Goal: Task Accomplishment & Management: Manage account settings

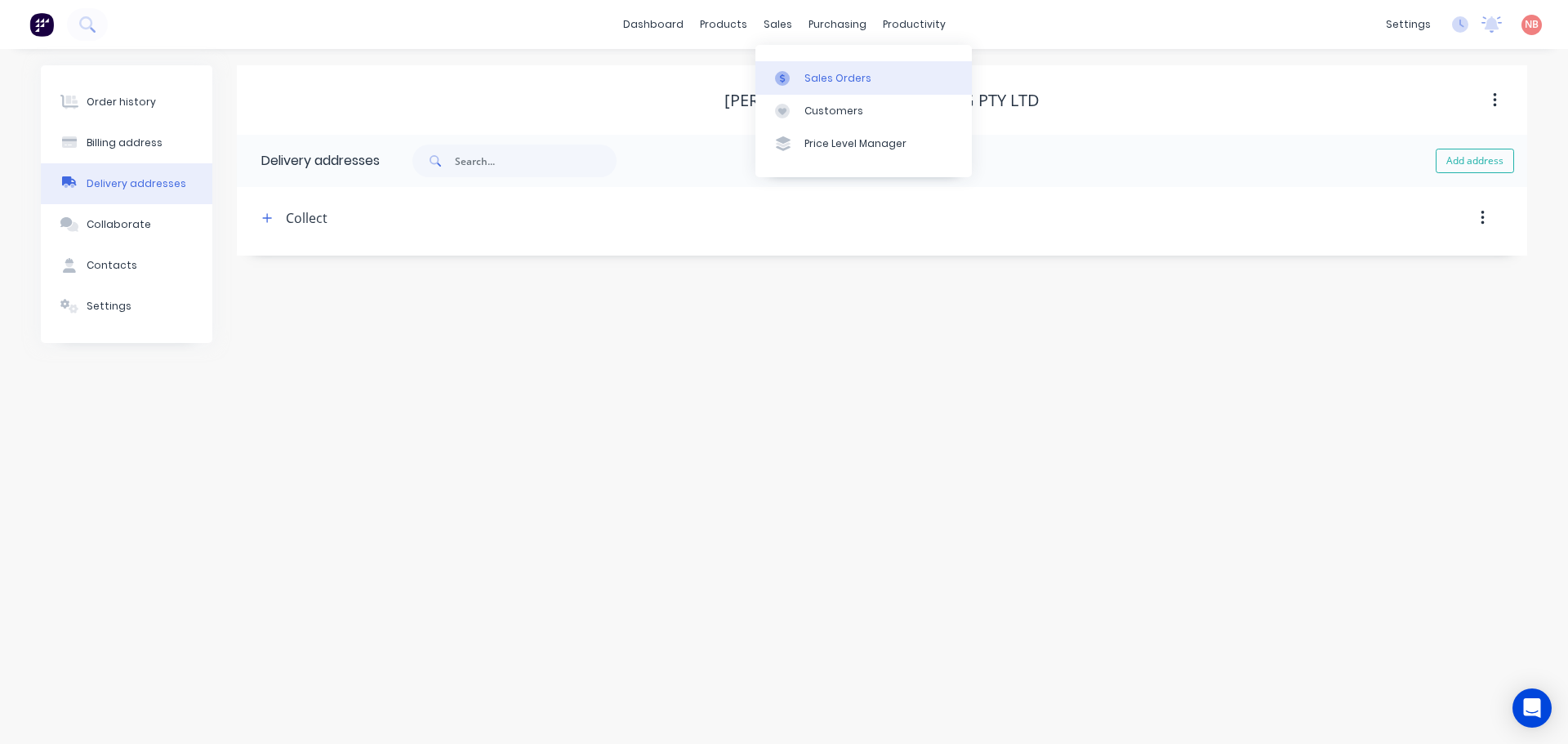
click at [813, 66] on link "Sales Orders" at bounding box center [863, 77] width 216 height 33
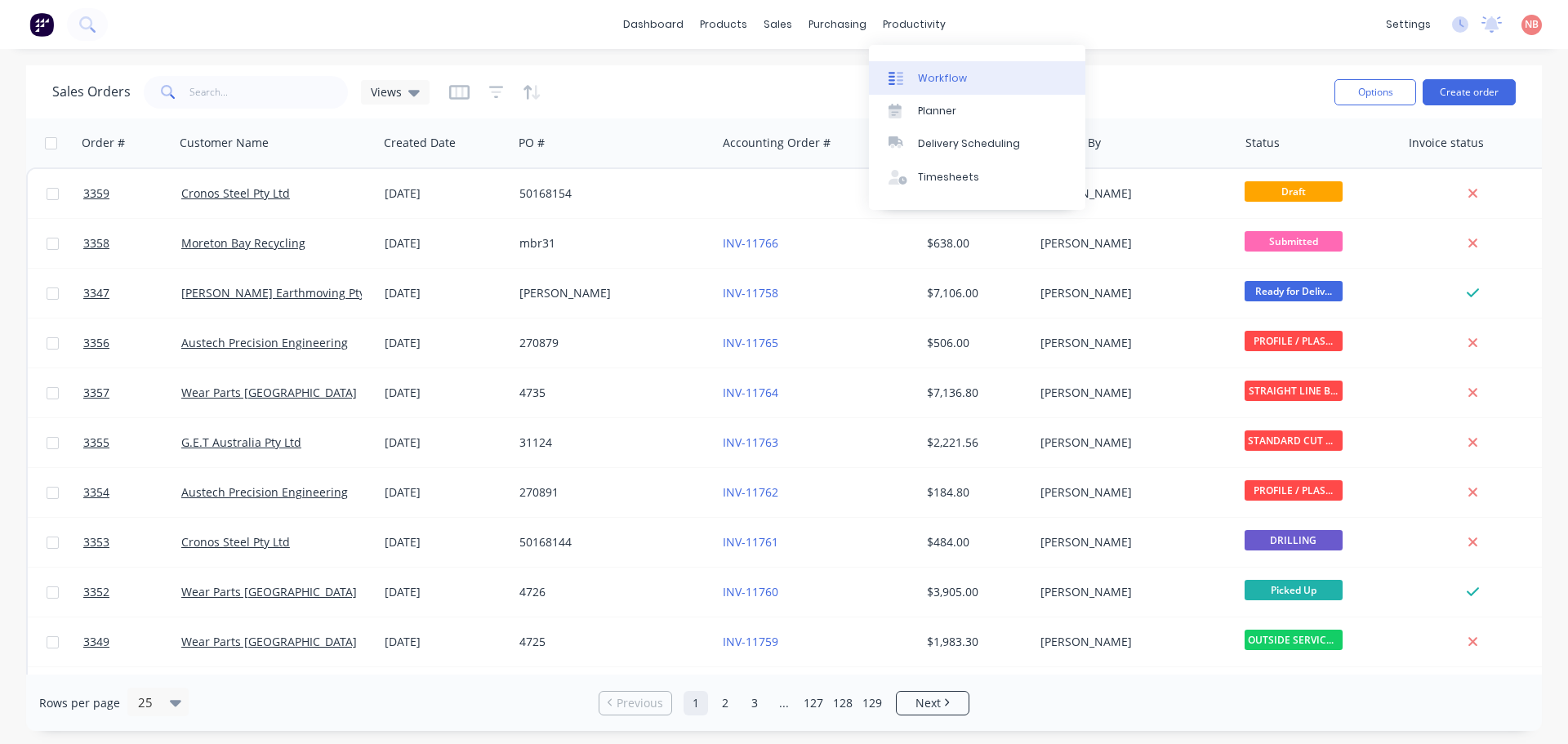
click at [906, 72] on div at bounding box center [900, 77] width 24 height 14
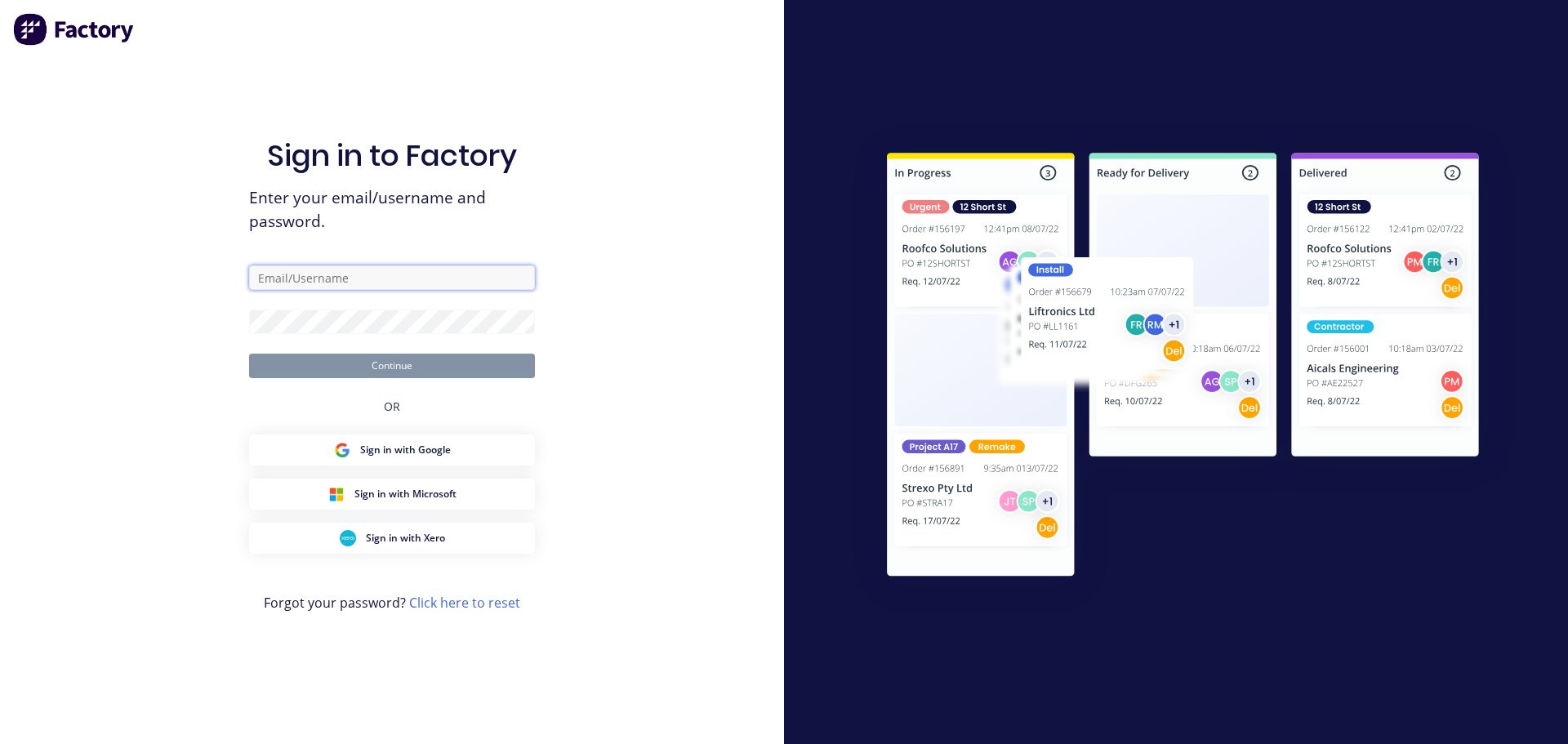
click at [324, 265] on input "text" at bounding box center [392, 277] width 285 height 24
type input "[EMAIL_ADDRESS][DOMAIN_NAME]"
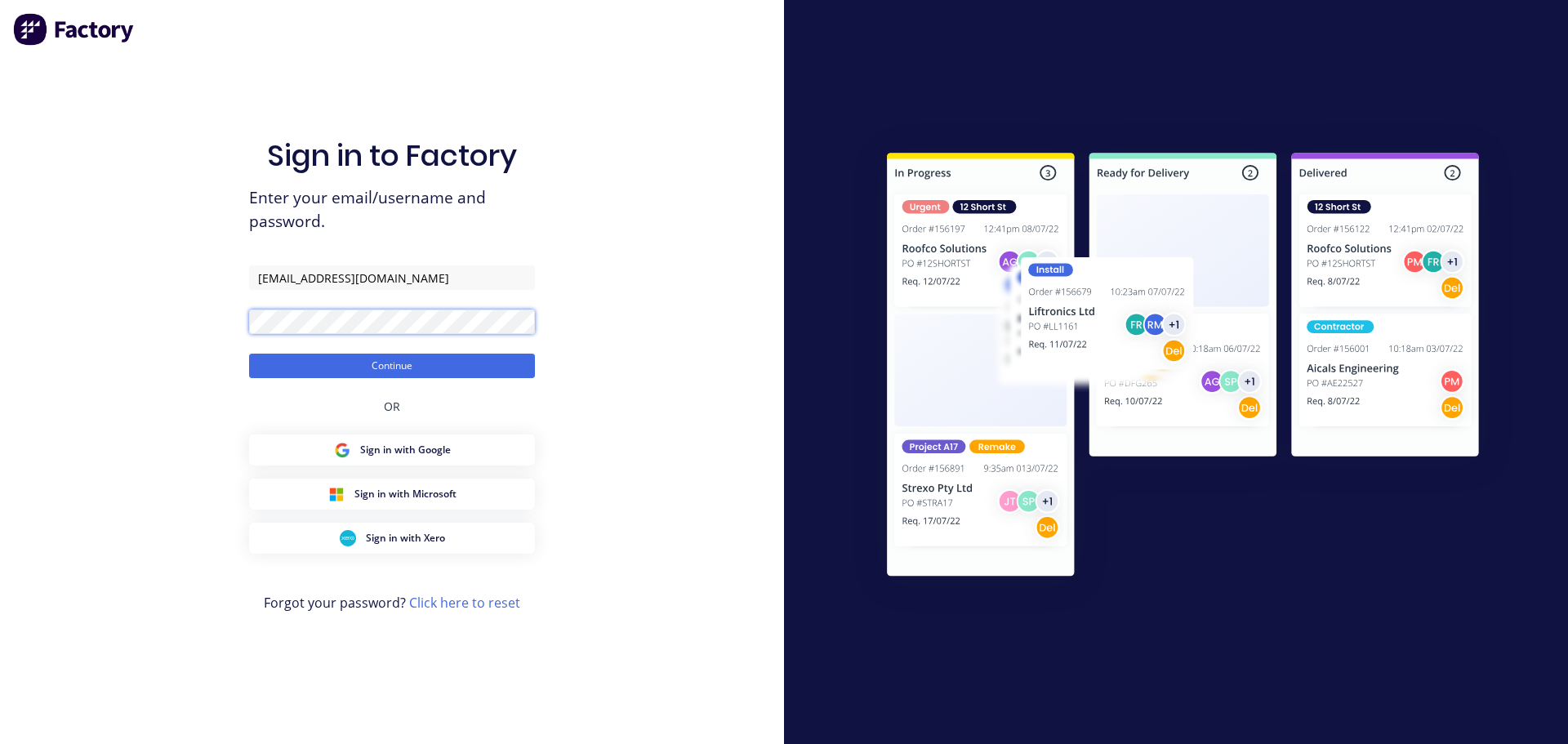
click at [249, 353] on button "Continue" at bounding box center [392, 365] width 285 height 24
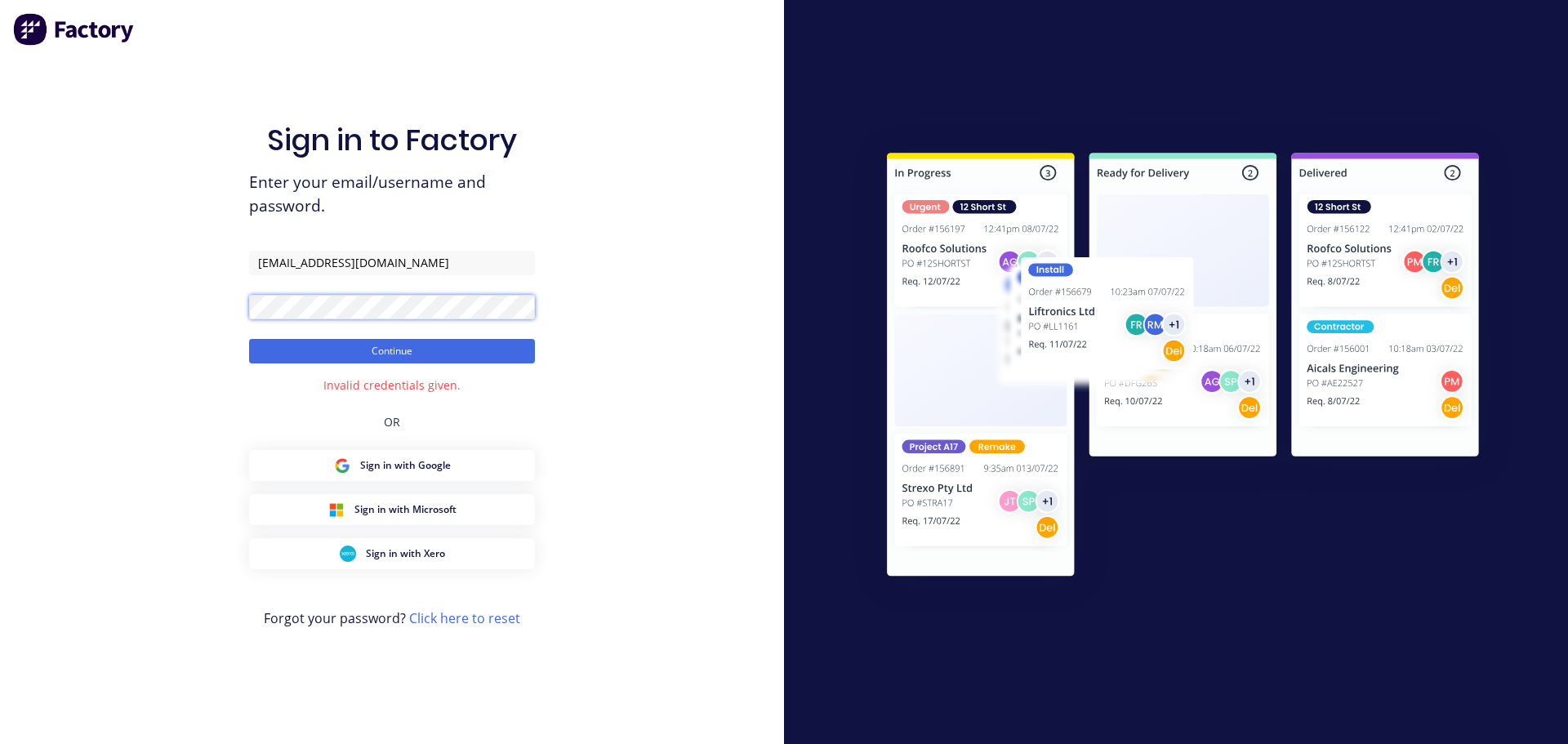
click at [180, 341] on div "Sign in to Factory Enter your email/username and password. [EMAIL_ADDRESS][DOMA…" at bounding box center [392, 372] width 784 height 744
click at [249, 339] on button "Continue" at bounding box center [392, 351] width 285 height 24
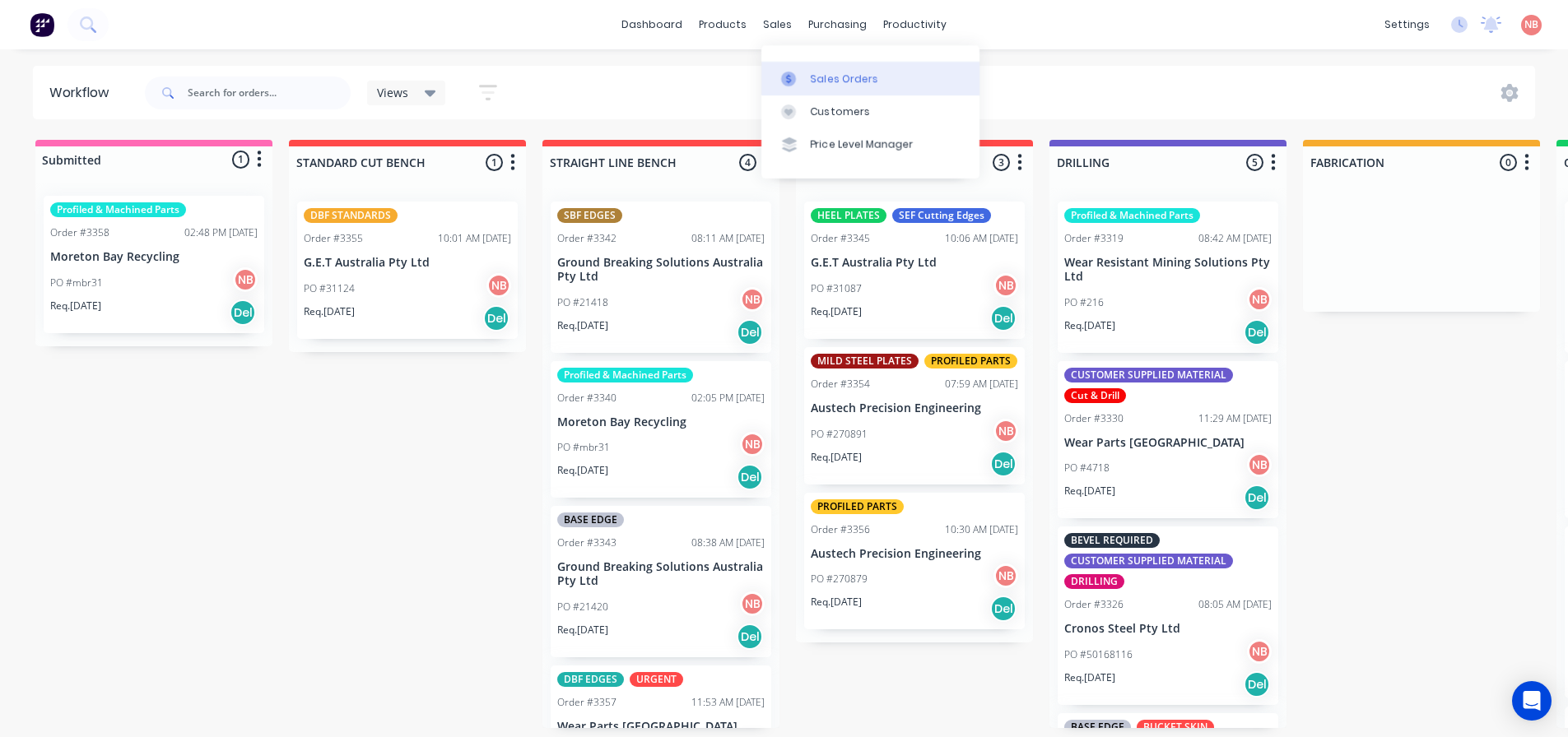
click at [802, 83] on div at bounding box center [792, 78] width 25 height 14
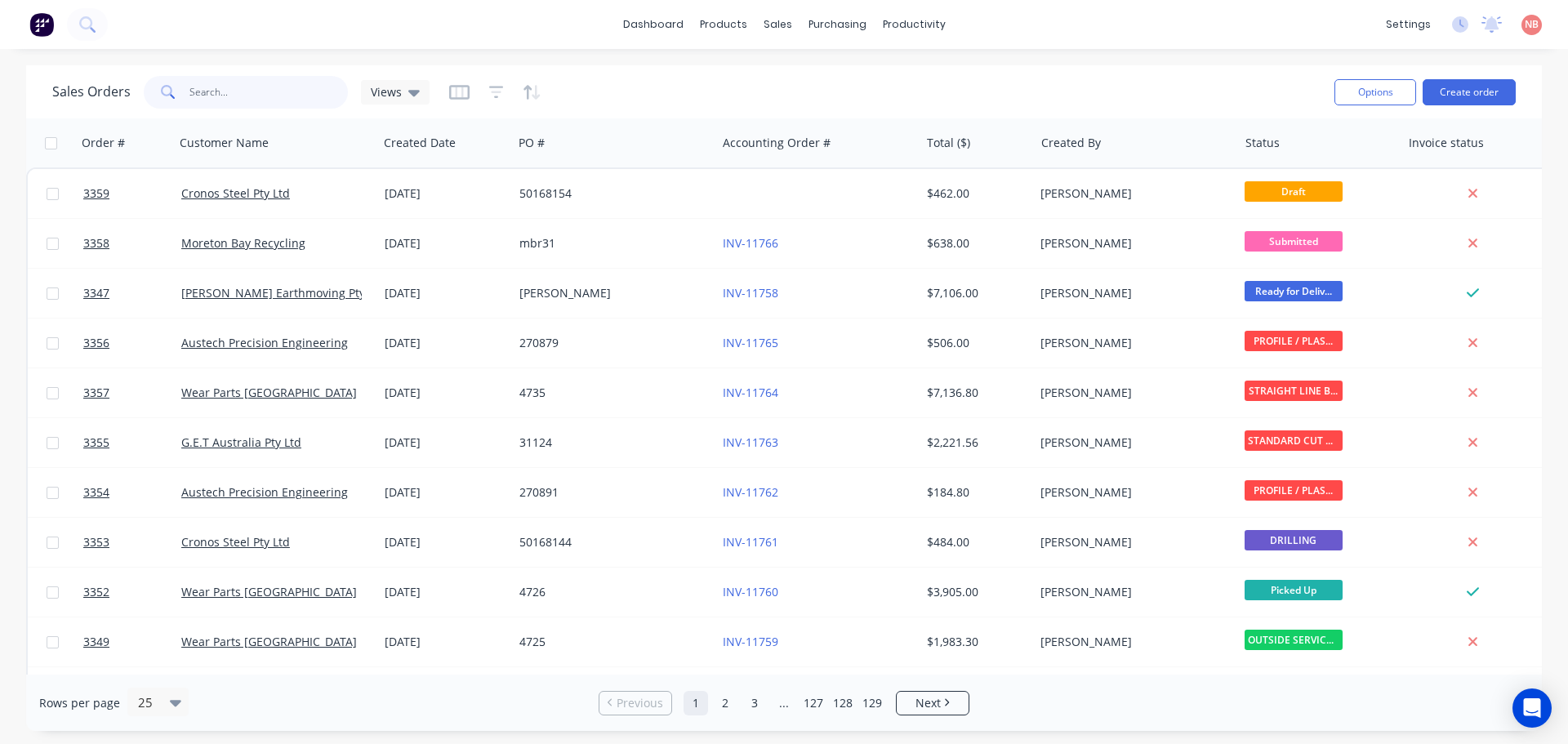
click at [222, 91] on input "text" at bounding box center [269, 92] width 159 height 33
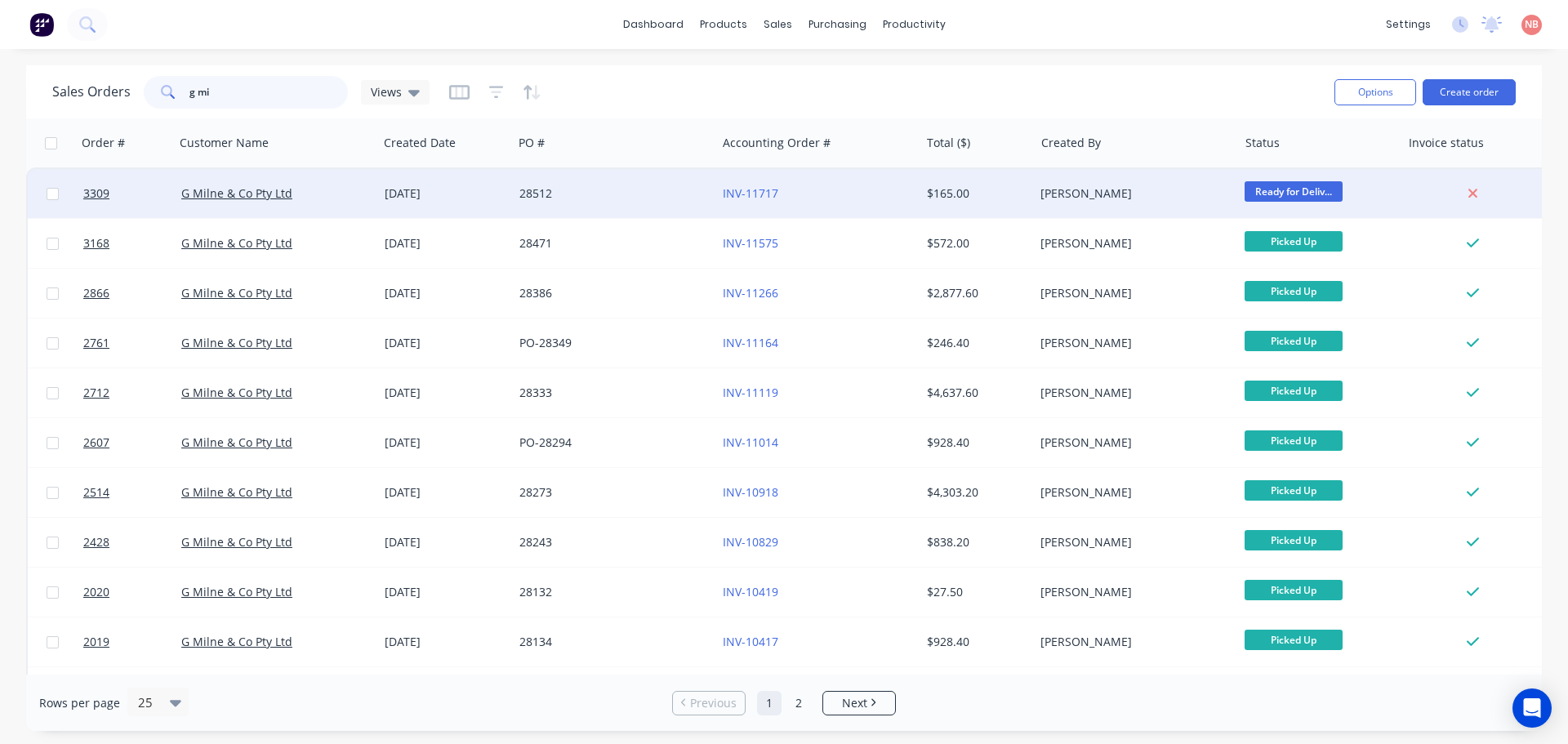
type input "g mi"
click at [661, 191] on div "28512" at bounding box center [610, 193] width 181 height 16
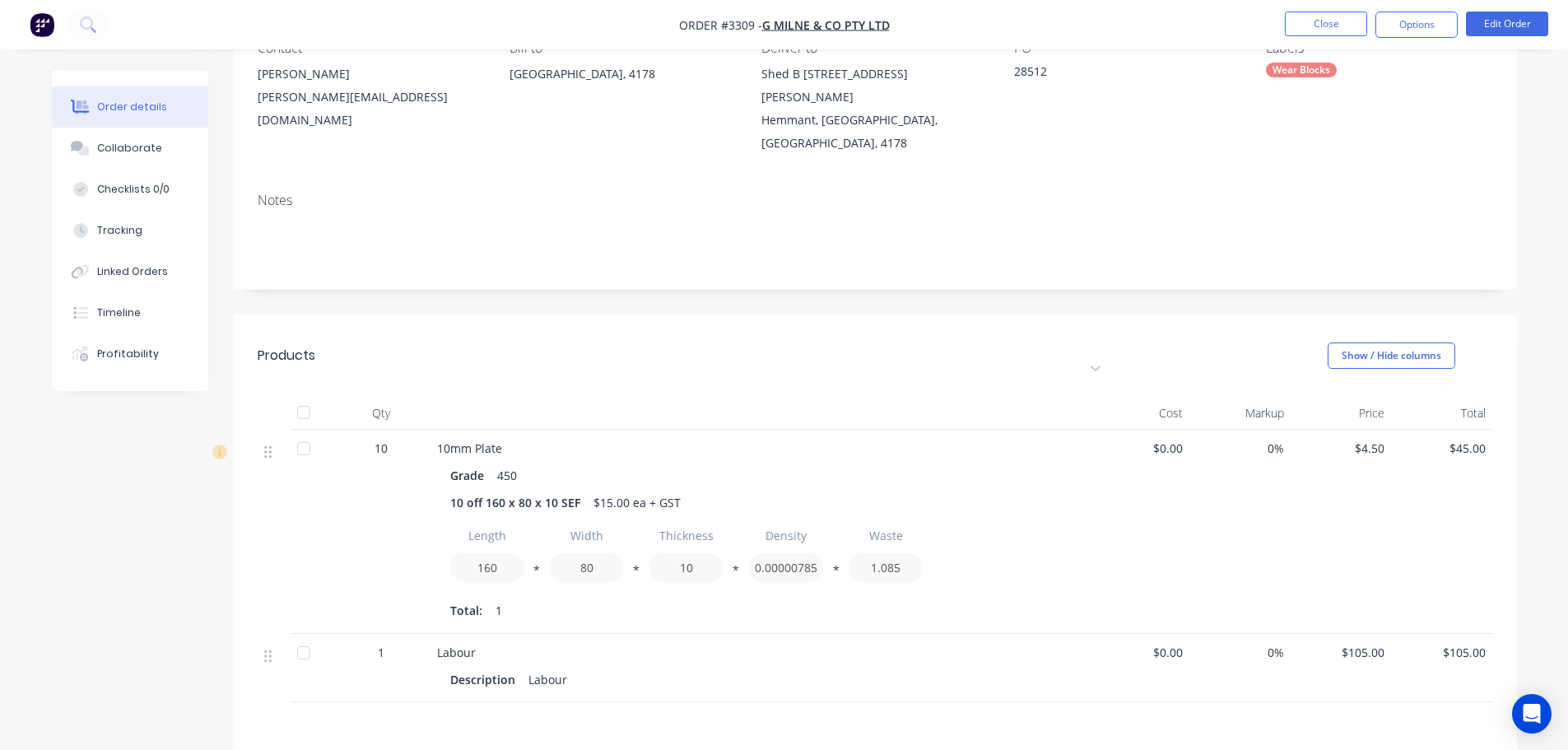
scroll to position [82, 0]
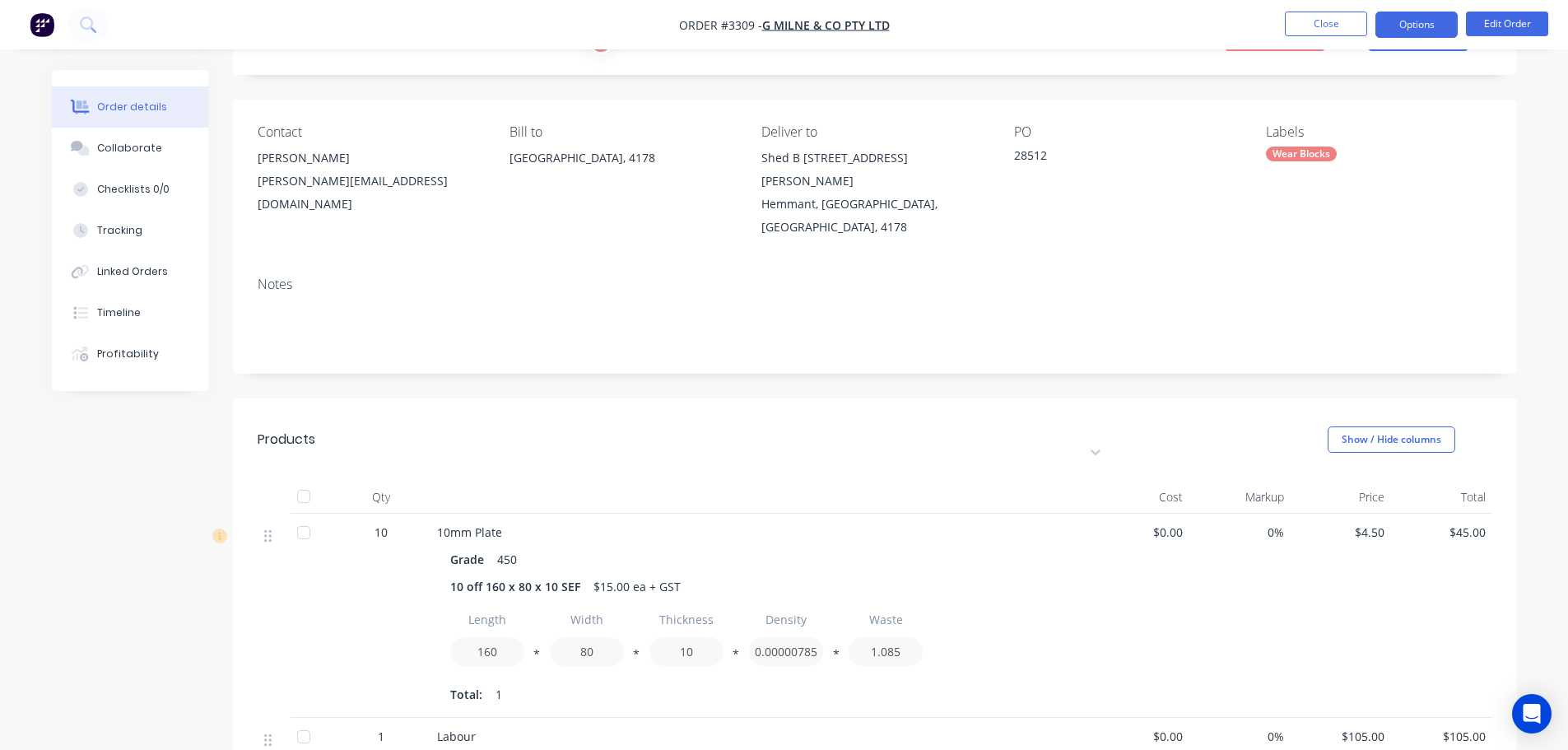
click at [1418, 27] on button "Options" at bounding box center [1416, 25] width 82 height 26
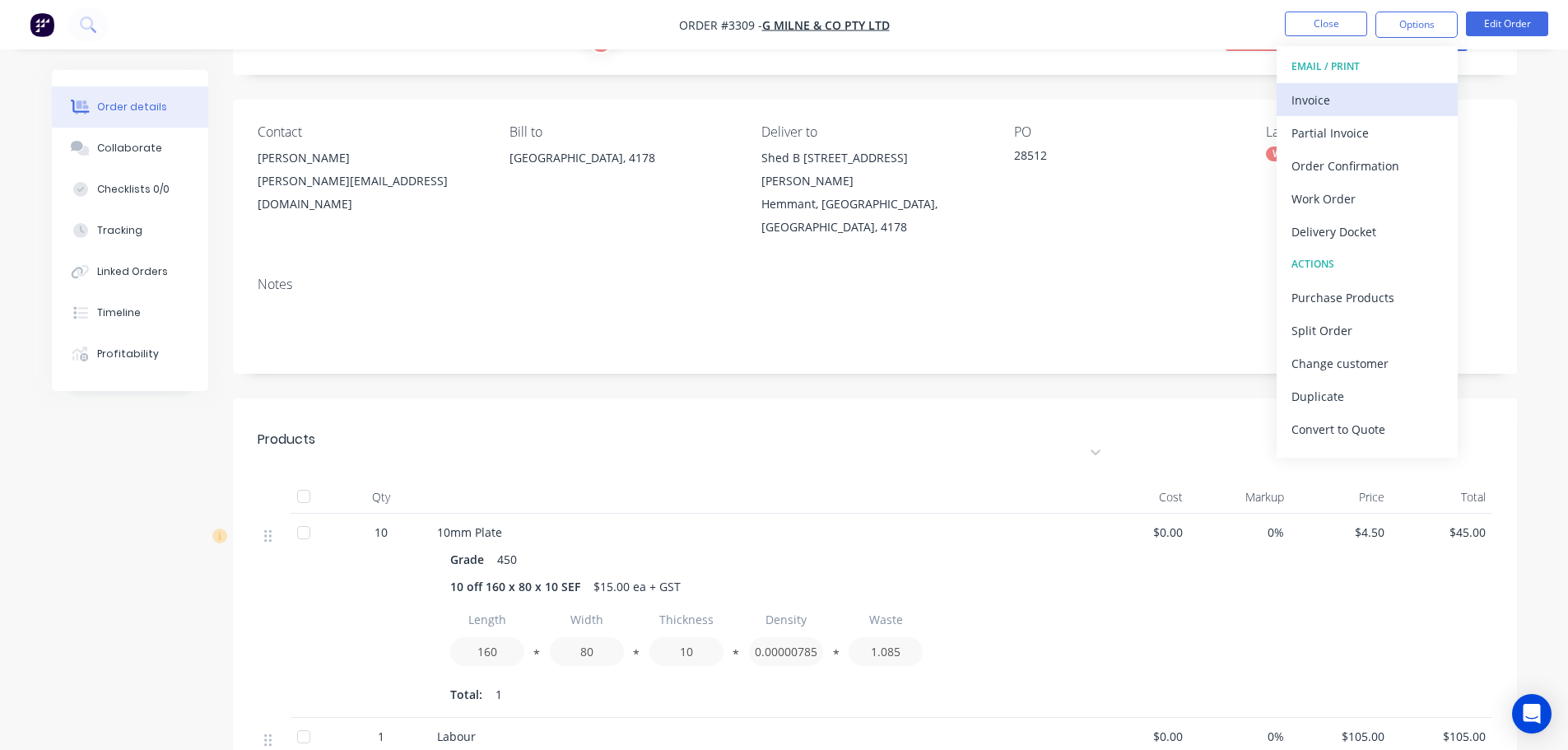
click at [1329, 108] on div "Invoice" at bounding box center [1367, 100] width 151 height 24
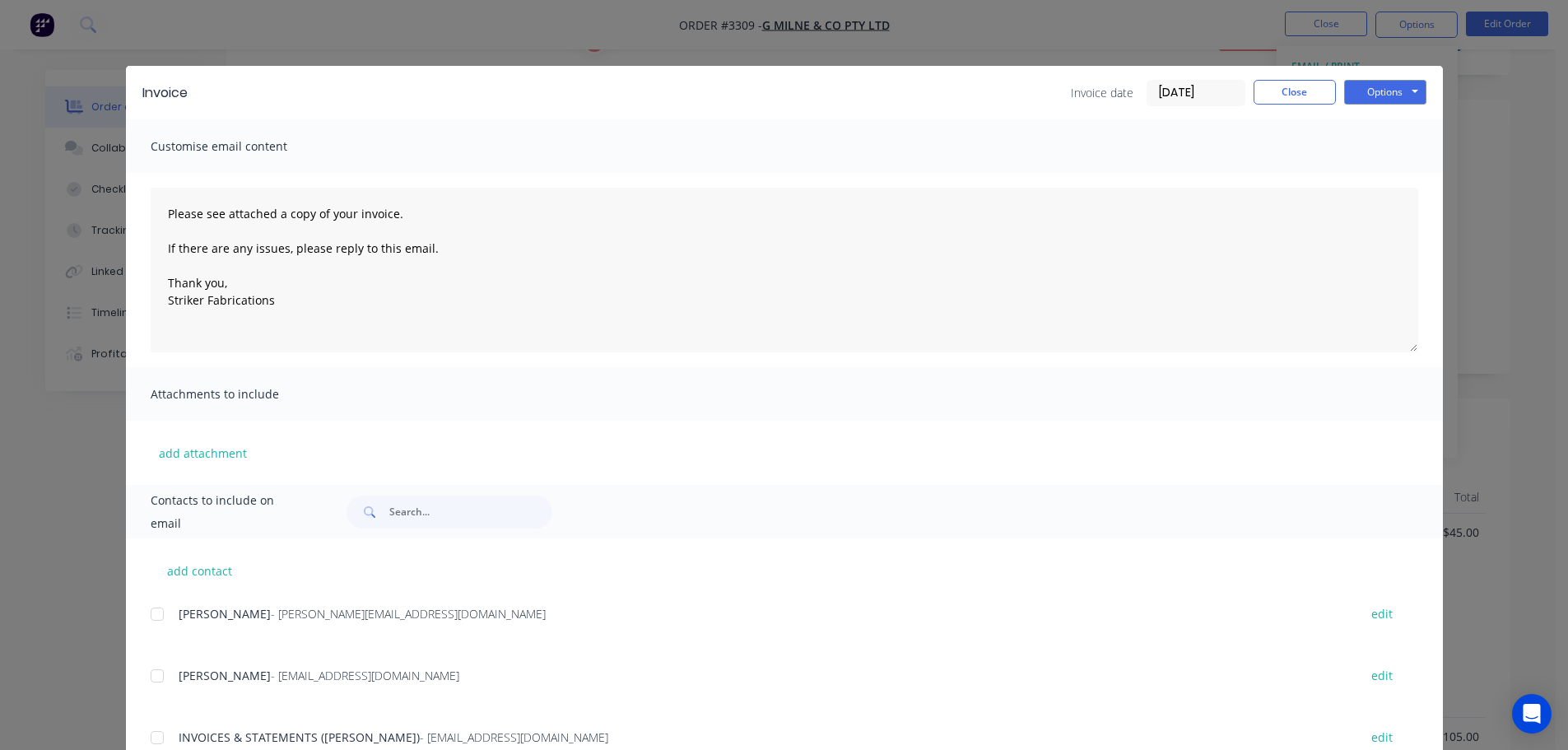
click at [1206, 92] on input "[DATE]" at bounding box center [1196, 92] width 97 height 25
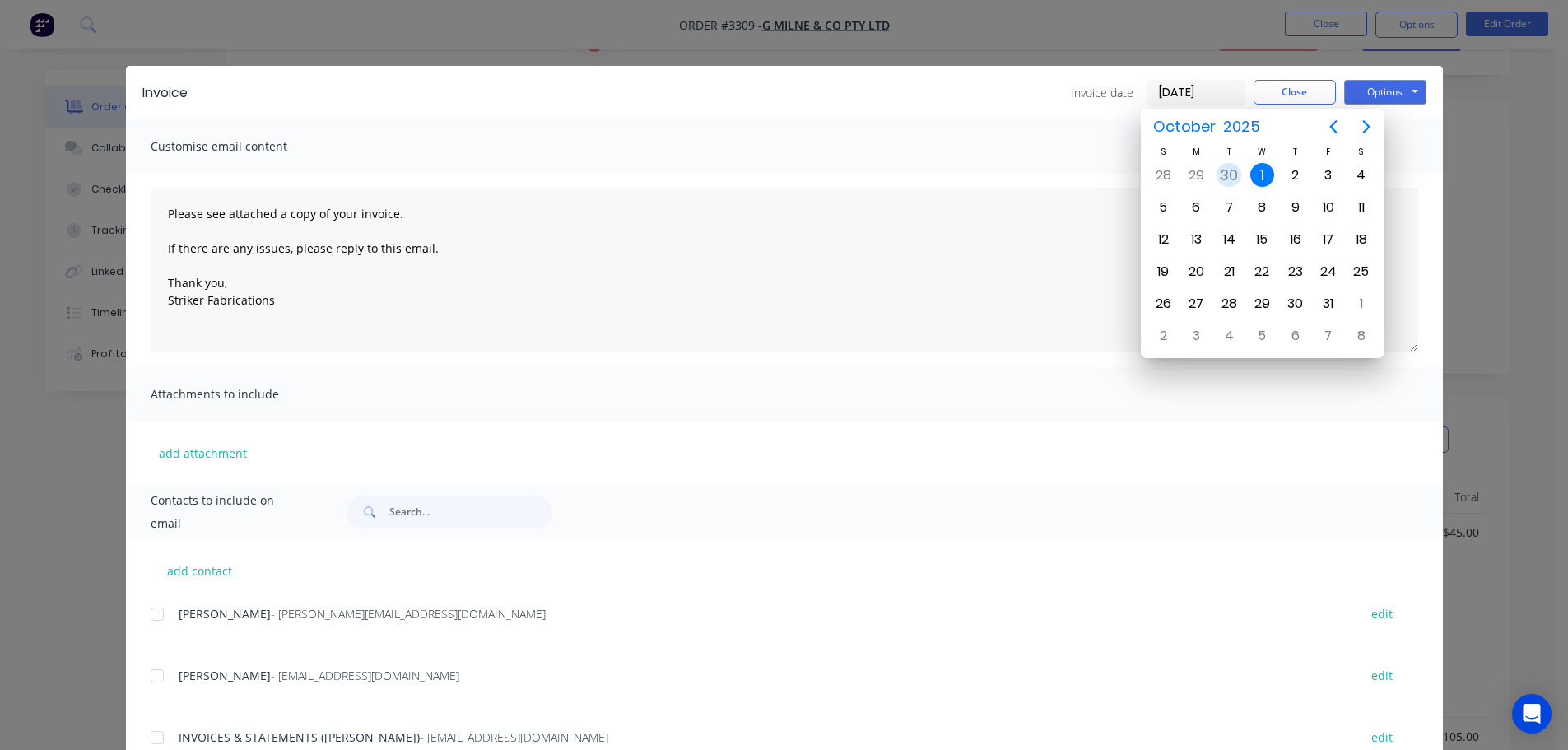
click at [1222, 168] on div "30" at bounding box center [1229, 175] width 25 height 25
type input "[DATE]"
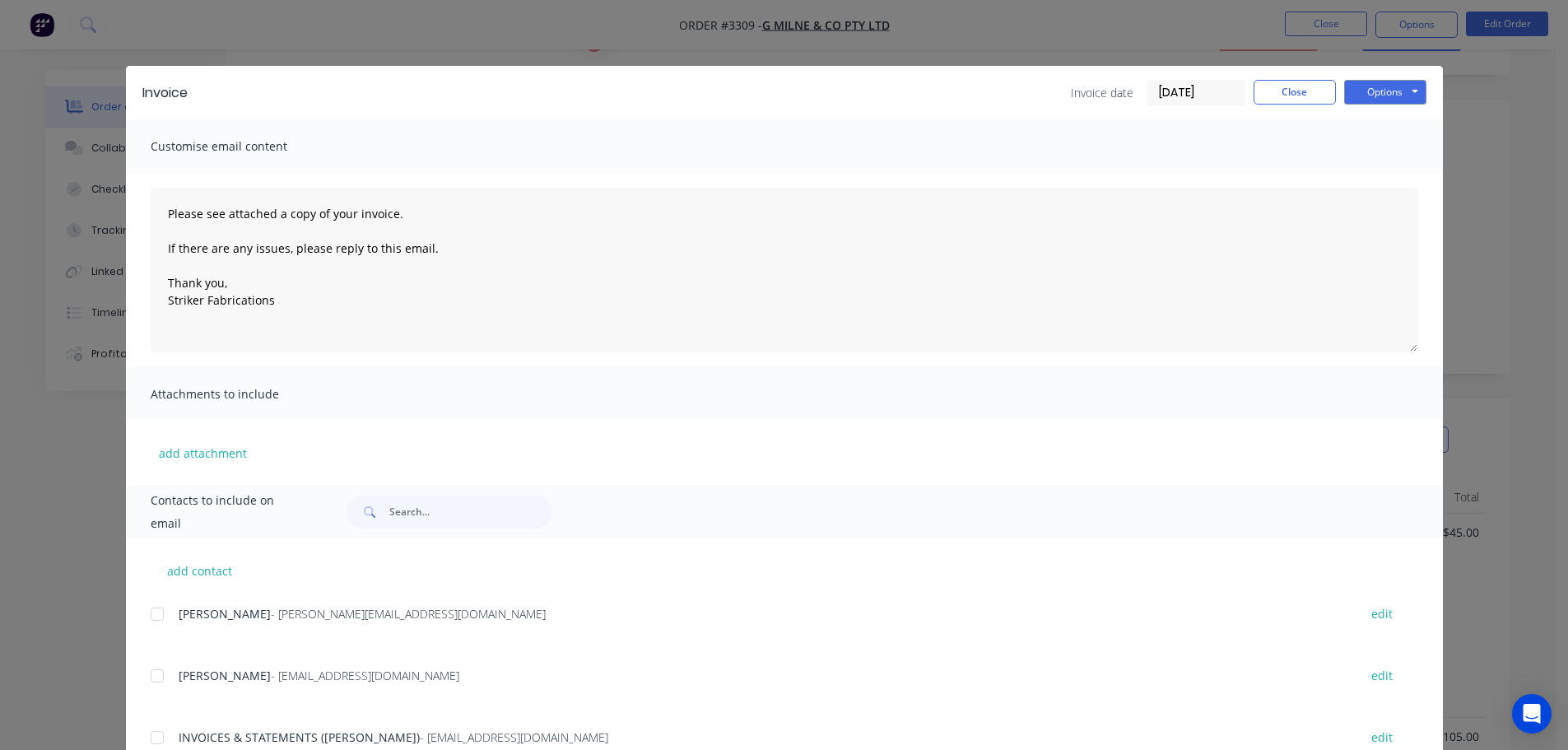
click at [1075, 160] on div "Customise email content" at bounding box center [784, 146] width 1317 height 53
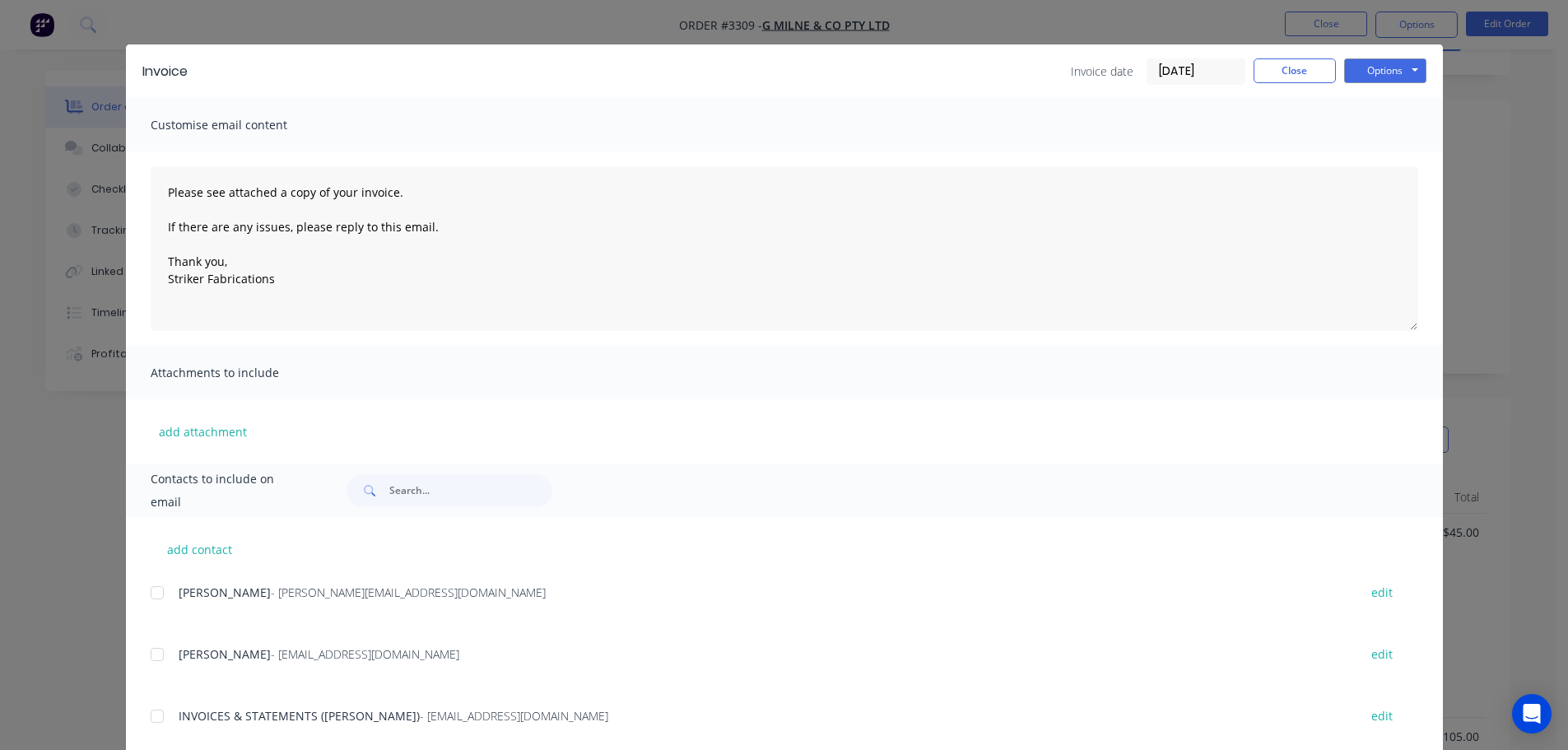
scroll to position [0, 0]
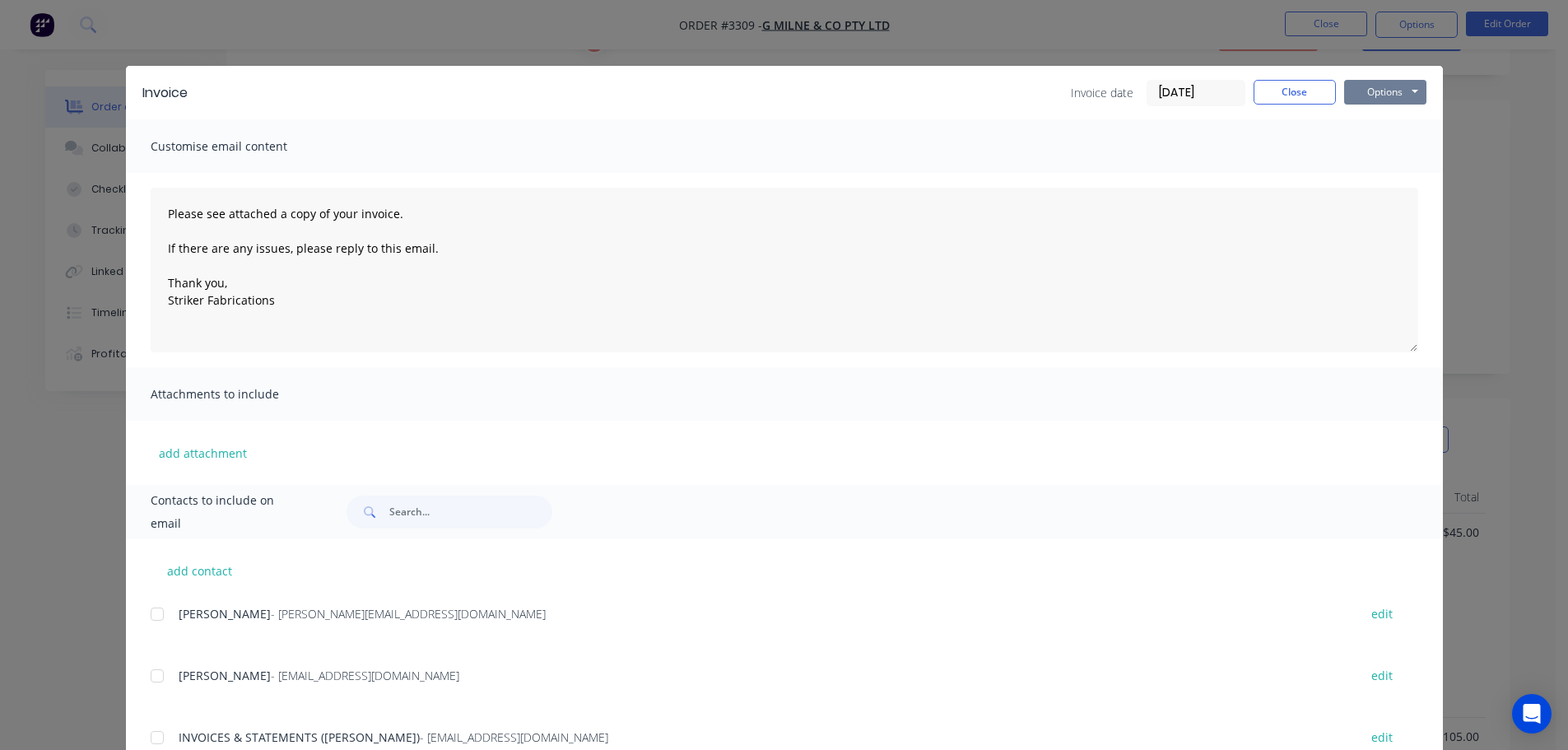
click at [1398, 96] on button "Options" at bounding box center [1385, 92] width 82 height 25
click at [1381, 144] on button "Print" at bounding box center [1397, 148] width 105 height 27
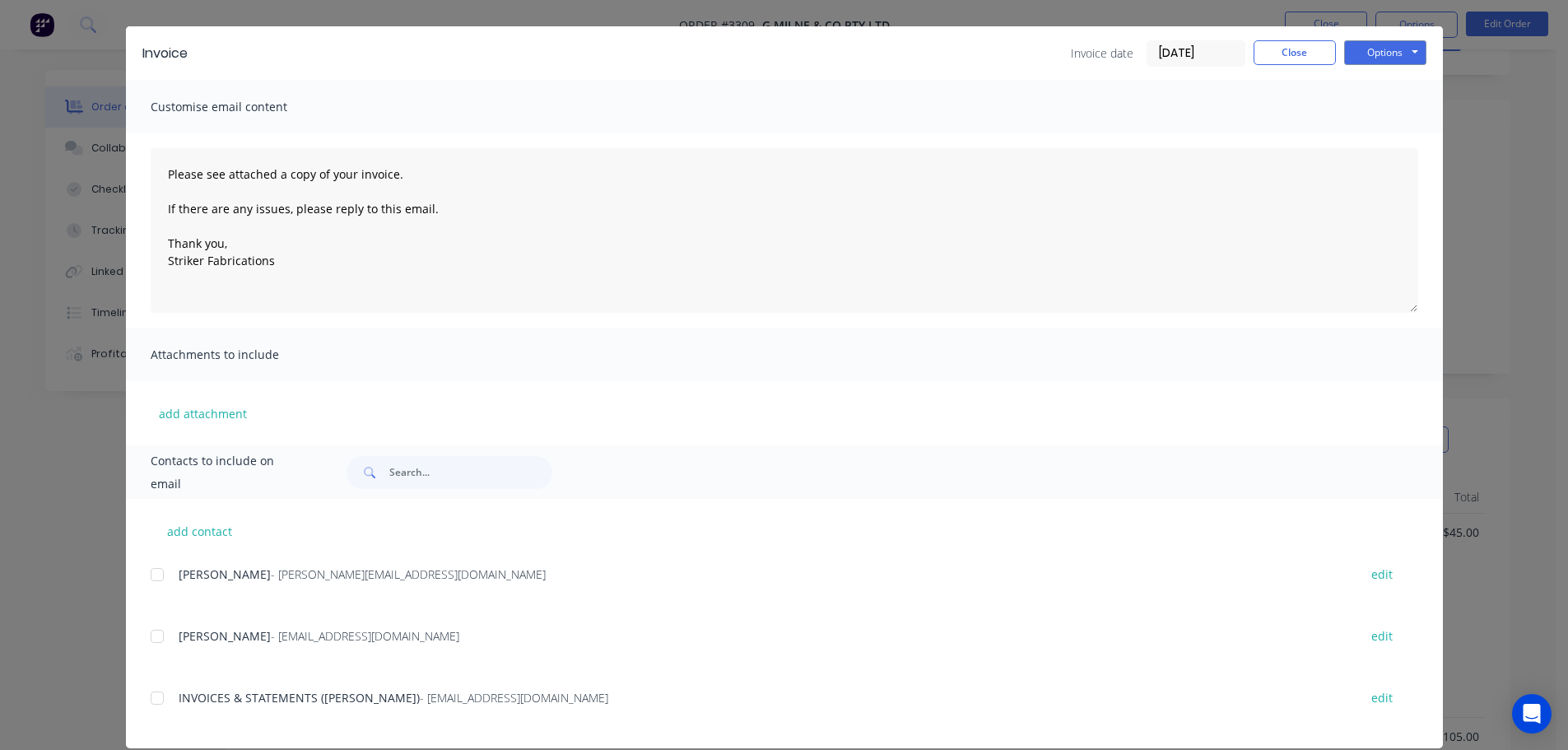
scroll to position [61, 0]
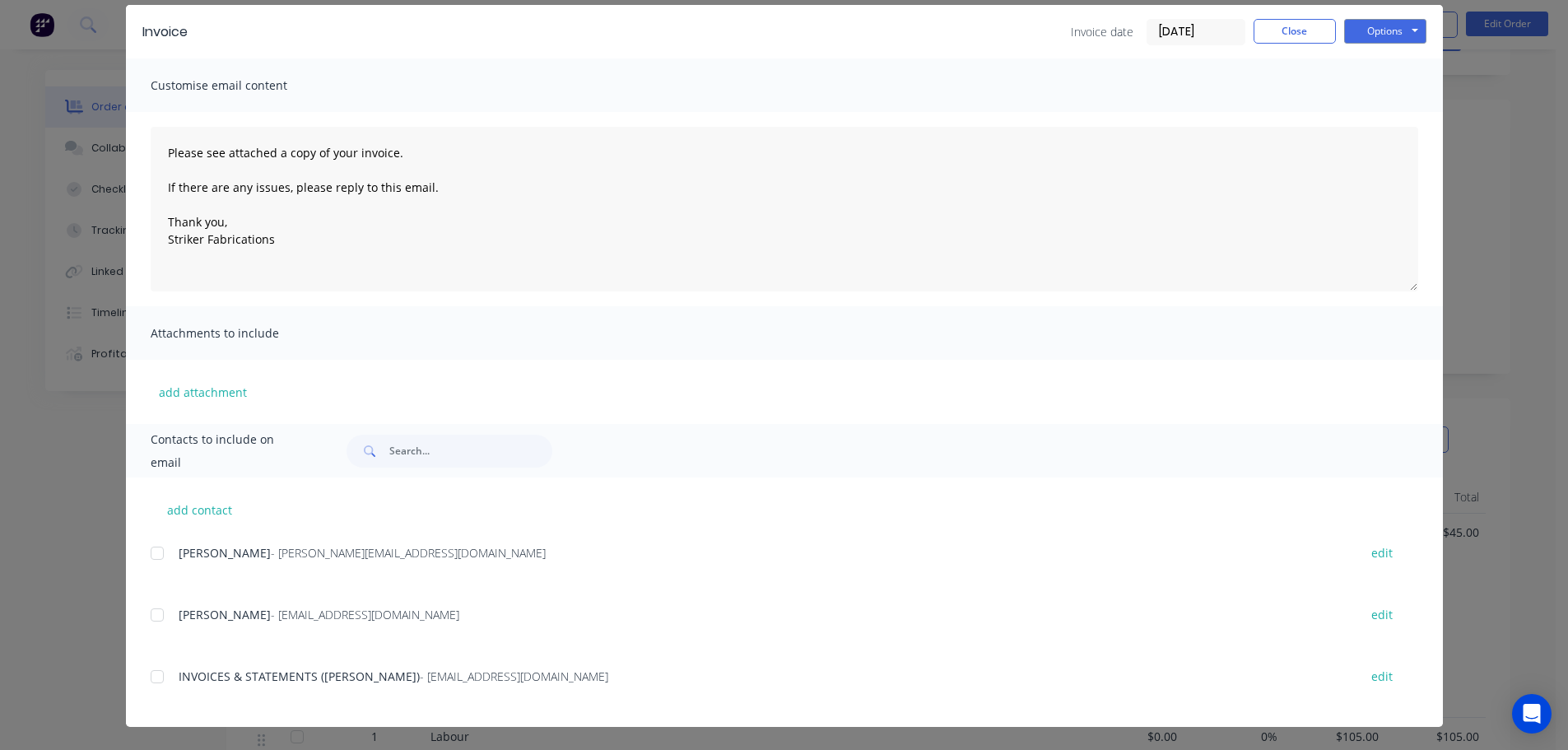
click at [150, 673] on div at bounding box center [157, 676] width 33 height 33
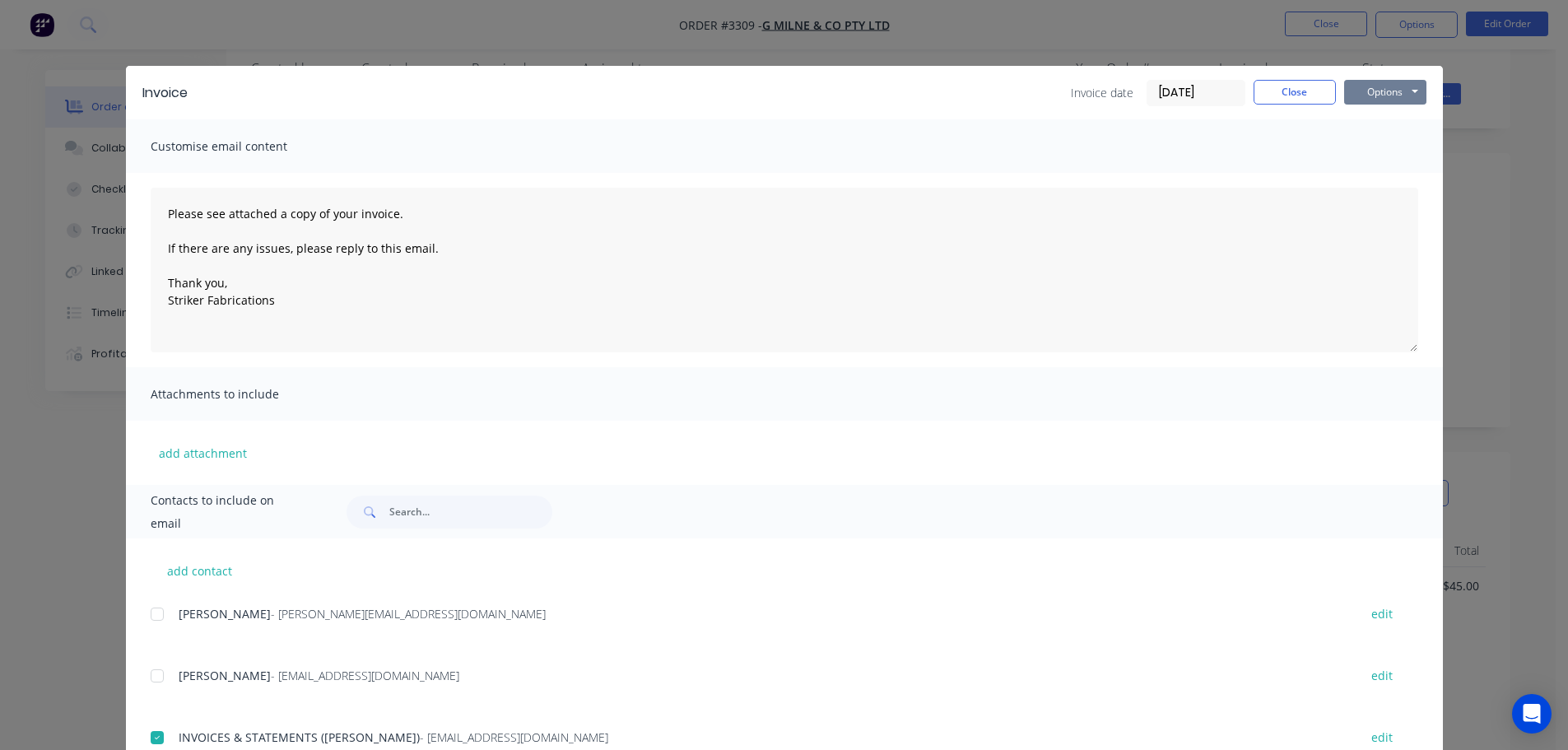
scroll to position [0, 0]
click at [1380, 76] on div "Invoice Invoice date [DATE] Close Options Preview Print Email" at bounding box center [784, 92] width 1317 height 53
click at [1380, 81] on button "Options" at bounding box center [1385, 92] width 82 height 25
click at [1377, 167] on button "Email" at bounding box center [1397, 176] width 105 height 27
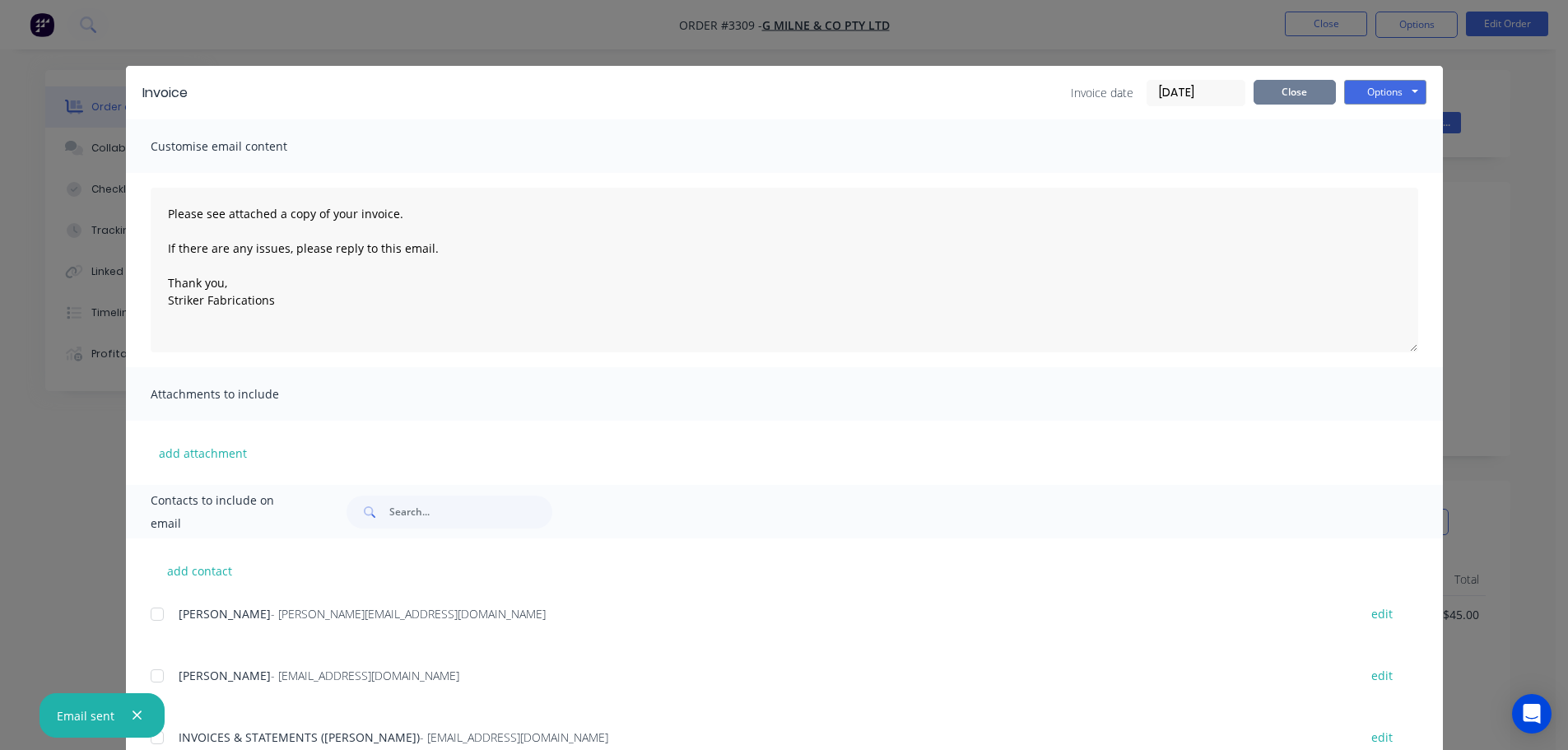
click at [1280, 93] on button "Close" at bounding box center [1294, 92] width 82 height 25
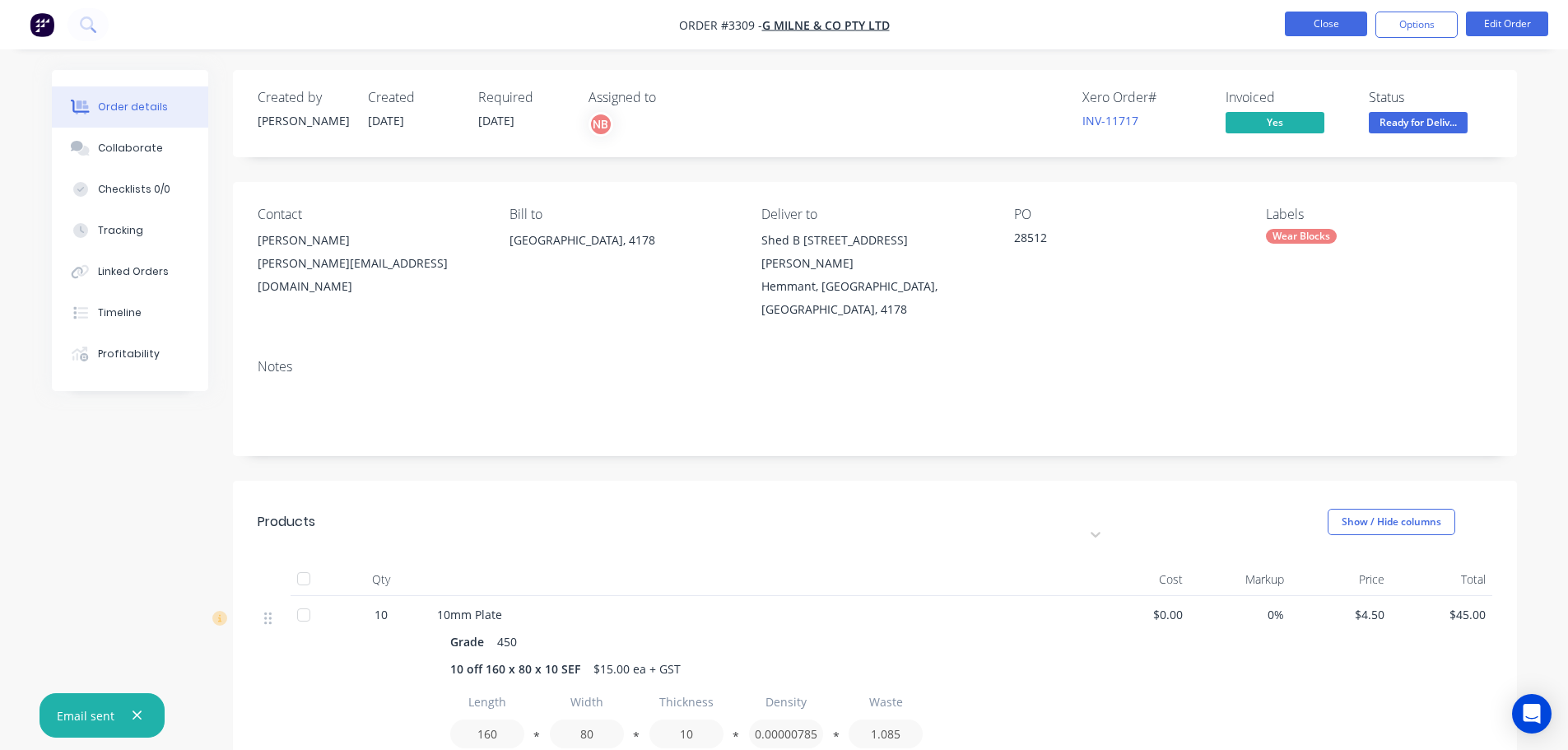
click at [1310, 25] on button "Close" at bounding box center [1325, 24] width 82 height 25
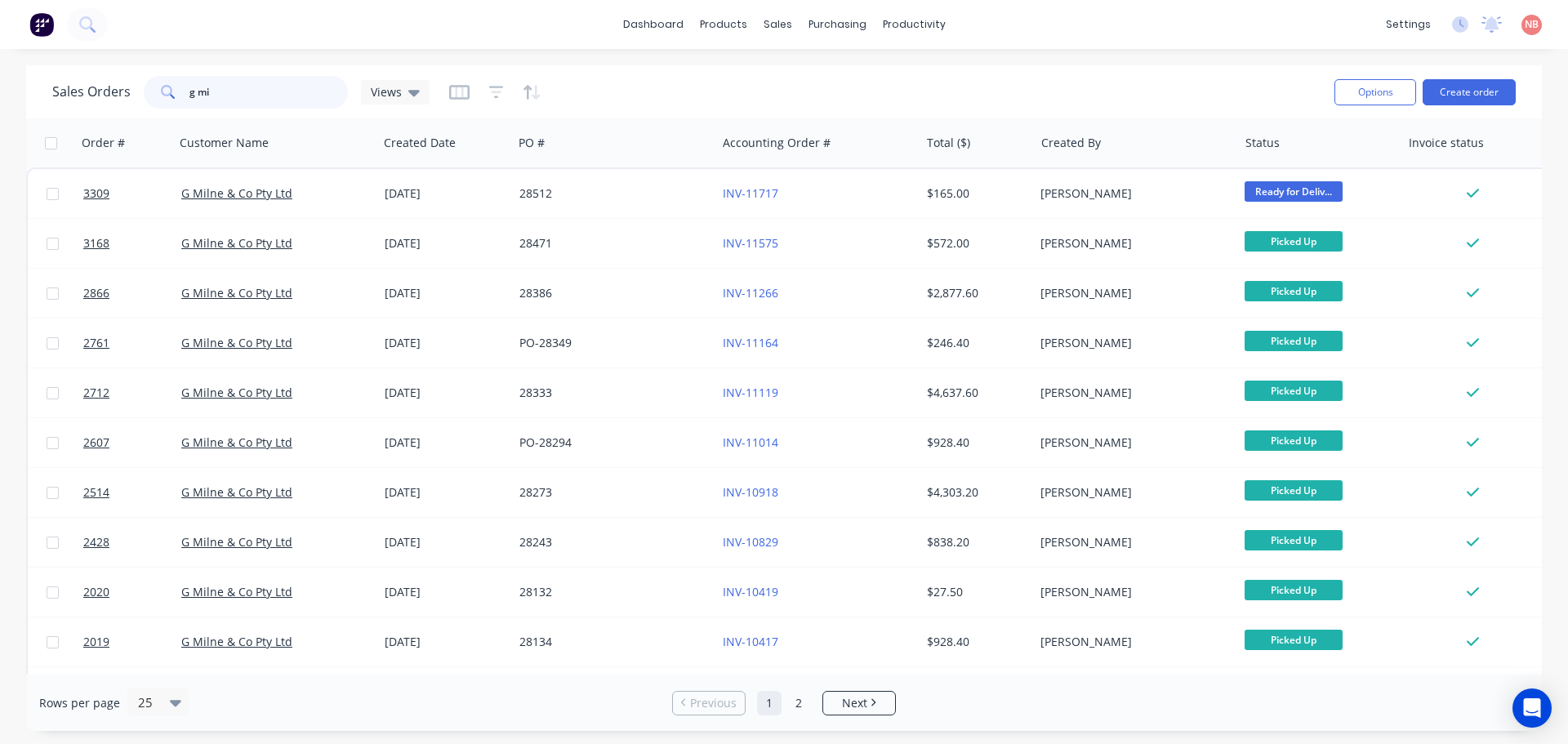
drag, startPoint x: 269, startPoint y: 90, endPoint x: 122, endPoint y: 91, distance: 147.0
click at [122, 91] on div "Sales Orders g mi Views" at bounding box center [241, 92] width 377 height 33
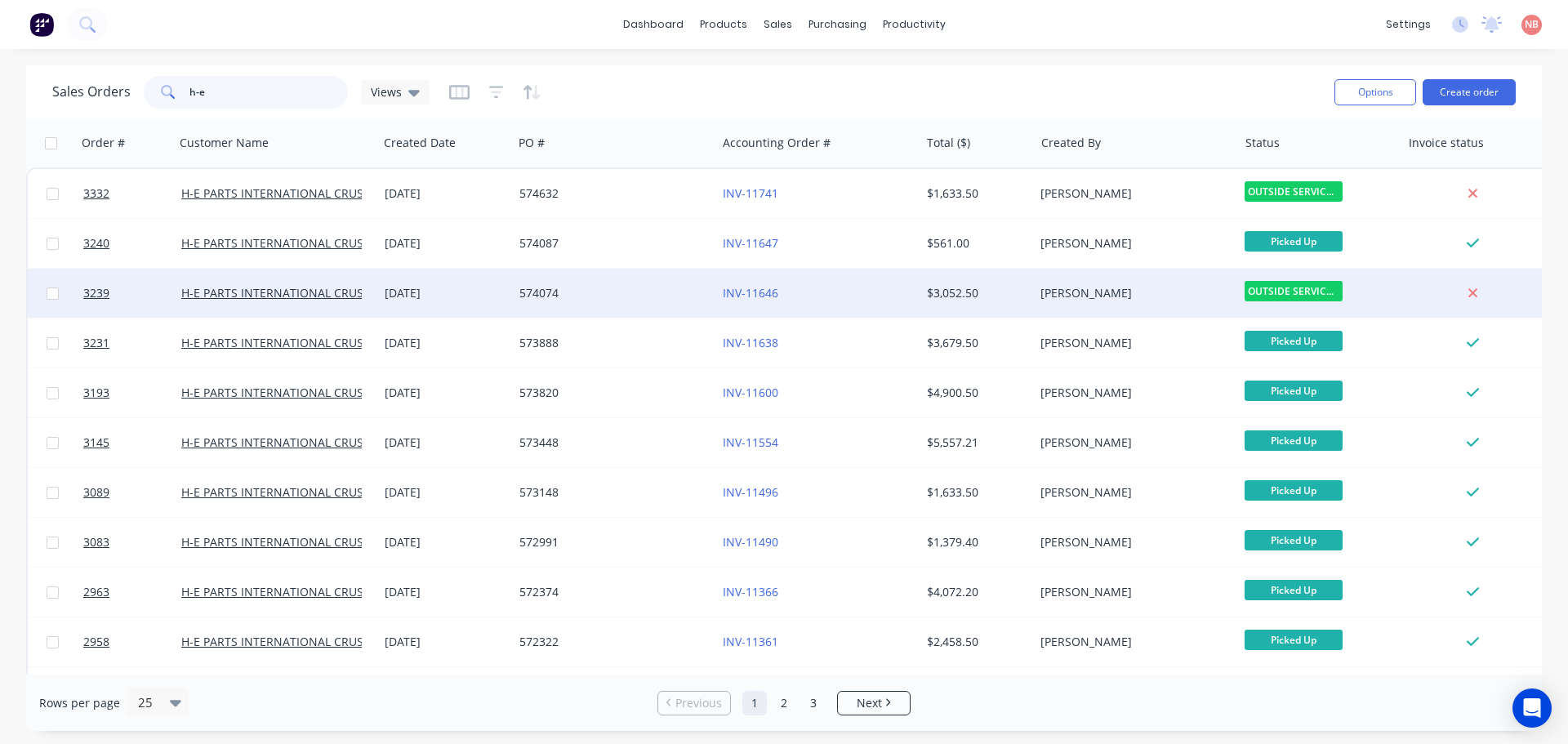
type input "h-e"
click at [629, 284] on div "574074" at bounding box center [615, 293] width 204 height 49
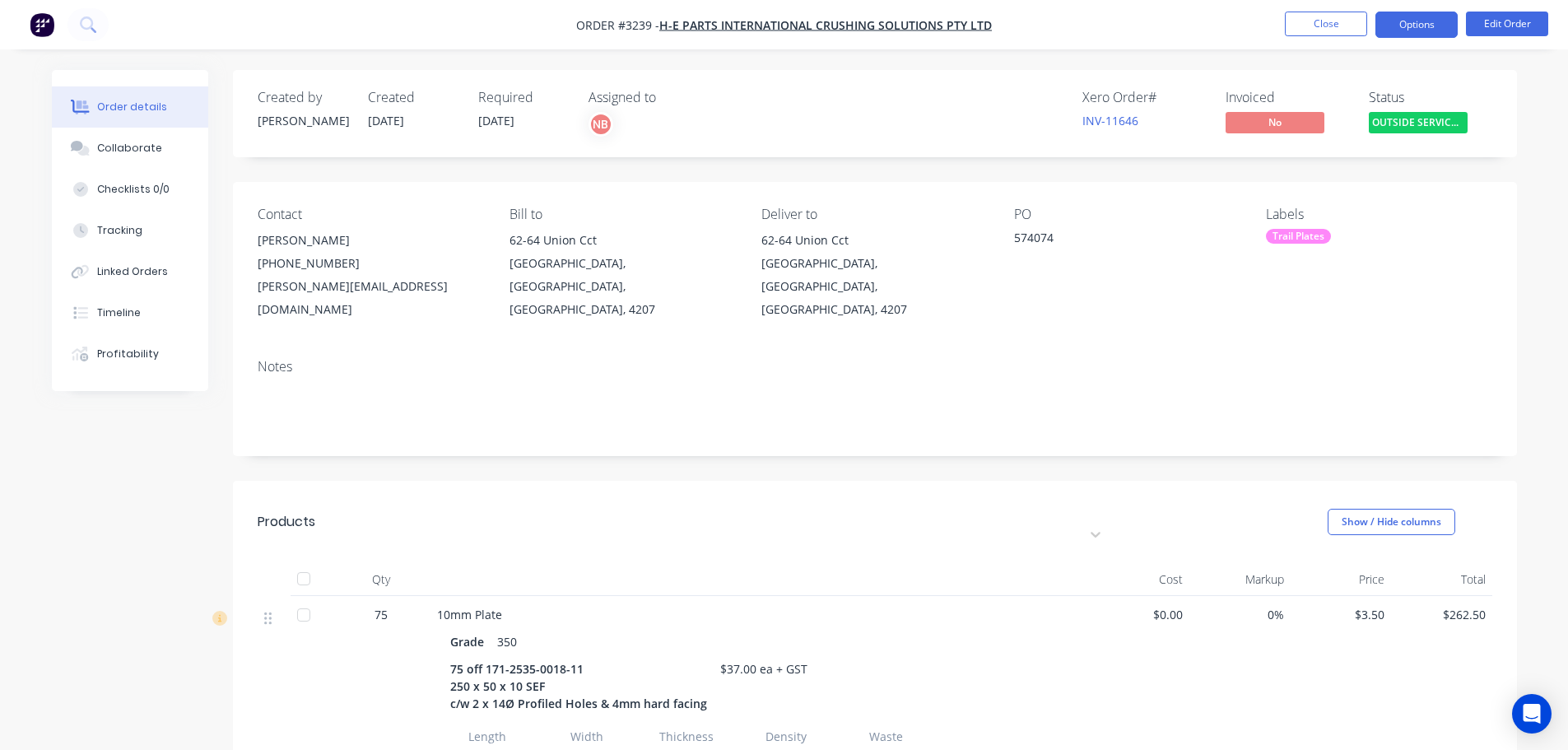
click at [1408, 25] on button "Options" at bounding box center [1416, 25] width 82 height 26
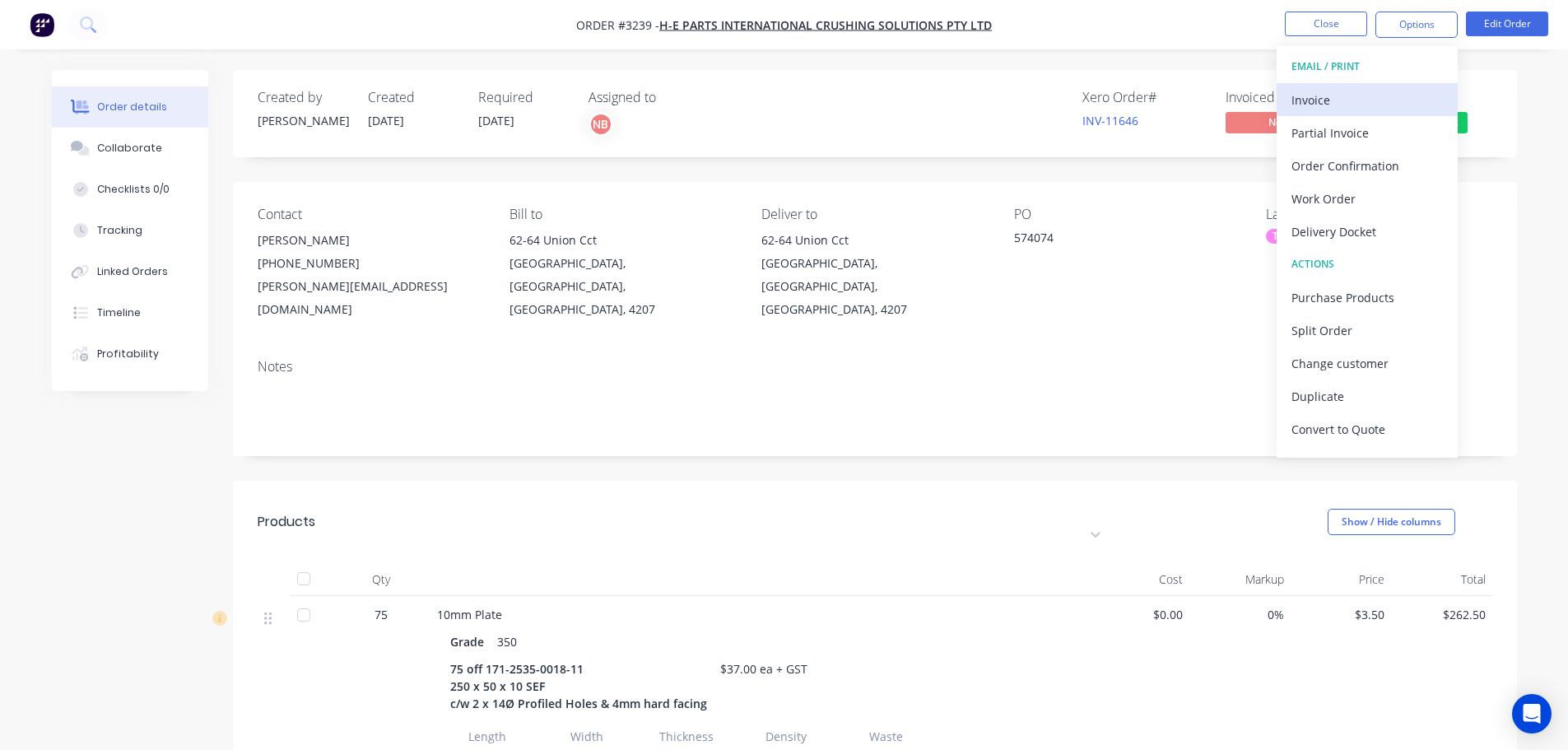
click at [1361, 98] on div "Invoice" at bounding box center [1367, 100] width 151 height 24
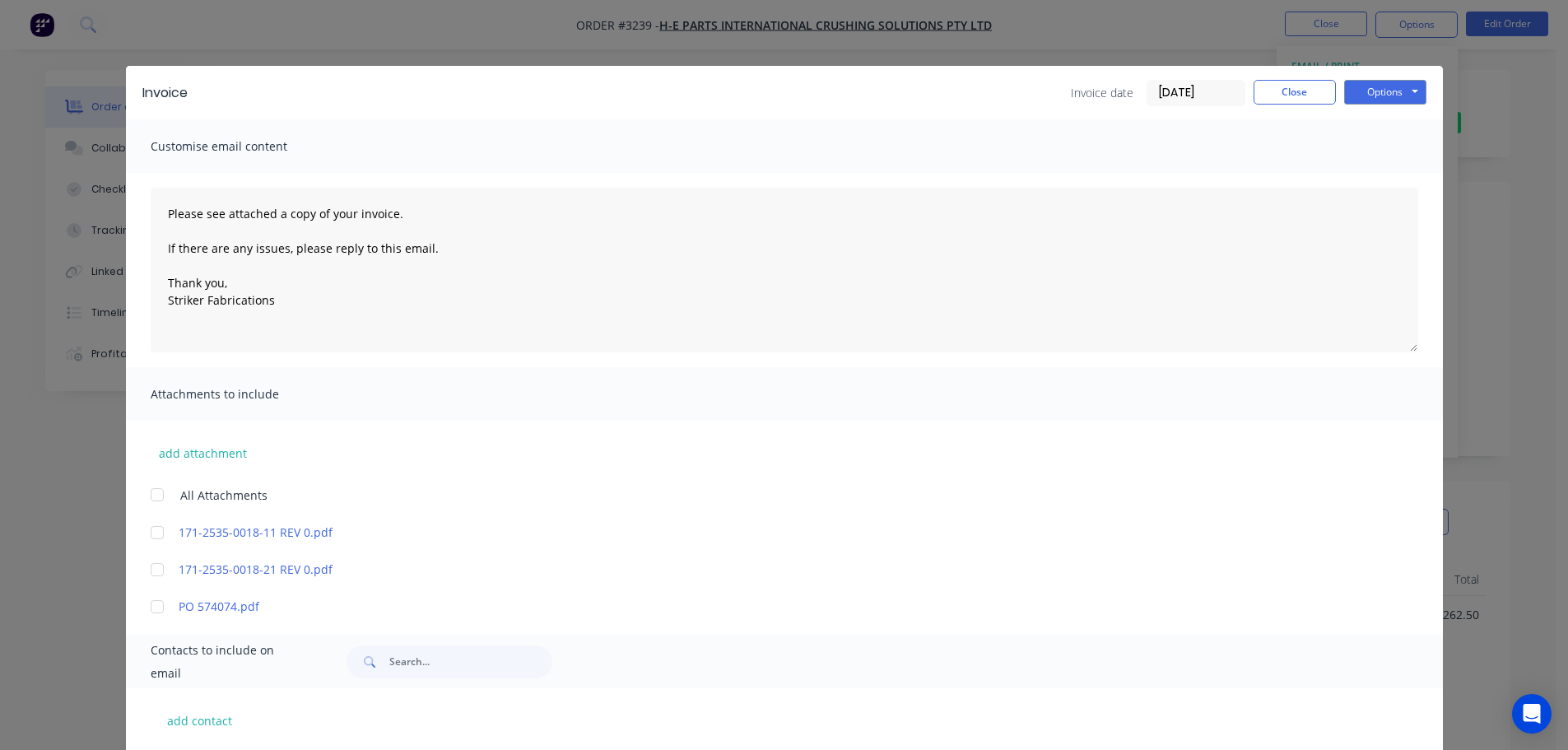
click at [1190, 87] on input "[DATE]" at bounding box center [1196, 92] width 97 height 25
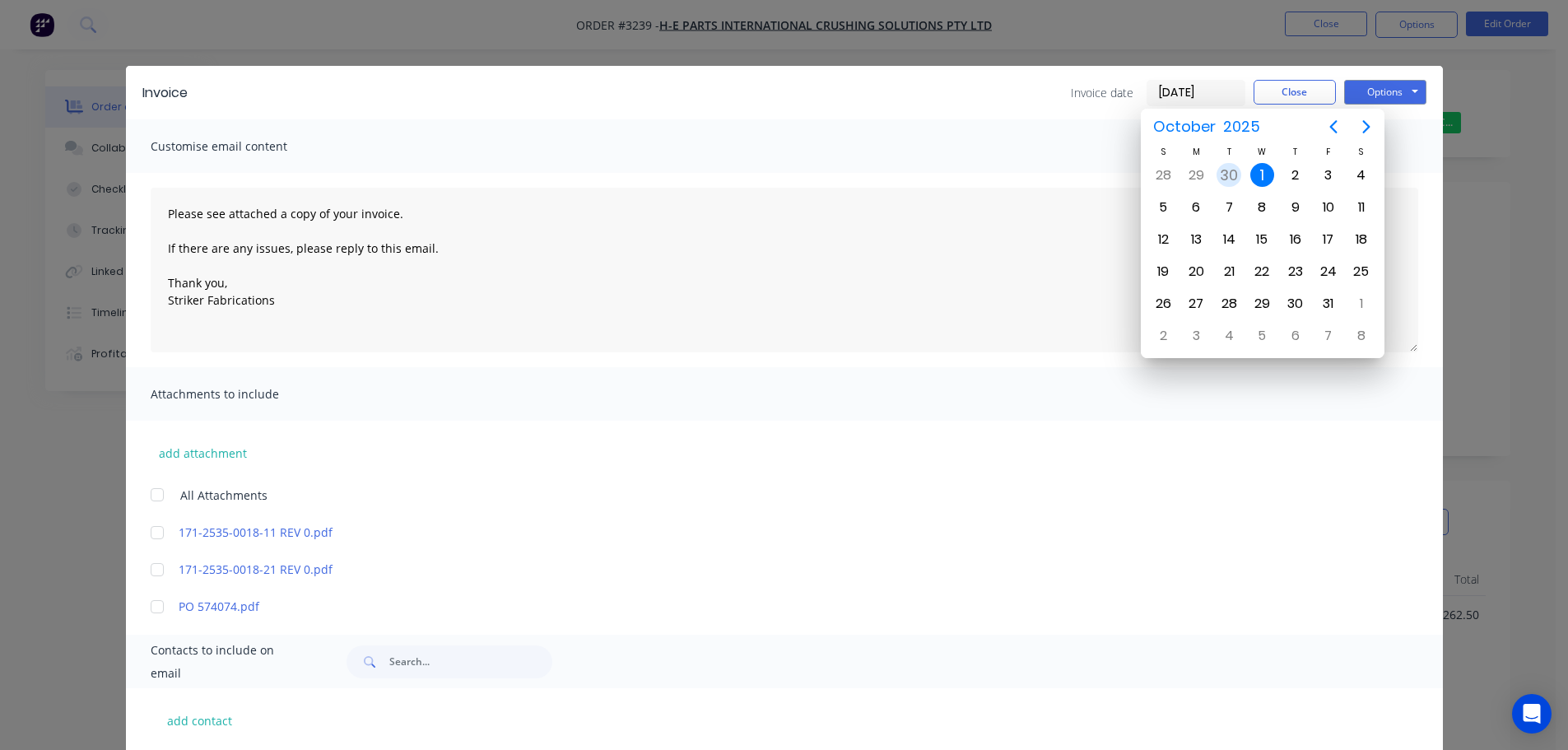
click at [1224, 168] on div "30" at bounding box center [1229, 175] width 25 height 25
type input "[DATE]"
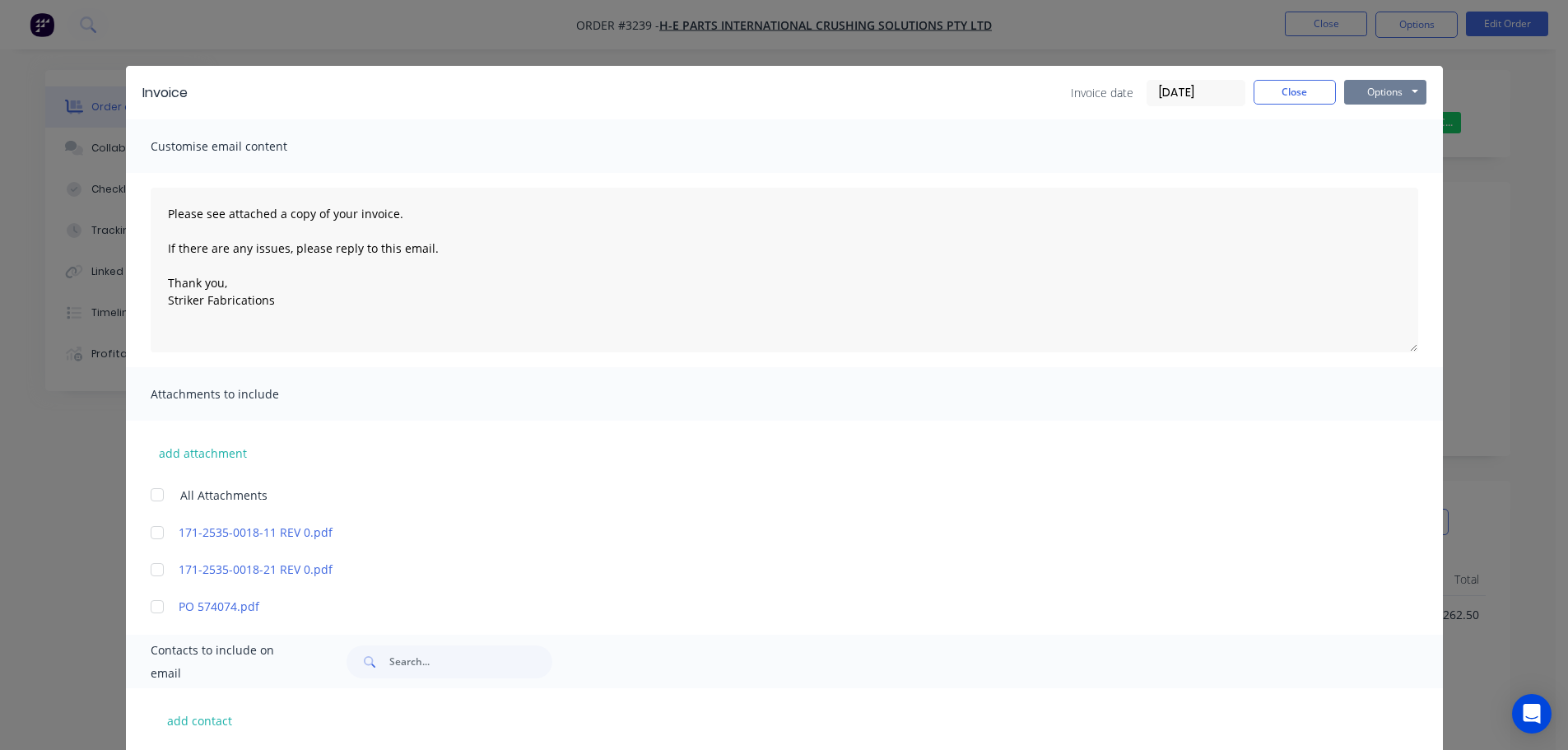
click at [1369, 86] on button "Options" at bounding box center [1385, 92] width 82 height 25
click at [1367, 137] on button "Print" at bounding box center [1397, 148] width 105 height 27
click at [1299, 84] on button "Close" at bounding box center [1294, 92] width 82 height 25
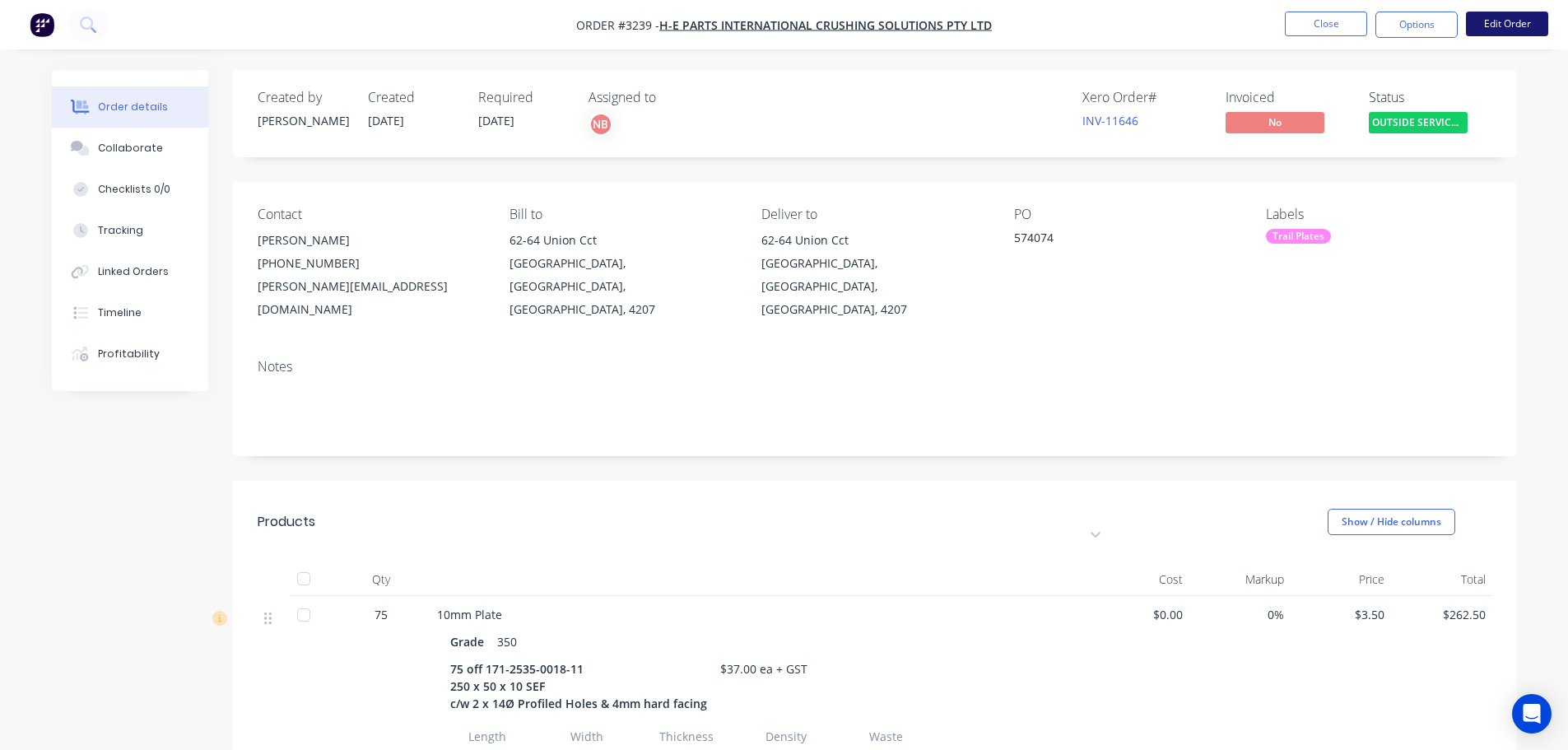
click at [1504, 25] on button "Edit Order" at bounding box center [1506, 24] width 82 height 25
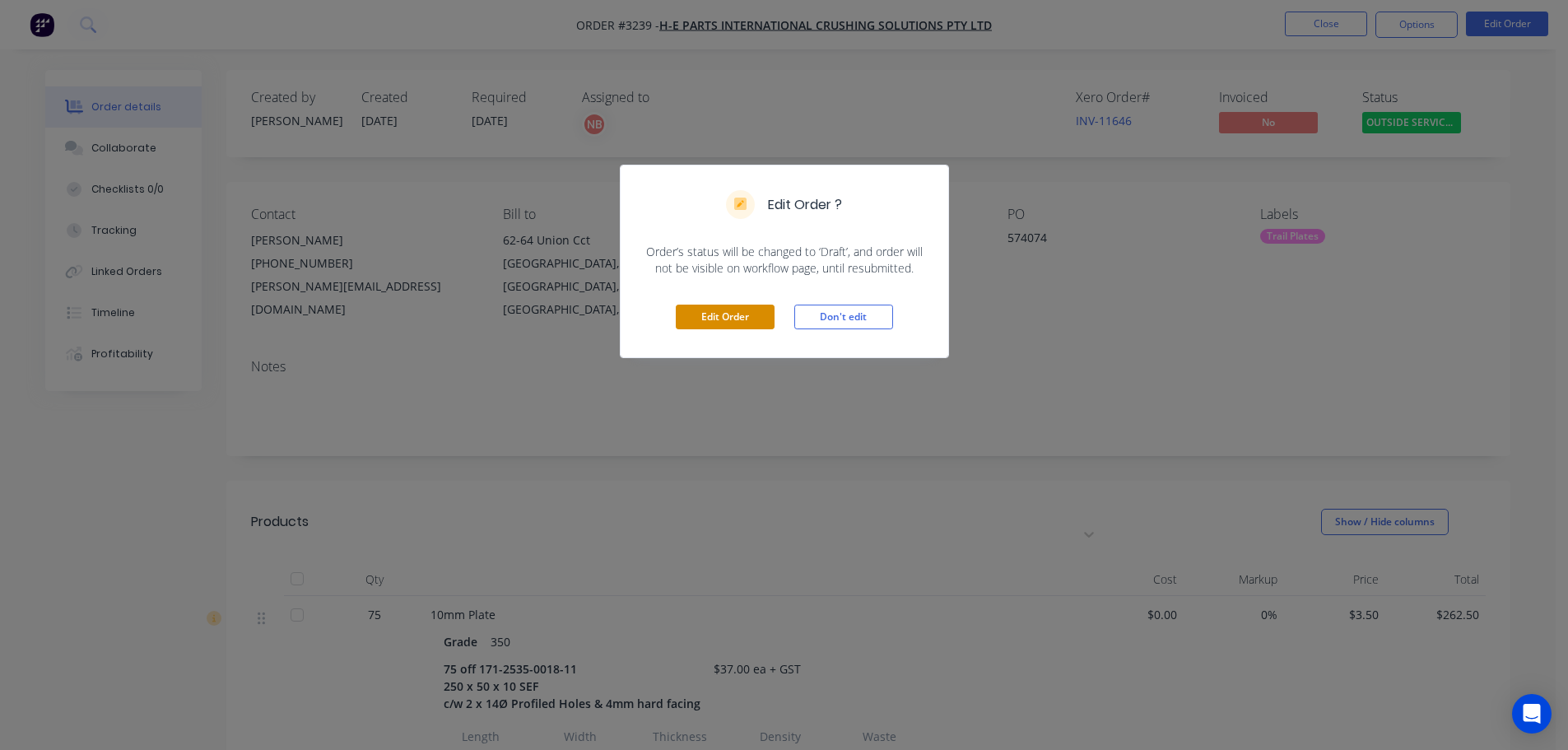
click at [730, 307] on button "Edit Order" at bounding box center [725, 316] width 98 height 25
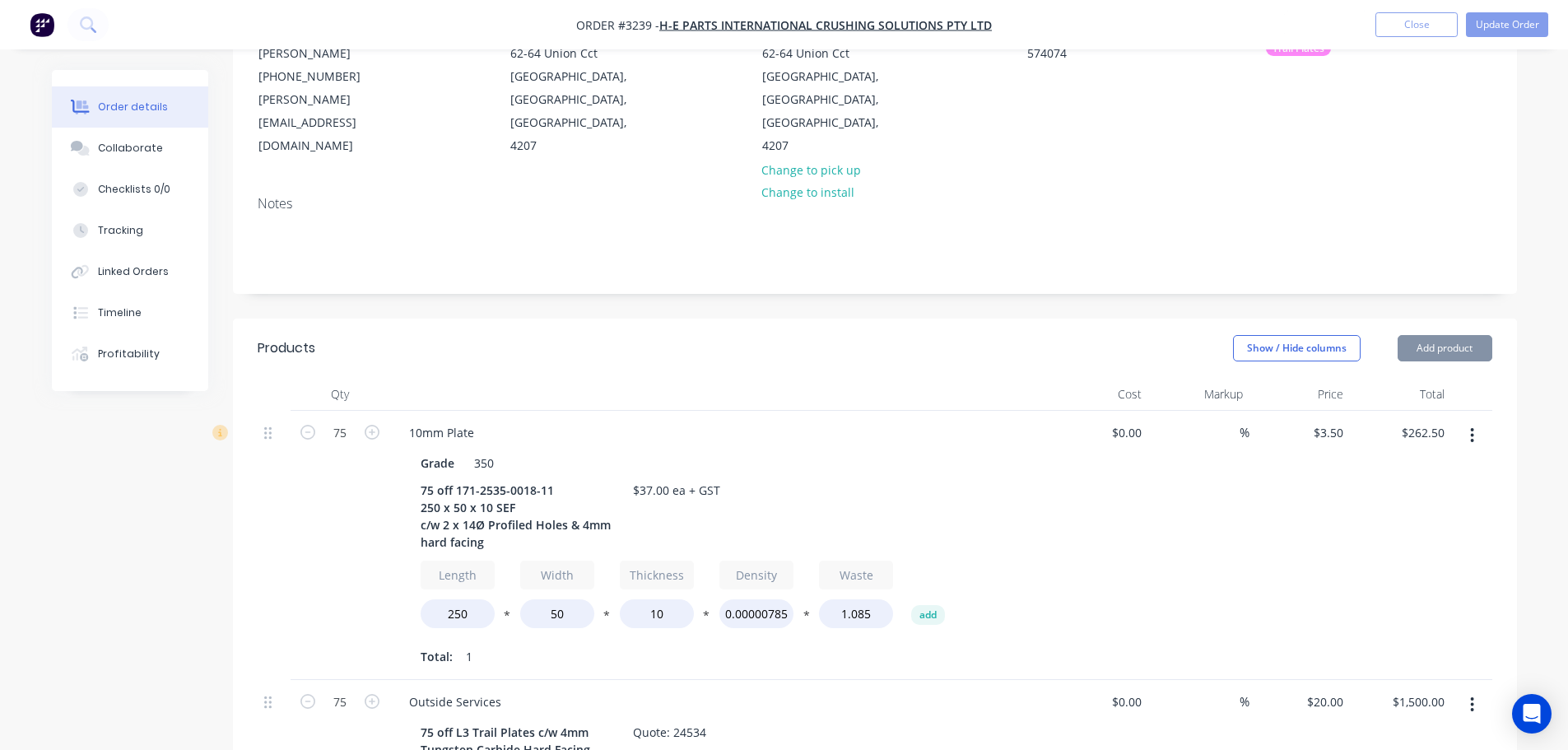
scroll to position [329, 0]
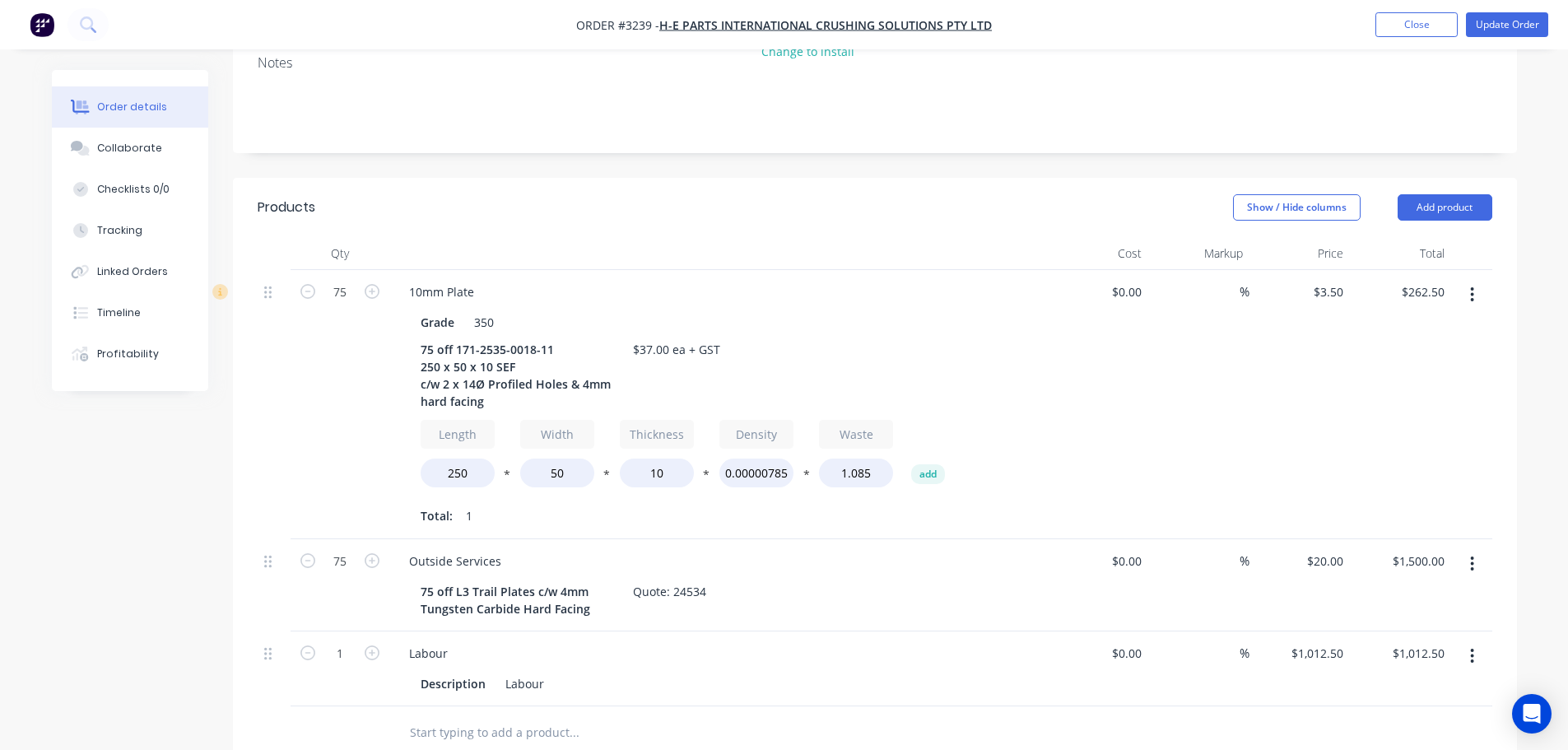
click at [1477, 280] on button "button" at bounding box center [1472, 294] width 39 height 30
click at [1397, 359] on div "Duplicate" at bounding box center [1414, 371] width 126 height 24
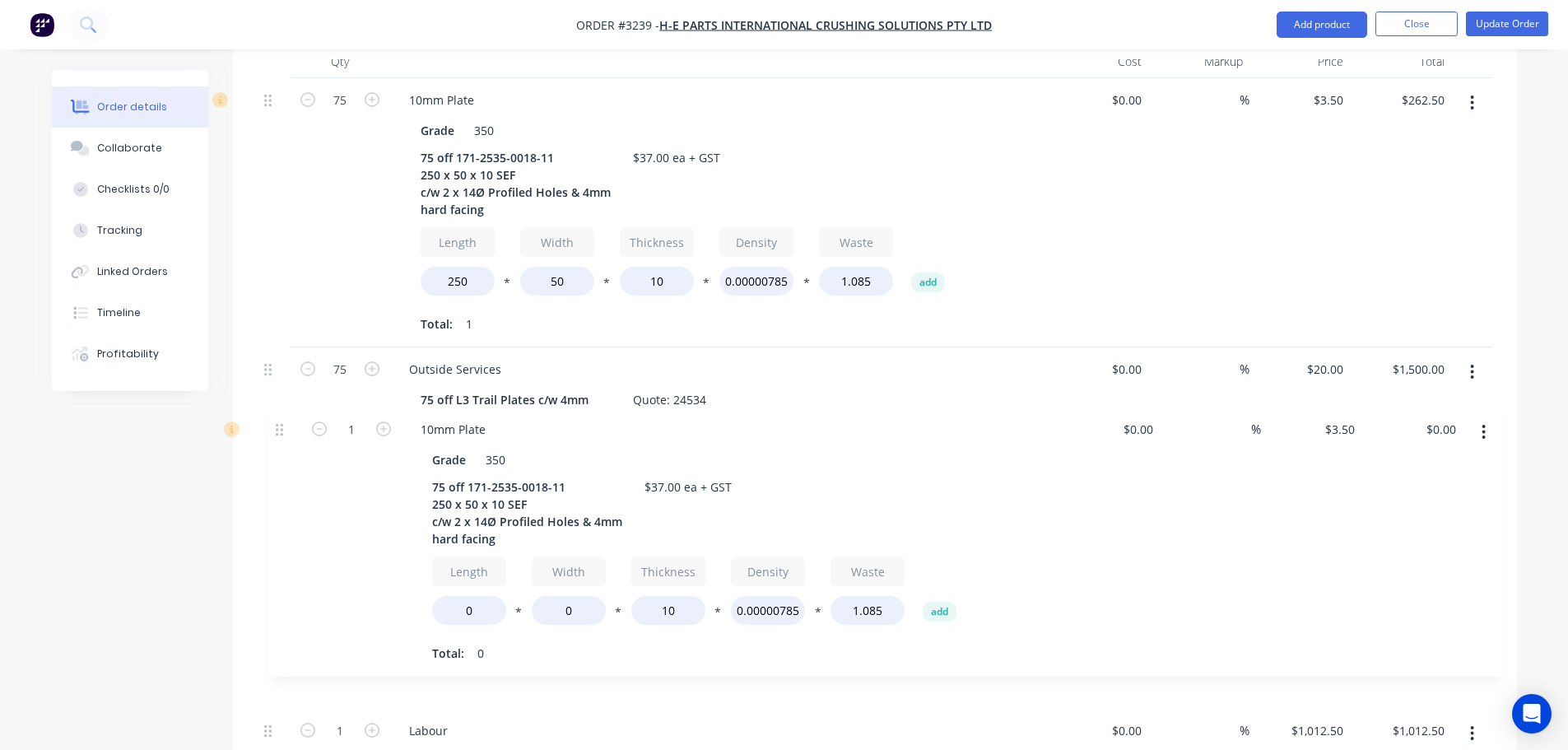
scroll to position [523, 0]
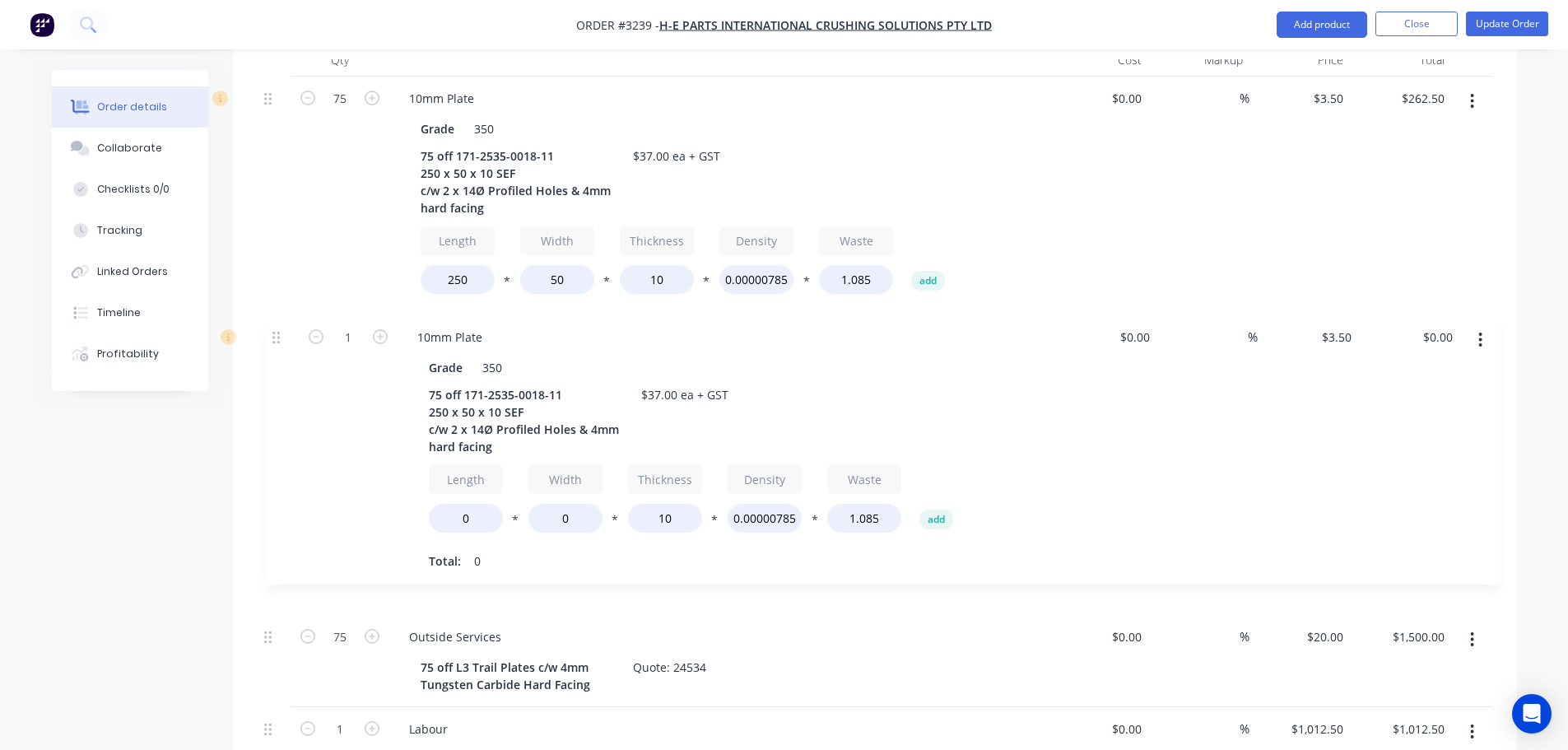
drag, startPoint x: 270, startPoint y: 548, endPoint x: 279, endPoint y: 339, distance: 209.2
click at [279, 339] on div "75 10mm Plate Grade 350 75 off 171-2535-0018-11 250 x 50 x 10 SEF c/w 2 x 14Ø P…" at bounding box center [875, 428] width 1235 height 705
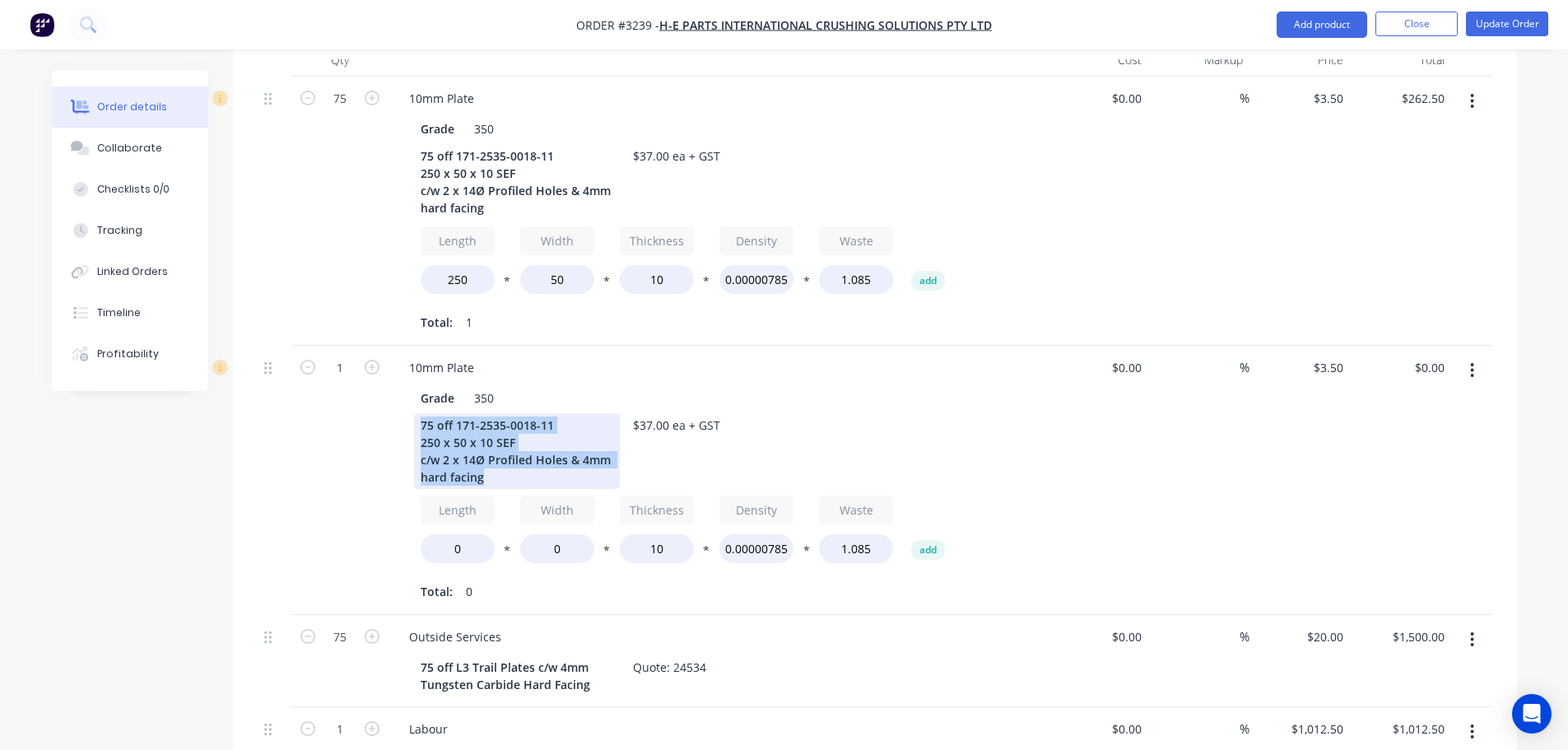
drag, startPoint x: 499, startPoint y: 460, endPoint x: 415, endPoint y: 409, distance: 98.3
click at [415, 413] on div "75 off 171-2535-0018-11 250 x 50 x 10 SEF c/w 2 x 14Ø Profiled Holes & 4mm hard…" at bounding box center [517, 451] width 205 height 76
click at [322, 412] on div "1" at bounding box center [339, 479] width 98 height 269
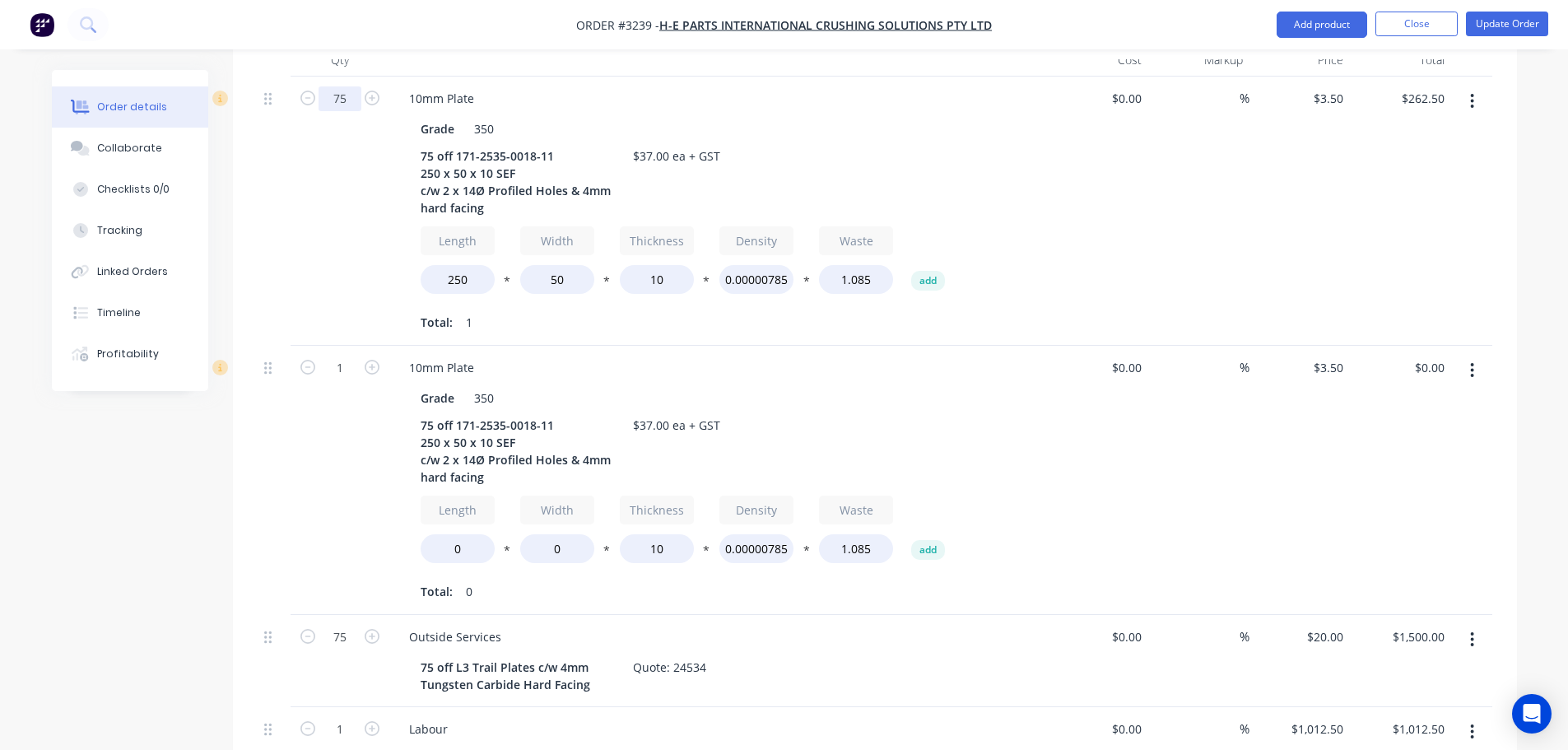
click at [343, 87] on input "75" at bounding box center [339, 98] width 42 height 25
type input "23"
type input "$80.50"
click at [296, 189] on div "23" at bounding box center [339, 210] width 98 height 269
click at [338, 355] on input "1" at bounding box center [339, 367] width 42 height 25
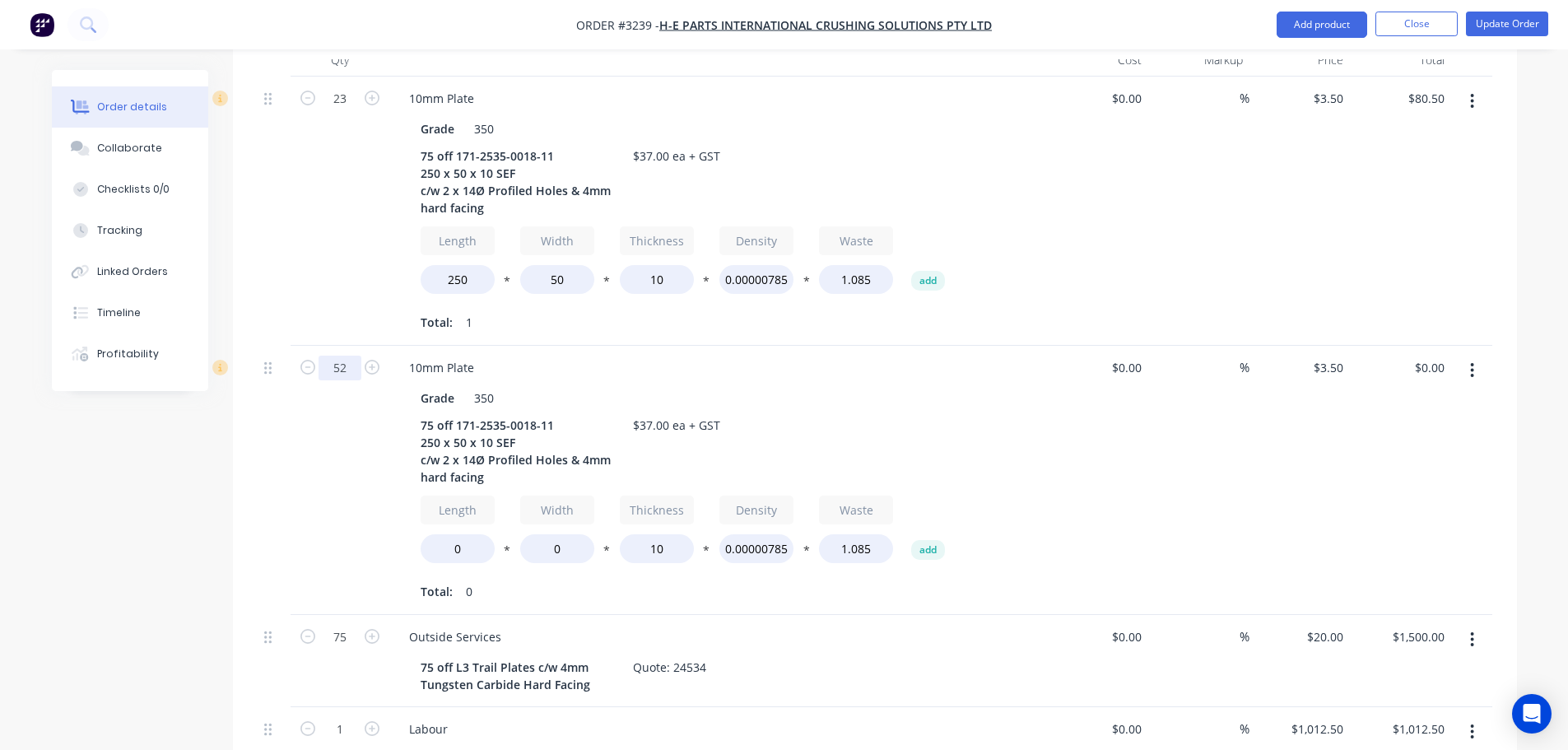
type input "52"
click at [355, 214] on div "23" at bounding box center [339, 210] width 98 height 269
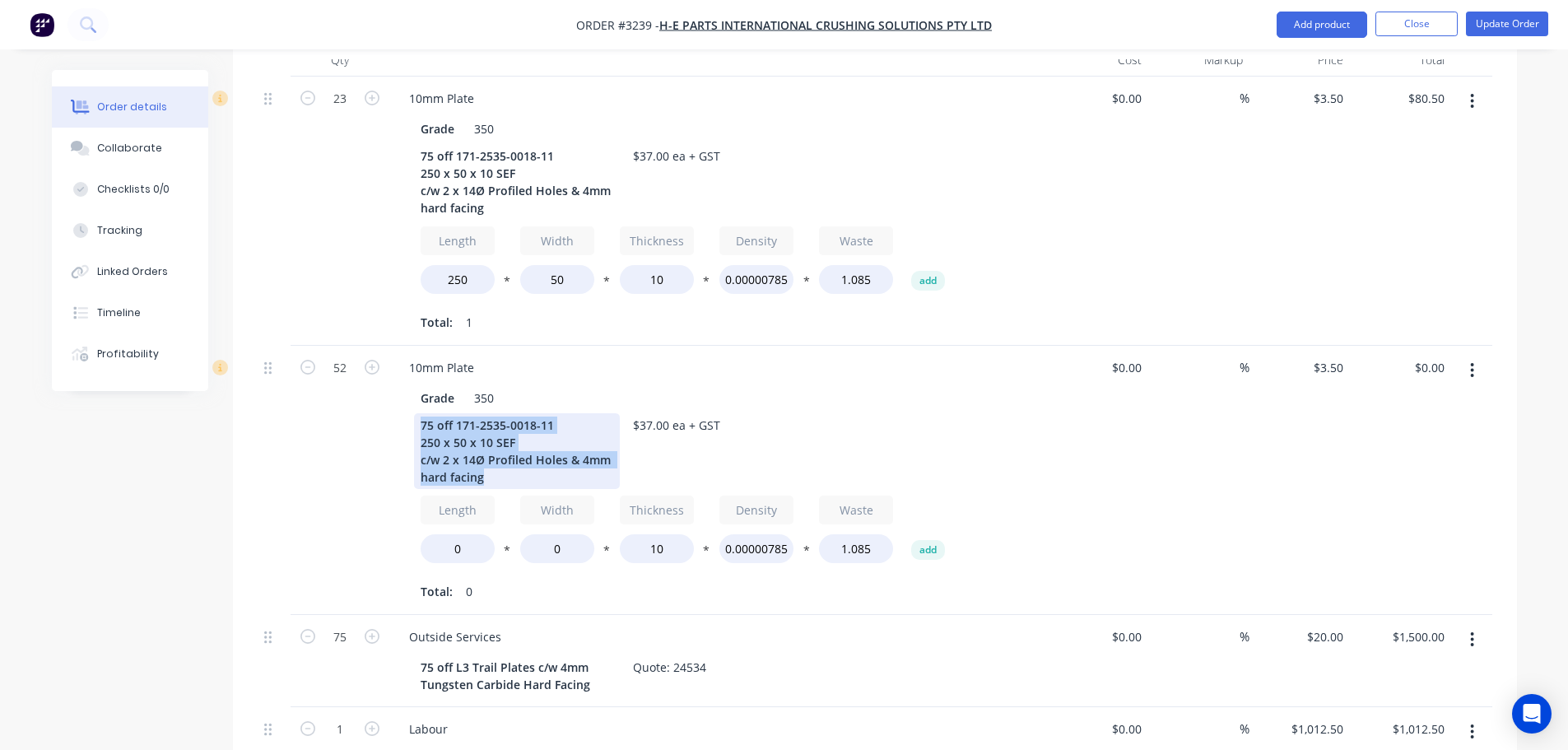
drag, startPoint x: 494, startPoint y: 459, endPoint x: 394, endPoint y: 405, distance: 113.6
click at [394, 405] on div "10mm Plate Grade 350 75 off 171-2535-0018-11 250 x 50 x 10 SEF c/w 2 x 14Ø Prof…" at bounding box center [719, 479] width 658 height 269
copy div "75 off 171-2535-0018-11 250 x 50 x 10 SEF c/w 2 x 14Ø Profiled Holes & 4mm hard…"
click at [1470, 361] on icon "button" at bounding box center [1471, 370] width 4 height 18
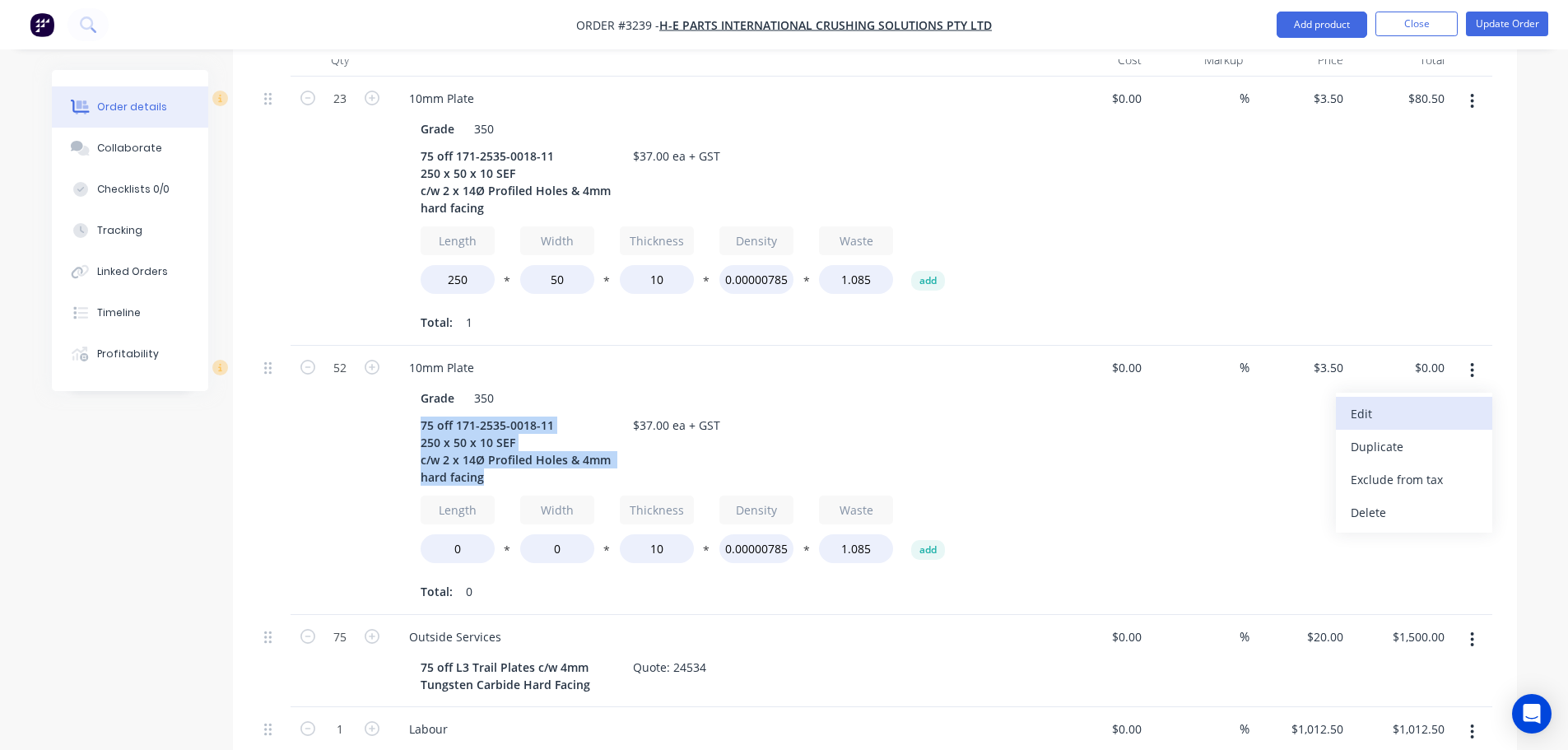
click at [1374, 401] on div "Edit" at bounding box center [1414, 413] width 126 height 24
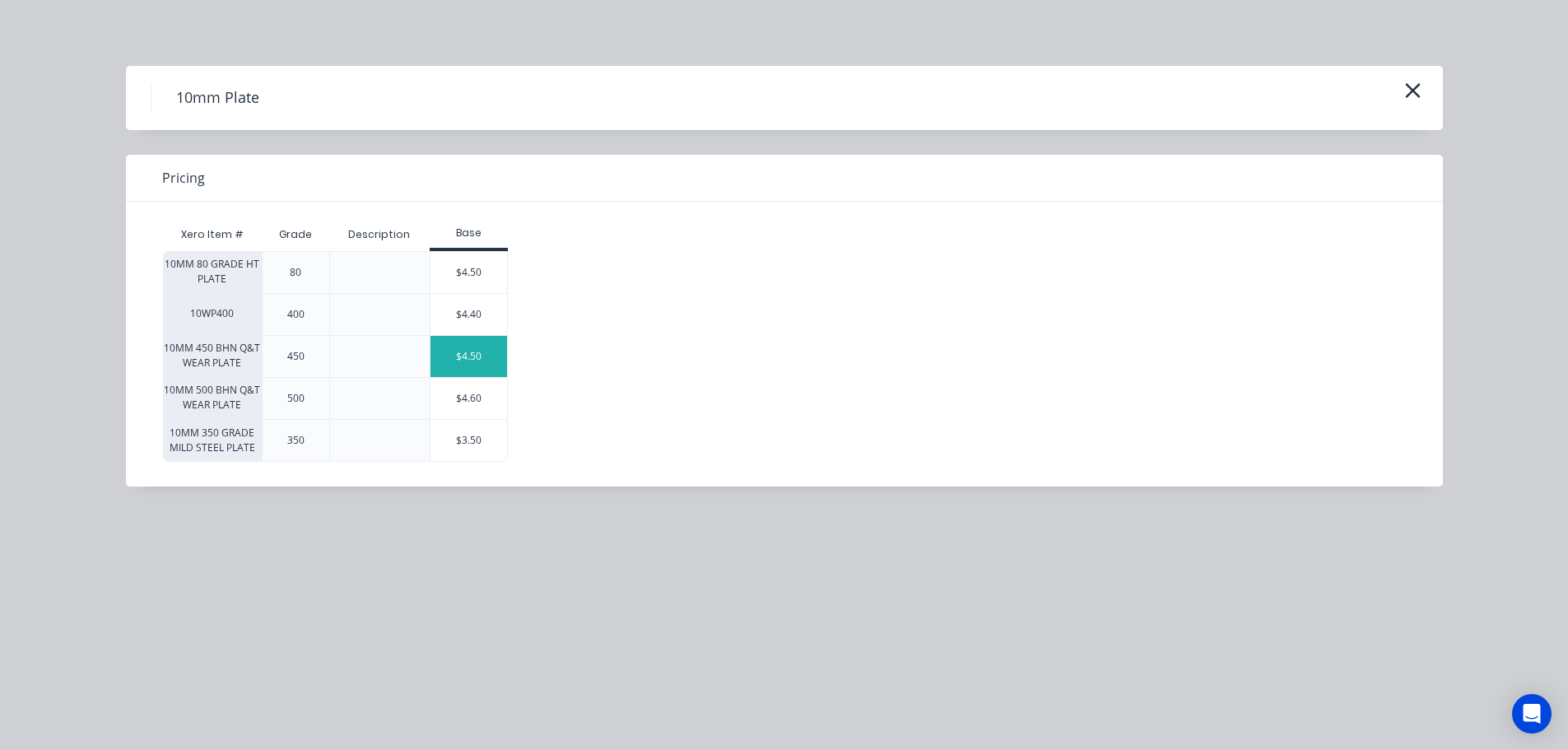
click at [452, 356] on div "$4.50" at bounding box center [468, 356] width 77 height 41
type input "$4.50"
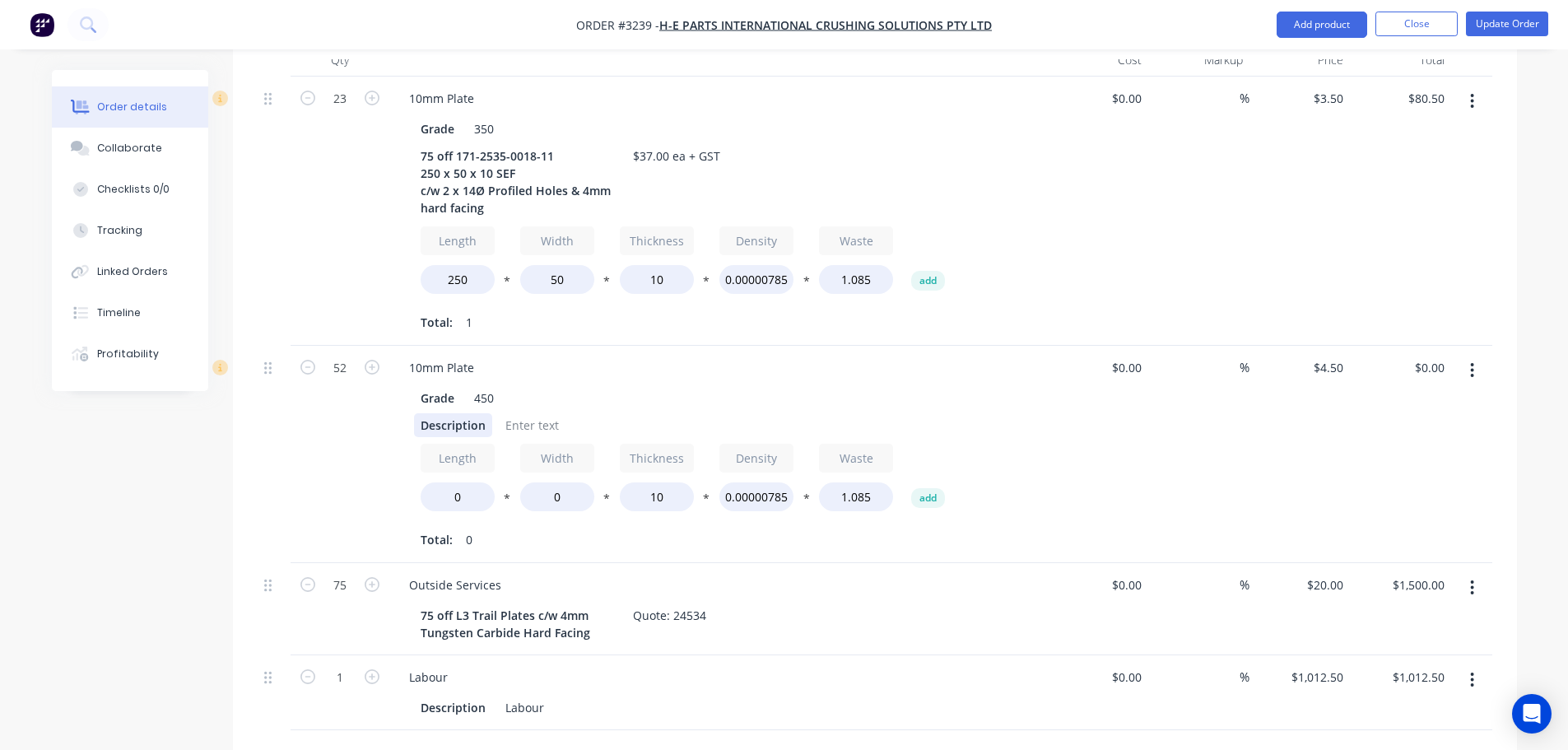
click at [451, 413] on div "Description" at bounding box center [453, 425] width 78 height 24
paste div
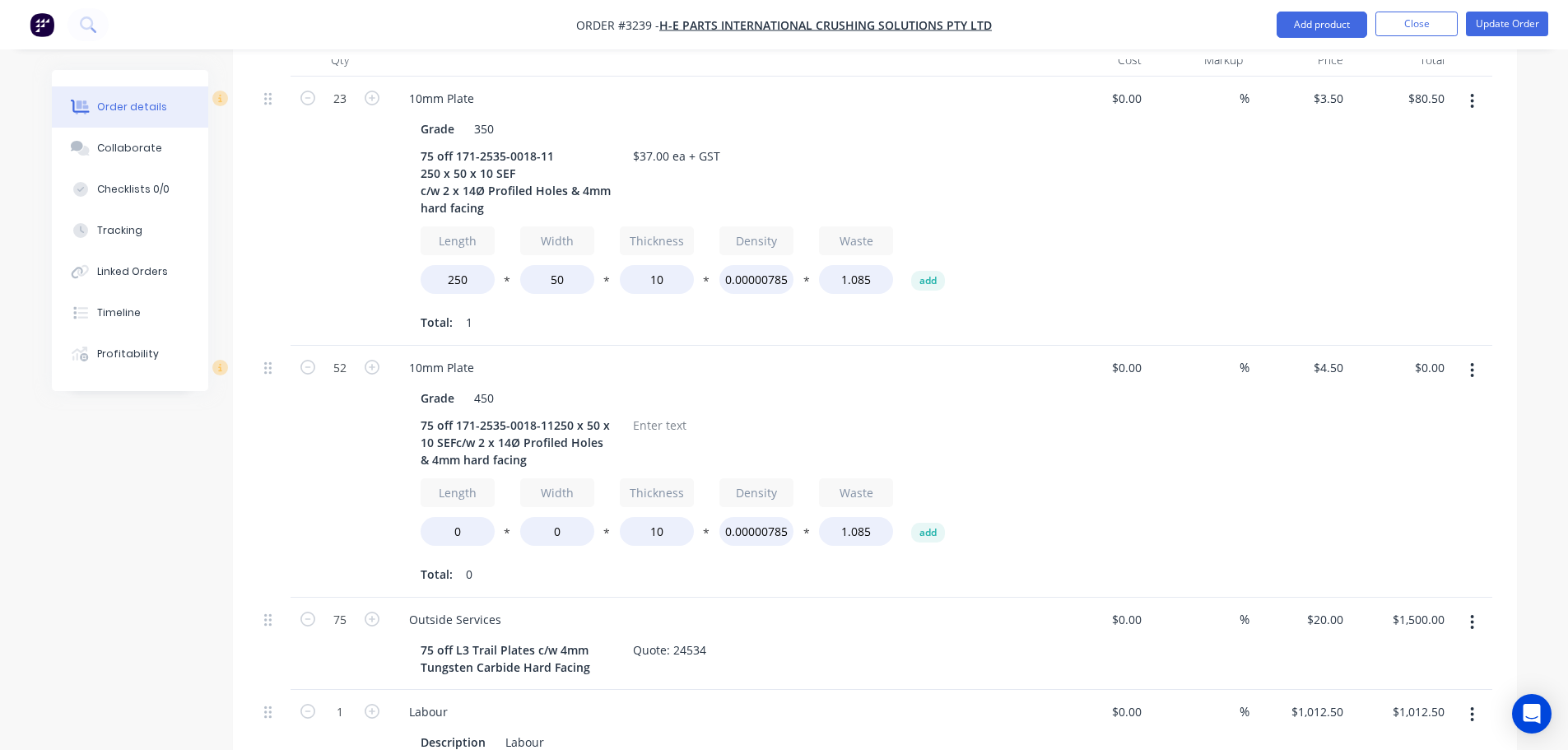
click at [323, 431] on div "52" at bounding box center [339, 471] width 98 height 252
drag, startPoint x: 430, startPoint y: 401, endPoint x: 421, endPoint y: 401, distance: 9.0
click at [421, 413] on div "75 off 171-2535-0018-11250 x 50 x 10 SEFc/w 2 x 14Ø Profiled Holes & 4mm hard f…" at bounding box center [517, 442] width 205 height 59
drag, startPoint x: 430, startPoint y: 138, endPoint x: 420, endPoint y: 137, distance: 10.0
click at [420, 144] on div "75 off 171-2535-0018-11 250 x 50 x 10 SEF c/w 2 x 14Ø Profiled Holes & 4mm hard…" at bounding box center [517, 182] width 205 height 76
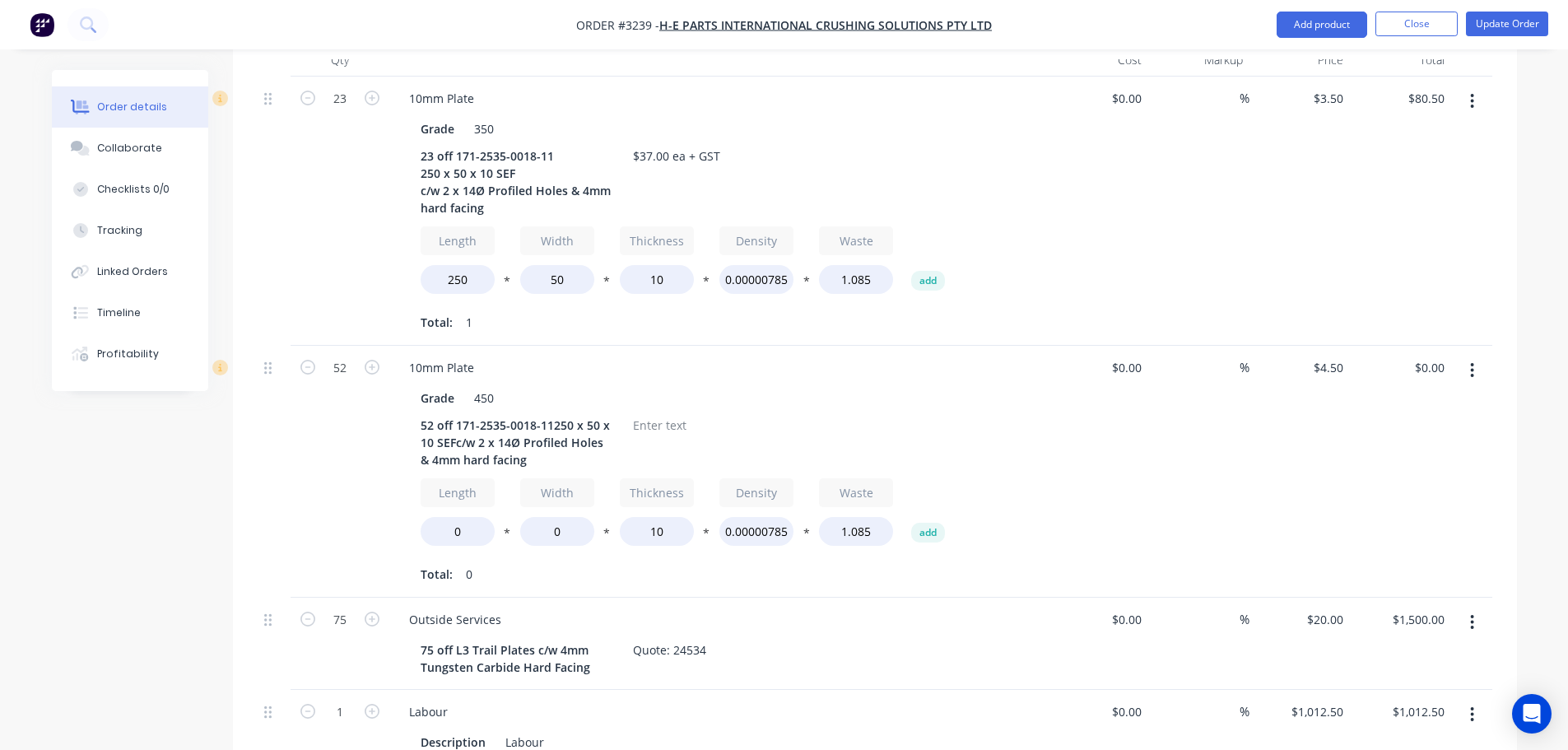
click at [270, 232] on div at bounding box center [274, 210] width 33 height 269
click at [483, 386] on div "450" at bounding box center [484, 398] width 33 height 24
click at [560, 355] on div "10mm Plate" at bounding box center [719, 367] width 645 height 24
click at [641, 413] on div at bounding box center [659, 425] width 67 height 24
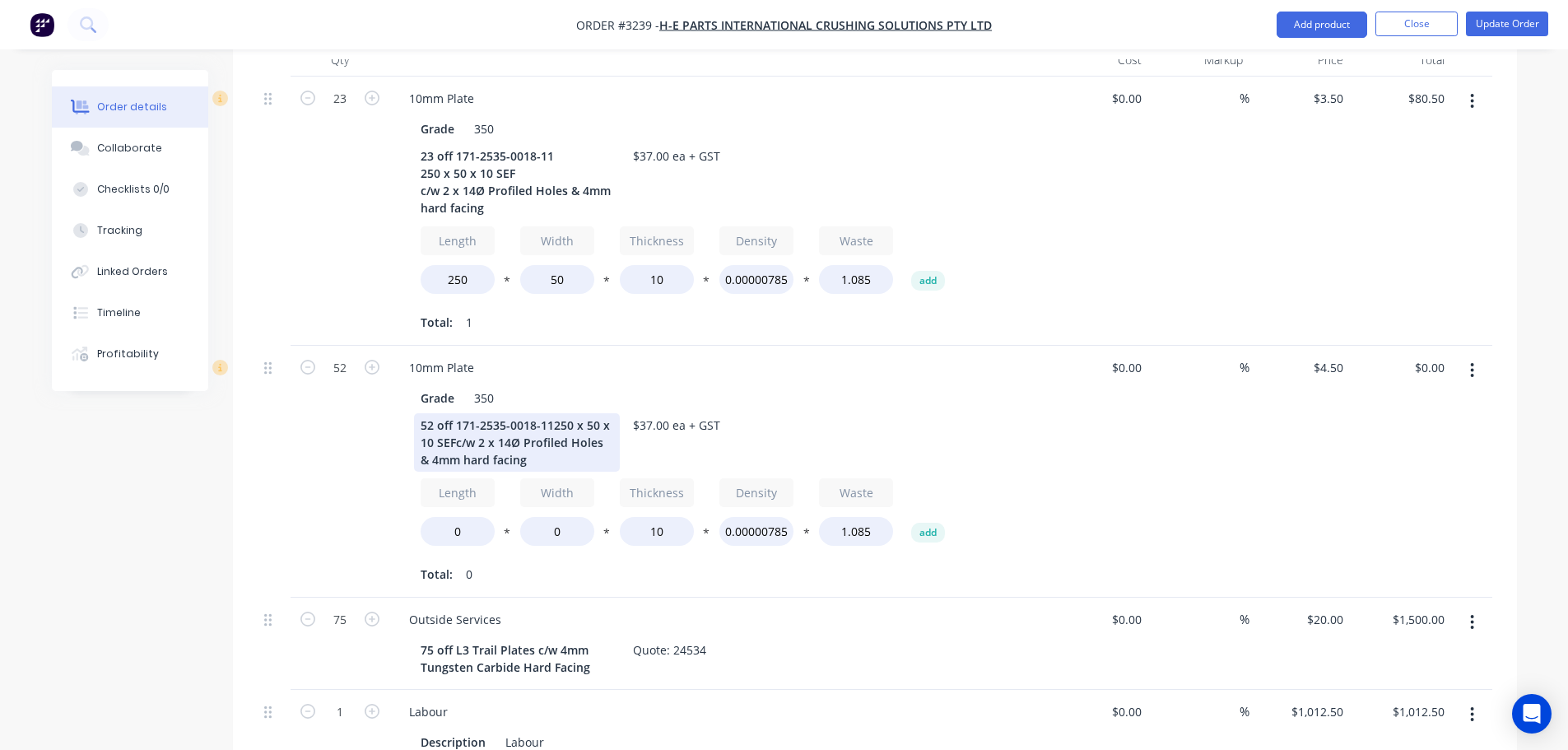
click at [552, 413] on div "52 off 171-2535-0018-11250 x 50 x 10 SEFc/w 2 x 14Ø Profiled Holes & 4mm hard f…" at bounding box center [517, 442] width 205 height 59
click at [509, 417] on div "52 off 171-2535-0018-11 250 x 50 x 10 SEFc/w 2 x 14Ø Profiled Holes & 4mm hard …" at bounding box center [517, 442] width 205 height 59
click at [512, 417] on div "52 off 171-2535-0018-11 250 x 50 x 10 SEFc/w 2 x 14Ø Profiled Holes & 4mm hard …" at bounding box center [517, 442] width 205 height 59
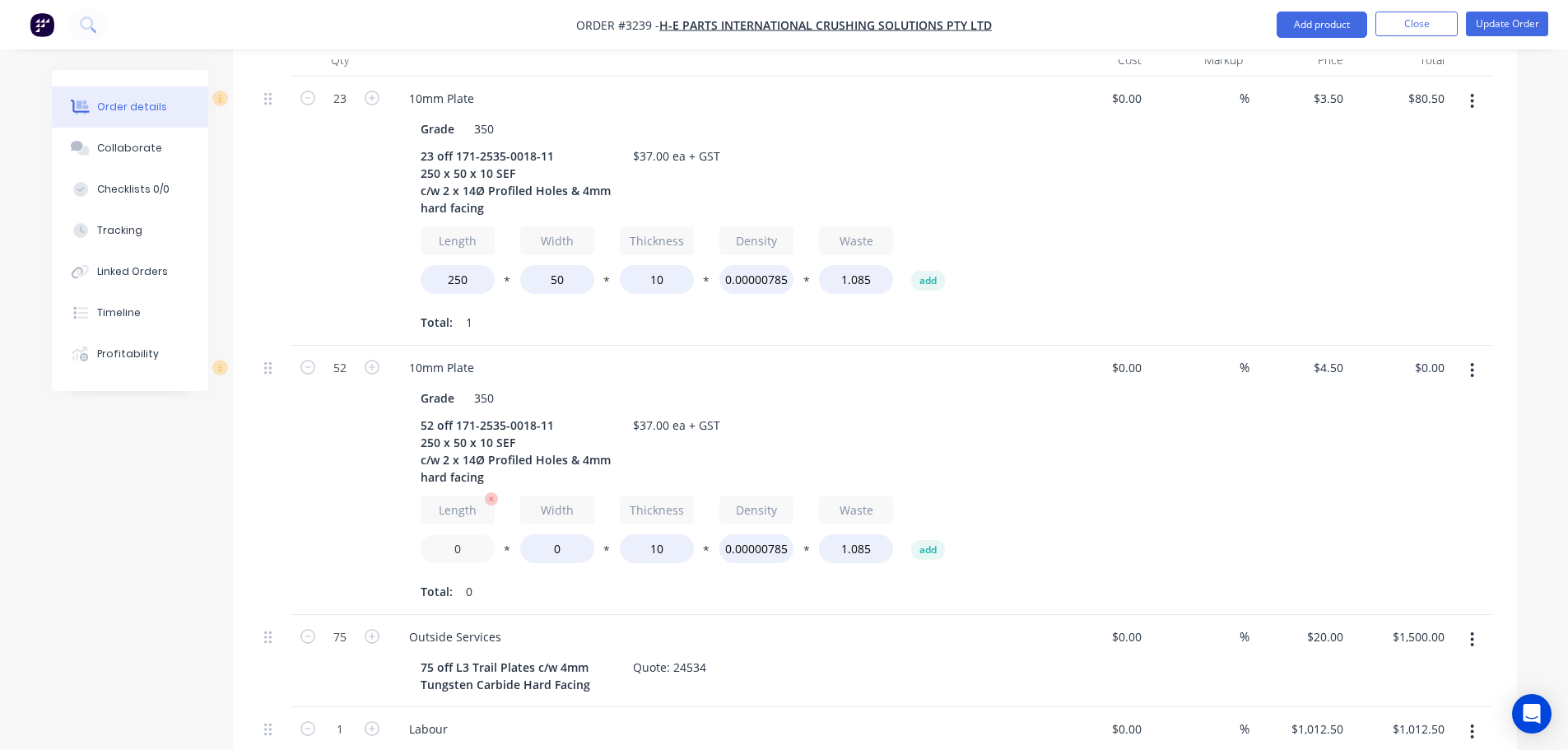
click at [450, 534] on input "0" at bounding box center [457, 548] width 74 height 29
type input "250"
click at [553, 534] on input "0" at bounding box center [557, 548] width 74 height 29
type input "50"
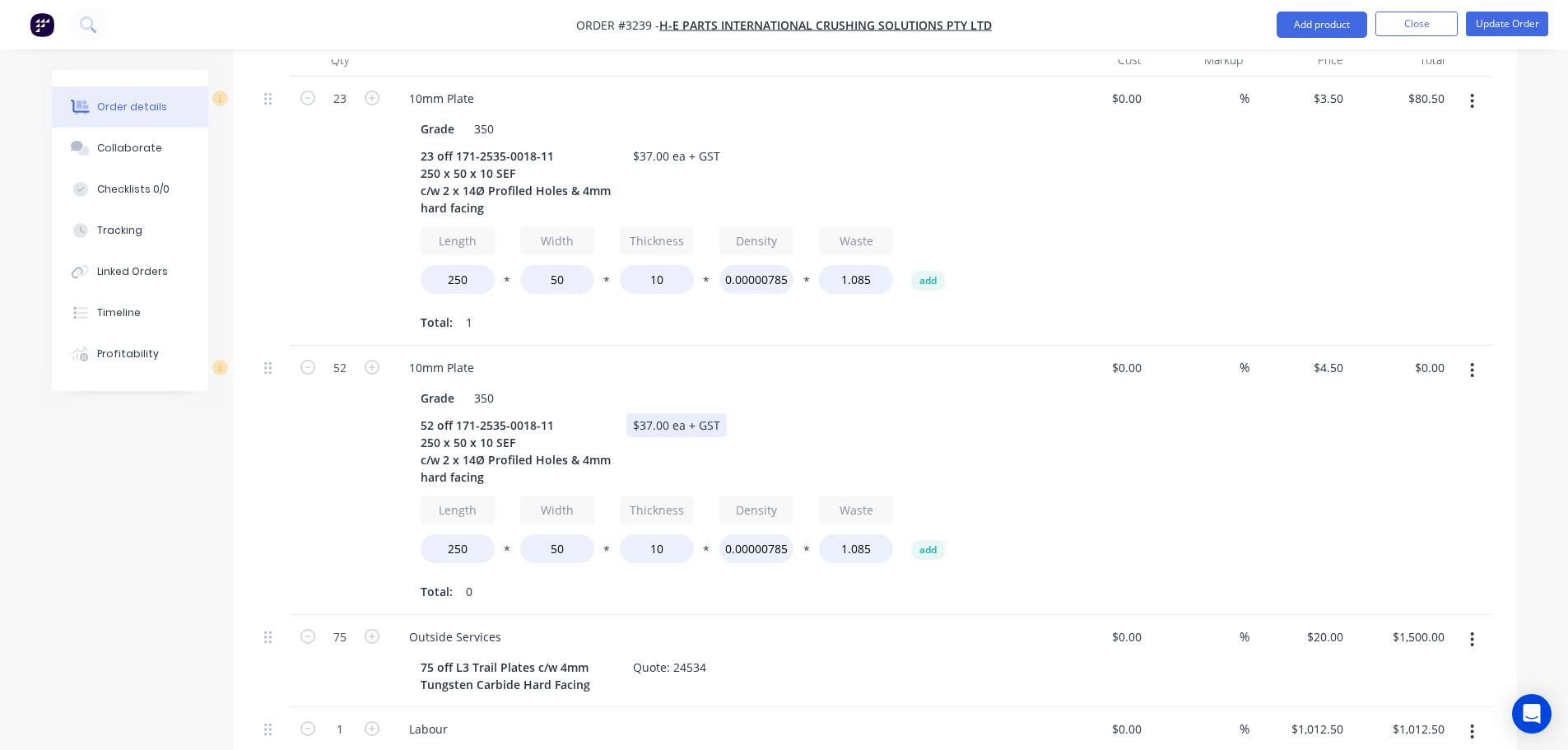
type input "$234.00"
click at [893, 445] on div "52 off 171-2535-0018-11 250 x 50 x 10 SEF c/w 2 x 14Ø Profiled Holes & 4mm hard…" at bounding box center [715, 451] width 602 height 76
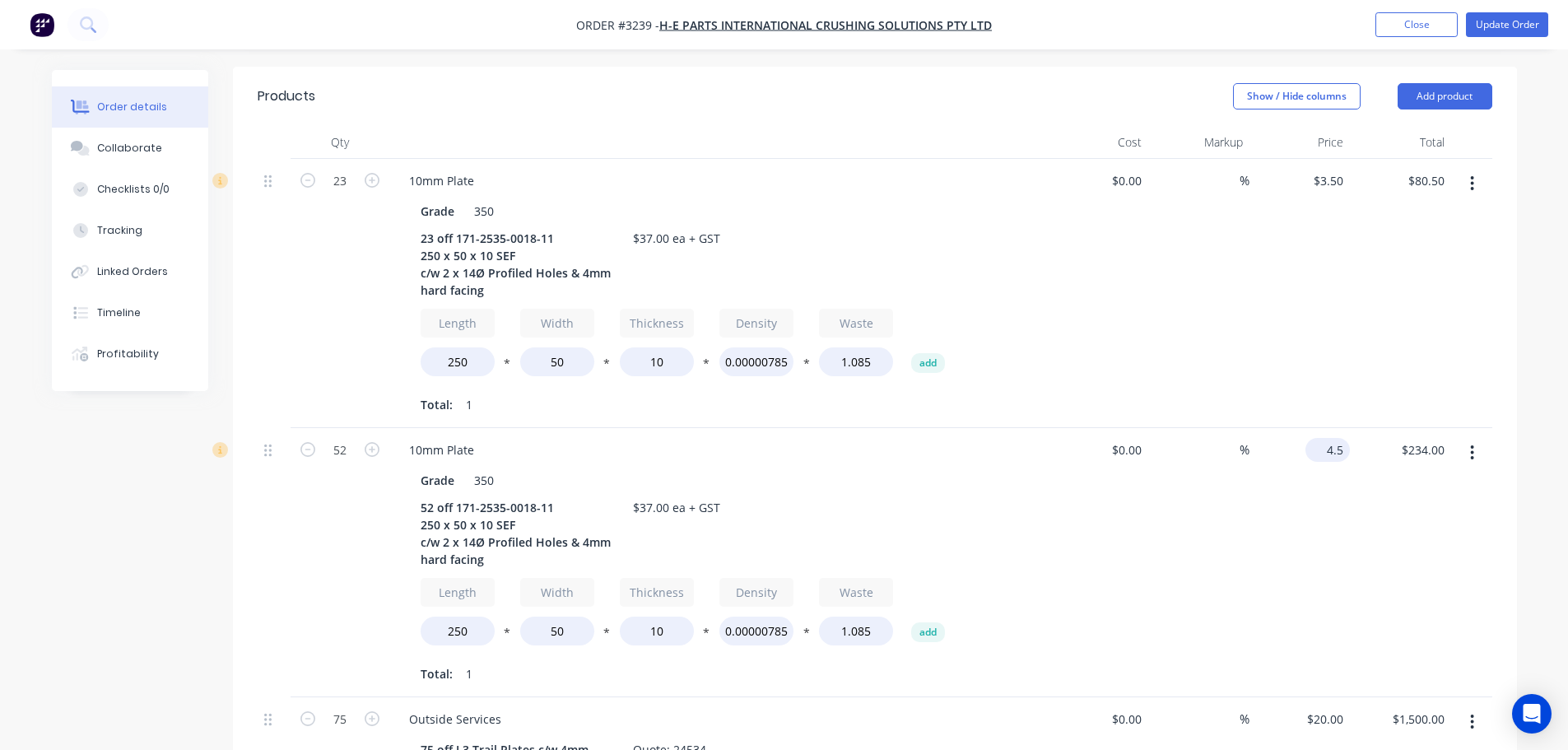
click at [1338, 438] on input "4.5" at bounding box center [1330, 450] width 38 height 24
type input "$3.50"
type input "$182.00"
click at [1280, 539] on div "$3.50 3.5" at bounding box center [1299, 562] width 101 height 269
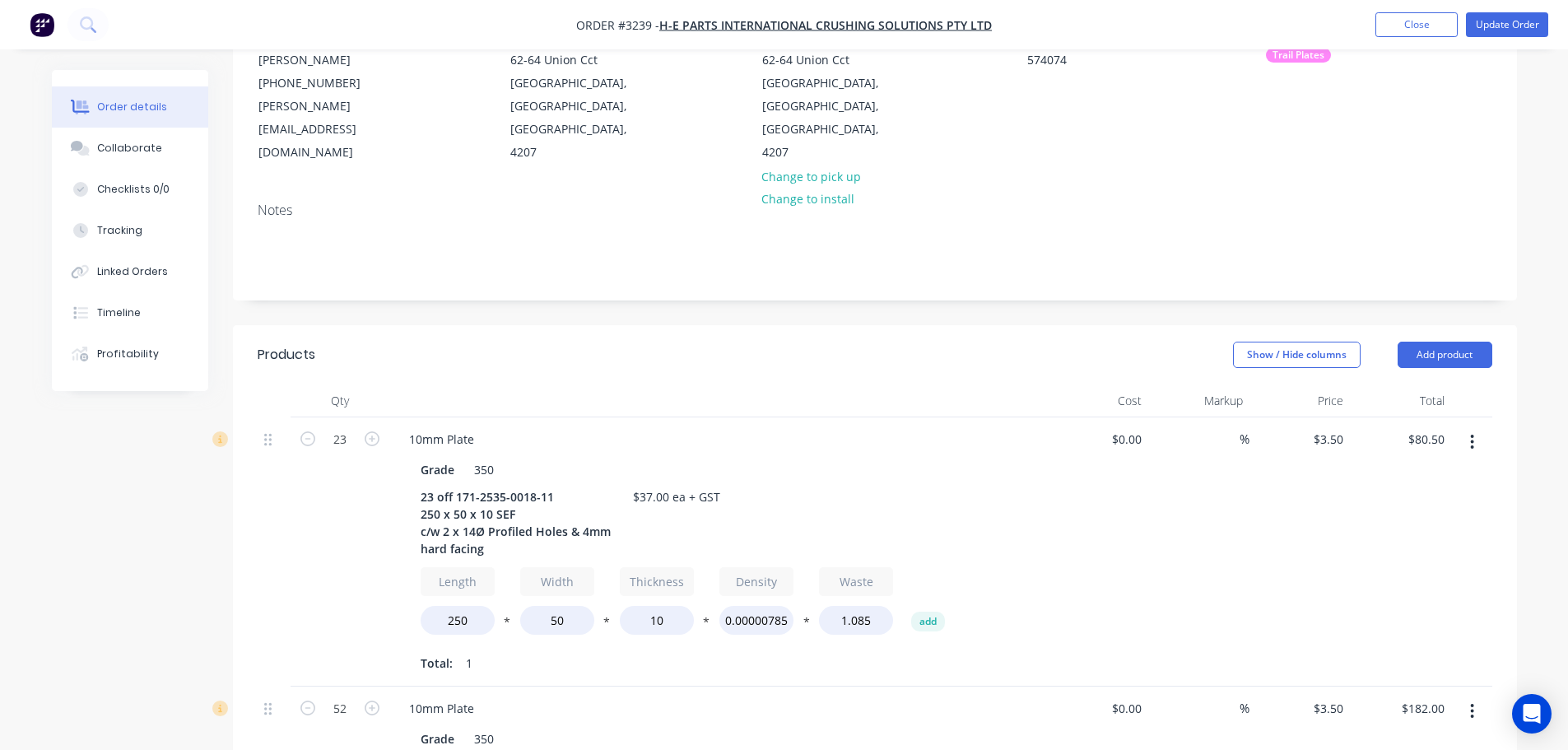
scroll to position [0, 0]
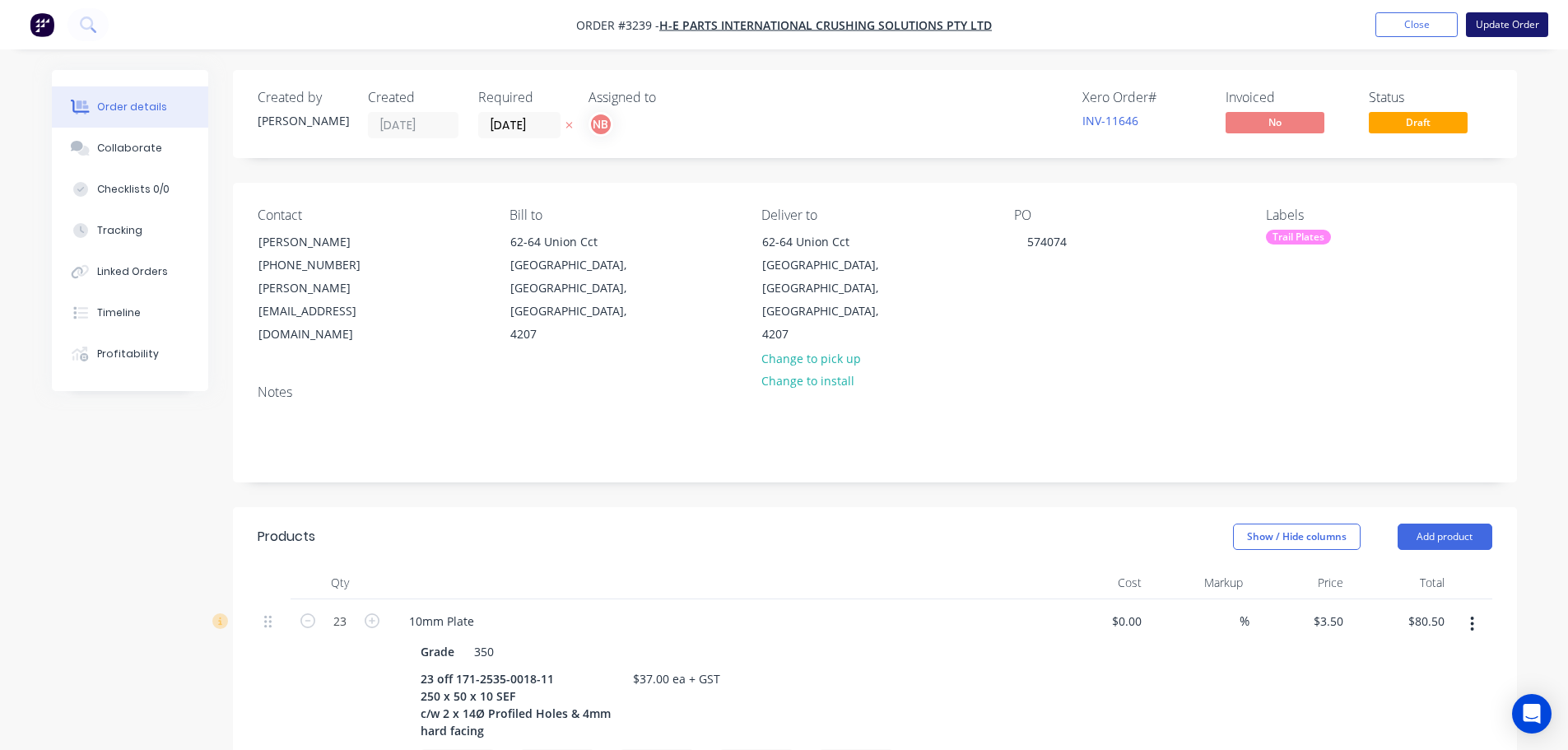
click at [1500, 32] on button "Update Order" at bounding box center [1506, 25] width 82 height 25
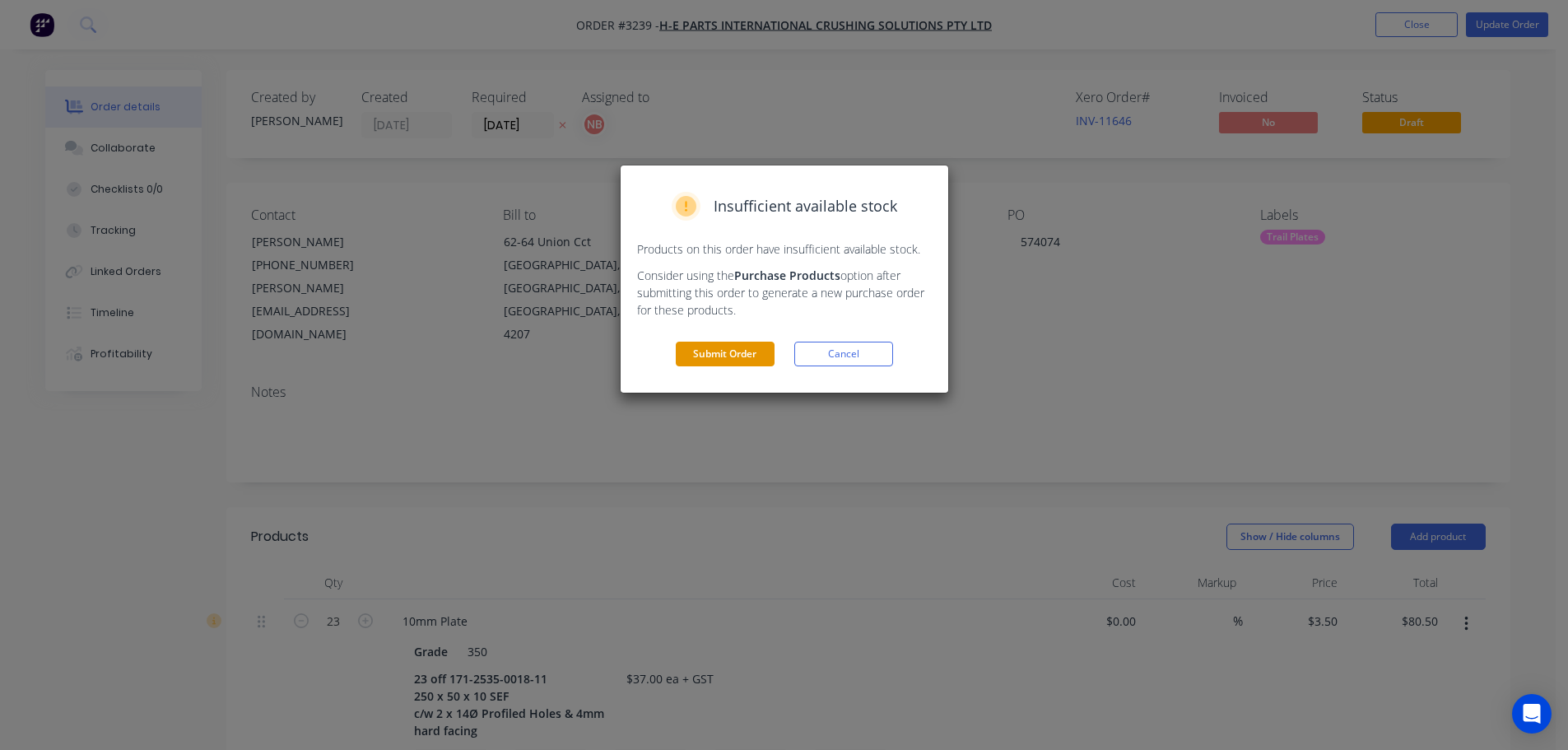
click at [764, 355] on button "Submit Order" at bounding box center [725, 354] width 98 height 25
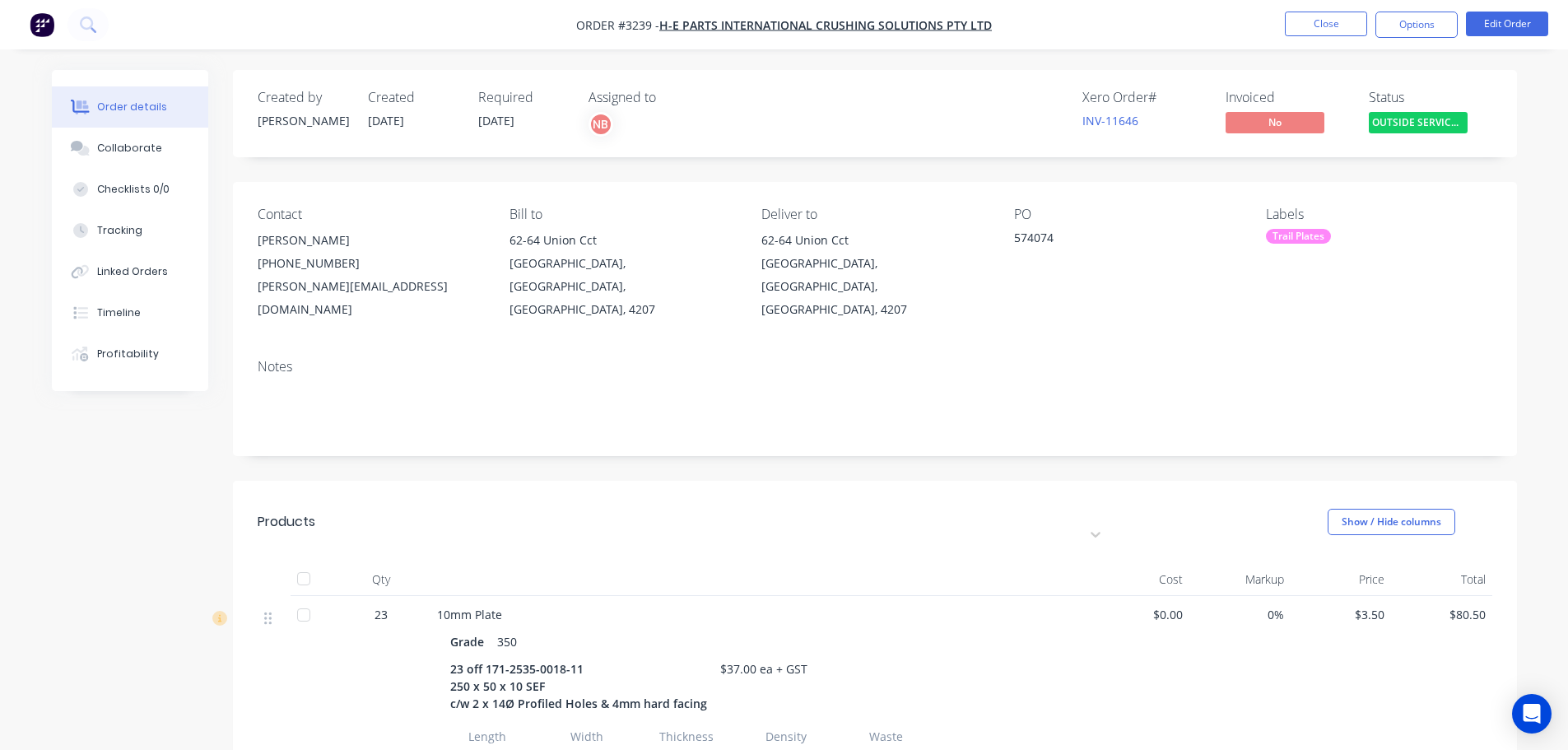
click at [1436, 7] on nav "Order #3239 - H-E PARTS INTERNATIONAL CRUSHING SOLUTIONS PTY LTD Close Options …" at bounding box center [784, 25] width 1568 height 49
click at [1431, 15] on button "Options" at bounding box center [1416, 25] width 82 height 26
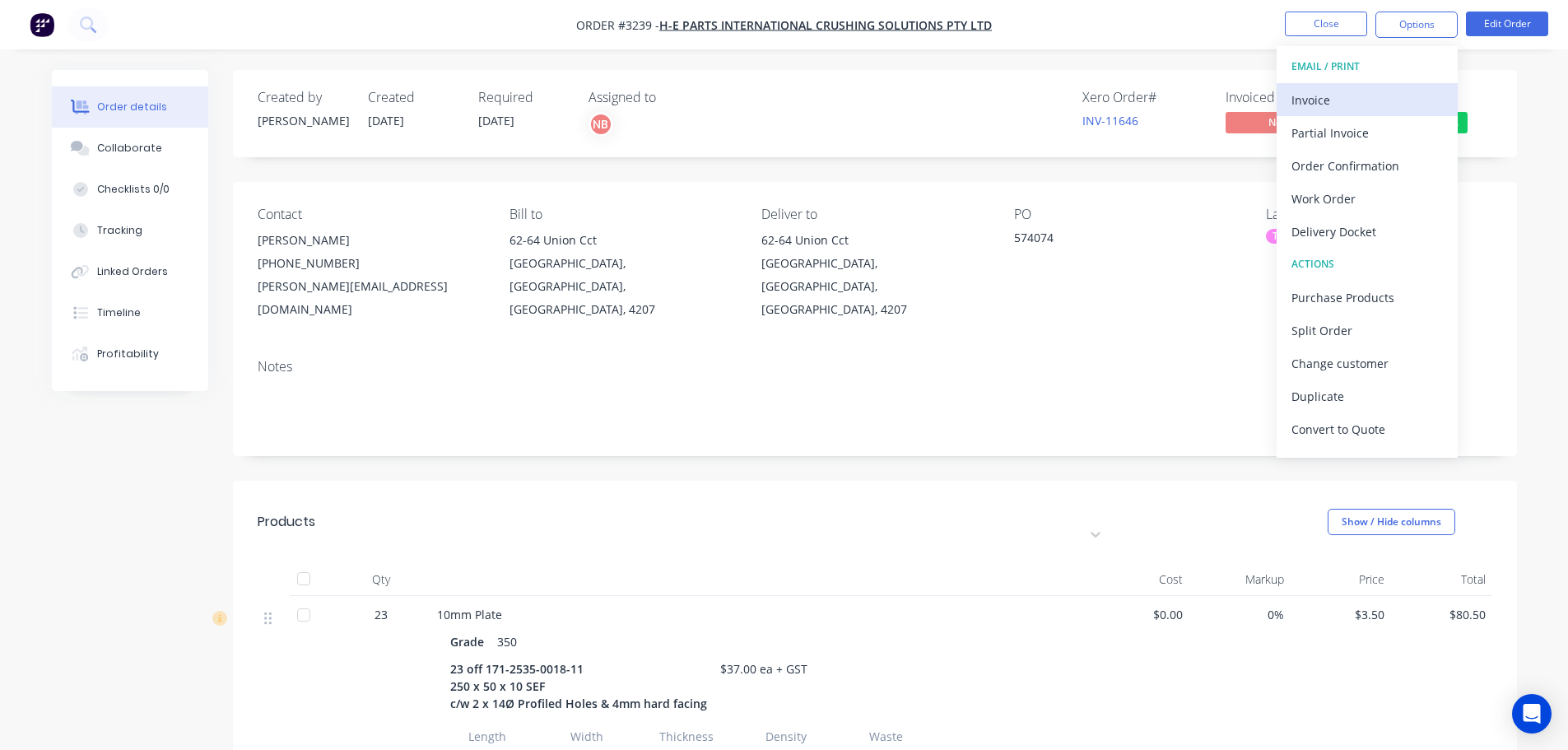
click at [1337, 95] on div "Invoice" at bounding box center [1367, 100] width 151 height 24
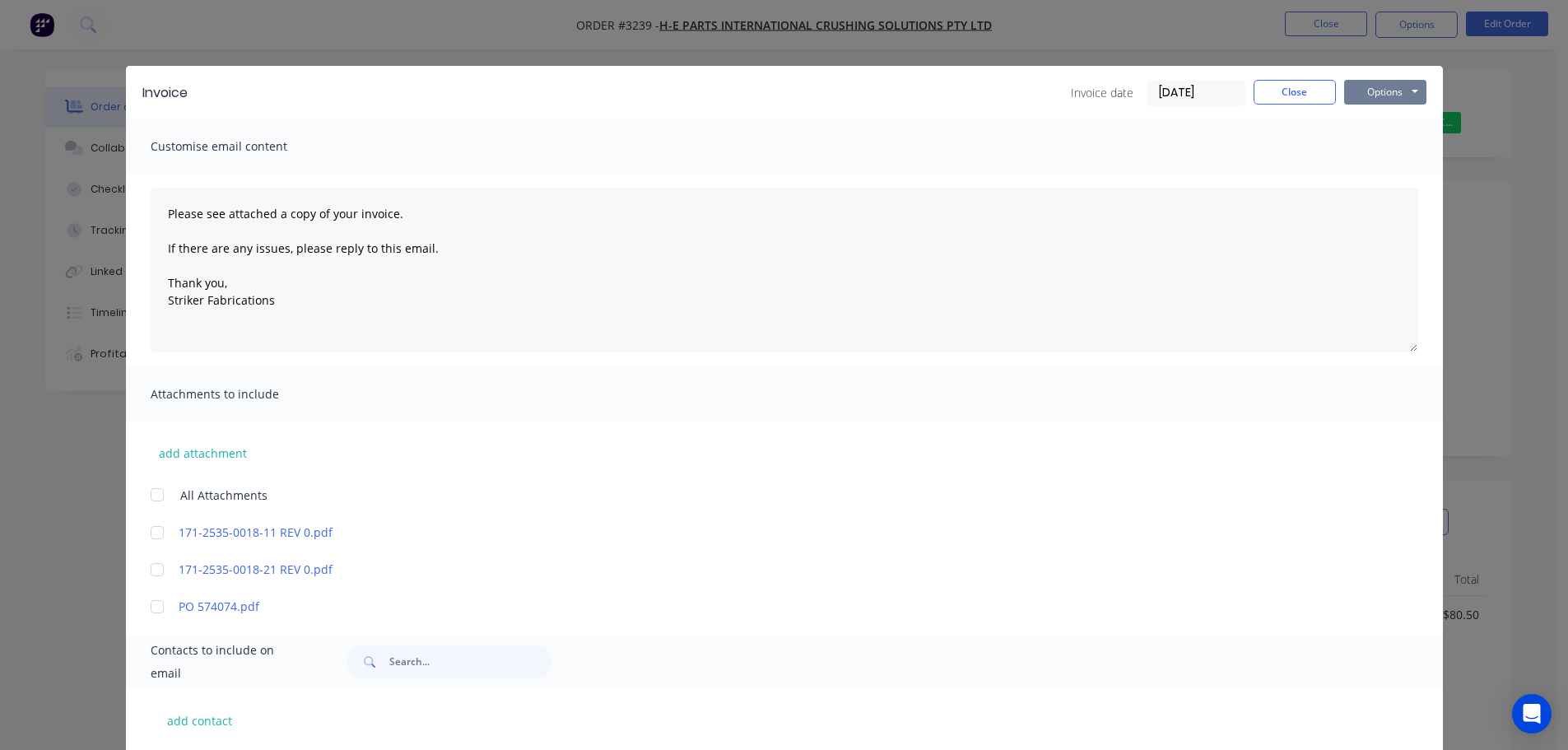
click at [1364, 92] on button "Options" at bounding box center [1385, 92] width 82 height 25
click at [1362, 144] on button "Print" at bounding box center [1397, 148] width 105 height 27
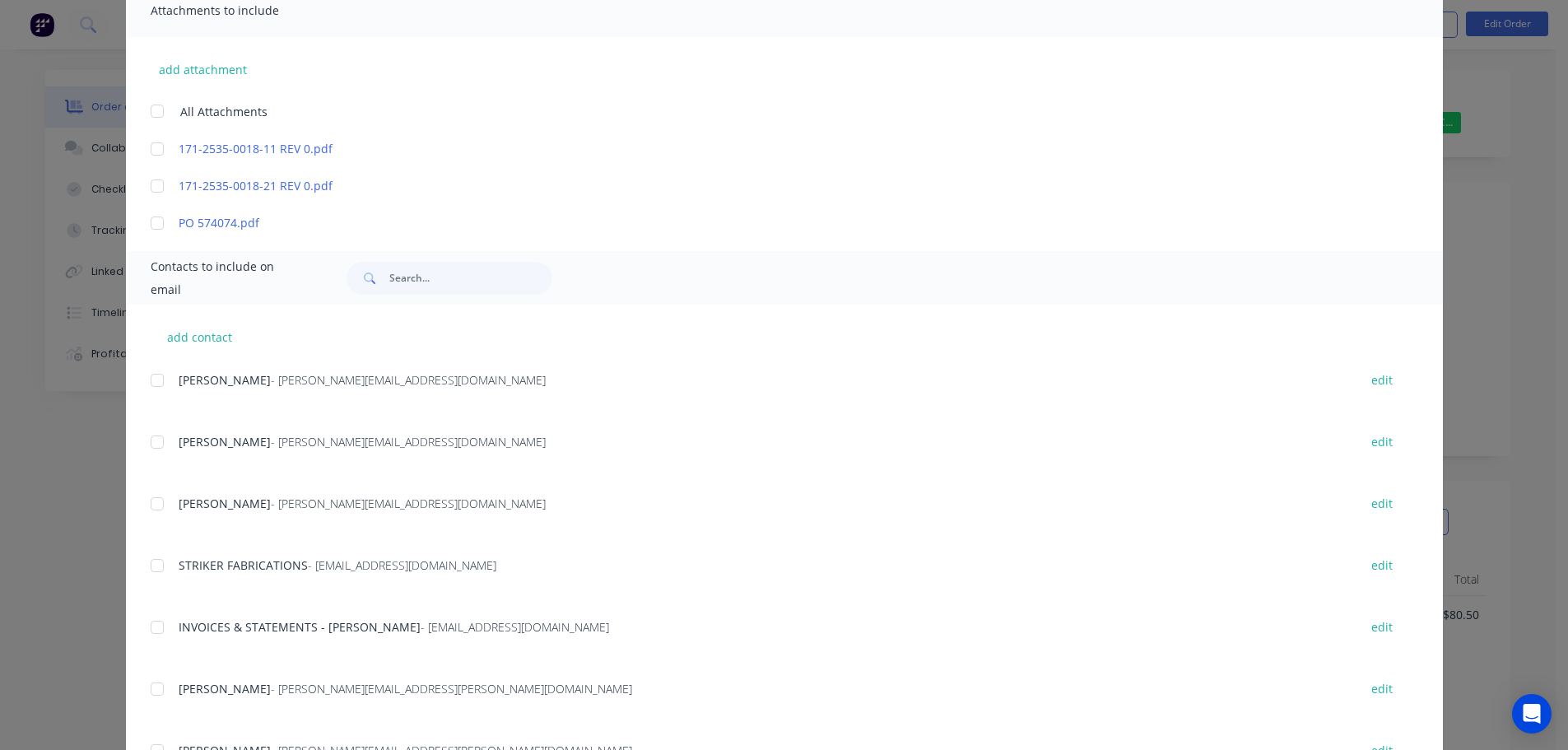
scroll to position [411, 0]
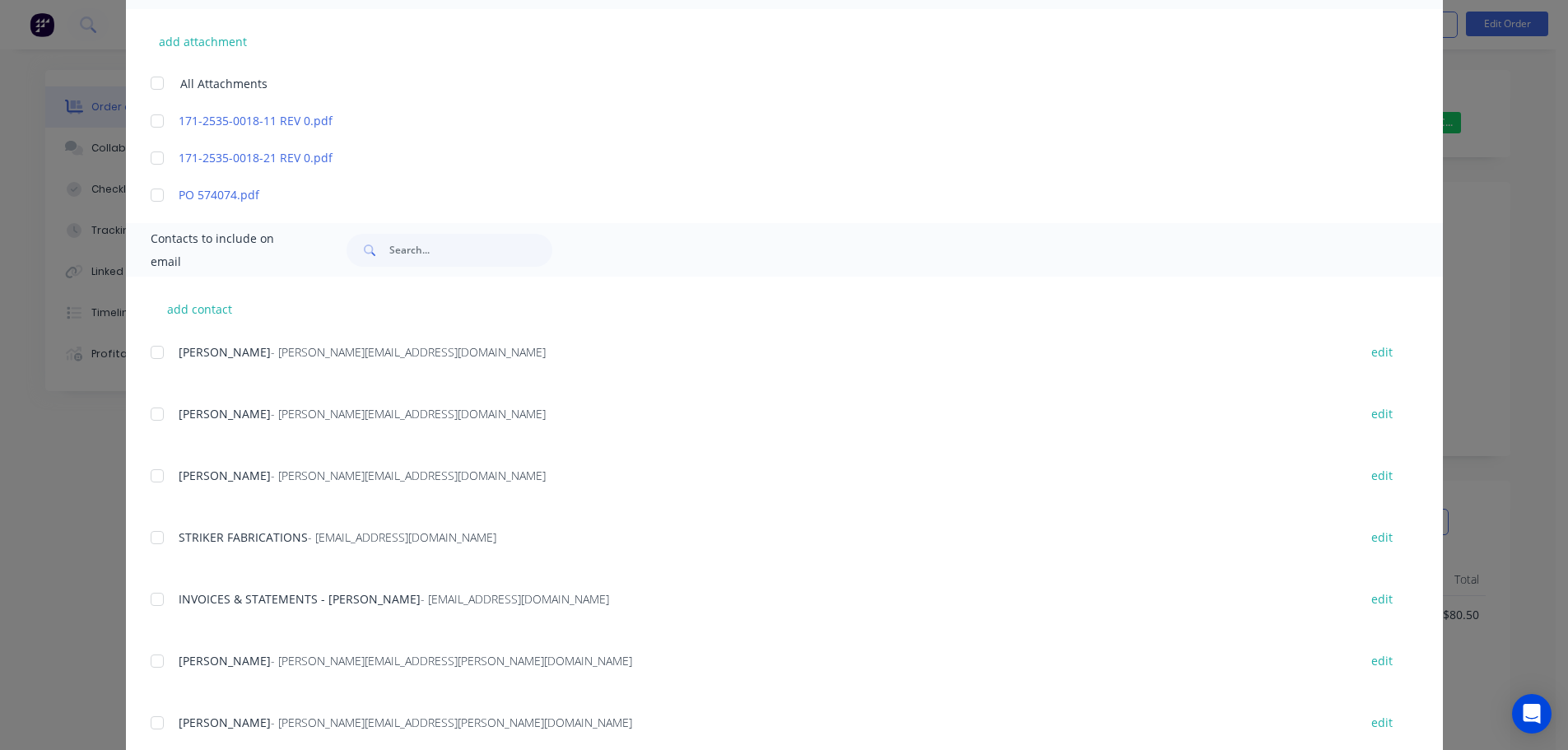
drag, startPoint x: 156, startPoint y: 596, endPoint x: 533, endPoint y: 541, distance: 381.0
click at [155, 596] on div at bounding box center [157, 599] width 33 height 33
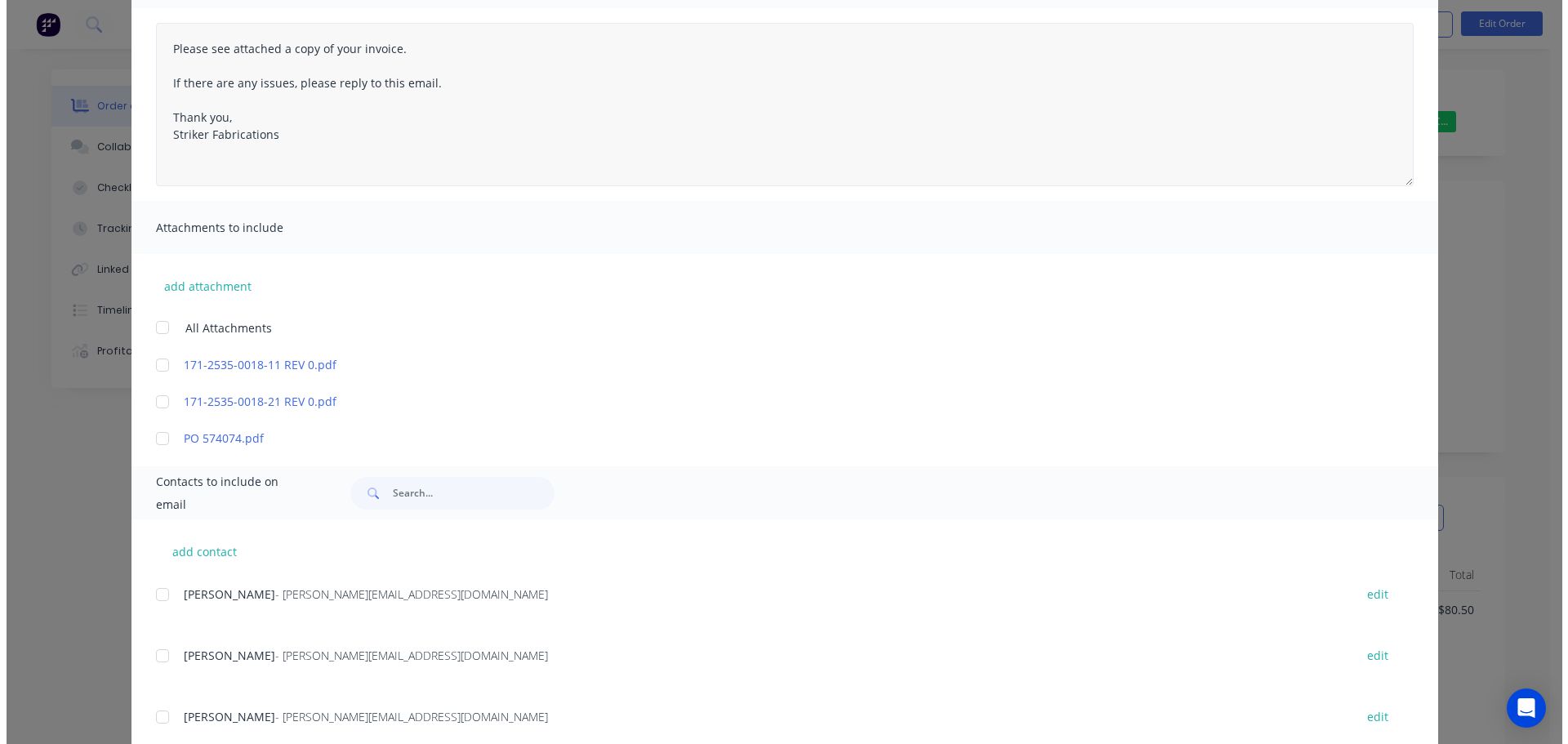
scroll to position [0, 0]
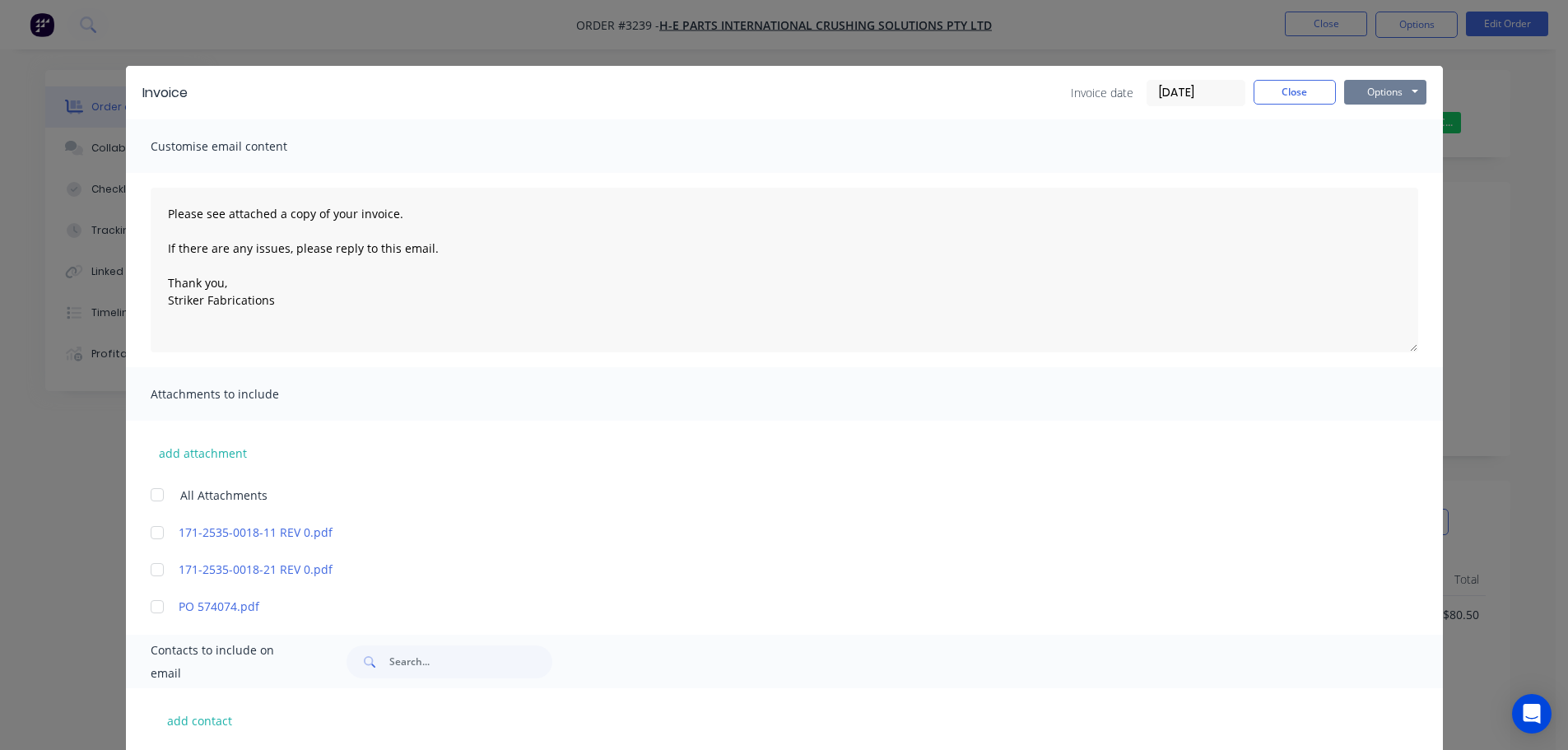
click at [1362, 94] on button "Options" at bounding box center [1385, 92] width 82 height 25
click at [1368, 171] on button "Email" at bounding box center [1397, 176] width 105 height 27
click at [1296, 90] on button "Close" at bounding box center [1294, 92] width 82 height 25
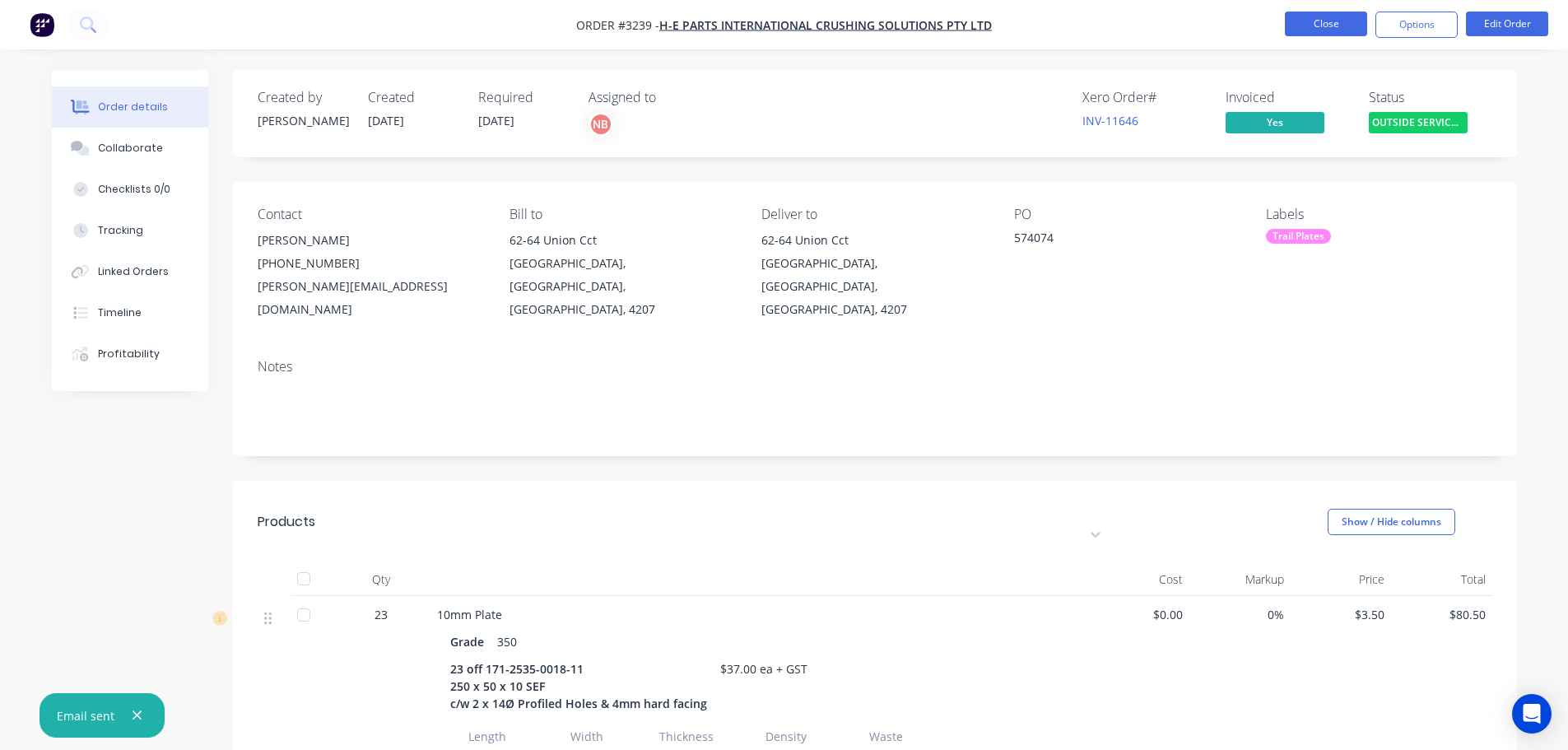
click at [1319, 30] on button "Close" at bounding box center [1325, 24] width 82 height 25
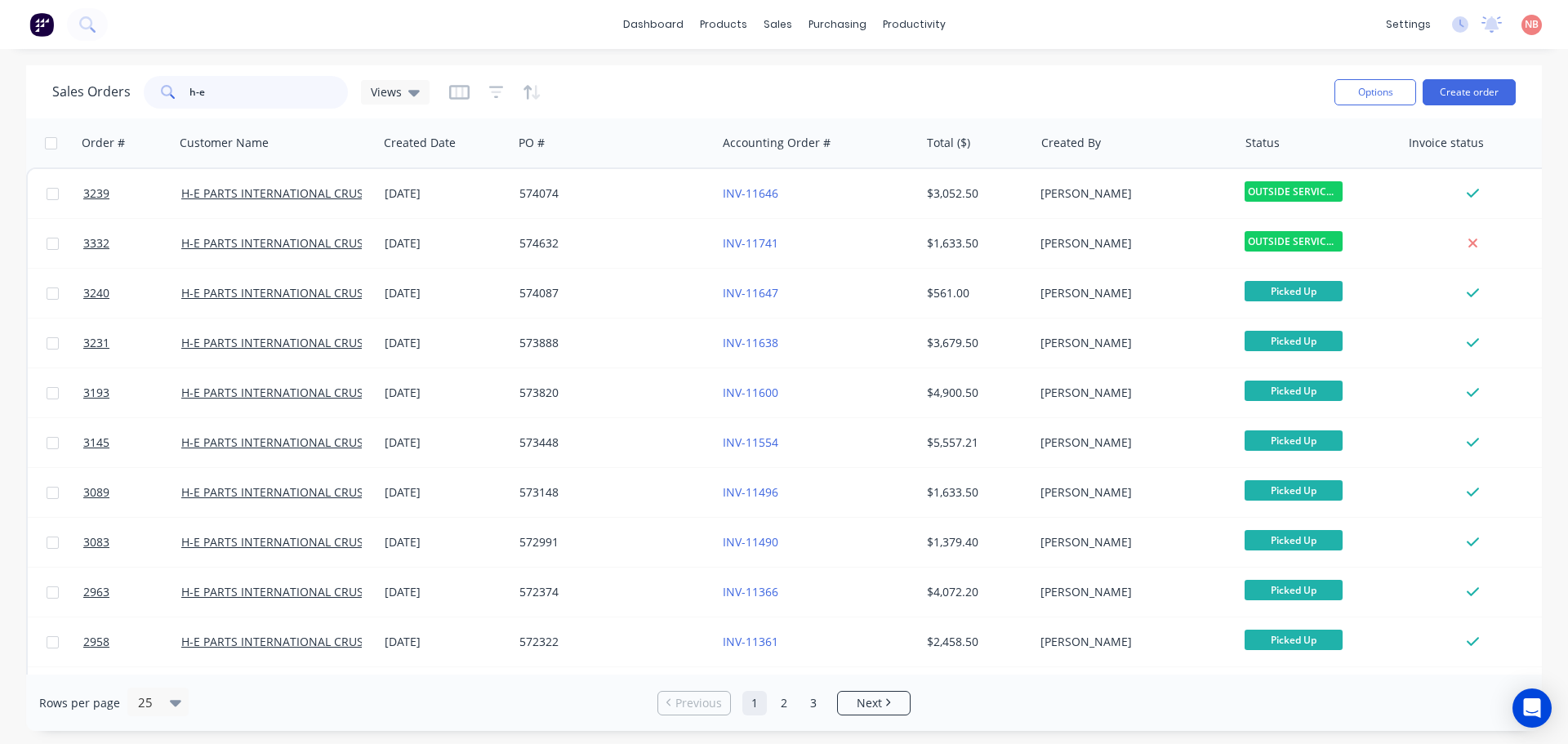
drag, startPoint x: 147, startPoint y: 95, endPoint x: 11, endPoint y: 95, distance: 136.0
click at [11, 95] on div "Sales Orders h-e Views Options Create order Order # Customer Name Created Date …" at bounding box center [784, 398] width 1568 height 665
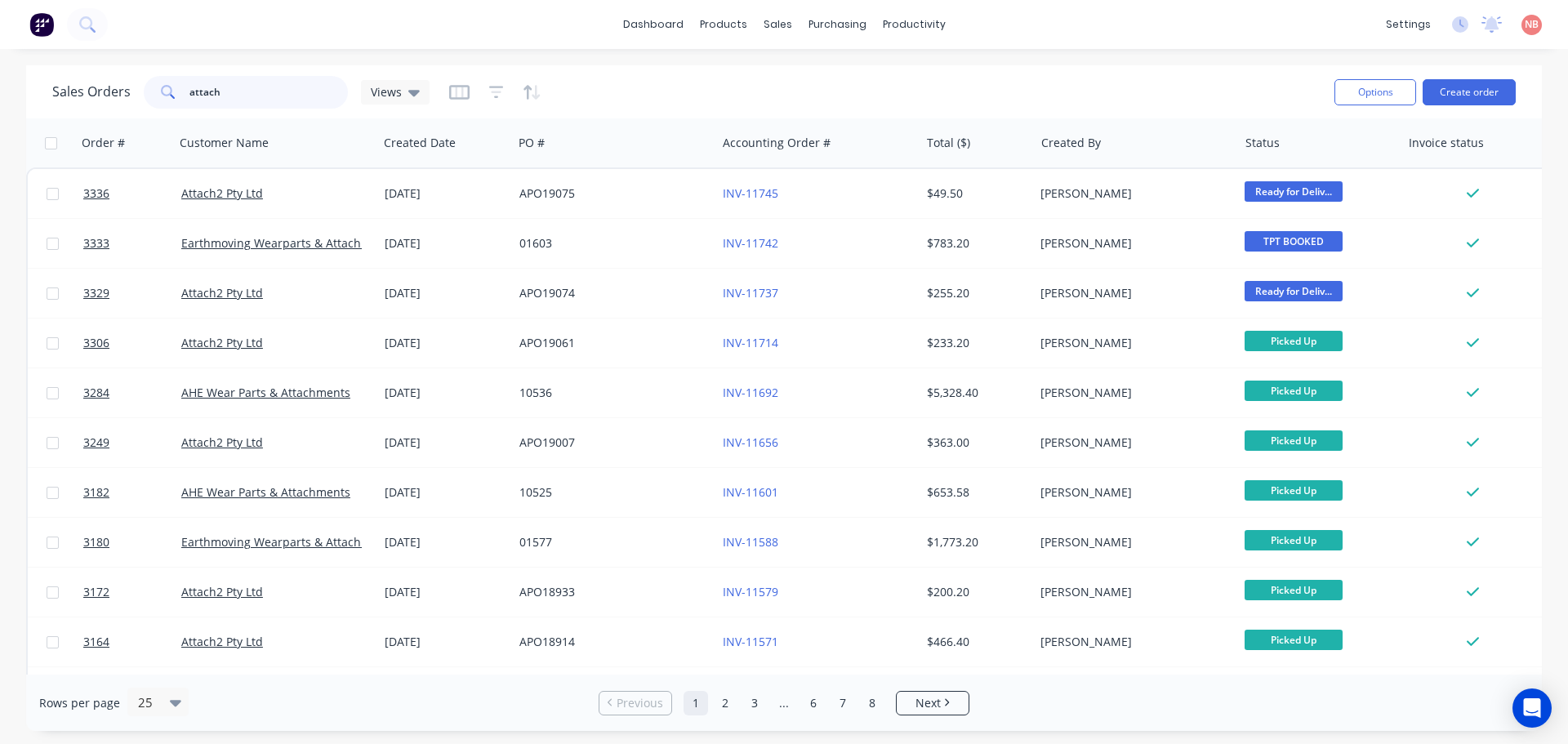
drag, startPoint x: 221, startPoint y: 88, endPoint x: 41, endPoint y: 93, distance: 180.1
click at [41, 93] on div "Sales Orders attach Views Options Create order" at bounding box center [784, 92] width 1516 height 53
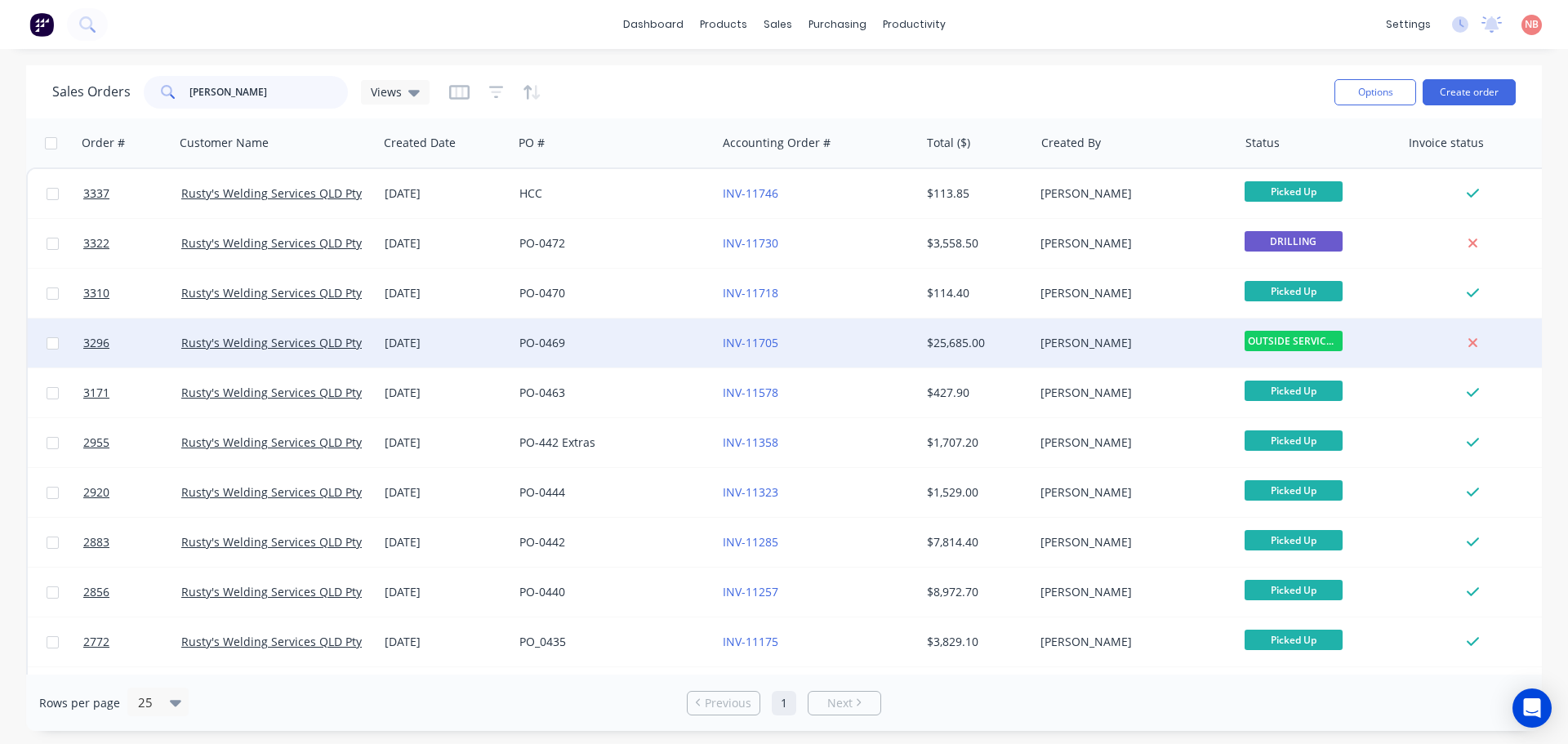
type input "[PERSON_NAME]"
click at [659, 345] on div "PO-0469" at bounding box center [610, 343] width 181 height 16
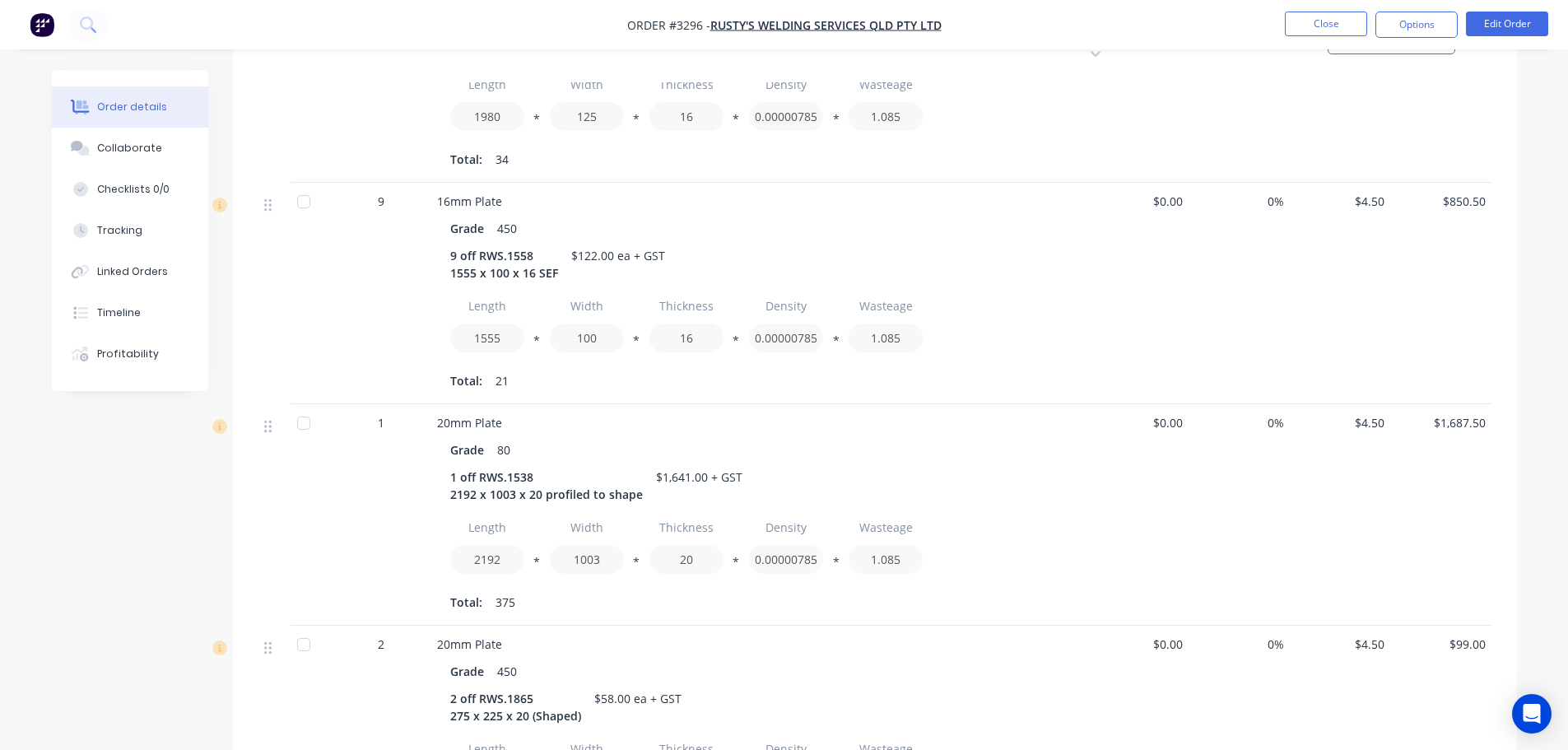
scroll to position [6412, 0]
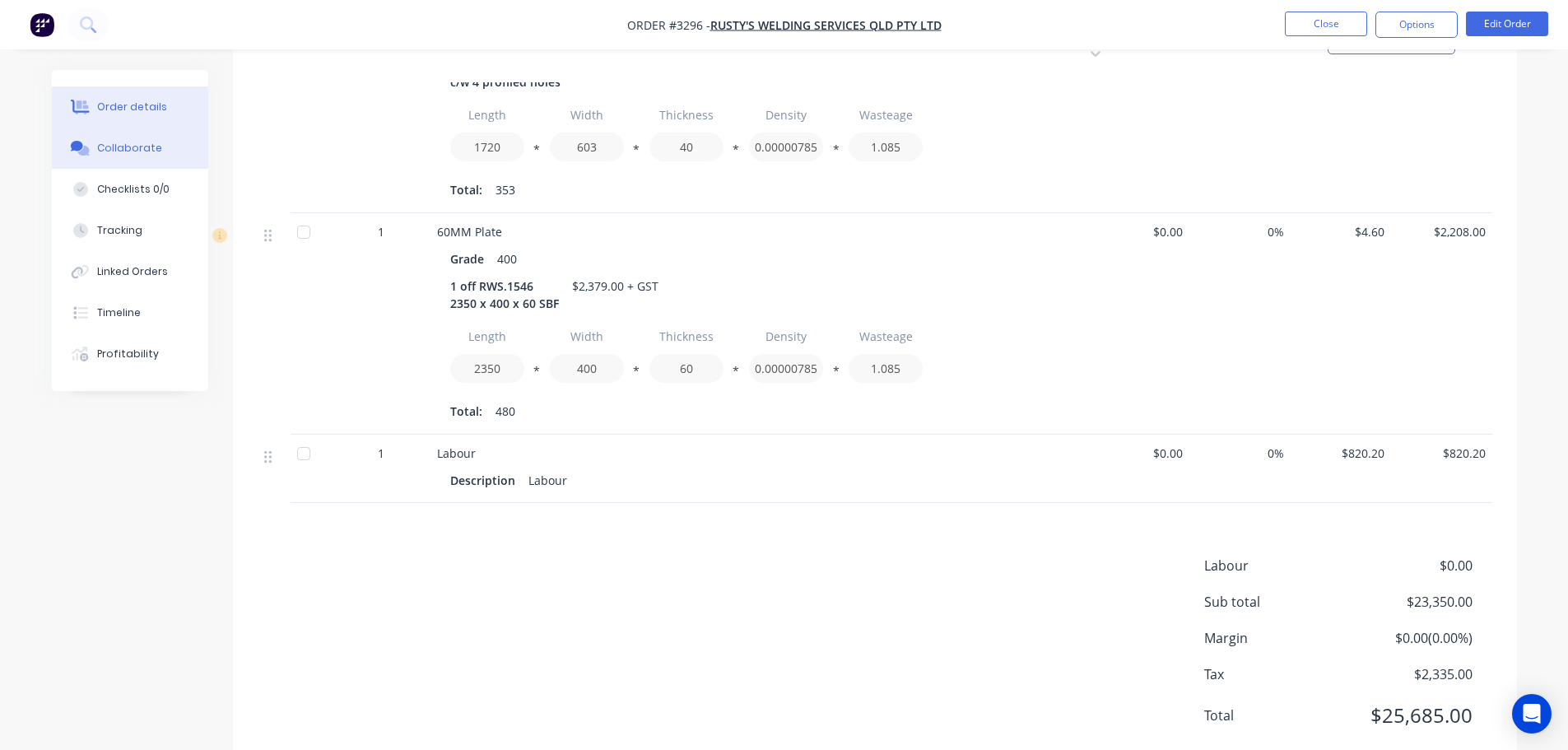
click at [141, 142] on div "Collaborate" at bounding box center [129, 148] width 65 height 14
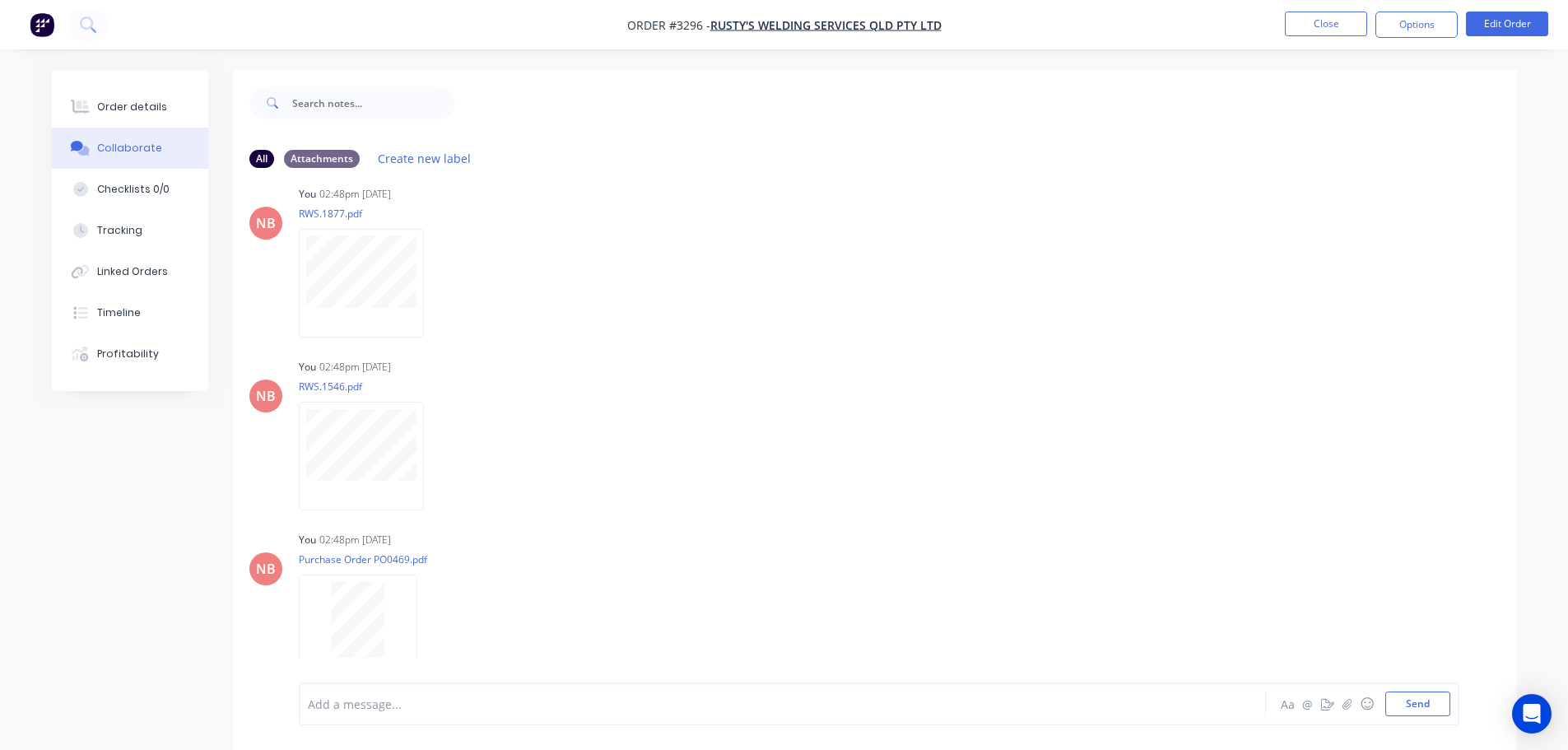
scroll to position [4179, 0]
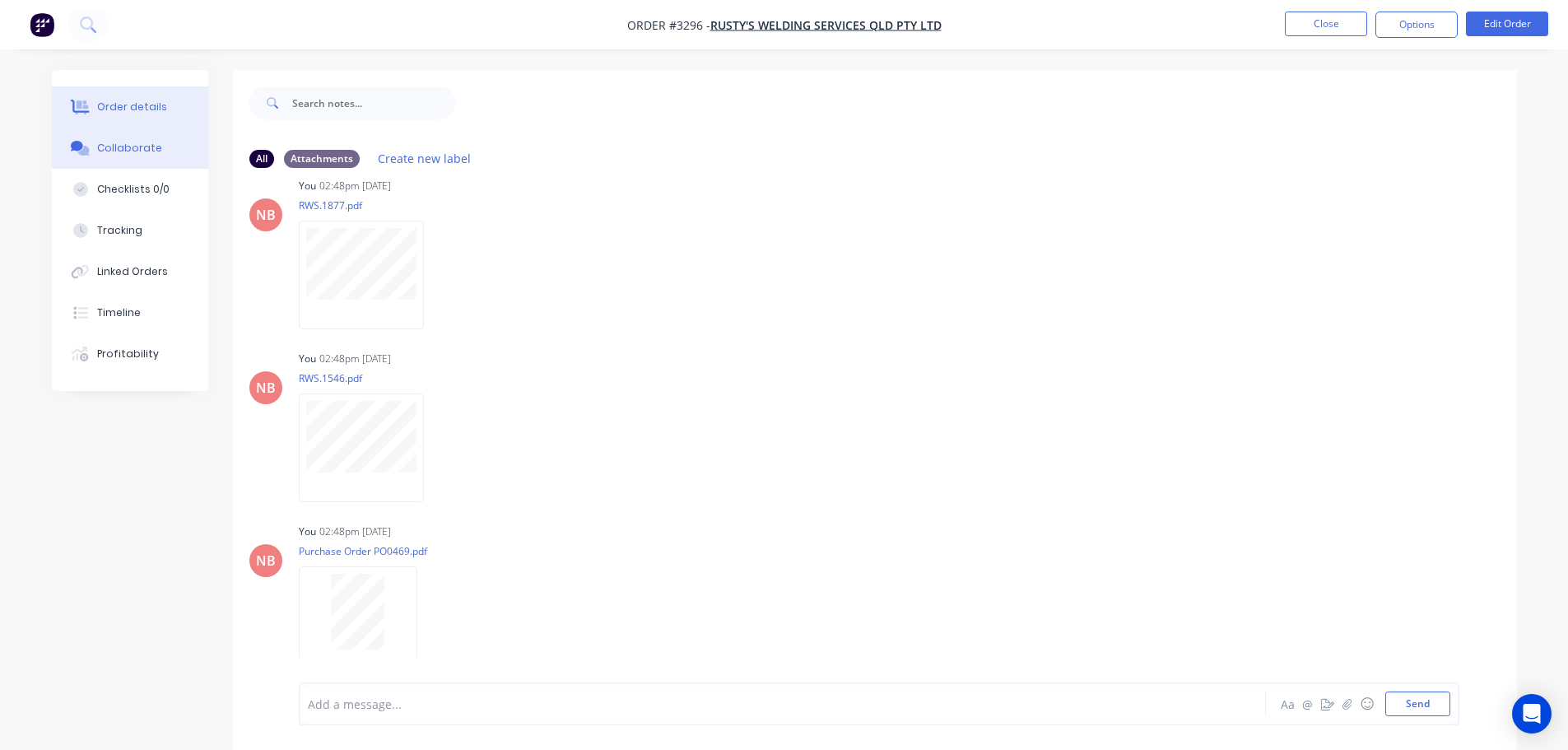
click at [182, 110] on button "Order details" at bounding box center [130, 107] width 156 height 41
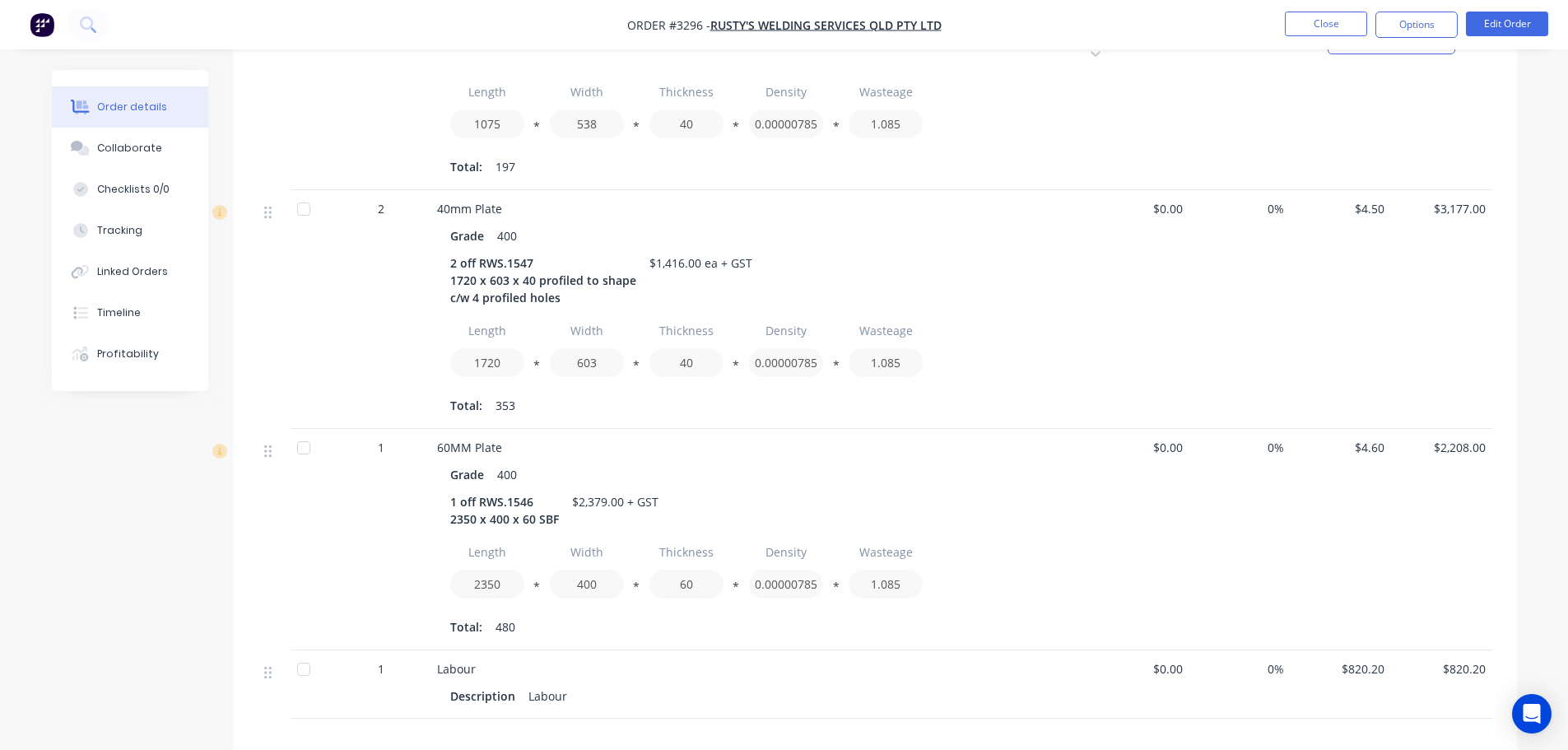
scroll to position [6412, 0]
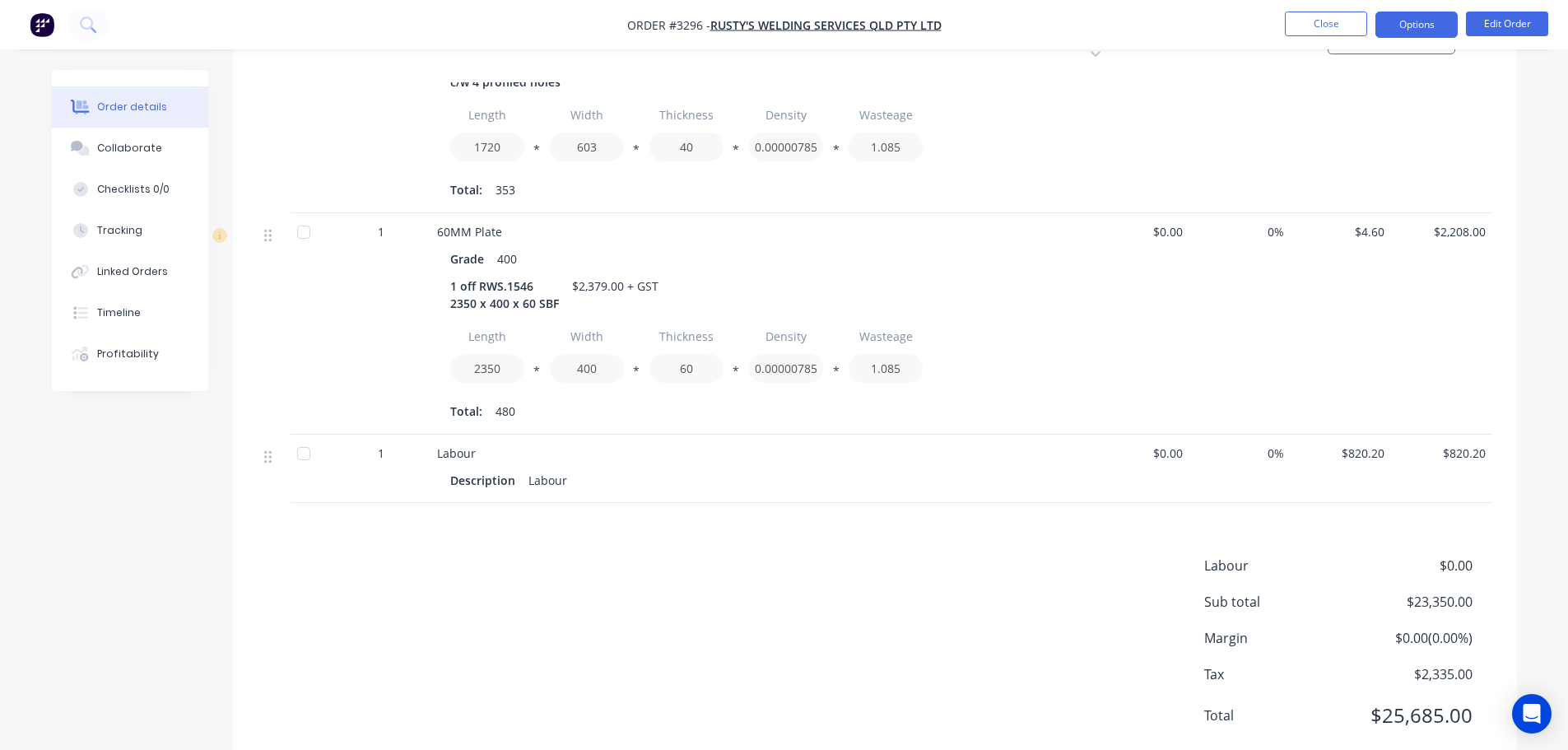
click at [1414, 19] on button "Options" at bounding box center [1416, 25] width 82 height 26
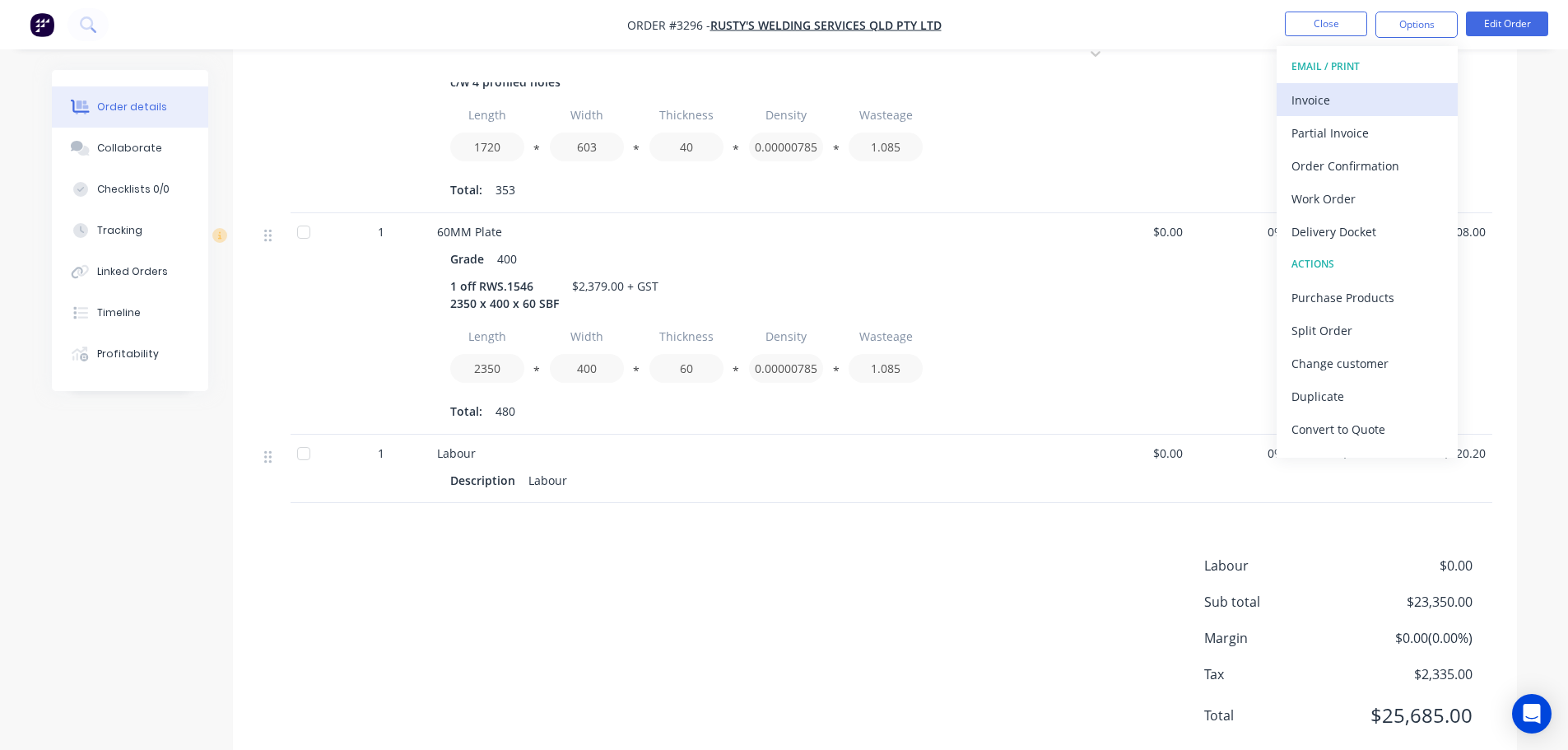
click at [1379, 87] on button "Invoice" at bounding box center [1366, 99] width 181 height 33
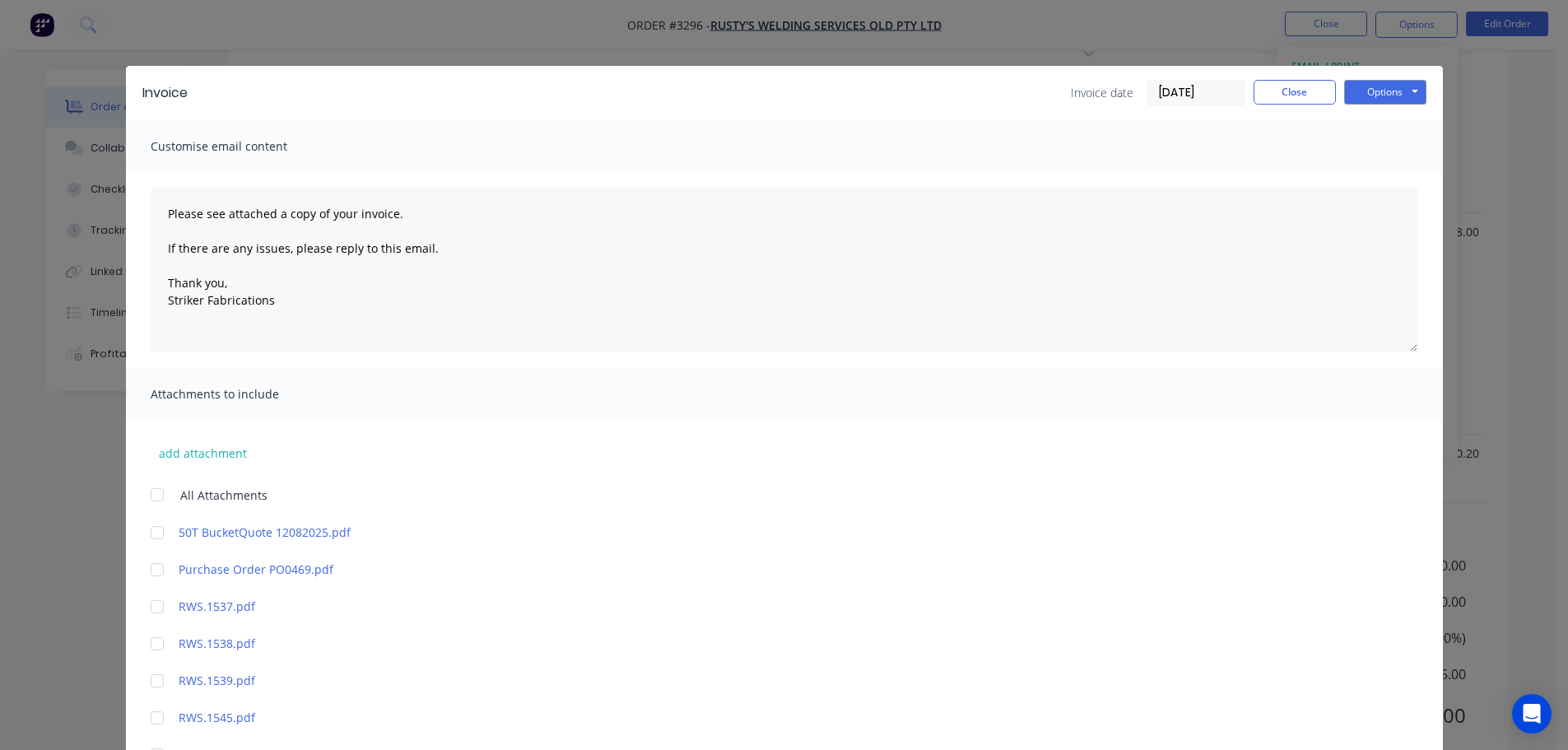
click at [1173, 89] on input "[DATE]" at bounding box center [1196, 92] width 97 height 25
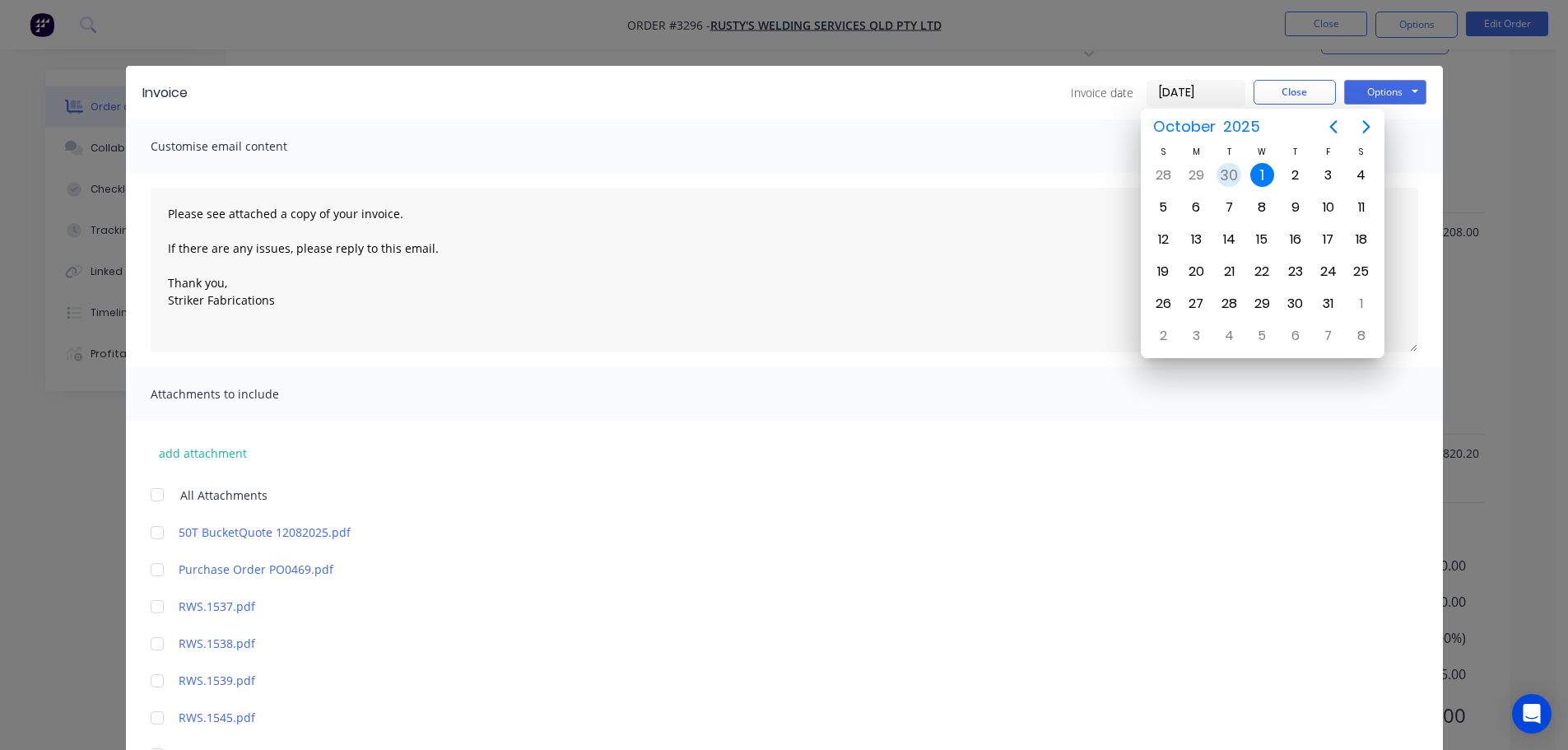
click at [1239, 177] on div "30" at bounding box center [1229, 175] width 25 height 25
type input "[DATE]"
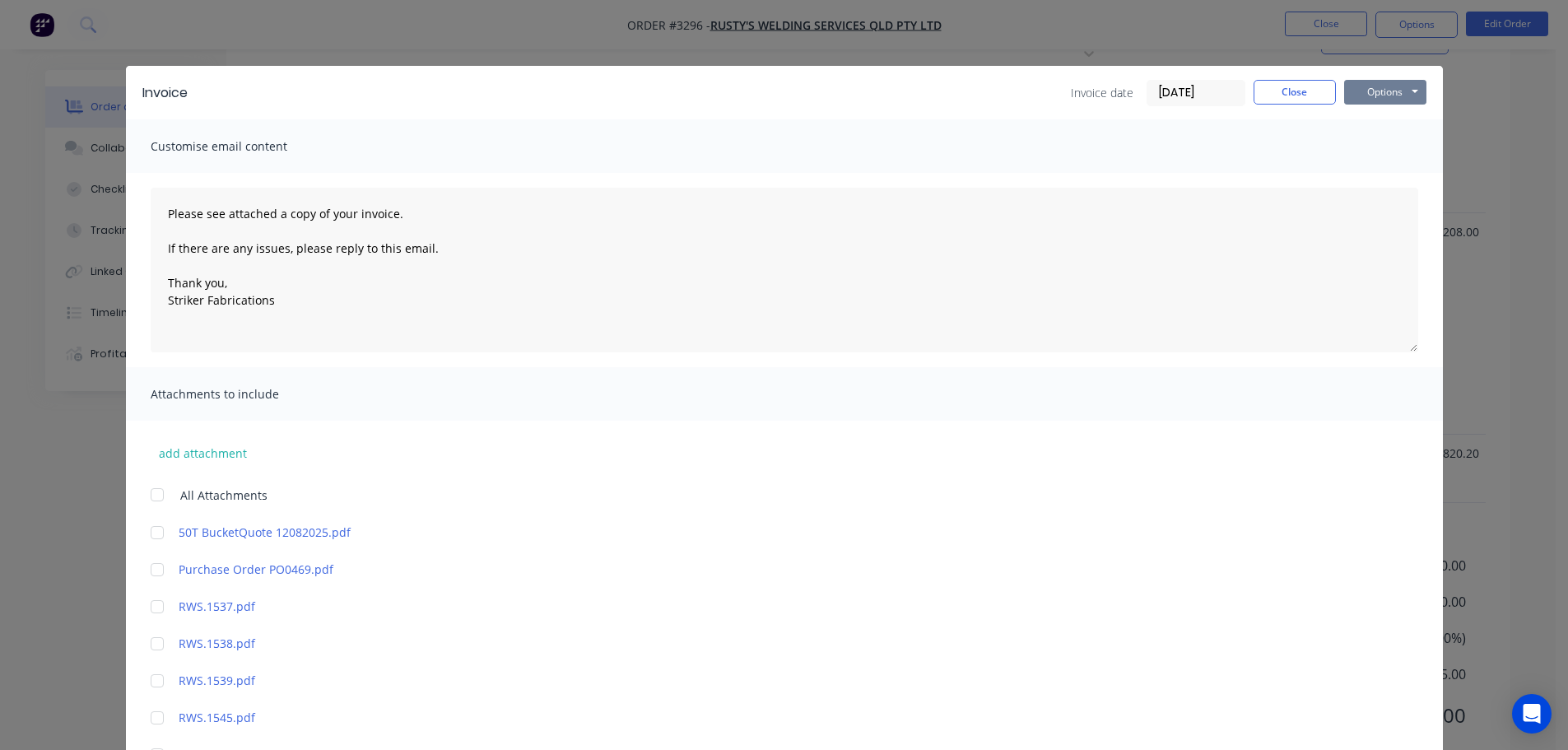
click at [1352, 87] on button "Options" at bounding box center [1385, 92] width 82 height 25
click at [1376, 144] on button "Print" at bounding box center [1397, 148] width 105 height 27
click at [1349, 100] on button "Options" at bounding box center [1385, 92] width 82 height 25
click at [1364, 138] on button "Print" at bounding box center [1397, 148] width 105 height 27
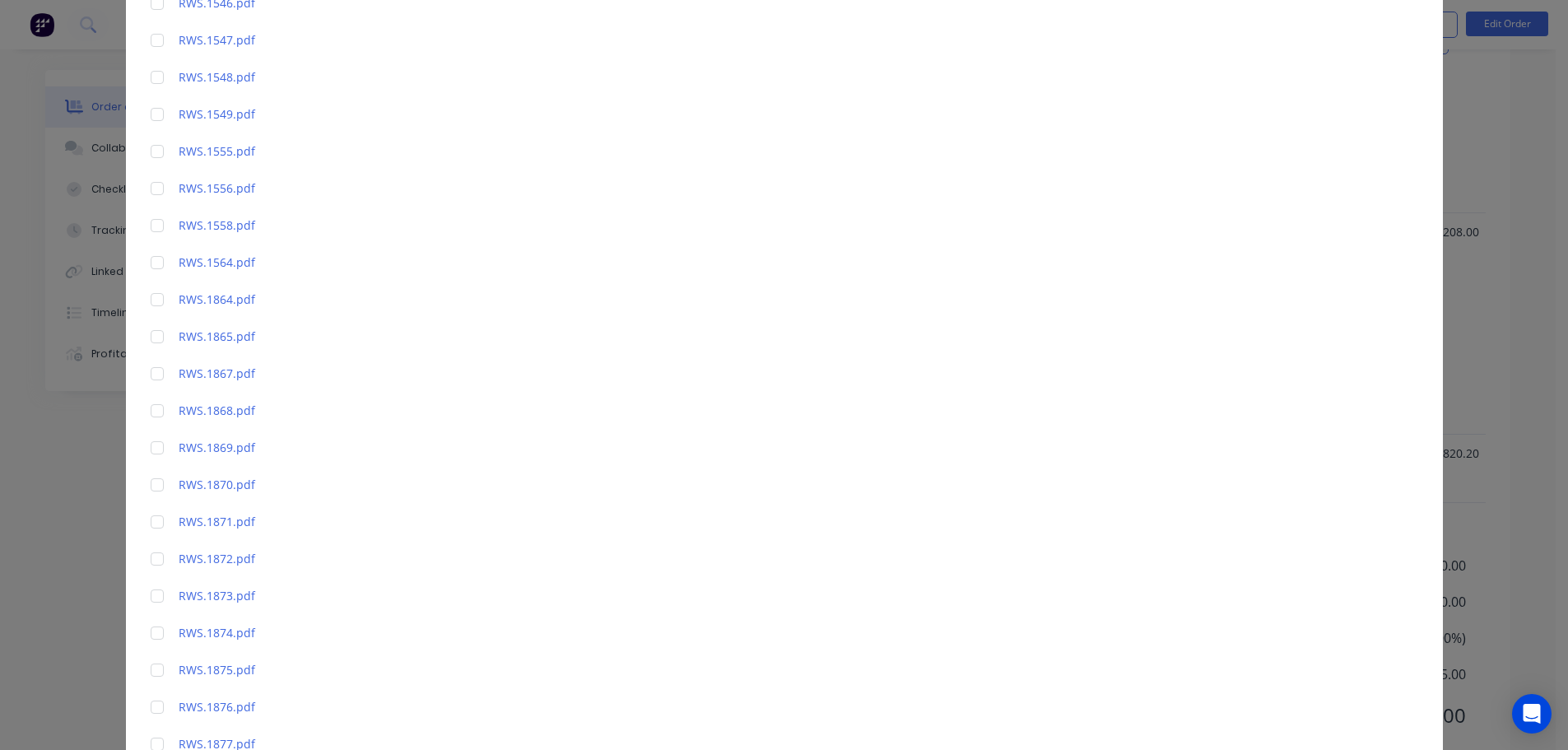
scroll to position [976, 0]
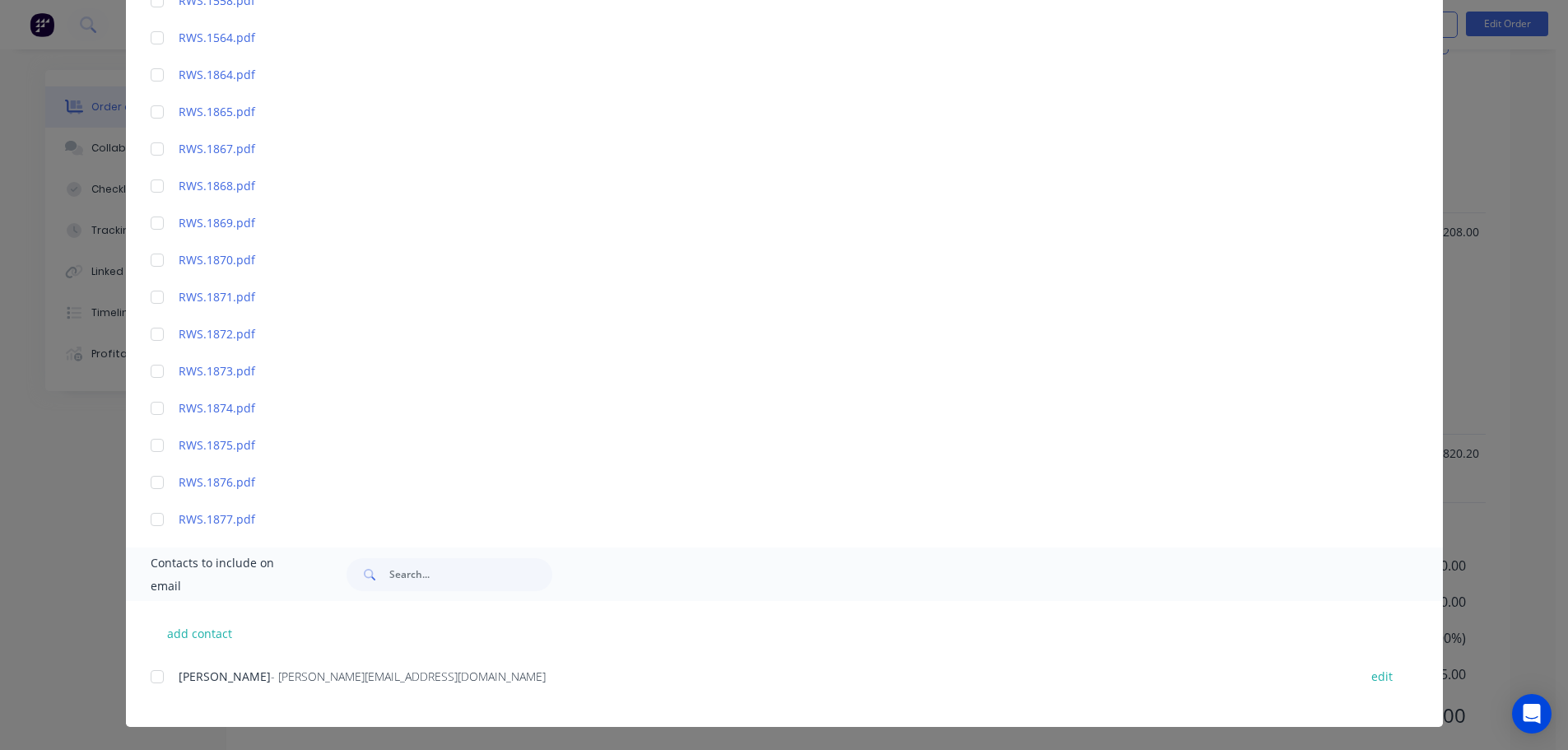
click at [150, 672] on div at bounding box center [157, 676] width 33 height 33
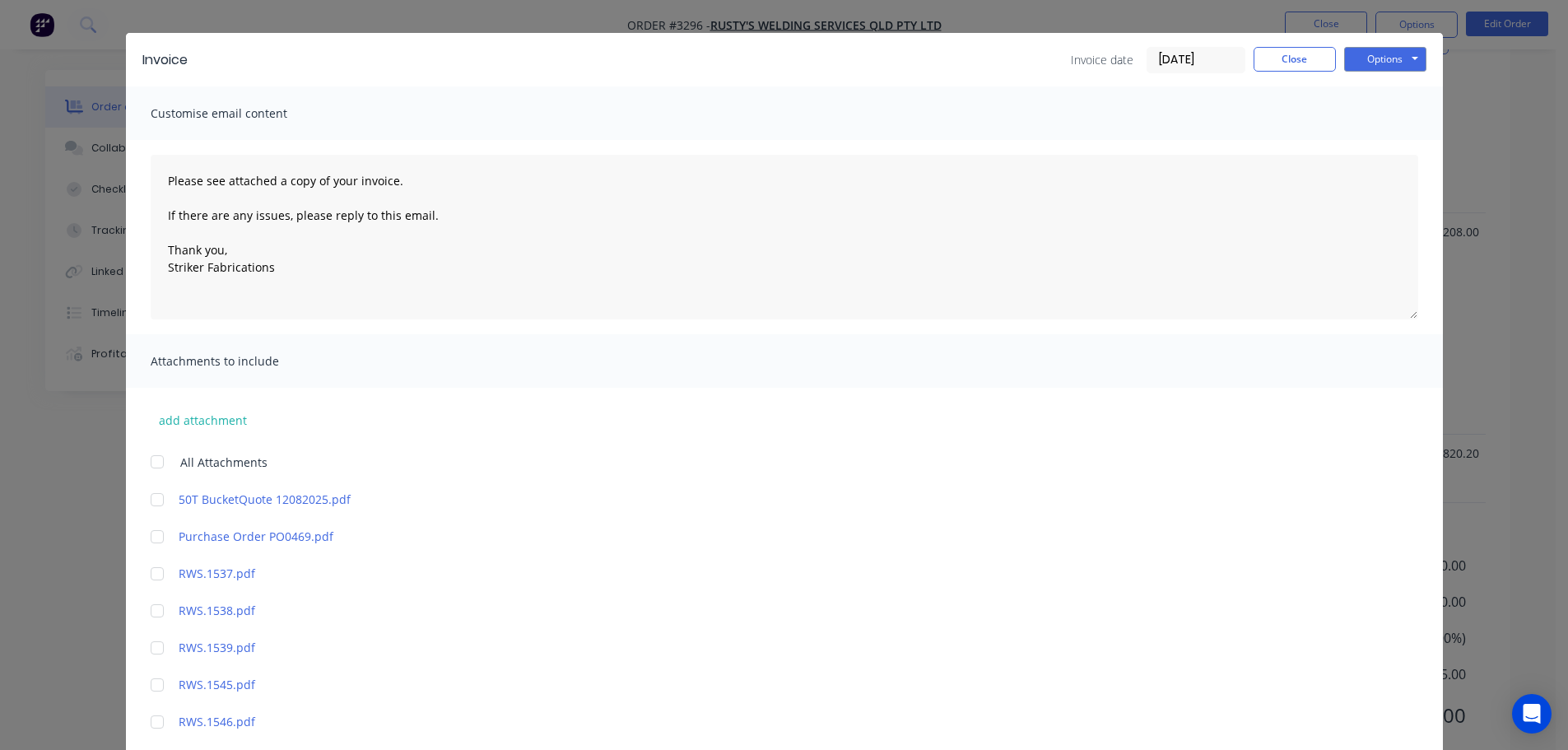
scroll to position [0, 0]
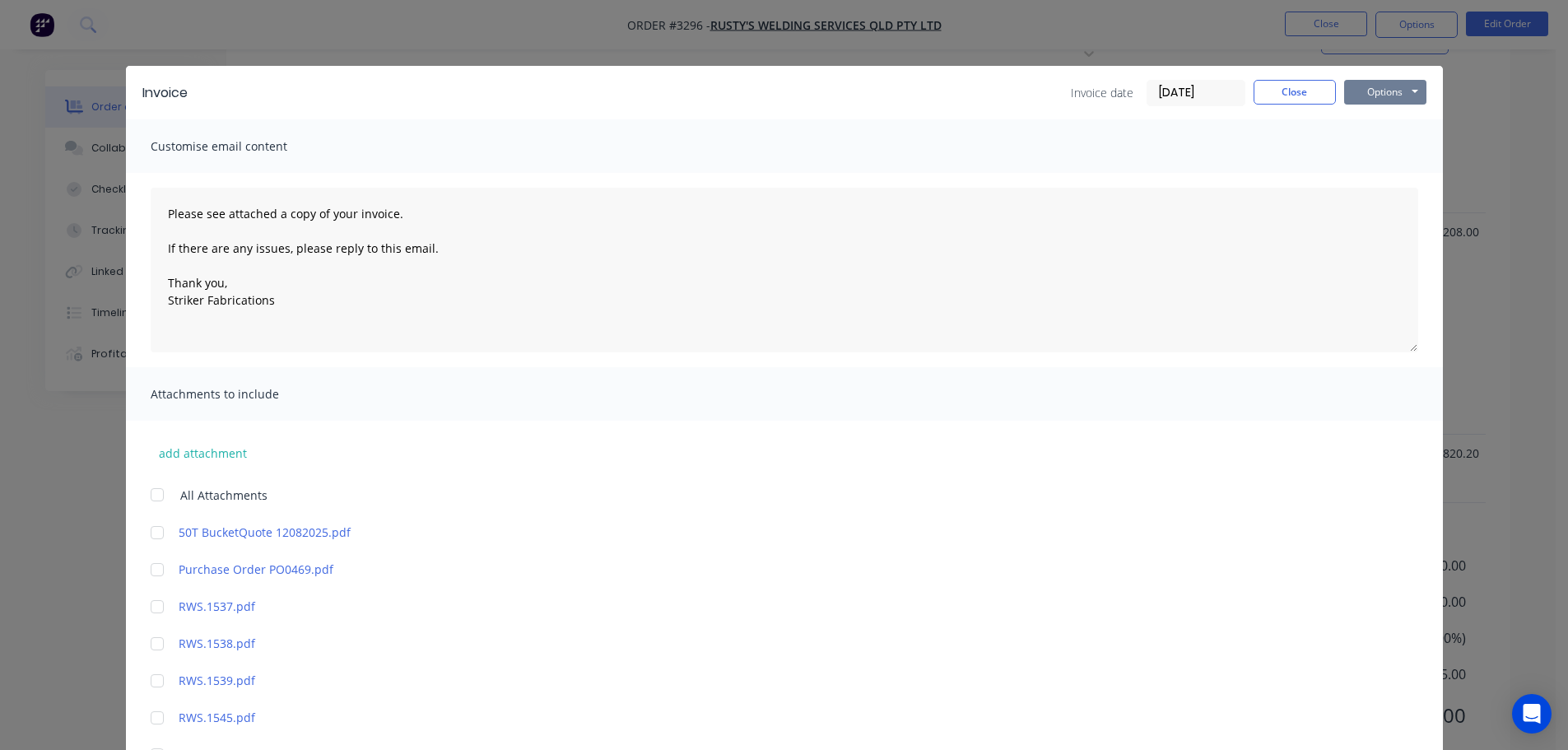
click at [1380, 87] on button "Options" at bounding box center [1385, 92] width 82 height 25
click at [1383, 177] on button "Email" at bounding box center [1397, 176] width 105 height 27
click at [1262, 91] on button "Close" at bounding box center [1294, 92] width 82 height 25
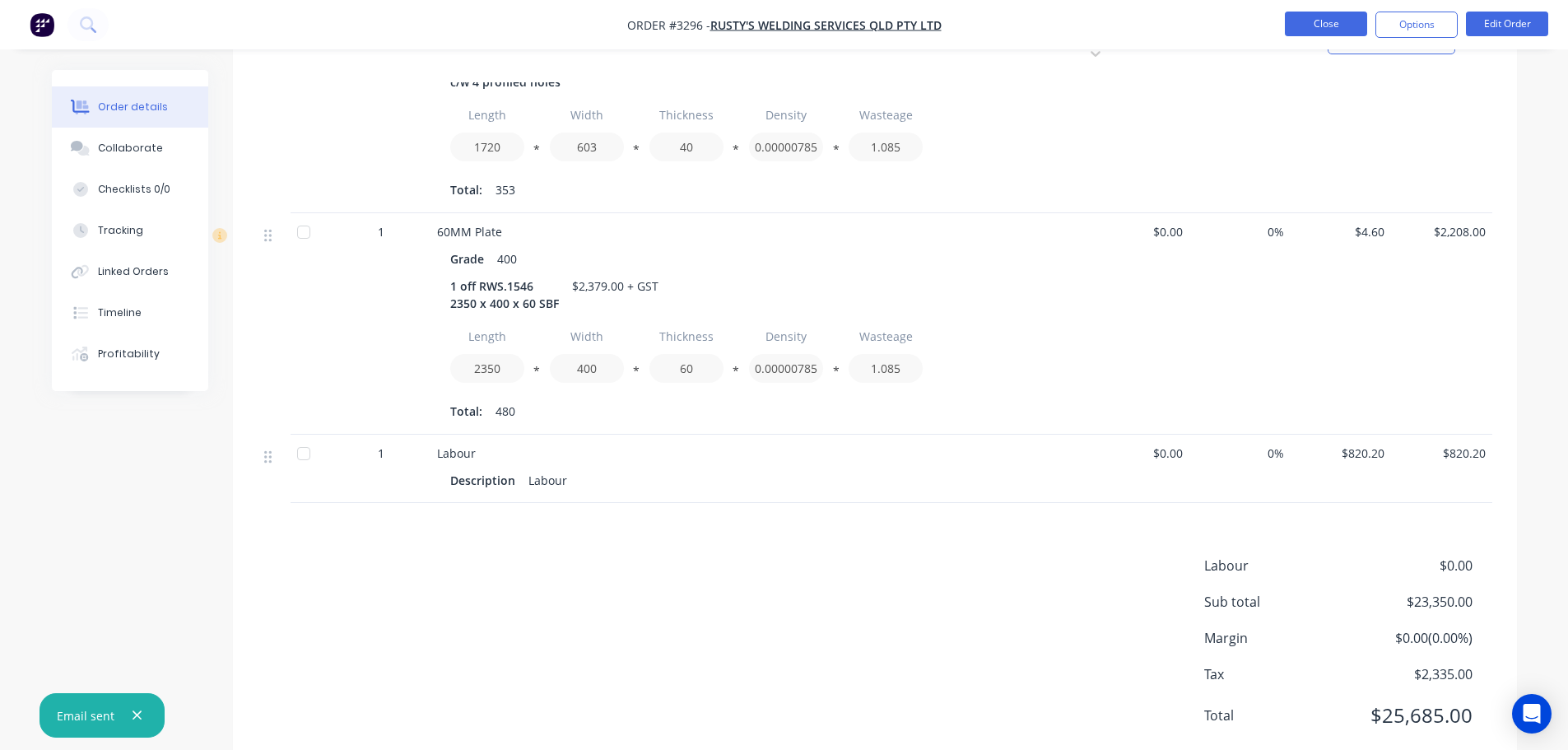
click at [1298, 14] on button "Close" at bounding box center [1325, 24] width 82 height 25
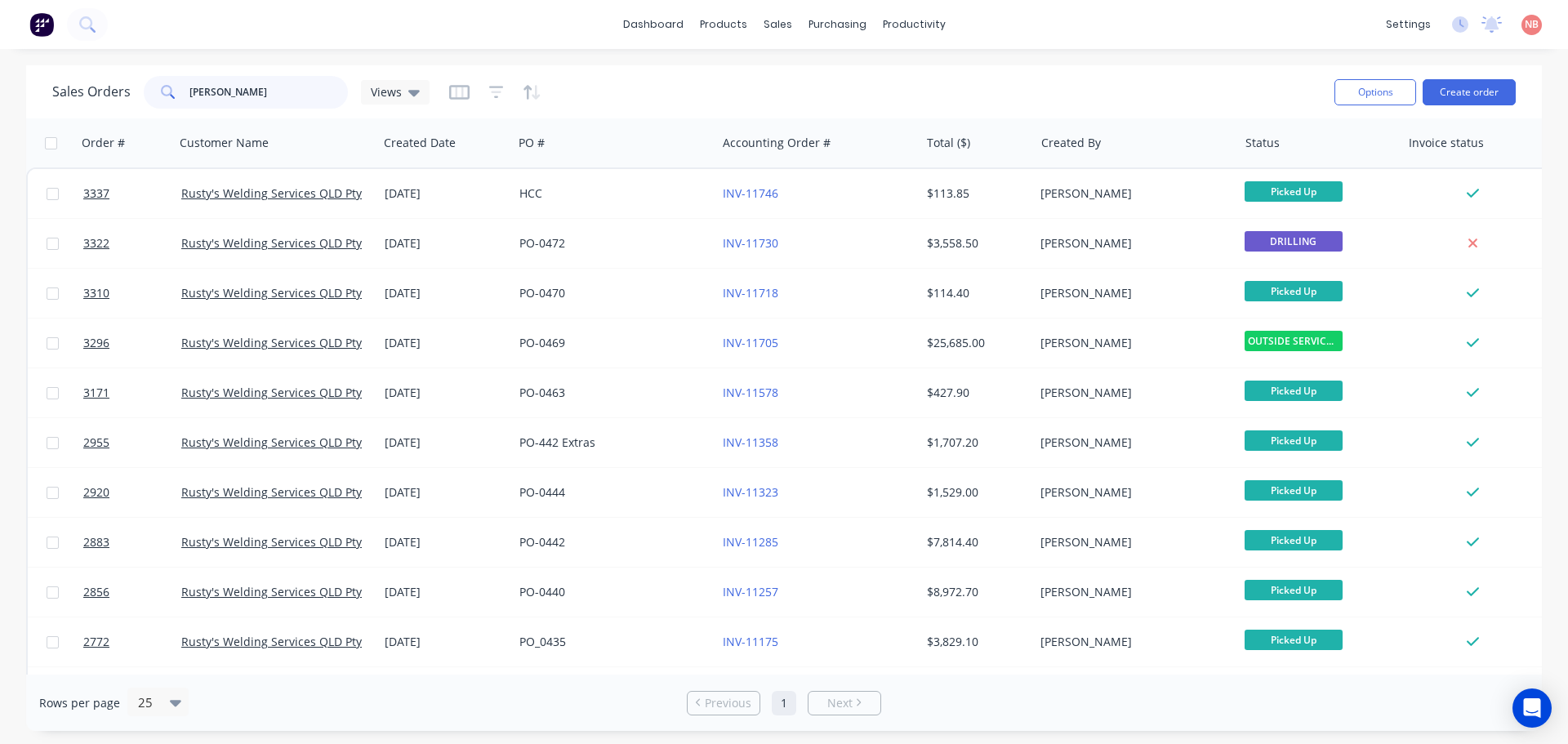
drag, startPoint x: 276, startPoint y: 95, endPoint x: 122, endPoint y: 97, distance: 154.0
click at [122, 97] on div "Sales Orders [PERSON_NAME] Views" at bounding box center [241, 92] width 377 height 33
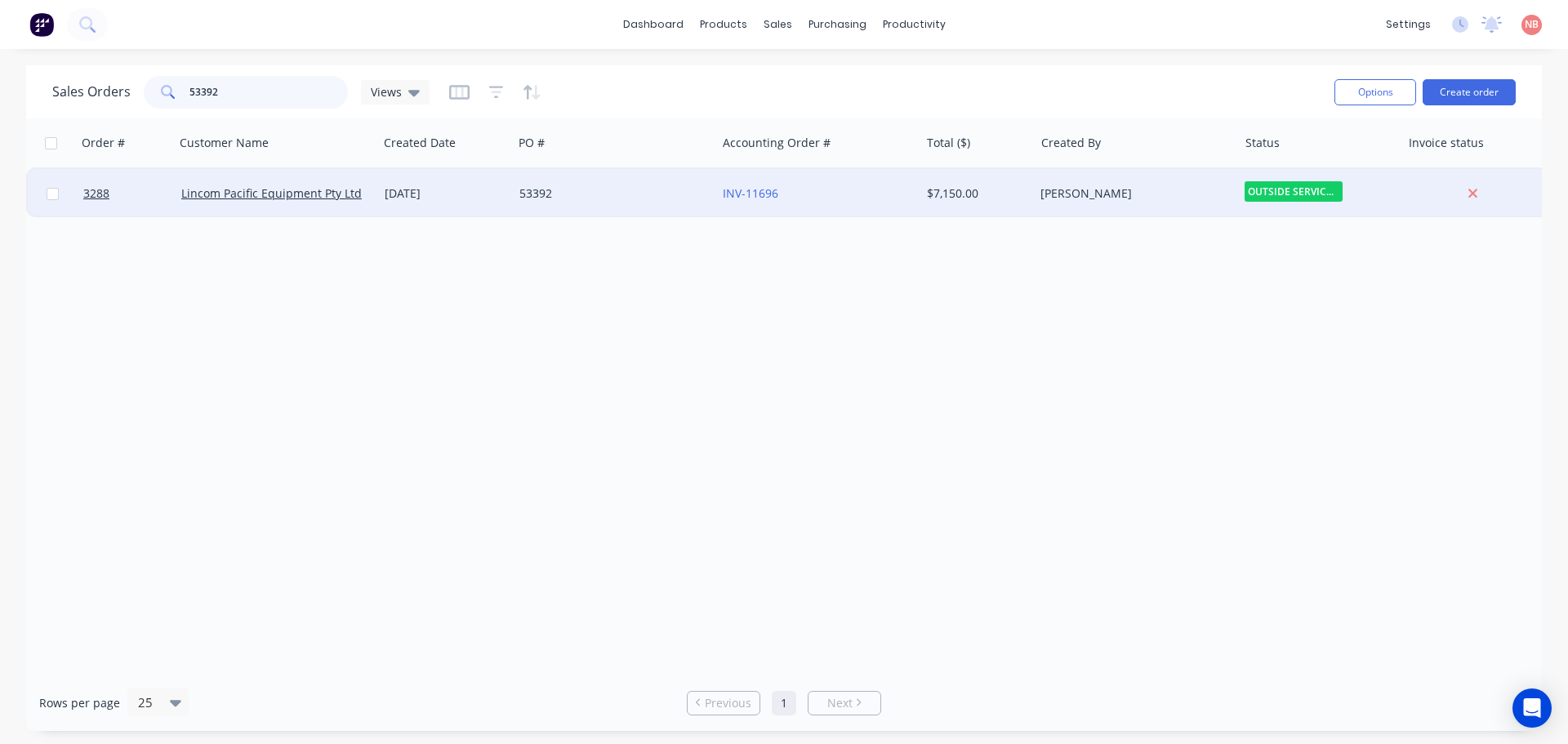
type input "53392"
click at [680, 183] on div "53392" at bounding box center [615, 194] width 204 height 49
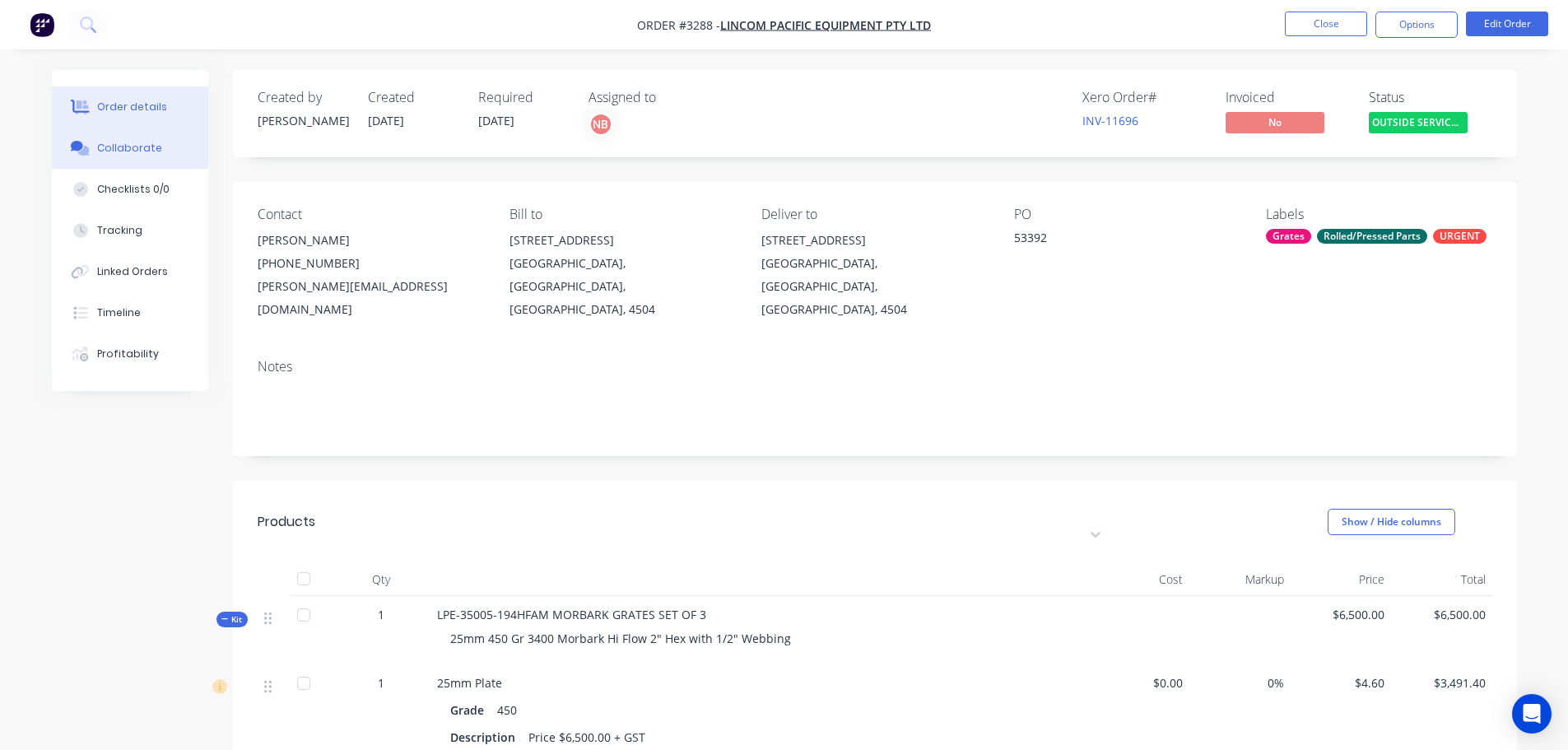
click at [120, 136] on button "Collaborate" at bounding box center [130, 148] width 156 height 41
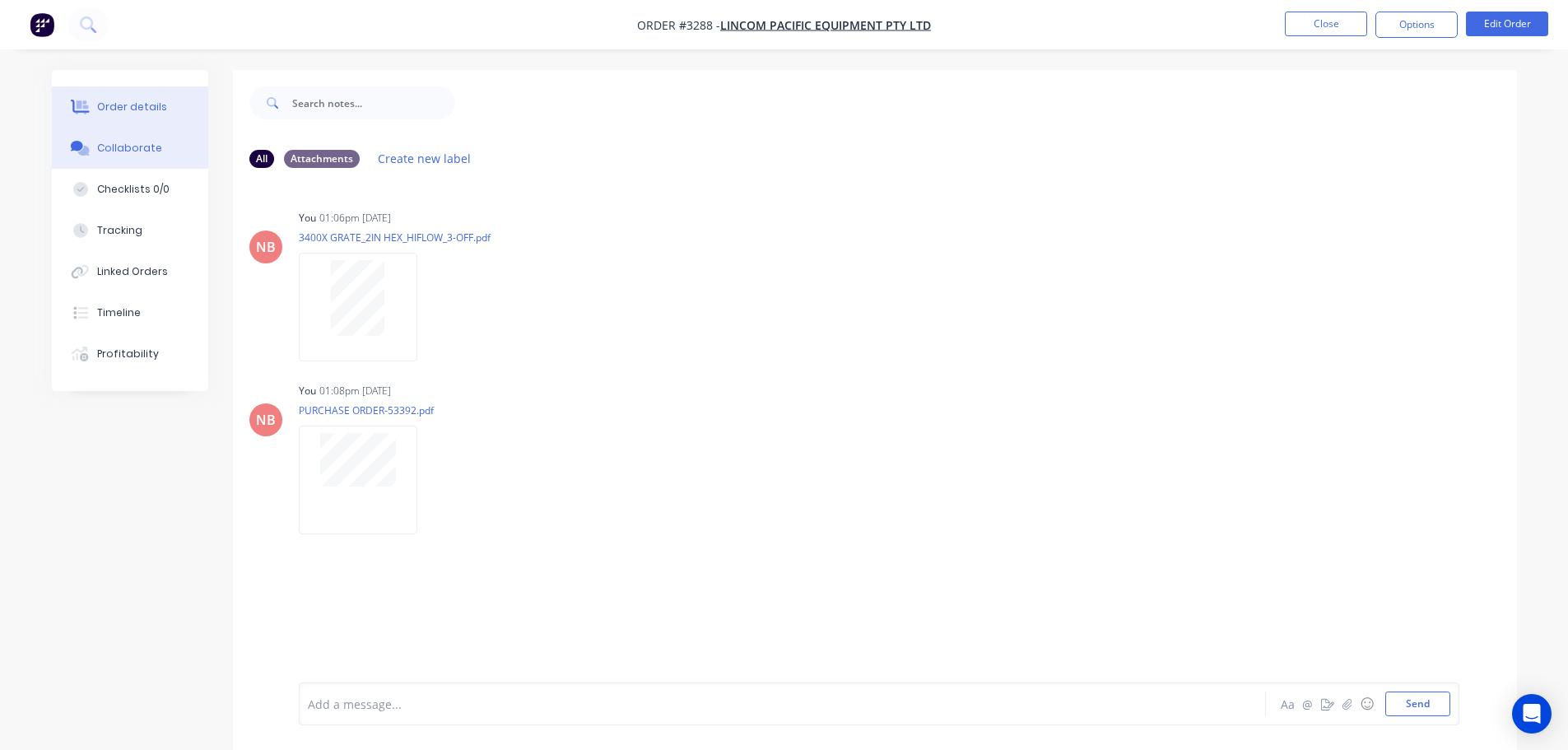
click at [185, 102] on button "Order details" at bounding box center [130, 107] width 156 height 41
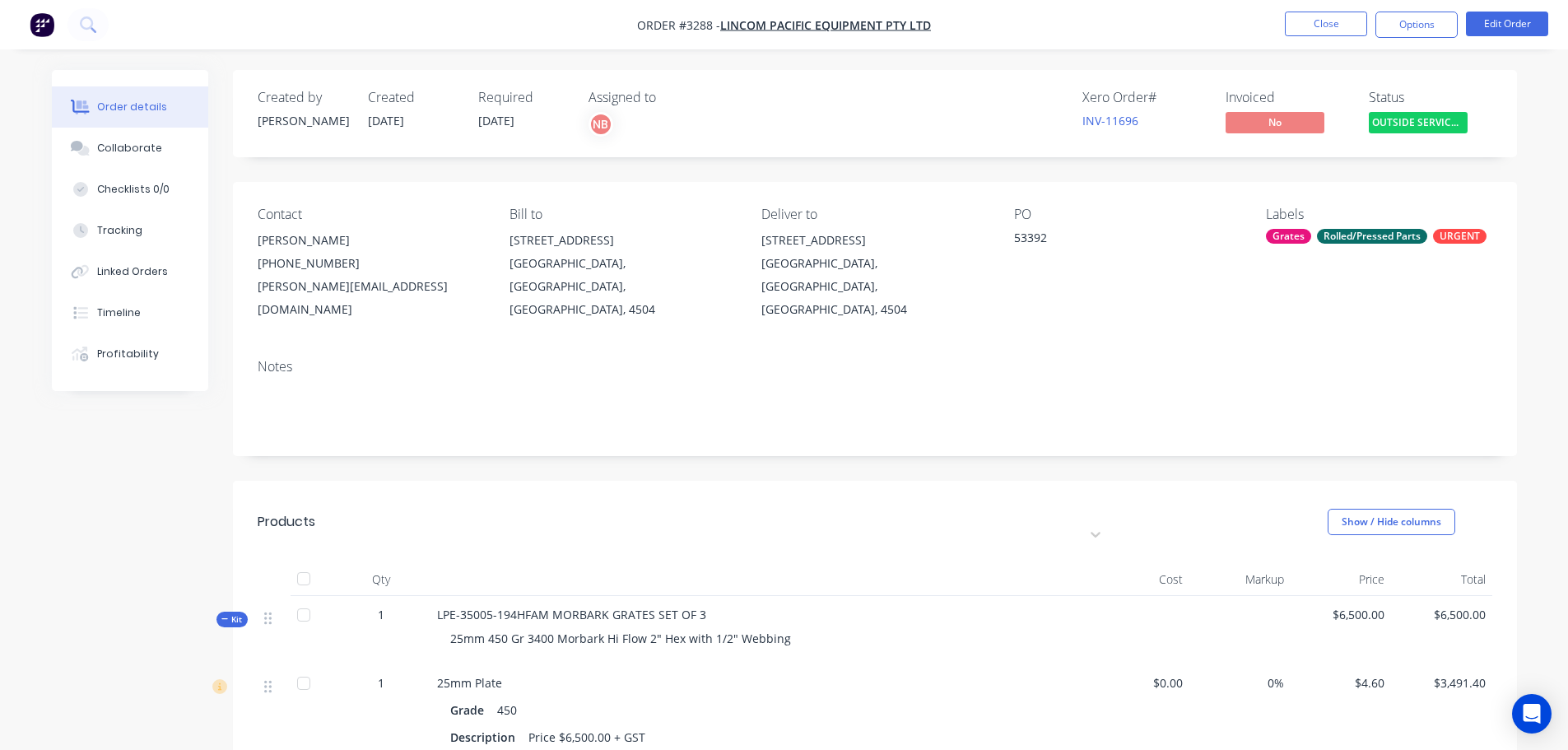
click at [810, 480] on header "Products Estimated quantities Show / Hide columns" at bounding box center [874, 521] width 1284 height 82
click at [1433, 22] on button "Options" at bounding box center [1416, 25] width 82 height 26
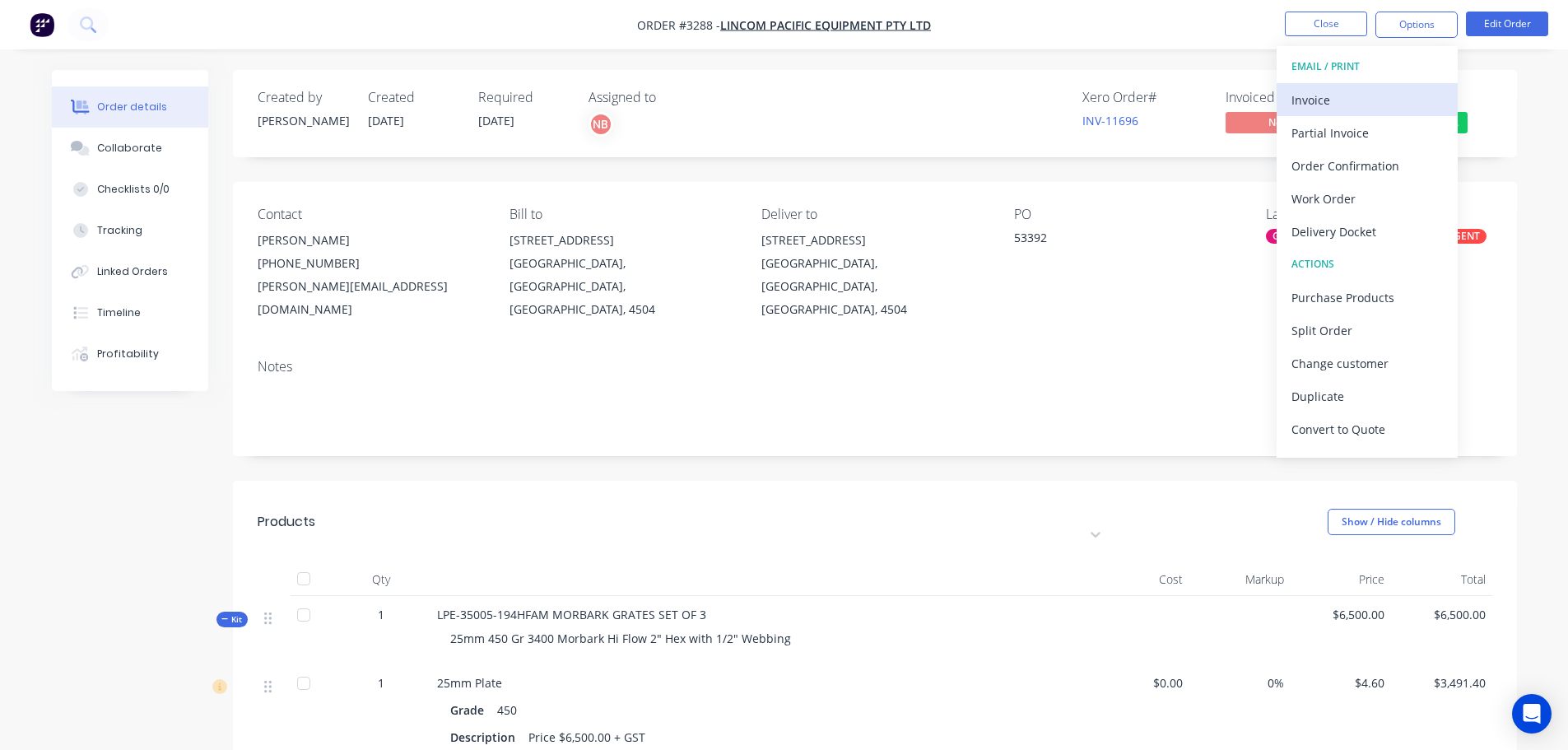
click at [1373, 92] on div "Invoice" at bounding box center [1367, 100] width 151 height 24
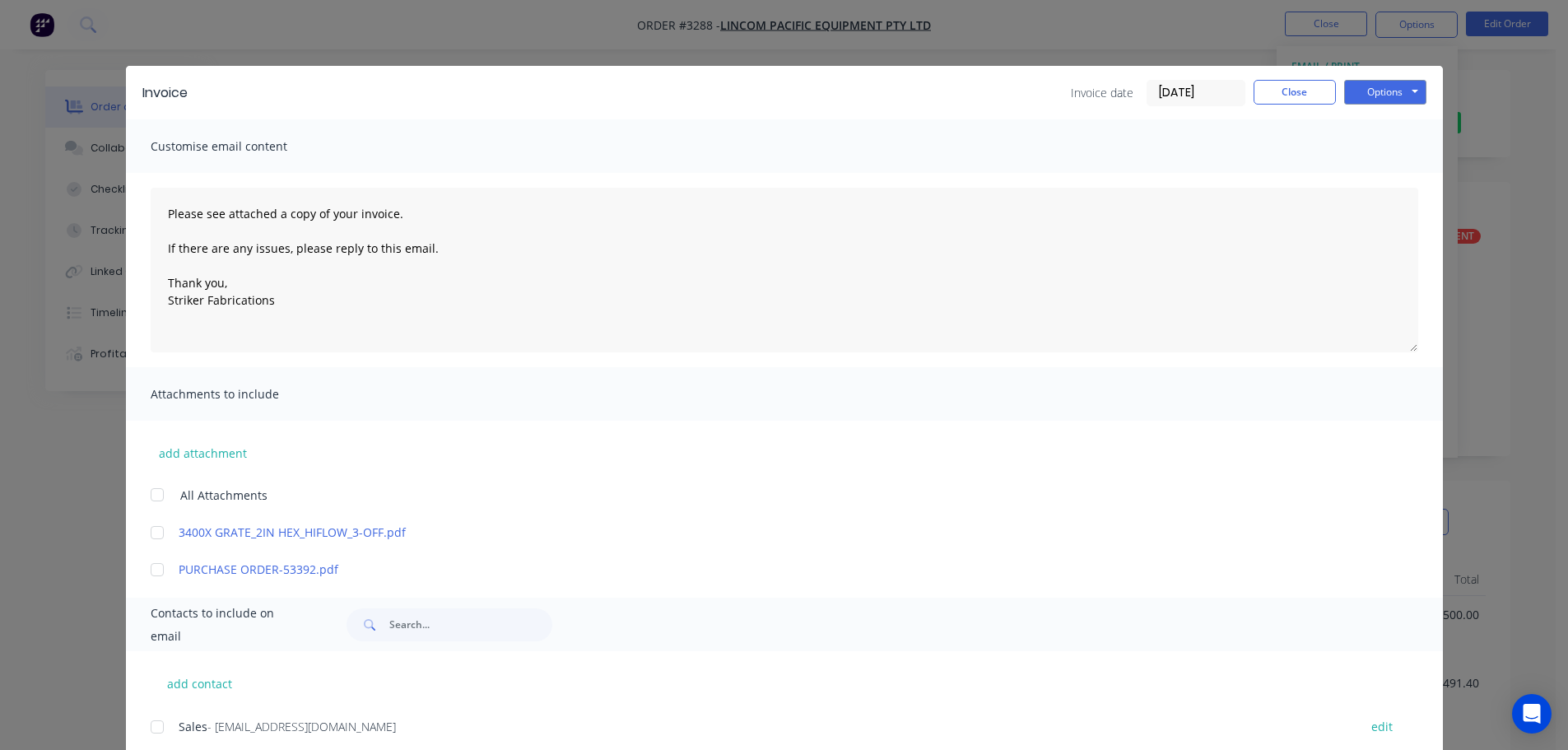
click at [1173, 92] on input "[DATE]" at bounding box center [1196, 92] width 97 height 25
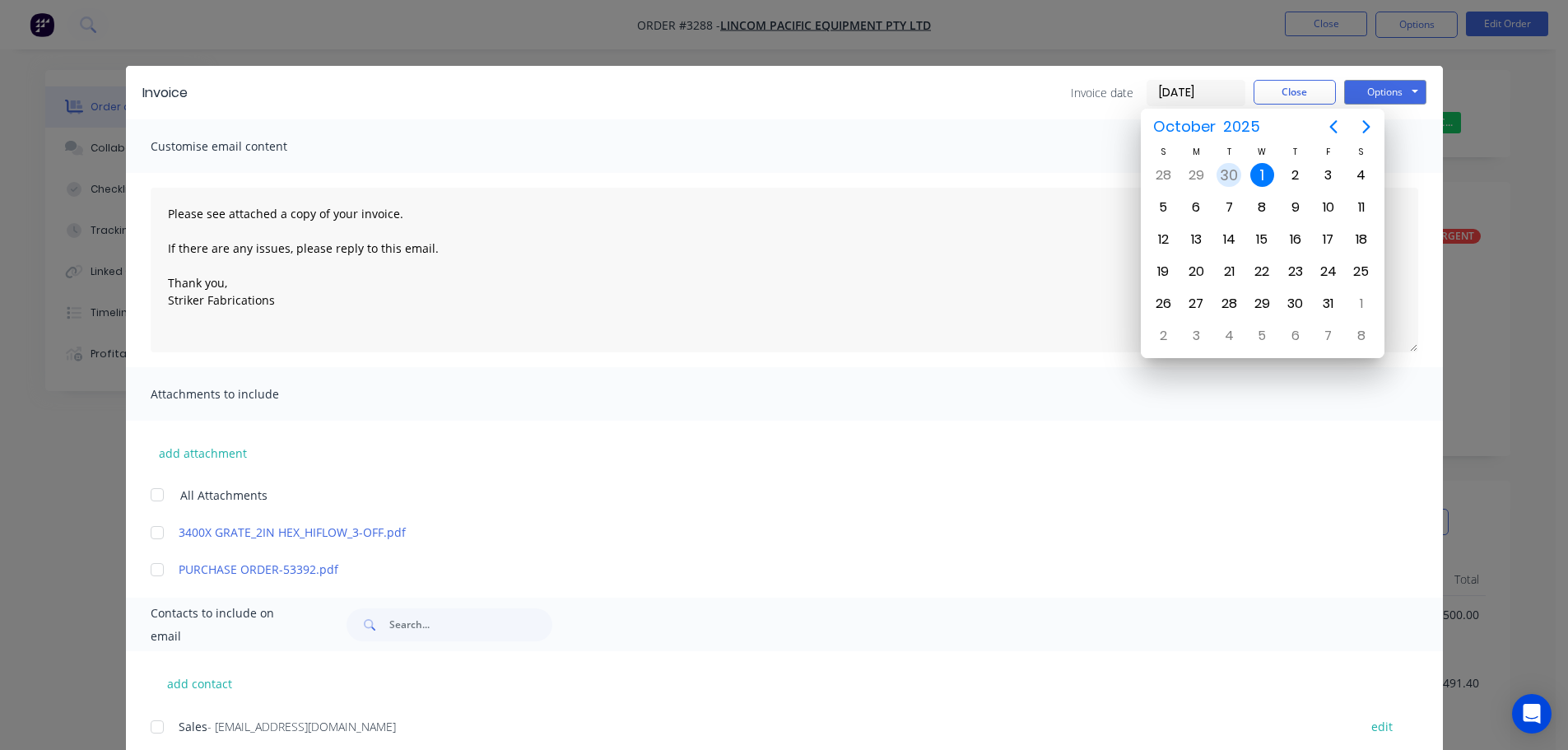
click at [1229, 171] on div "30" at bounding box center [1229, 175] width 25 height 25
type input "[DATE]"
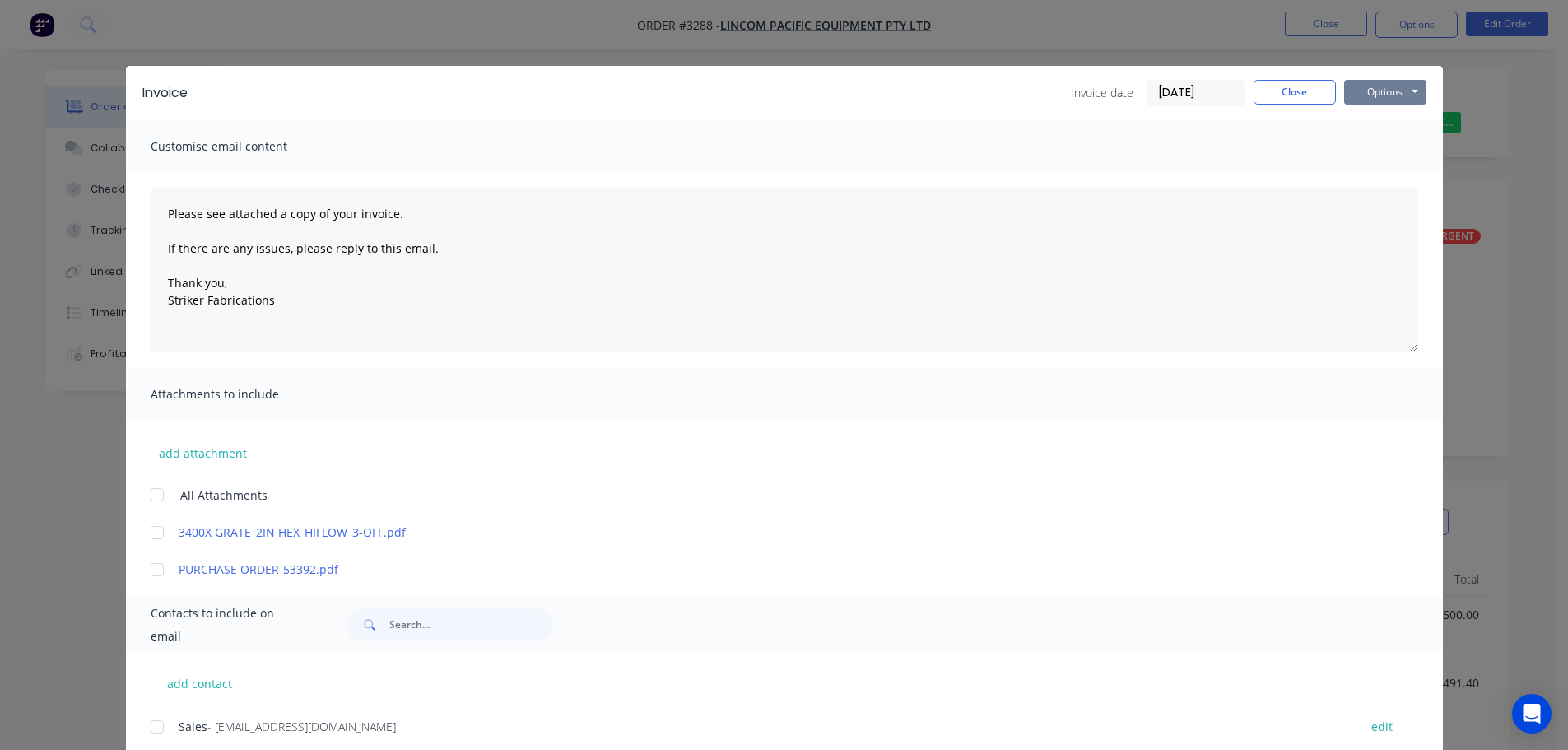
click at [1396, 87] on button "Options" at bounding box center [1385, 92] width 82 height 25
click at [1385, 147] on button "Print" at bounding box center [1397, 148] width 105 height 27
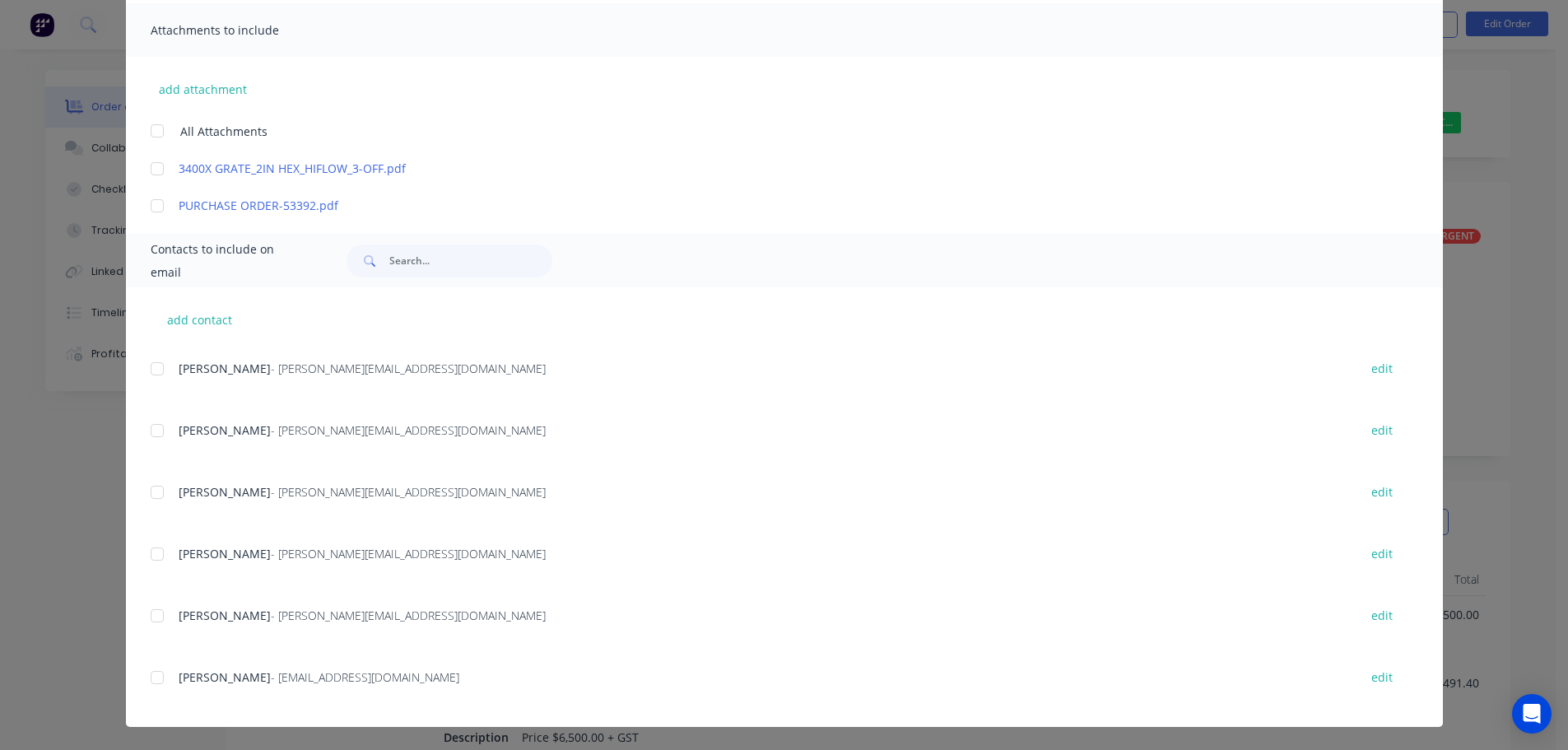
scroll to position [411, 0]
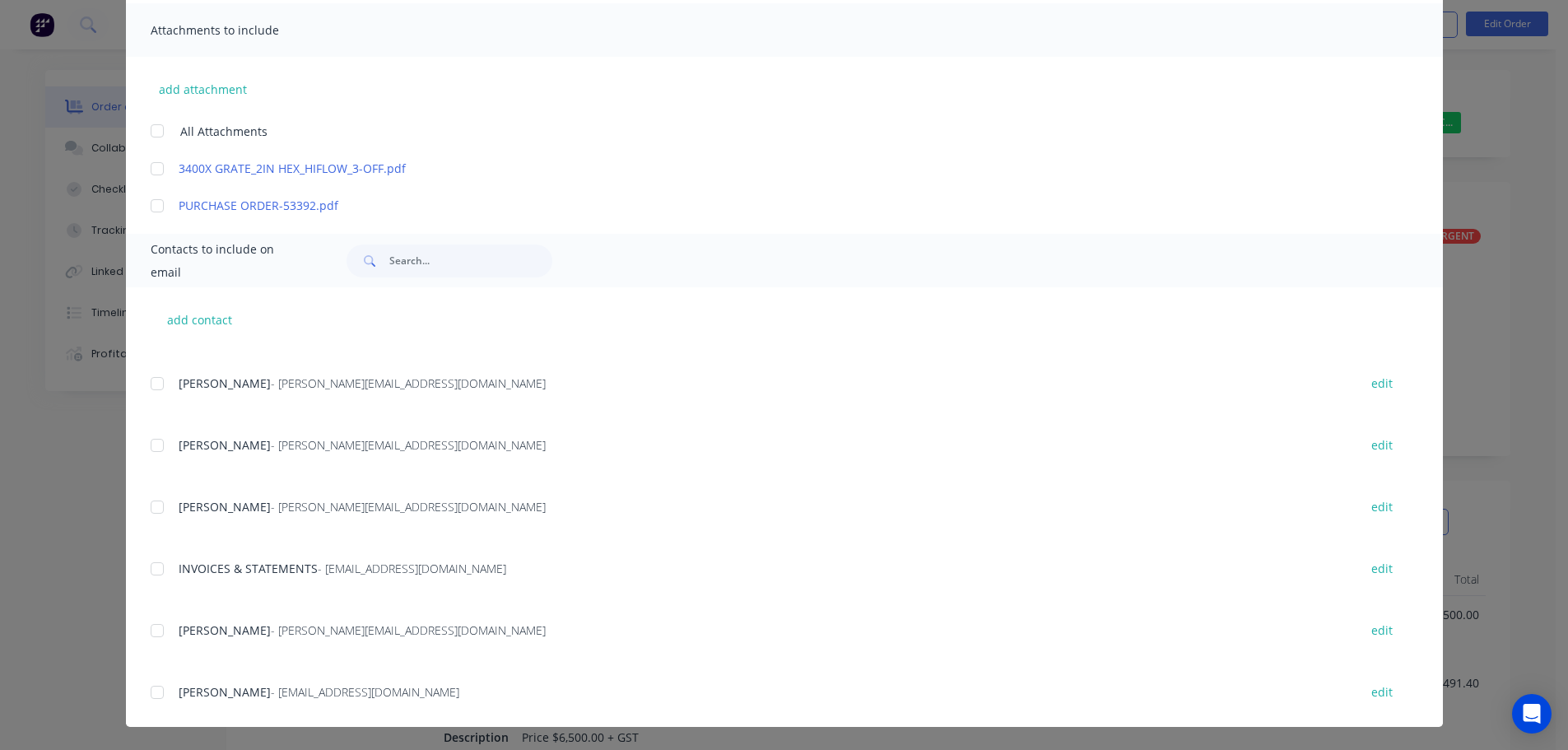
drag, startPoint x: 150, startPoint y: 575, endPoint x: 161, endPoint y: 561, distance: 17.8
click at [150, 574] on div at bounding box center [157, 568] width 33 height 33
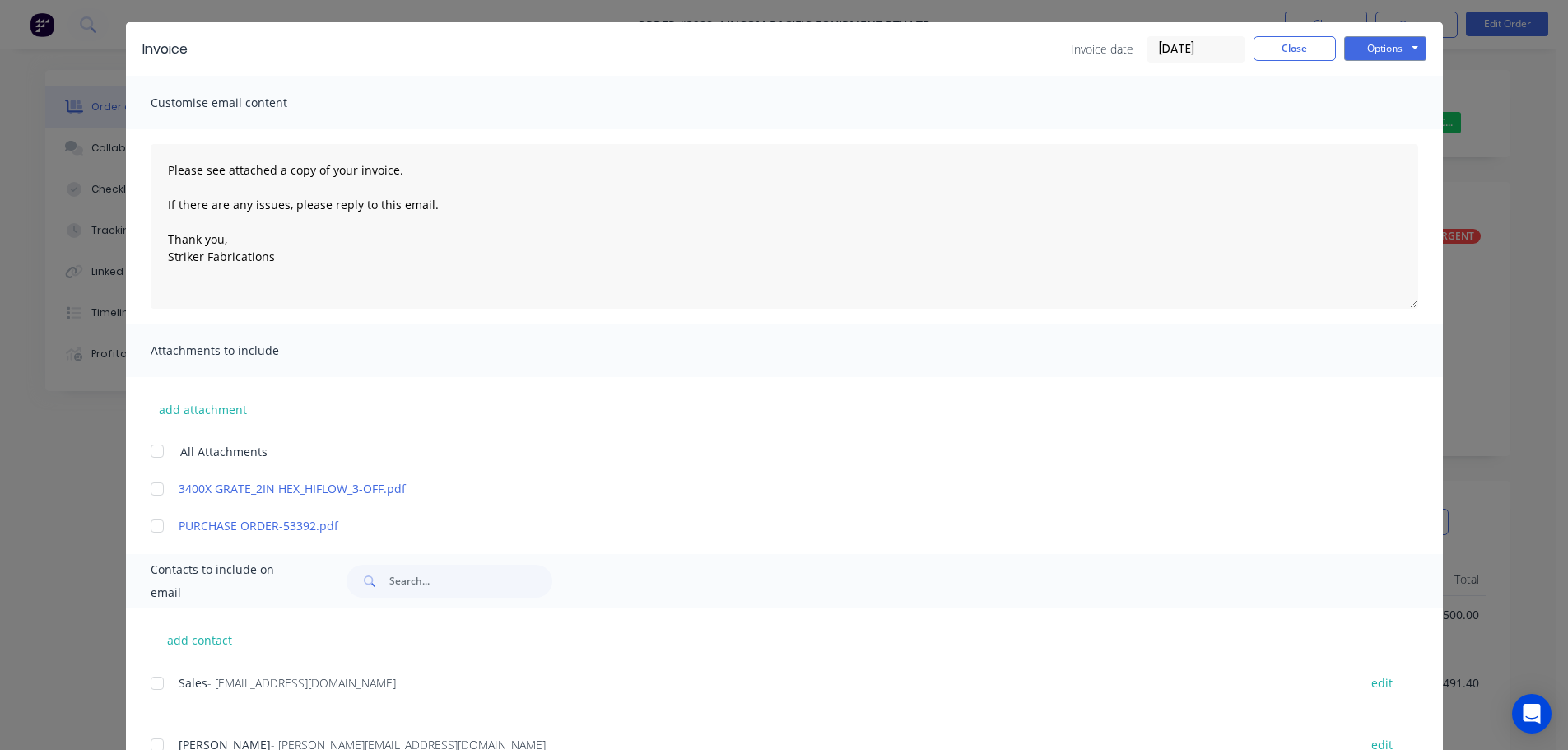
scroll to position [0, 0]
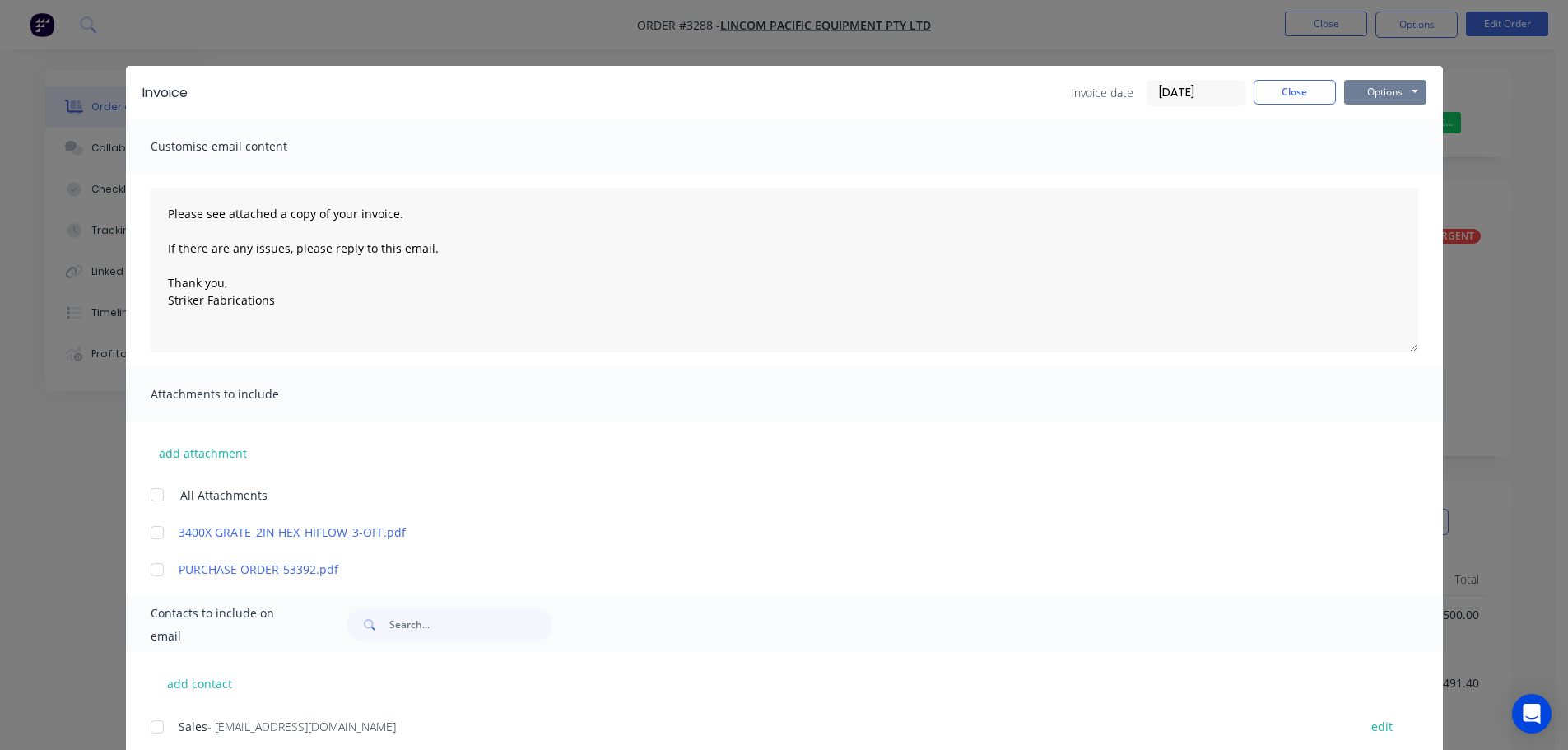
click at [1373, 95] on button "Options" at bounding box center [1385, 92] width 82 height 25
click at [1365, 170] on button "Email" at bounding box center [1397, 176] width 105 height 27
click at [1300, 88] on button "Close" at bounding box center [1294, 92] width 82 height 25
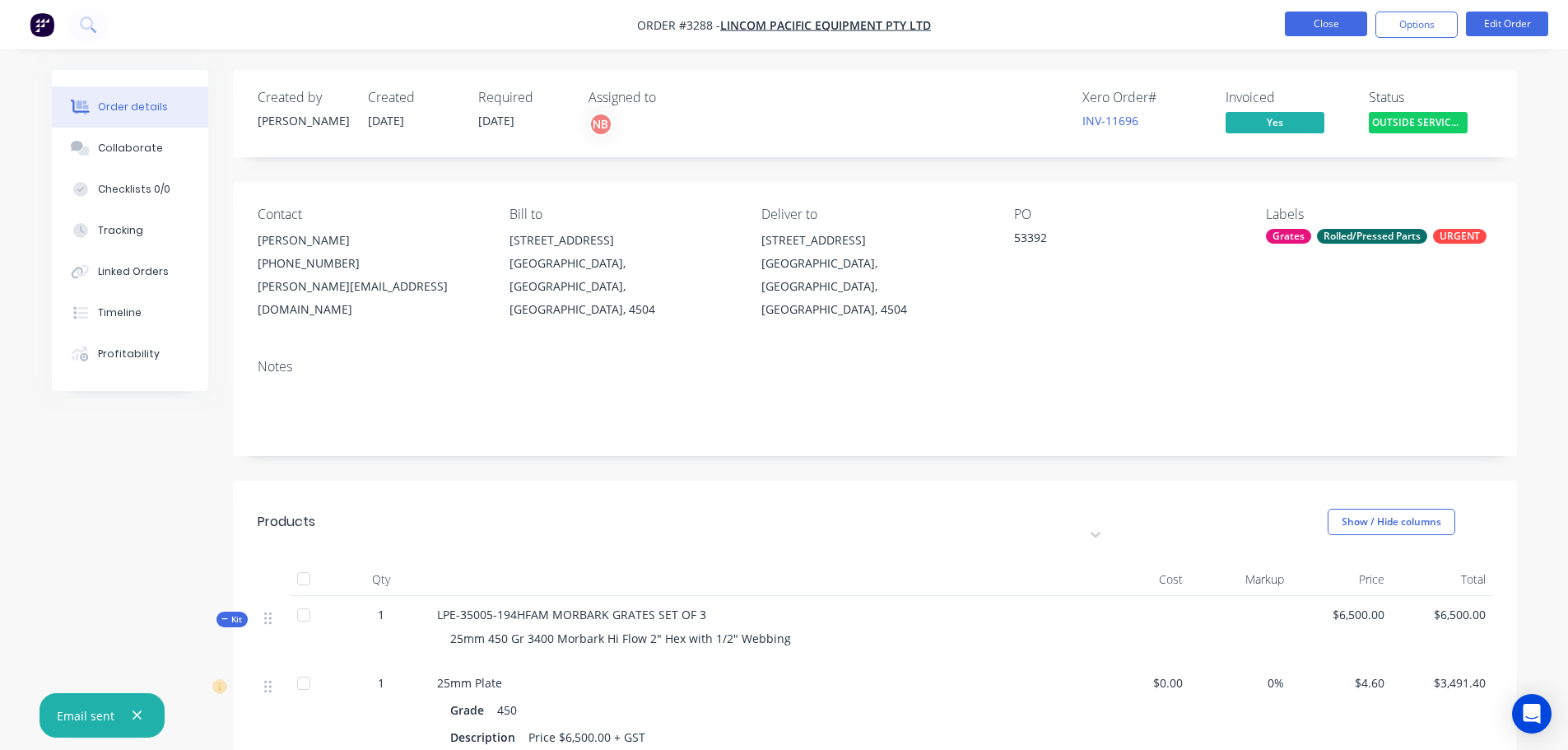
click at [1311, 14] on button "Close" at bounding box center [1325, 24] width 82 height 25
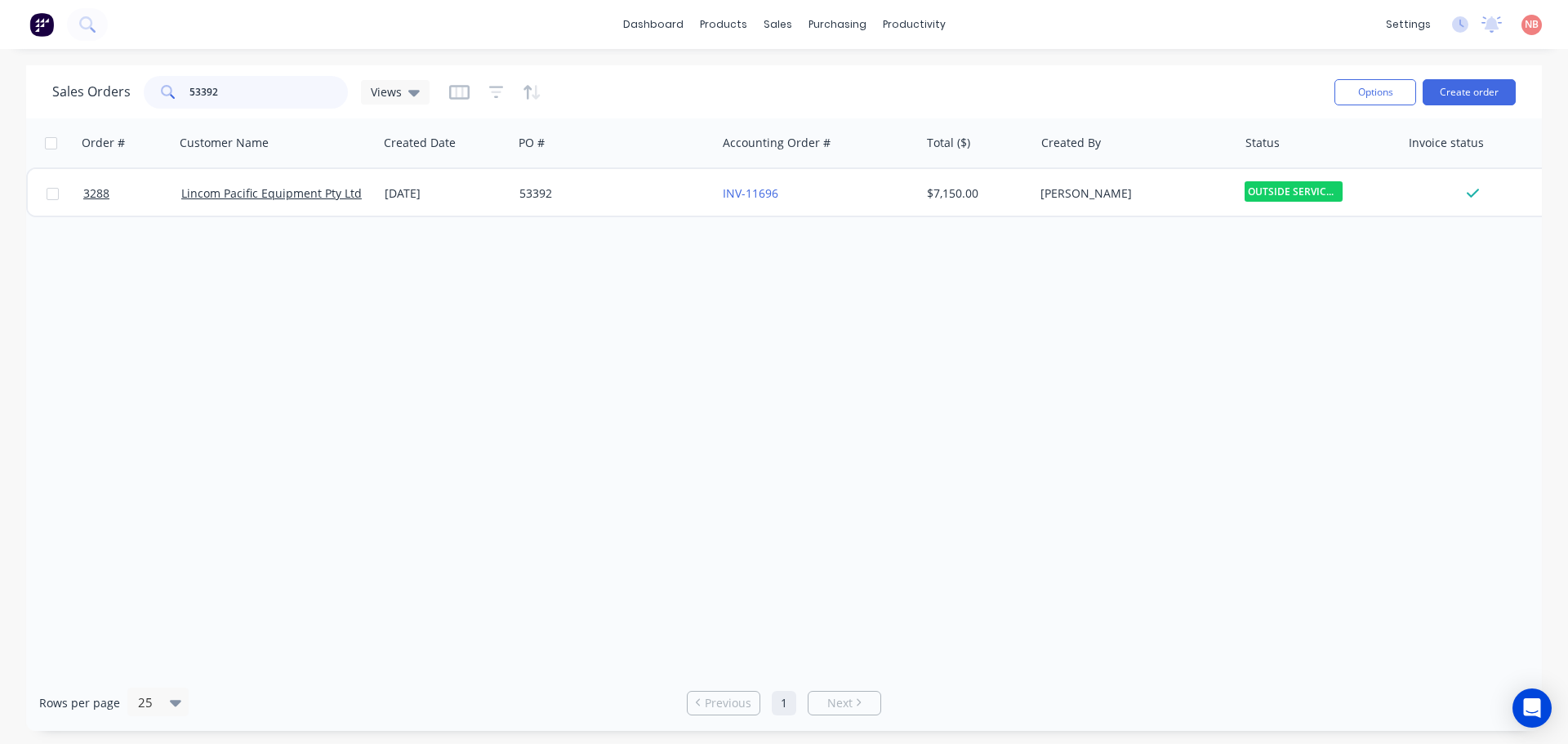
drag, startPoint x: 81, startPoint y: 100, endPoint x: 52, endPoint y: 109, distance: 30.4
click at [52, 109] on div "Sales Orders 53392 Views" at bounding box center [686, 92] width 1269 height 40
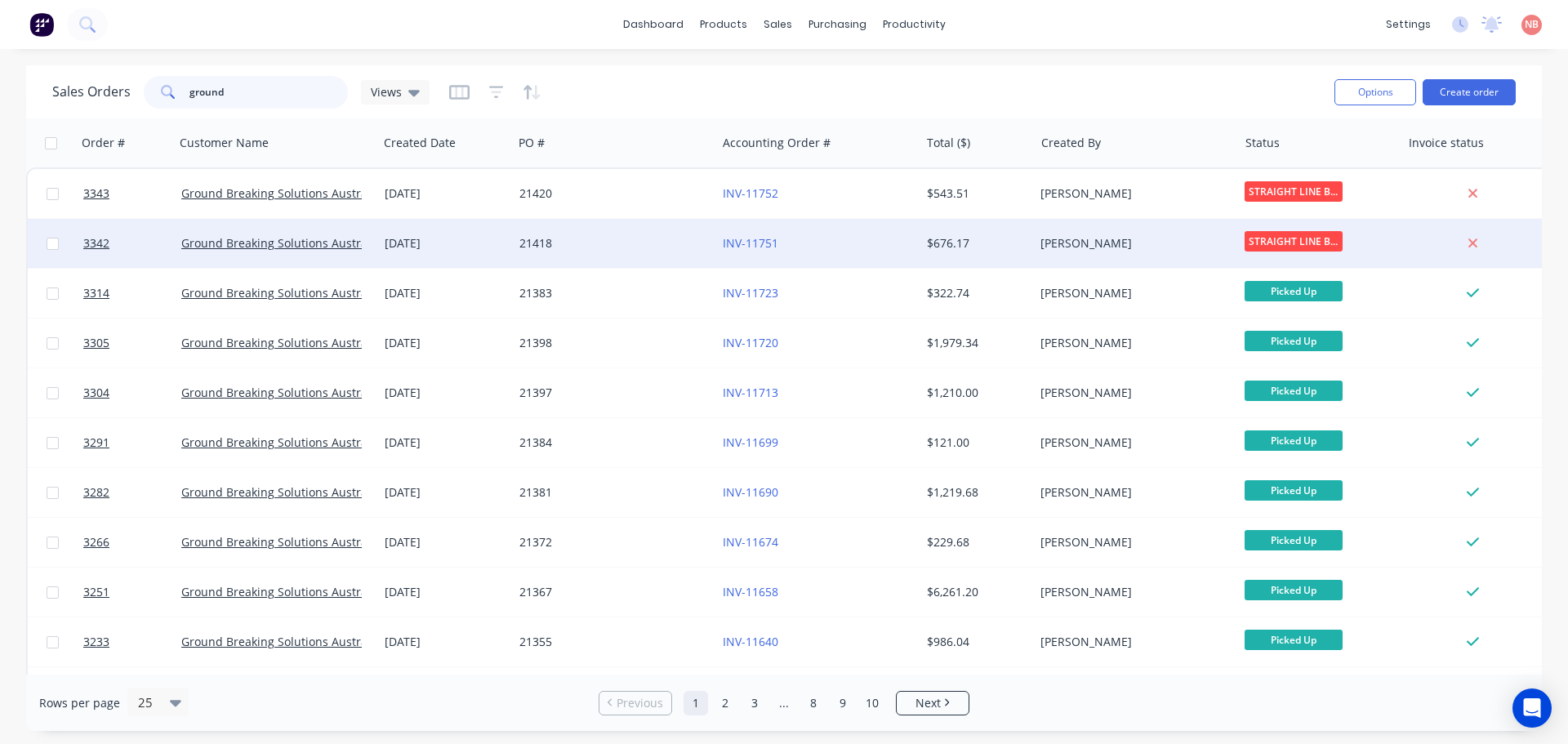
type input "ground"
click at [655, 246] on div "21418" at bounding box center [610, 242] width 181 height 16
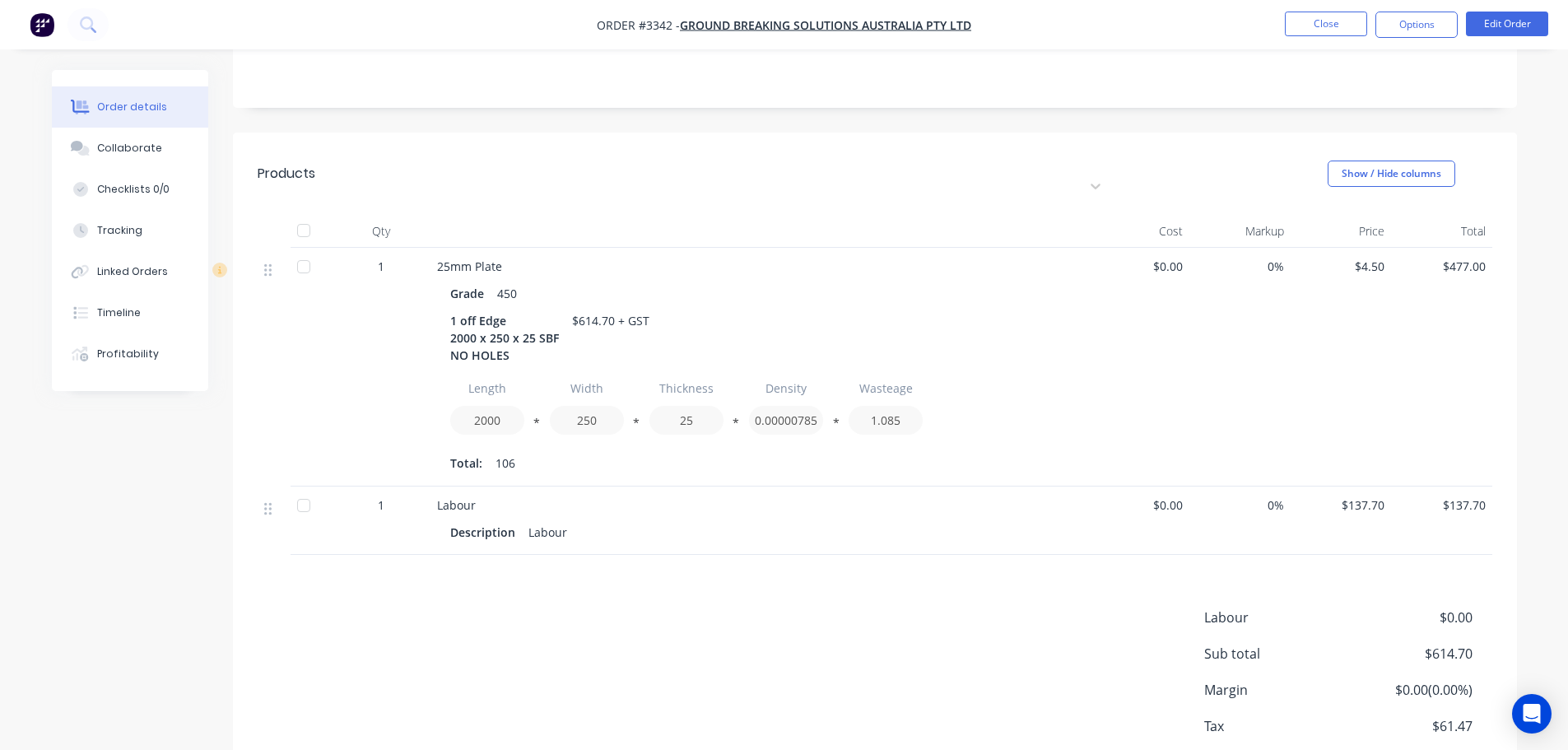
scroll to position [400, 0]
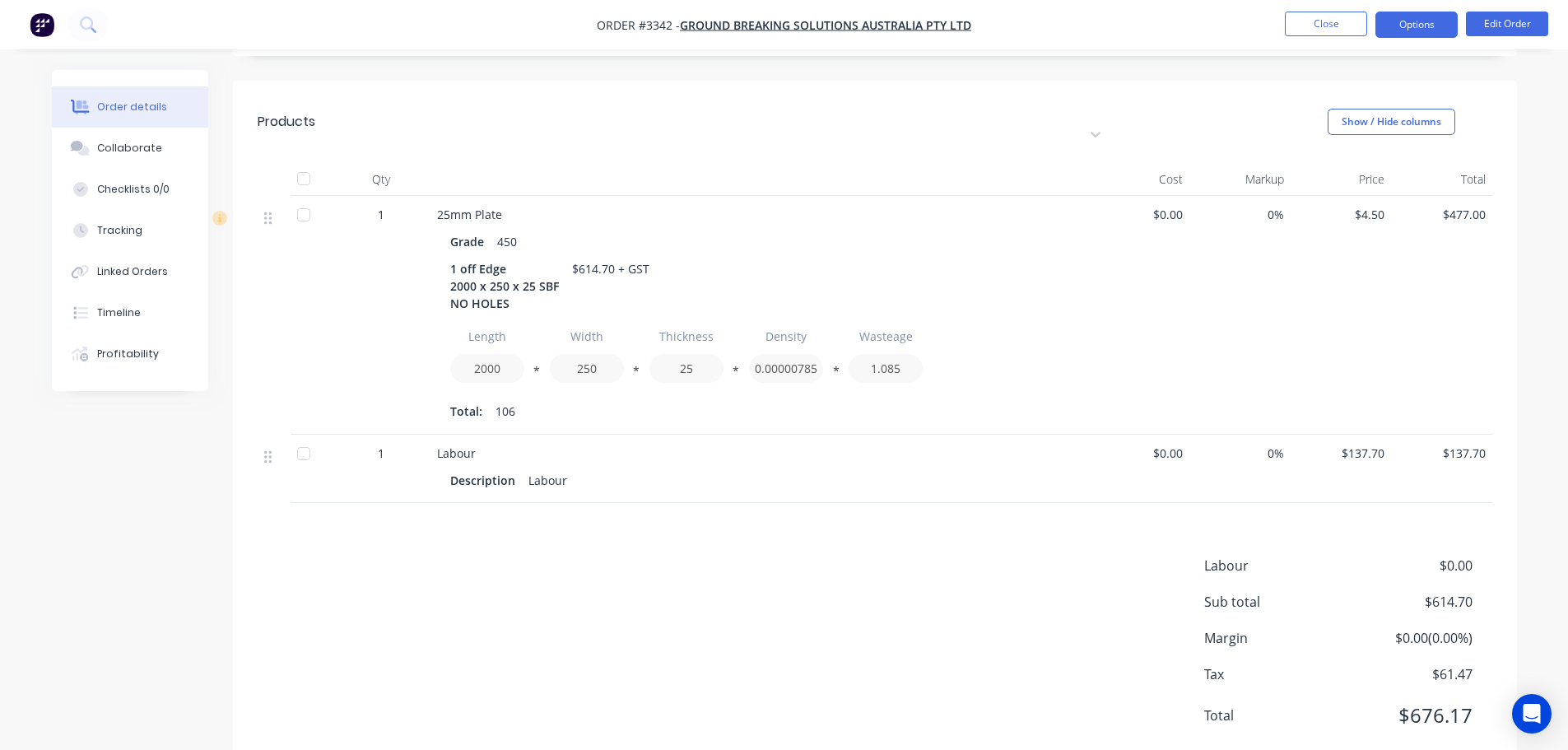
click at [1448, 26] on button "Options" at bounding box center [1416, 25] width 82 height 26
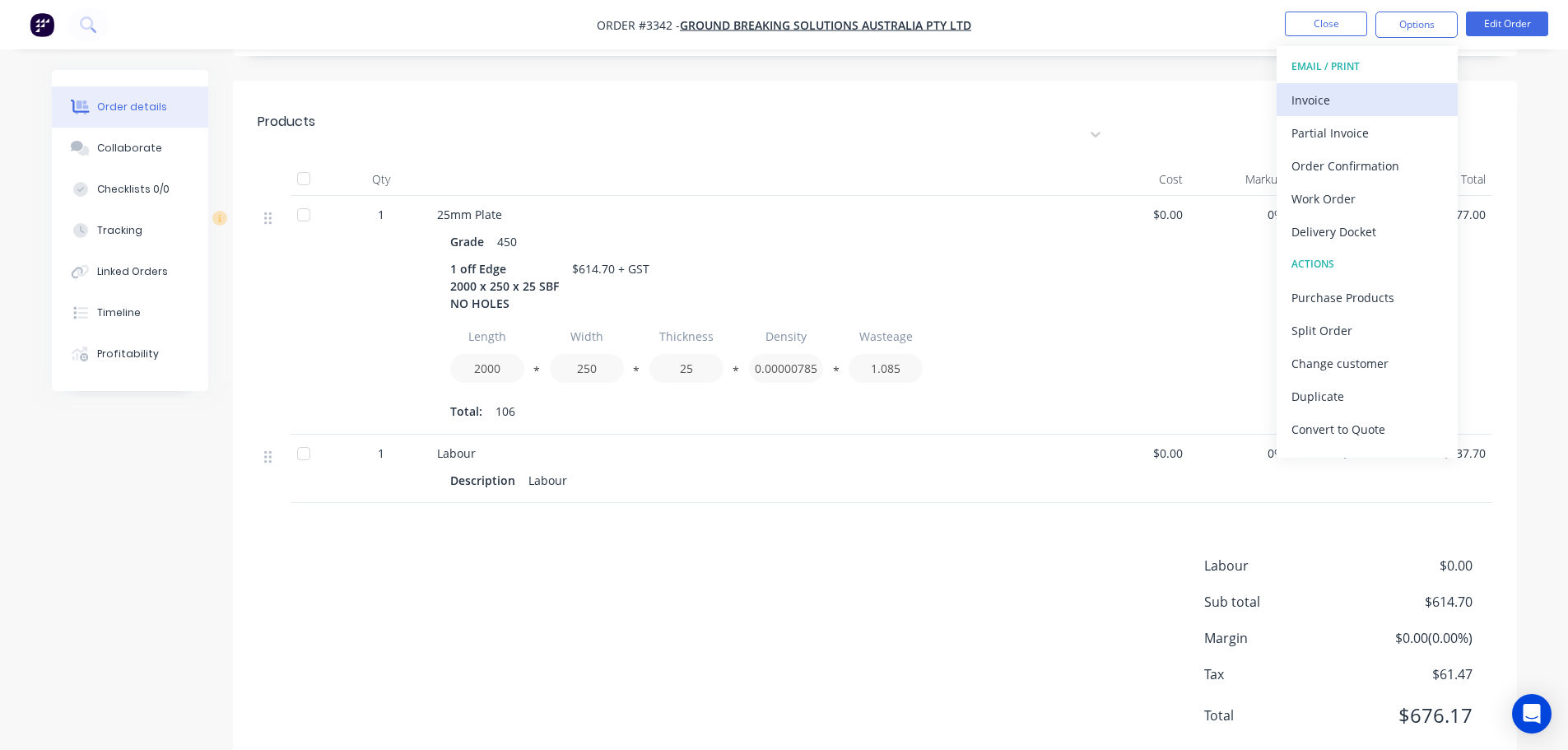
click at [1367, 96] on div "Invoice" at bounding box center [1367, 100] width 151 height 24
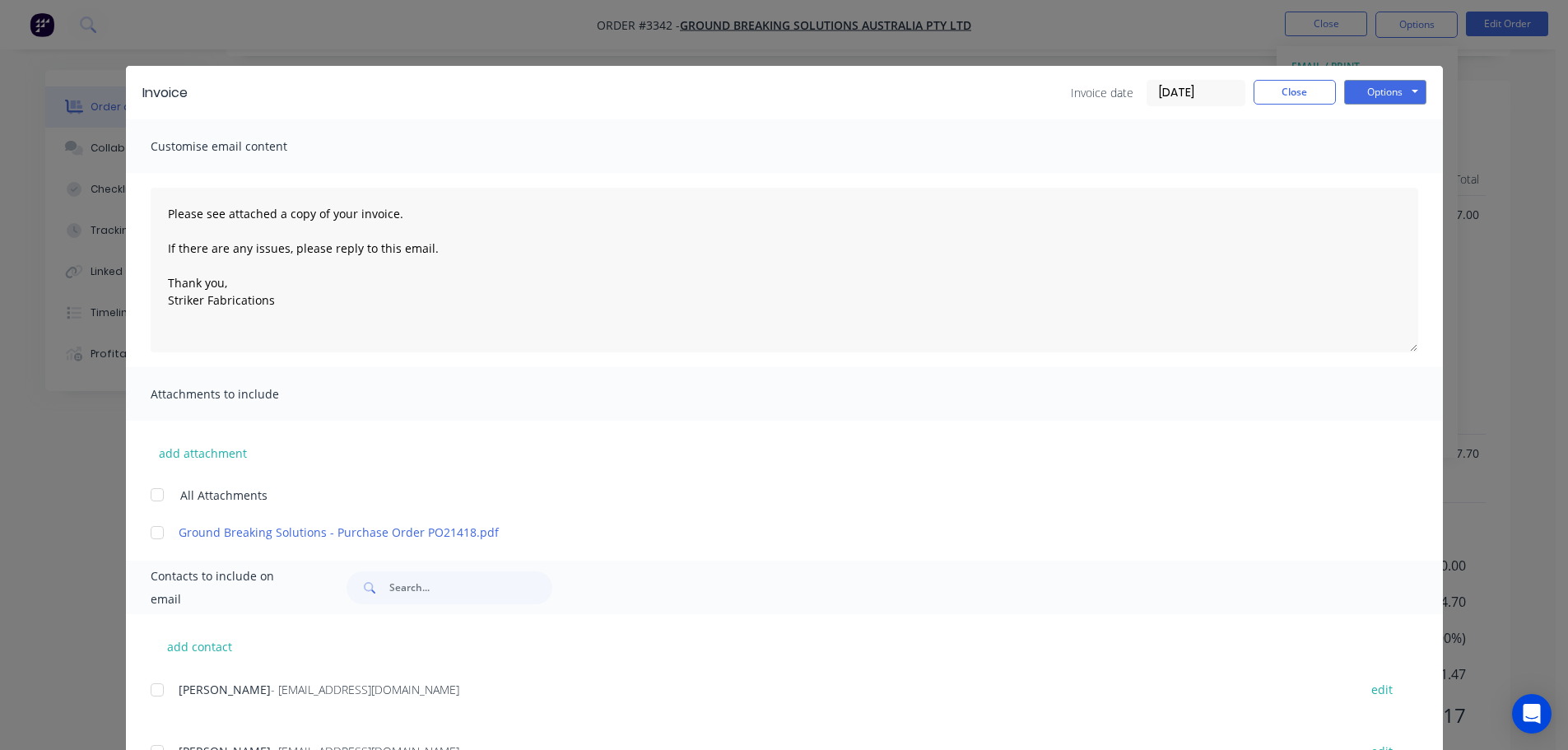
click at [1207, 93] on input "[DATE]" at bounding box center [1196, 92] width 97 height 25
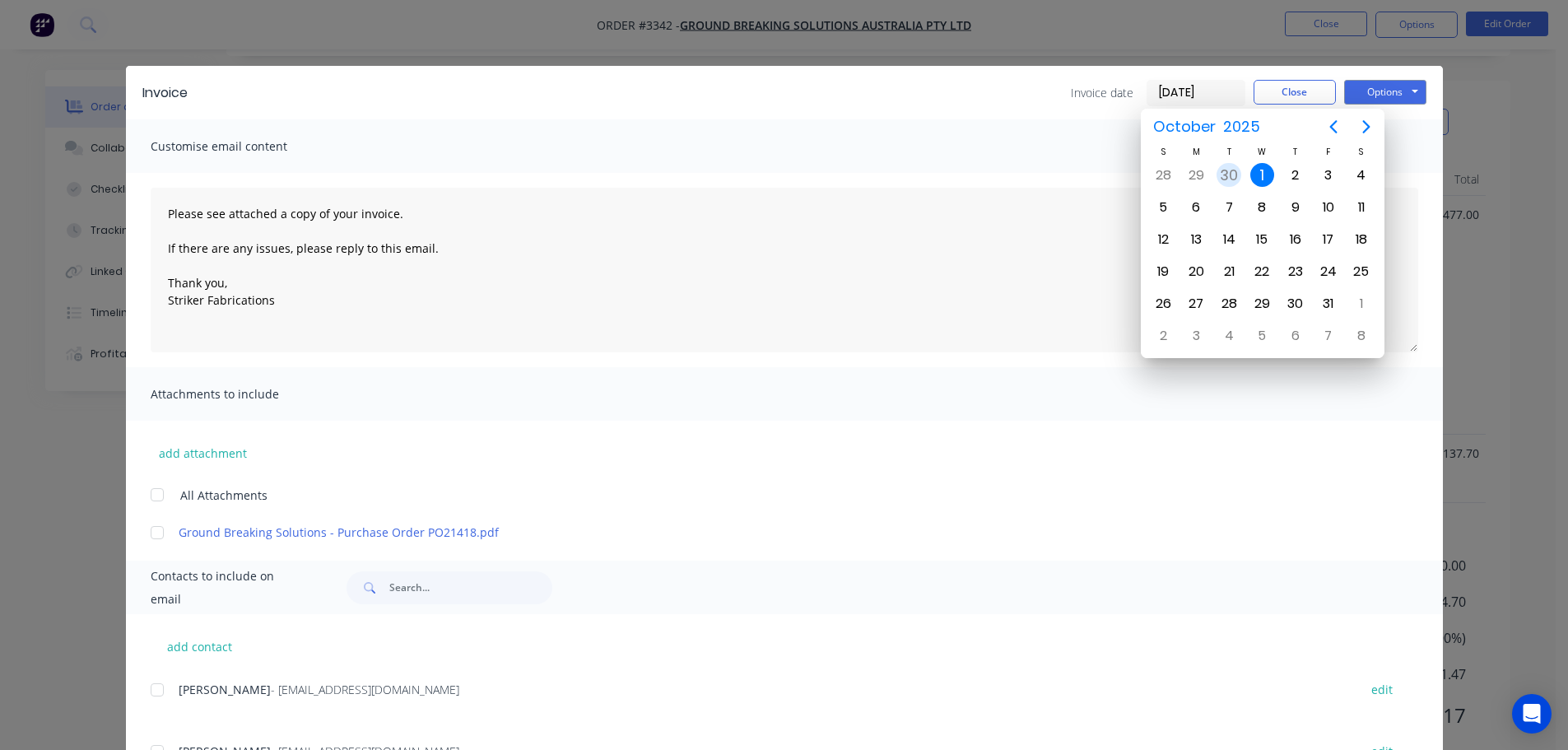
click at [1220, 164] on div "30" at bounding box center [1229, 175] width 25 height 25
type input "[DATE]"
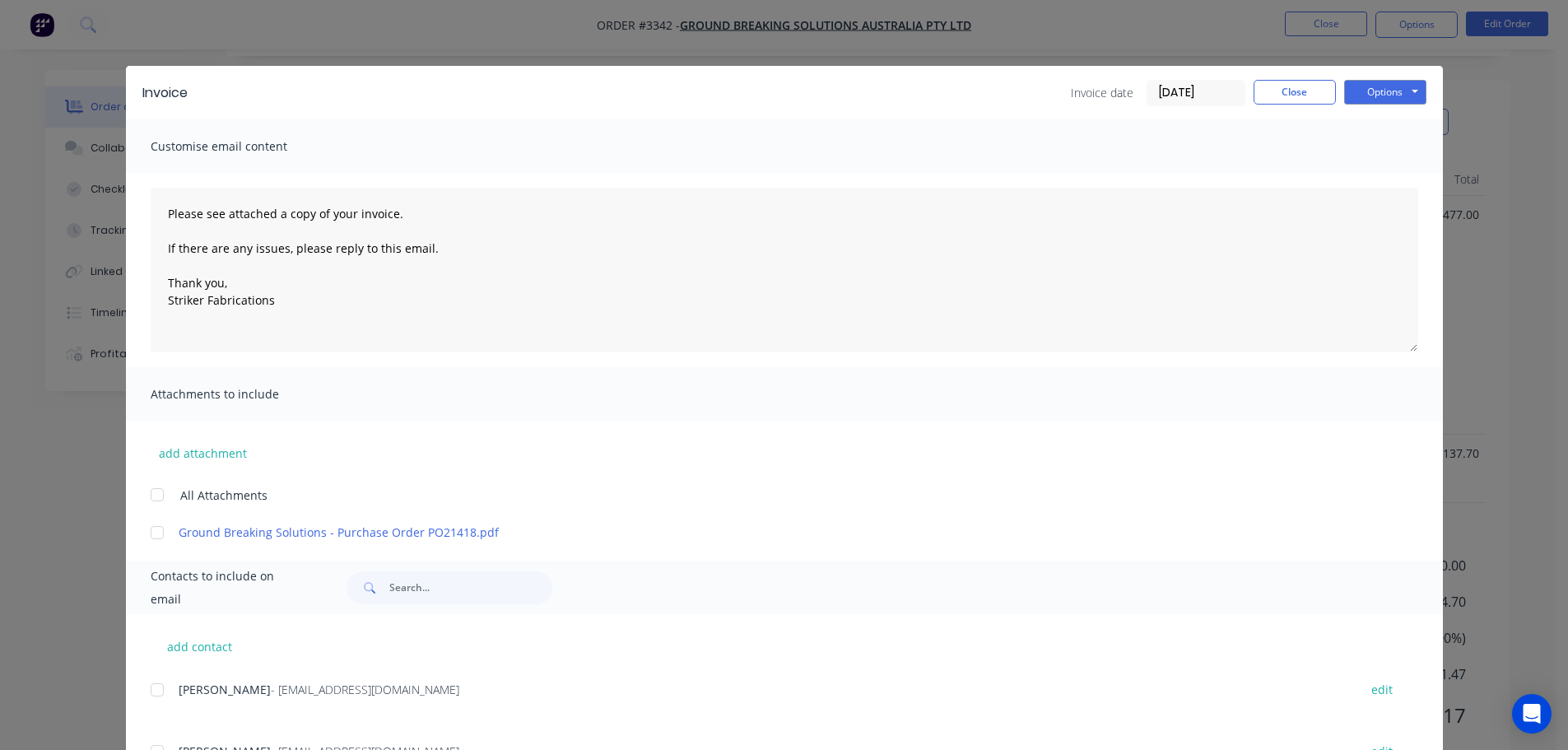
click at [1047, 157] on div "Customise email content" at bounding box center [784, 146] width 1317 height 53
click at [1386, 92] on button "Options" at bounding box center [1385, 92] width 82 height 25
click at [1380, 151] on button "Print" at bounding box center [1397, 148] width 105 height 27
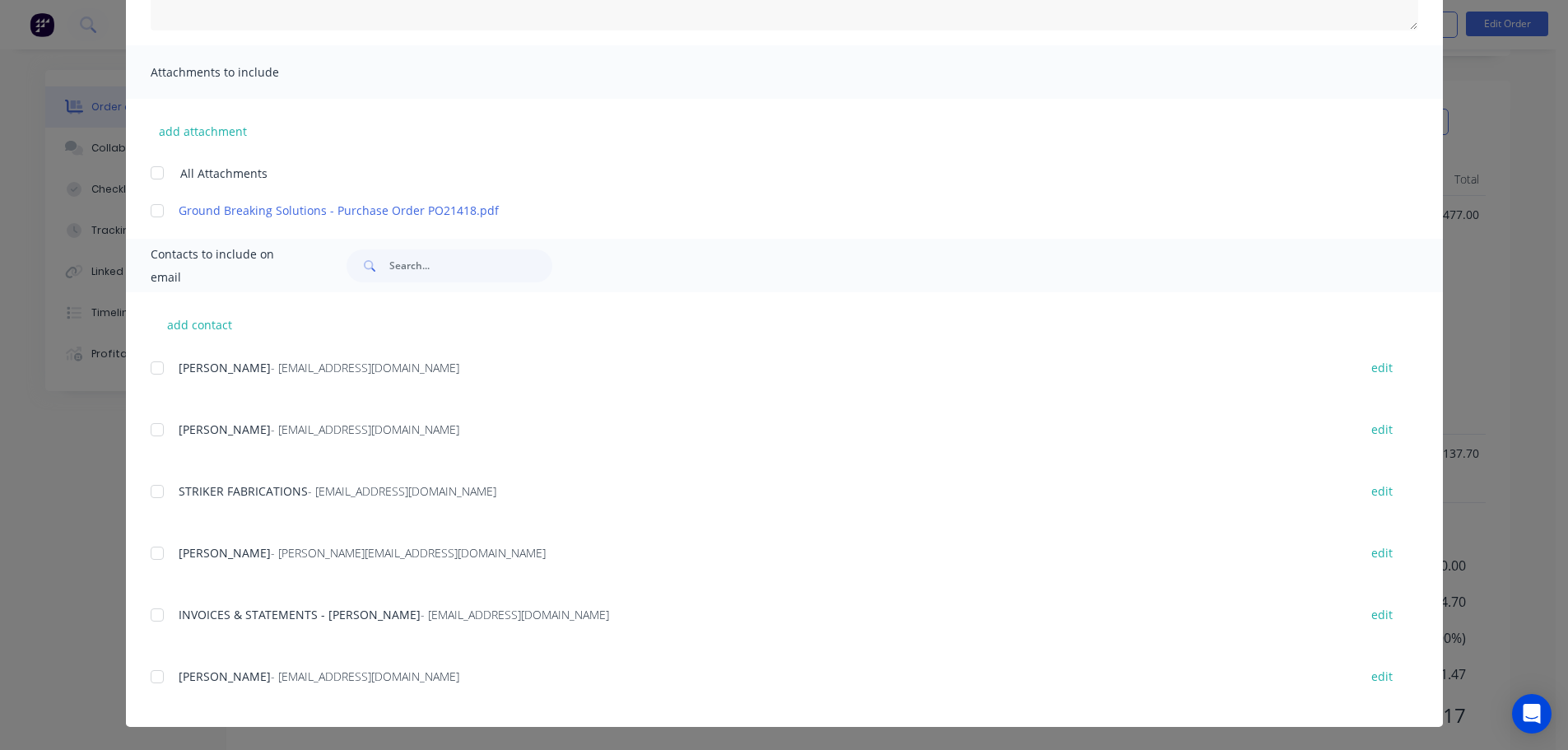
click at [145, 612] on div at bounding box center [157, 614] width 33 height 33
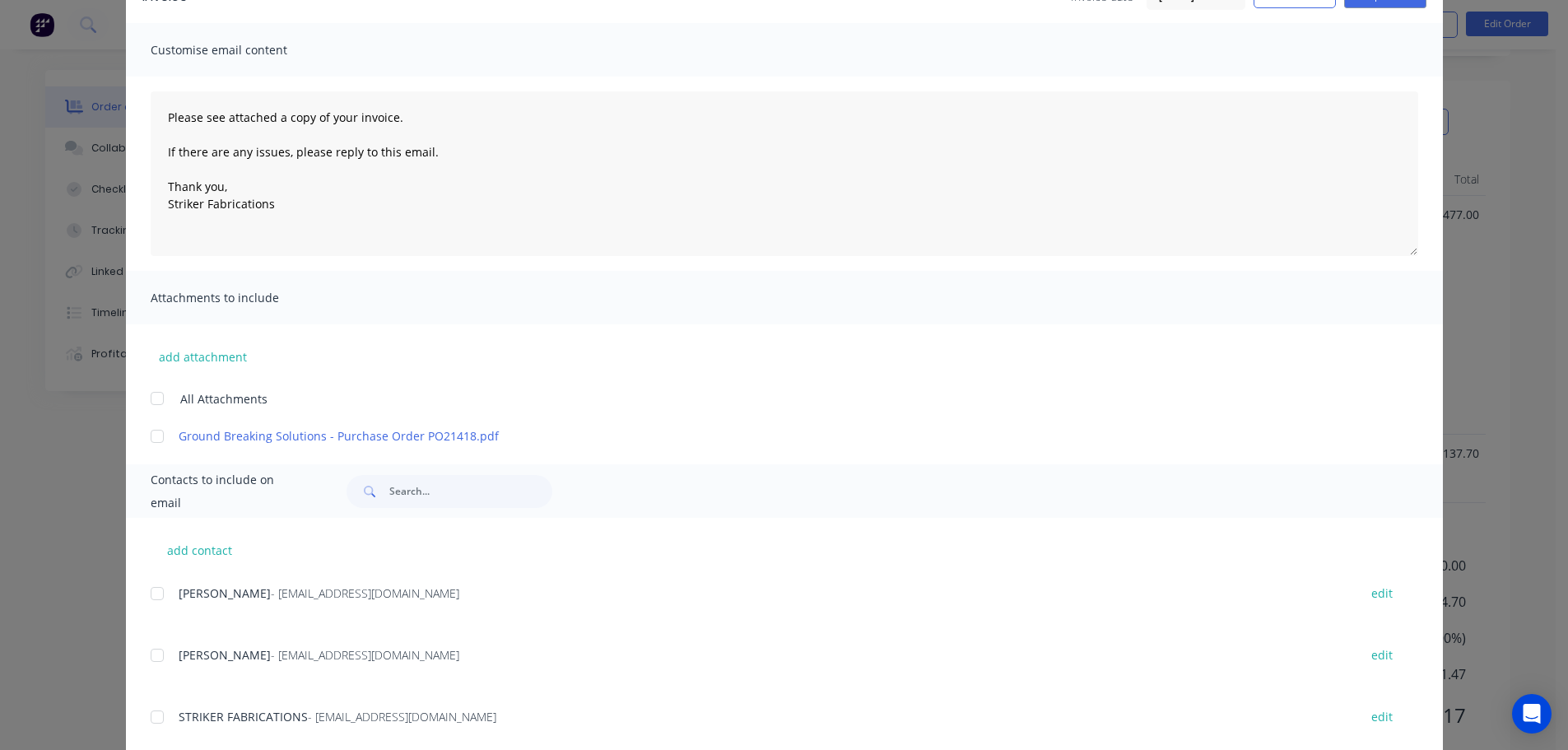
scroll to position [0, 0]
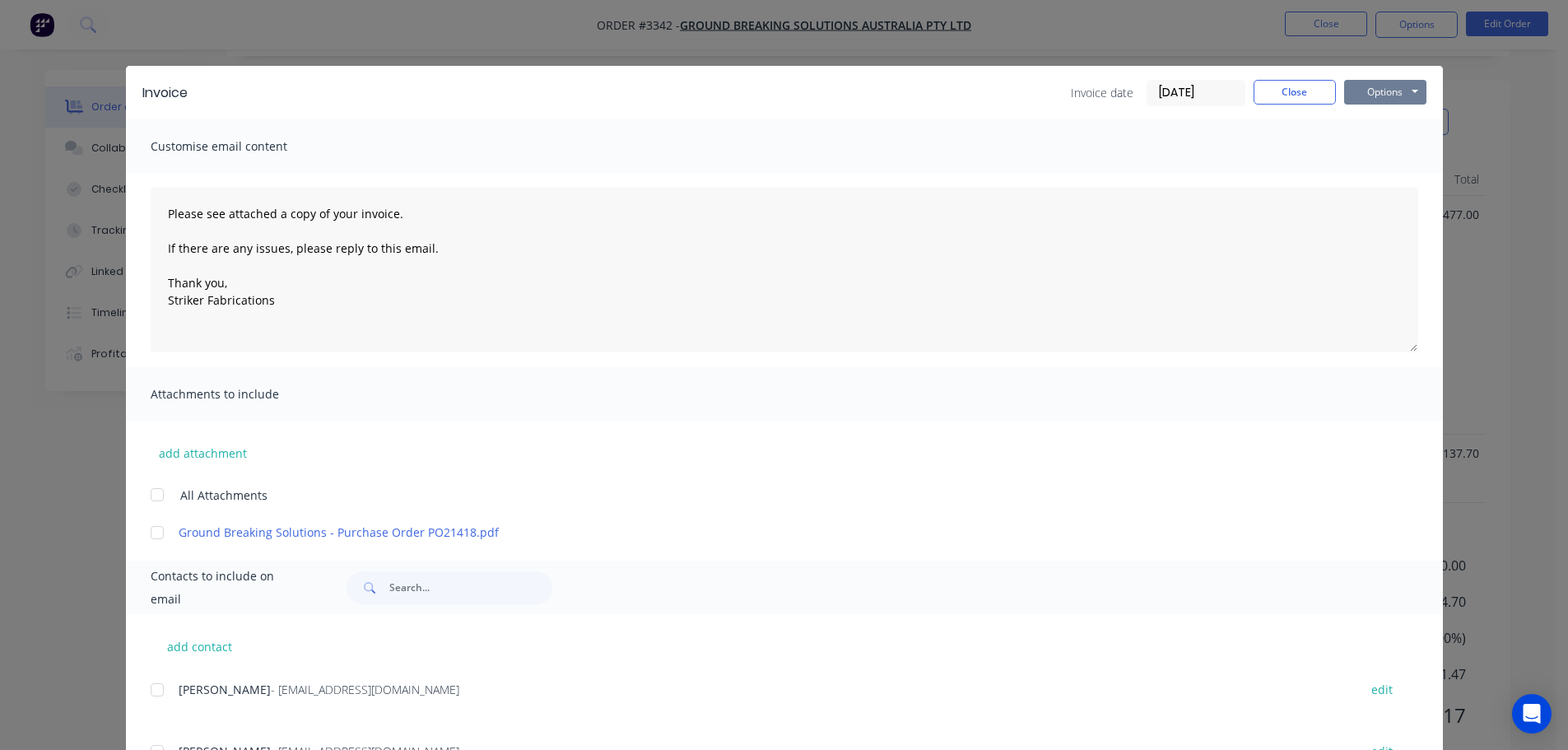
click at [1397, 101] on button "Options" at bounding box center [1385, 92] width 82 height 25
click at [1368, 173] on button "Email" at bounding box center [1397, 176] width 105 height 27
click at [1297, 85] on button "Close" at bounding box center [1294, 92] width 82 height 25
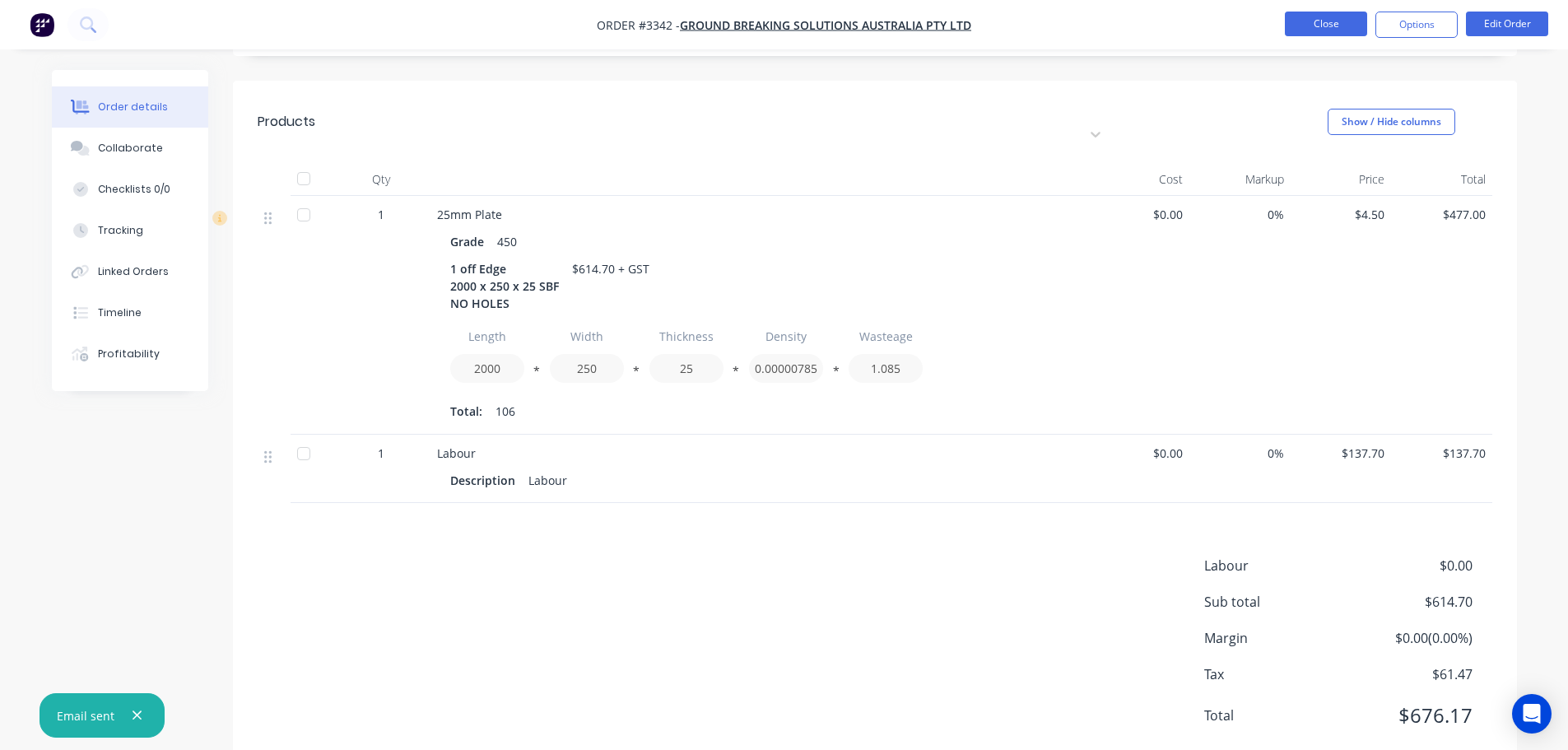
click at [1308, 26] on button "Close" at bounding box center [1325, 24] width 82 height 25
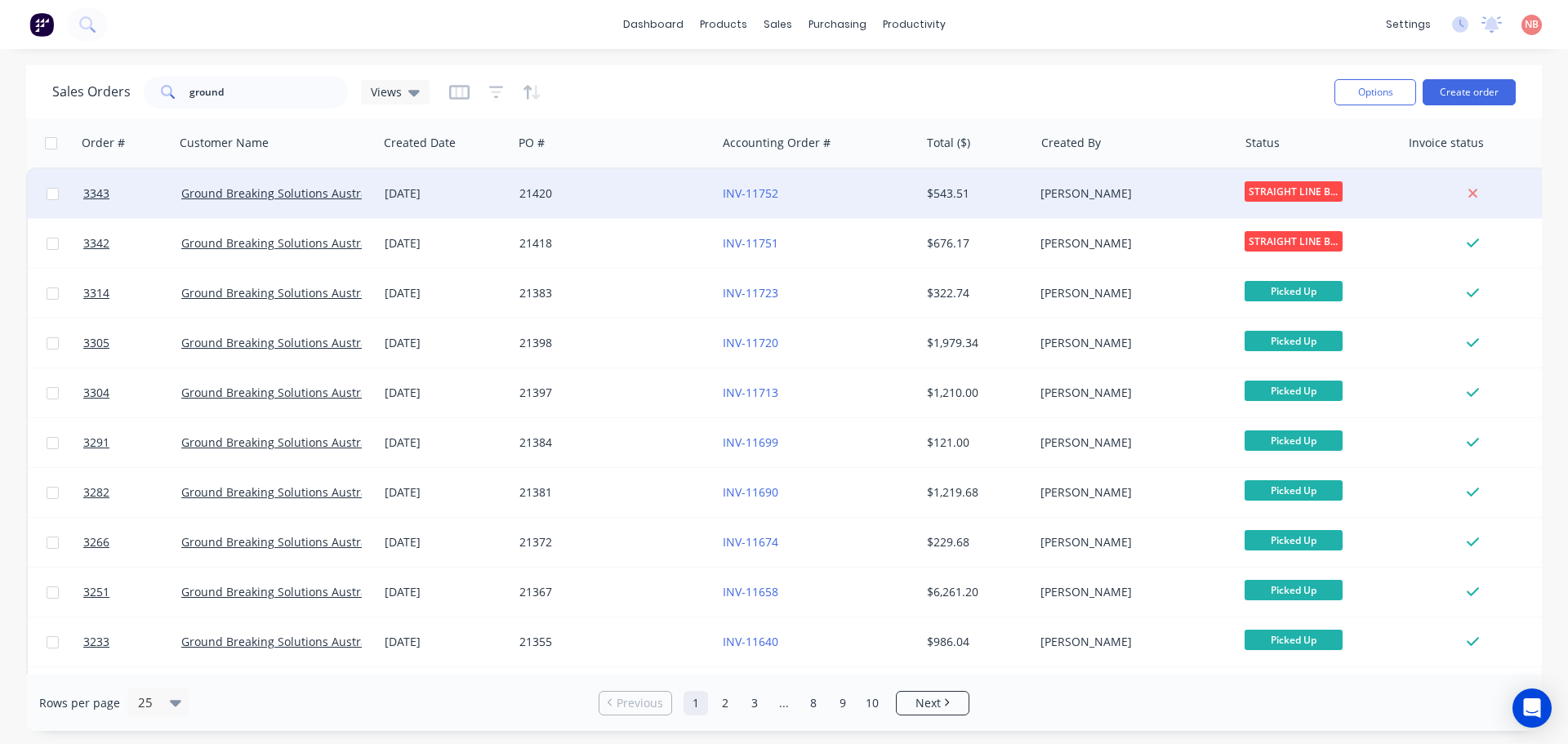
click at [856, 195] on div "INV-11752" at bounding box center [813, 193] width 181 height 16
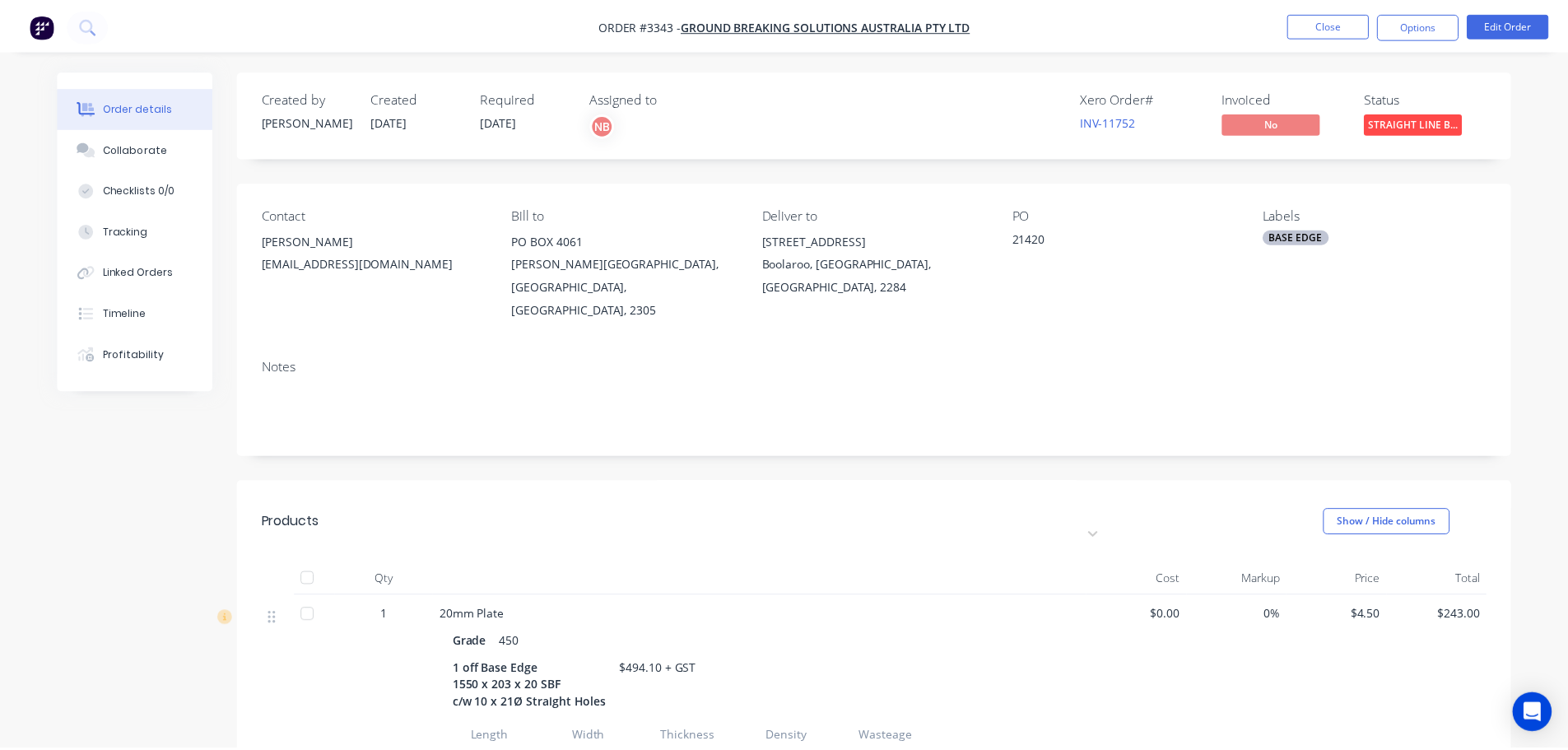
scroll to position [468, 0]
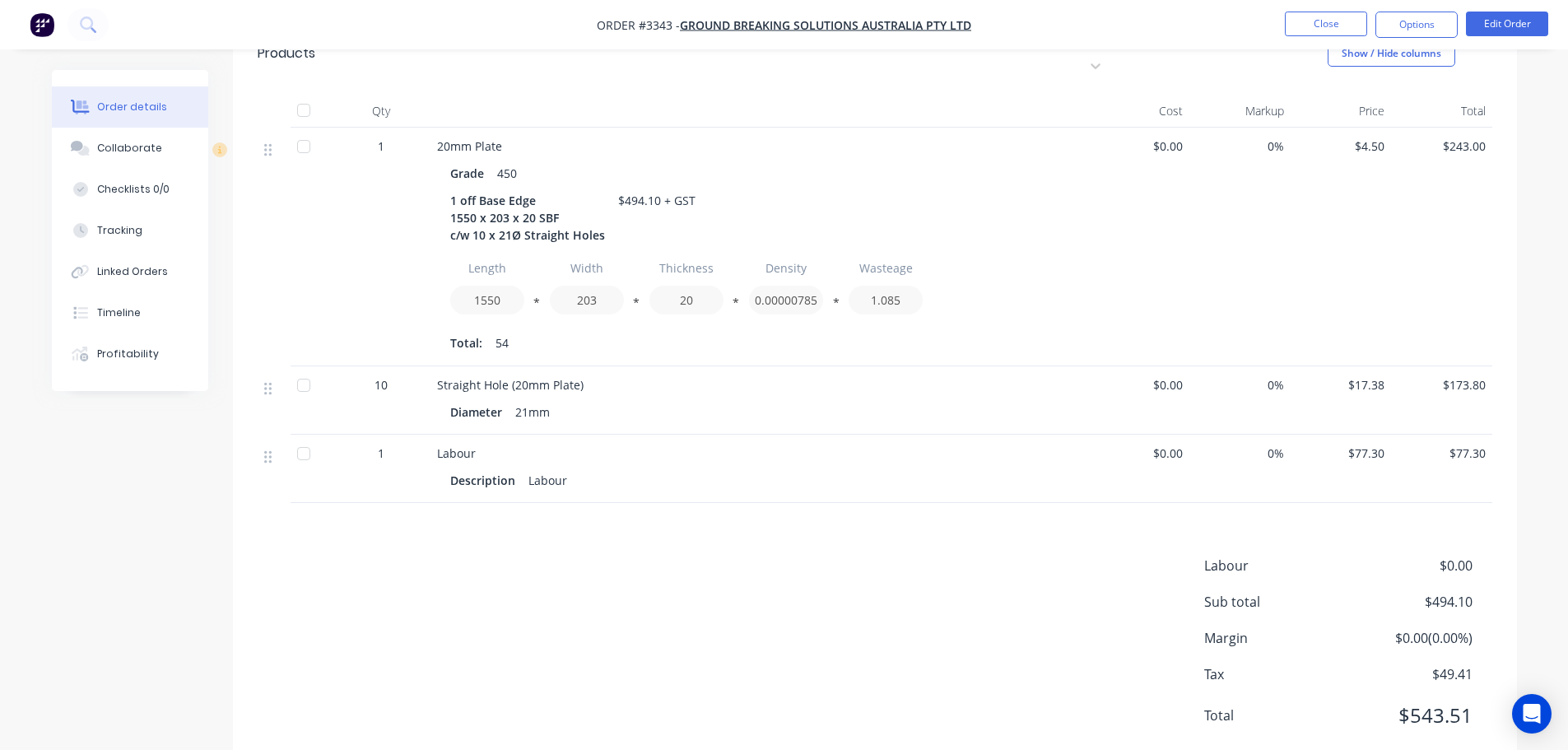
click at [1425, 32] on button "Options" at bounding box center [1416, 25] width 82 height 26
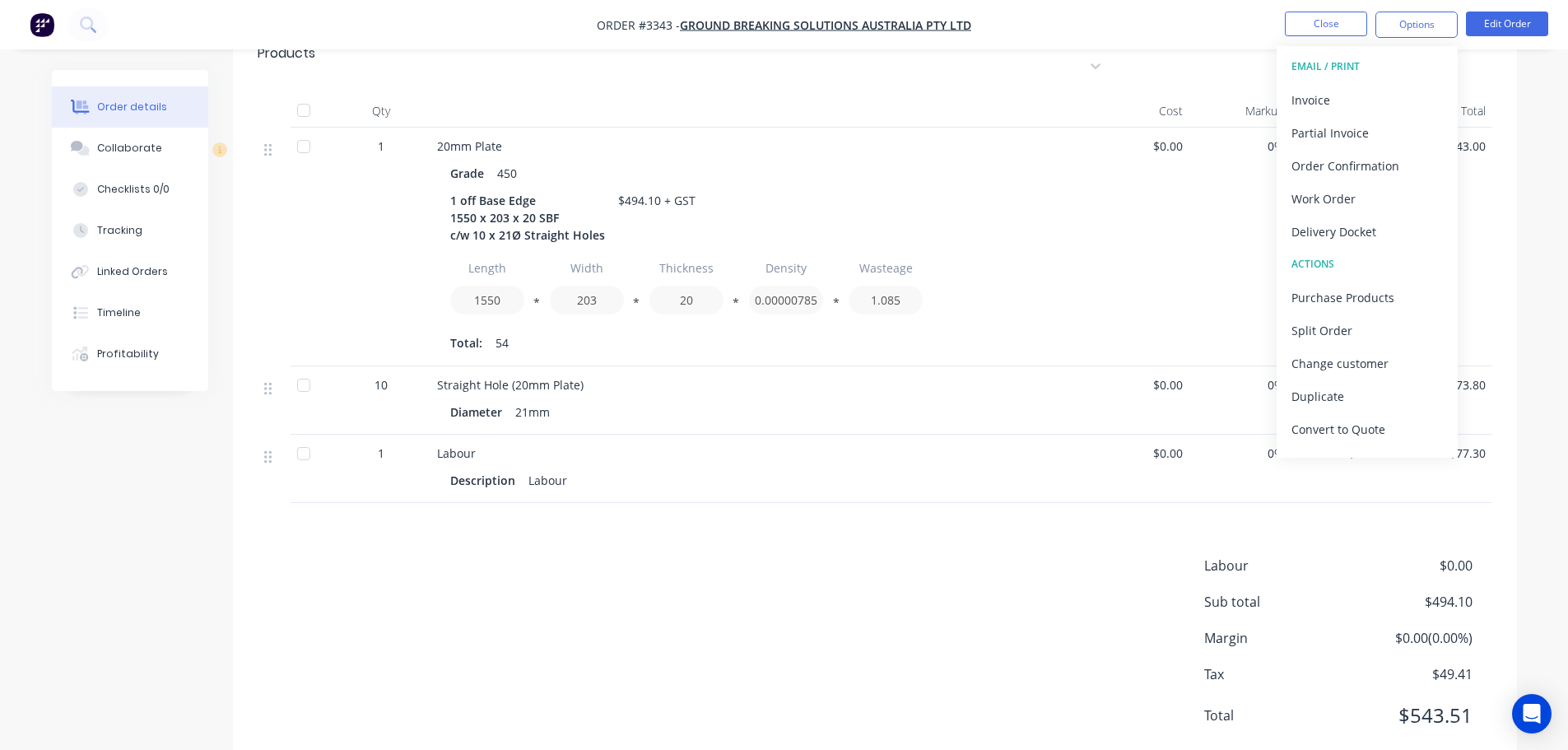
click at [1388, 89] on div "Invoice" at bounding box center [1367, 100] width 151 height 24
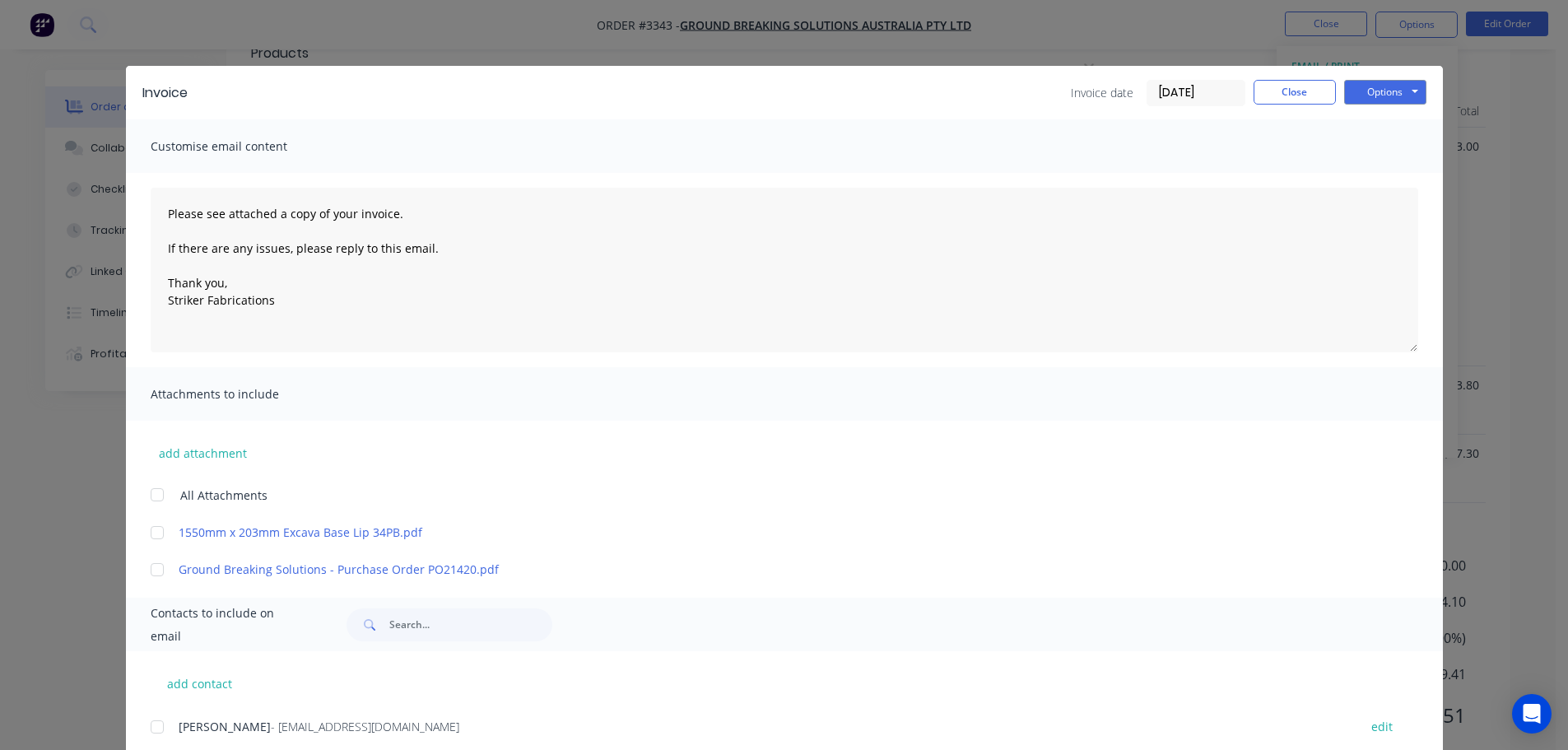
click at [1207, 88] on input "[DATE]" at bounding box center [1196, 92] width 97 height 25
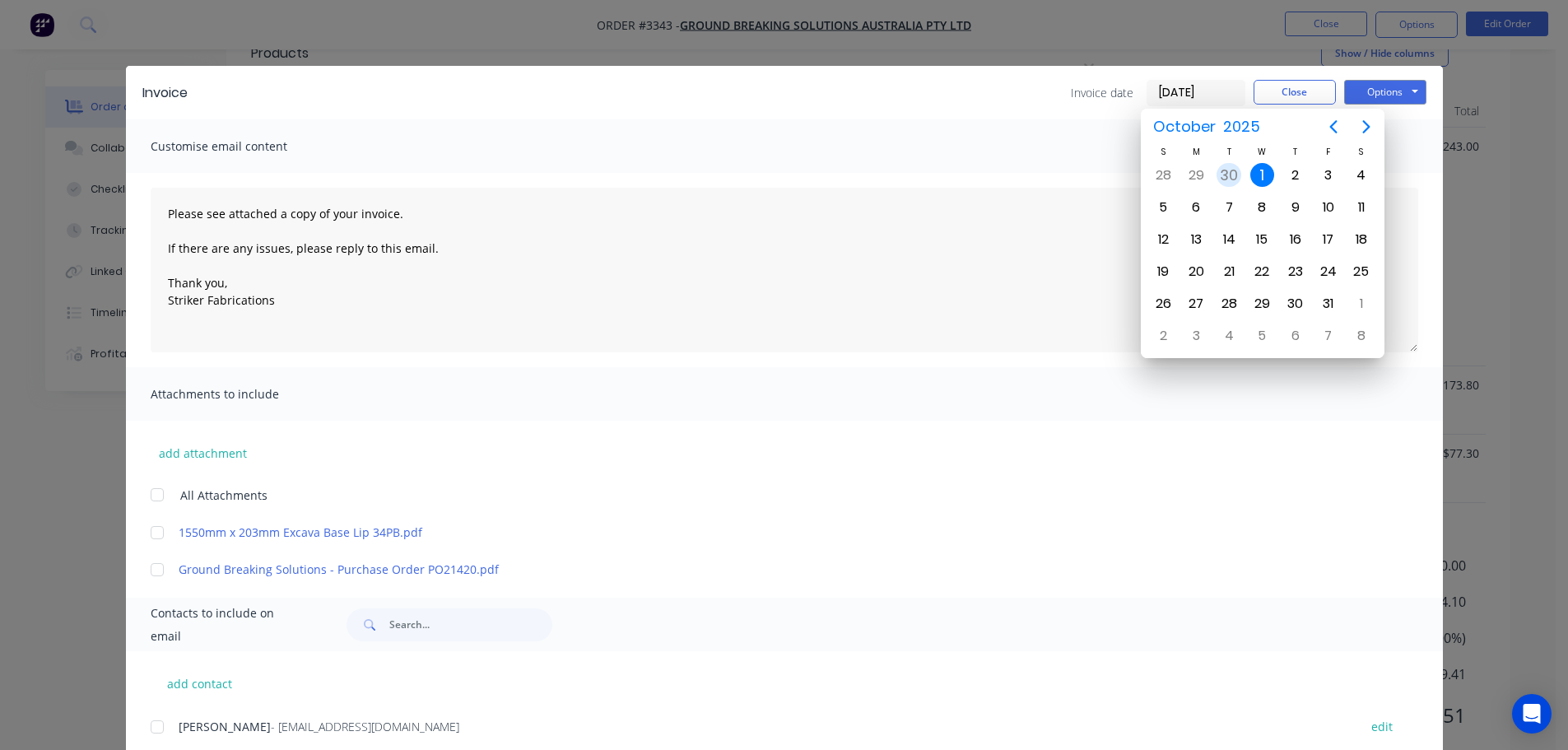
click at [1222, 177] on div "30" at bounding box center [1229, 175] width 25 height 25
type input "[DATE]"
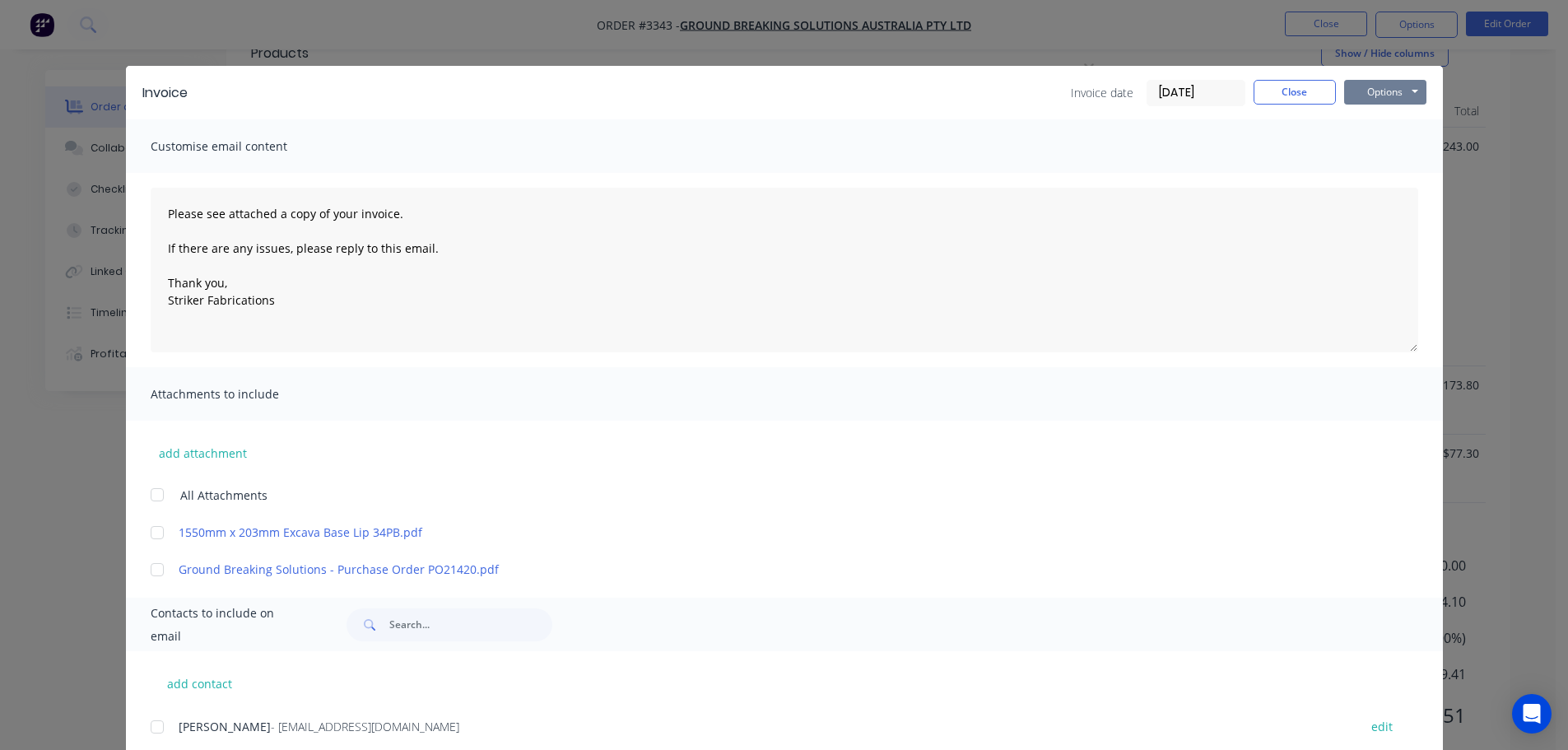
click at [1356, 90] on button "Options" at bounding box center [1385, 92] width 82 height 25
click at [1365, 147] on button "Print" at bounding box center [1397, 148] width 105 height 27
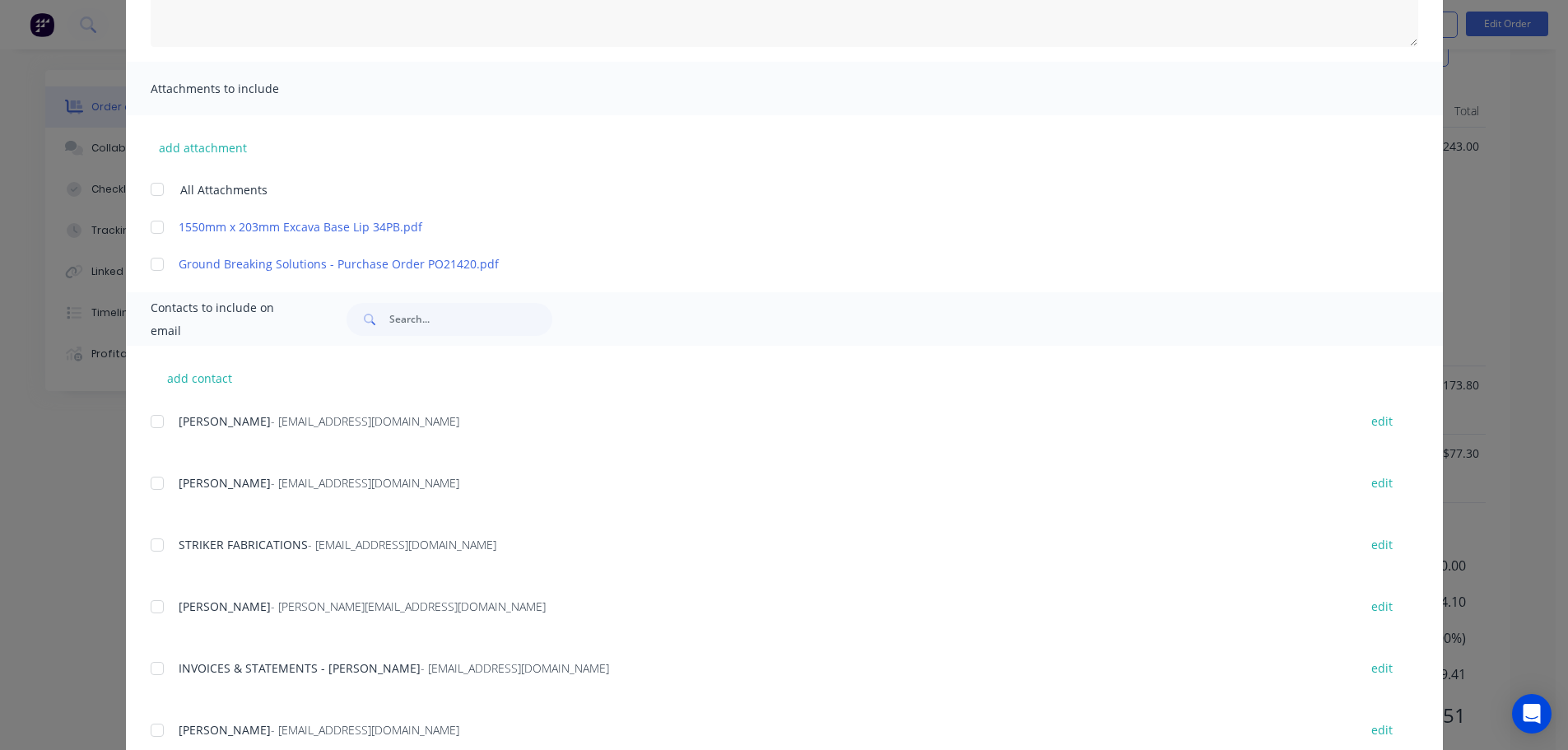
scroll to position [359, 0]
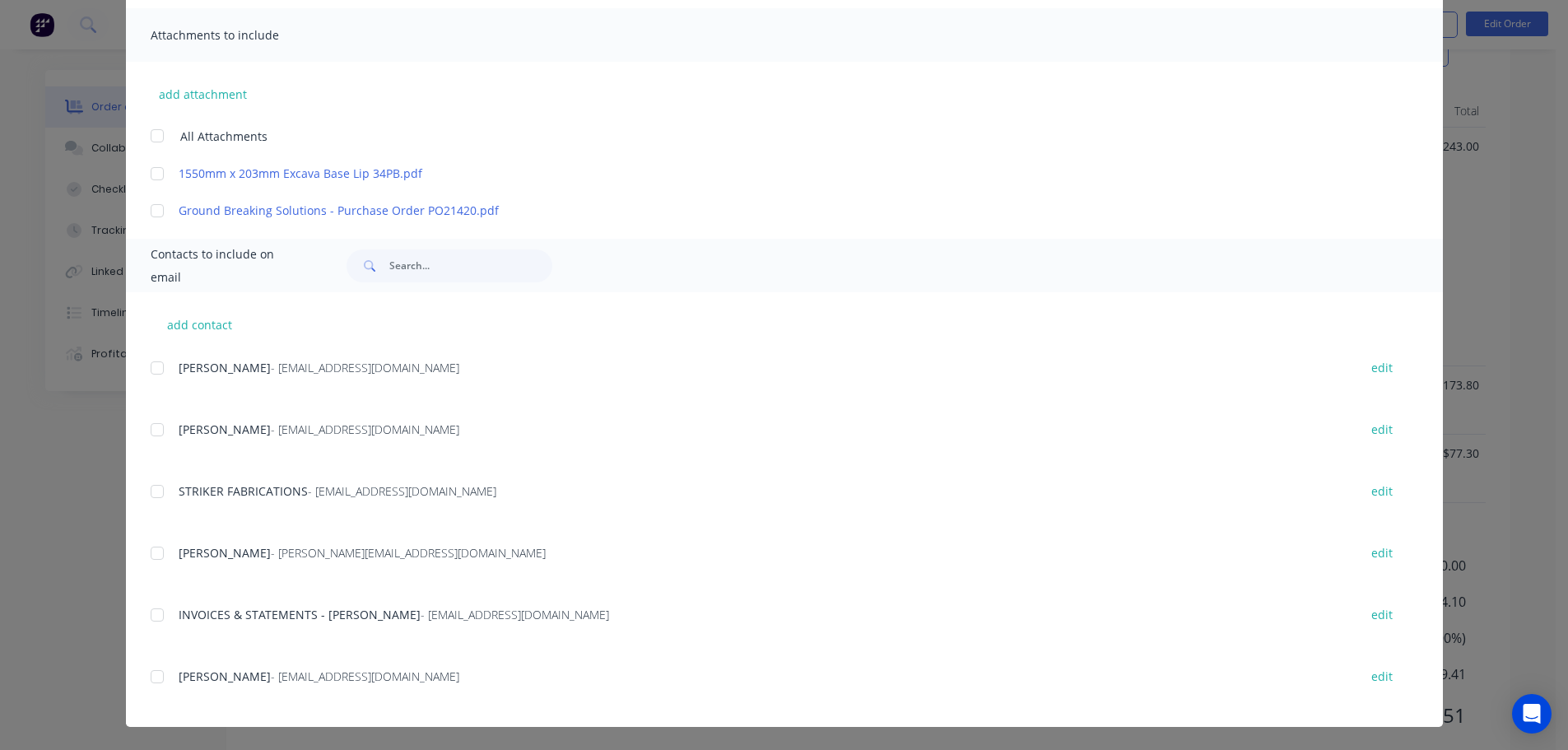
click at [143, 615] on div "add contact [PERSON_NAME] - [EMAIL_ADDRESS][DOMAIN_NAME] edit [PERSON_NAME] - […" at bounding box center [784, 509] width 1317 height 434
click at [148, 618] on div at bounding box center [157, 614] width 33 height 33
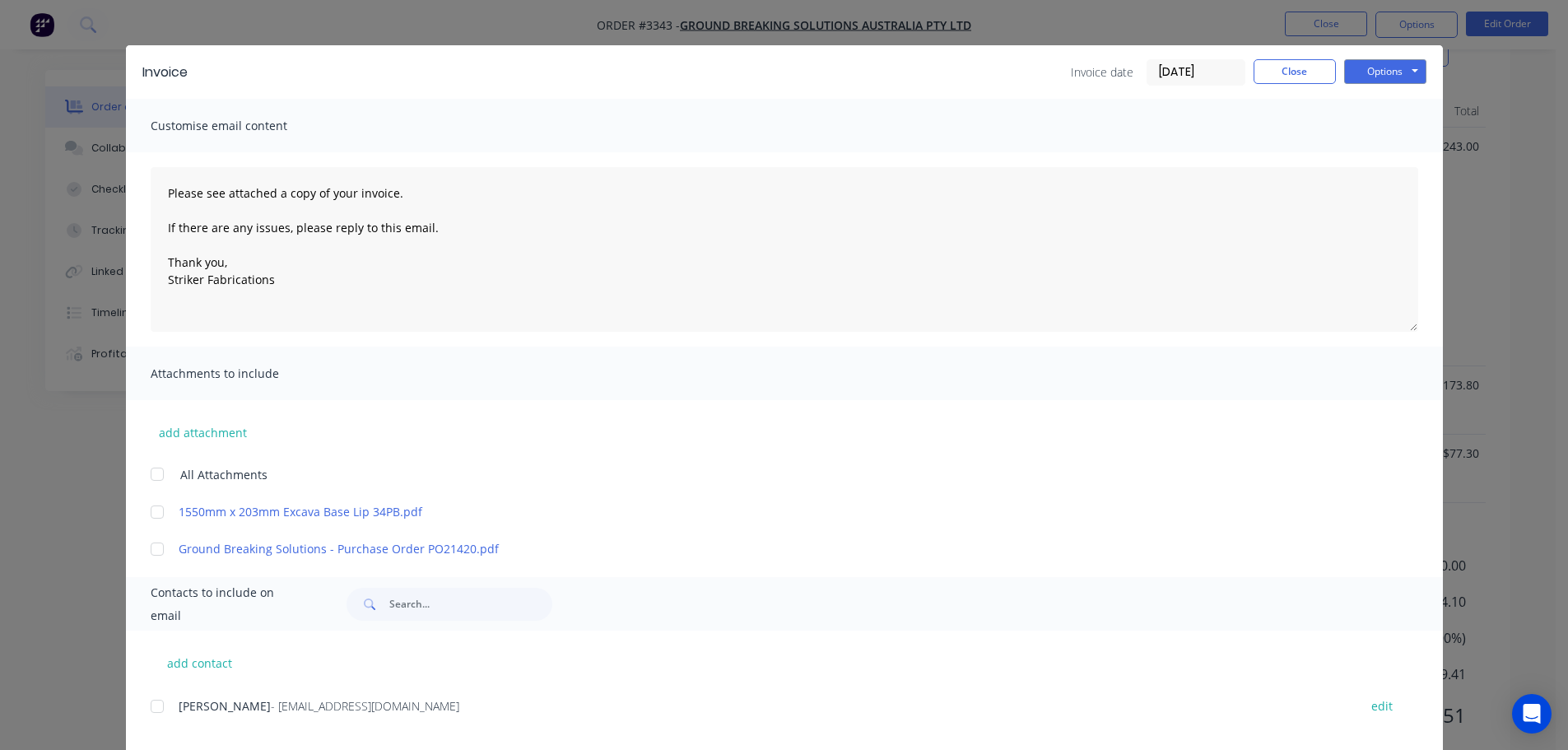
scroll to position [0, 0]
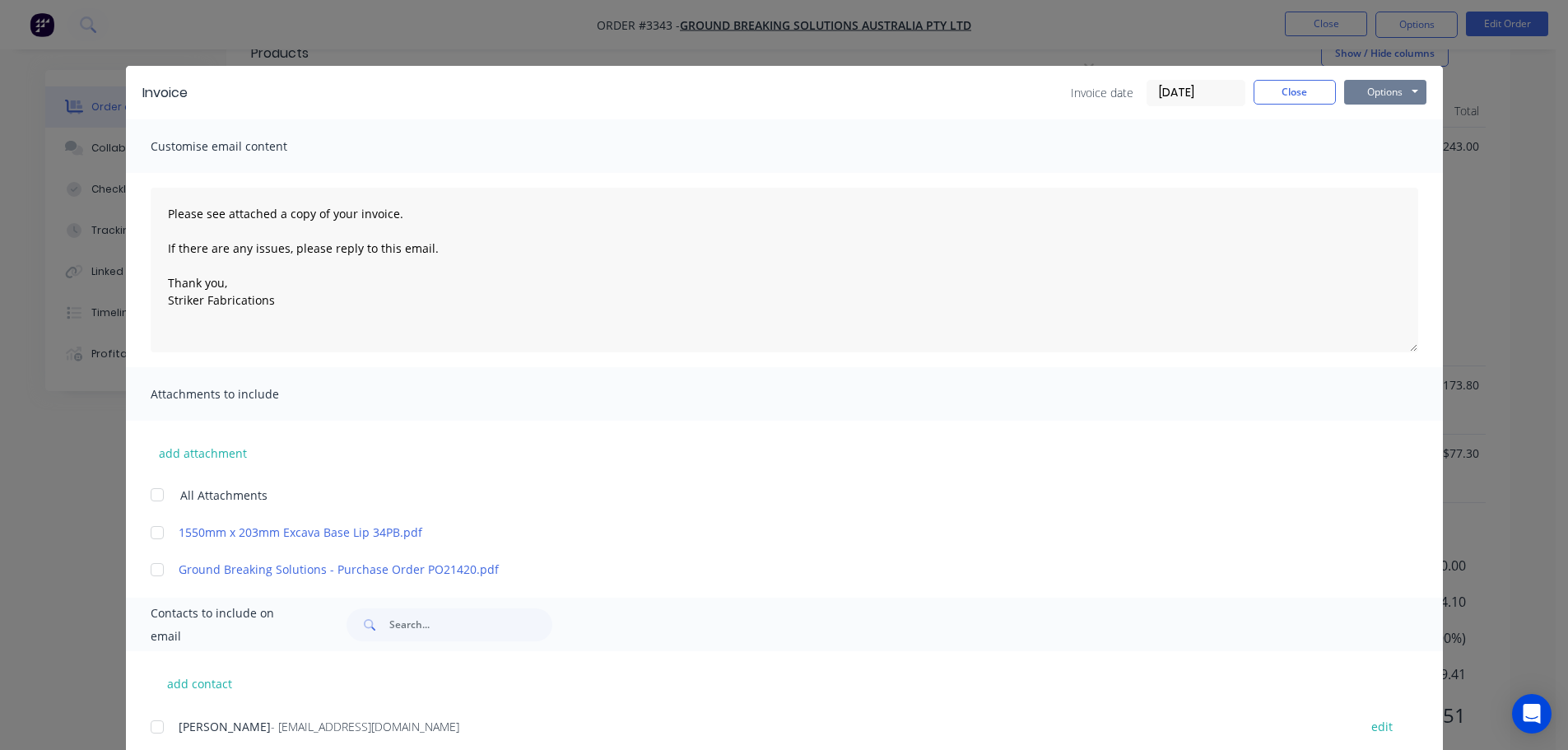
click at [1348, 87] on button "Options" at bounding box center [1385, 92] width 82 height 25
click at [1370, 165] on button "Email" at bounding box center [1397, 176] width 105 height 27
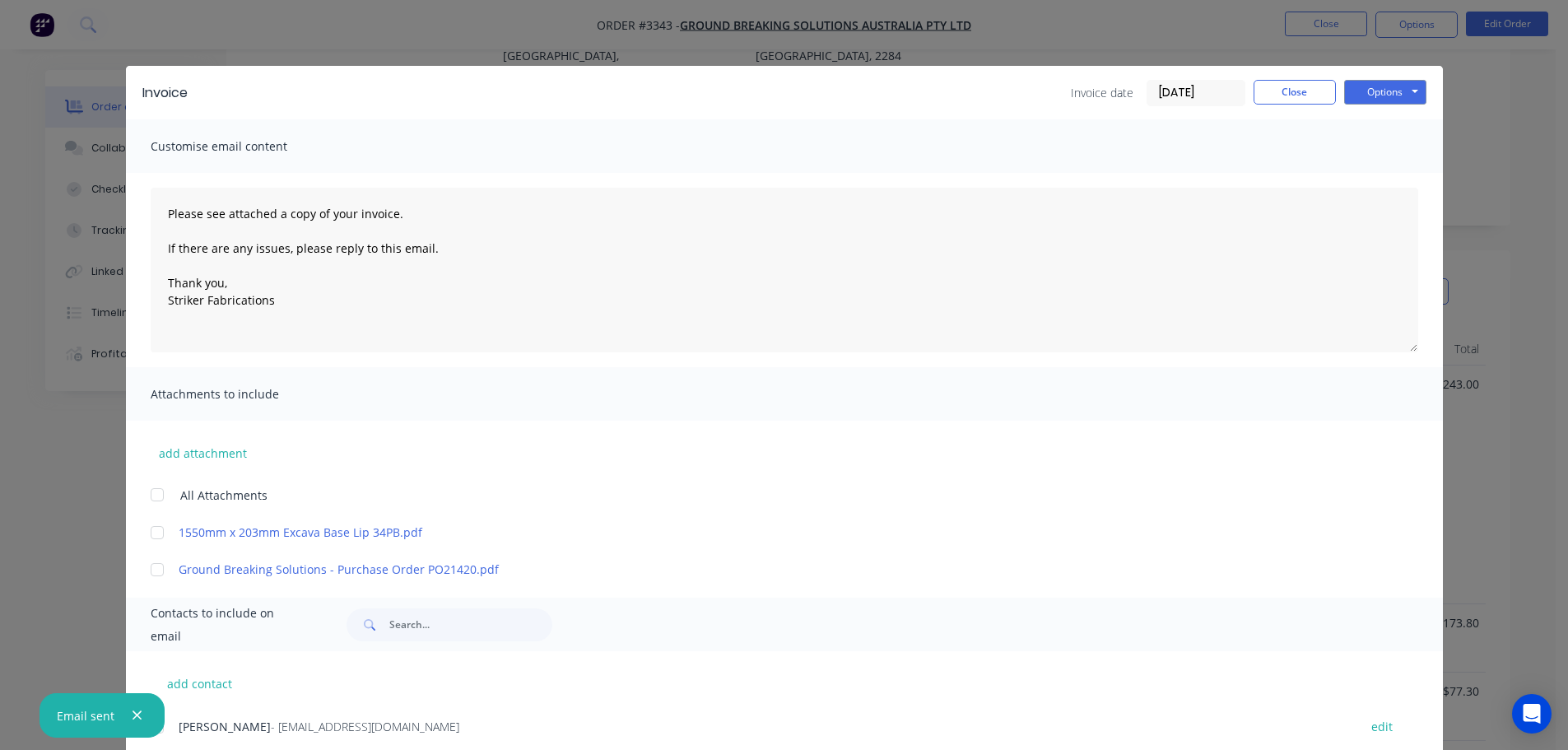
scroll to position [221, 0]
drag, startPoint x: 1286, startPoint y: 93, endPoint x: 1127, endPoint y: 148, distance: 168.2
click at [1286, 93] on button "Close" at bounding box center [1294, 92] width 82 height 25
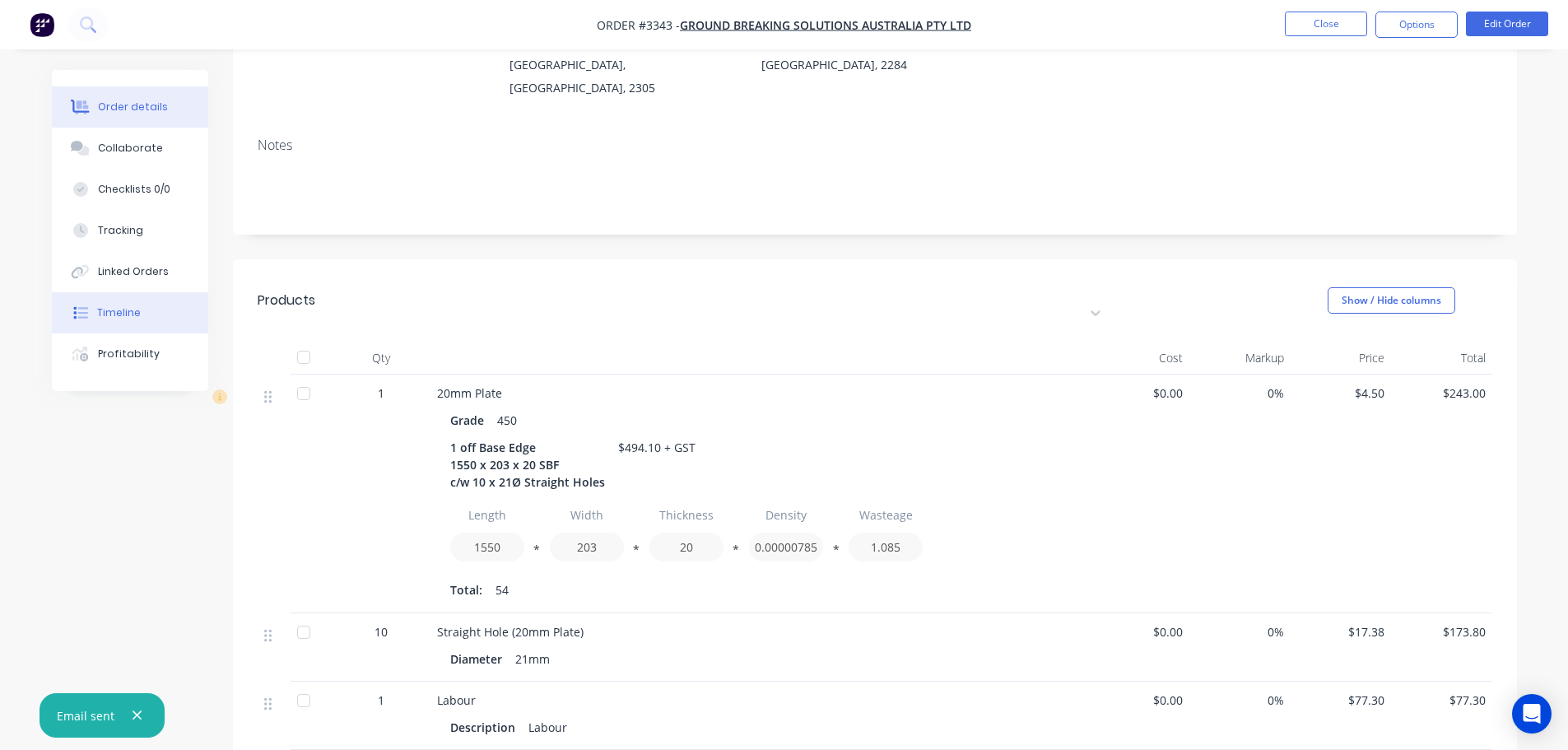
click at [154, 316] on button "Timeline" at bounding box center [130, 312] width 156 height 41
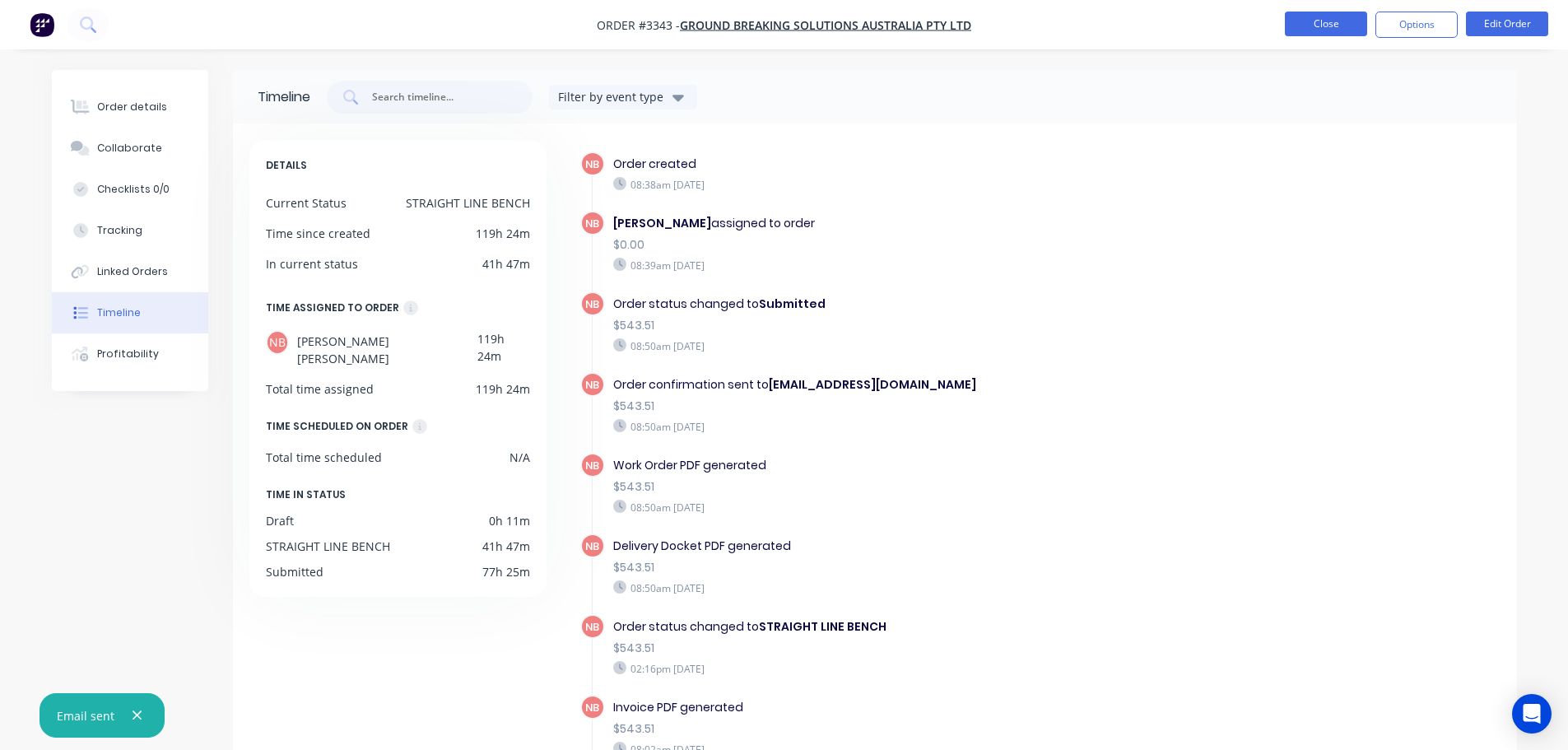
click at [1300, 17] on button "Close" at bounding box center [1325, 24] width 82 height 25
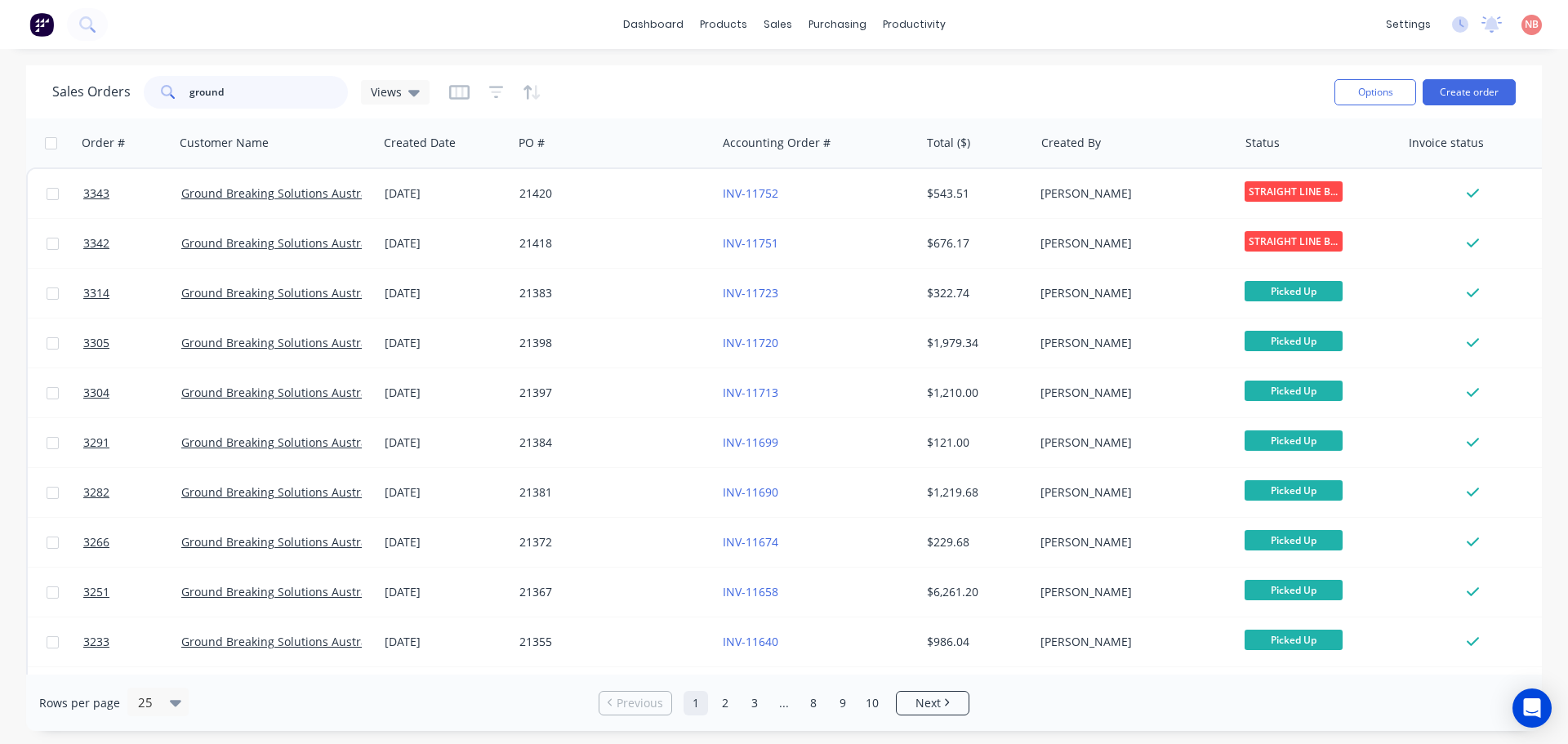
drag, startPoint x: 242, startPoint y: 89, endPoint x: 133, endPoint y: 97, distance: 109.3
click at [133, 97] on div "Sales Orders ground Views" at bounding box center [241, 92] width 377 height 33
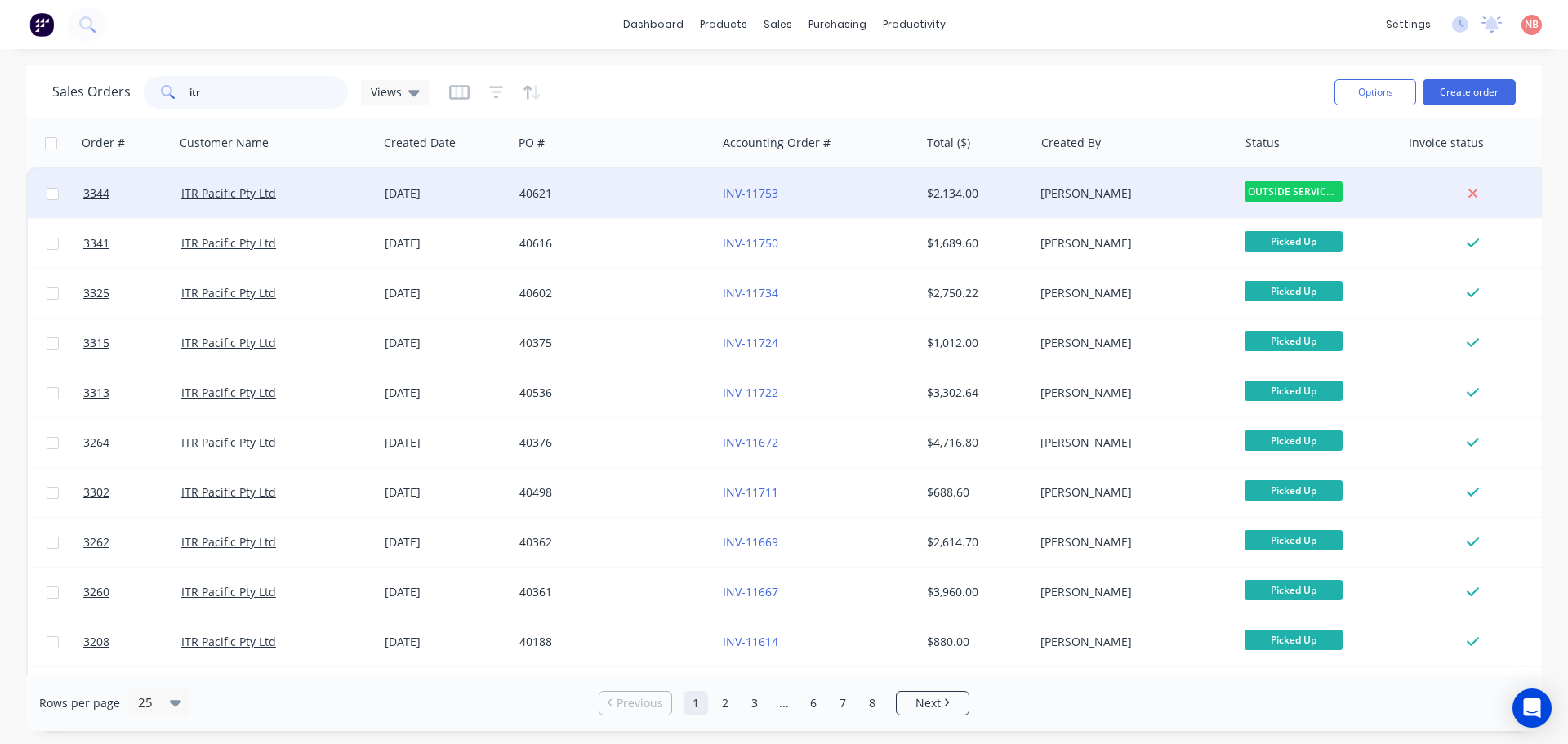
type input "itr"
click at [611, 193] on div "40621" at bounding box center [610, 193] width 181 height 16
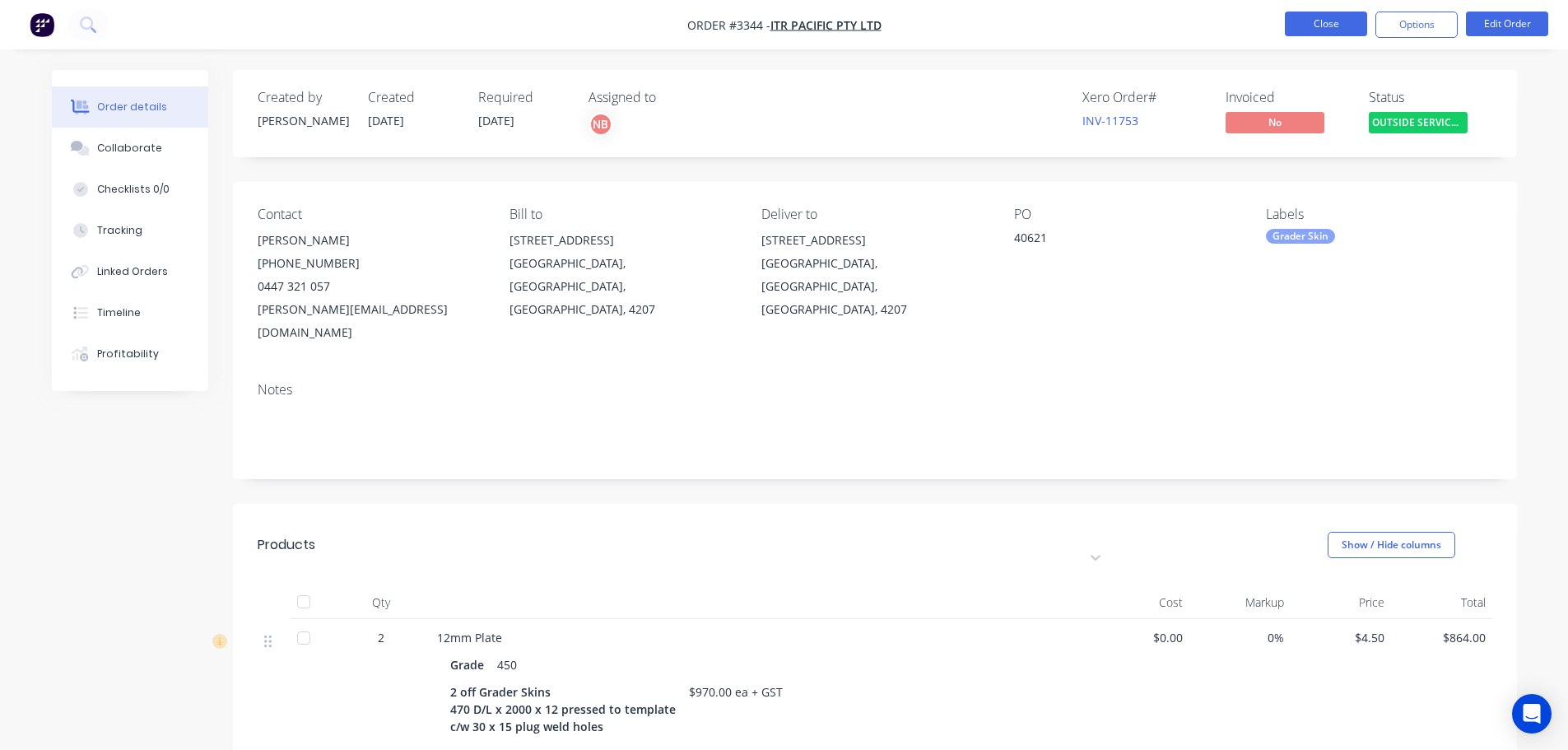
click at [1312, 27] on button "Close" at bounding box center [1325, 24] width 82 height 25
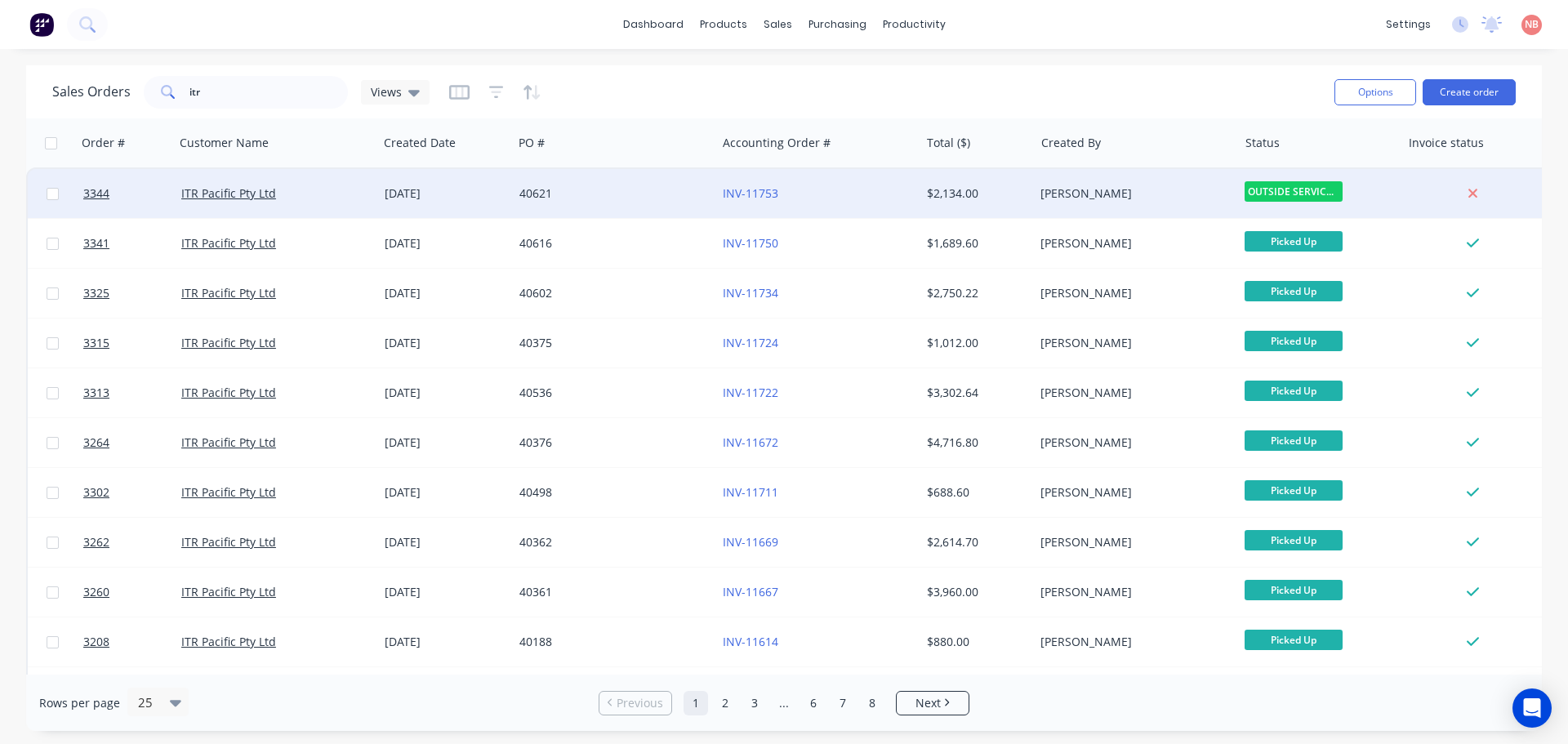
click at [680, 194] on div "40621" at bounding box center [610, 193] width 181 height 16
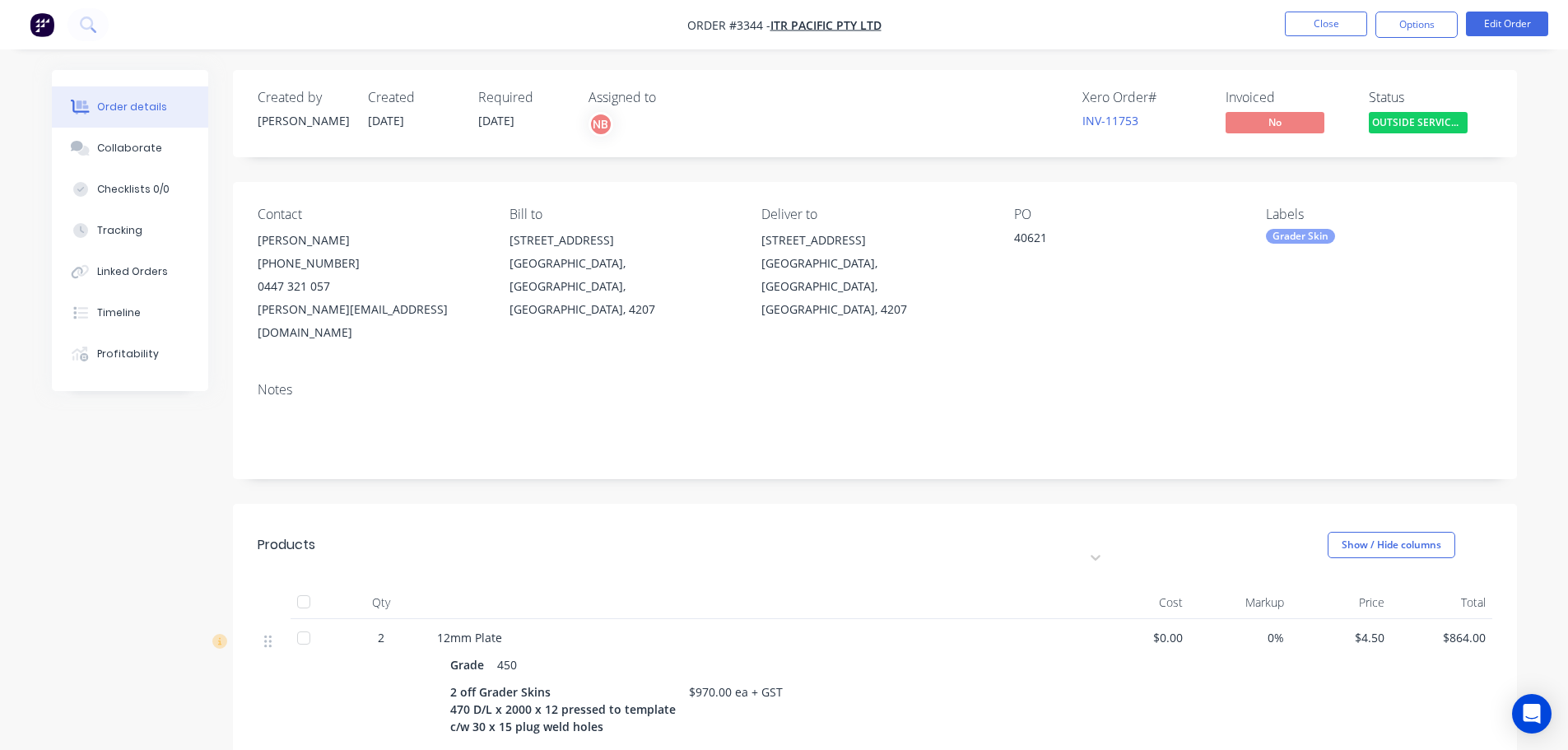
click at [1141, 504] on header "Products Estimated quantities Show / Hide columns" at bounding box center [874, 545] width 1284 height 82
click at [1353, 18] on button "Close" at bounding box center [1325, 24] width 82 height 25
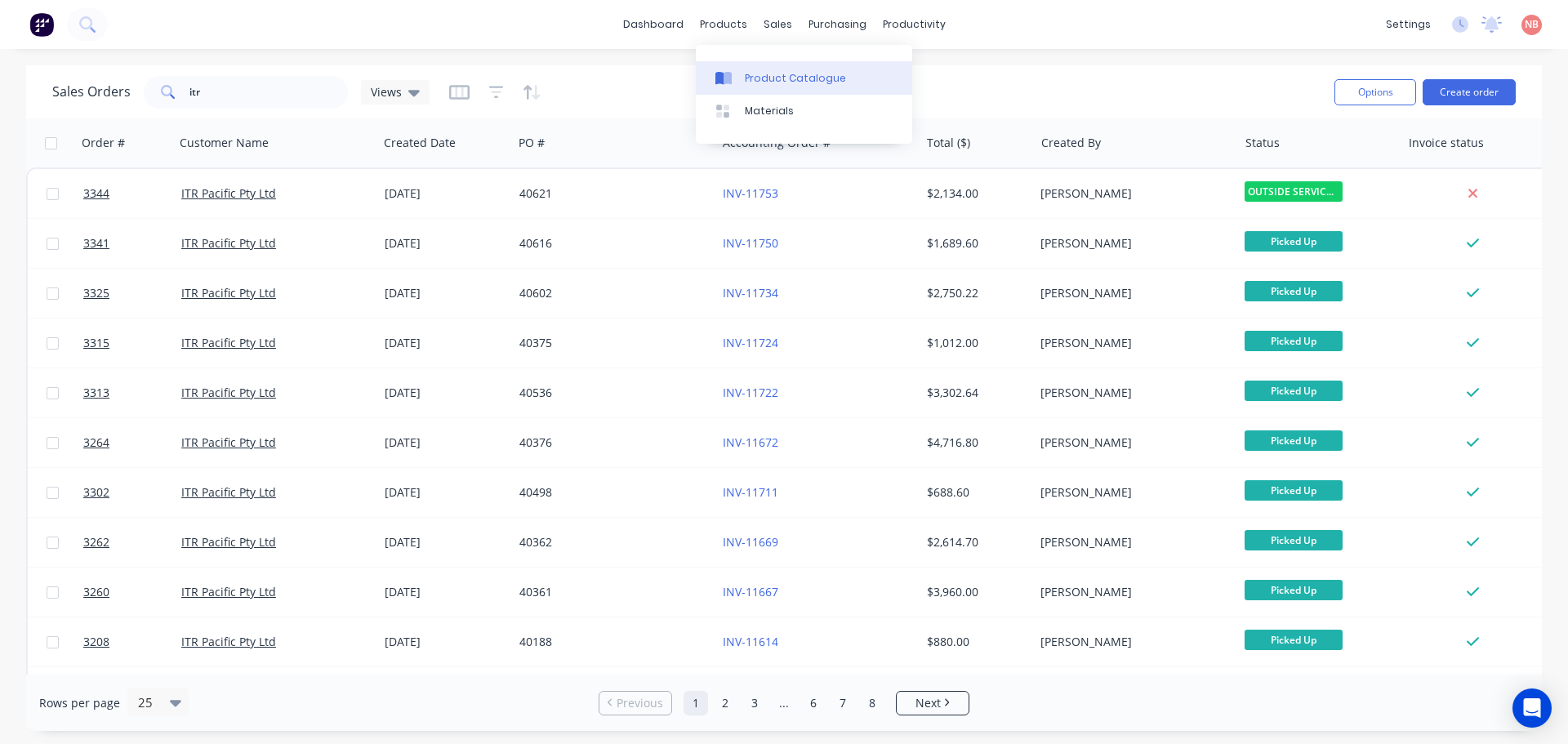
click at [728, 68] on link "Product Catalogue" at bounding box center [803, 77] width 216 height 33
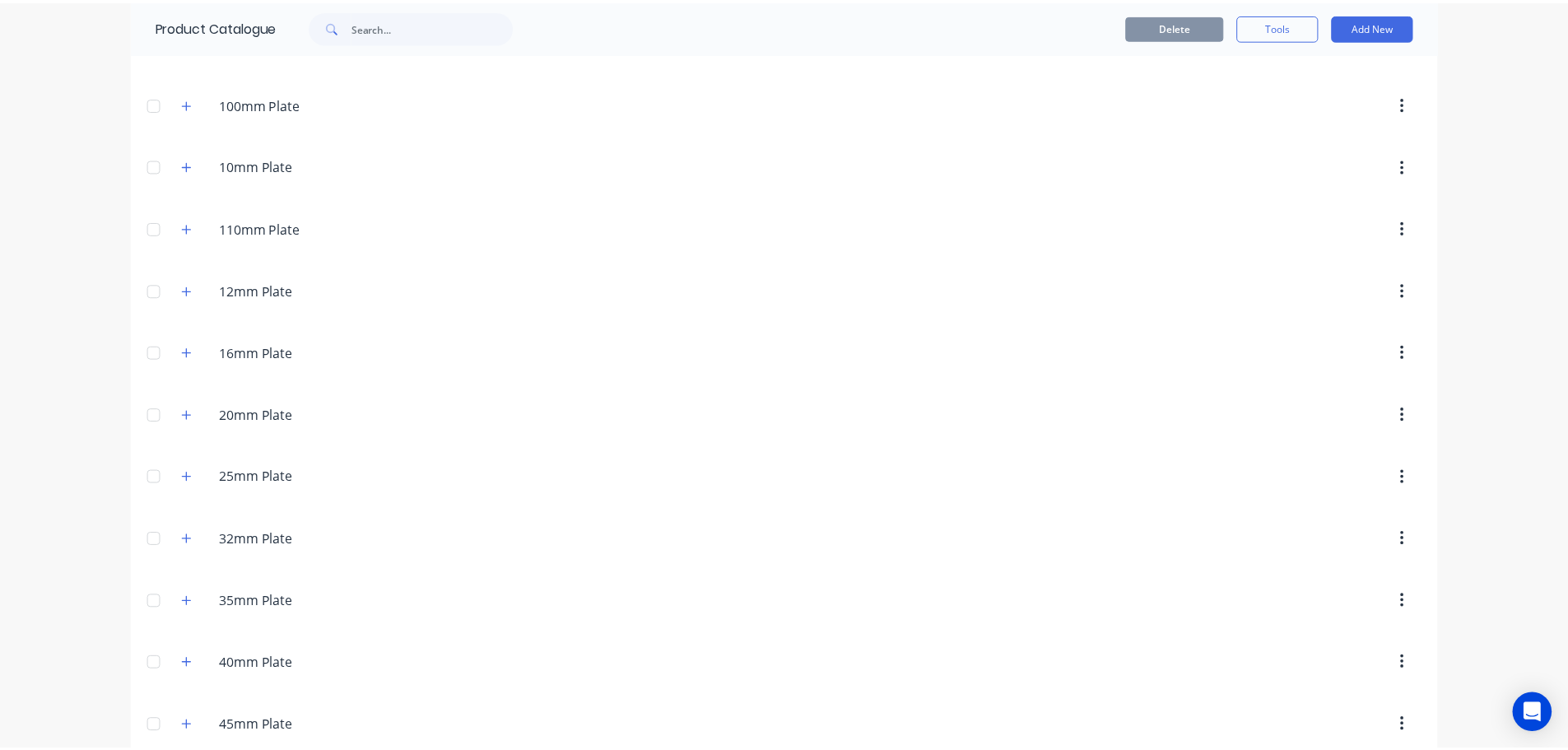
scroll to position [247, 0]
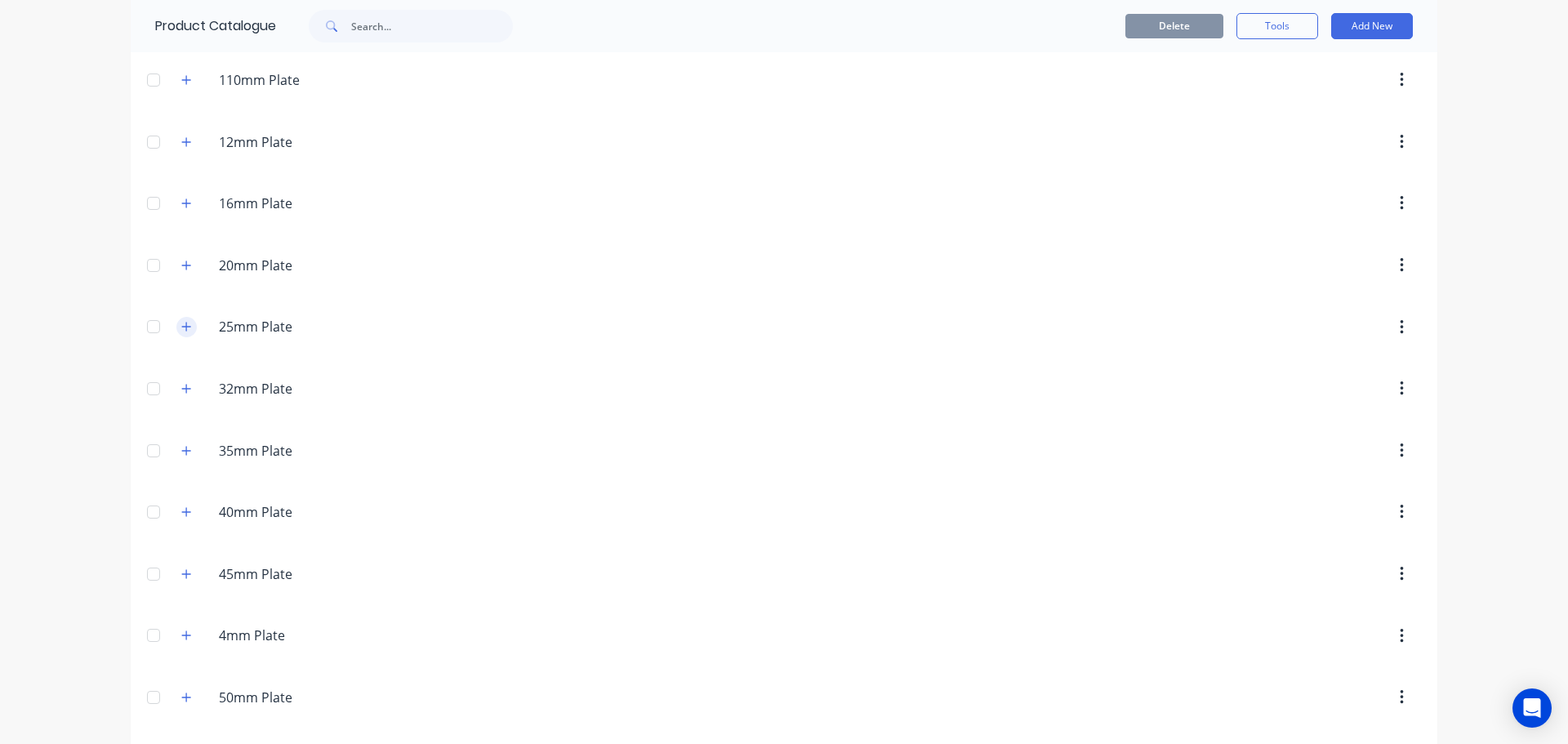
click at [183, 331] on icon "button" at bounding box center [186, 327] width 10 height 12
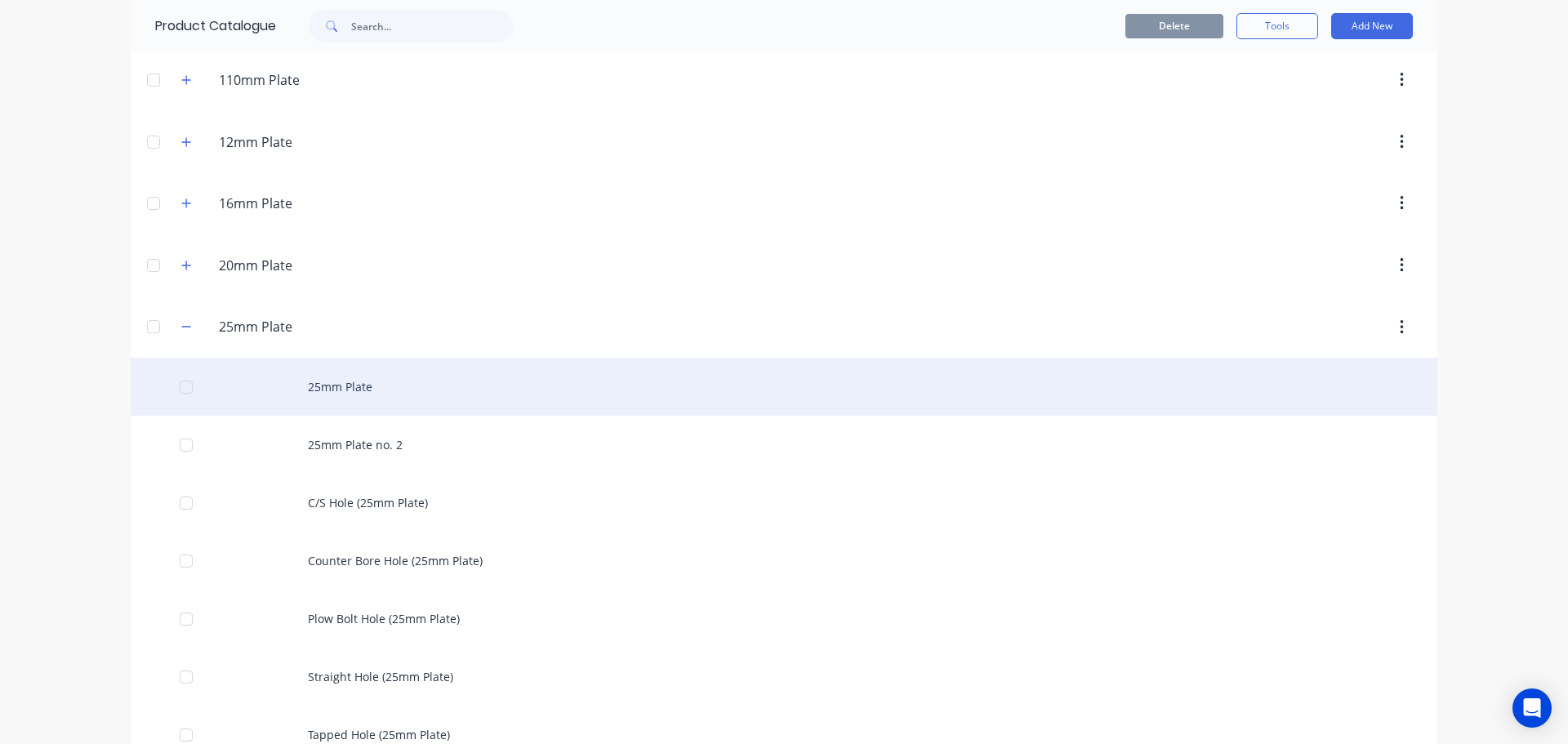
click at [301, 392] on div "25mm Plate" at bounding box center [784, 386] width 1307 height 58
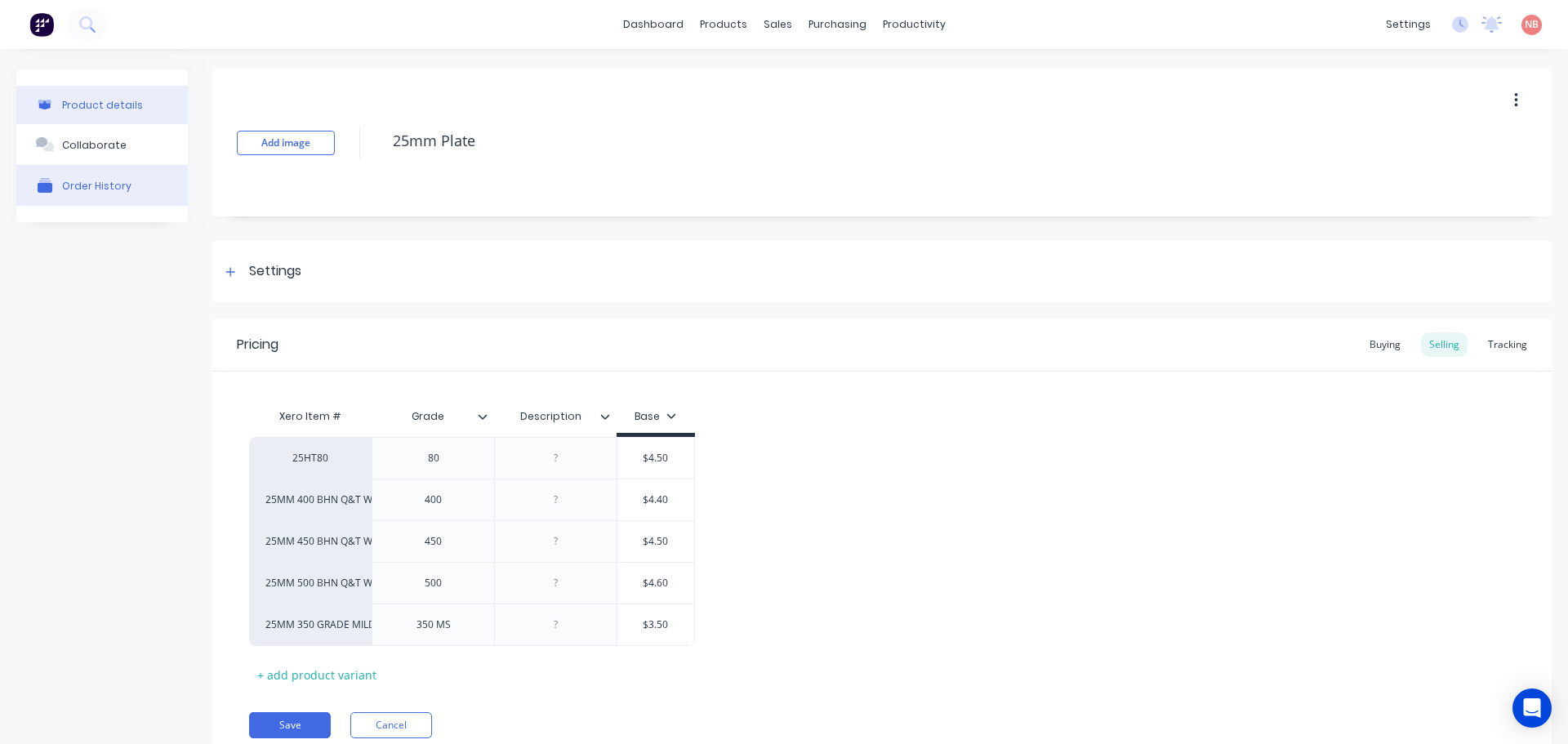
click at [134, 198] on button "Order History" at bounding box center [102, 185] width 172 height 40
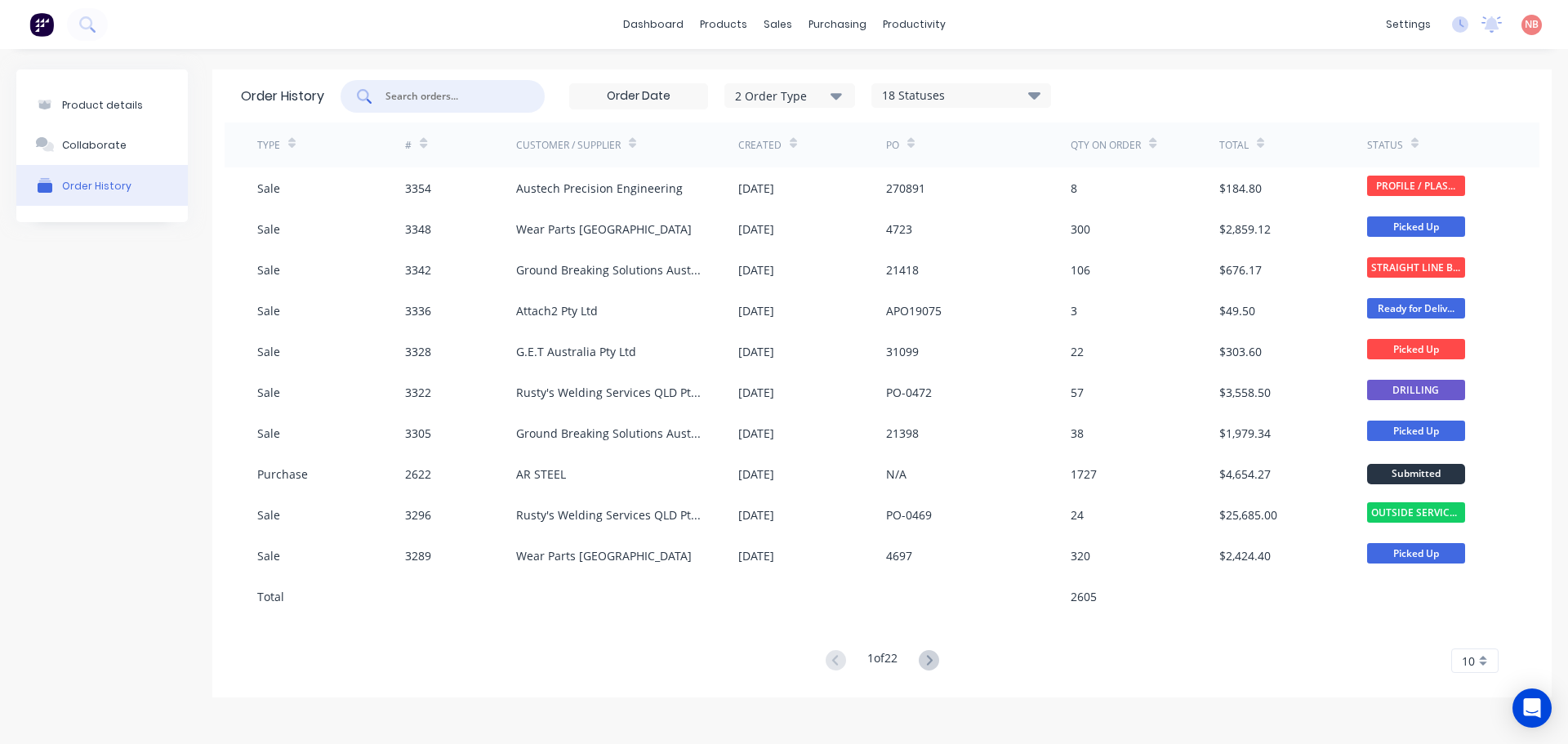
click at [473, 99] on input "text" at bounding box center [451, 96] width 136 height 16
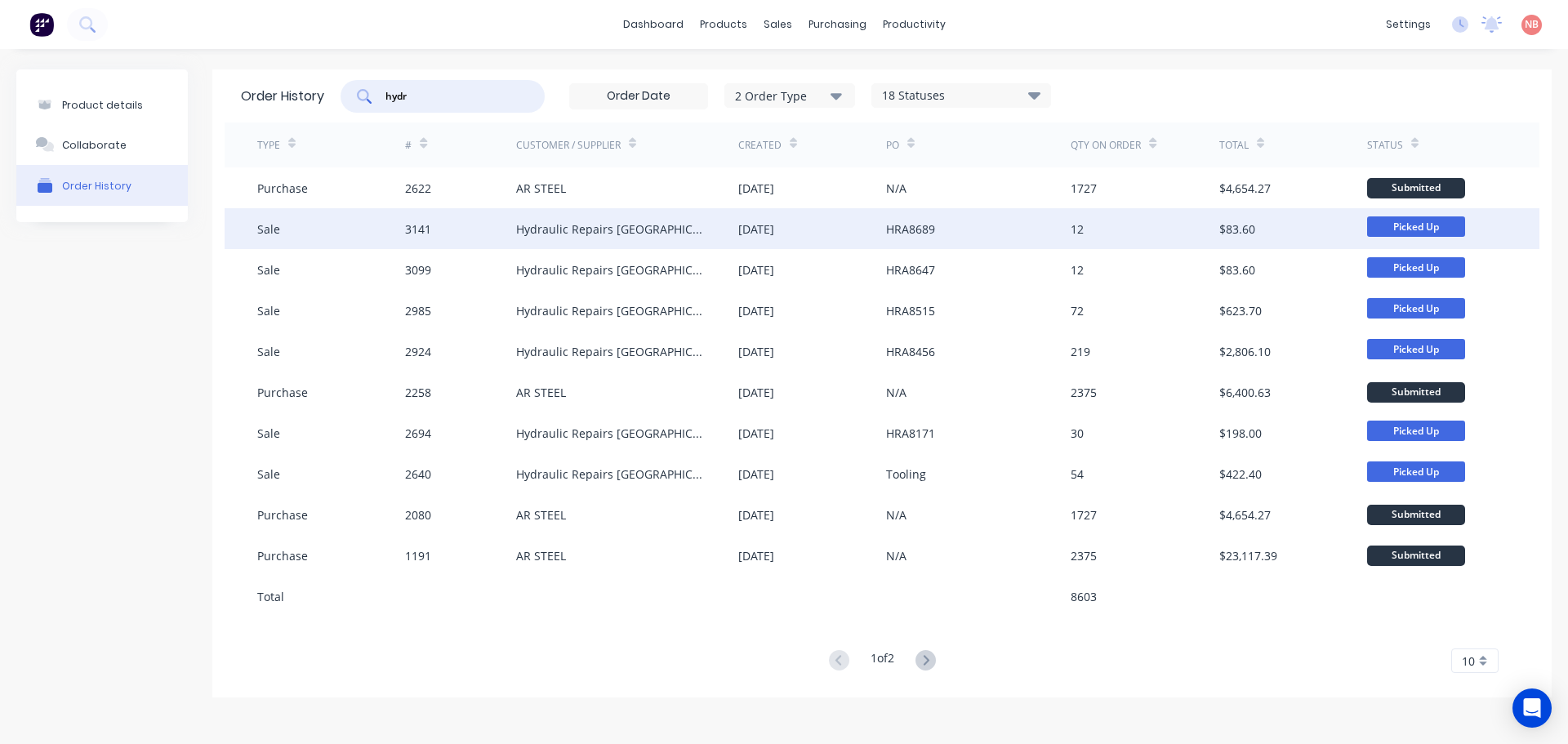
type input "hydr"
click at [556, 222] on div "Hydraulic Repairs [GEOGRAPHIC_DATA]" at bounding box center [611, 229] width 189 height 17
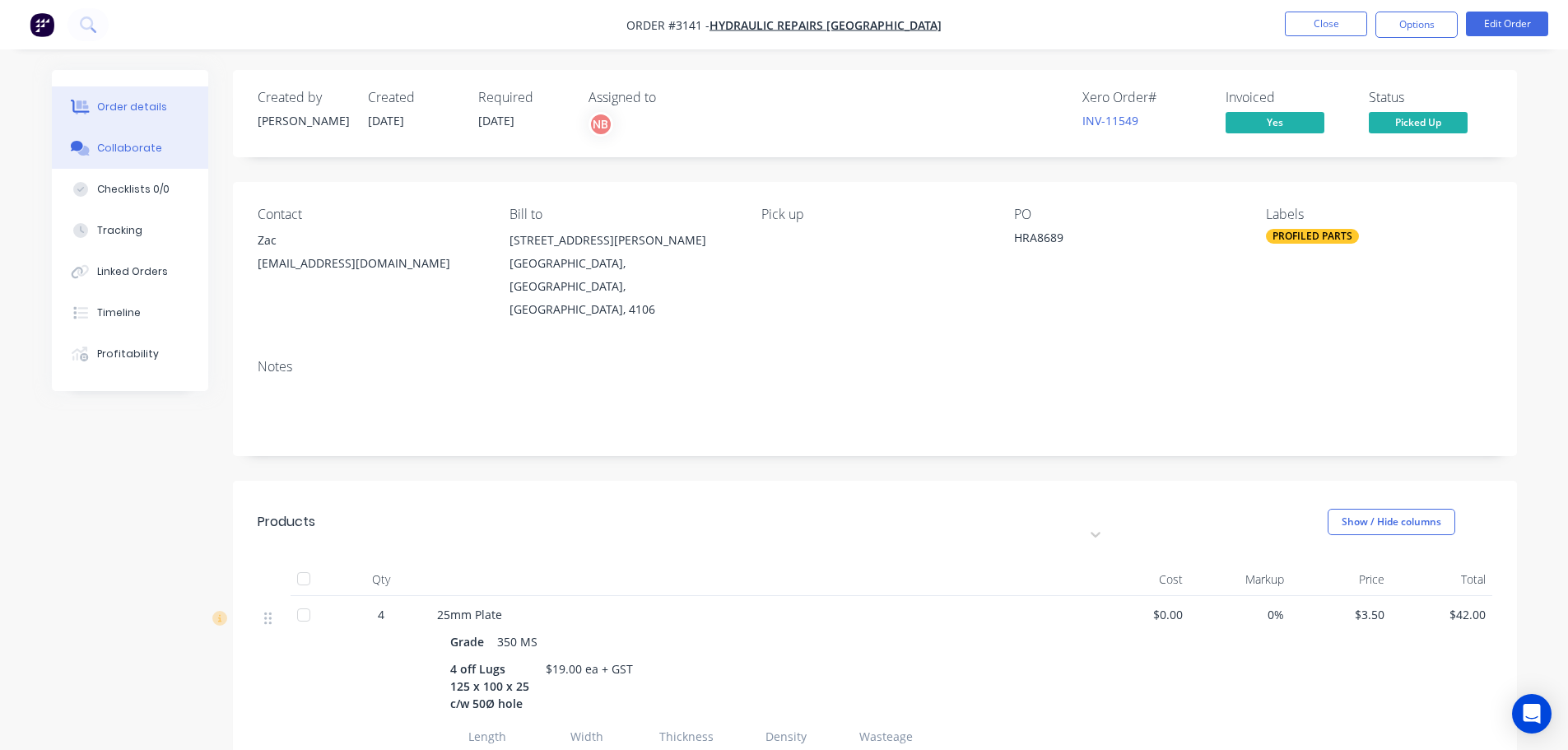
click at [145, 160] on button "Collaborate" at bounding box center [130, 148] width 156 height 41
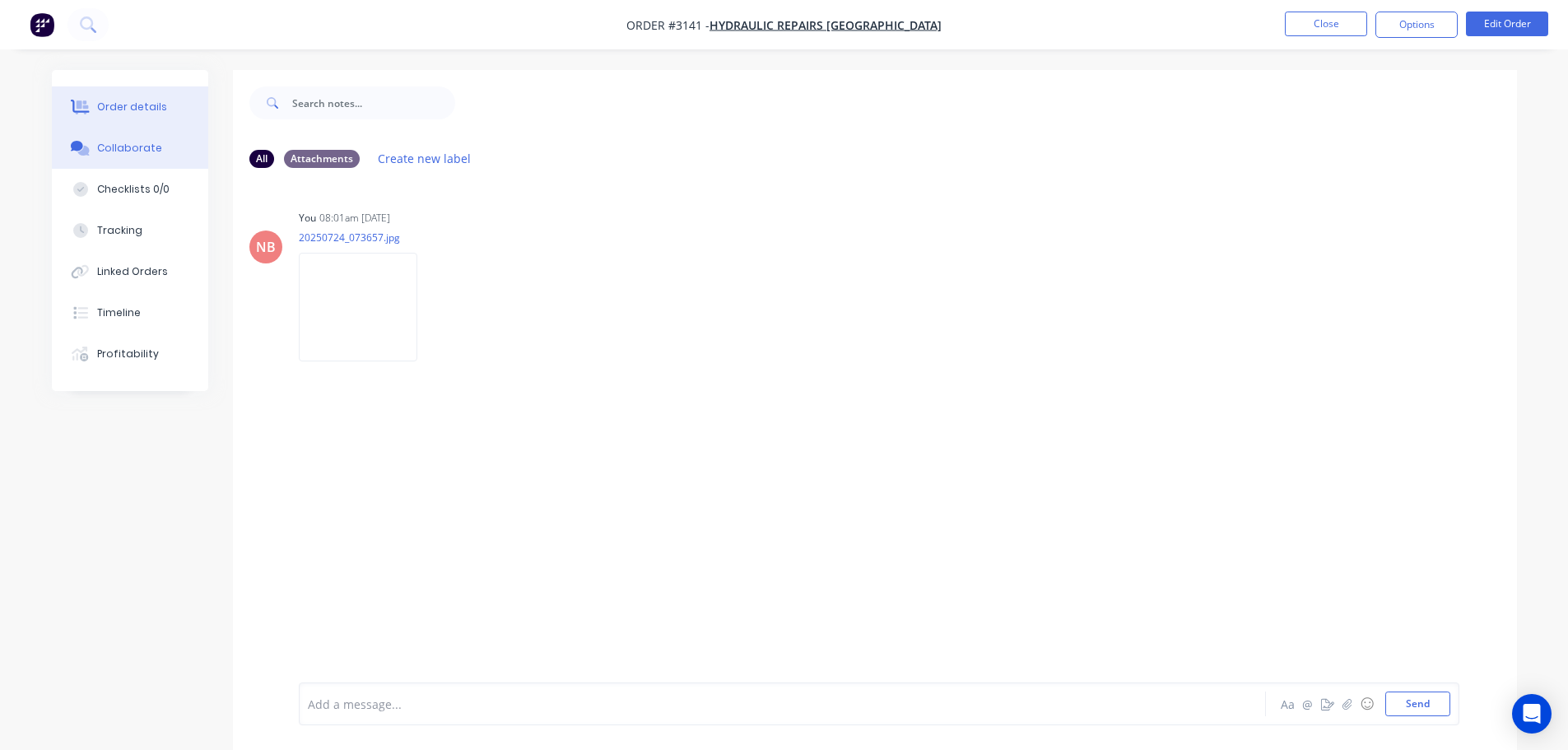
click at [136, 109] on div "Order details" at bounding box center [132, 106] width 70 height 14
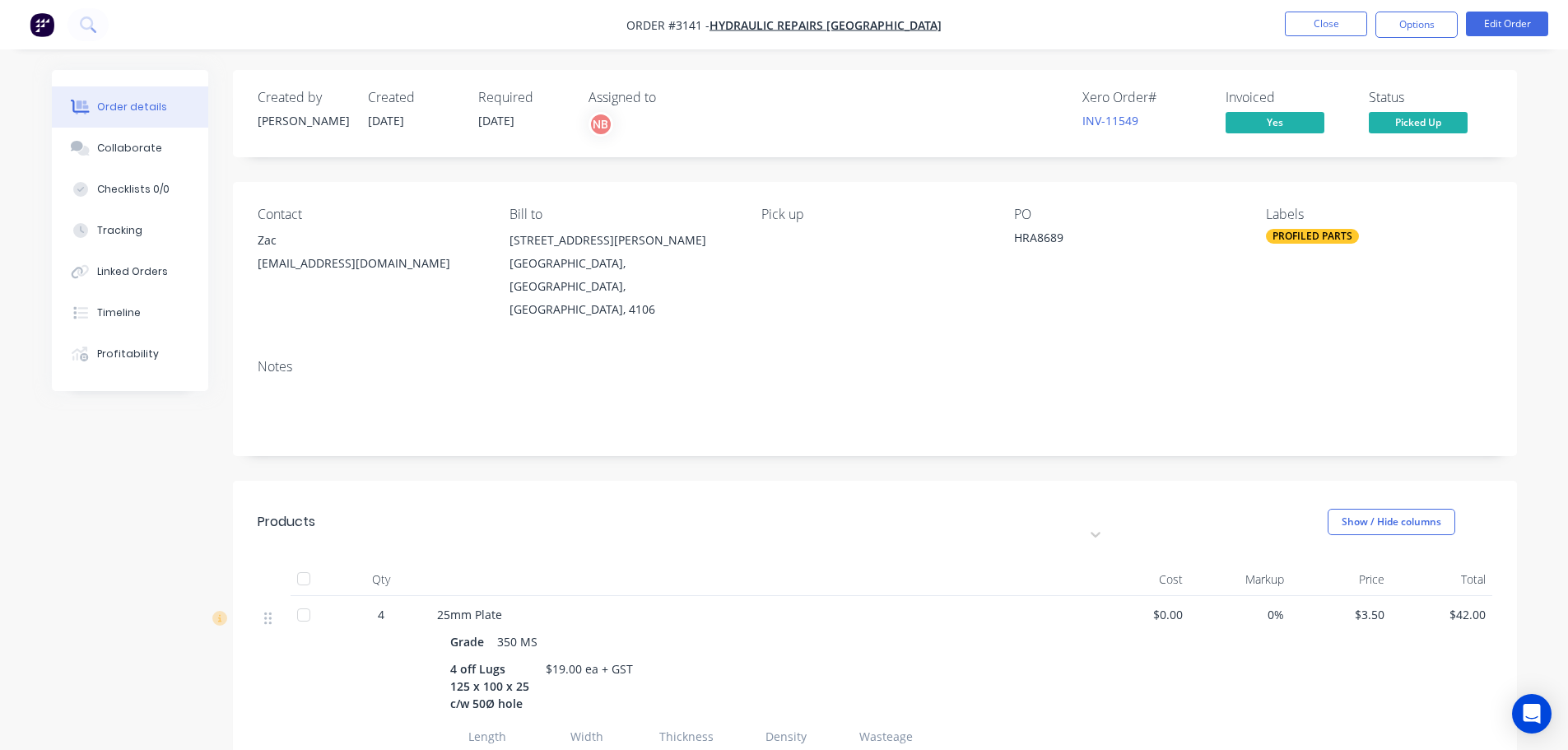
click at [1396, 11] on nav "Order #3141 - Hydraulic Repairs [GEOGRAPHIC_DATA] Close Options Edit Order" at bounding box center [784, 25] width 1568 height 49
click at [1398, 19] on button "Options" at bounding box center [1416, 25] width 82 height 26
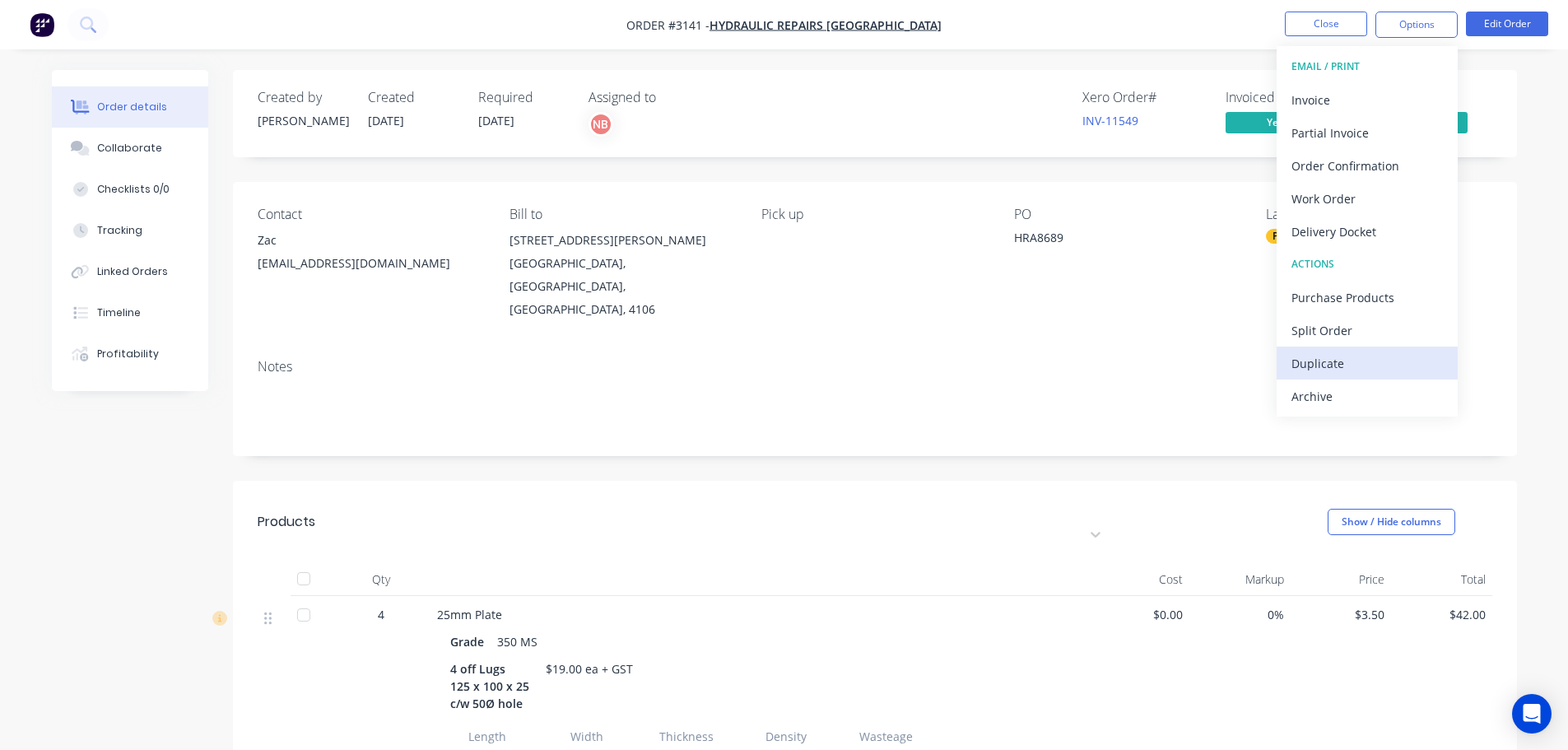
click at [1314, 354] on div "Duplicate" at bounding box center [1367, 363] width 151 height 24
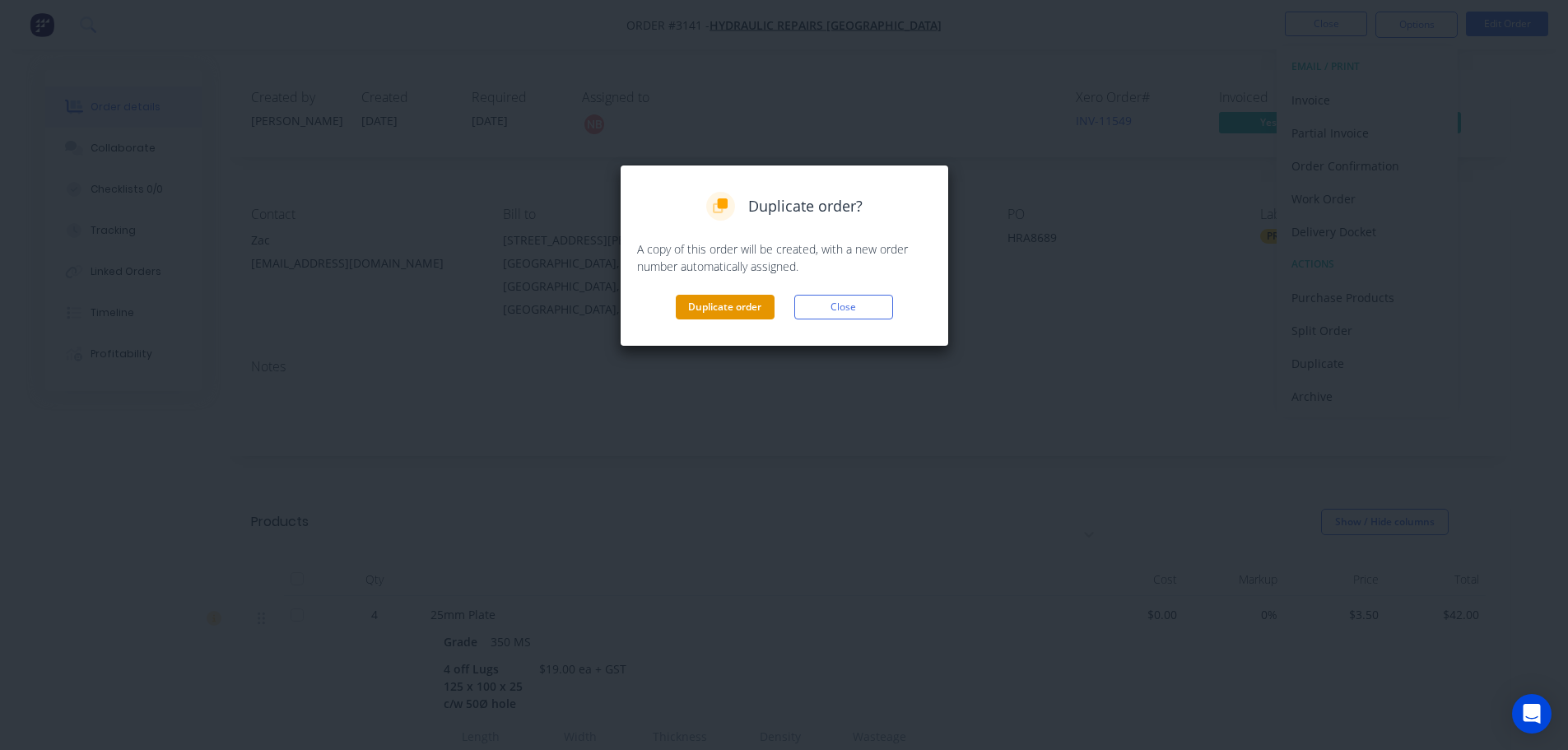
click at [710, 307] on button "Duplicate order" at bounding box center [725, 306] width 98 height 25
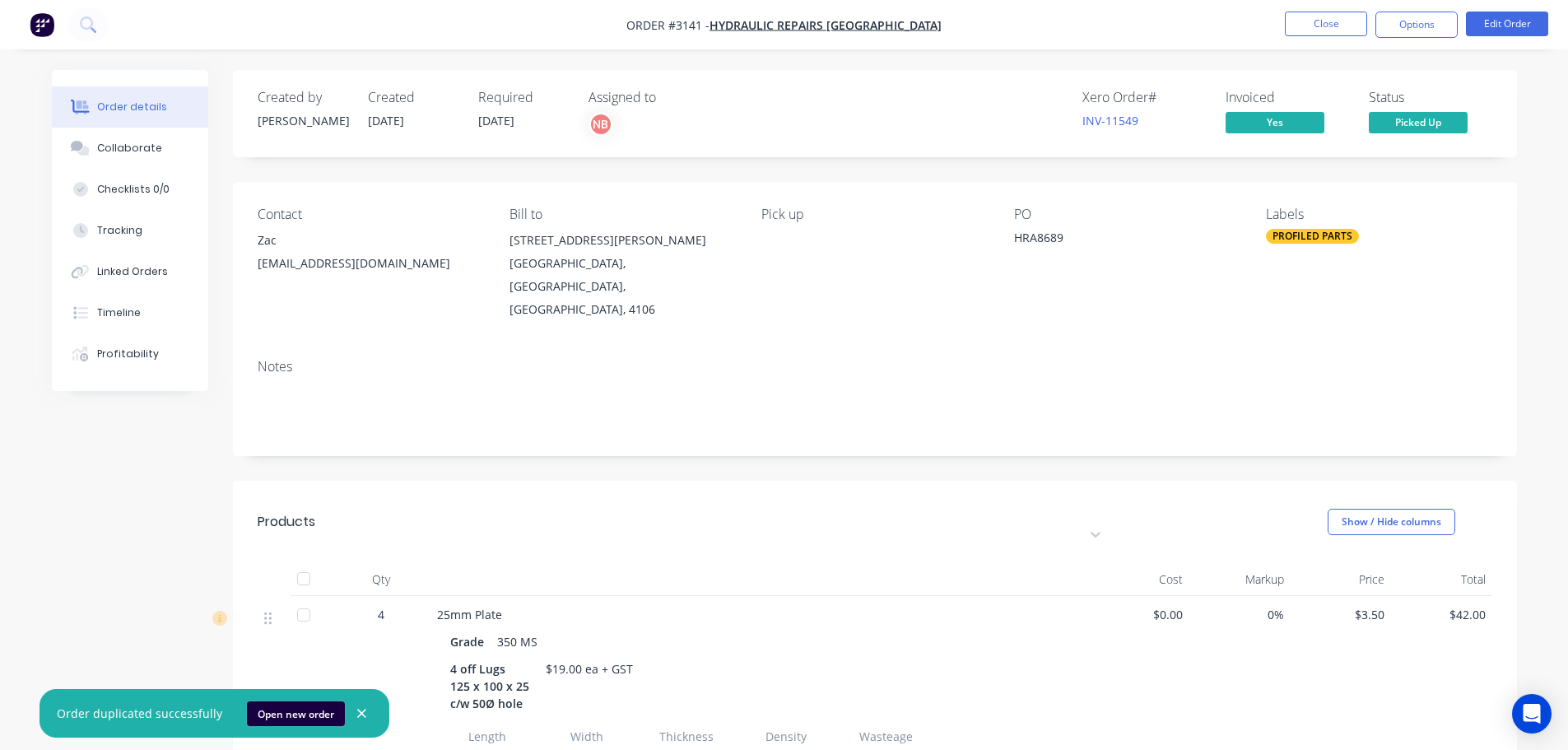
click at [302, 719] on button "Open new order" at bounding box center [295, 713] width 98 height 25
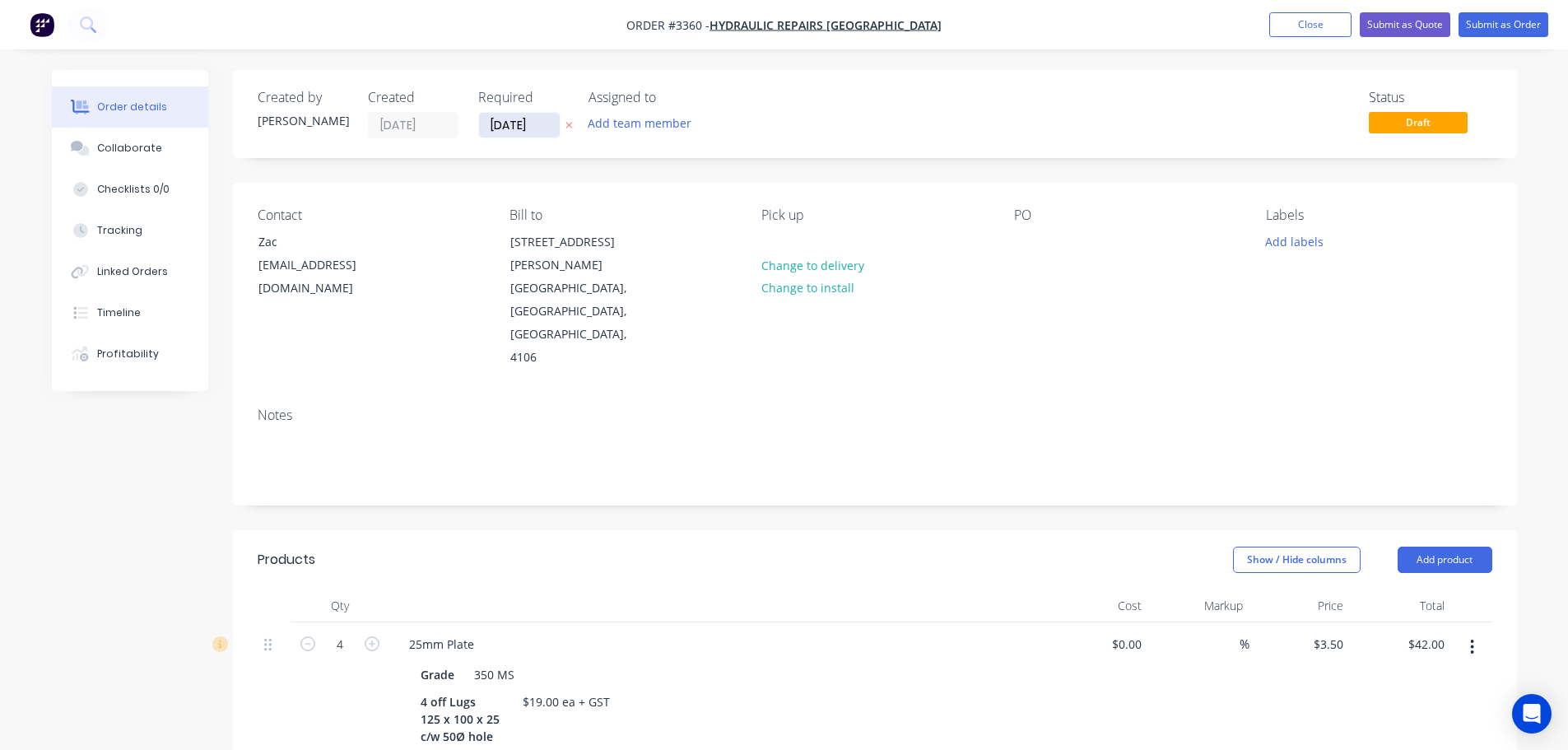
click at [513, 126] on input "[DATE]" at bounding box center [518, 125] width 81 height 25
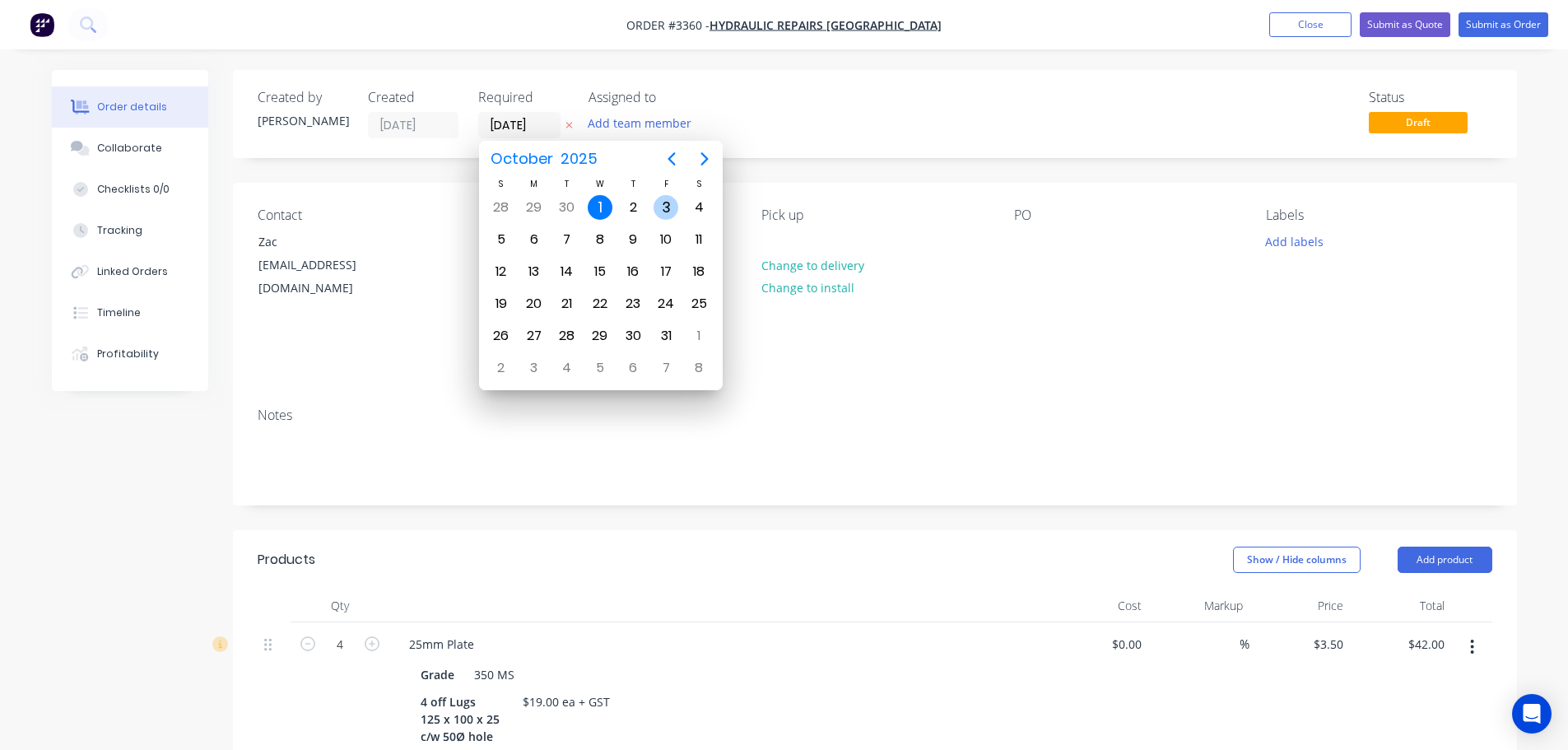
click at [660, 207] on div "3" at bounding box center [665, 207] width 25 height 25
type input "[DATE]"
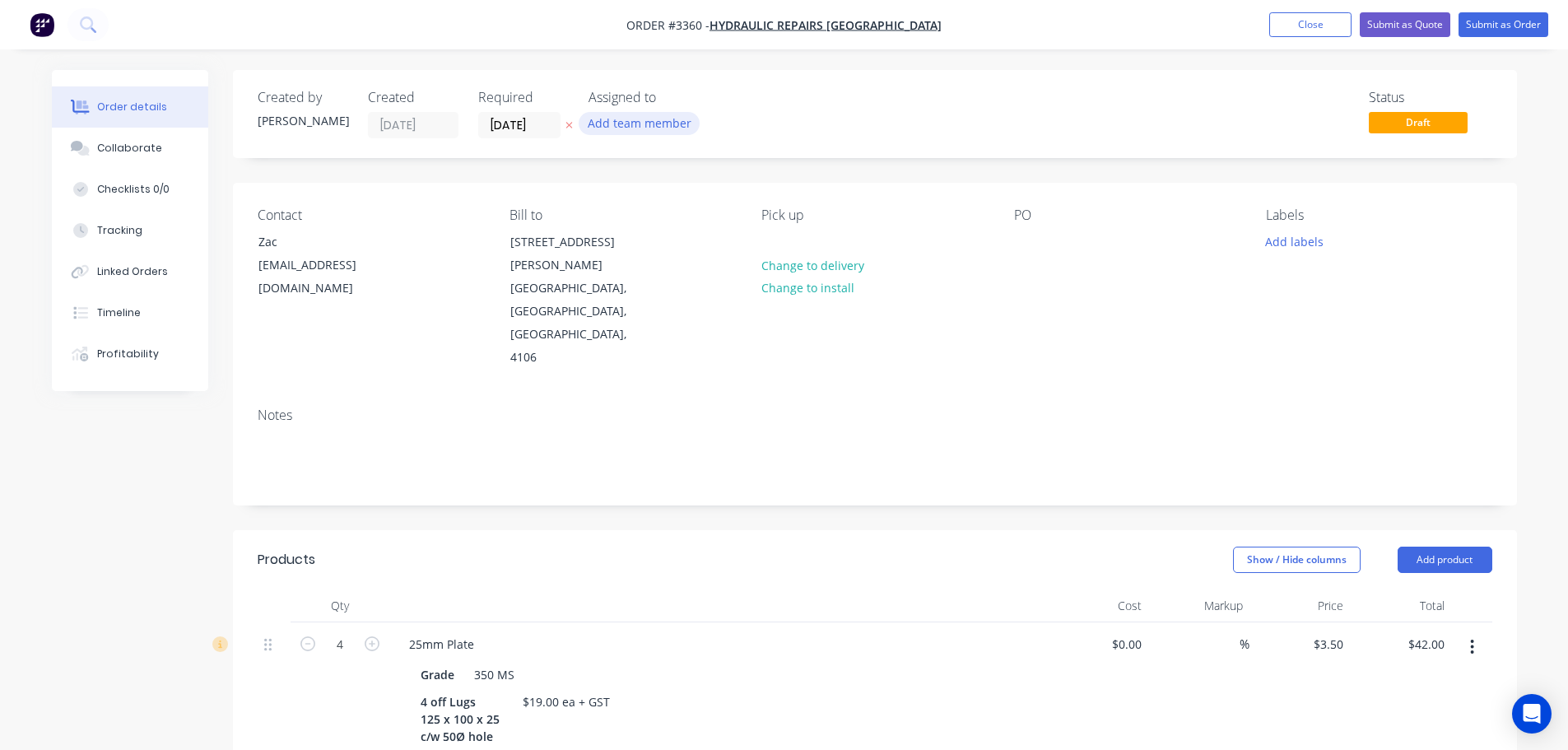
click at [650, 126] on button "Add team member" at bounding box center [639, 123] width 121 height 22
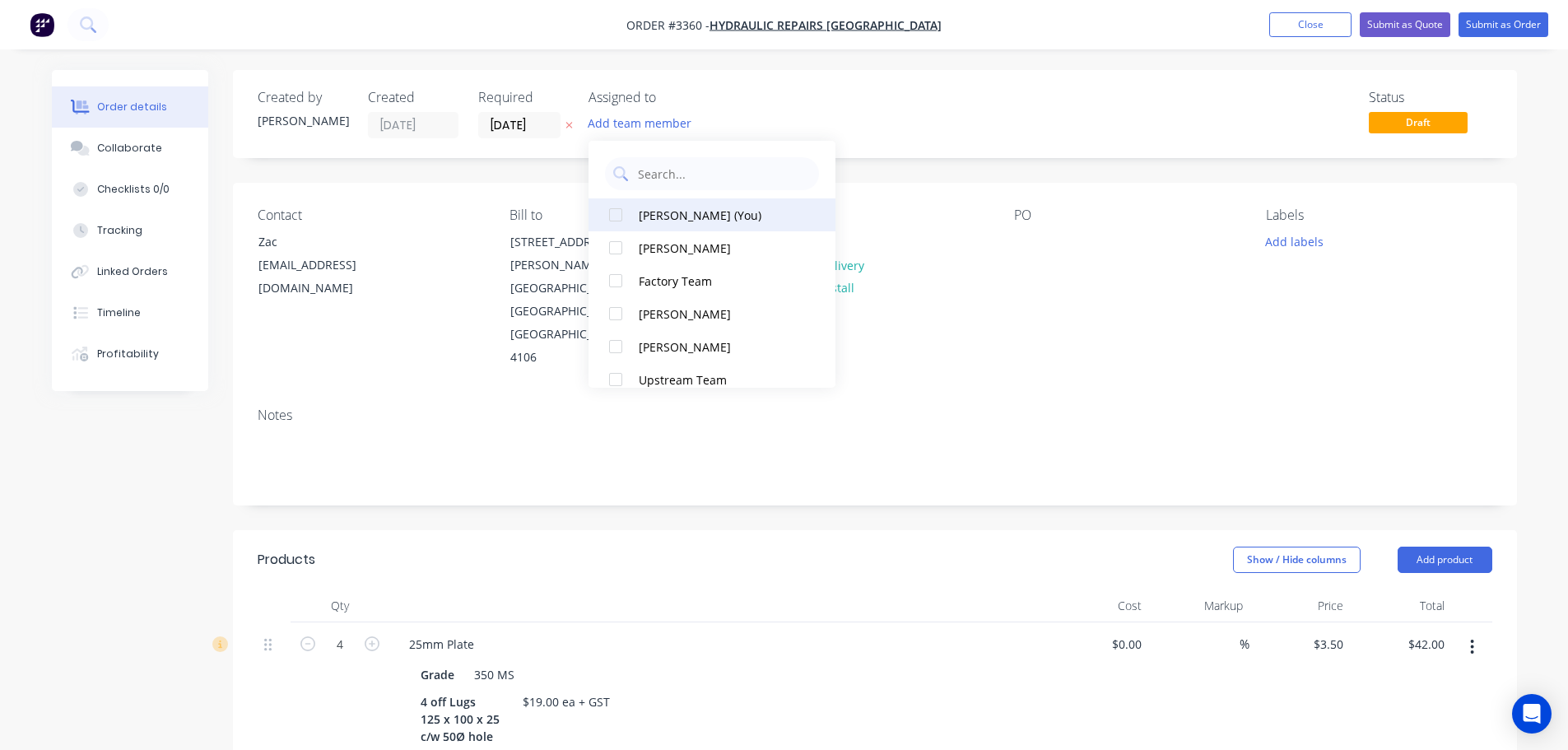
click at [675, 211] on div "Naomi Badrick (You)" at bounding box center [721, 215] width 165 height 17
click at [511, 160] on div "Created by Naomi Created 01/10/25 Required 03/10/25 Assigned to NB Status Draft…" at bounding box center [874, 733] width 1284 height 1327
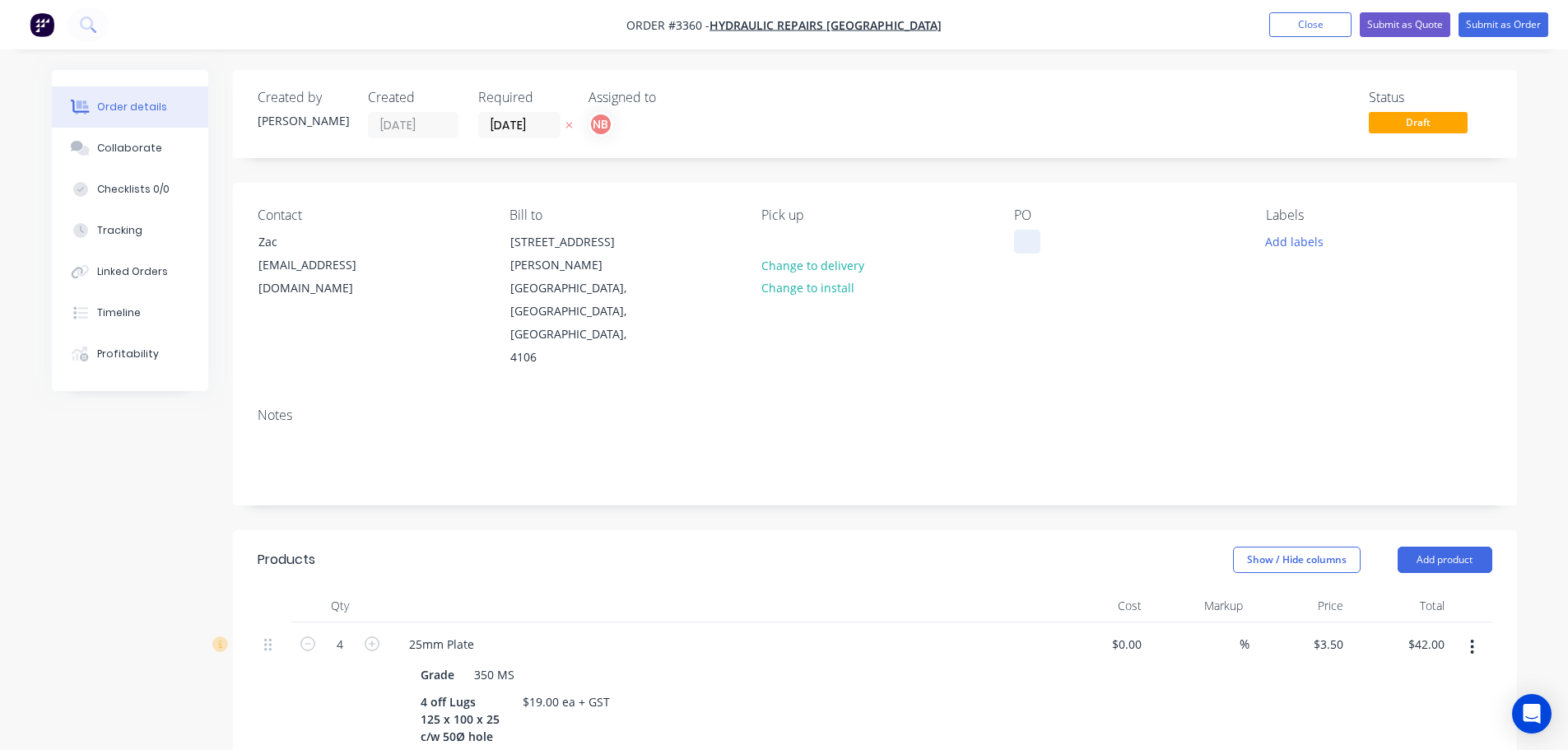
click at [1031, 243] on div at bounding box center [1027, 242] width 26 height 24
click at [1278, 238] on button "Add labels" at bounding box center [1294, 241] width 76 height 22
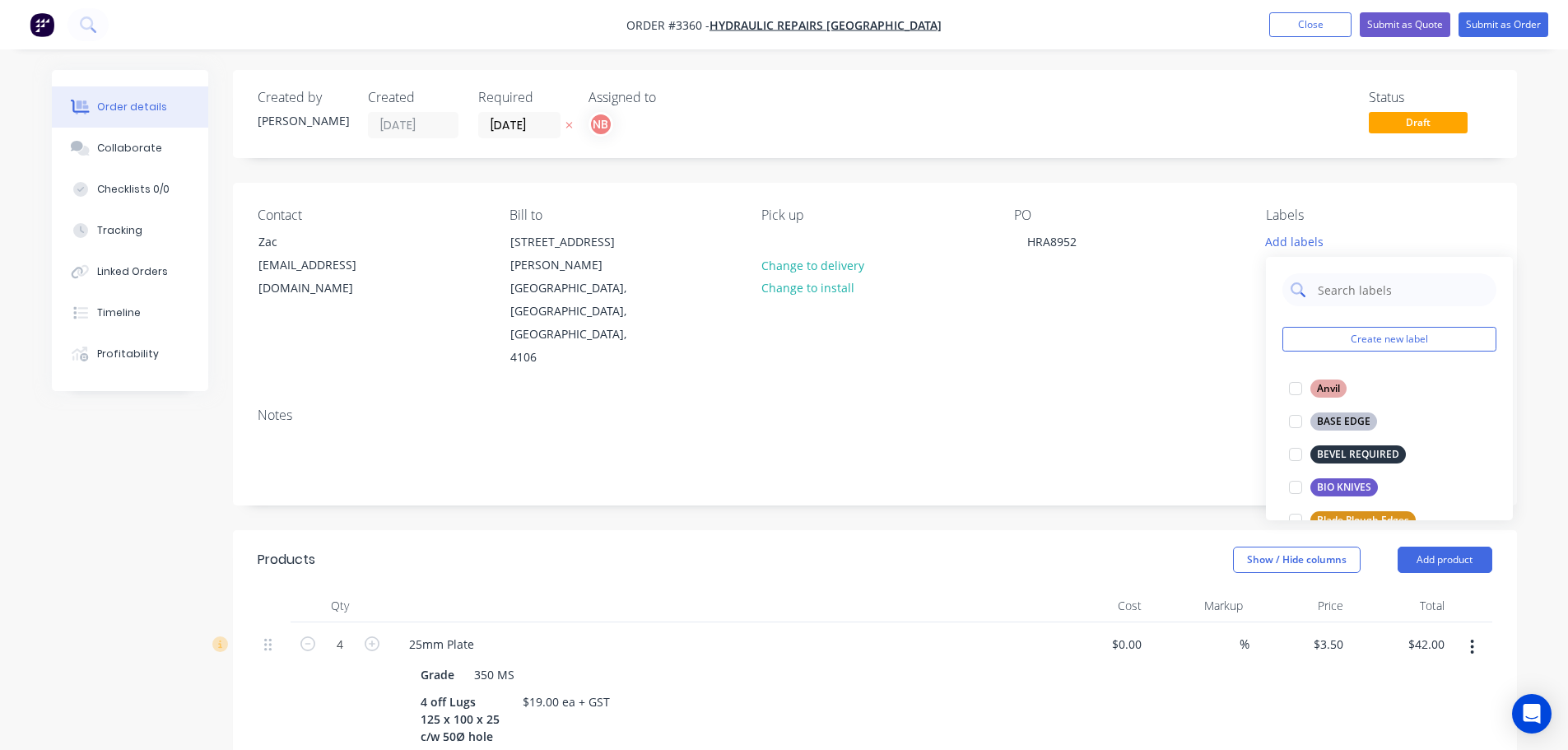
click at [1326, 284] on input "text" at bounding box center [1402, 289] width 172 height 33
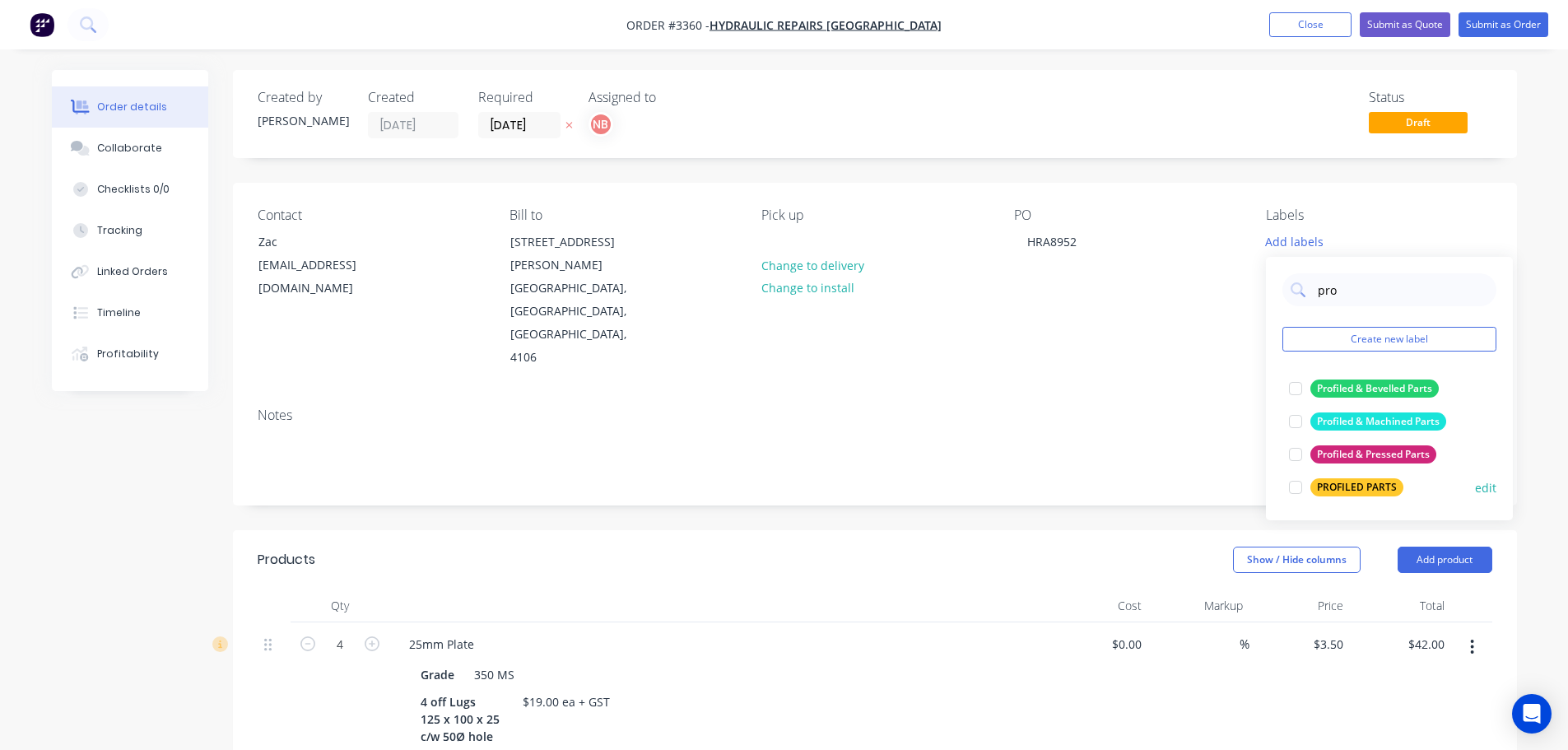
type input "pro"
click at [1336, 493] on div "PROFILED PARTS" at bounding box center [1357, 487] width 93 height 18
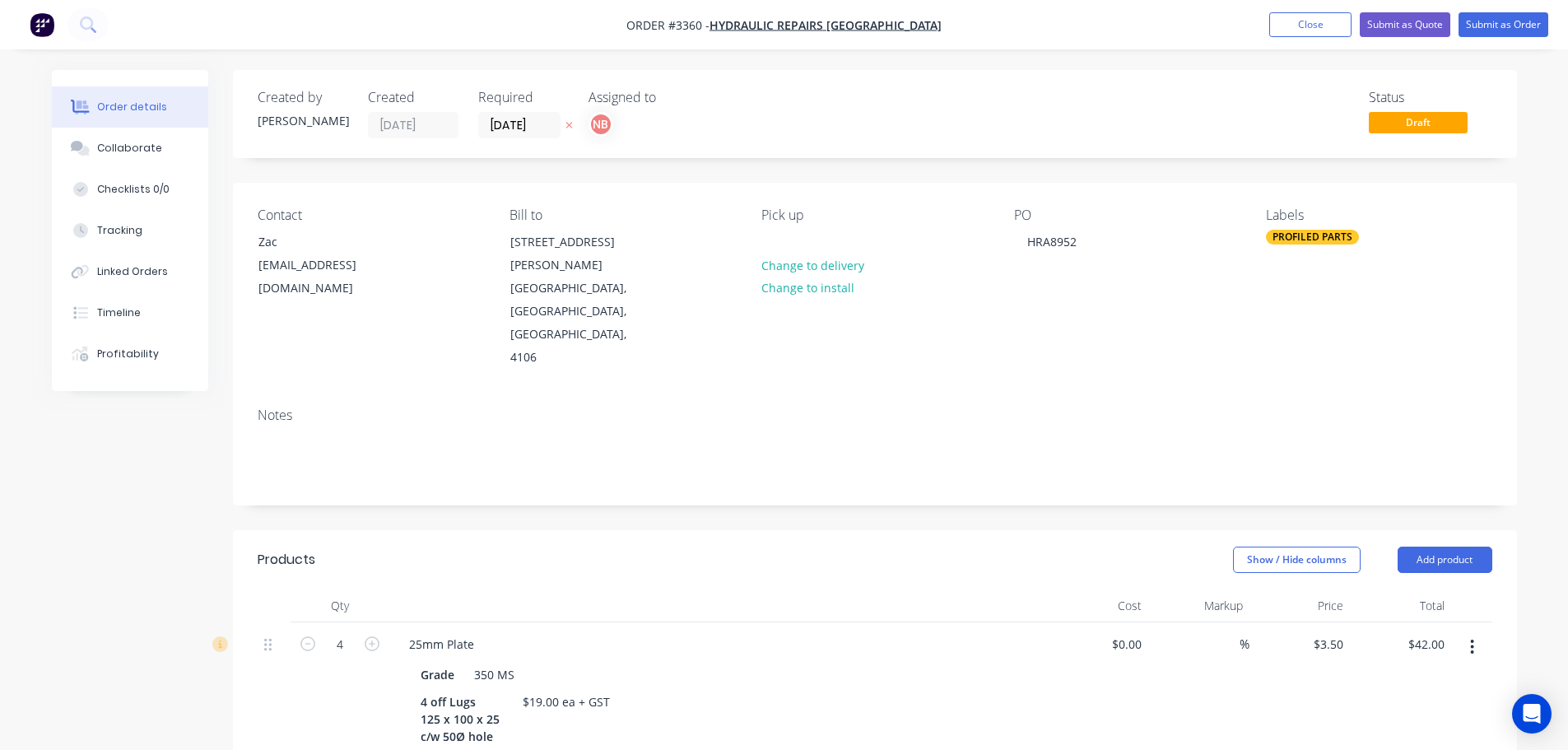
click at [1162, 546] on div "Show / Hide columns Add product" at bounding box center [1005, 559] width 972 height 26
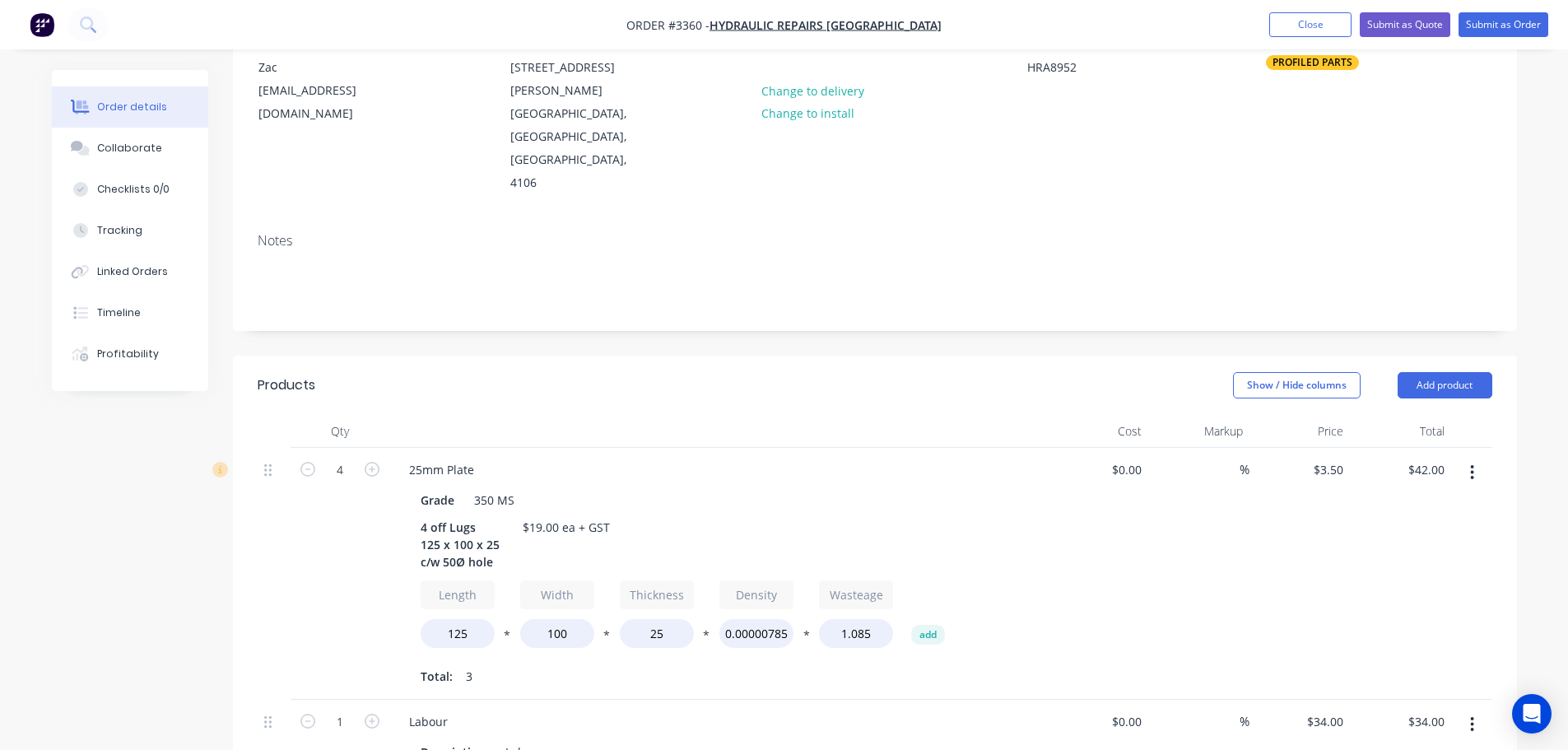
scroll to position [247, 0]
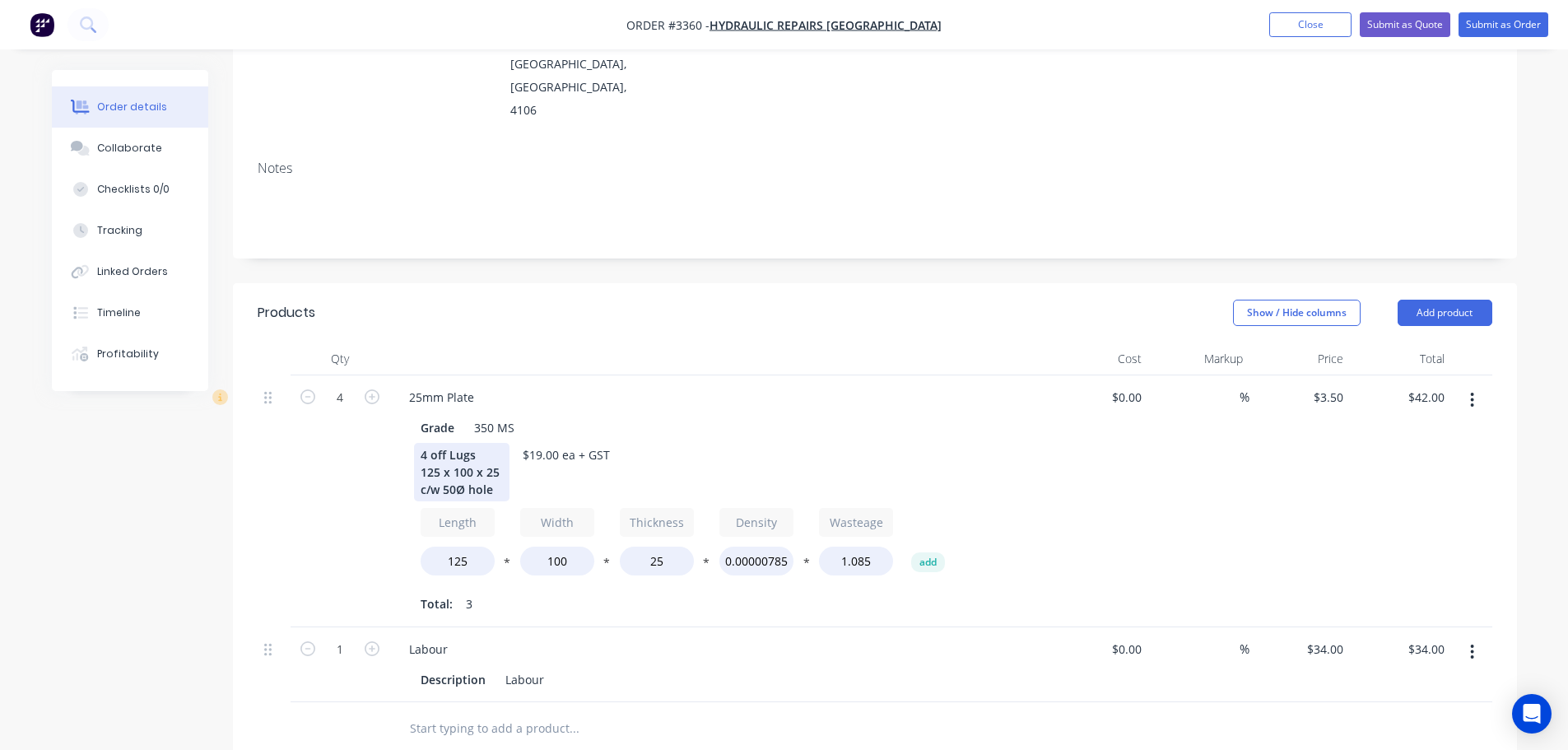
click at [498, 443] on div "4 off Lugs 125 x 100 x 25 c/w 50Ø hole" at bounding box center [462, 472] width 96 height 59
click at [443, 443] on div "4 off Lugs 125 x 100 x 25 (Profiled to Shape) c/w 50Ø hole" at bounding box center [516, 472] width 204 height 59
click at [365, 470] on div "4" at bounding box center [339, 501] width 98 height 252
click at [167, 154] on button "Collaborate" at bounding box center [130, 148] width 156 height 41
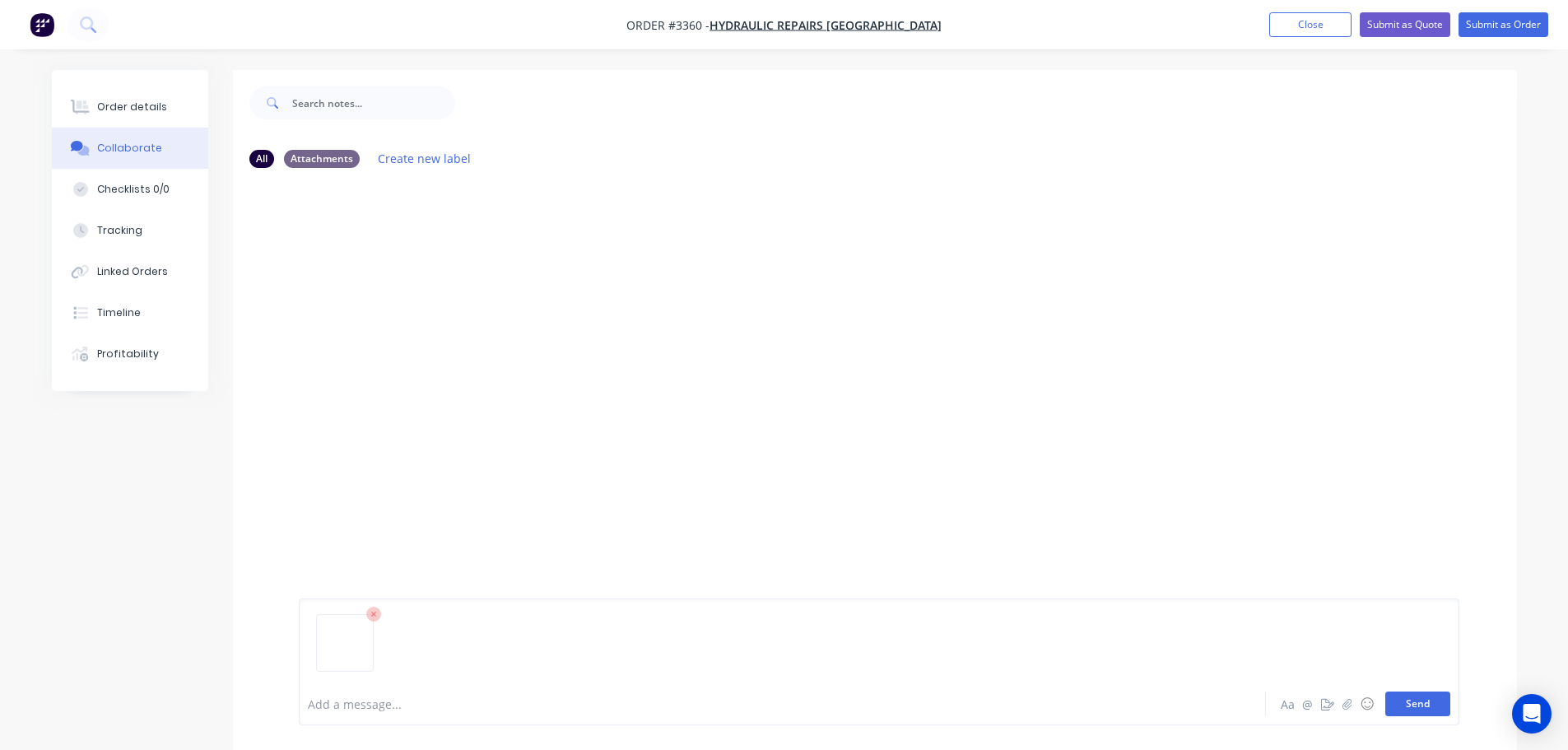
click at [1412, 704] on button "Send" at bounding box center [1417, 703] width 65 height 25
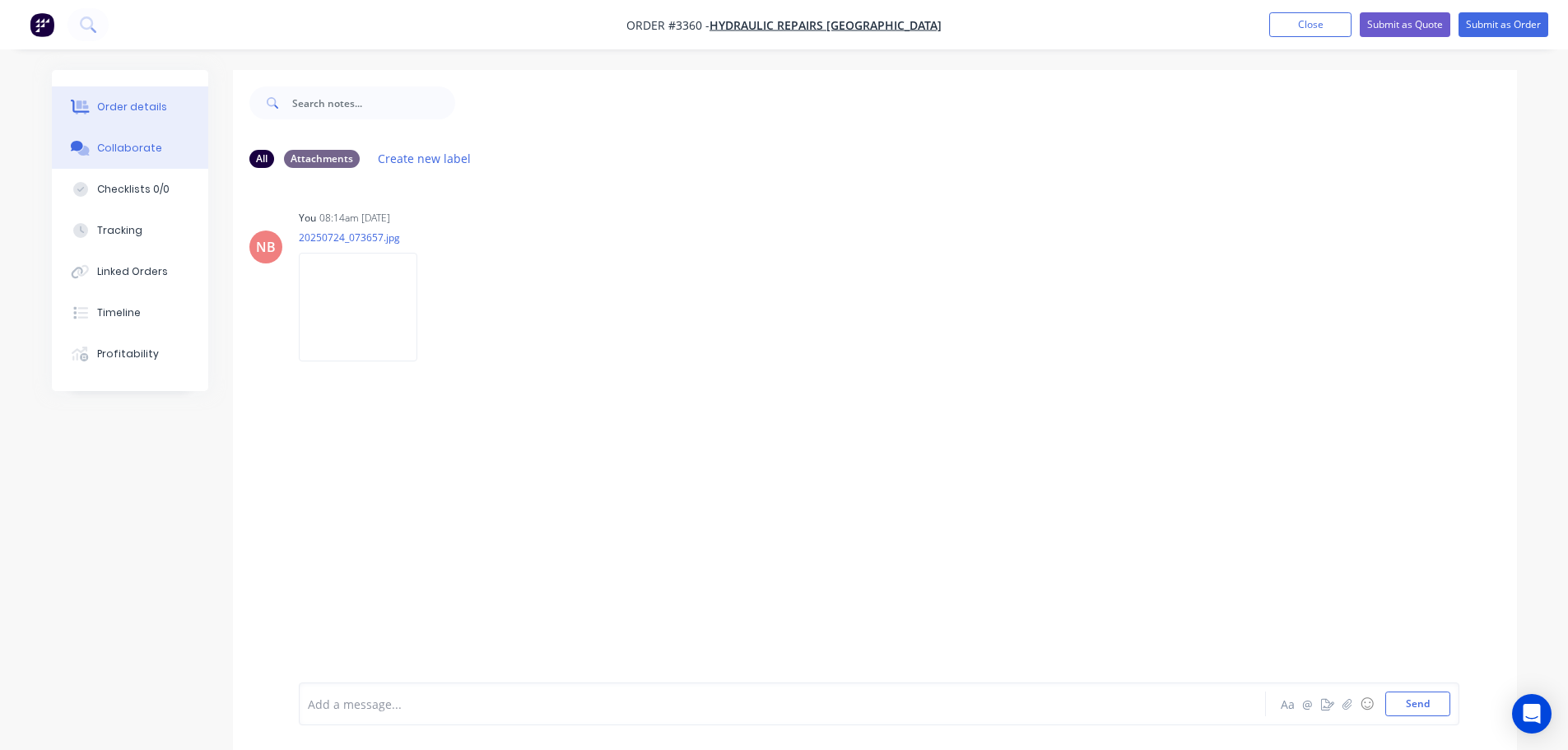
click at [162, 100] on button "Order details" at bounding box center [130, 107] width 156 height 41
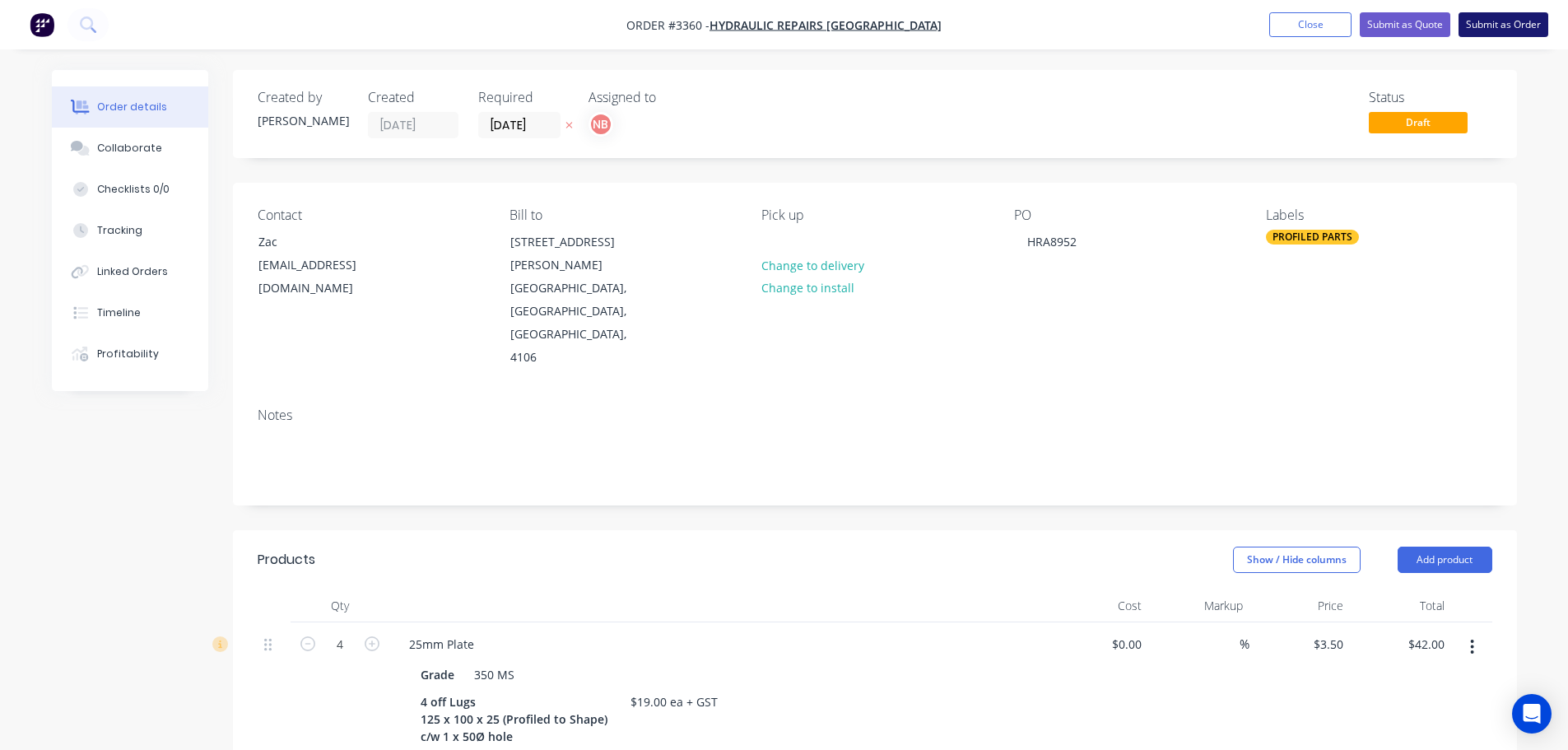
click at [1503, 14] on button "Submit as Order" at bounding box center [1504, 25] width 90 height 25
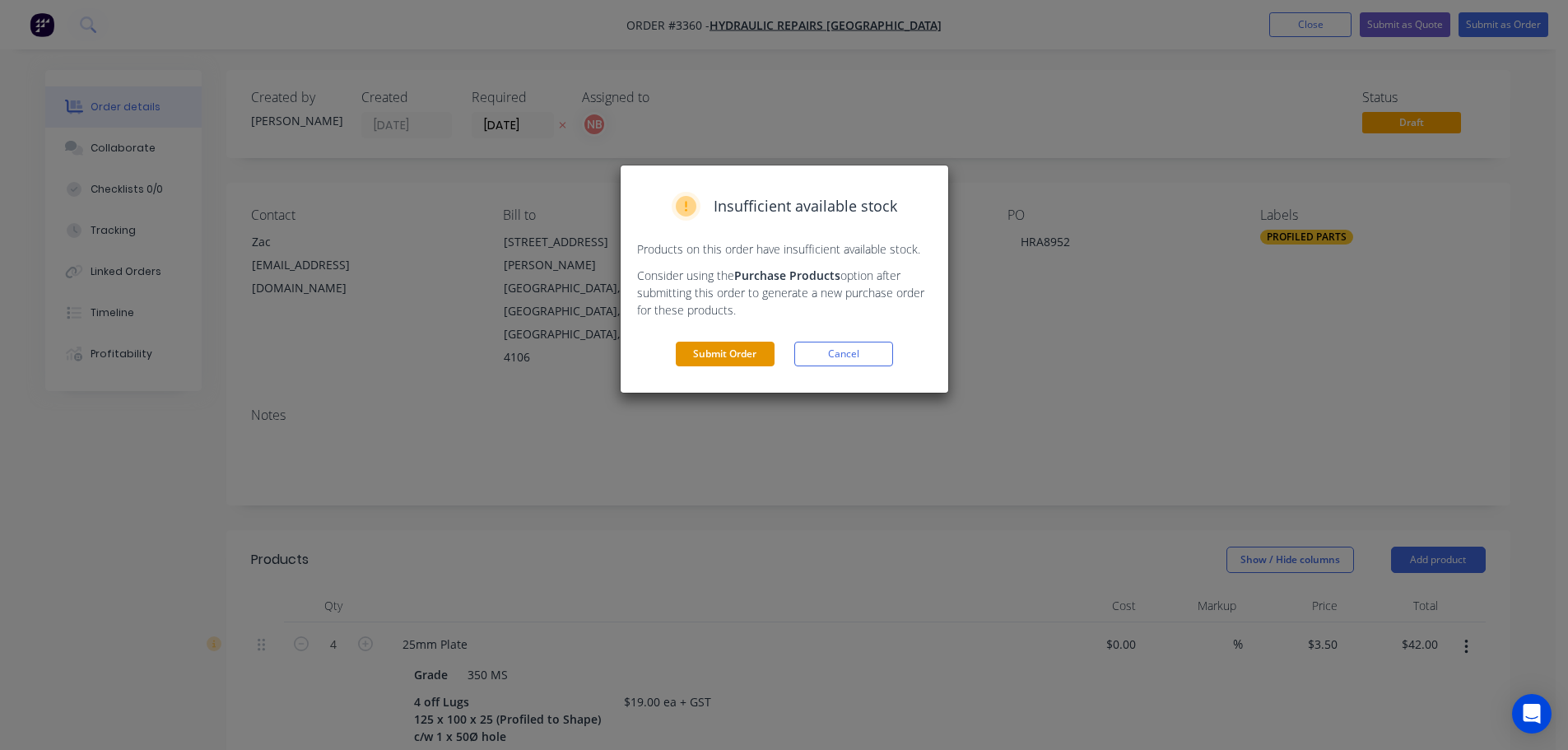
click at [713, 364] on button "Submit Order" at bounding box center [725, 354] width 98 height 25
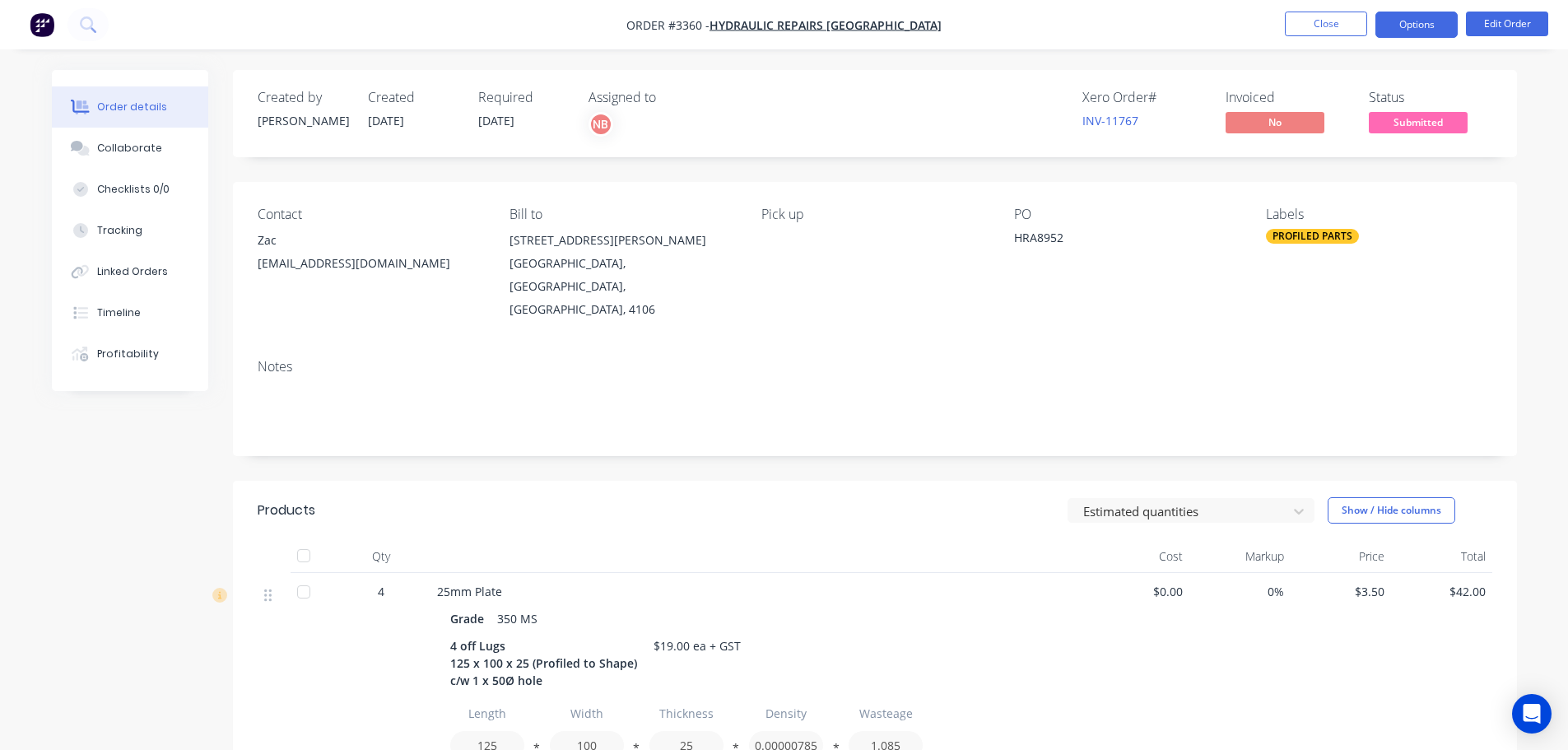
click at [1425, 27] on button "Options" at bounding box center [1416, 25] width 82 height 26
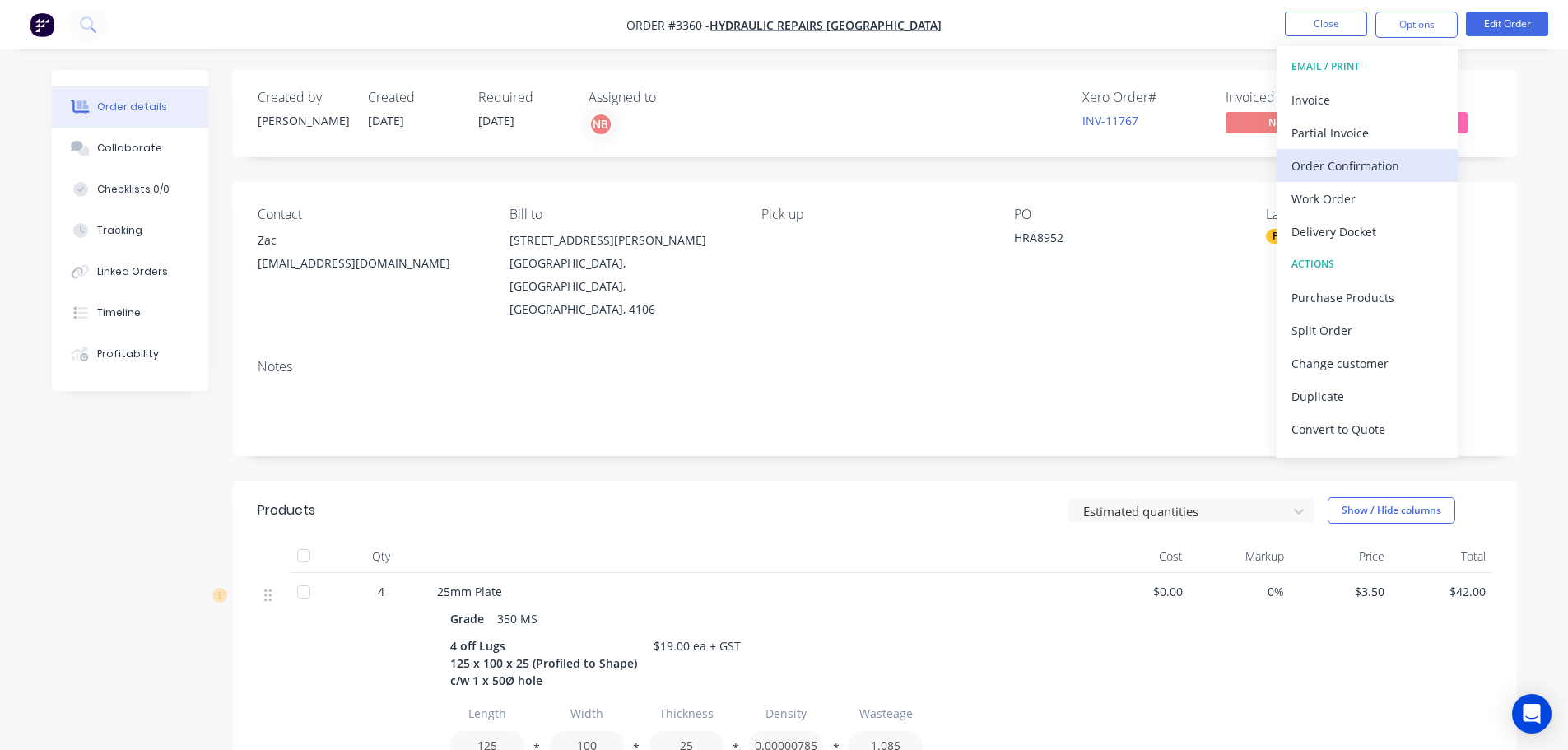
click at [1350, 154] on div "Order Confirmation" at bounding box center [1367, 165] width 151 height 24
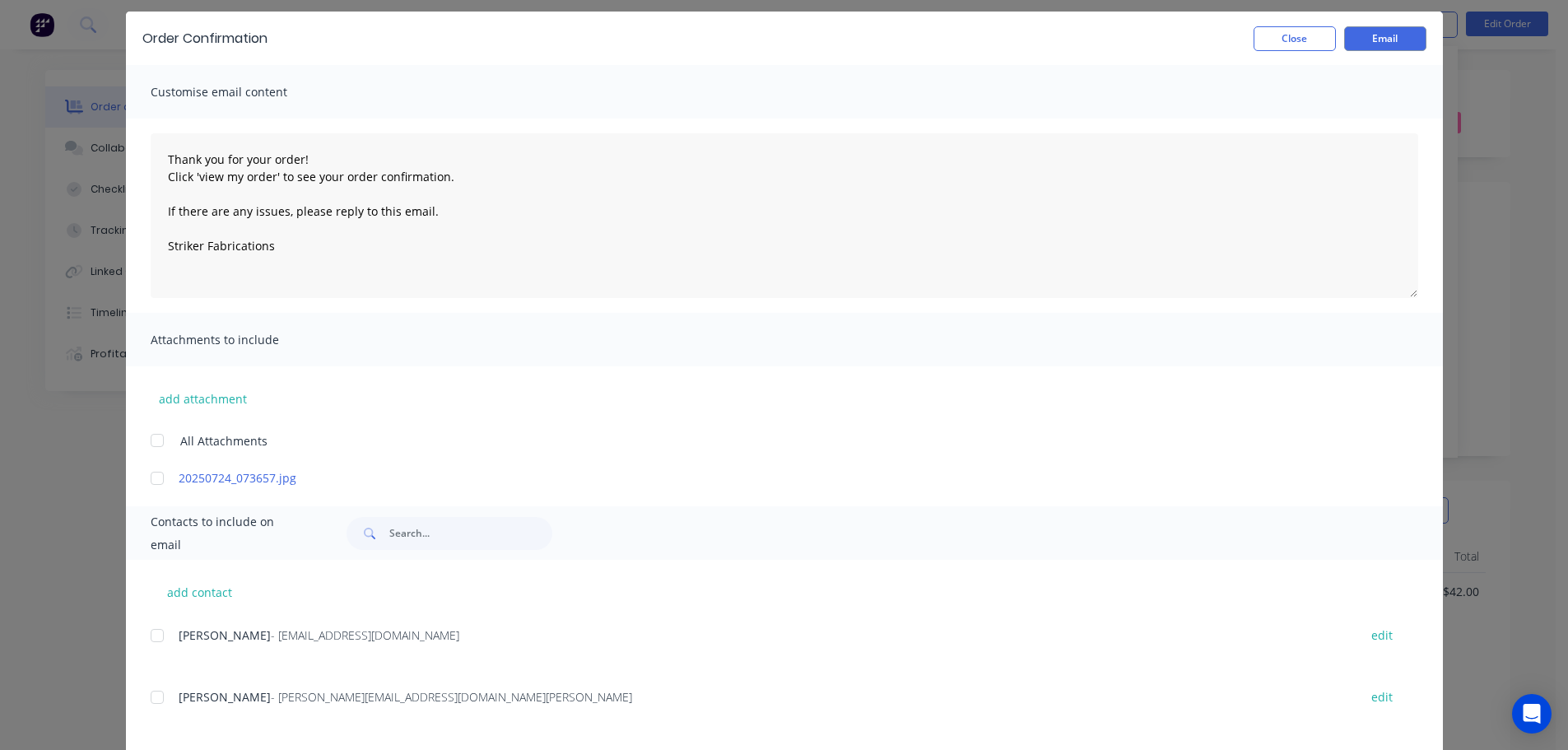
scroll to position [82, 0]
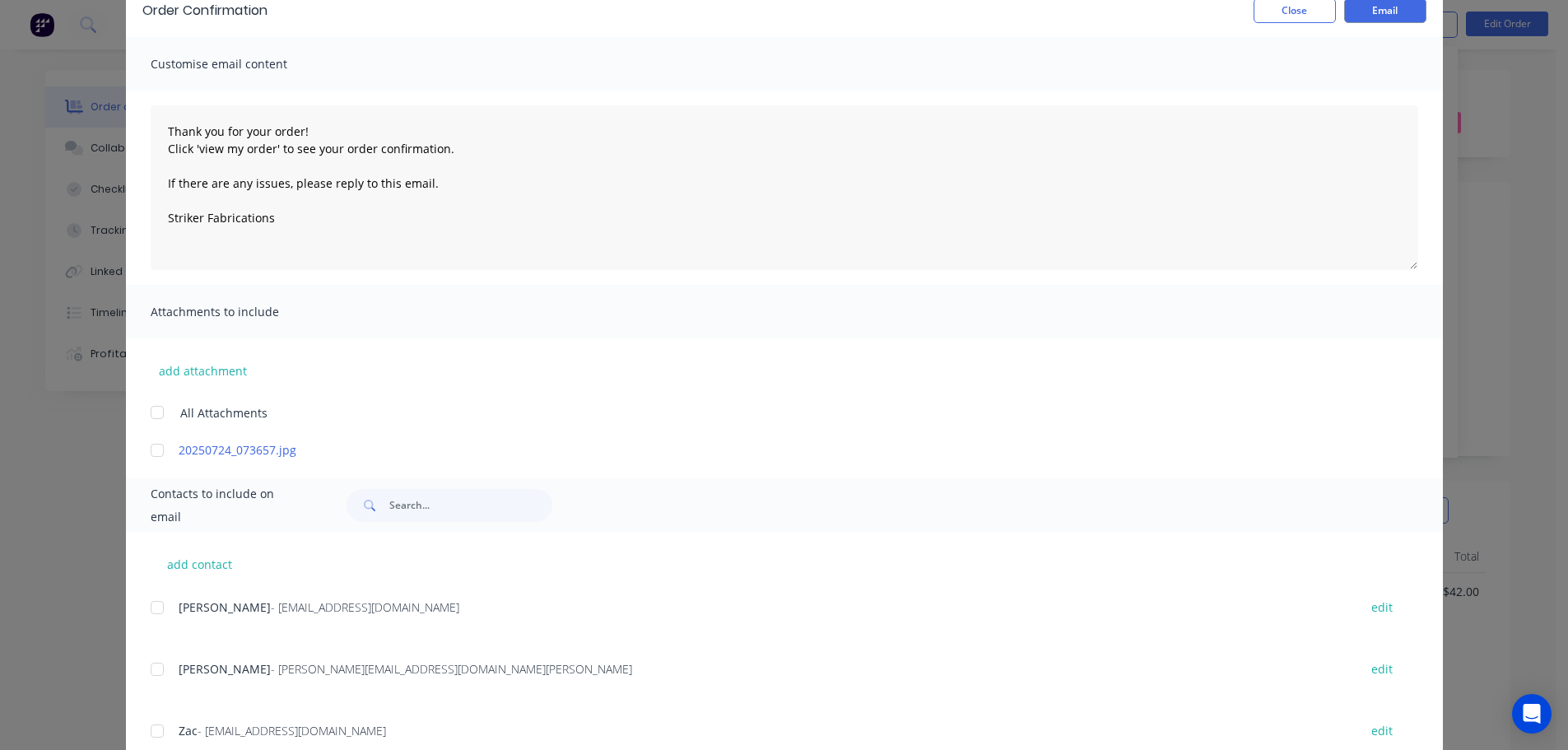
click at [149, 729] on div at bounding box center [157, 730] width 33 height 33
type textarea "Thank you for your order! Click 'view my order' to see your order confirmation.…"
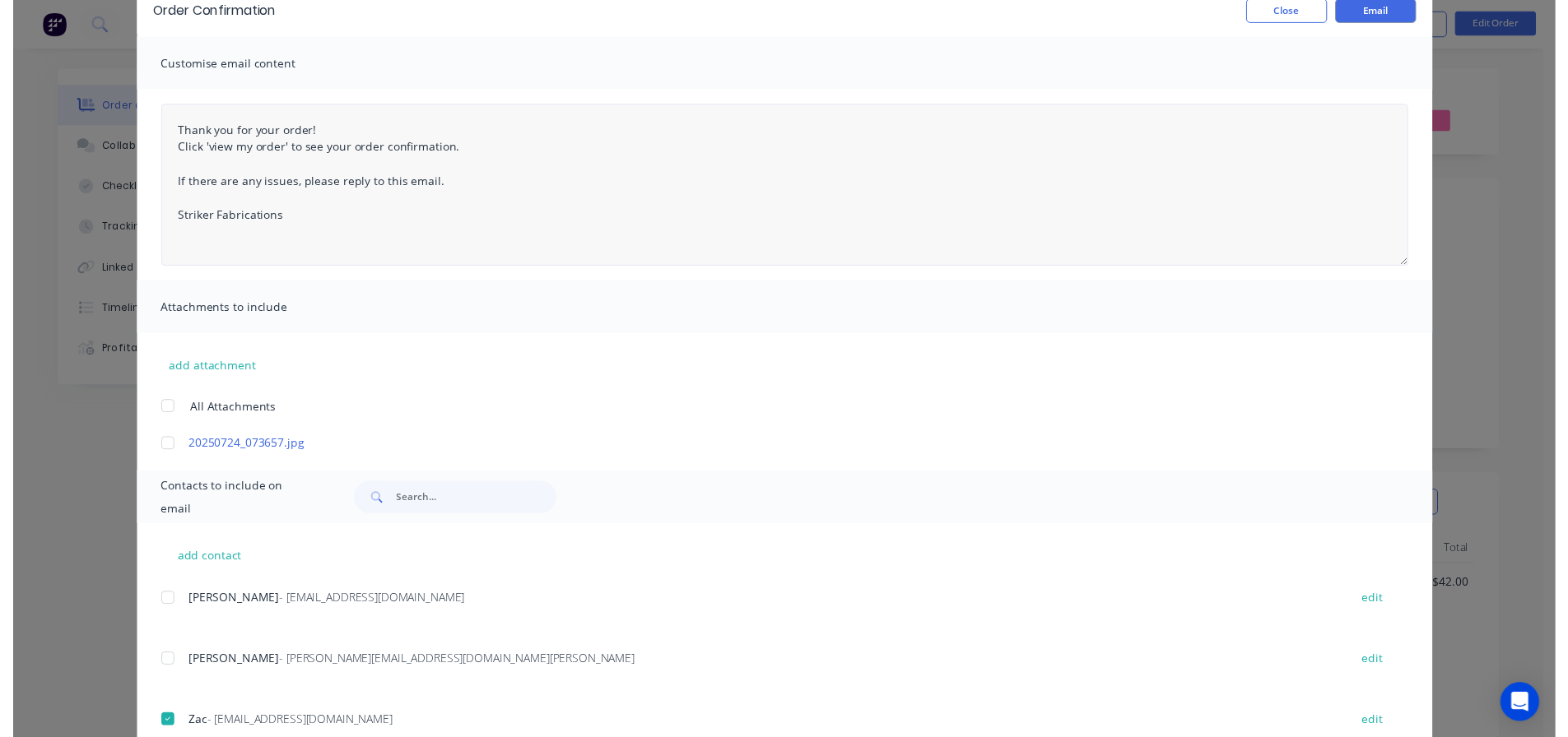
scroll to position [0, 0]
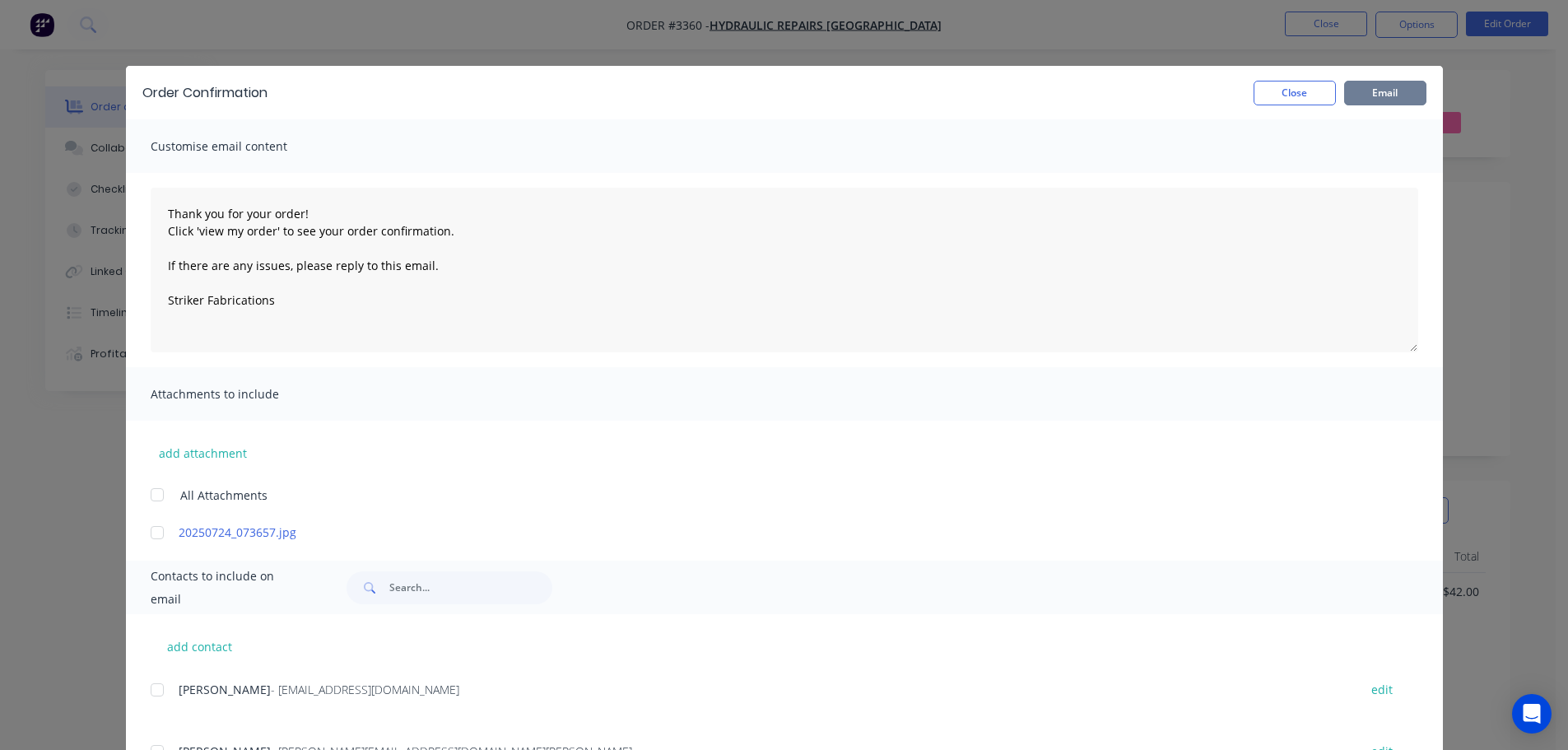
click at [1372, 88] on button "Email" at bounding box center [1385, 92] width 82 height 25
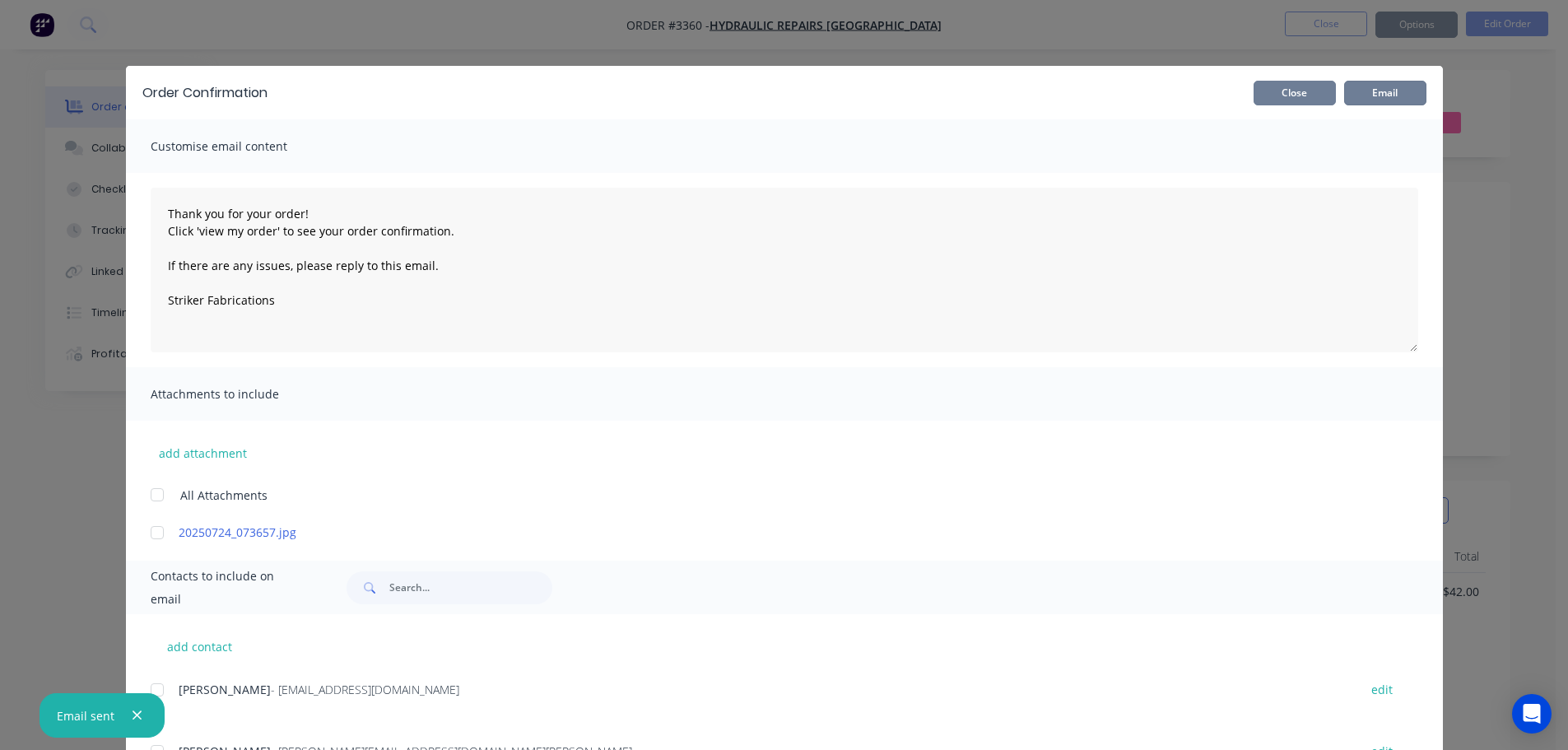
type textarea "Thank you for your order! Click 'view my order' to see your order confirmation.…"
click at [1302, 103] on button "Close" at bounding box center [1294, 92] width 82 height 25
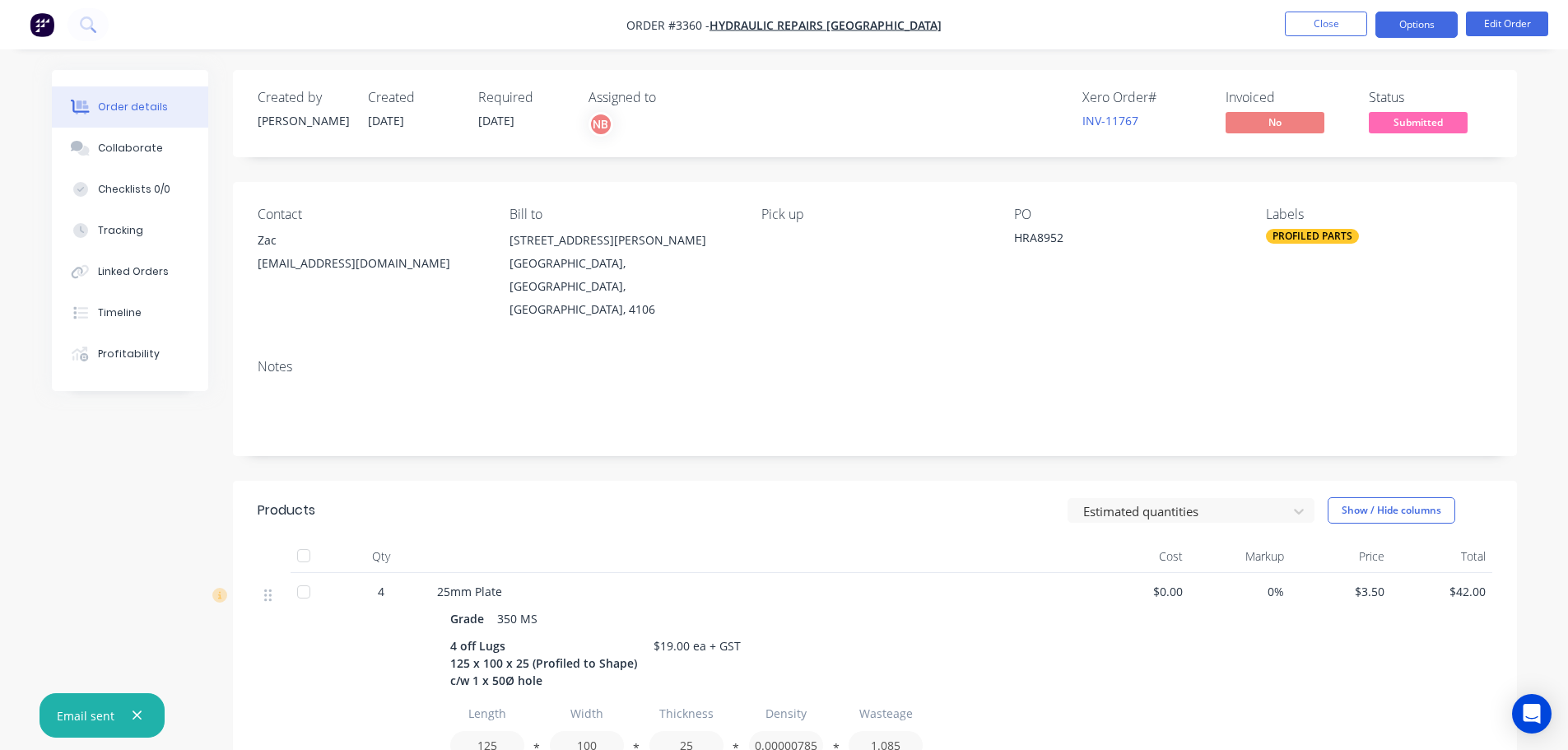
click at [1386, 15] on button "Options" at bounding box center [1416, 25] width 82 height 26
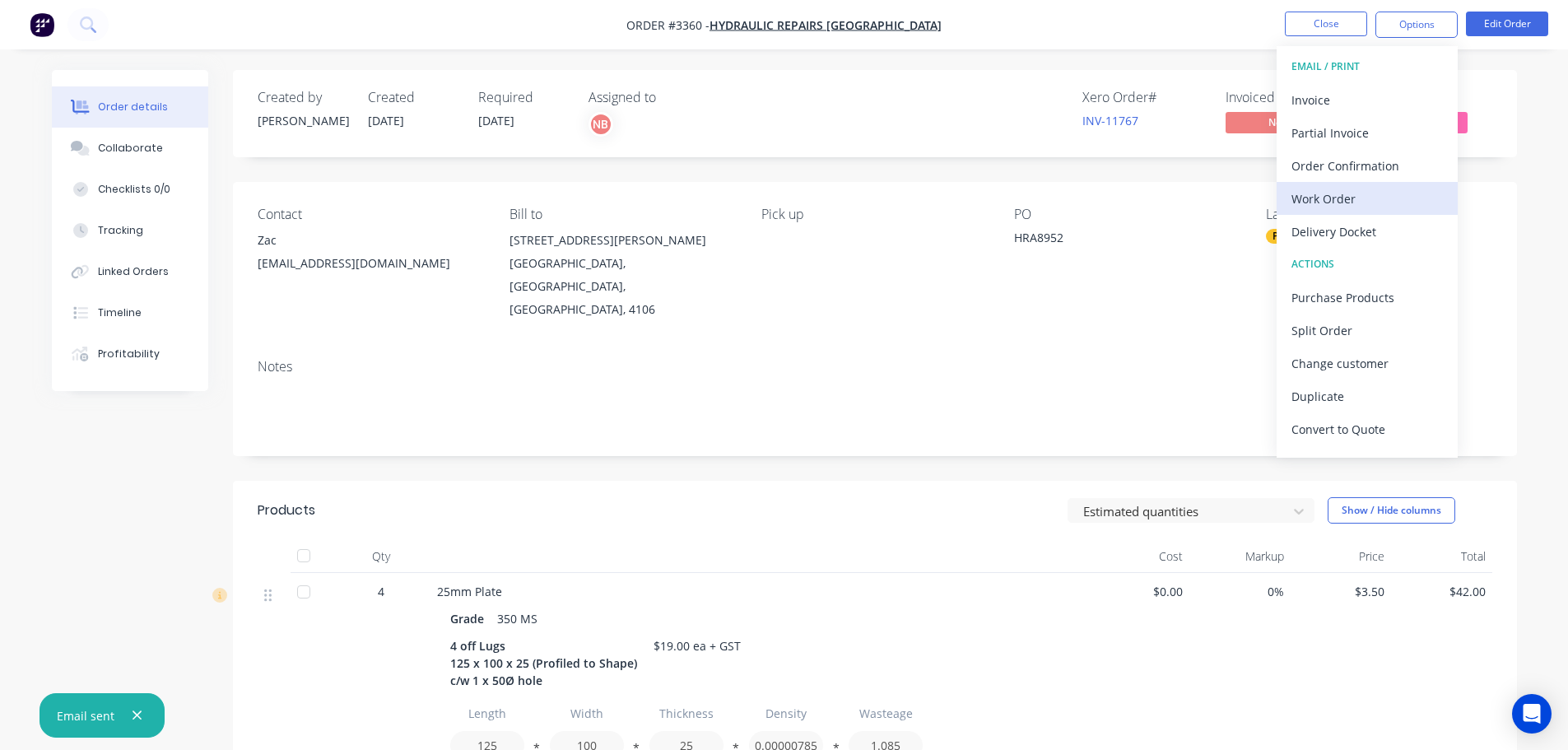
click at [1334, 182] on button "Work Order" at bounding box center [1366, 198] width 181 height 33
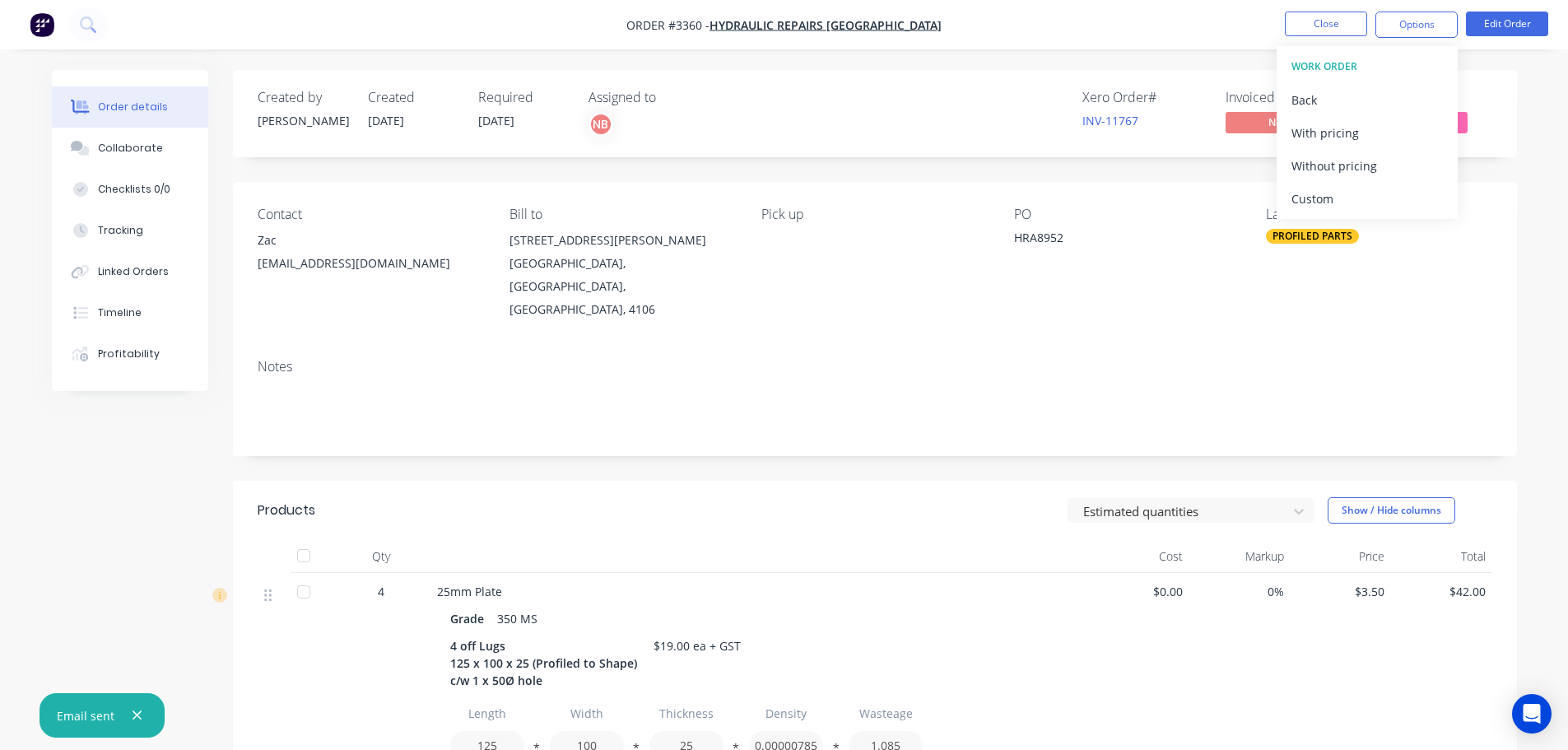
click at [1334, 182] on button "Custom" at bounding box center [1366, 198] width 181 height 33
click at [1328, 160] on div "Without pricing" at bounding box center [1367, 165] width 151 height 24
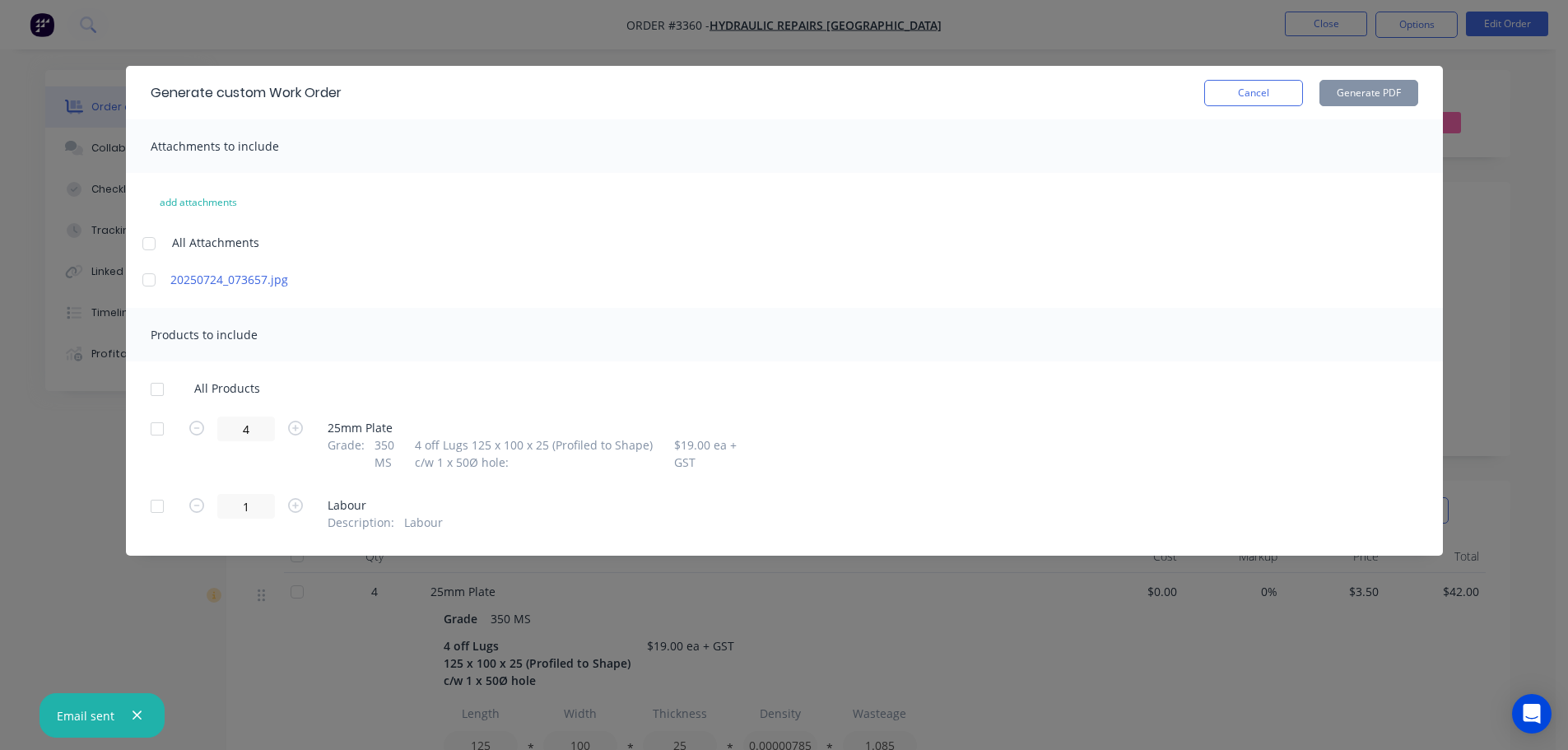
click at [147, 427] on div at bounding box center [157, 428] width 33 height 33
click at [1371, 82] on button "Generate PDF" at bounding box center [1369, 92] width 98 height 26
click at [1237, 87] on button "Cancel" at bounding box center [1253, 92] width 98 height 26
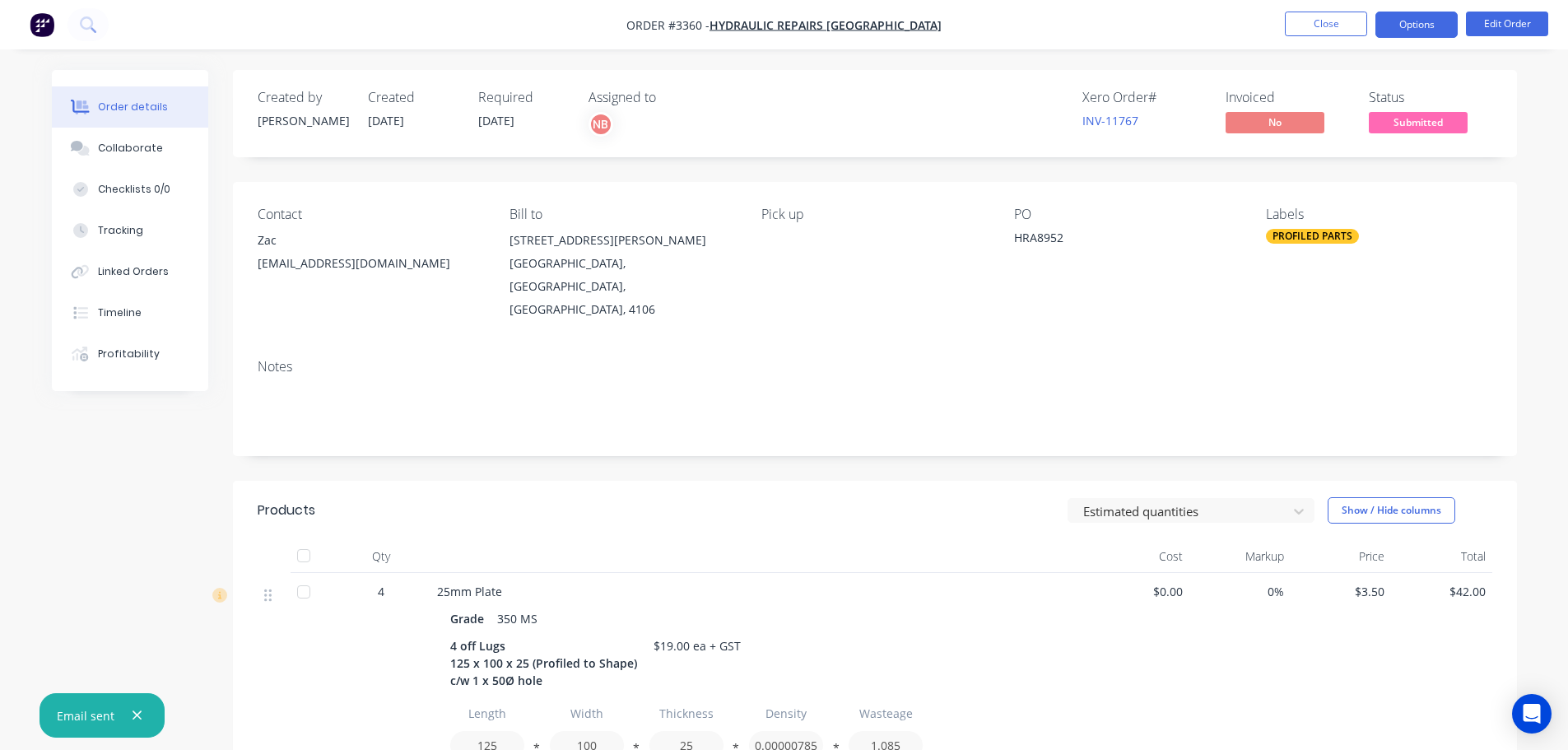
click at [1408, 25] on button "Options" at bounding box center [1416, 25] width 82 height 26
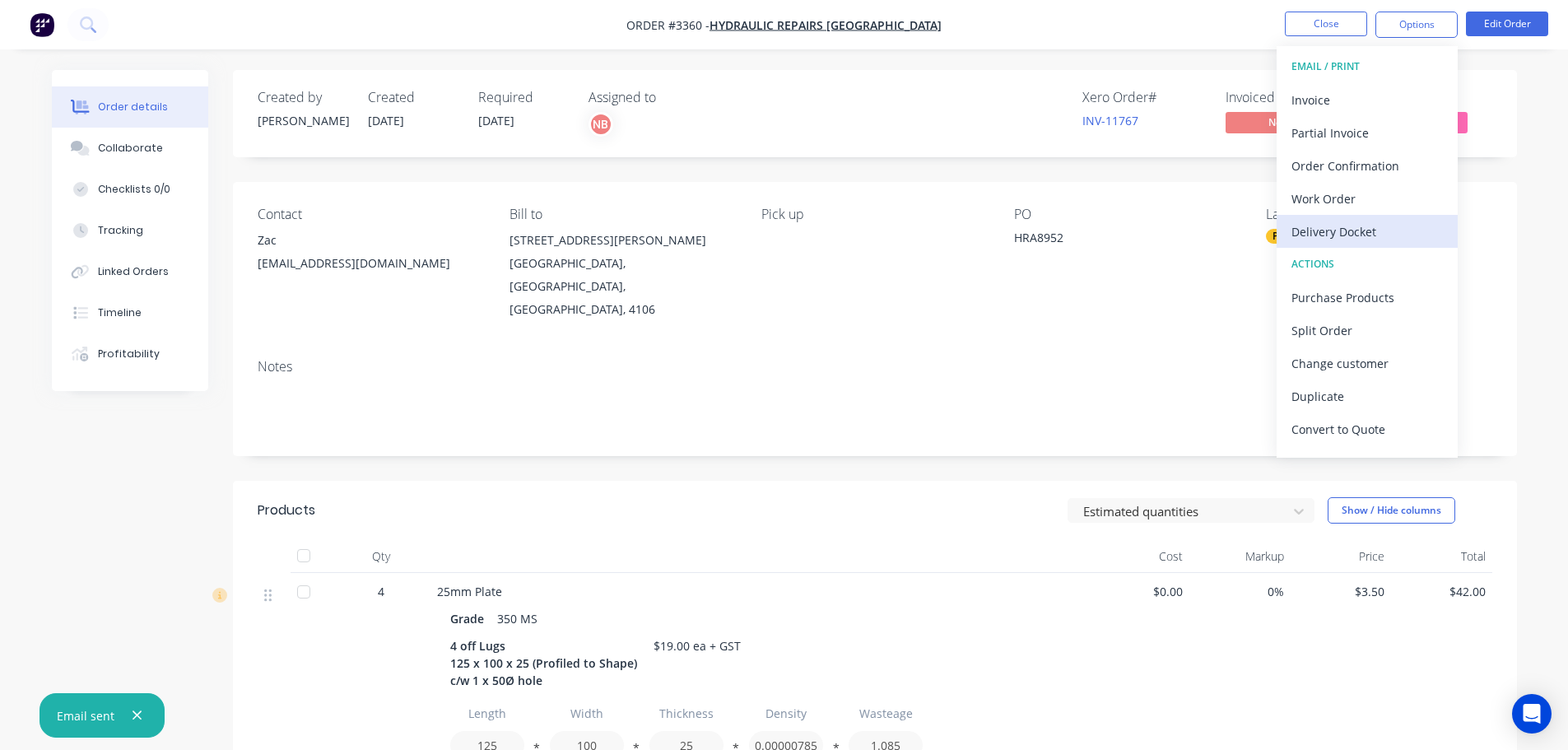
click at [1375, 220] on div "Delivery Docket" at bounding box center [1367, 232] width 151 height 24
click at [1364, 195] on div "Custom" at bounding box center [1367, 199] width 151 height 24
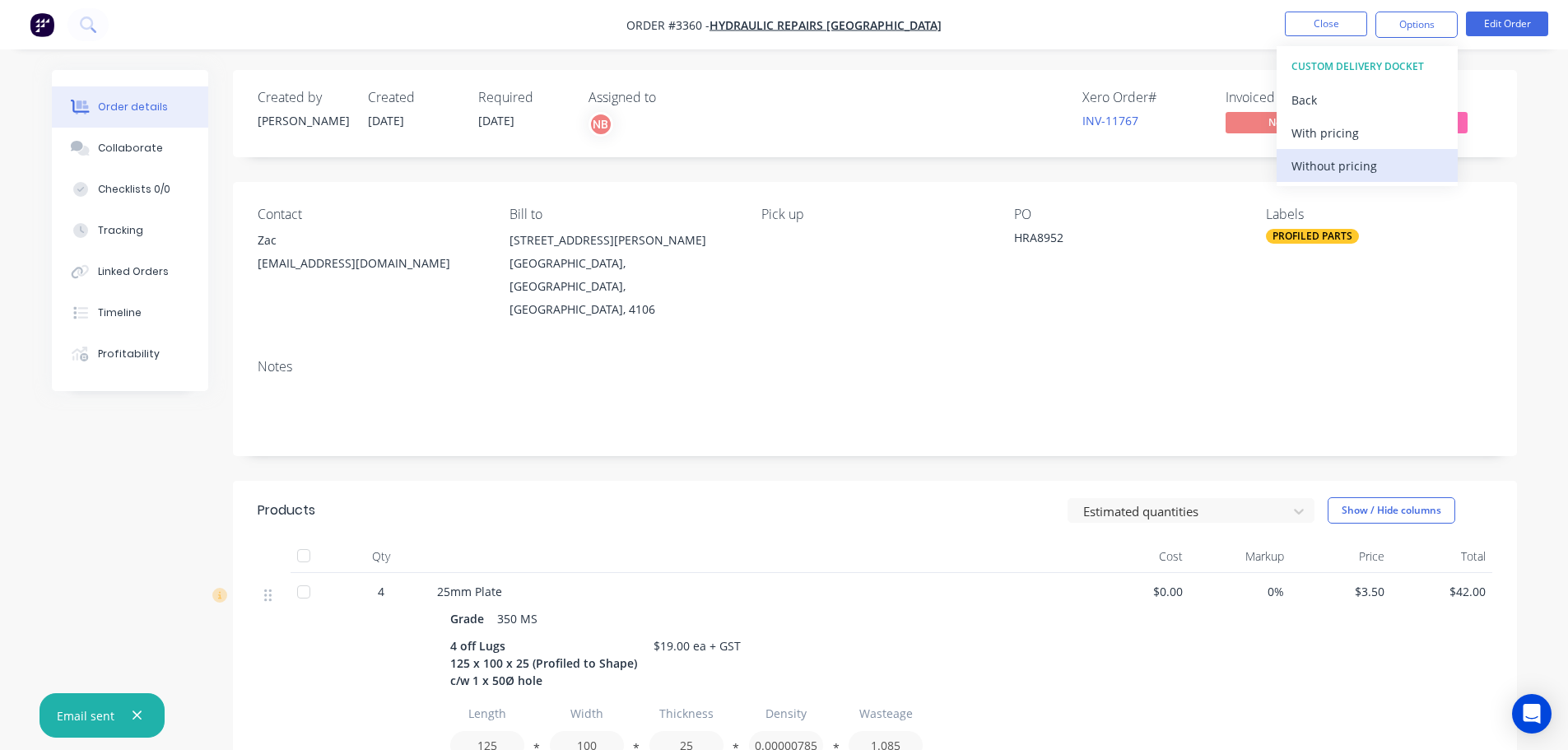
click at [1347, 154] on div "Without pricing" at bounding box center [1367, 165] width 151 height 24
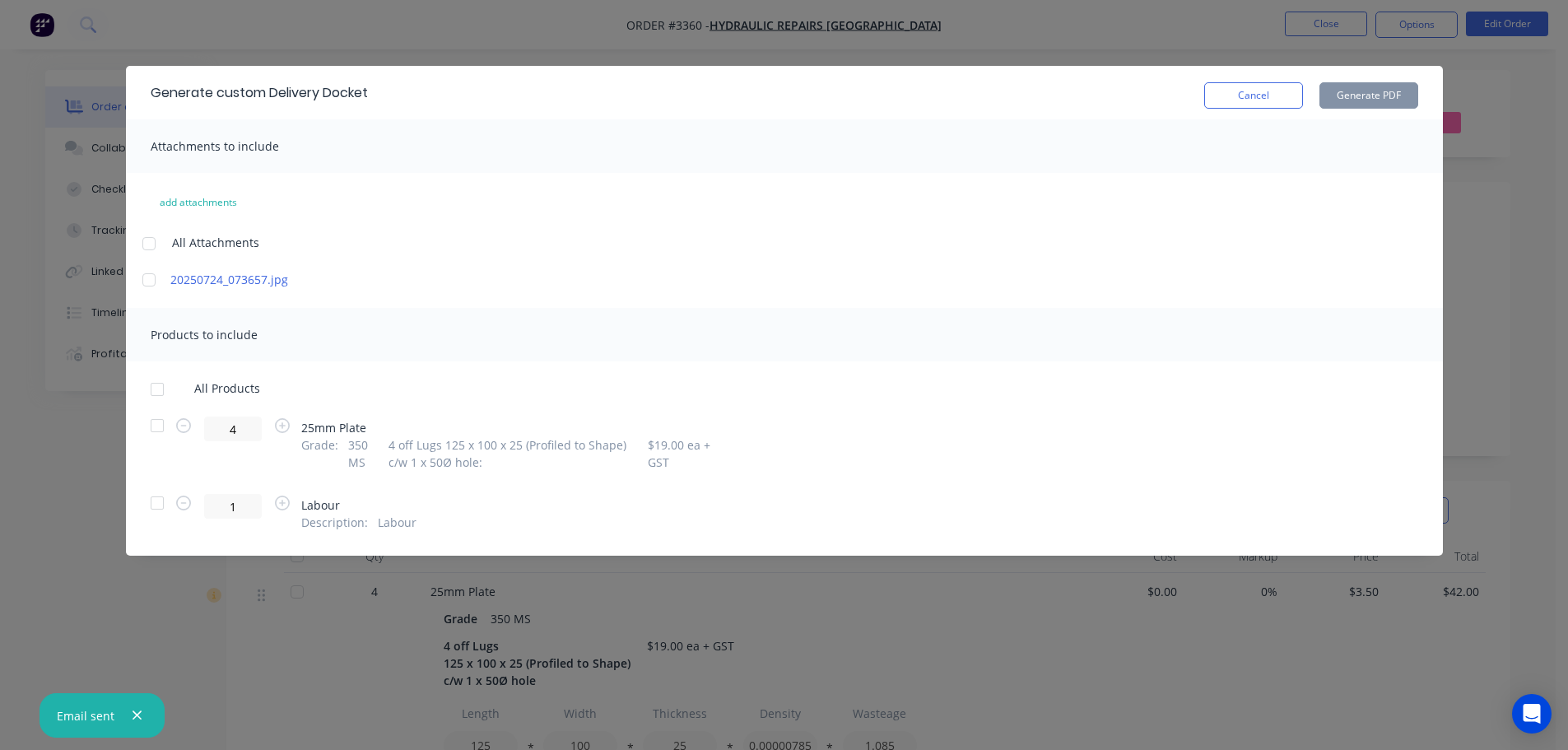
click at [156, 428] on div at bounding box center [157, 425] width 33 height 33
click at [1395, 96] on button "Generate PDF" at bounding box center [1369, 95] width 98 height 26
click at [1234, 96] on button "Cancel" at bounding box center [1253, 95] width 98 height 26
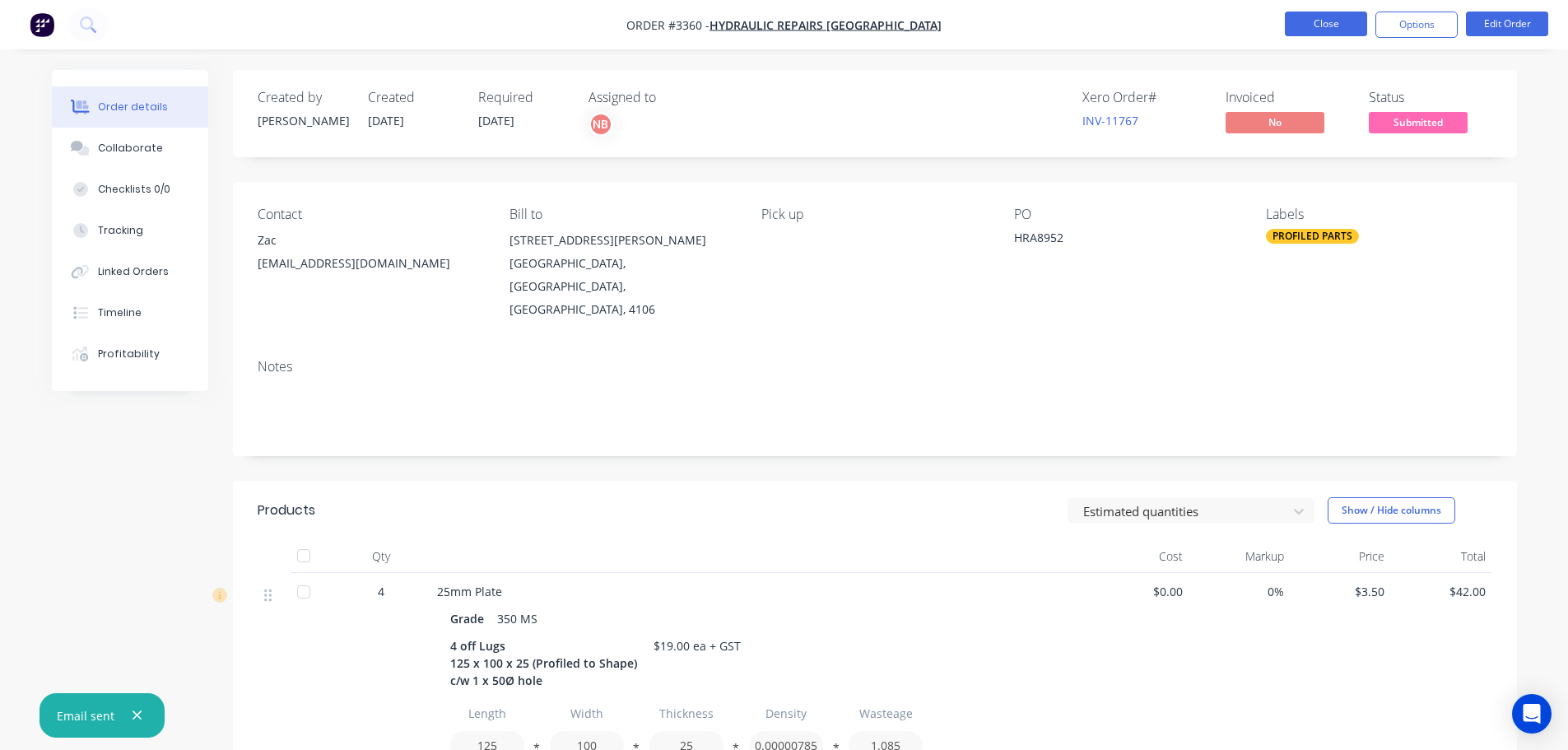
click at [1315, 28] on button "Close" at bounding box center [1325, 24] width 82 height 25
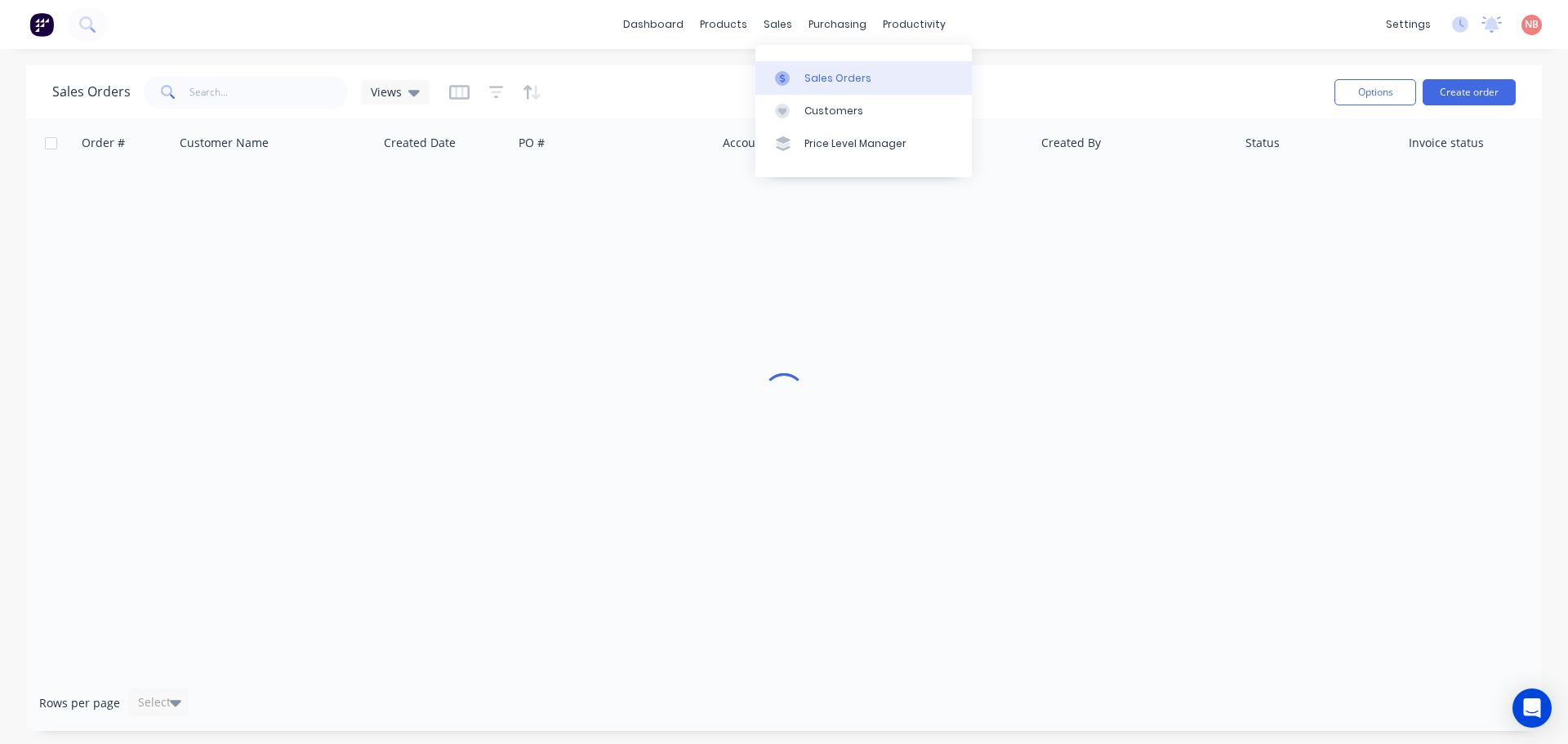
click at [796, 85] on div at bounding box center [787, 77] width 24 height 14
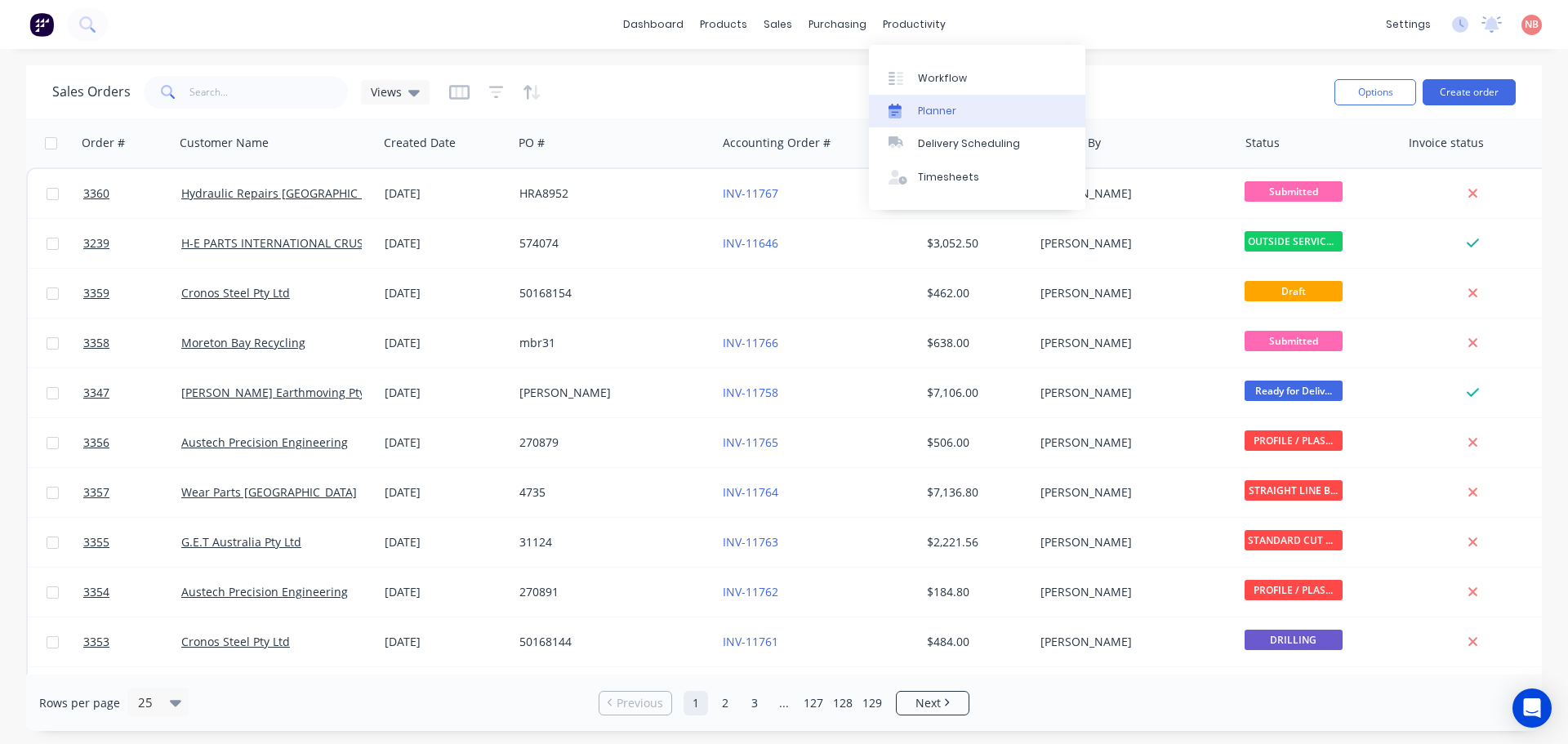
drag, startPoint x: 931, startPoint y: 72, endPoint x: 945, endPoint y: 106, distance: 36.8
click at [931, 72] on div "Workflow" at bounding box center [942, 77] width 49 height 14
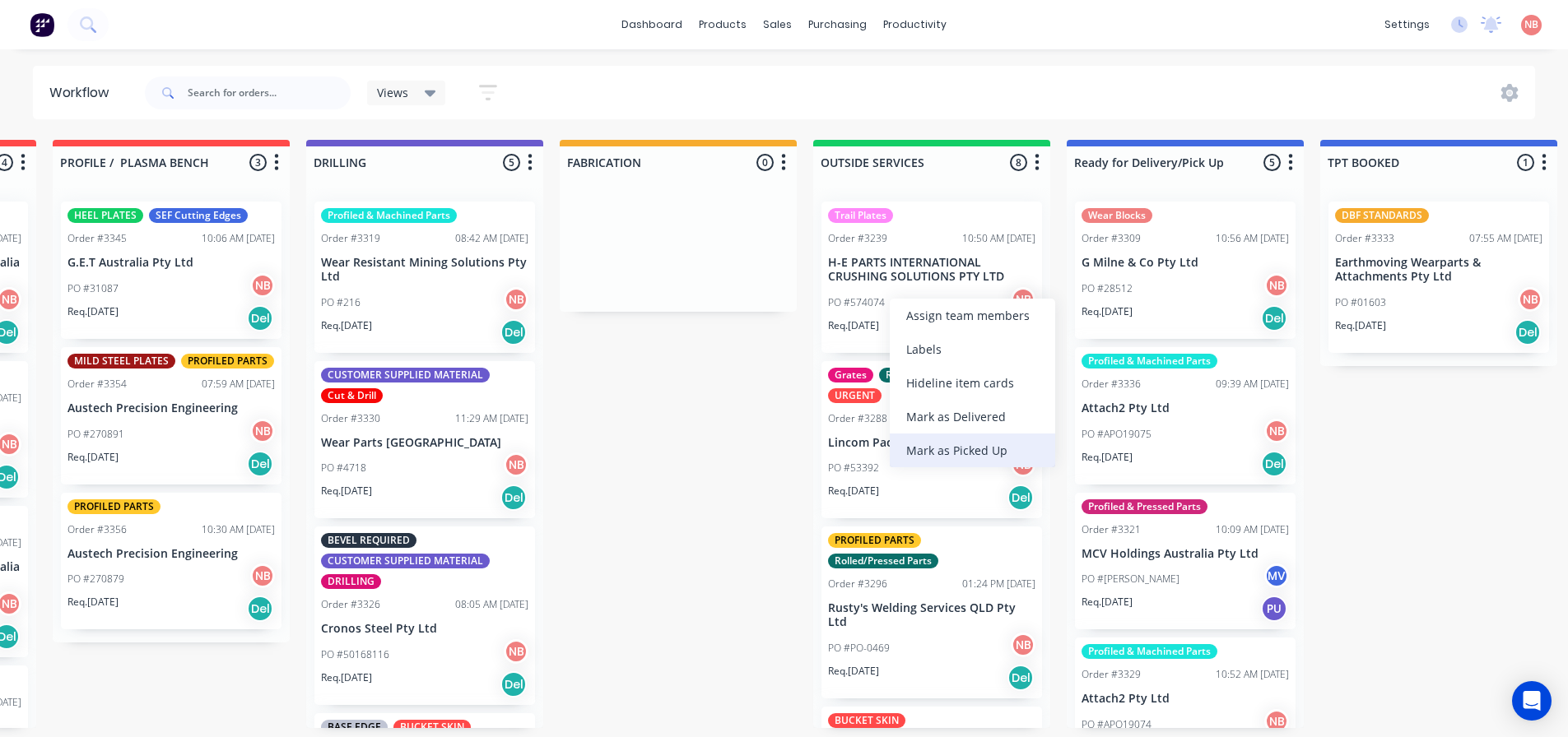
click at [948, 436] on div "Mark as Picked Up" at bounding box center [972, 450] width 165 height 34
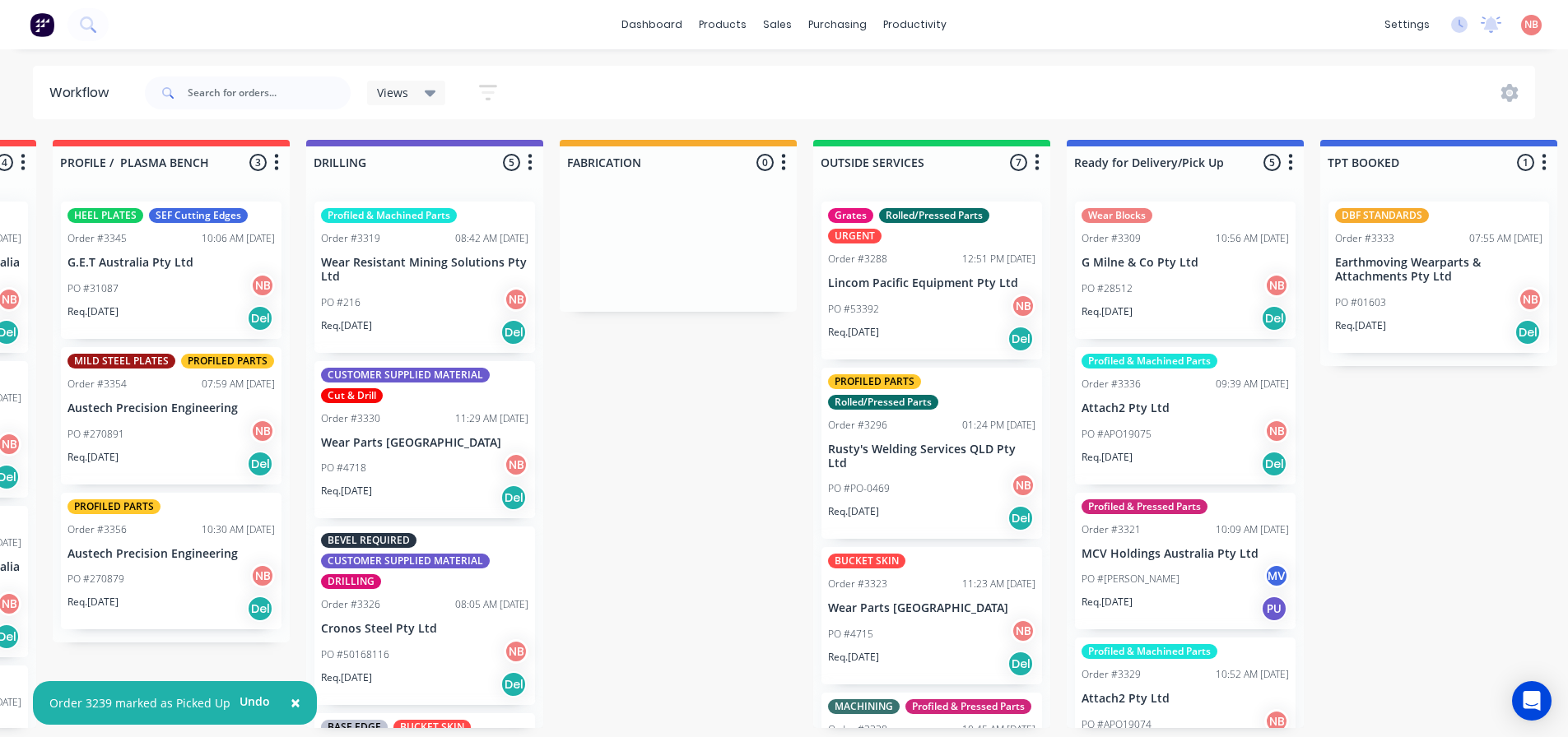
scroll to position [82, 0]
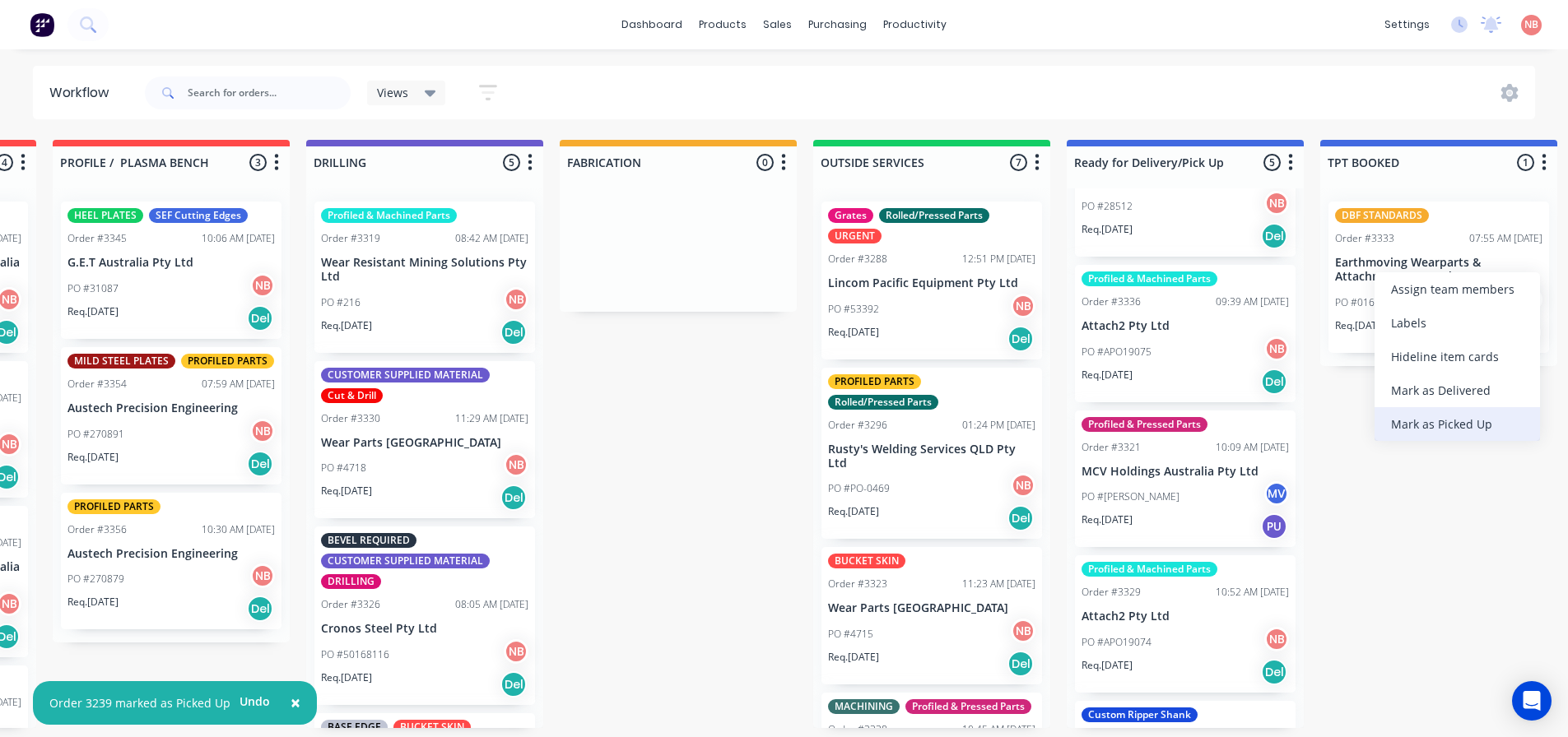
click at [1428, 431] on div "Mark as Picked Up" at bounding box center [1457, 424] width 165 height 34
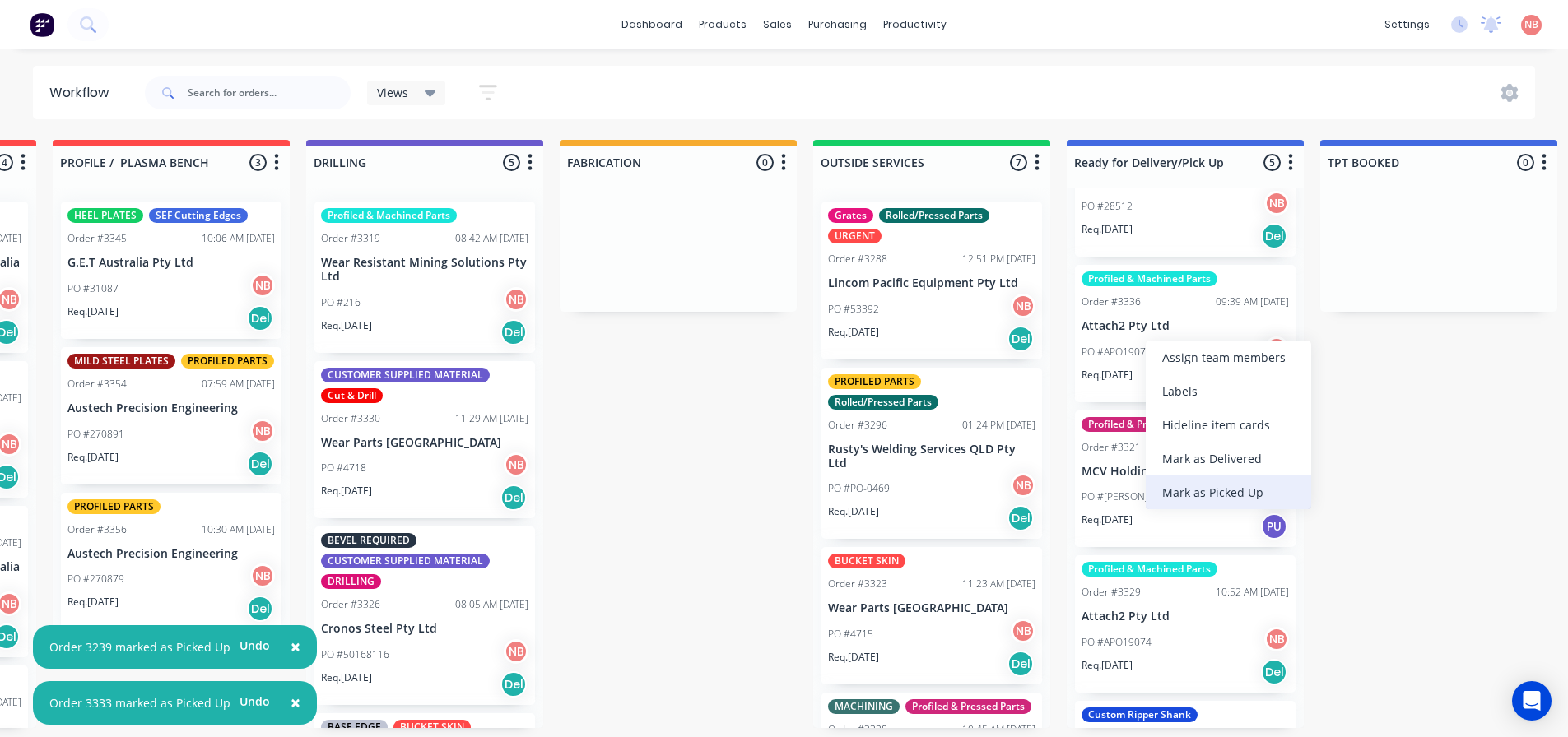
click at [1191, 476] on div "Mark as Picked Up" at bounding box center [1228, 493] width 165 height 34
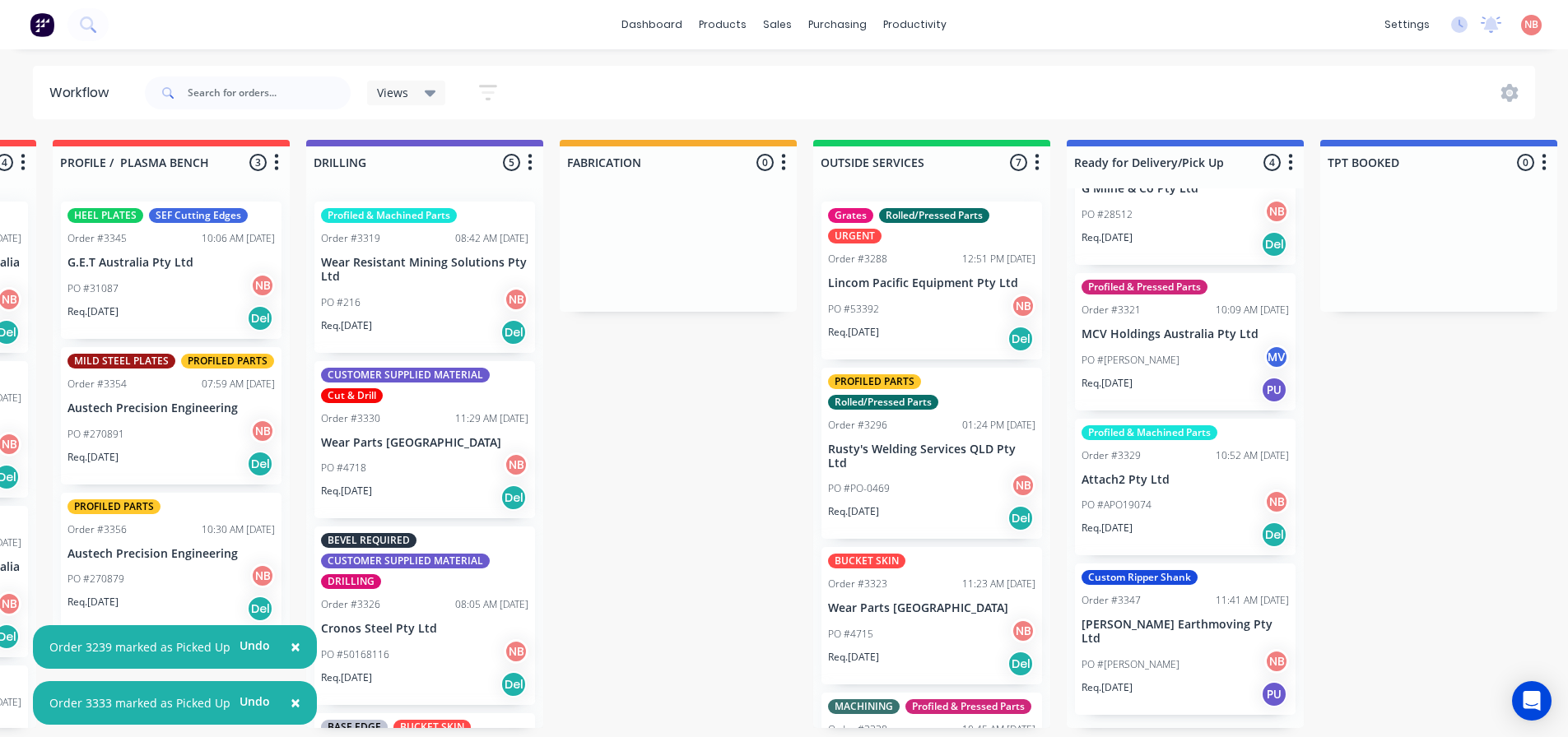
scroll to position [47, 0]
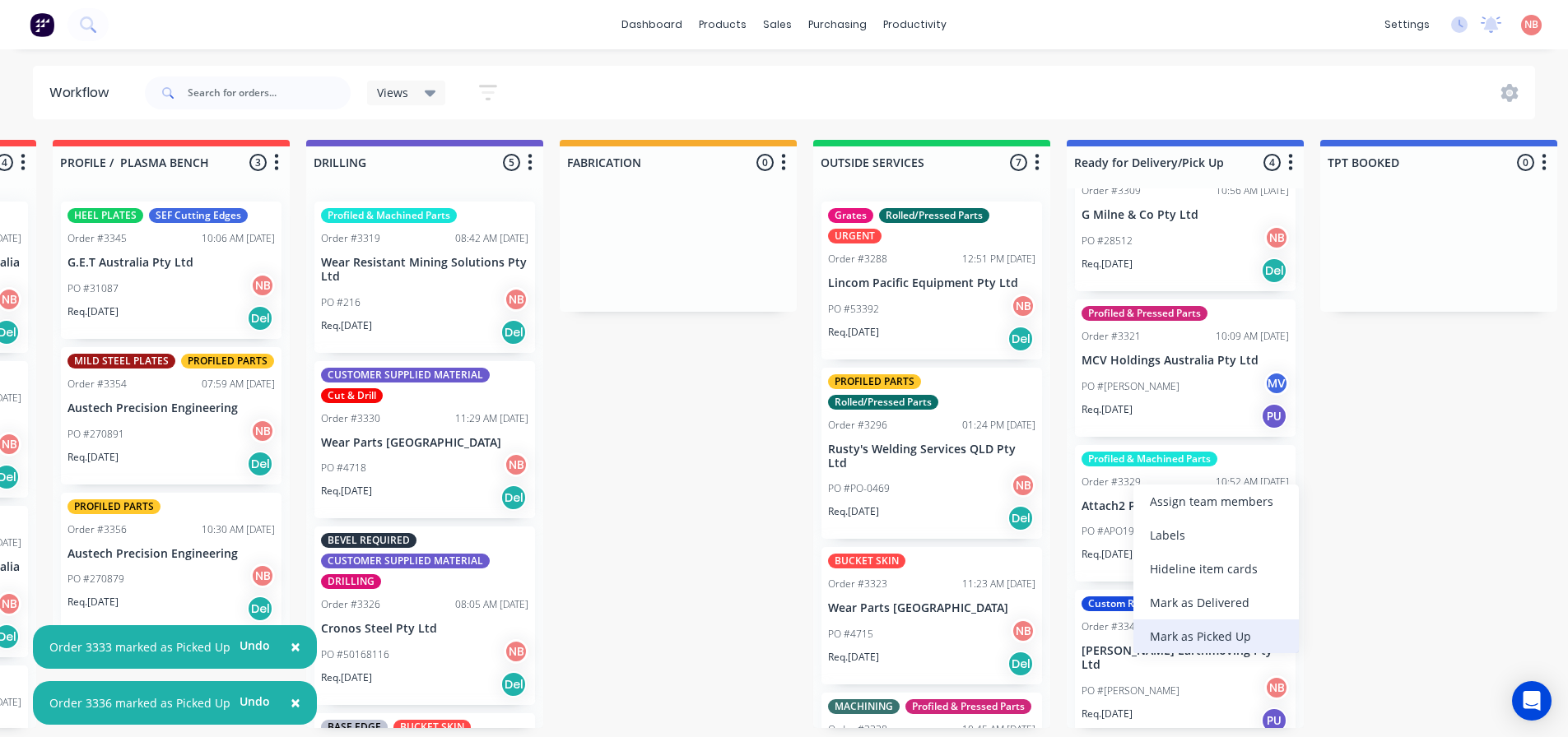
click at [1164, 628] on div "Mark as Picked Up" at bounding box center [1216, 636] width 165 height 34
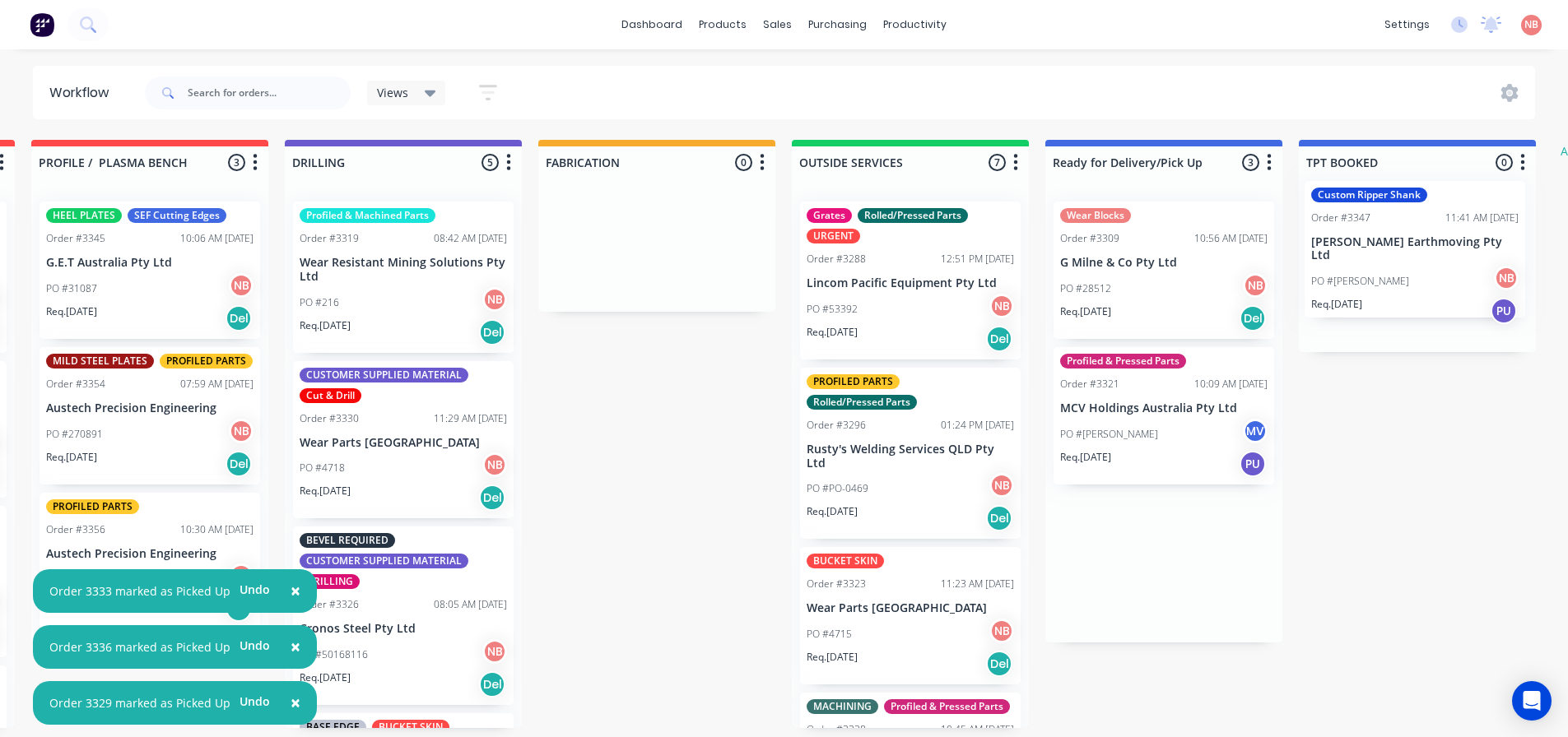
drag, startPoint x: 1140, startPoint y: 579, endPoint x: 1375, endPoint y: 262, distance: 394.6
click at [1375, 262] on div "Submitted 2 Status colour #FF69B4 hex #FF69B4 Save Cancel Summaries Total order…" at bounding box center [595, 433] width 2745 height 588
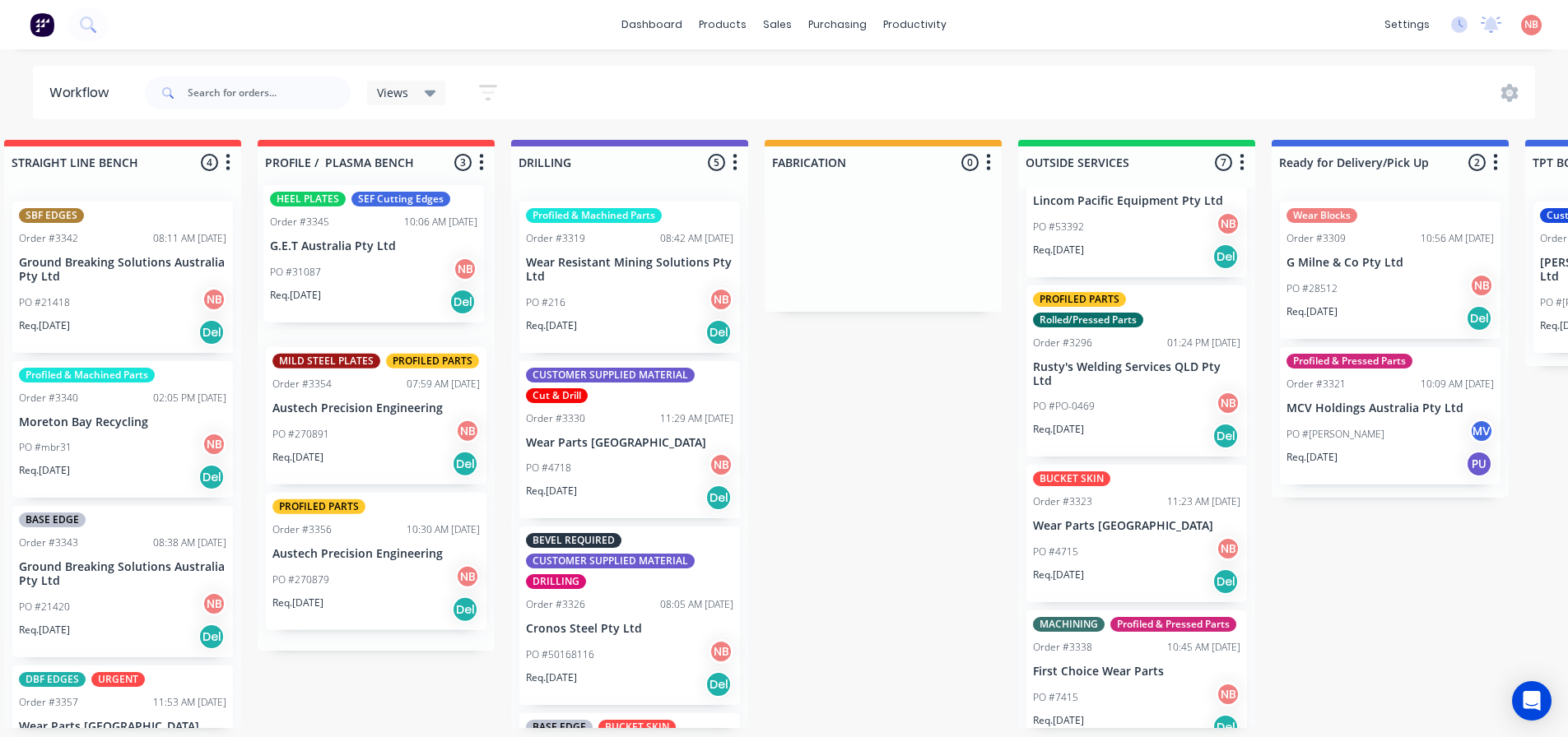
scroll to position [1, 533]
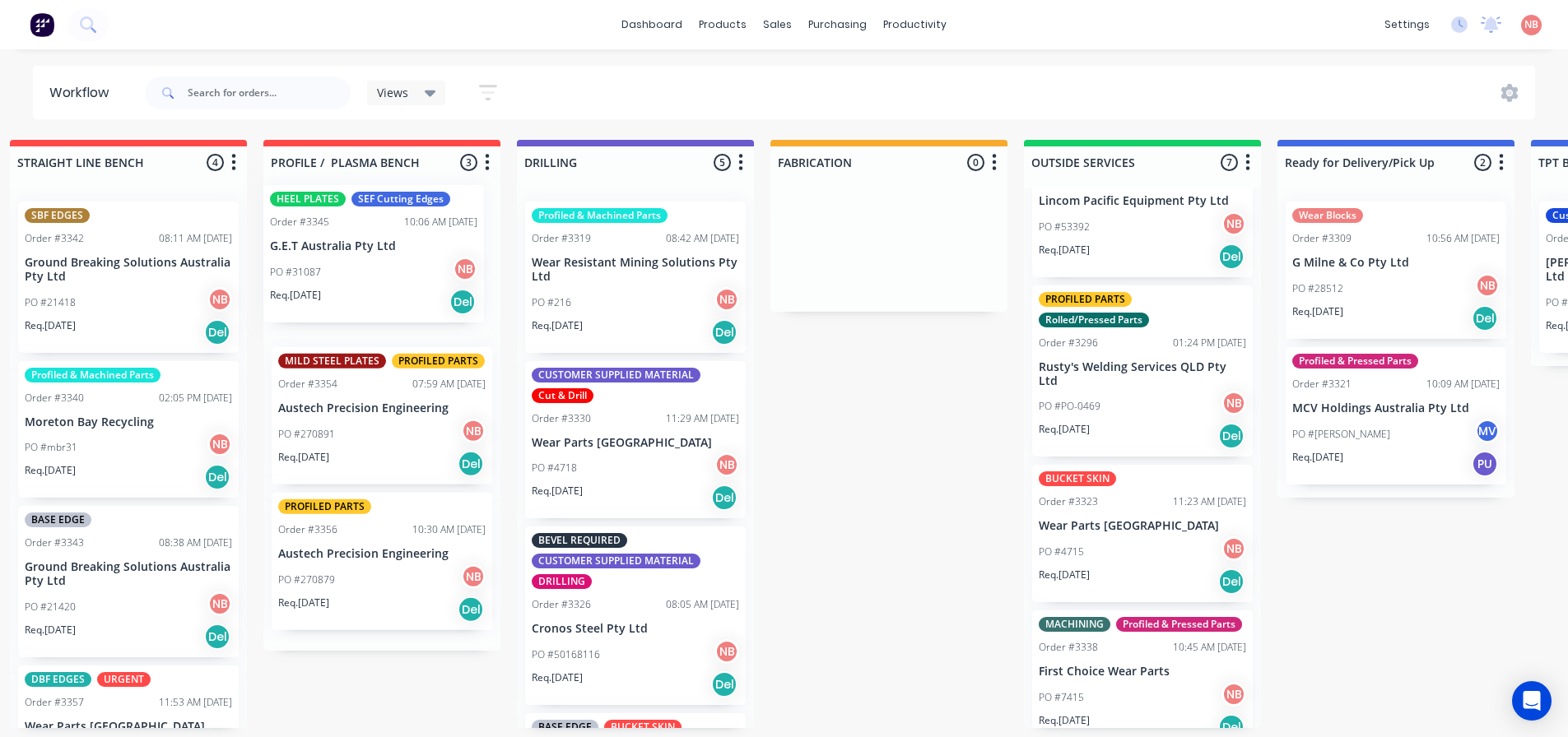
drag, startPoint x: 294, startPoint y: 308, endPoint x: 322, endPoint y: 292, distance: 32.2
click at [322, 292] on div "HEEL PLATES SEF Cutting Edges Order #3345 10:06 AM 26/09/25 G.E.T Australia Pty…" at bounding box center [381, 419] width 237 height 462
click at [361, 276] on div "PO #31087 NB" at bounding box center [382, 288] width 207 height 31
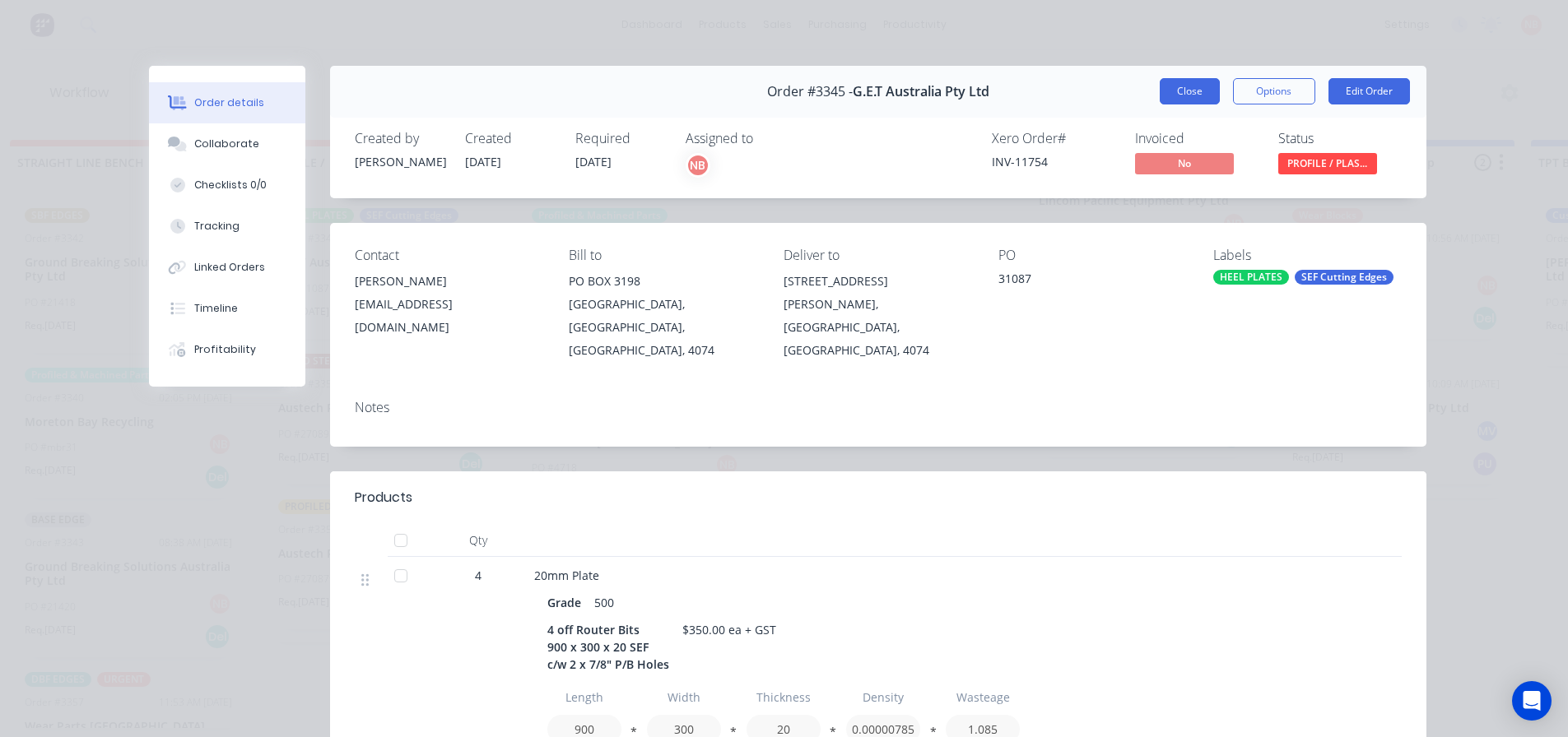
click at [1162, 91] on button "Close" at bounding box center [1190, 91] width 60 height 26
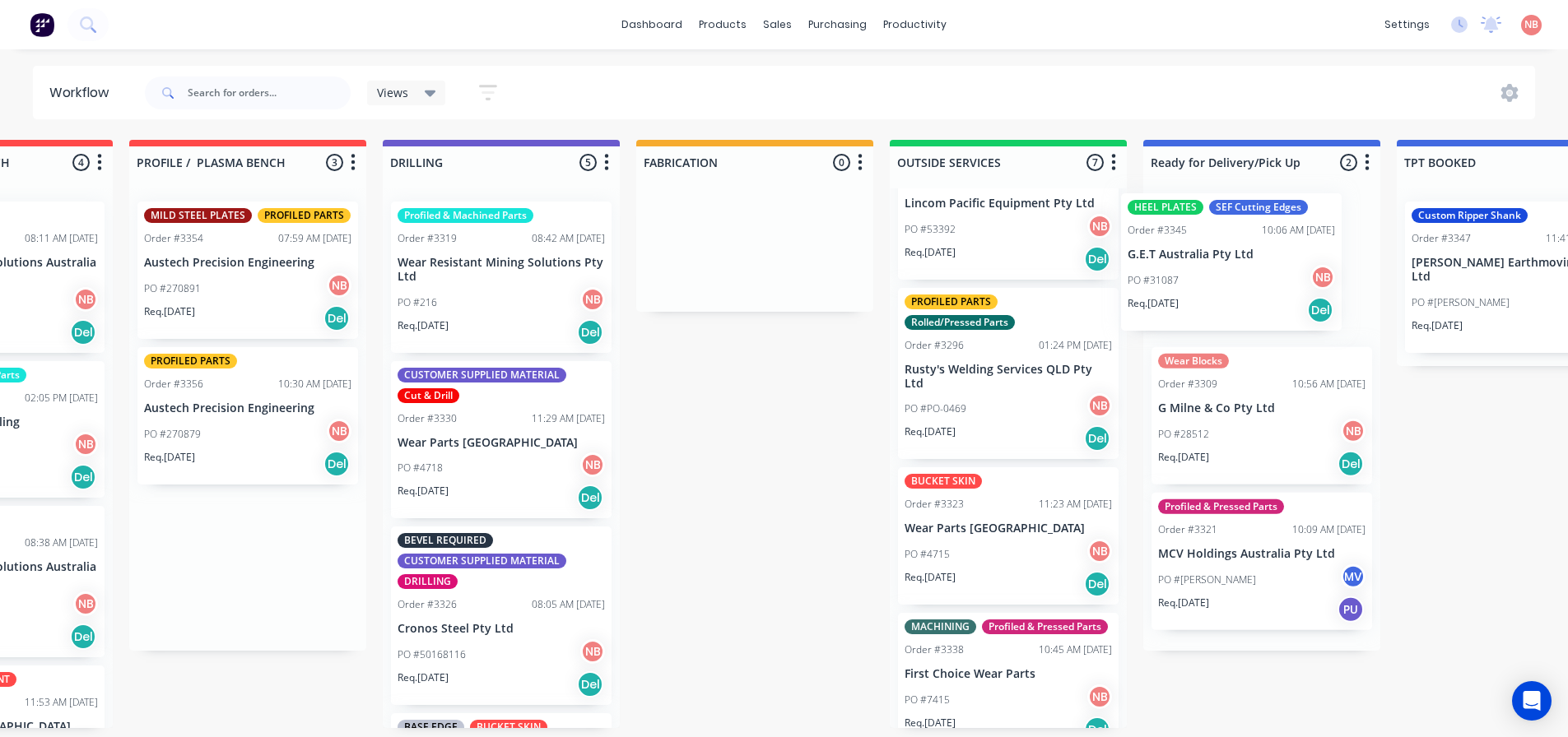
scroll to position [1, 675]
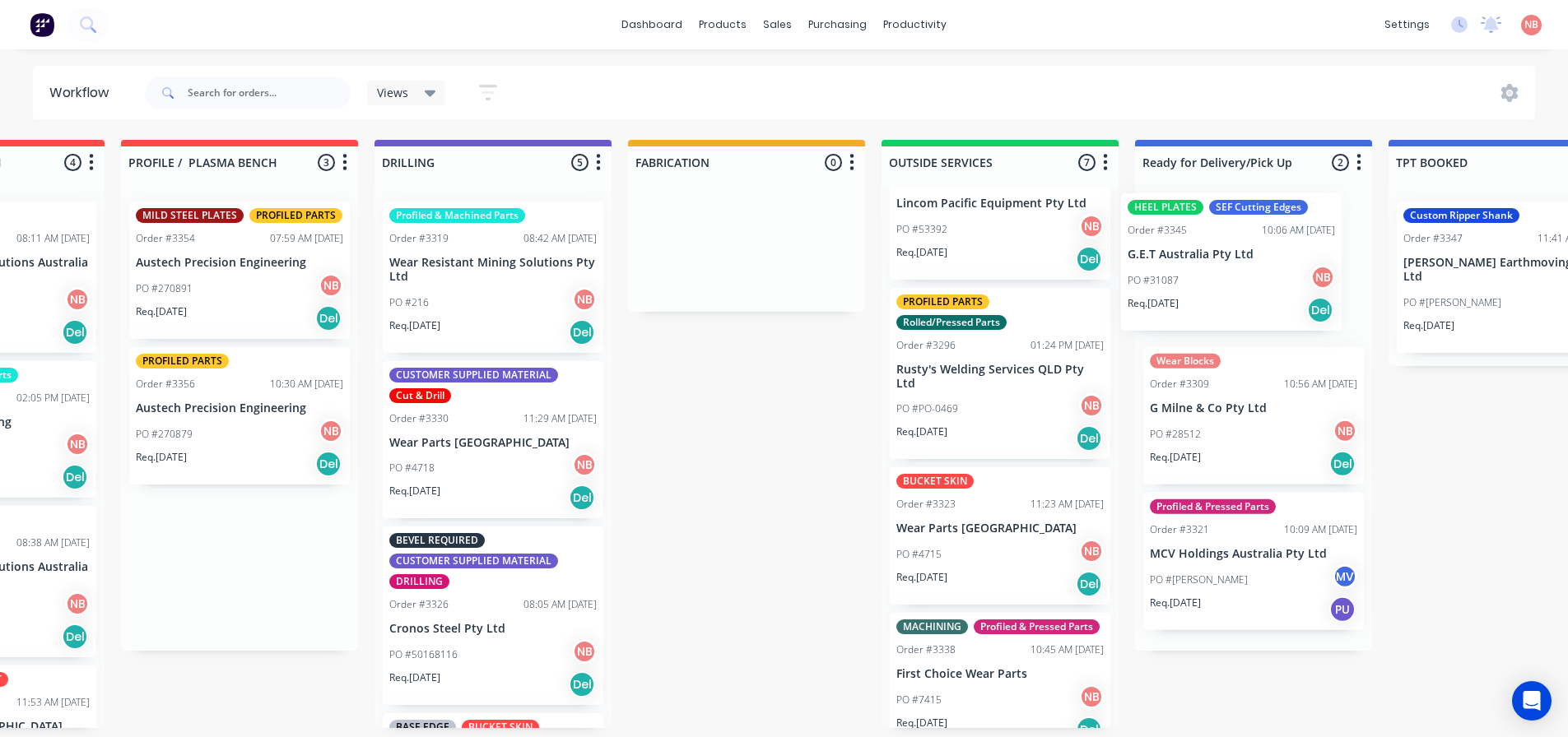
drag, startPoint x: 370, startPoint y: 243, endPoint x: 1231, endPoint y: 235, distance: 861.0
click at [1231, 235] on div "Submitted 2 Status colour #FF69B4 hex #FF69B4 Save Cancel Summaries Total order…" at bounding box center [685, 433] width 2745 height 588
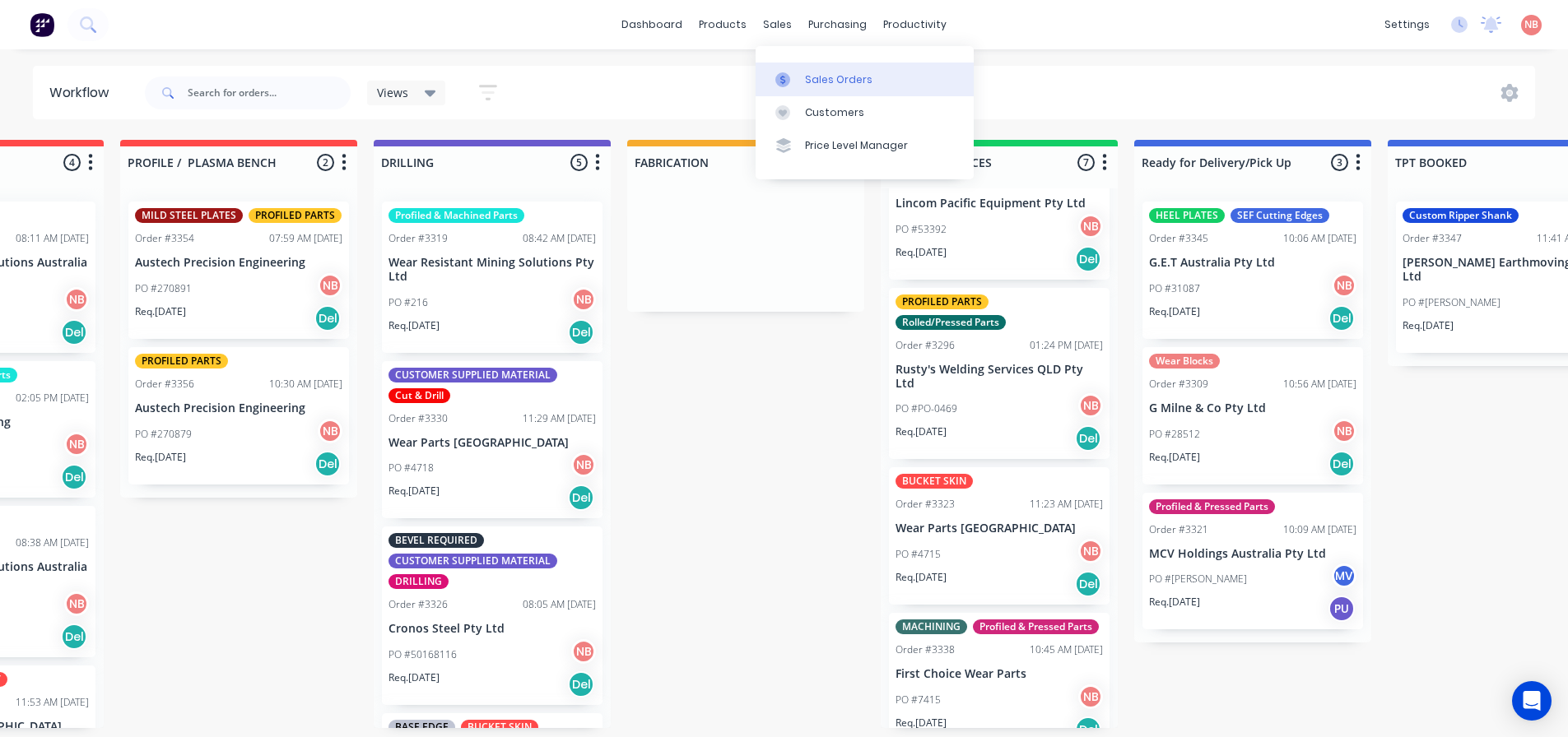
click at [781, 89] on link "Sales Orders" at bounding box center [864, 79] width 218 height 33
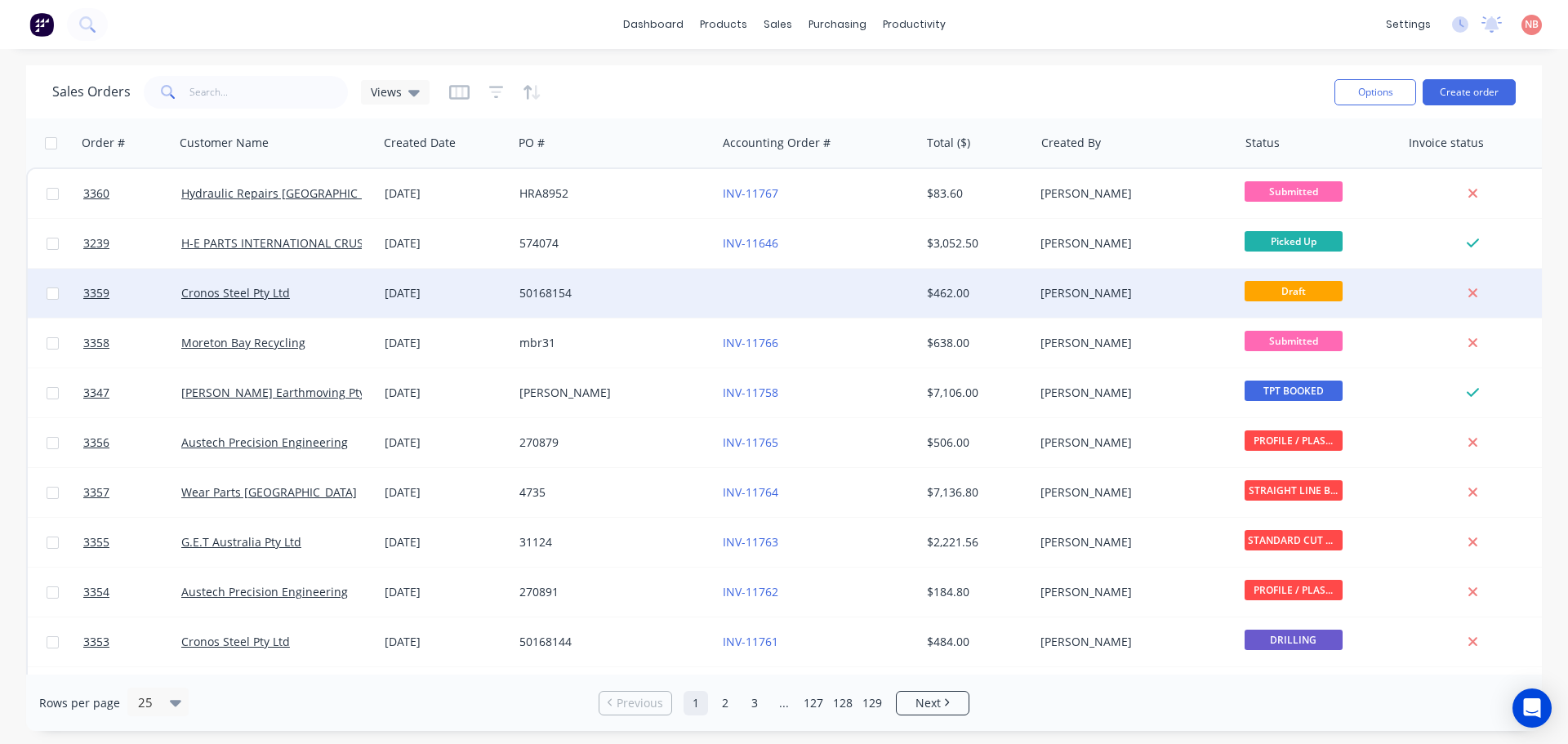
click at [709, 288] on div "50168154" at bounding box center [615, 292] width 190 height 16
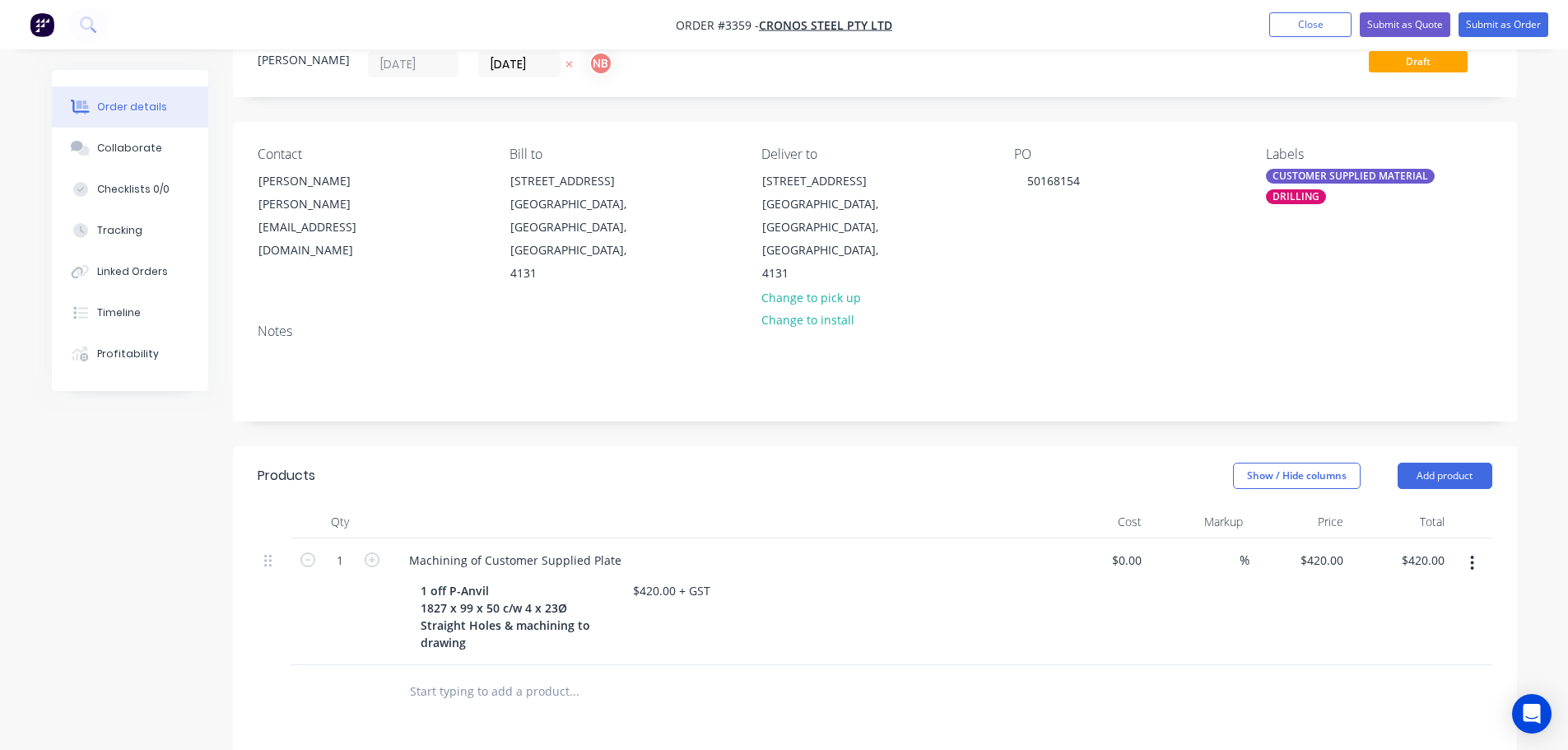
scroll to position [165, 0]
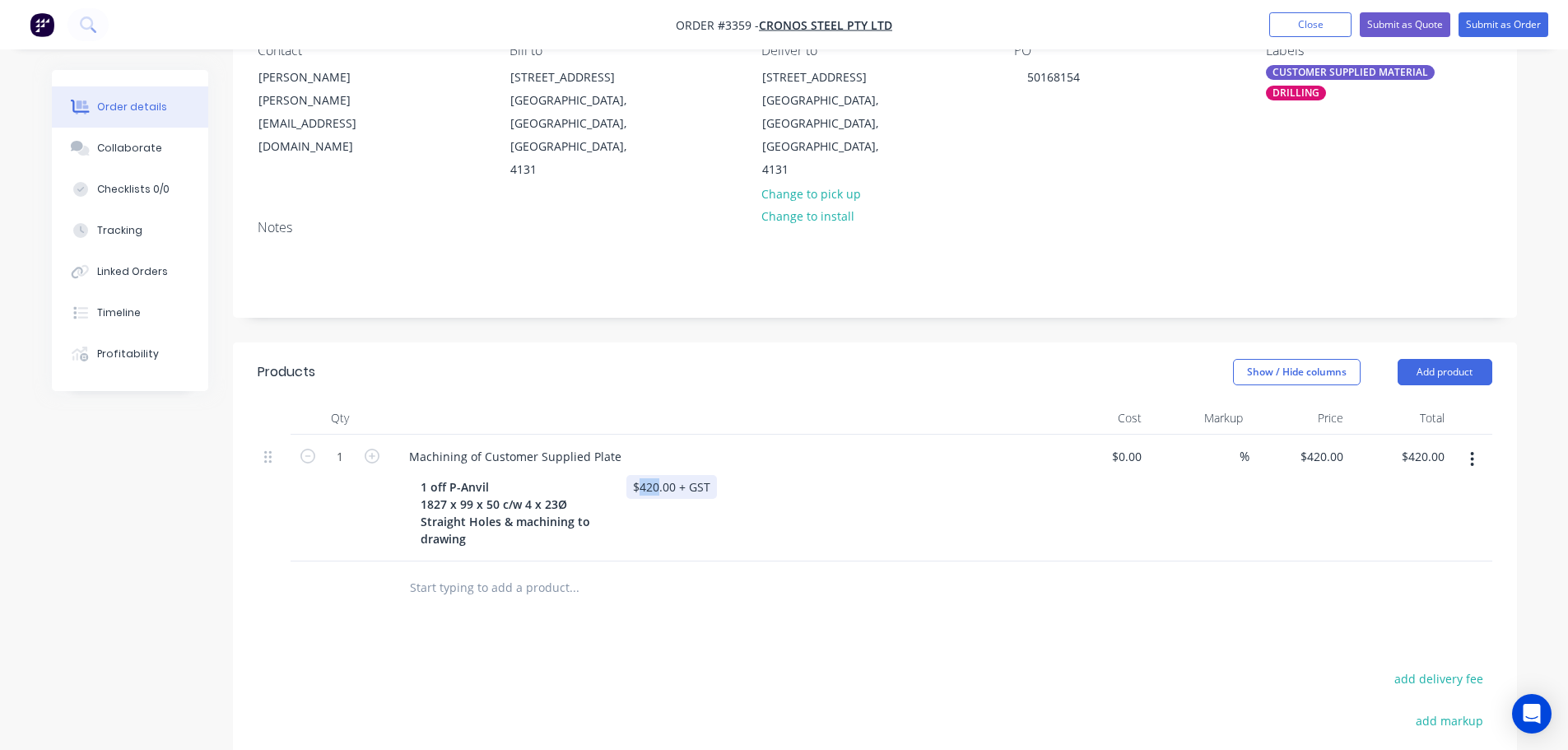
drag, startPoint x: 658, startPoint y: 467, endPoint x: 642, endPoint y: 464, distance: 16.3
click at [642, 475] on div "$420.00 + GST" at bounding box center [671, 487] width 91 height 24
click at [1326, 445] on input "420" at bounding box center [1336, 456] width 28 height 24
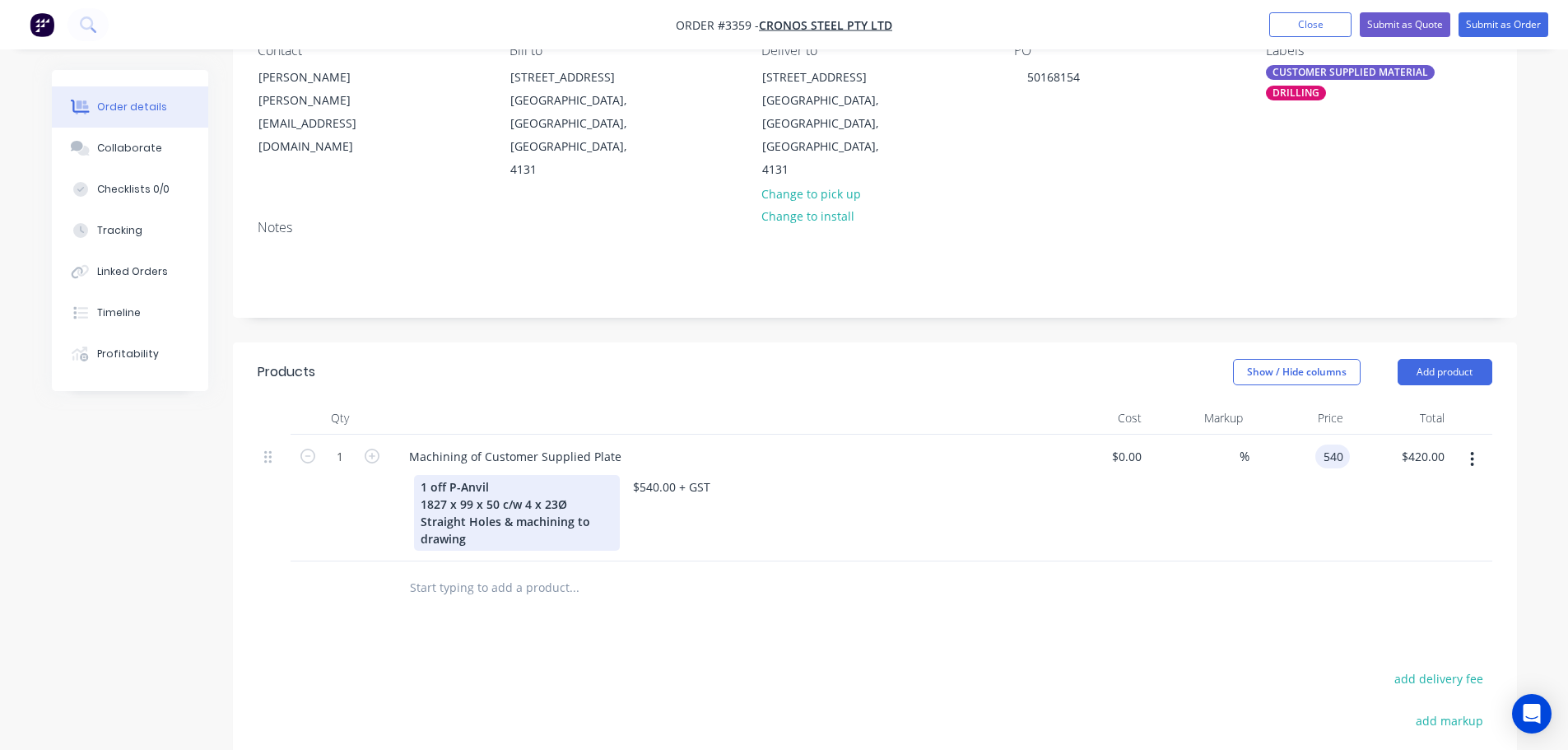
type input "$540.00"
click at [429, 475] on div "1 off P-Anvil 1827 x 99 x 50 c/w 4 x 23Ø Straight Holes & machining to drawing" at bounding box center [517, 512] width 205 height 76
click at [421, 475] on div "1 off P-Anvil 1827 x 99 x 50 c/w 4 x 23Ø Straight Holes & machining to drawing" at bounding box center [517, 512] width 205 height 76
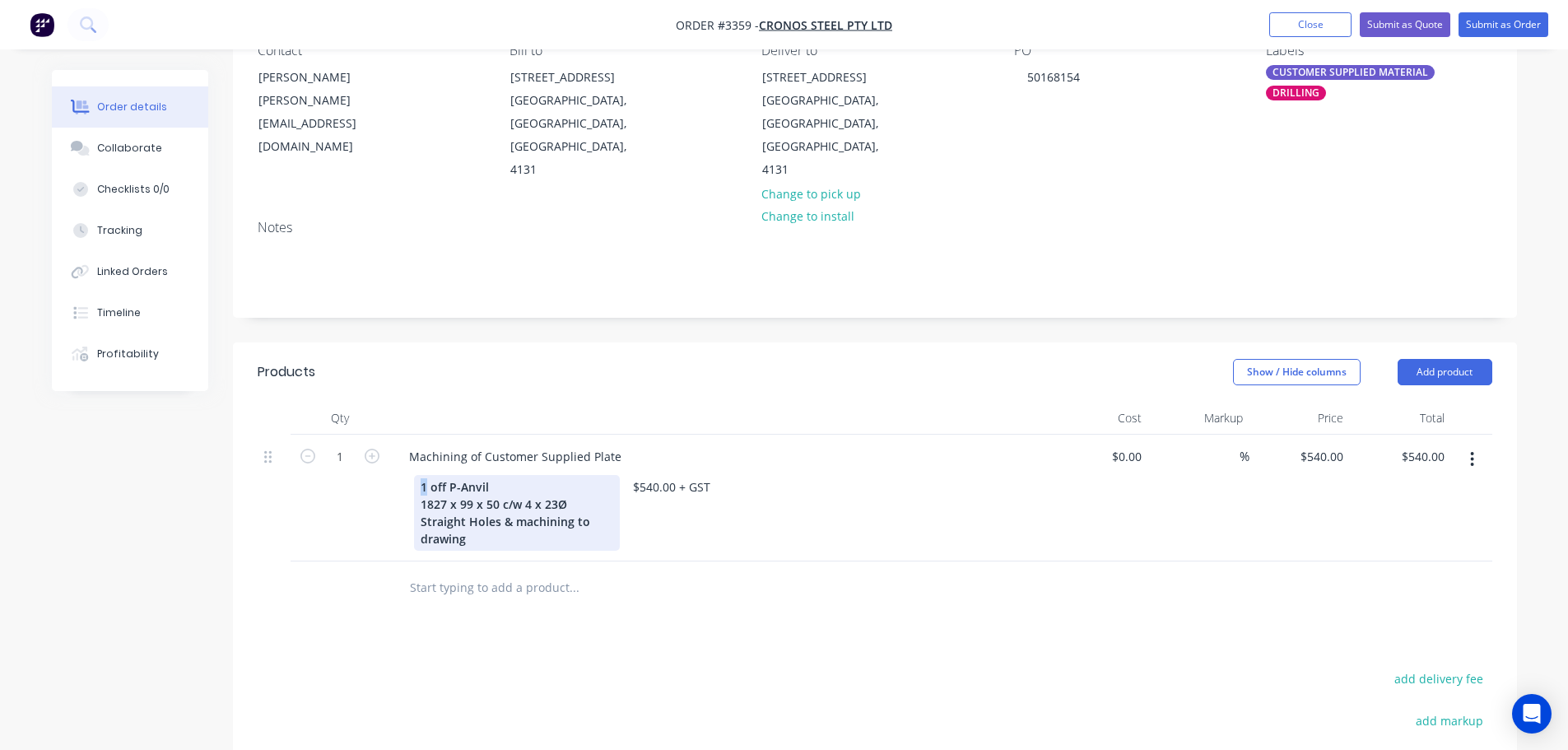
click at [425, 475] on div "1 off P-Anvil 1827 x 99 x 50 c/w 4 x 23Ø Straight Holes & machining to drawing" at bounding box center [517, 512] width 205 height 76
click at [422, 475] on div "1 off P-Anvil 1827 x 99 x 50 c/w 4 x 23Ø Straight Holes & machining to drawing" at bounding box center [517, 512] width 205 height 76
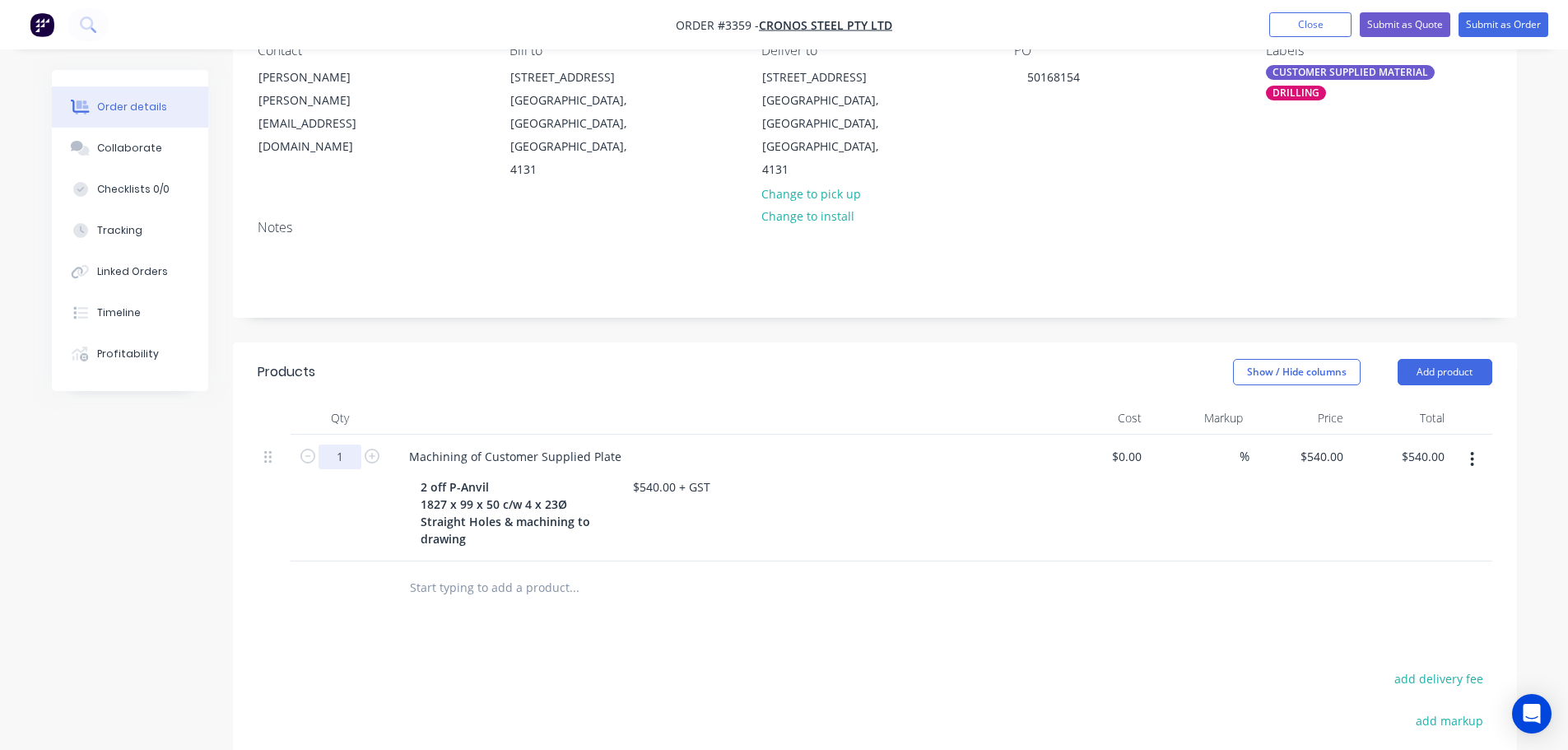
click at [338, 445] on input "1" at bounding box center [339, 456] width 42 height 25
type input "2"
type input "$1,080.00"
click at [459, 374] on header "Products Show / Hide columns Add product" at bounding box center [874, 372] width 1284 height 59
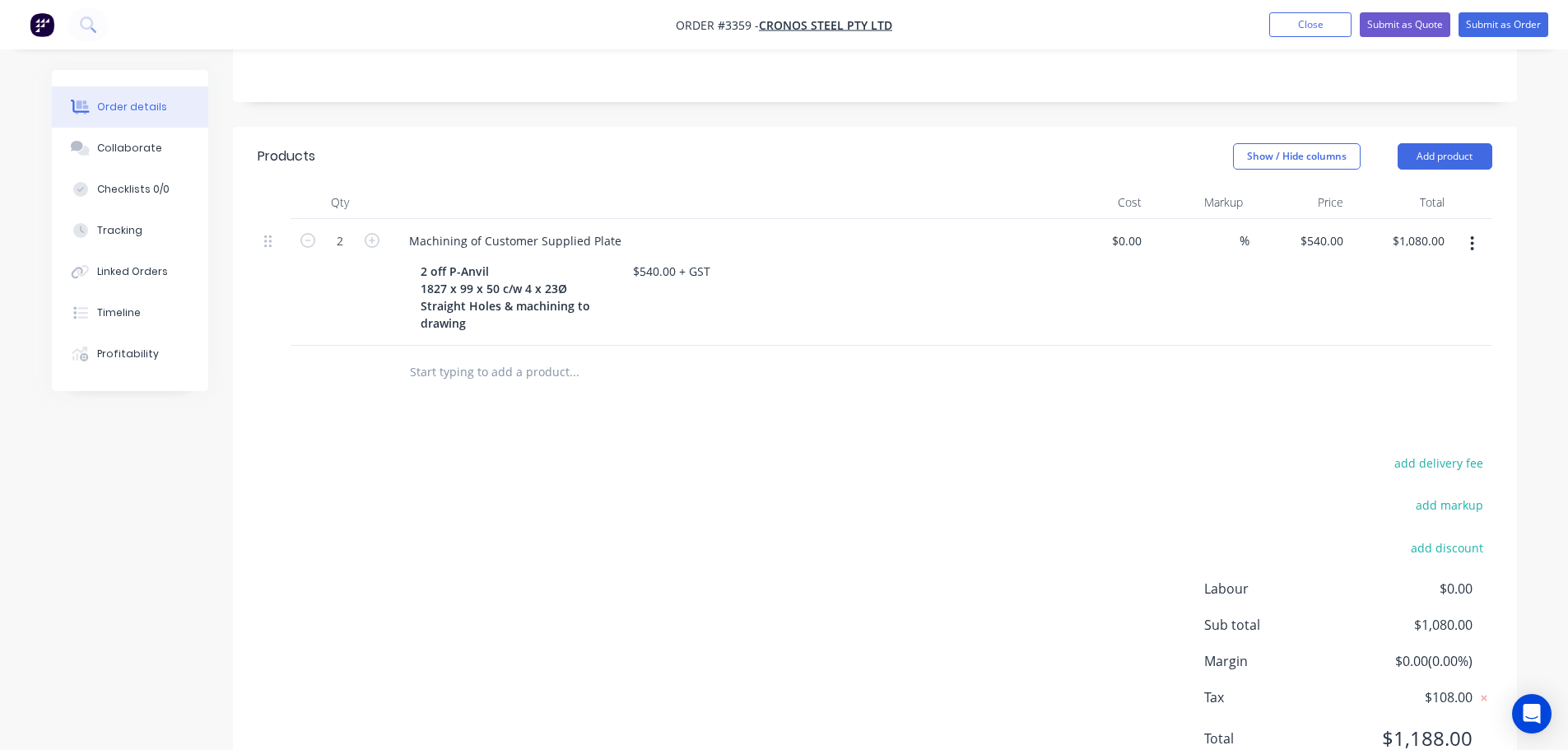
scroll to position [409, 0]
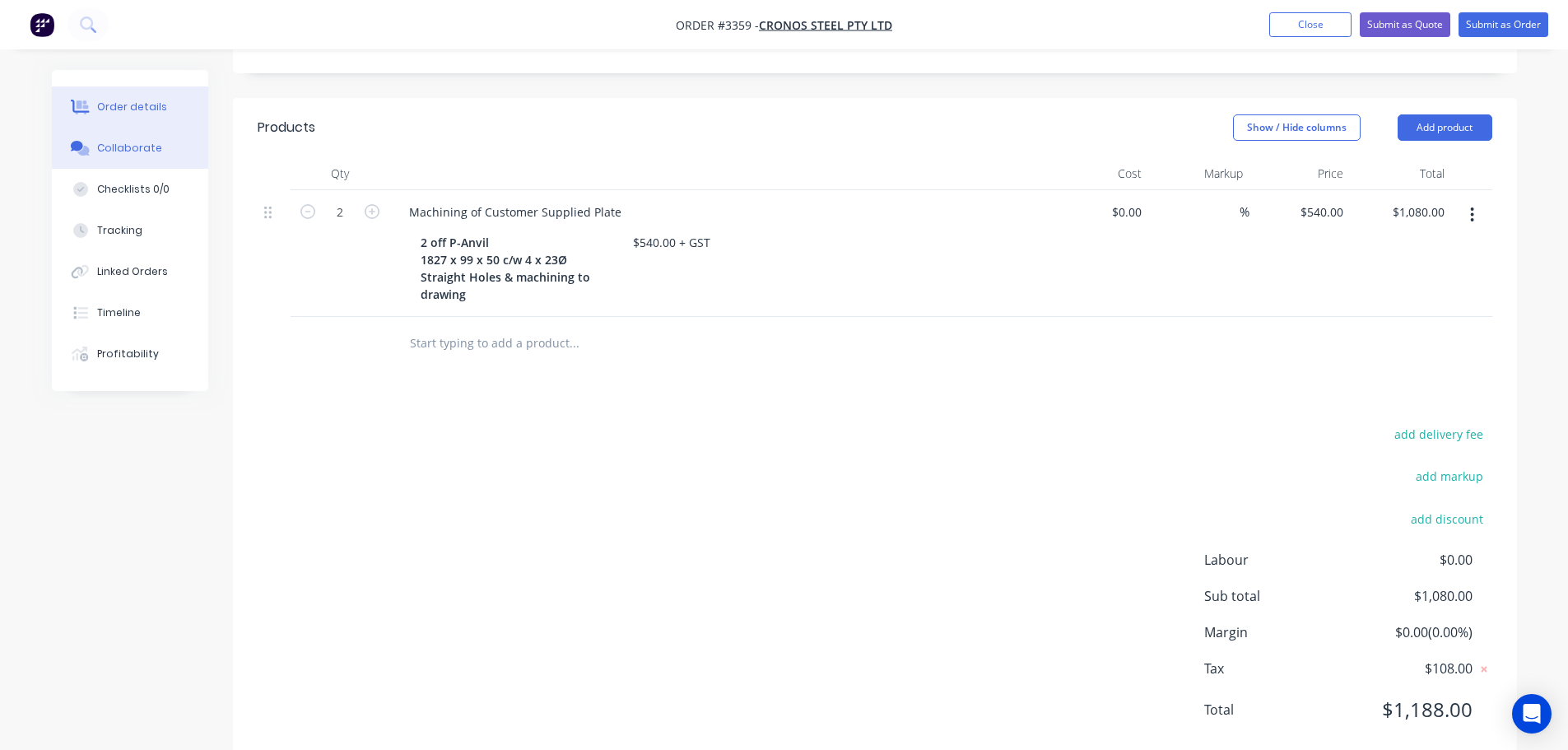
click at [126, 141] on div "Collaborate" at bounding box center [129, 148] width 65 height 14
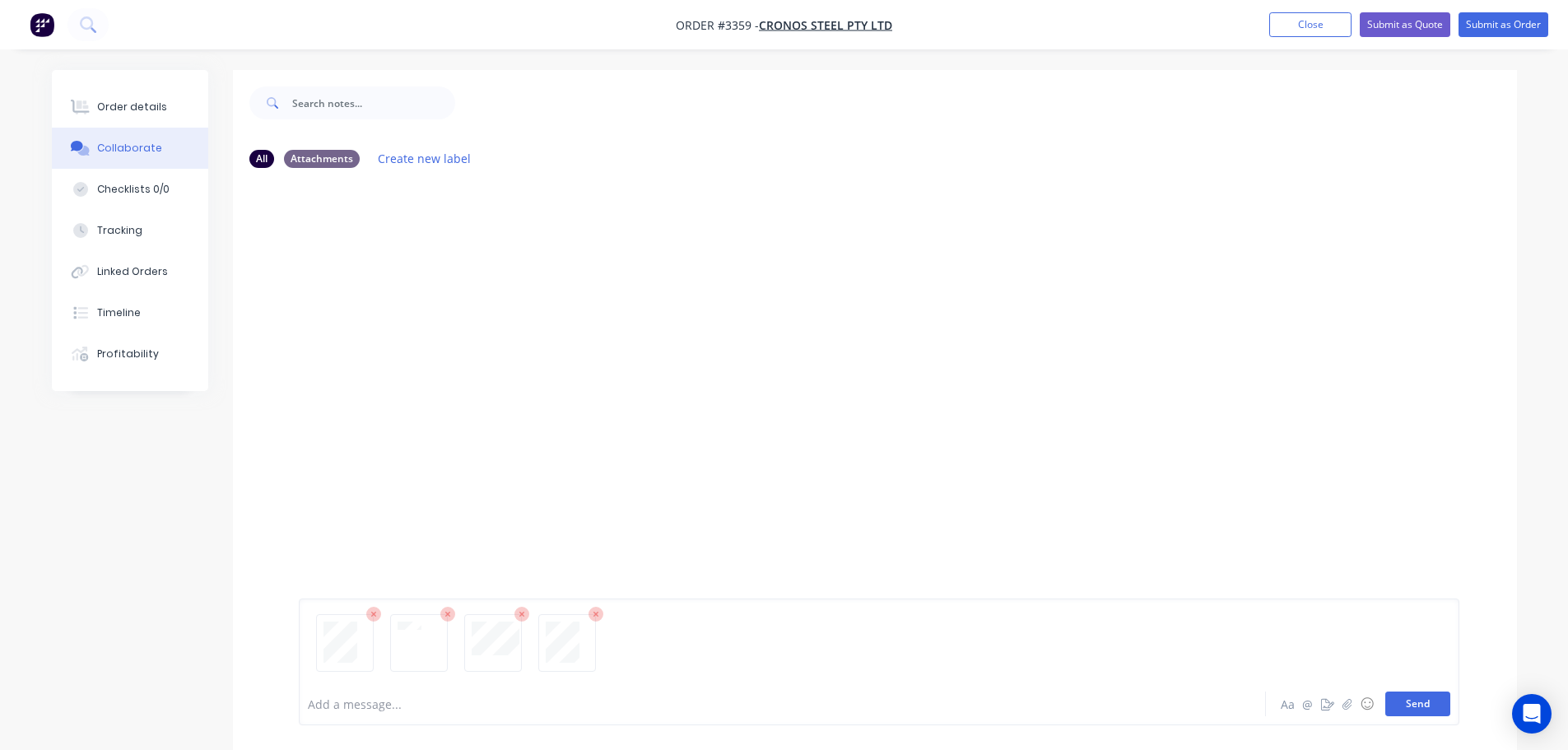
click at [1432, 698] on button "Send" at bounding box center [1417, 703] width 65 height 25
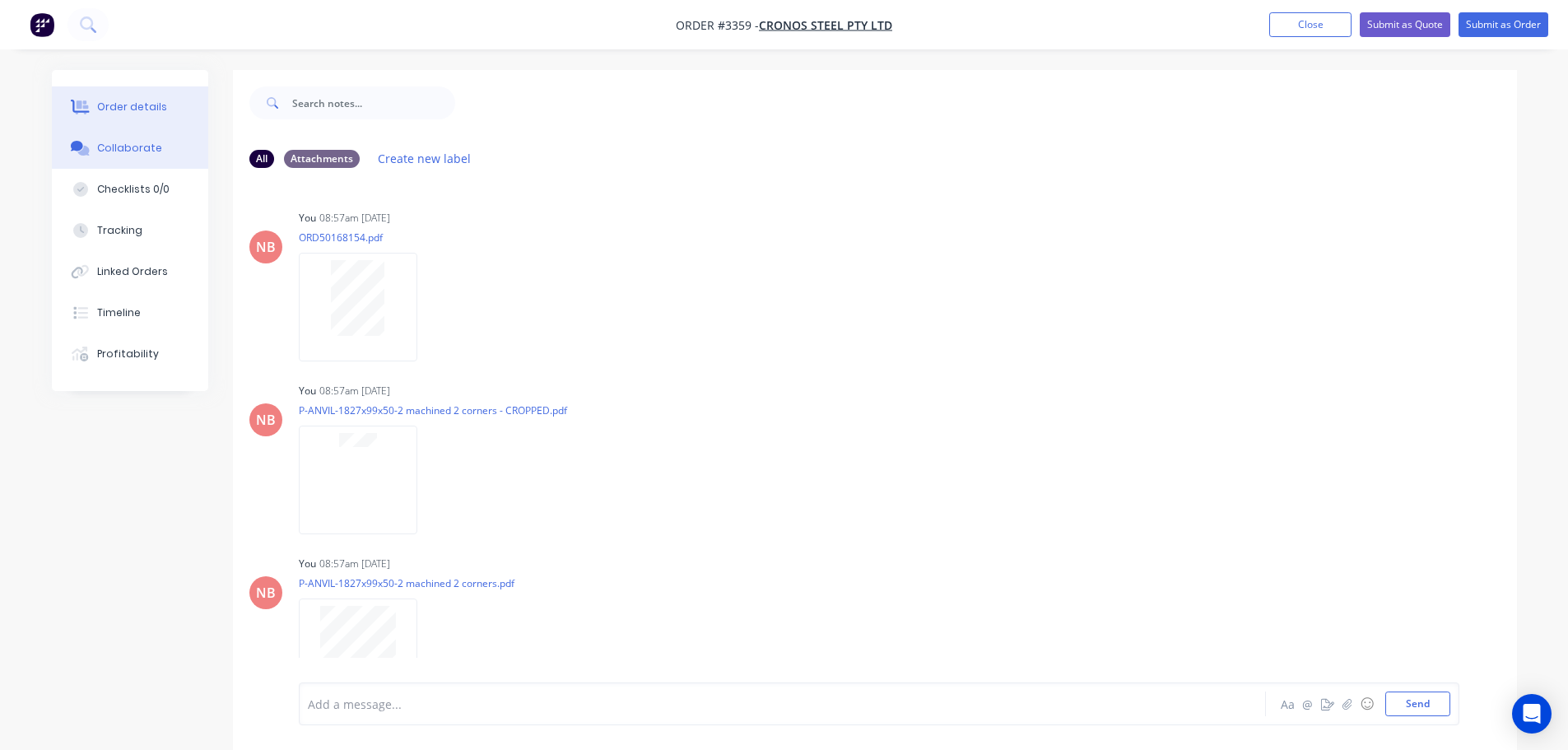
click at [112, 102] on div "Order details" at bounding box center [132, 106] width 70 height 14
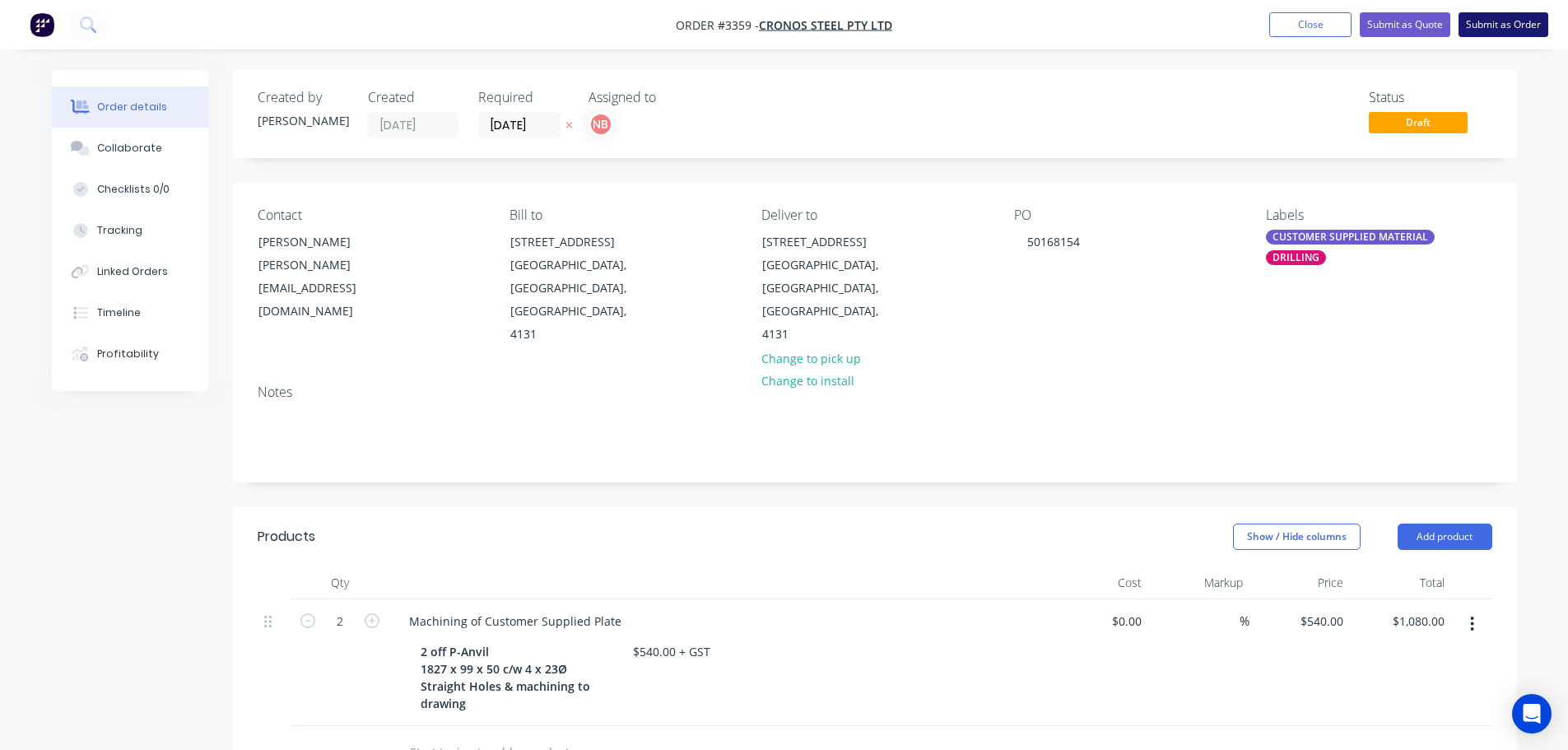
click at [1486, 29] on button "Submit as Order" at bounding box center [1504, 25] width 90 height 25
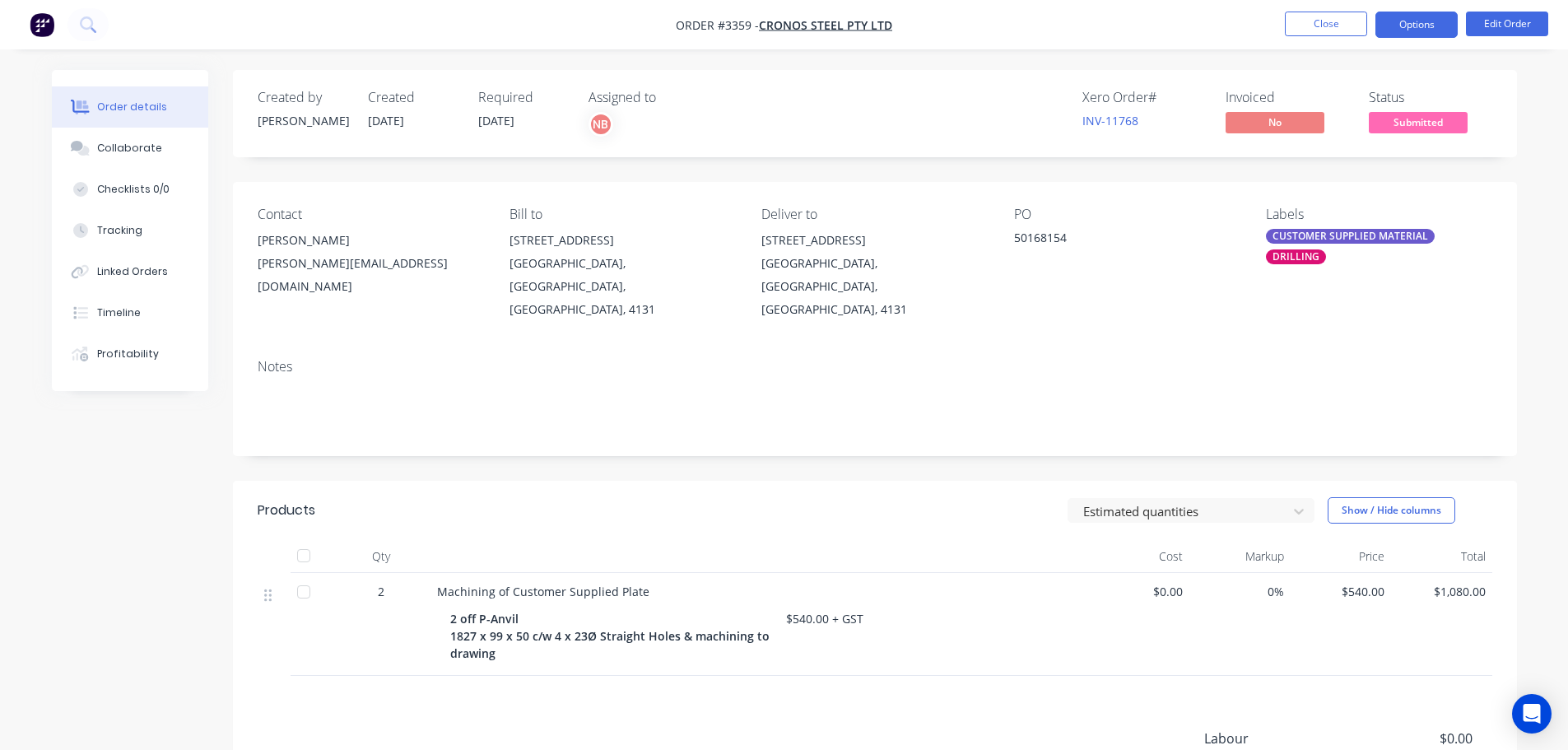
click at [1404, 17] on button "Options" at bounding box center [1416, 25] width 82 height 26
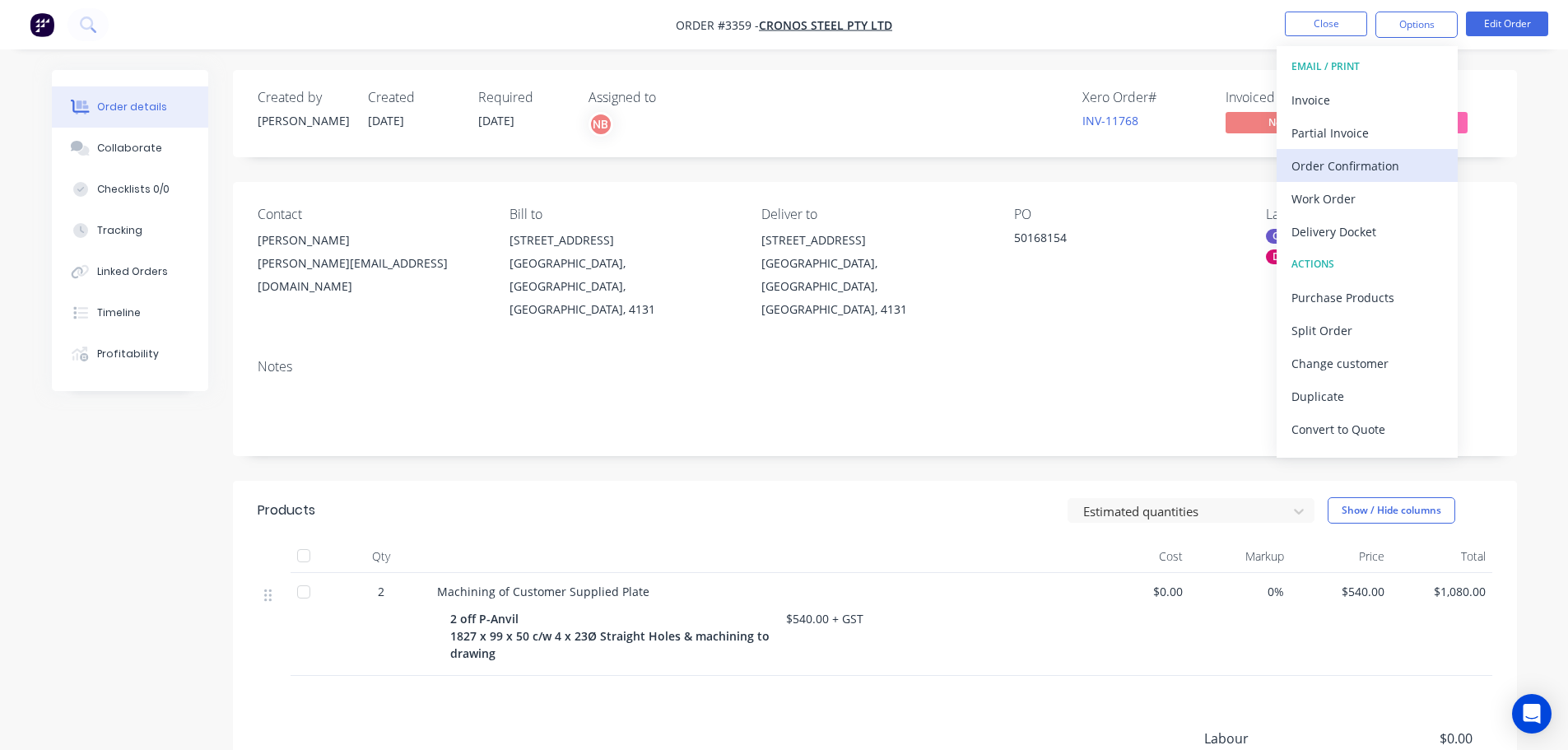
click at [1328, 160] on div "Order Confirmation" at bounding box center [1367, 165] width 151 height 24
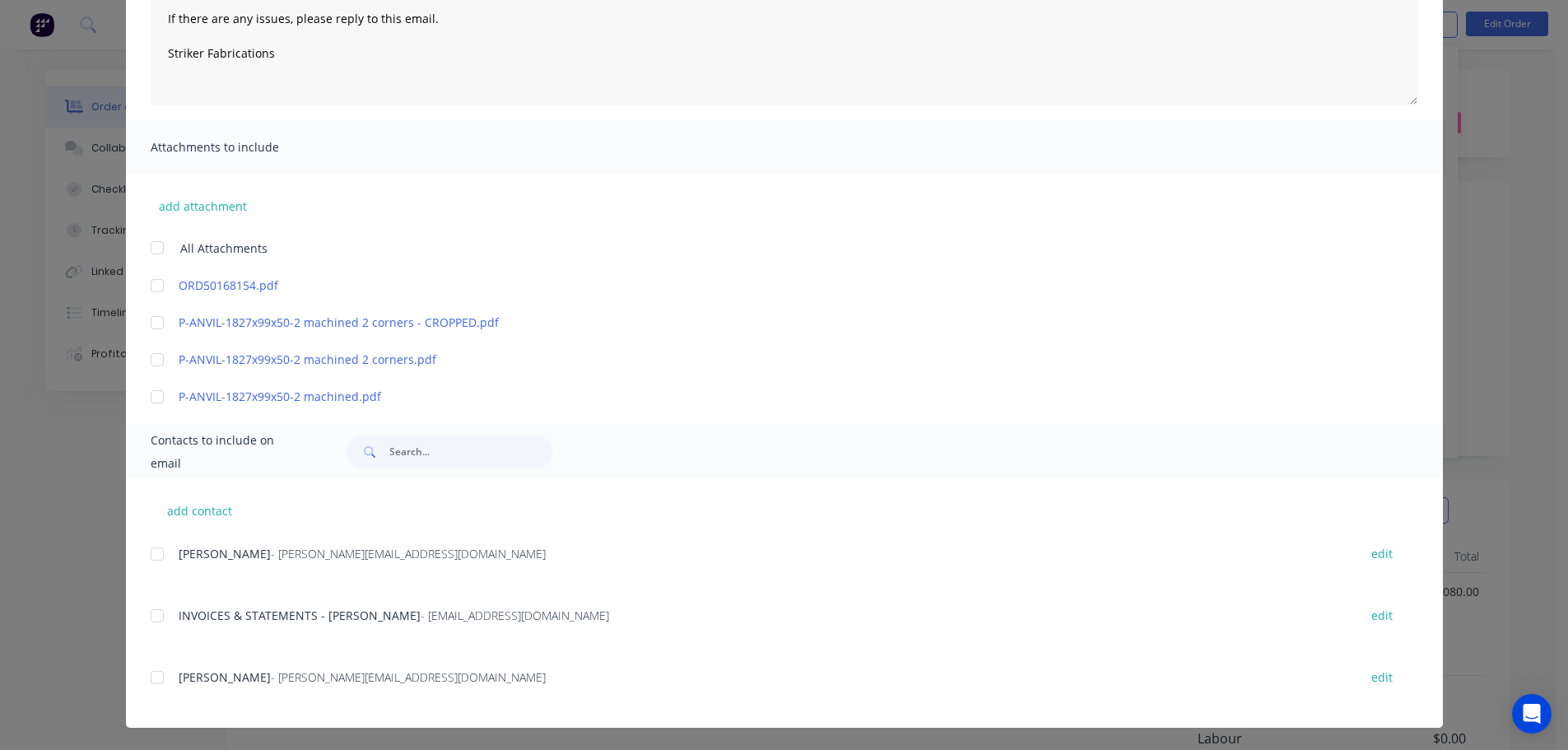
click at [150, 557] on div at bounding box center [157, 553] width 33 height 33
type textarea "Thank you for your order! Click 'view my order' to see your order confirmation.…"
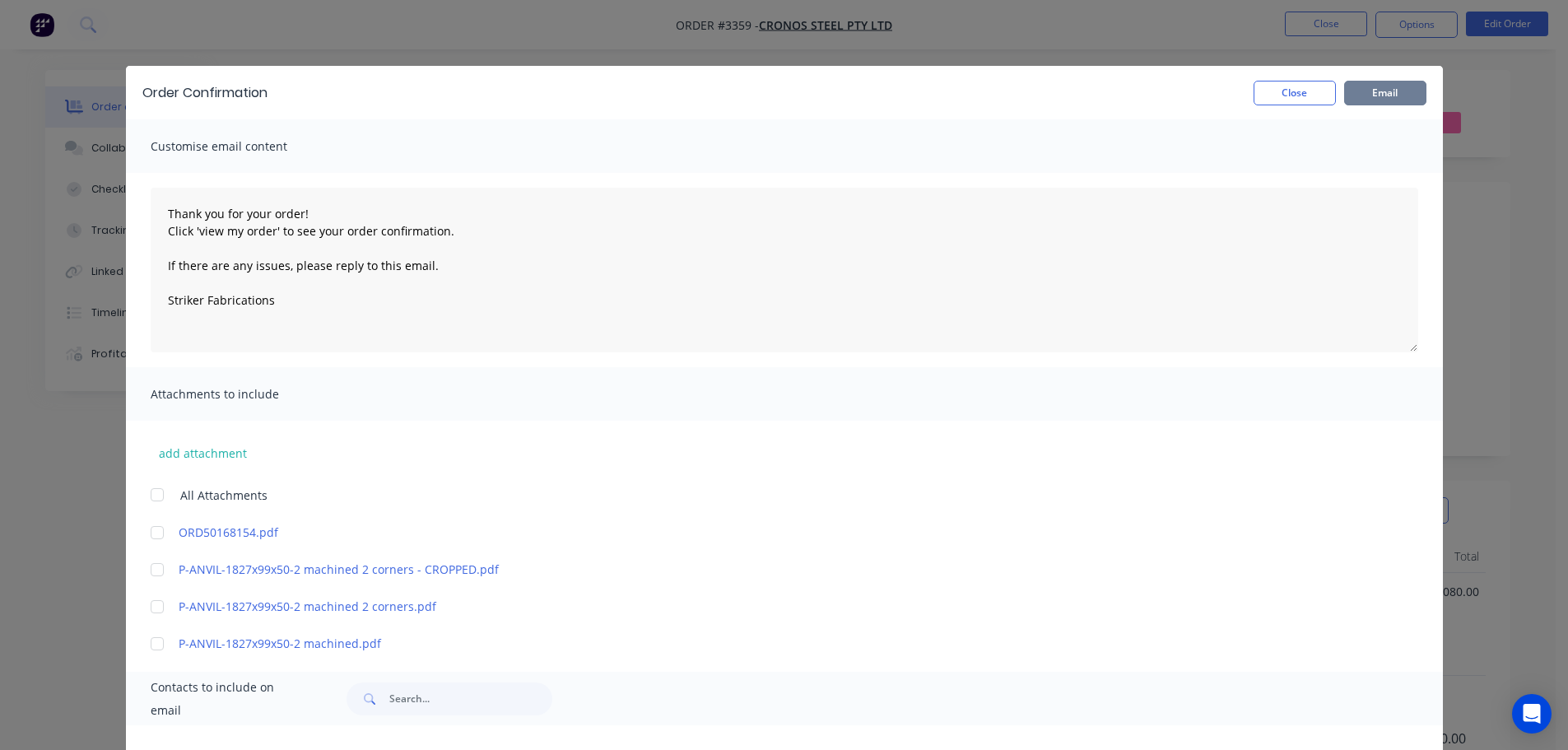
click at [1354, 88] on button "Email" at bounding box center [1385, 92] width 82 height 25
type textarea "Thank you for your order! Click 'view my order' to see your order confirmation.…"
click at [1295, 90] on button "Close" at bounding box center [1294, 92] width 82 height 25
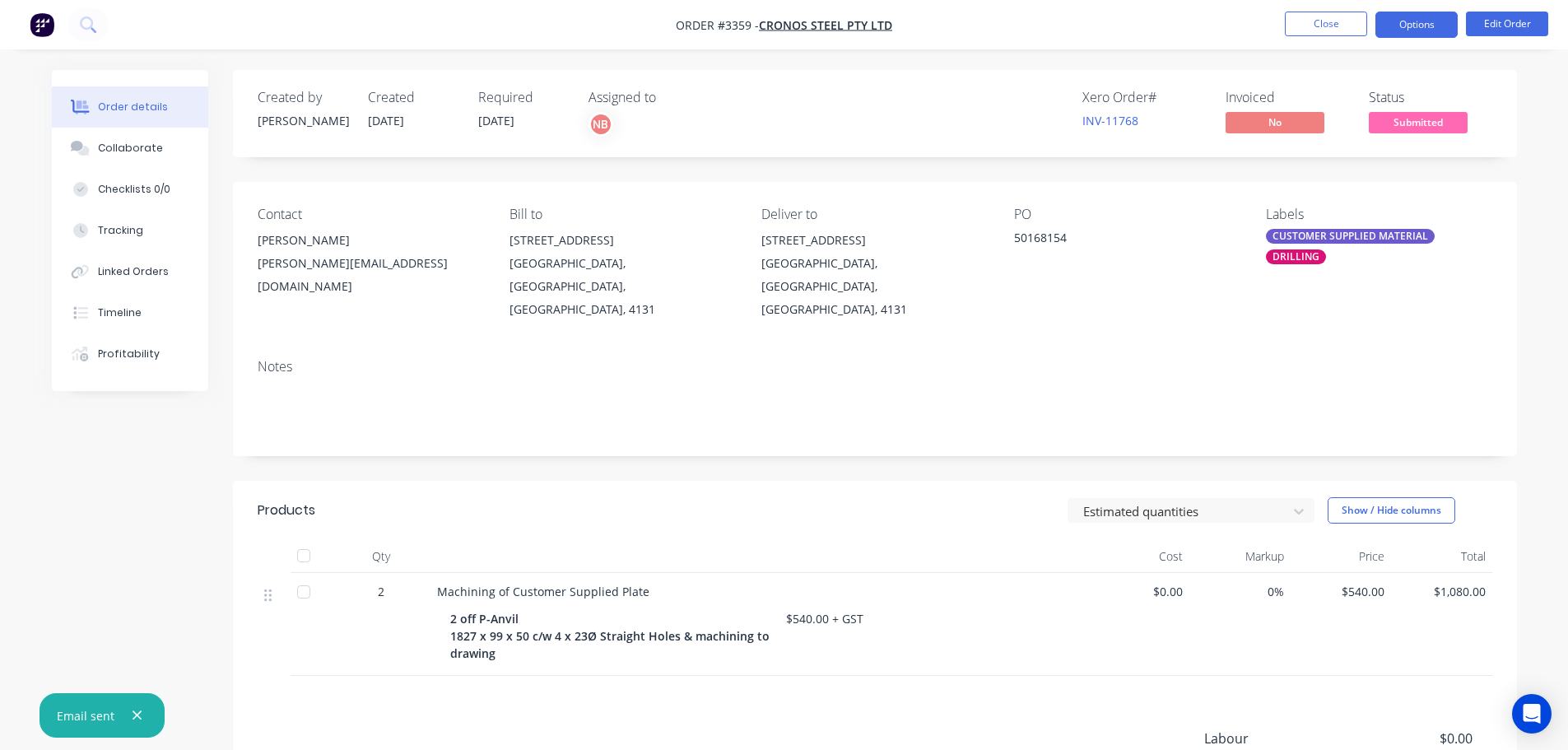
click at [1425, 26] on button "Options" at bounding box center [1416, 25] width 82 height 26
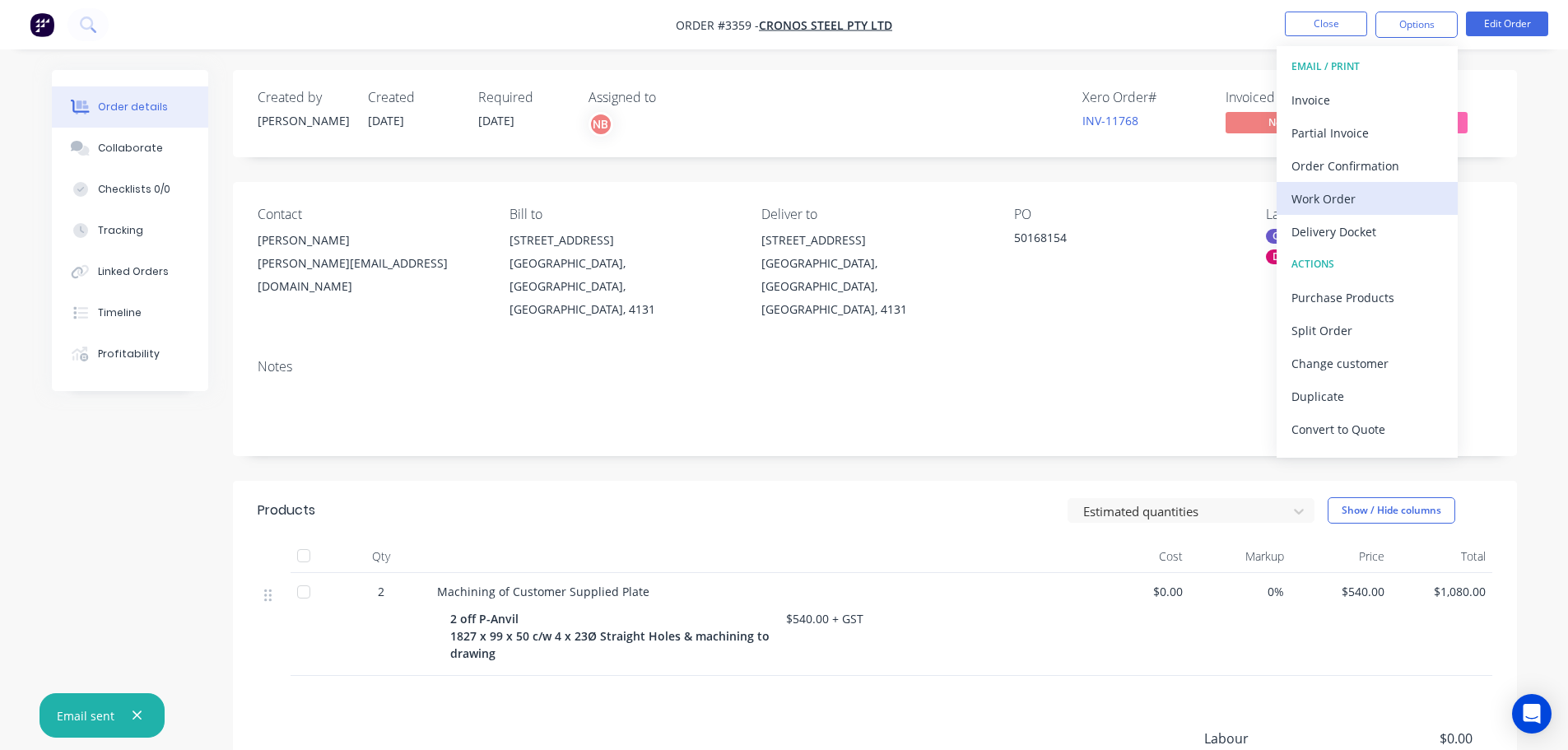
click at [1364, 194] on div "Work Order" at bounding box center [1367, 199] width 151 height 24
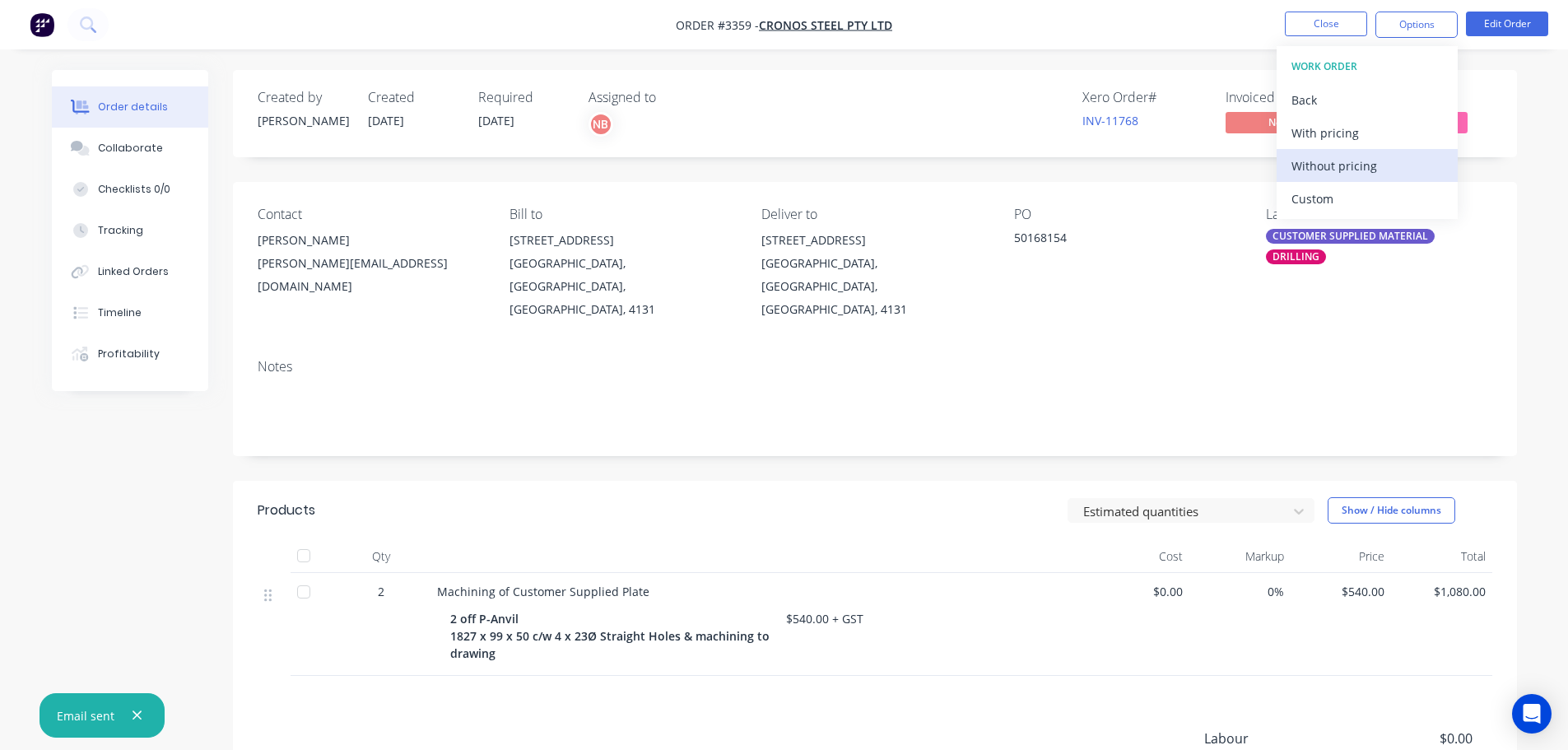
click at [1347, 171] on div "Without pricing" at bounding box center [1367, 165] width 151 height 24
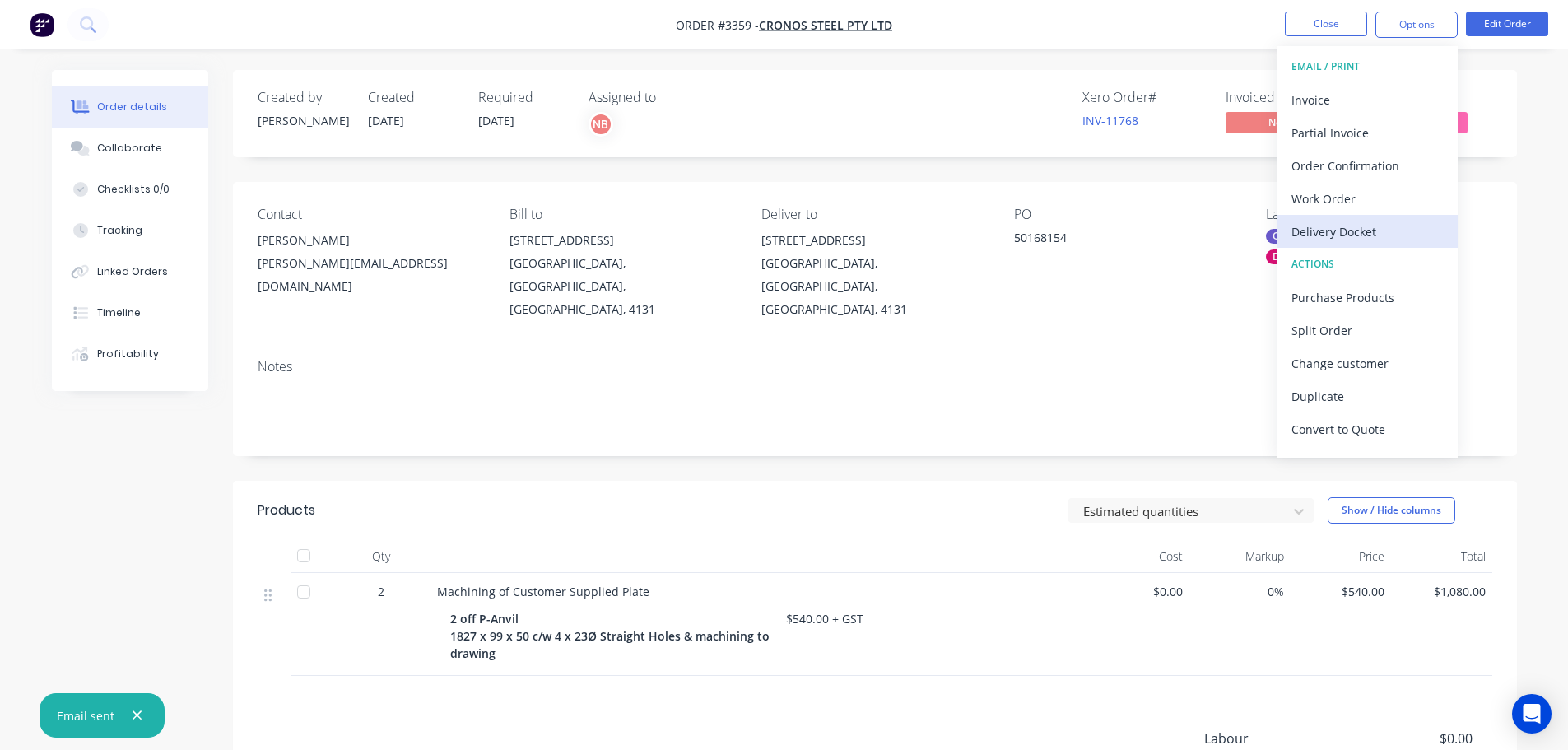
click at [1311, 232] on div "Delivery Docket" at bounding box center [1367, 232] width 151 height 24
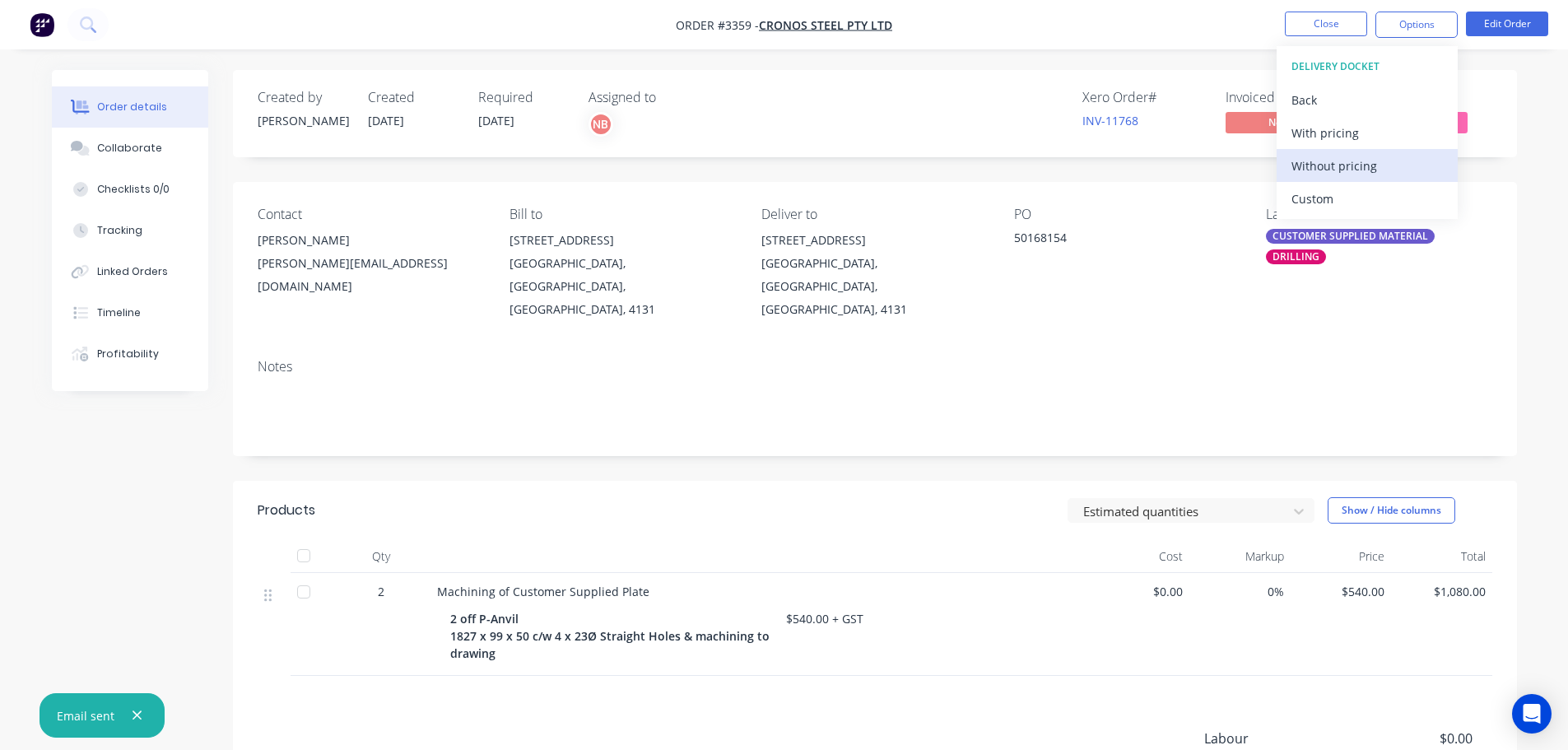
click at [1324, 172] on div "Without pricing" at bounding box center [1367, 165] width 151 height 24
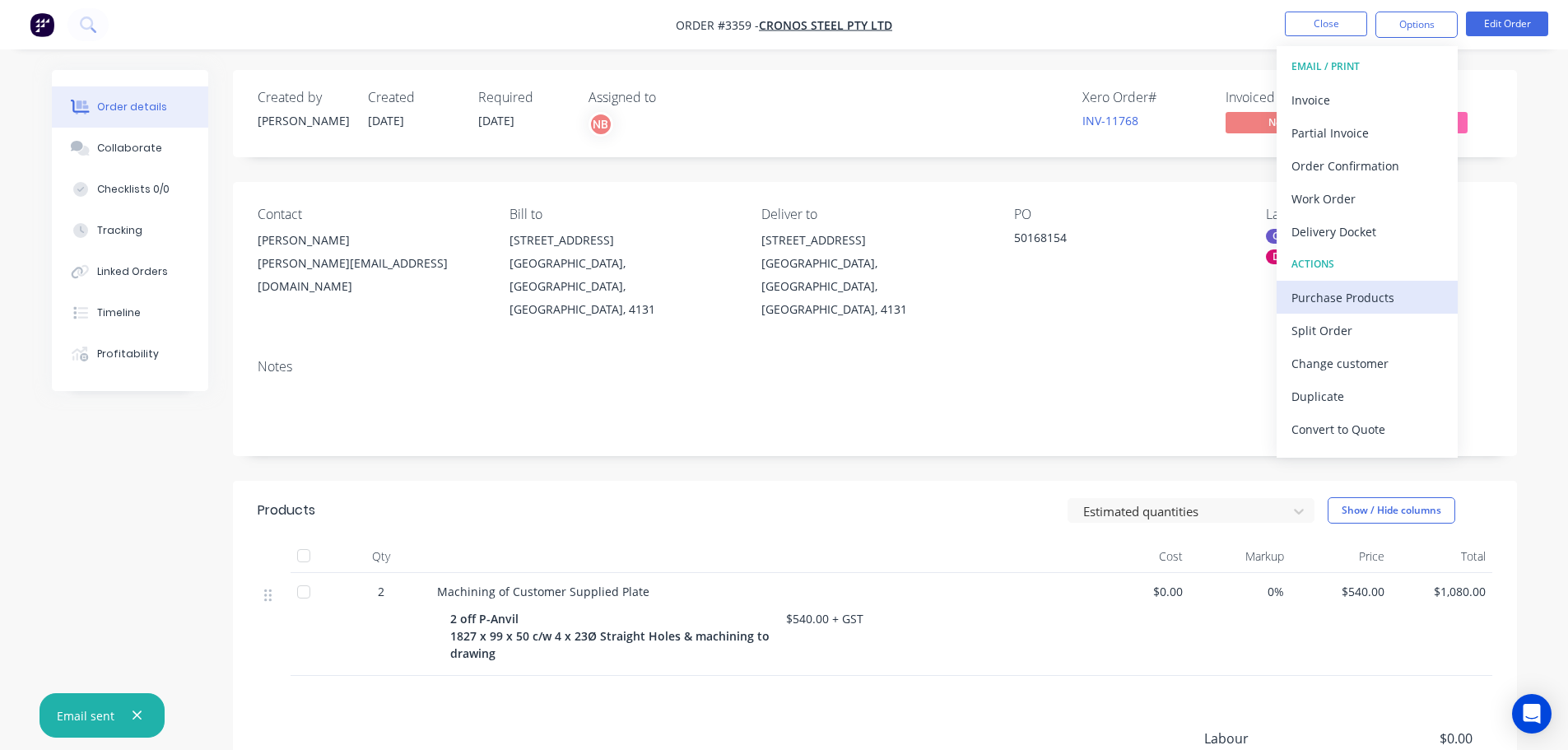
click at [1334, 290] on div "Purchase Products" at bounding box center [1367, 298] width 151 height 24
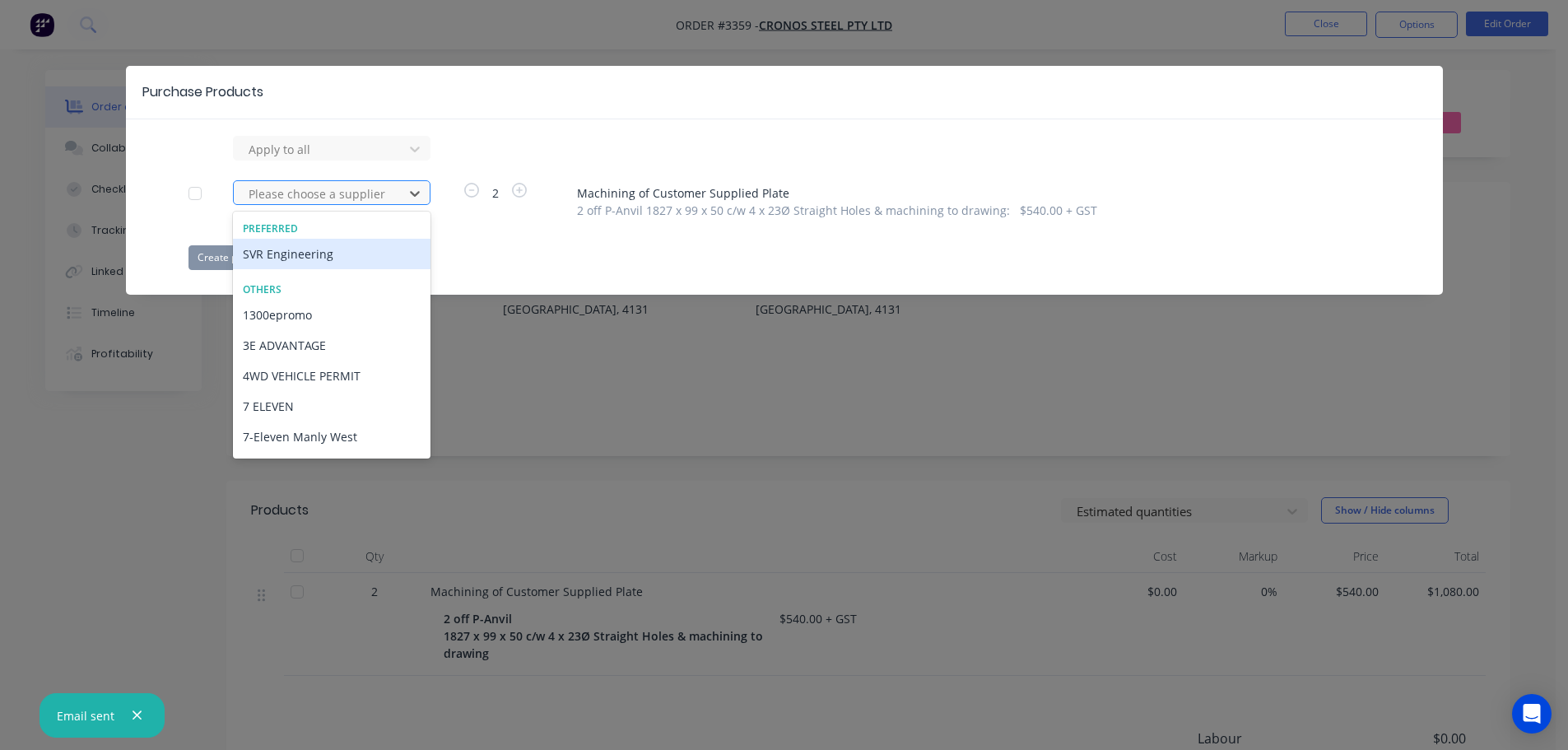
click at [378, 187] on div at bounding box center [321, 193] width 148 height 20
click at [339, 244] on div "SVR Engineering" at bounding box center [331, 254] width 198 height 31
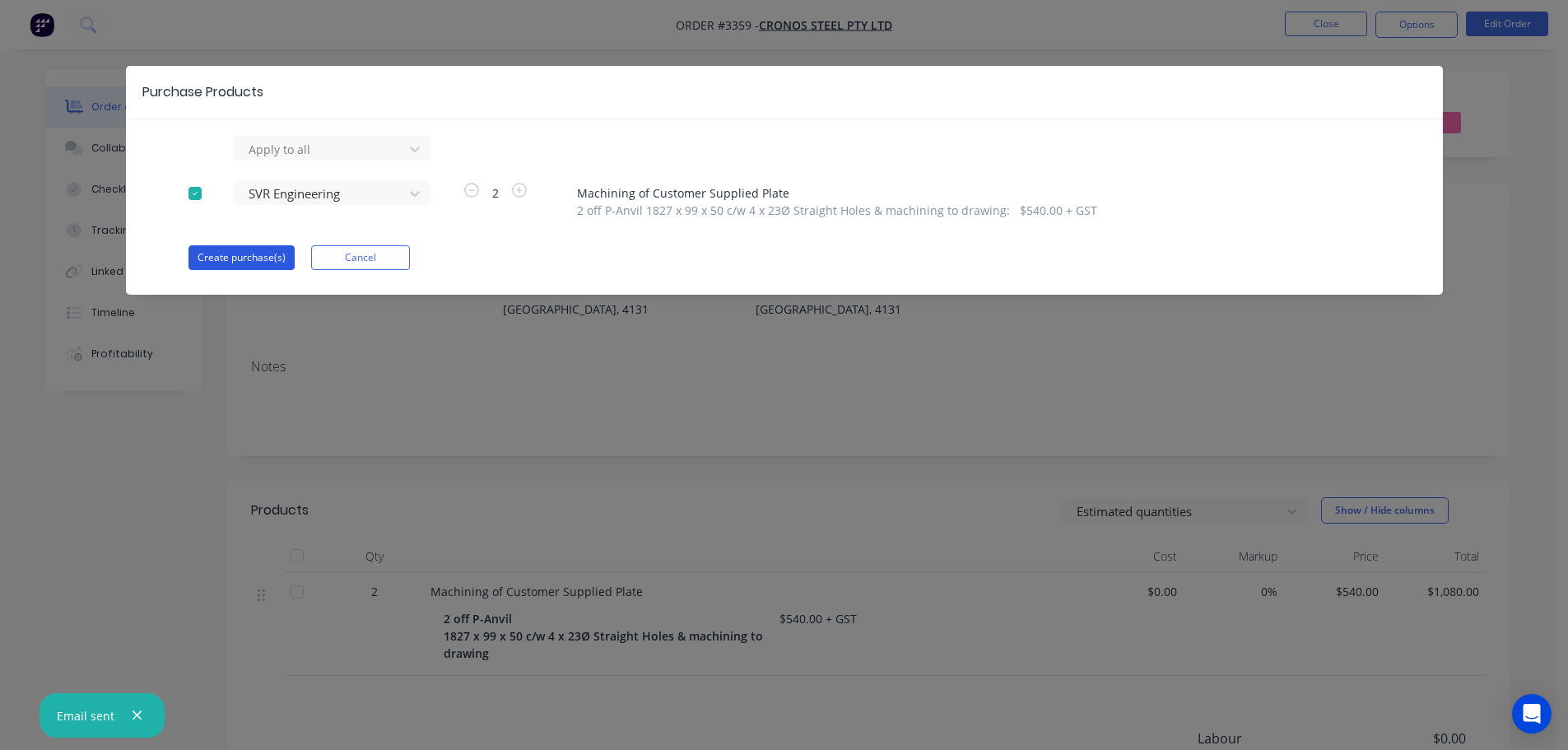
click at [282, 250] on button "Create purchase(s)" at bounding box center [241, 257] width 106 height 25
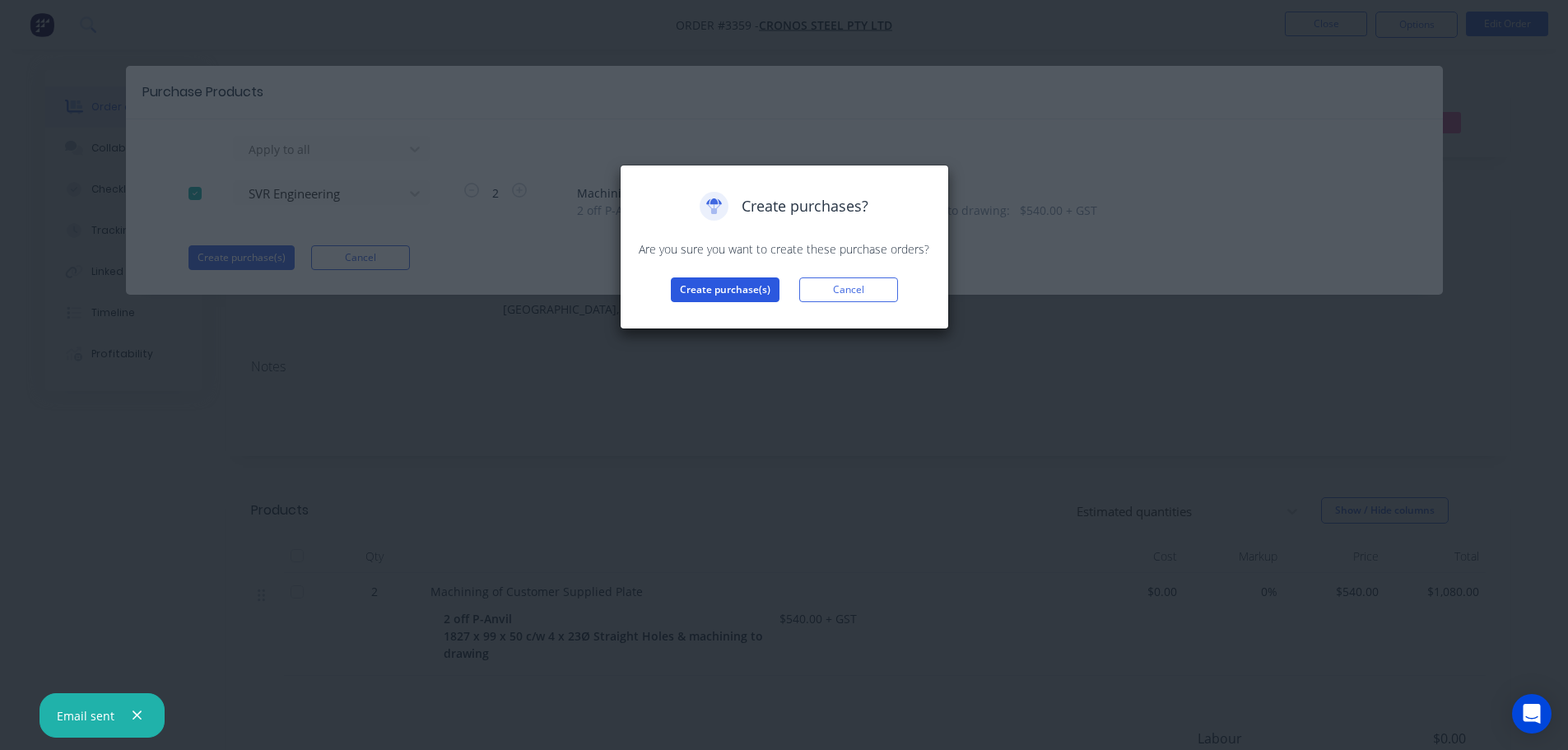
click at [699, 299] on button "Create purchase(s)" at bounding box center [725, 289] width 109 height 25
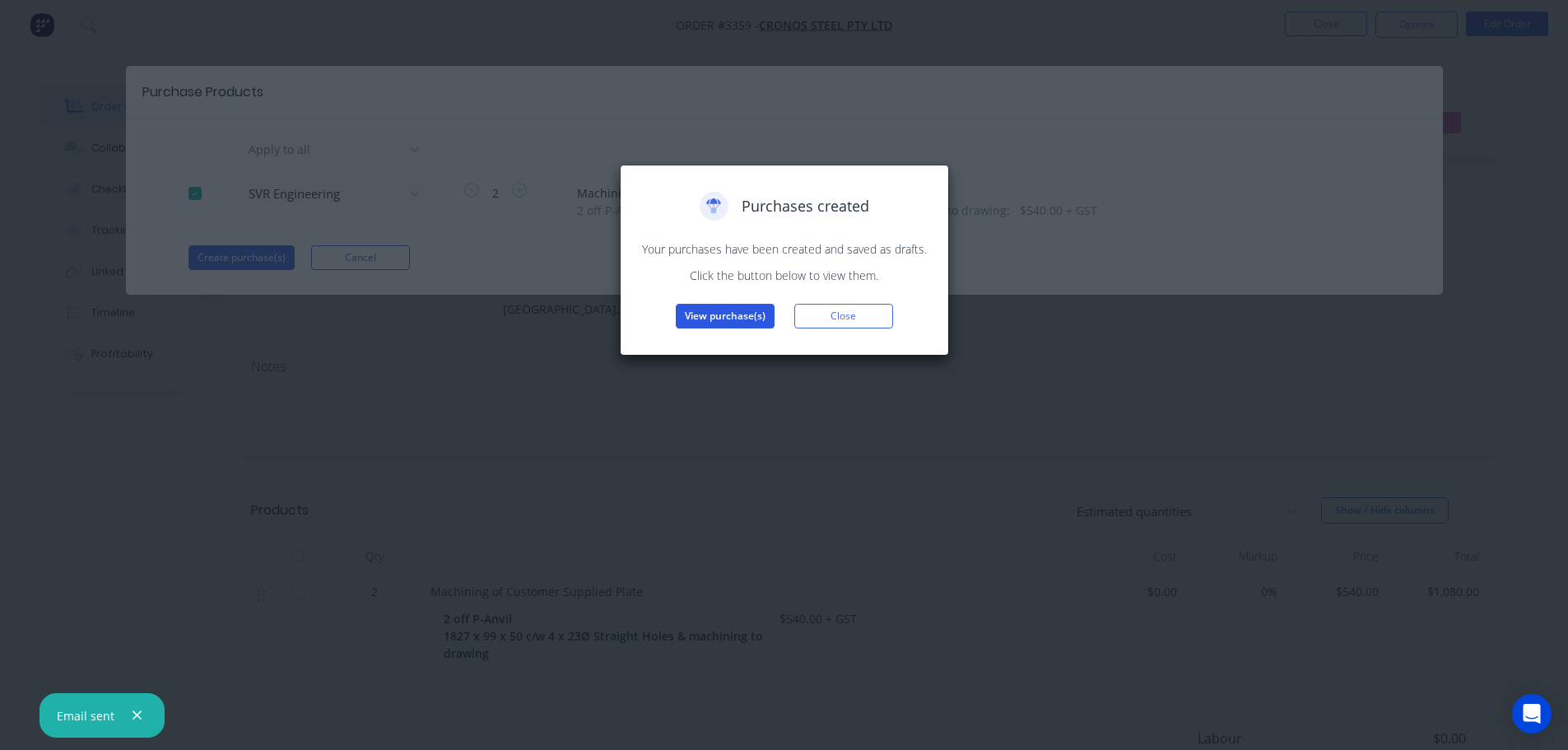
click at [707, 319] on button "View purchase(s)" at bounding box center [725, 316] width 98 height 25
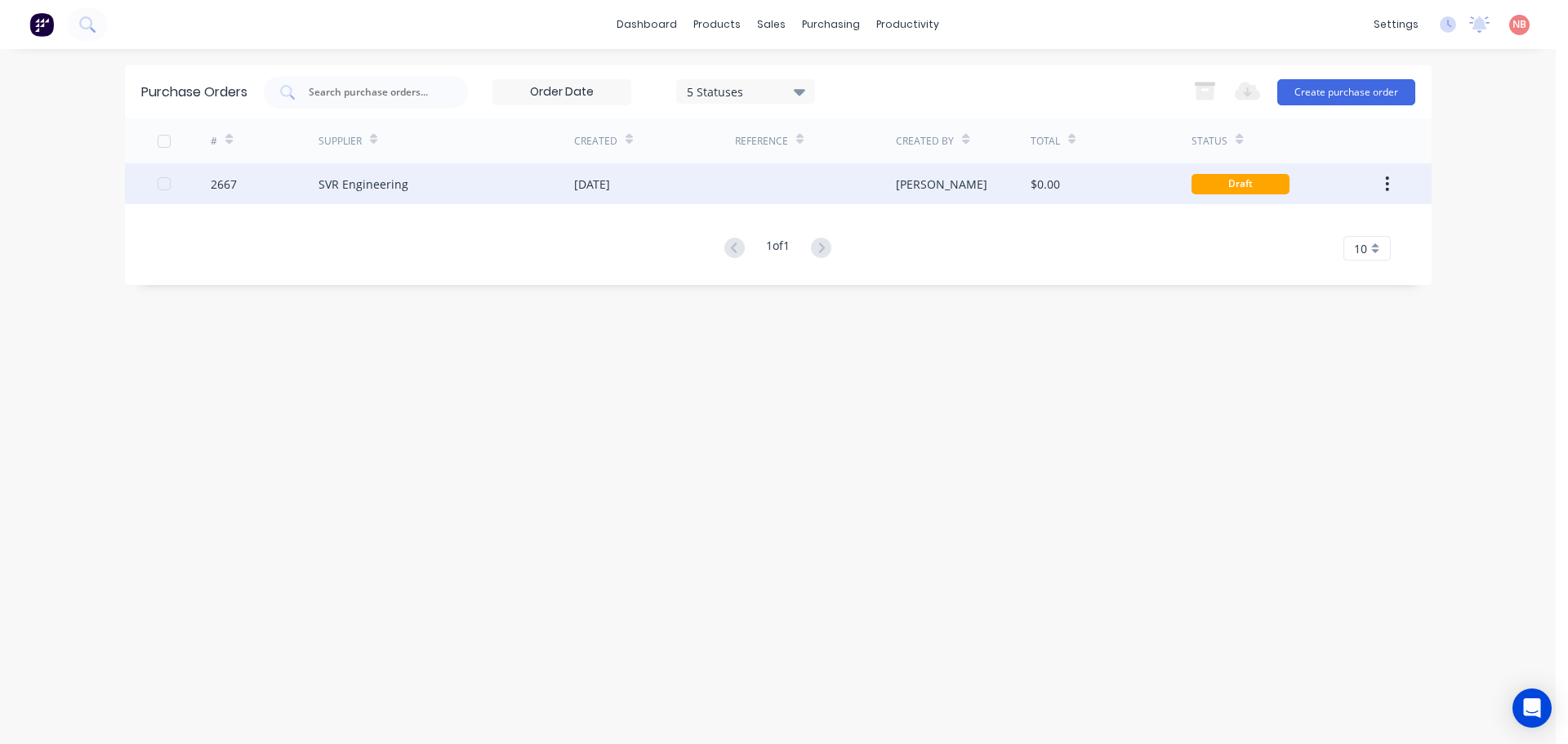
click at [723, 197] on div "01 Oct 2025" at bounding box center [654, 183] width 161 height 40
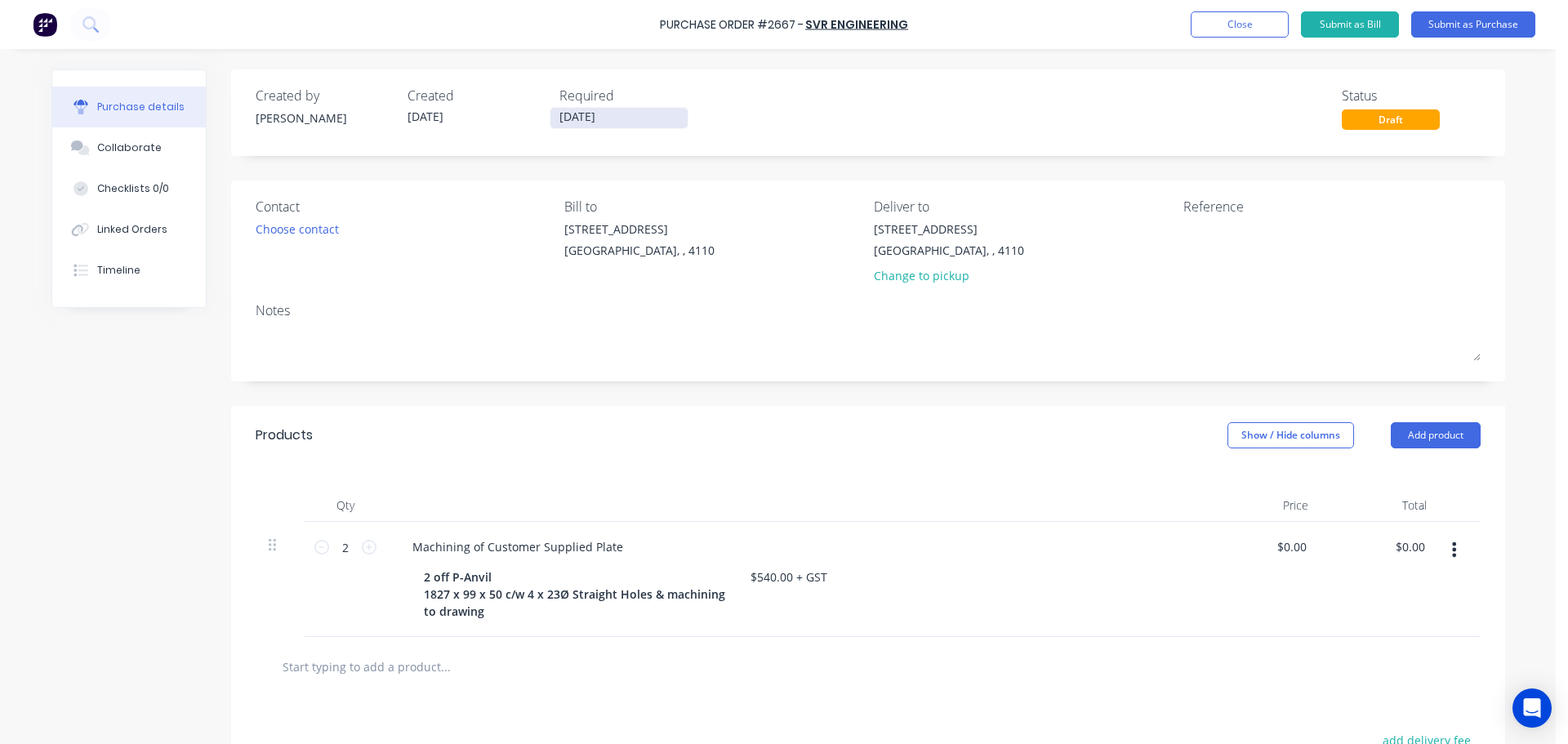
click at [584, 110] on input "[DATE]" at bounding box center [619, 118] width 137 height 20
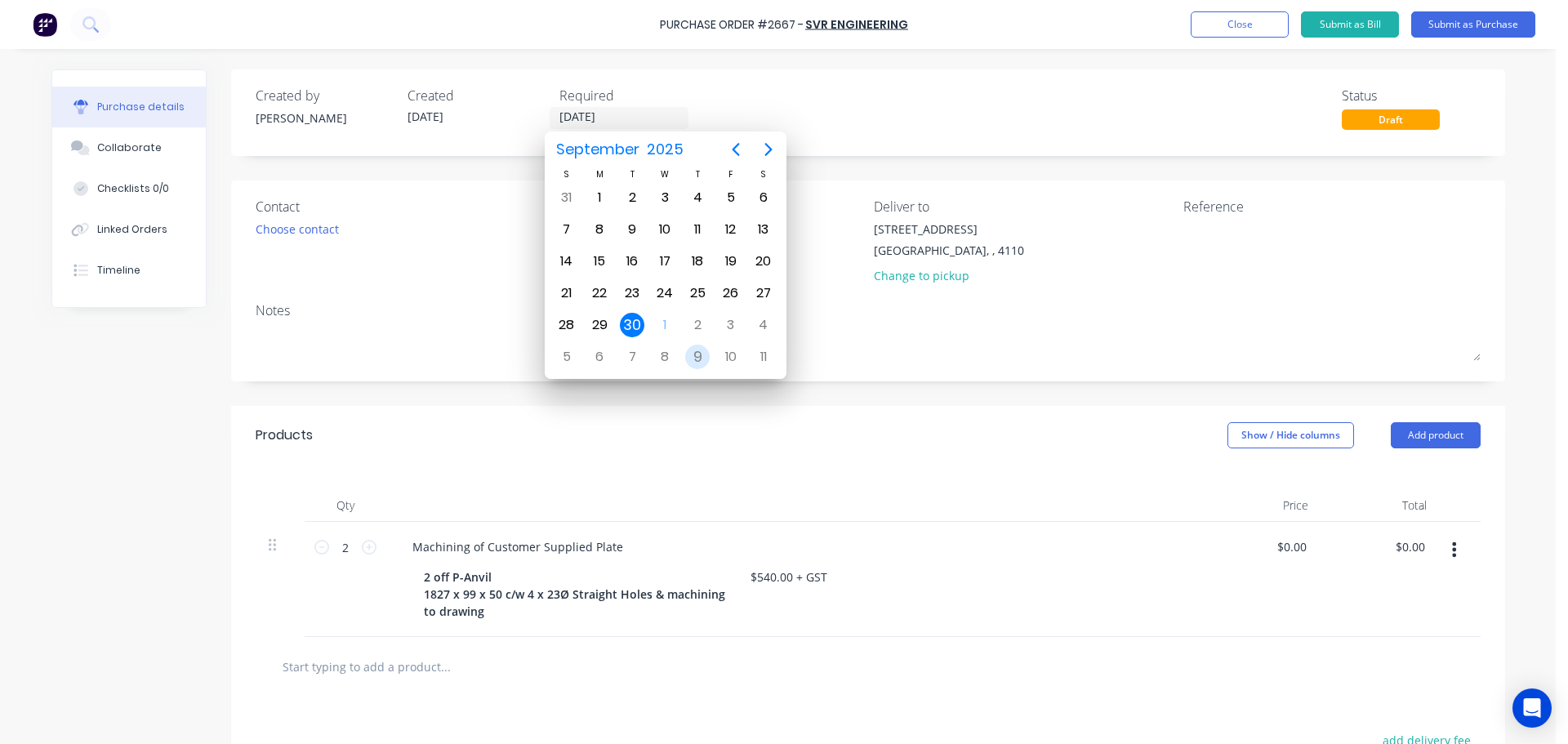
click at [686, 348] on div "9" at bounding box center [697, 356] width 33 height 31
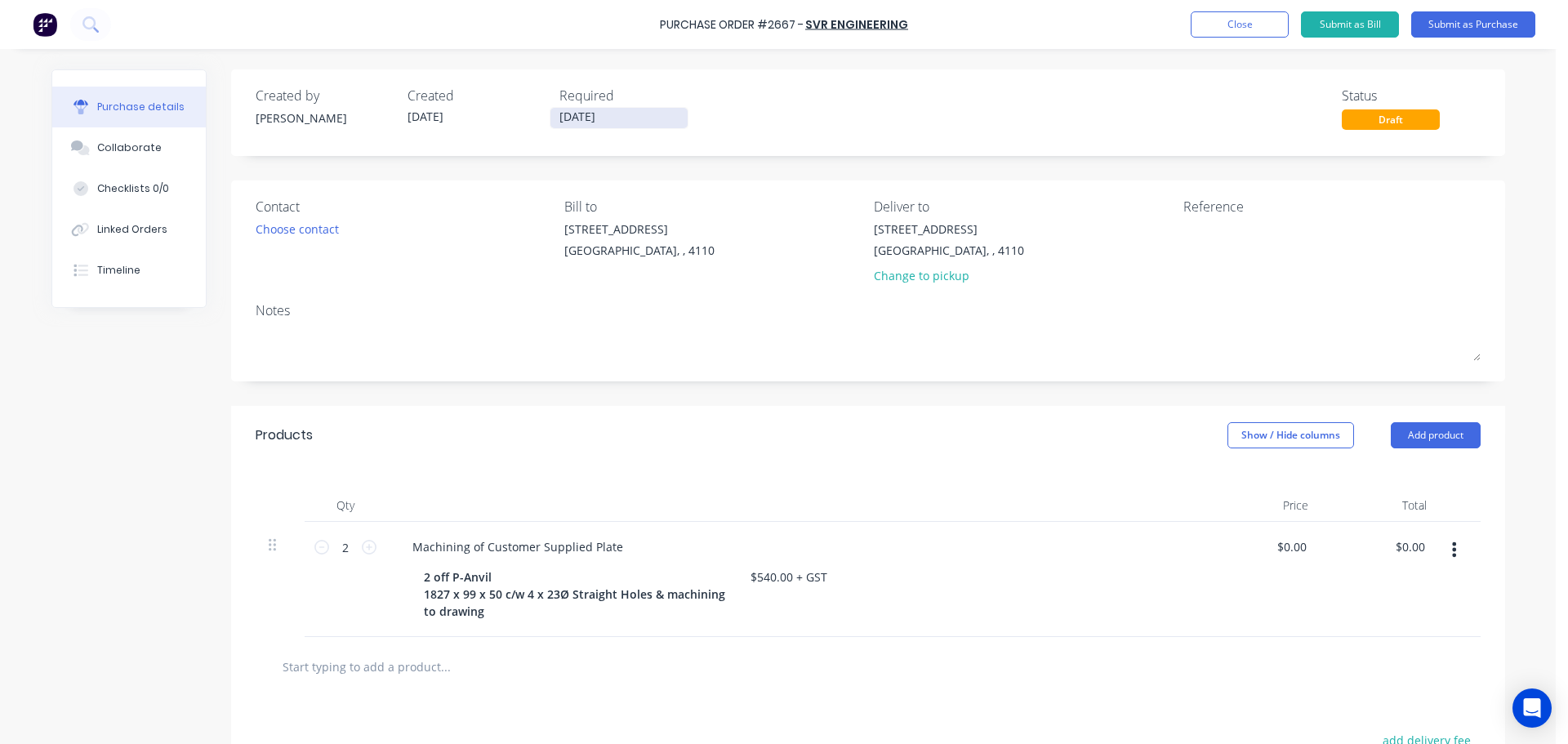
click at [584, 114] on input "09/10/25" at bounding box center [619, 118] width 137 height 20
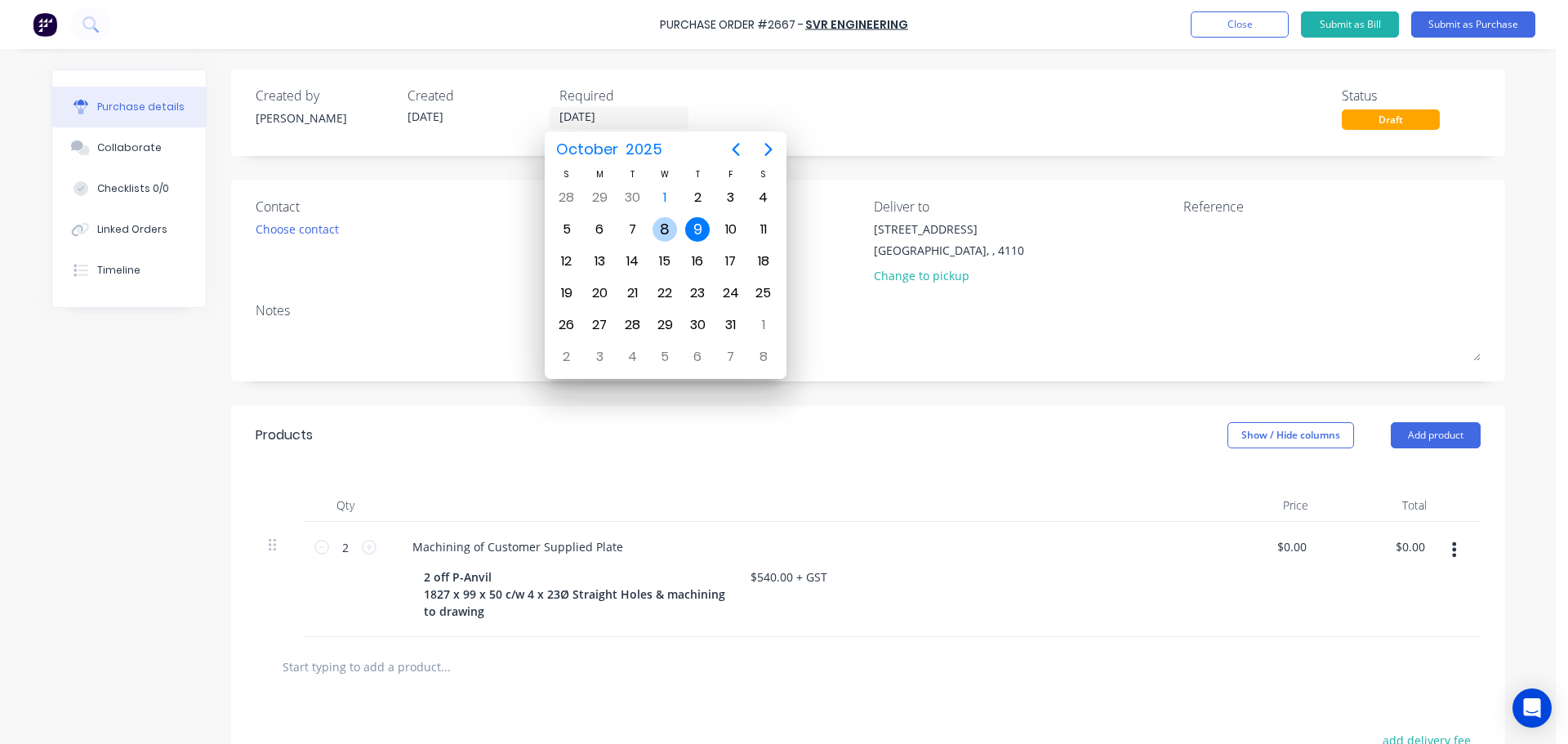
click at [670, 222] on div "8" at bounding box center [664, 229] width 24 height 24
type input "08/10/25"
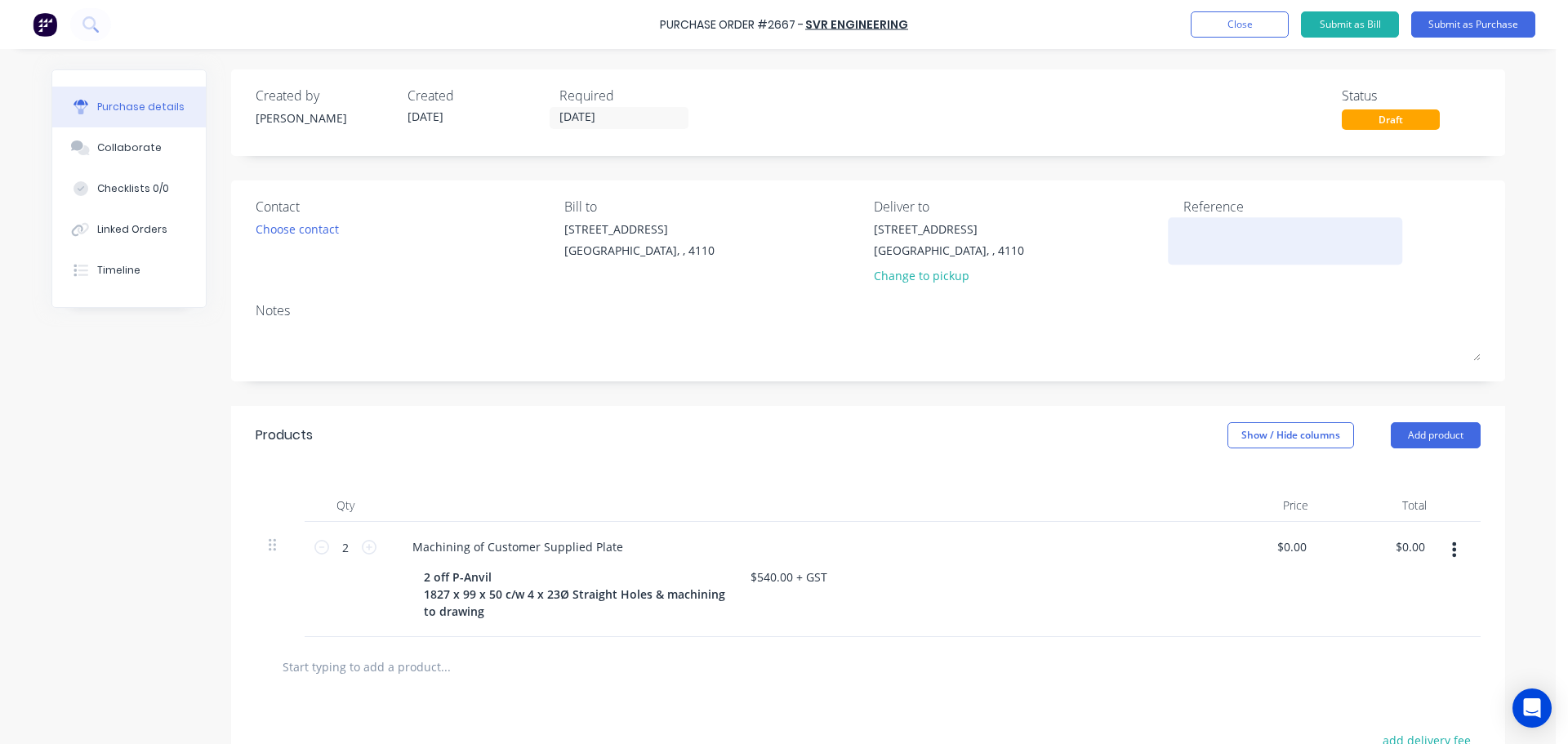
click at [1203, 235] on textarea at bounding box center [1285, 239] width 204 height 37
type textarea "Cronos 5016815"
type textarea "x"
type textarea "Cronos 50168154"
type textarea "x"
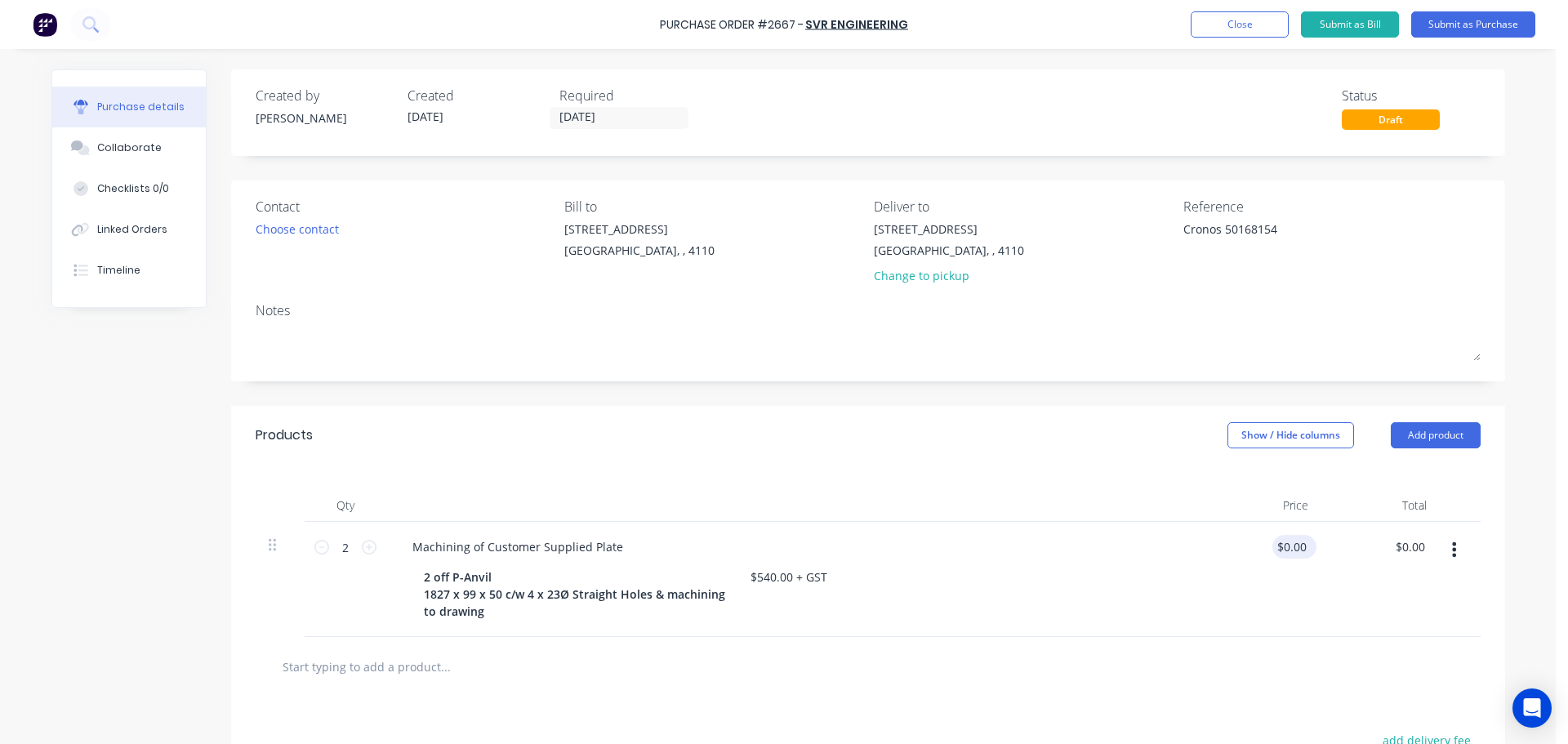
type textarea "Cronos 50168154"
type input "0.00"
click at [1283, 538] on input "0.00" at bounding box center [1291, 546] width 38 height 24
click at [1283, 538] on input "0.00" at bounding box center [1294, 546] width 31 height 24
type textarea "x"
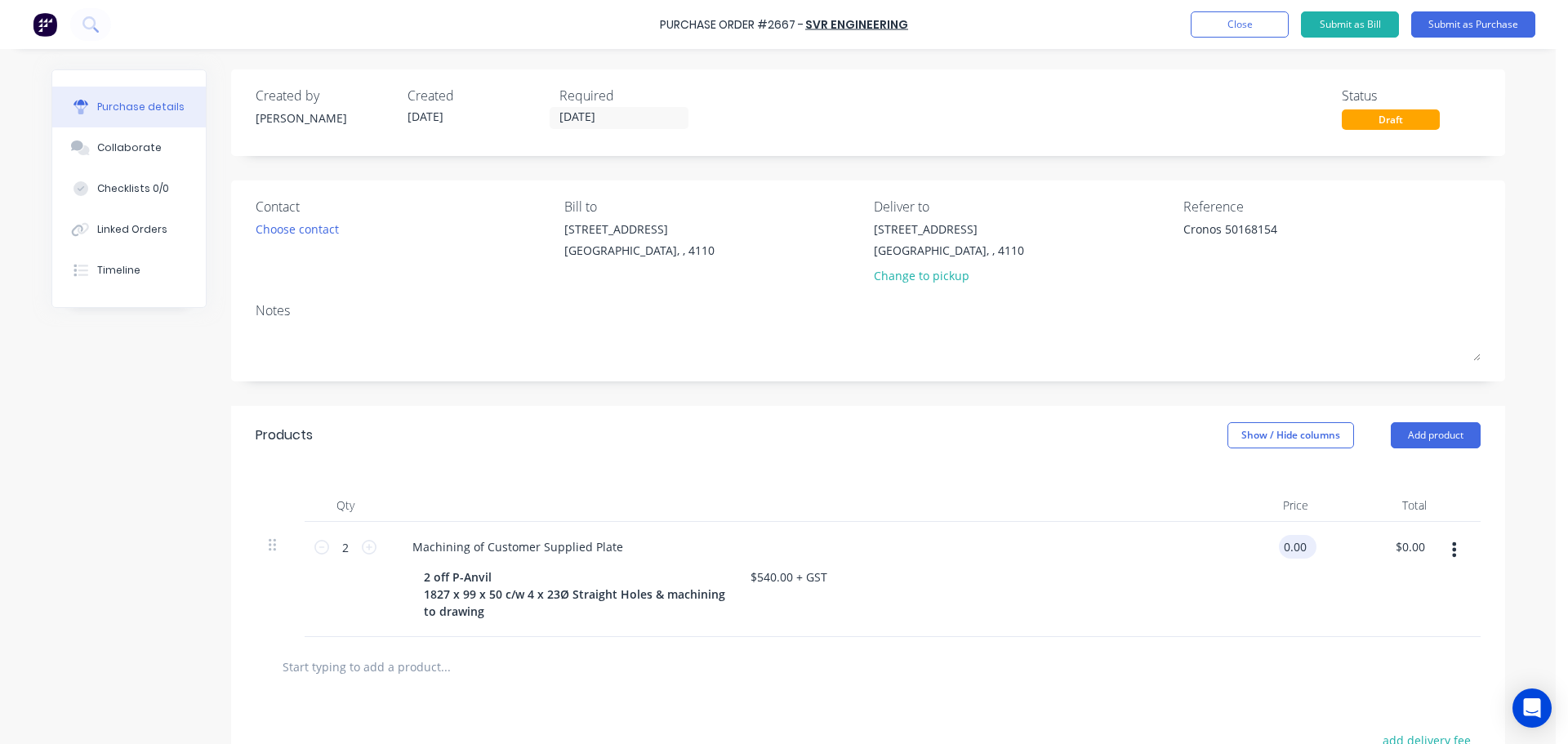
click at [1283, 538] on input "0.00" at bounding box center [1294, 546] width 31 height 24
type input "430"
type textarea "x"
type input "$430.00"
type input "$860.00"
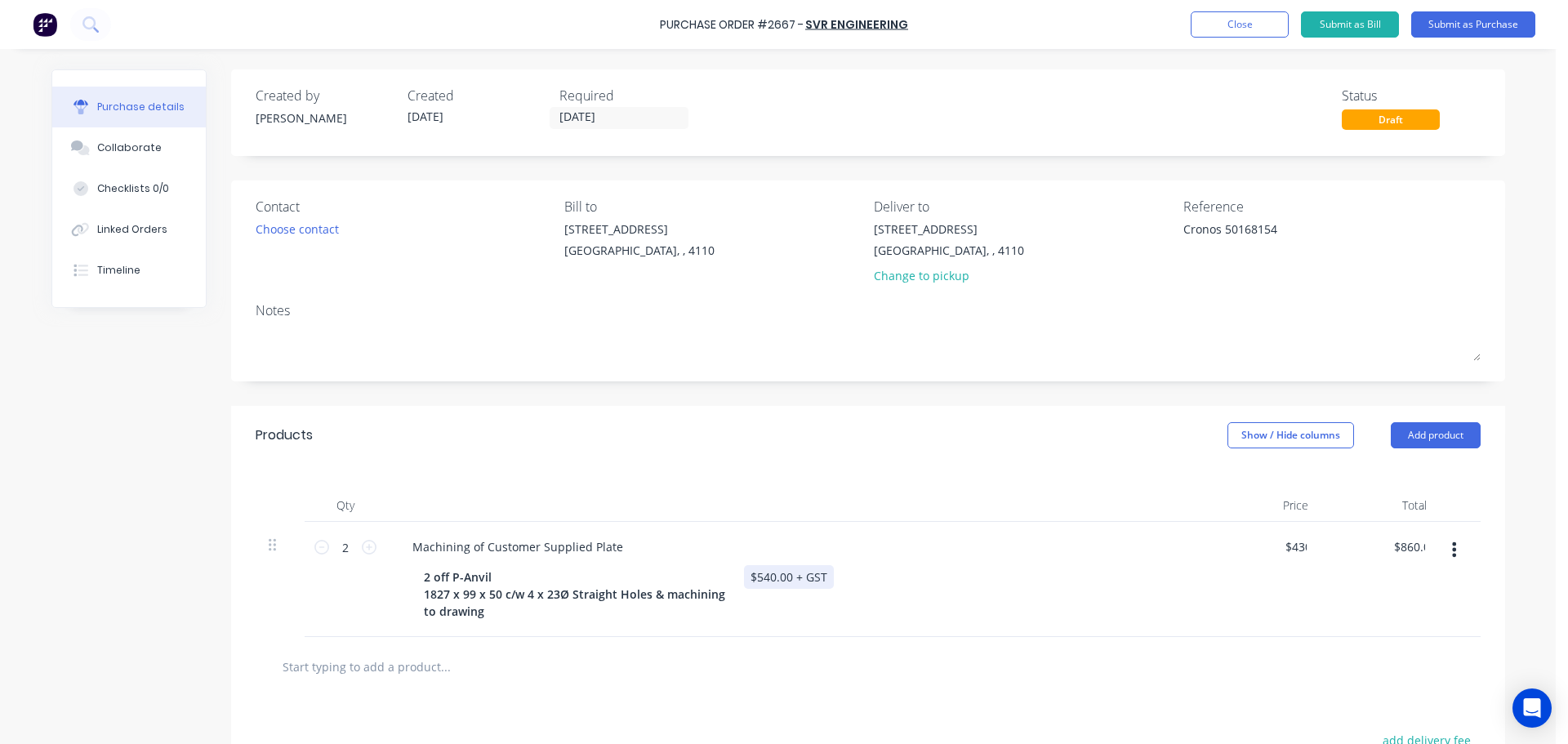
click at [1018, 578] on div "2 off P-Anvil 1827 x 99 x 50 c/w 4 x 23Ø Straight Holes & machining to drawing …" at bounding box center [792, 593] width 748 height 58
type textarea "x"
drag, startPoint x: 822, startPoint y: 581, endPoint x: 744, endPoint y: 572, distance: 78.5
click at [744, 572] on div "$540.00 + GST" at bounding box center [789, 577] width 90 height 24
drag, startPoint x: 840, startPoint y: 507, endPoint x: 856, endPoint y: 492, distance: 21.9
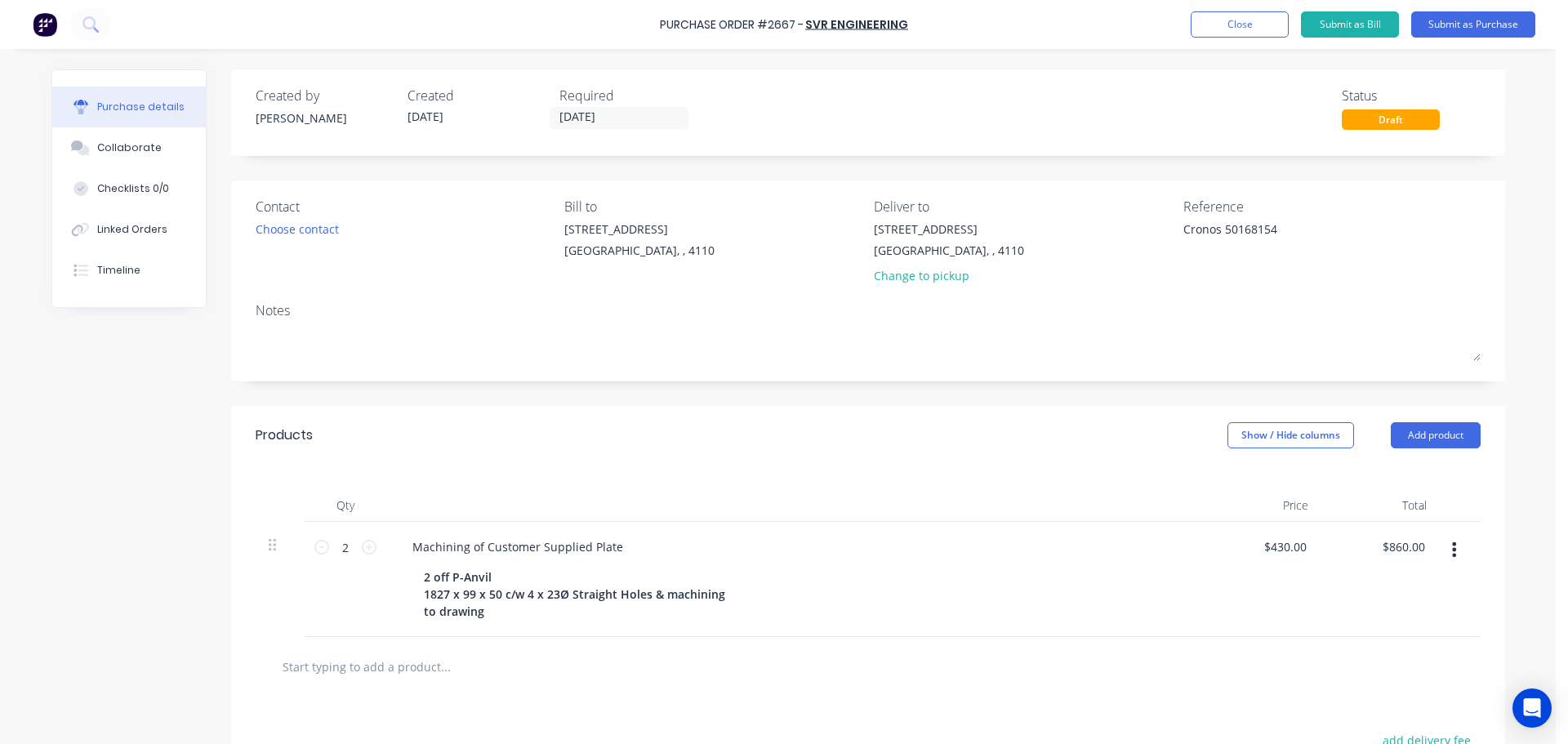
click at [840, 506] on div at bounding box center [795, 505] width 817 height 33
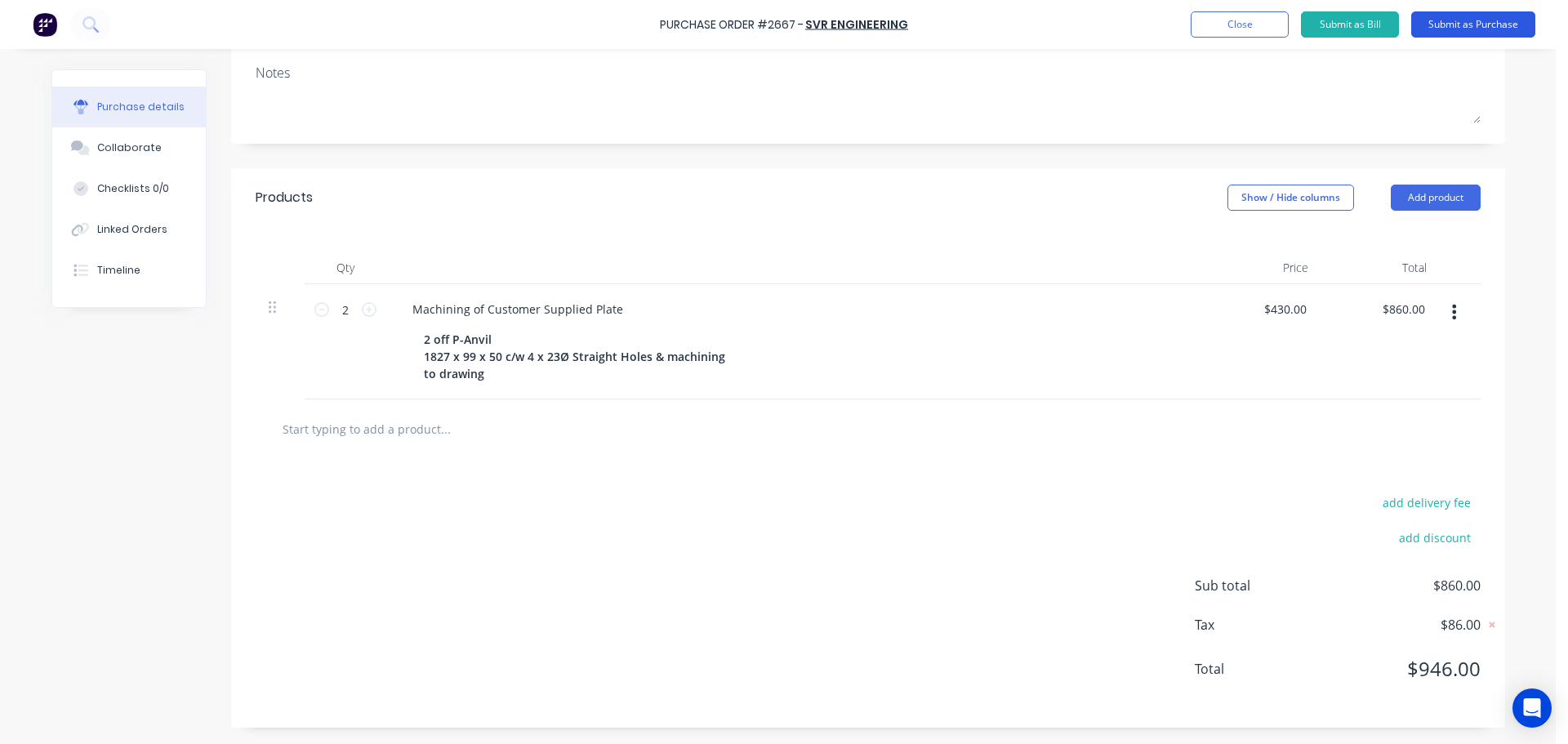
click at [1441, 33] on button "Submit as Purchase" at bounding box center [1473, 24] width 124 height 26
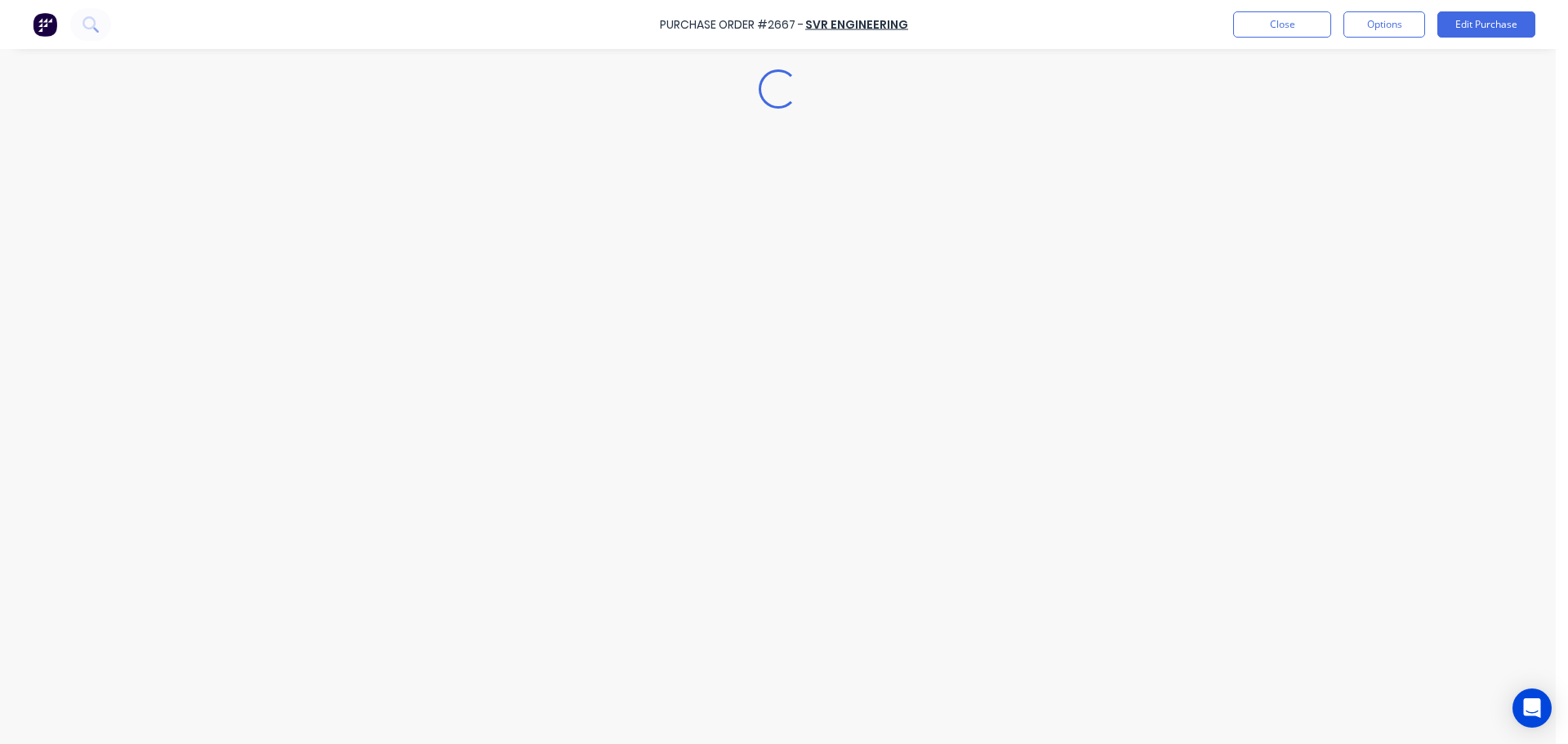
scroll to position [0, 0]
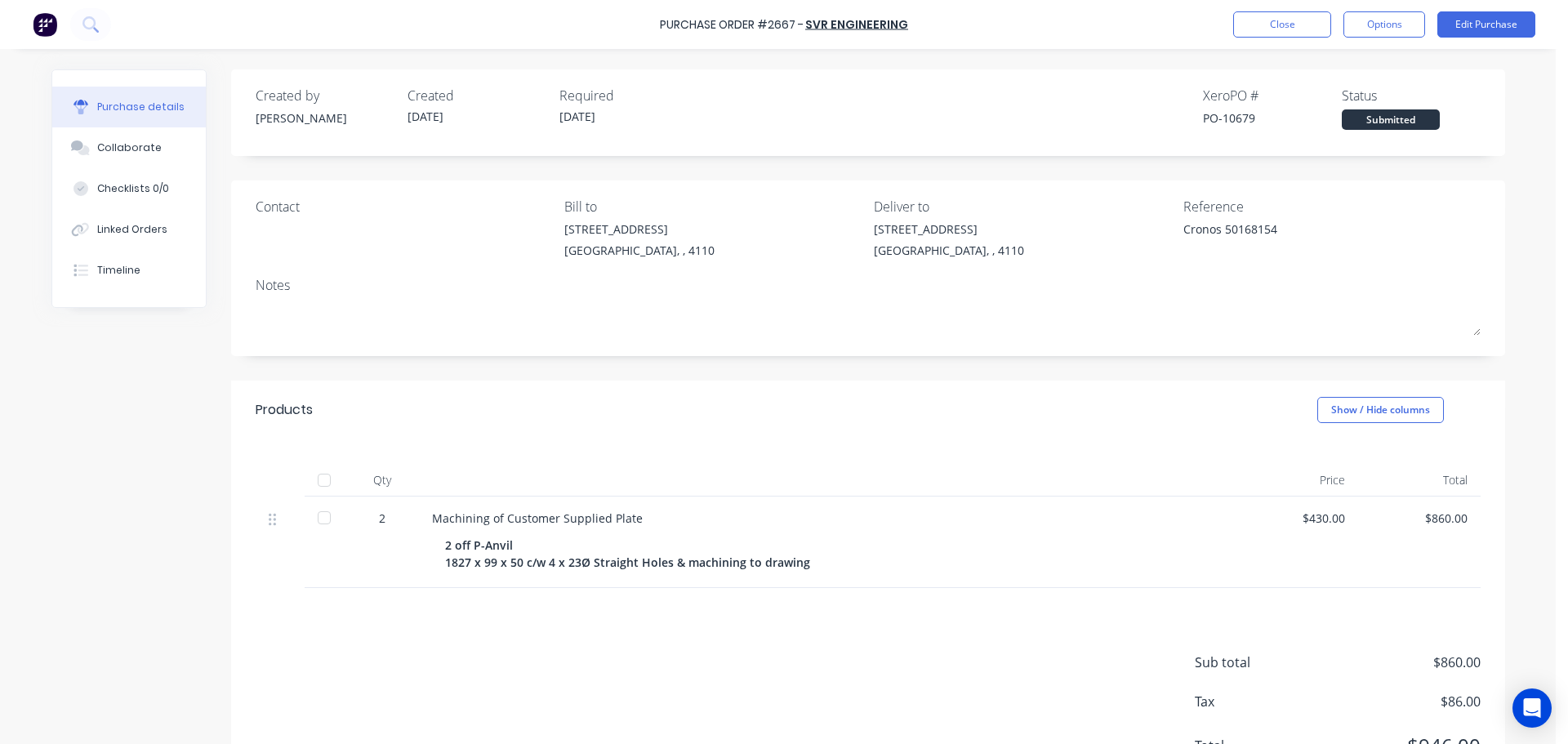
click at [1377, 28] on button "Options" at bounding box center [1384, 24] width 82 height 26
click at [1354, 69] on div "Print / Email" at bounding box center [1347, 66] width 125 height 24
click at [1341, 106] on div "With pricing" at bounding box center [1347, 99] width 125 height 24
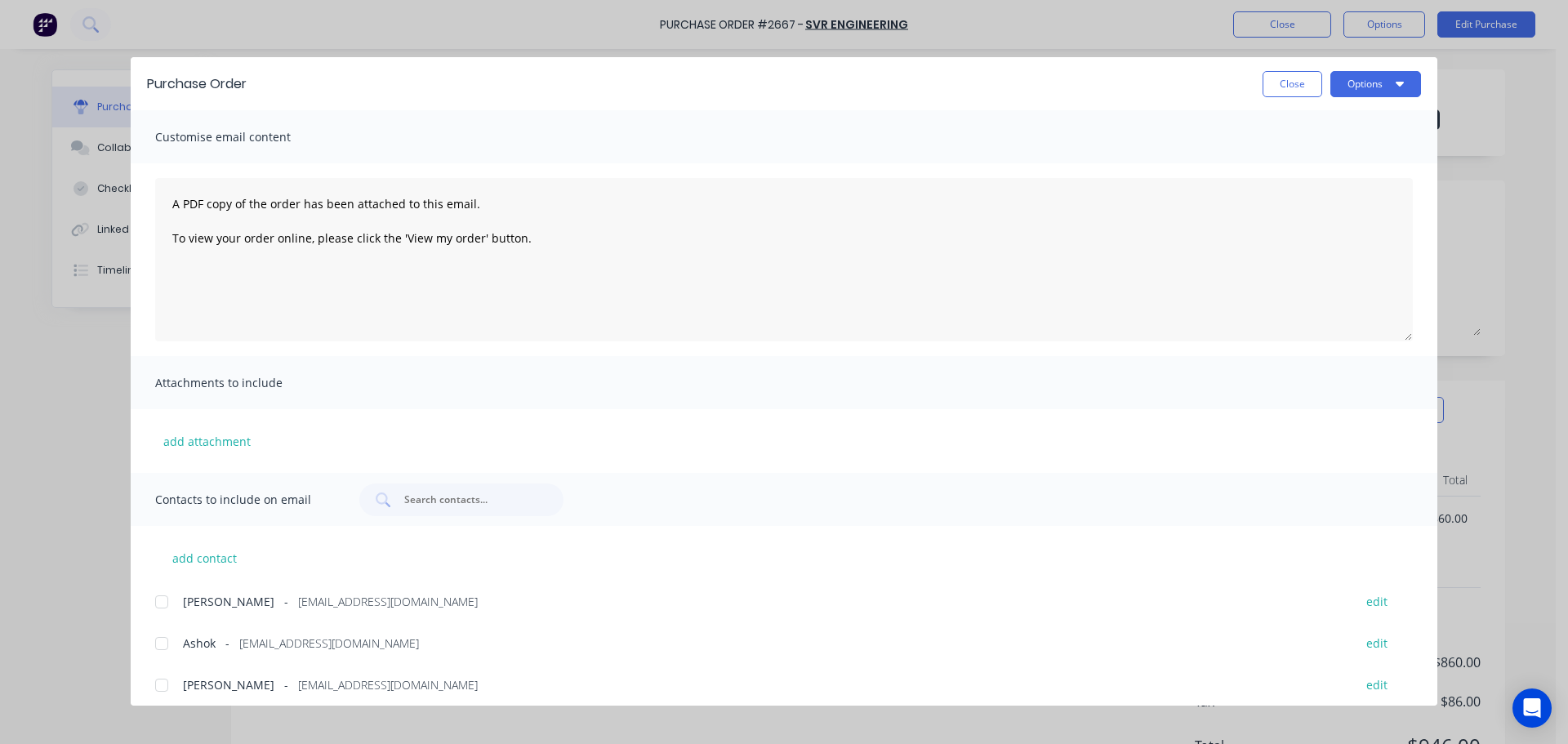
click at [160, 641] on div at bounding box center [162, 643] width 33 height 33
click at [1387, 74] on button "Options" at bounding box center [1376, 83] width 91 height 26
click at [1336, 150] on div "Print" at bounding box center [1343, 158] width 125 height 24
click at [1387, 83] on button "Options" at bounding box center [1376, 83] width 91 height 26
click at [1388, 185] on div "Email" at bounding box center [1343, 190] width 125 height 24
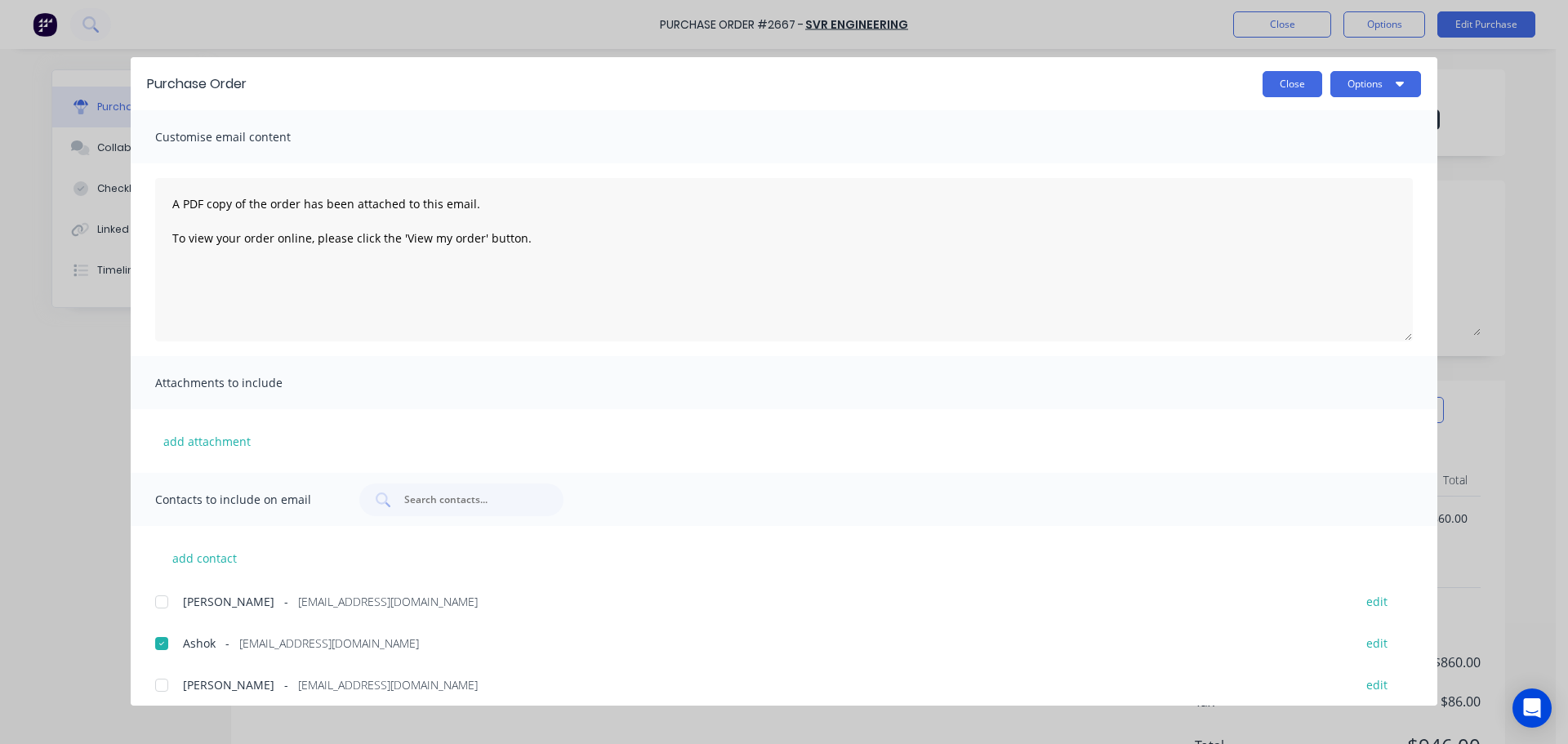
click at [1286, 83] on button "Close" at bounding box center [1292, 83] width 60 height 26
type textarea "x"
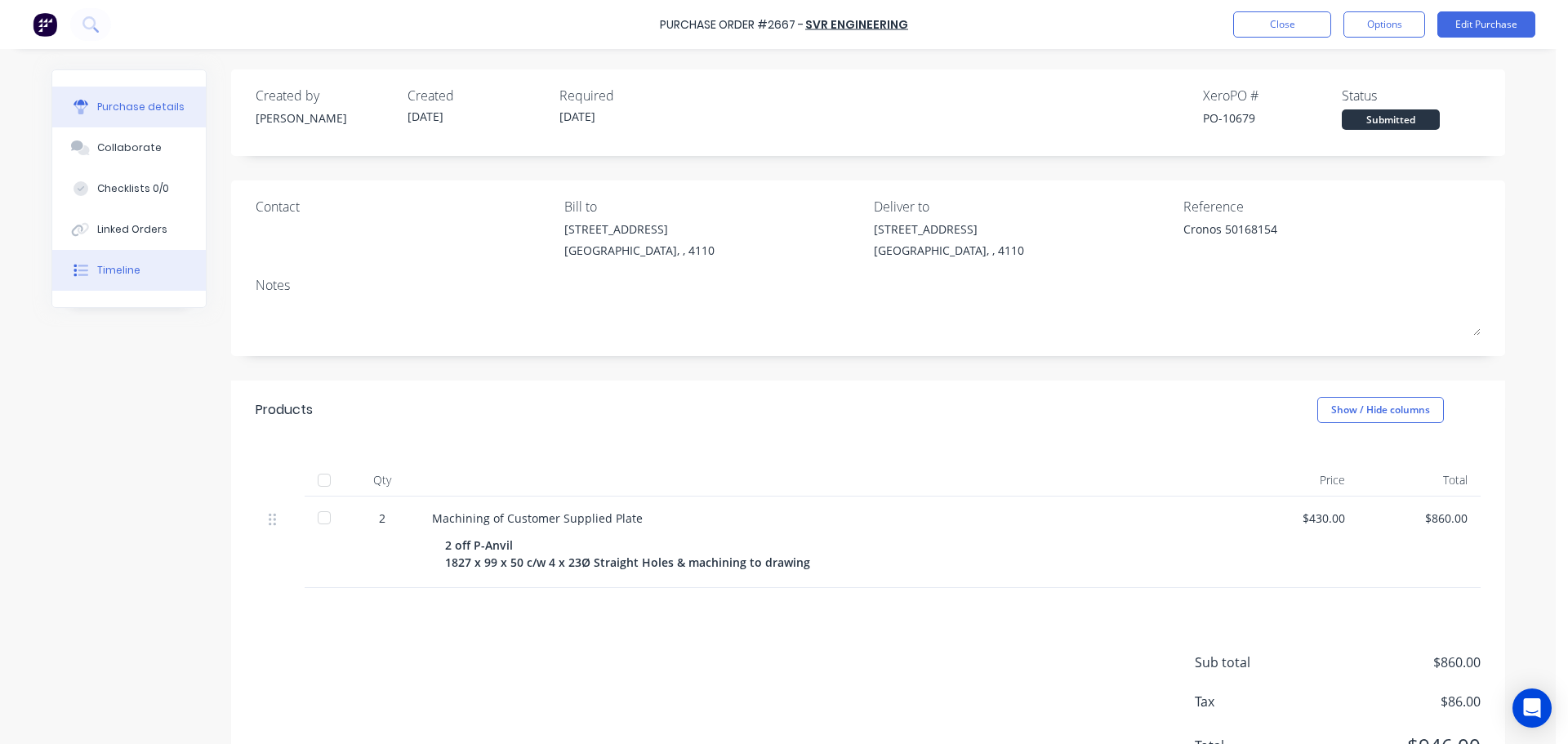
click at [115, 268] on div "Timeline" at bounding box center [118, 269] width 43 height 14
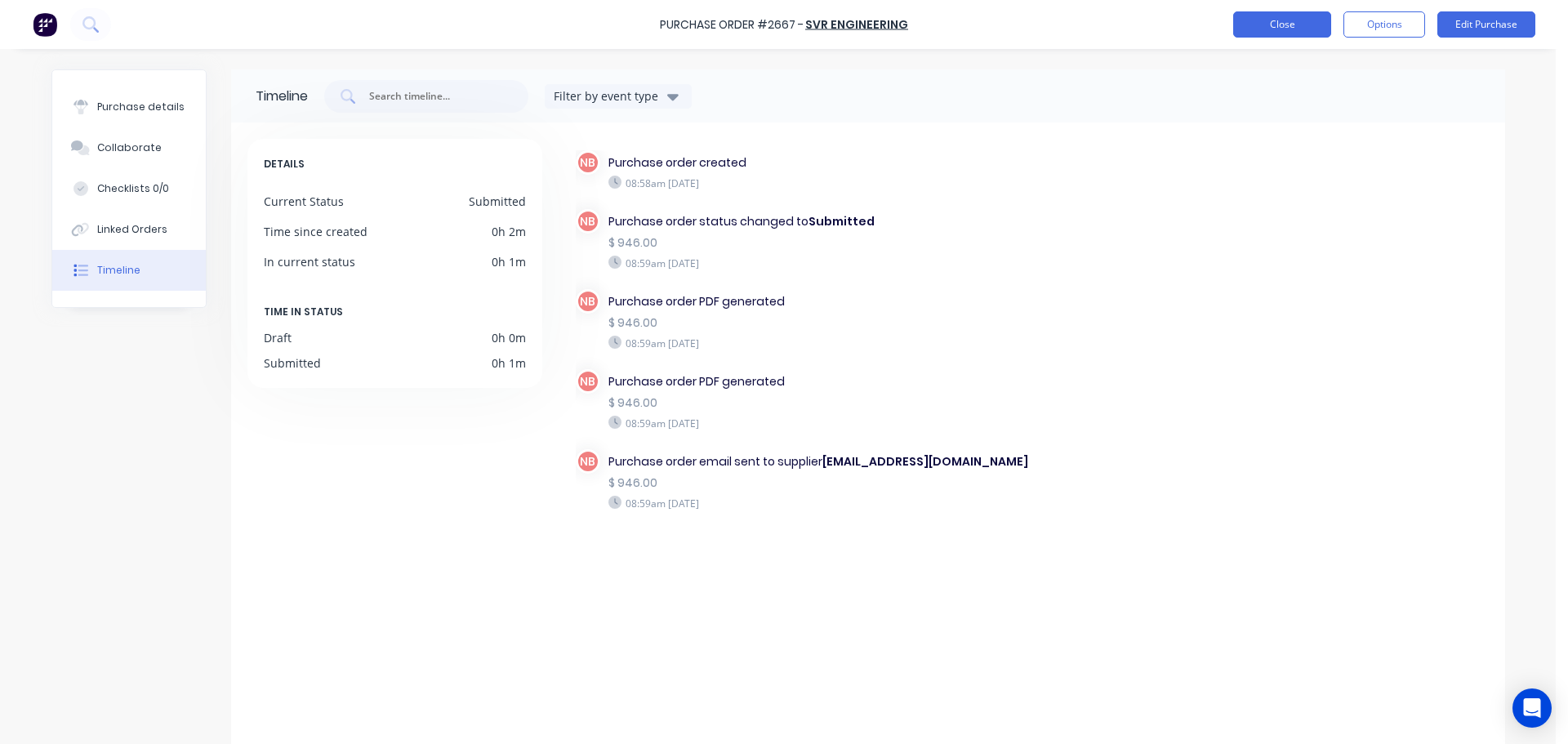
click at [1260, 21] on button "Close" at bounding box center [1283, 24] width 98 height 26
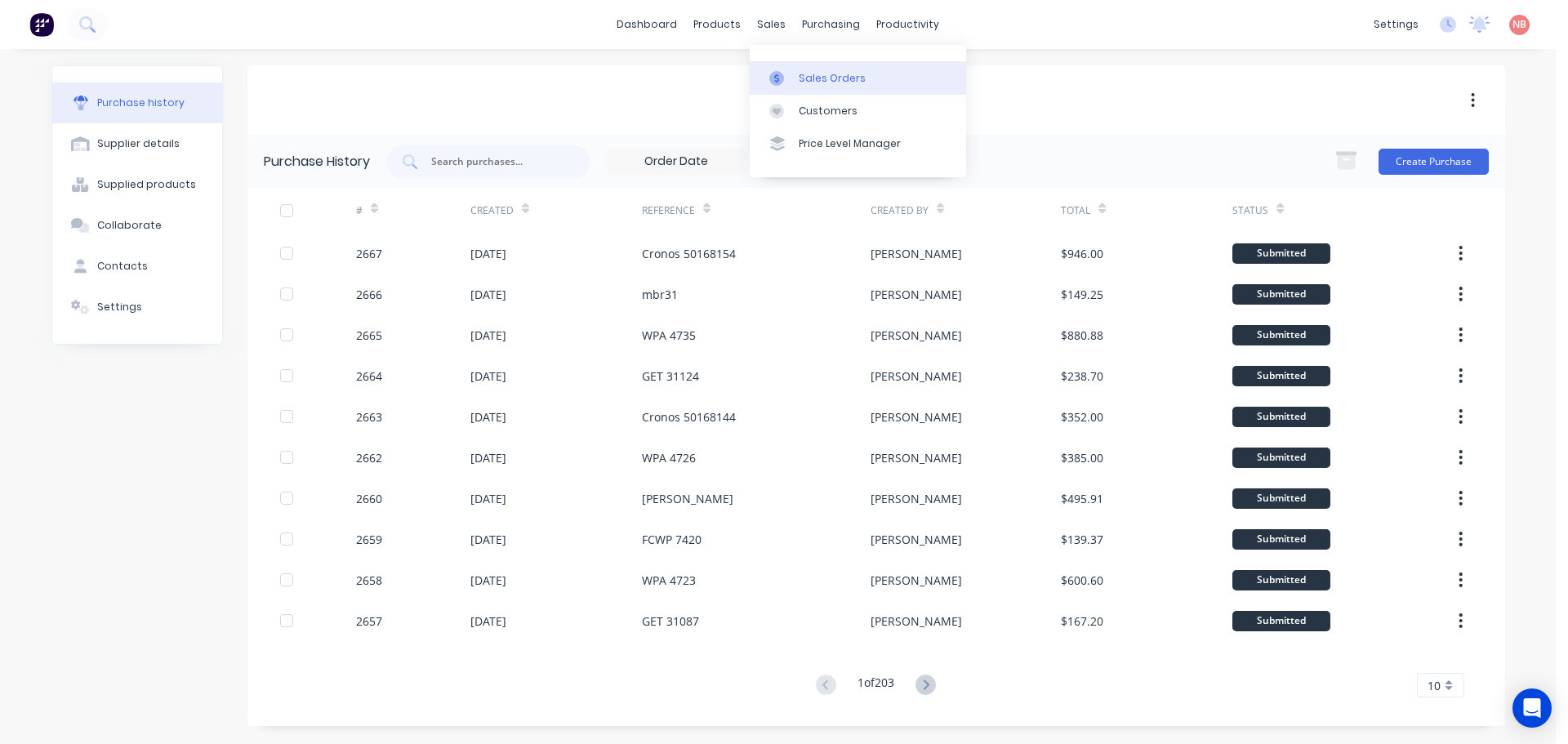
click at [786, 75] on div at bounding box center [781, 77] width 24 height 14
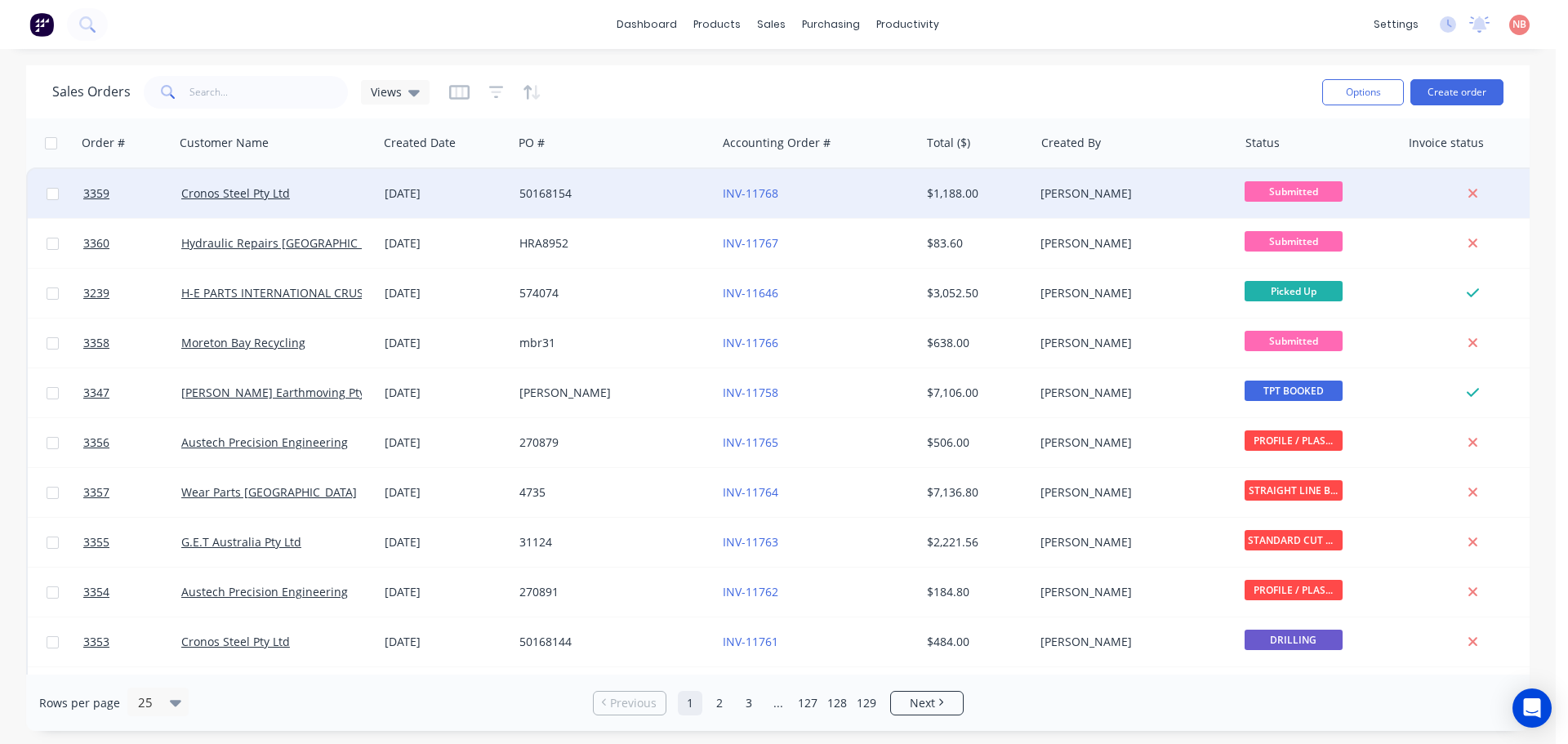
click at [651, 197] on div "50168154" at bounding box center [610, 193] width 181 height 16
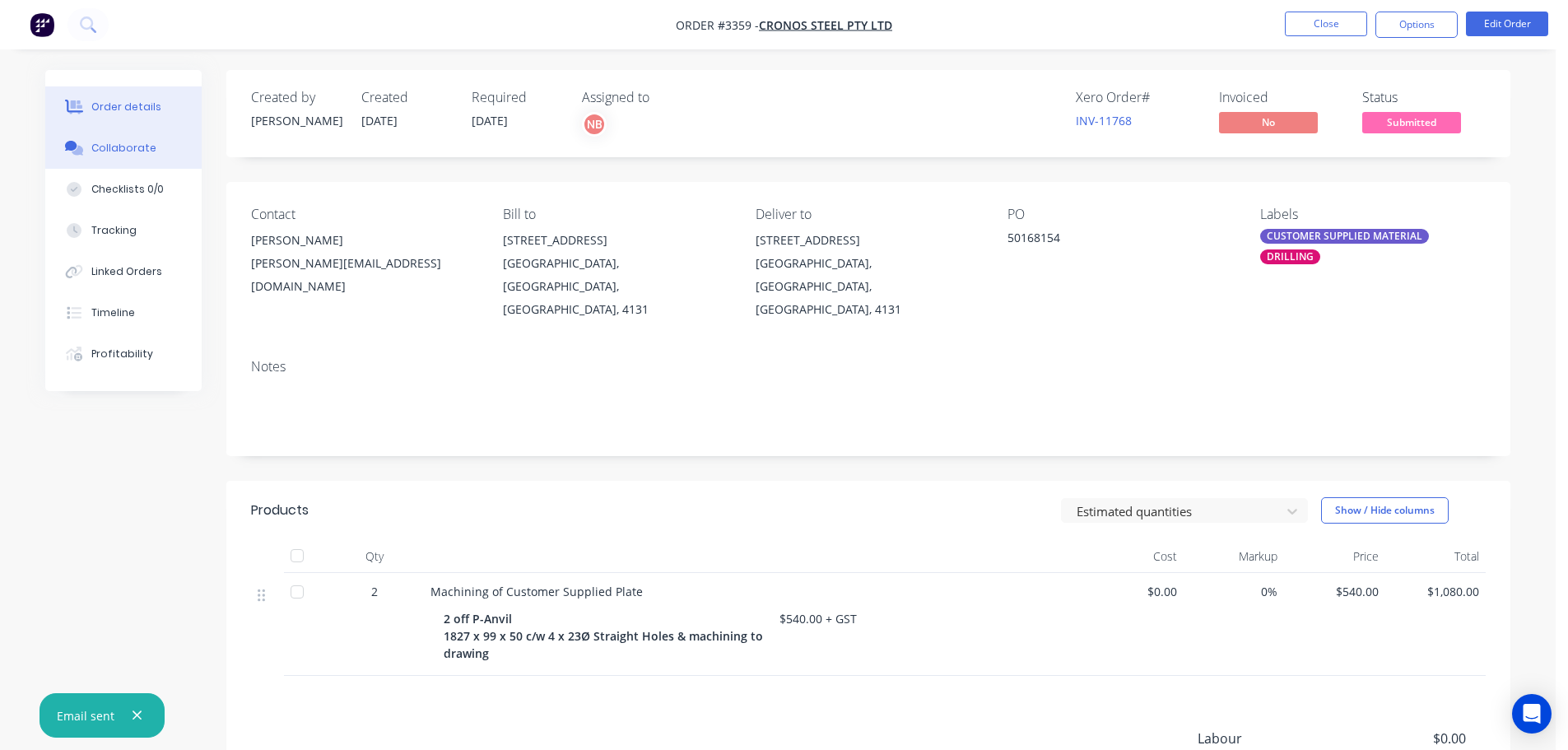
click at [114, 151] on div "Collaborate" at bounding box center [124, 148] width 65 height 14
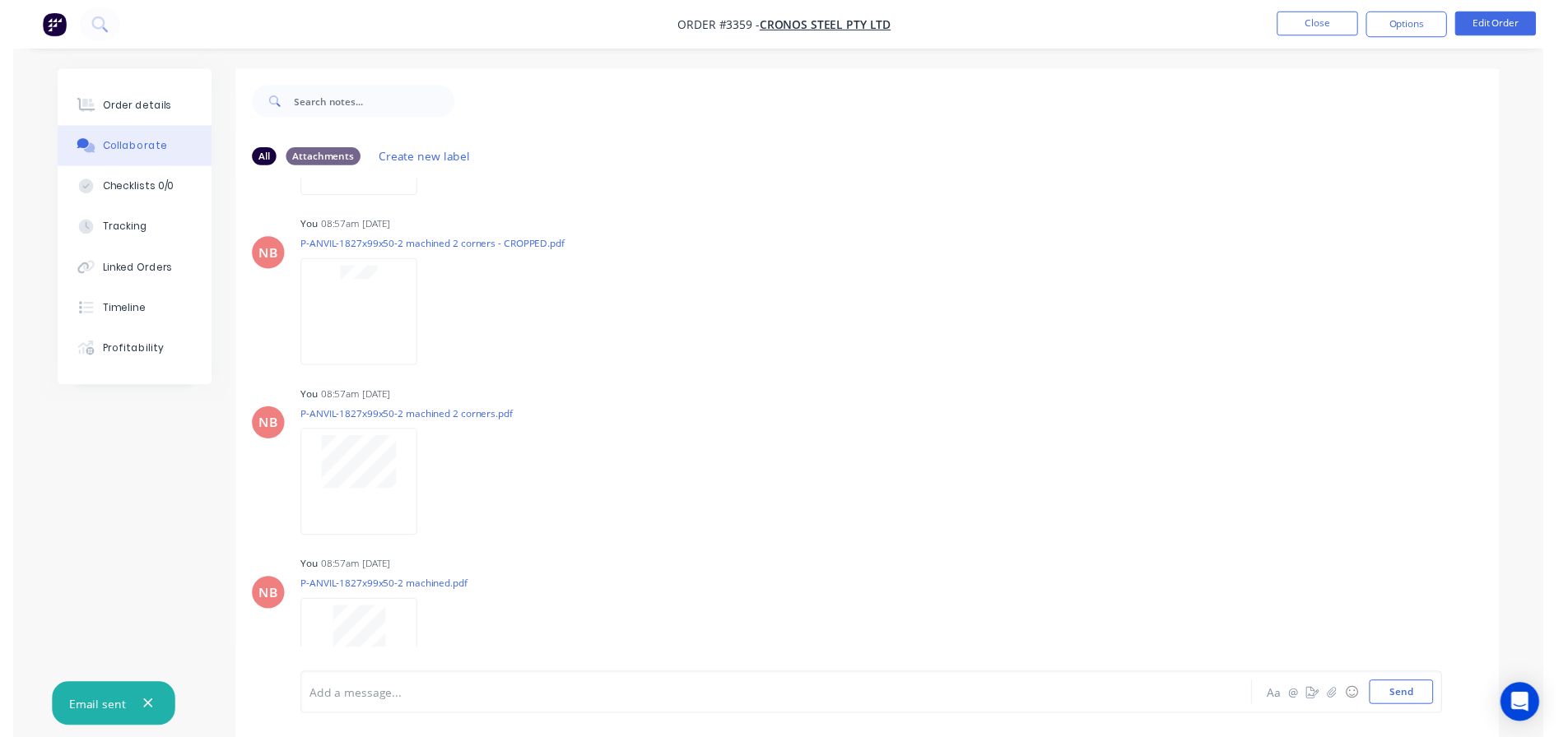
scroll to position [165, 0]
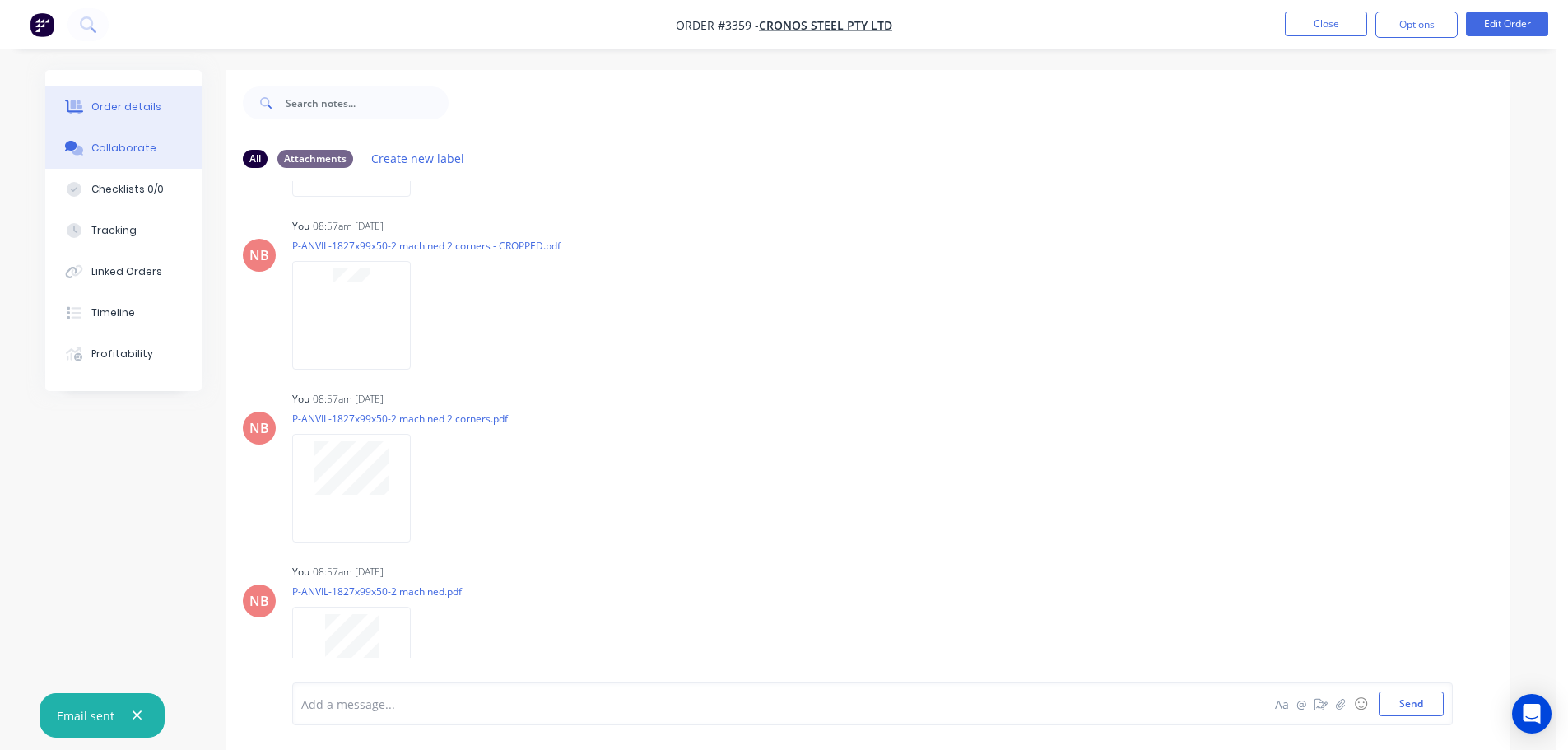
click at [88, 110] on button "Order details" at bounding box center [123, 107] width 156 height 41
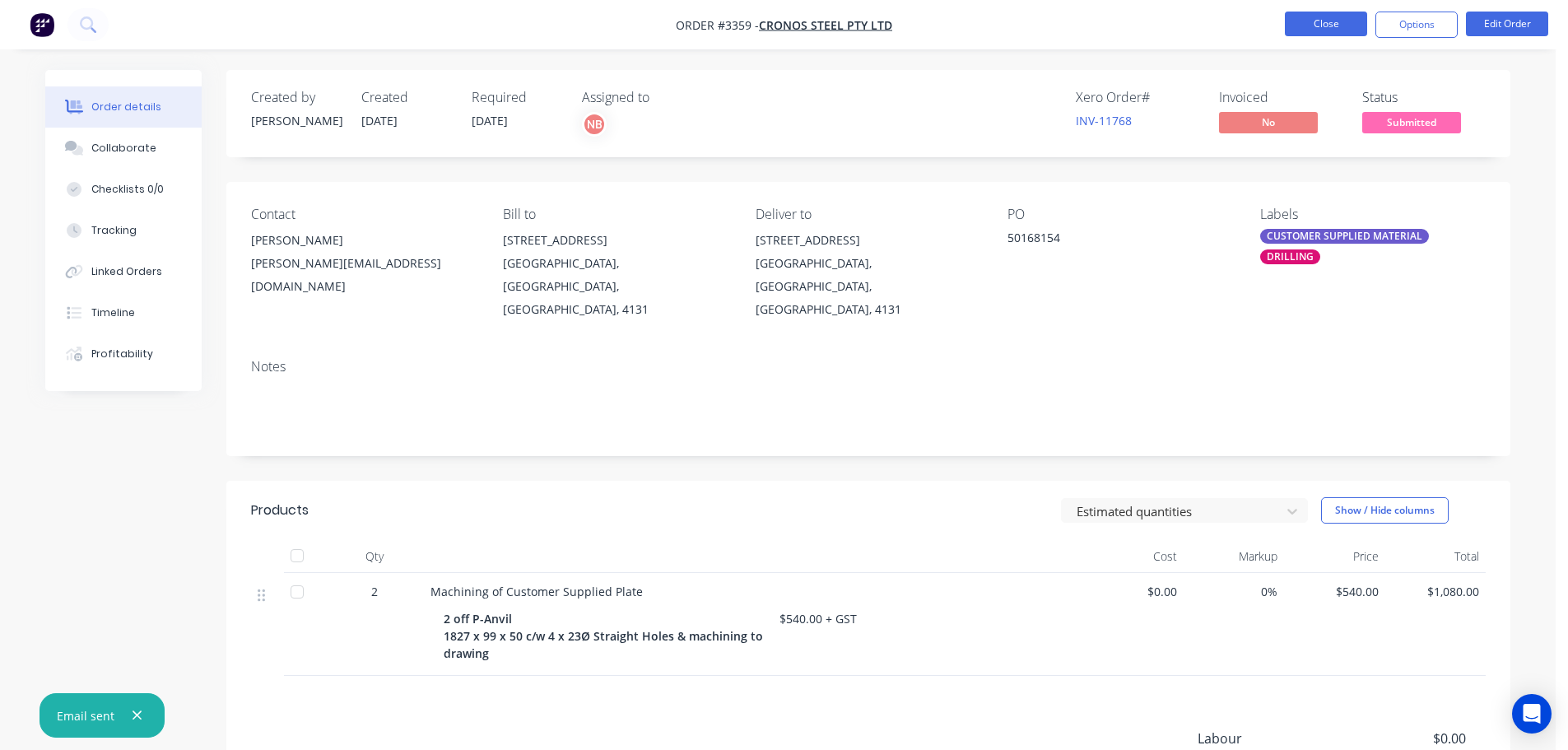
click at [1314, 25] on button "Close" at bounding box center [1325, 24] width 82 height 25
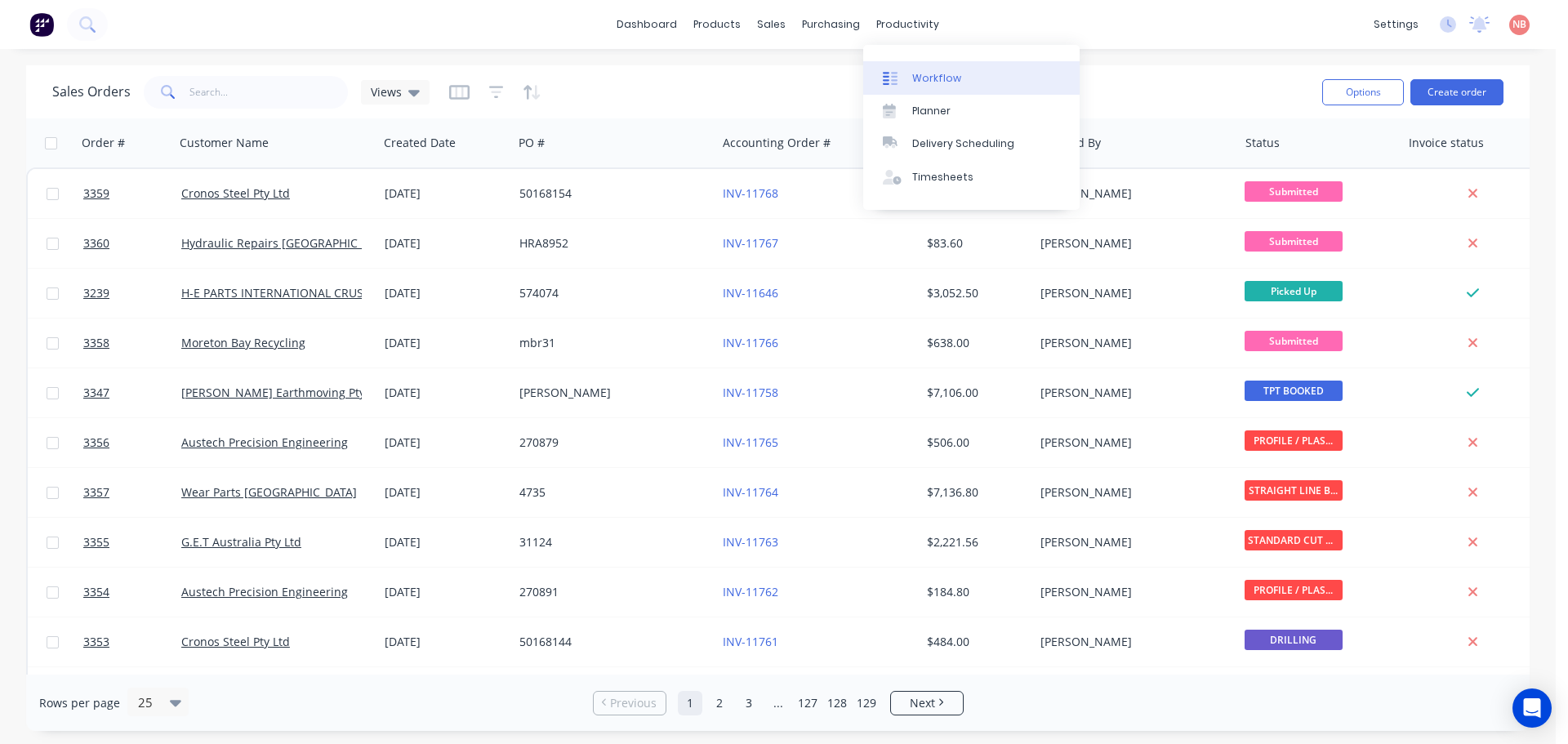
click at [918, 77] on div "Workflow" at bounding box center [936, 77] width 49 height 14
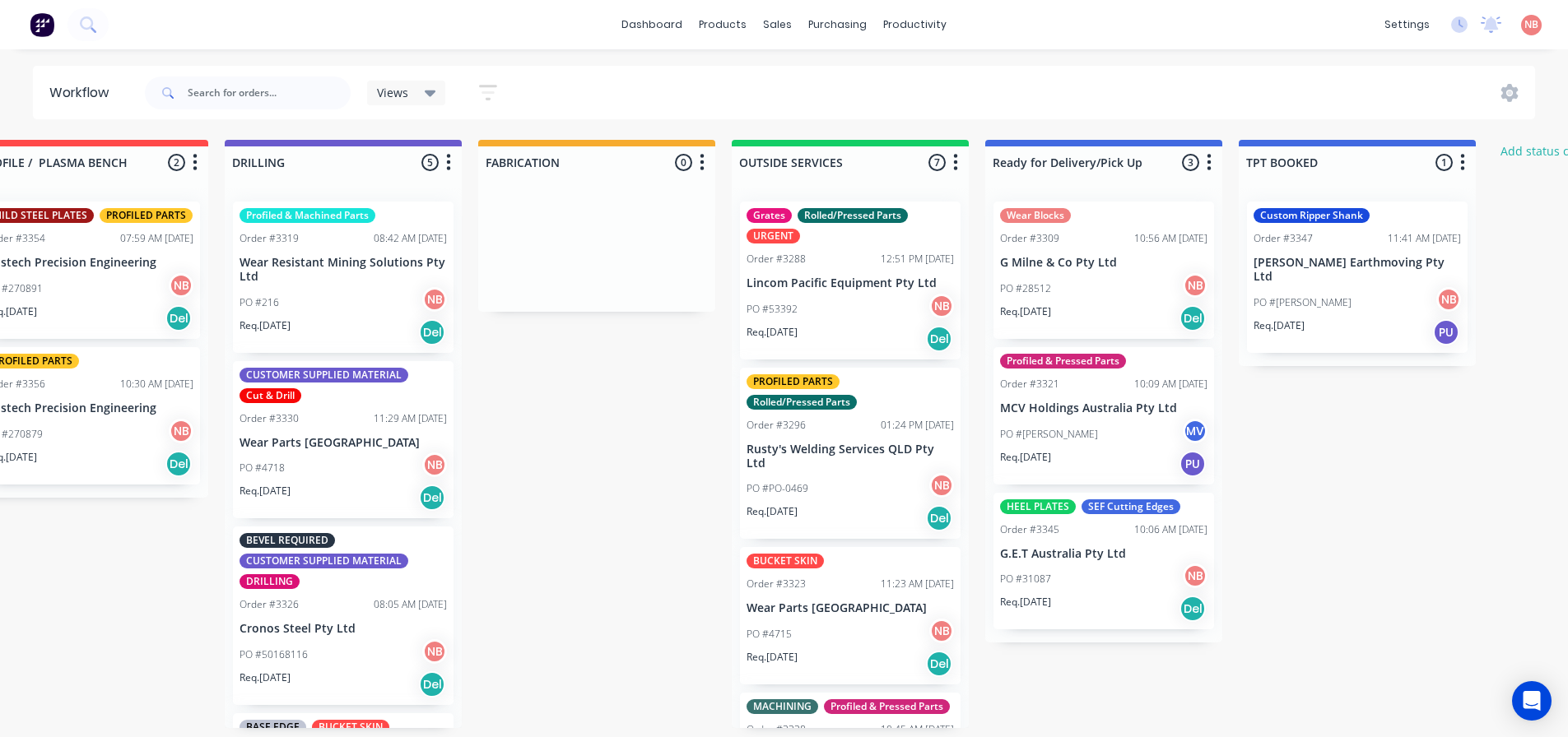
scroll to position [0, 861]
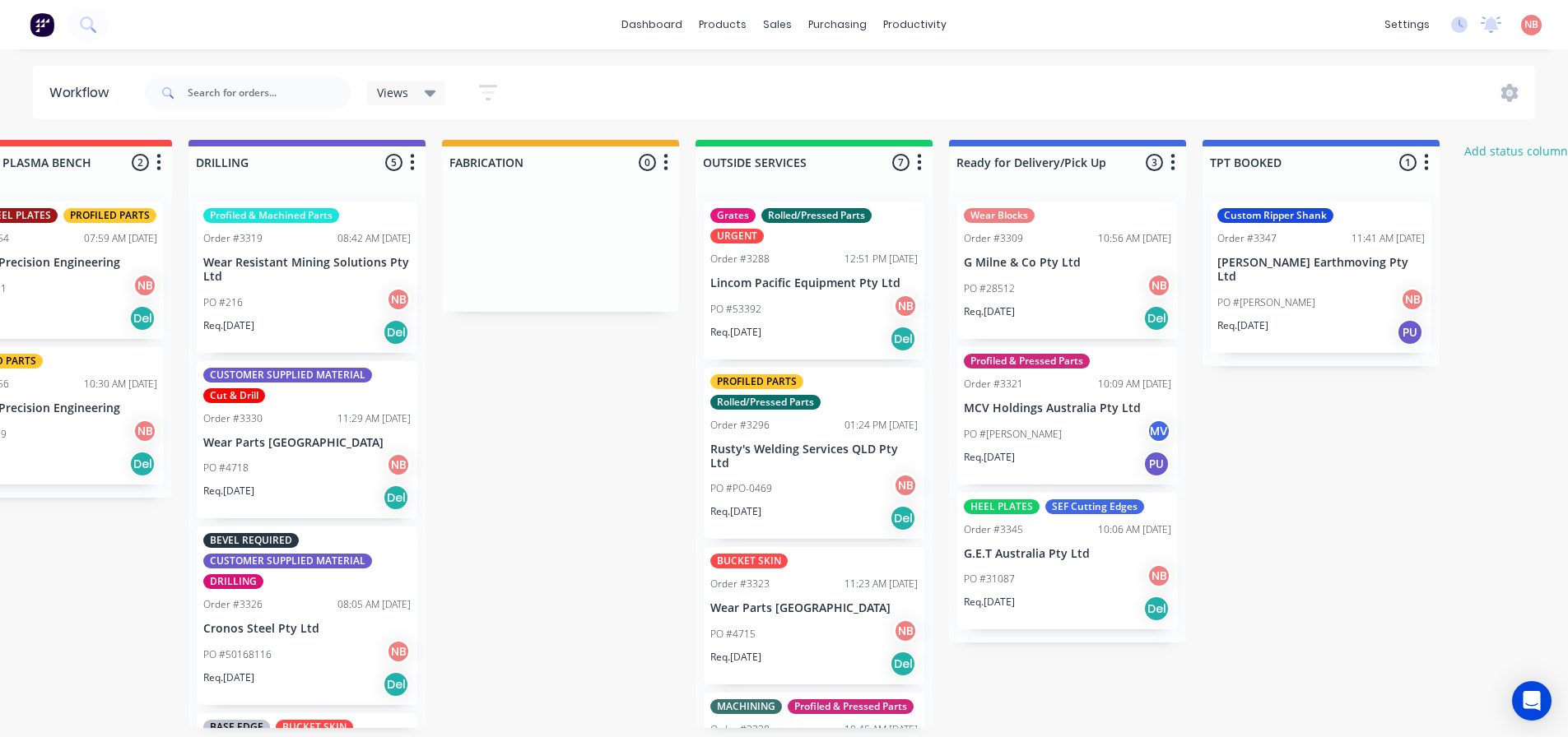
click at [775, 445] on p "Rusty's Welding Services QLD Pty Ltd" at bounding box center [814, 456] width 207 height 28
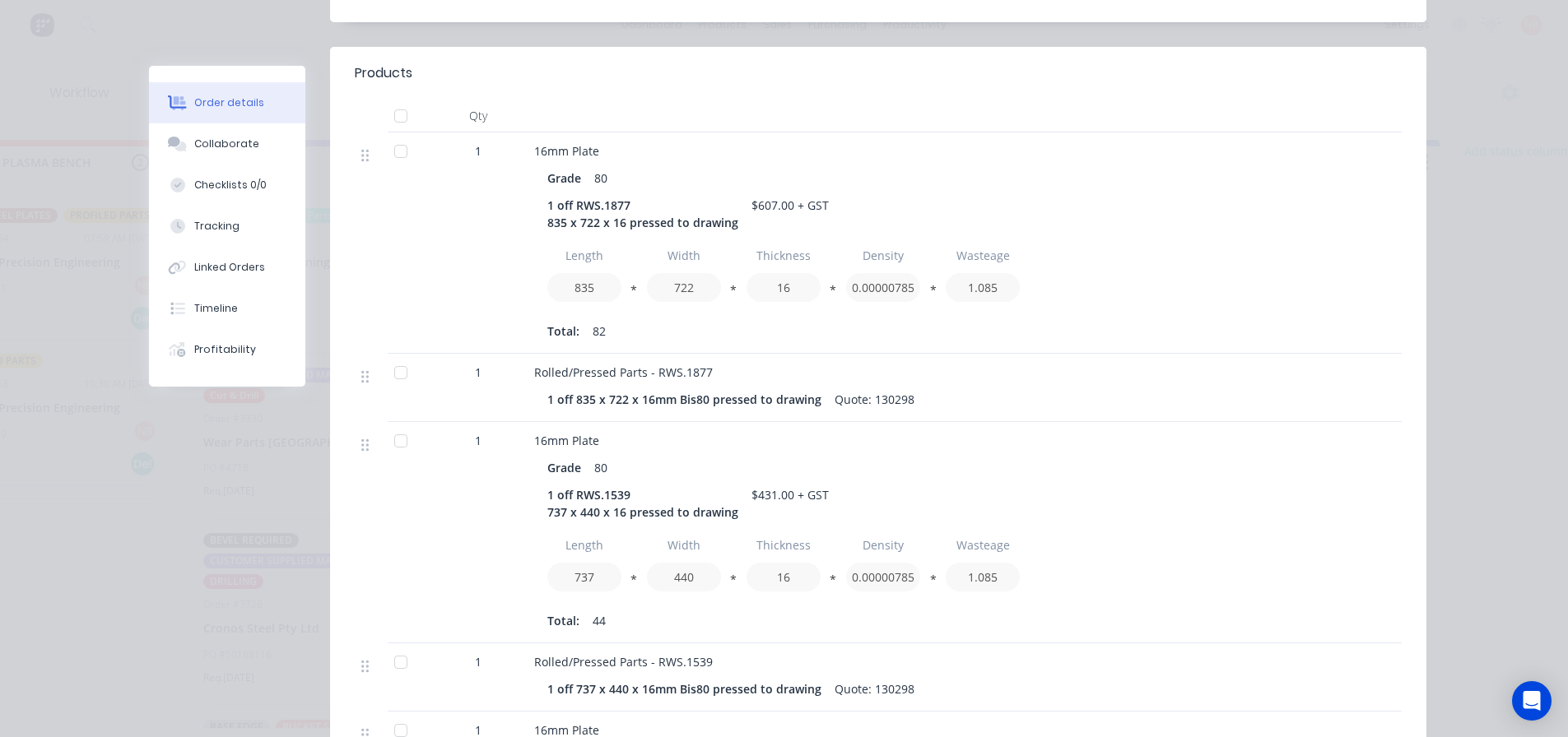
scroll to position [0, 0]
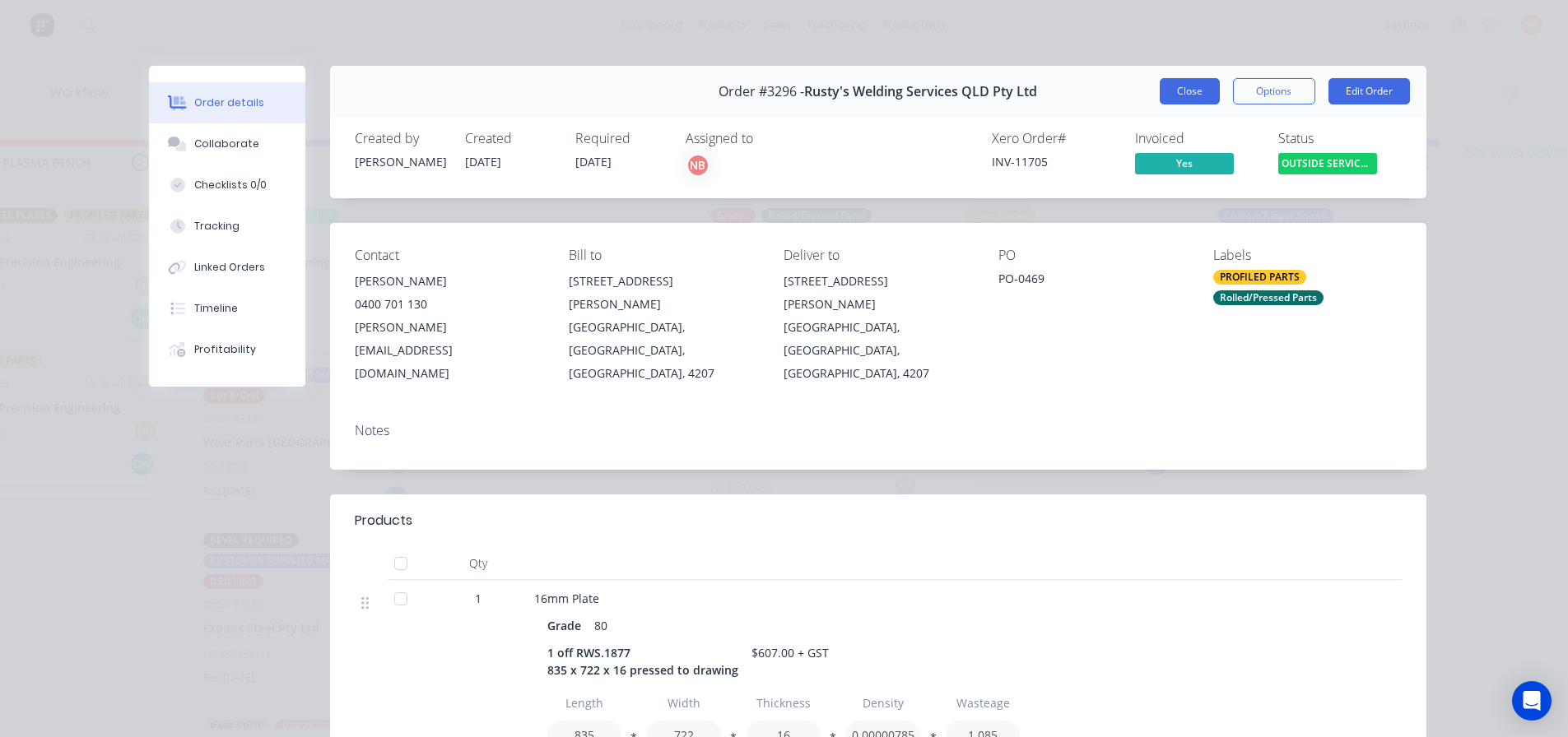
click at [1190, 102] on button "Close" at bounding box center [1190, 91] width 60 height 26
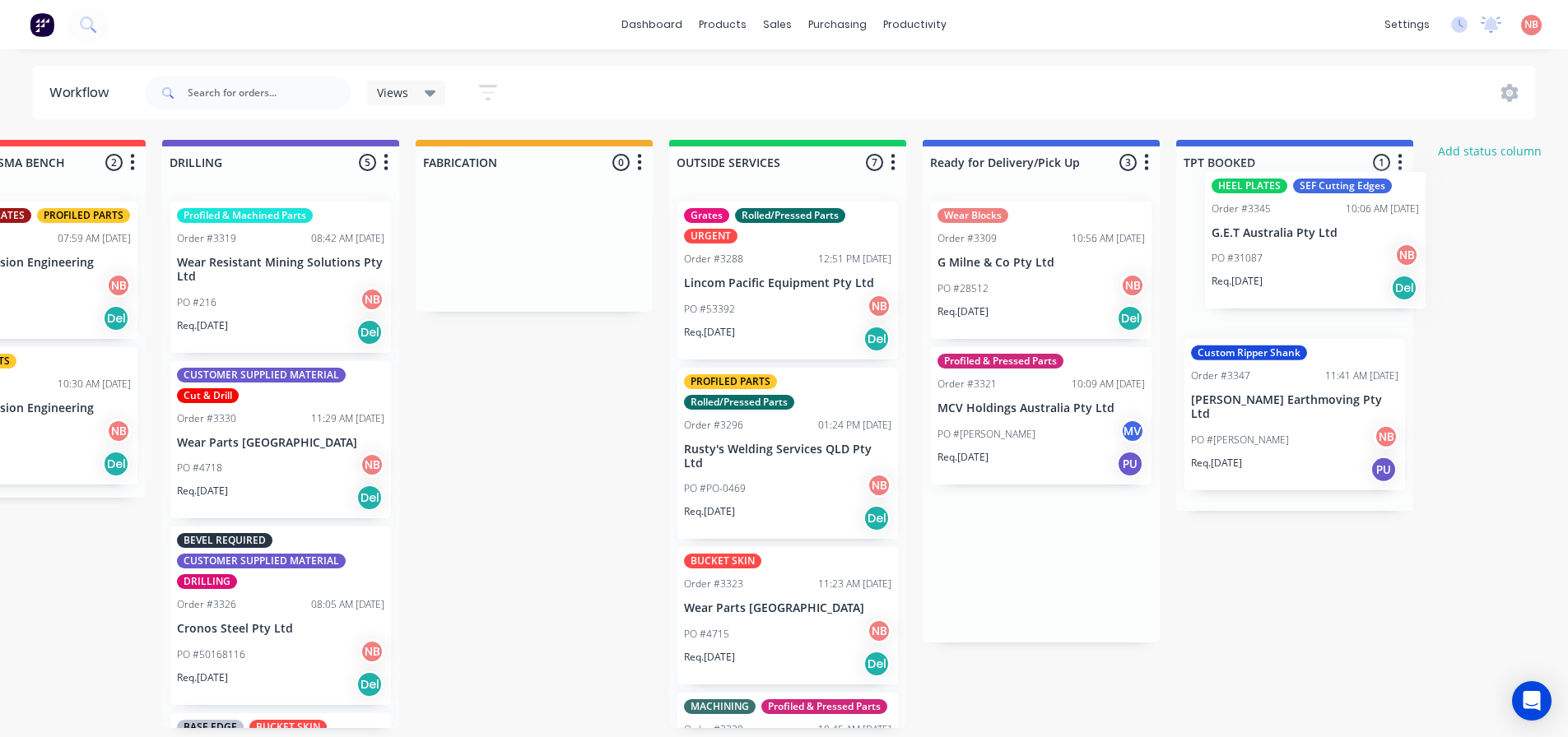
scroll to position [1, 890]
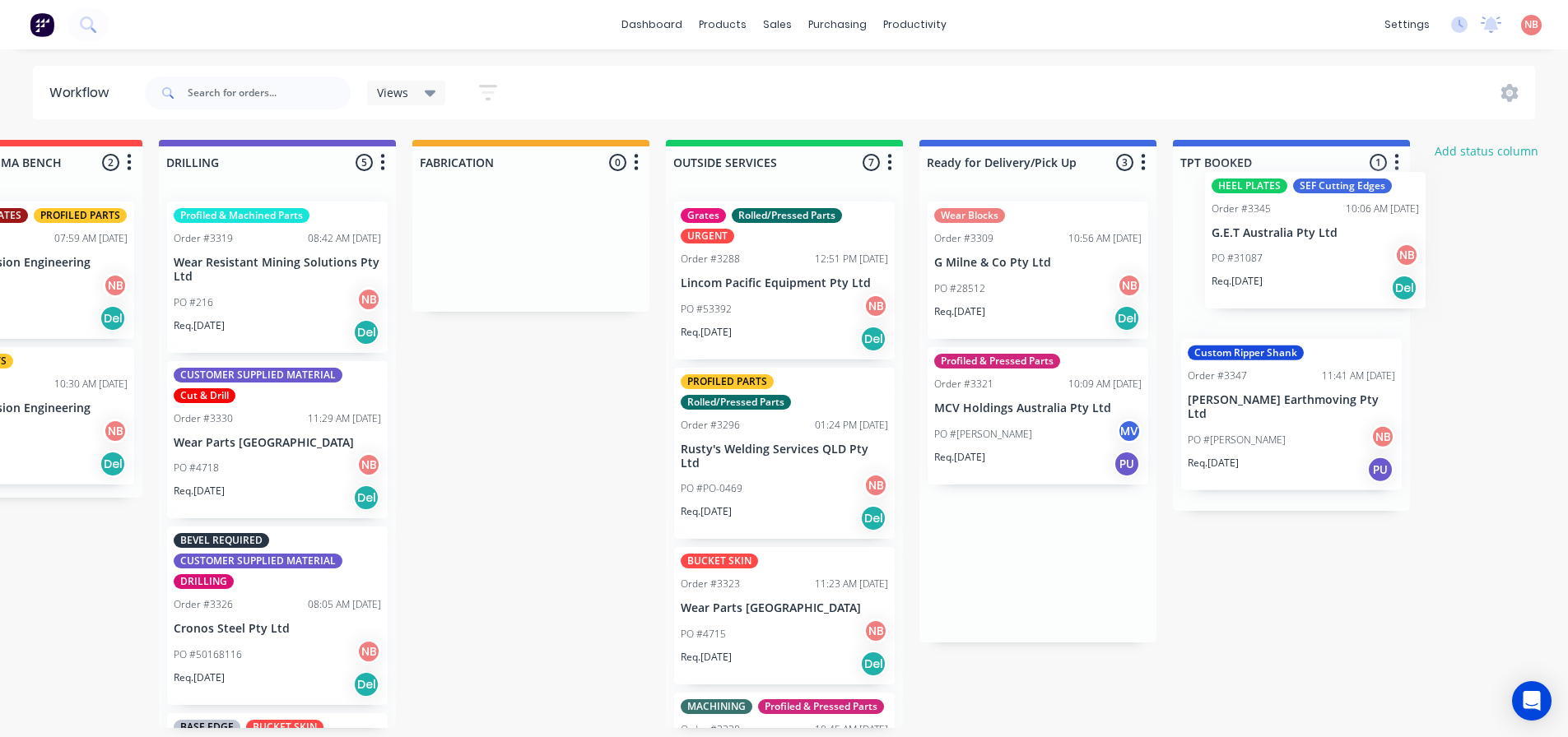
drag, startPoint x: 983, startPoint y: 577, endPoint x: 1235, endPoint y: 254, distance: 409.7
click at [1235, 254] on div "Submitted 3 Status colour #FF69B4 hex #FF69B4 Save Cancel Summaries Total order…" at bounding box center [469, 433] width 2745 height 588
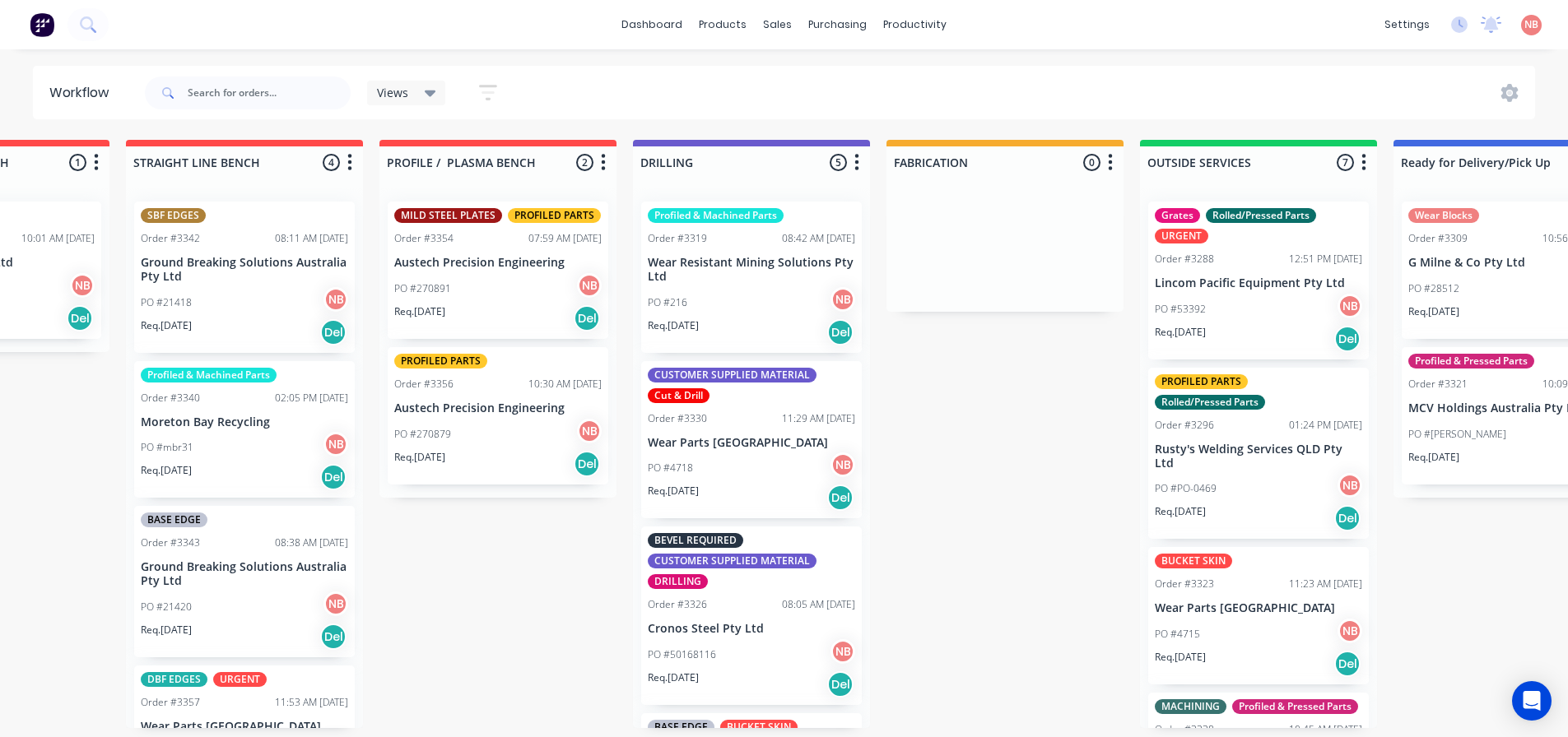
scroll to position [82, 0]
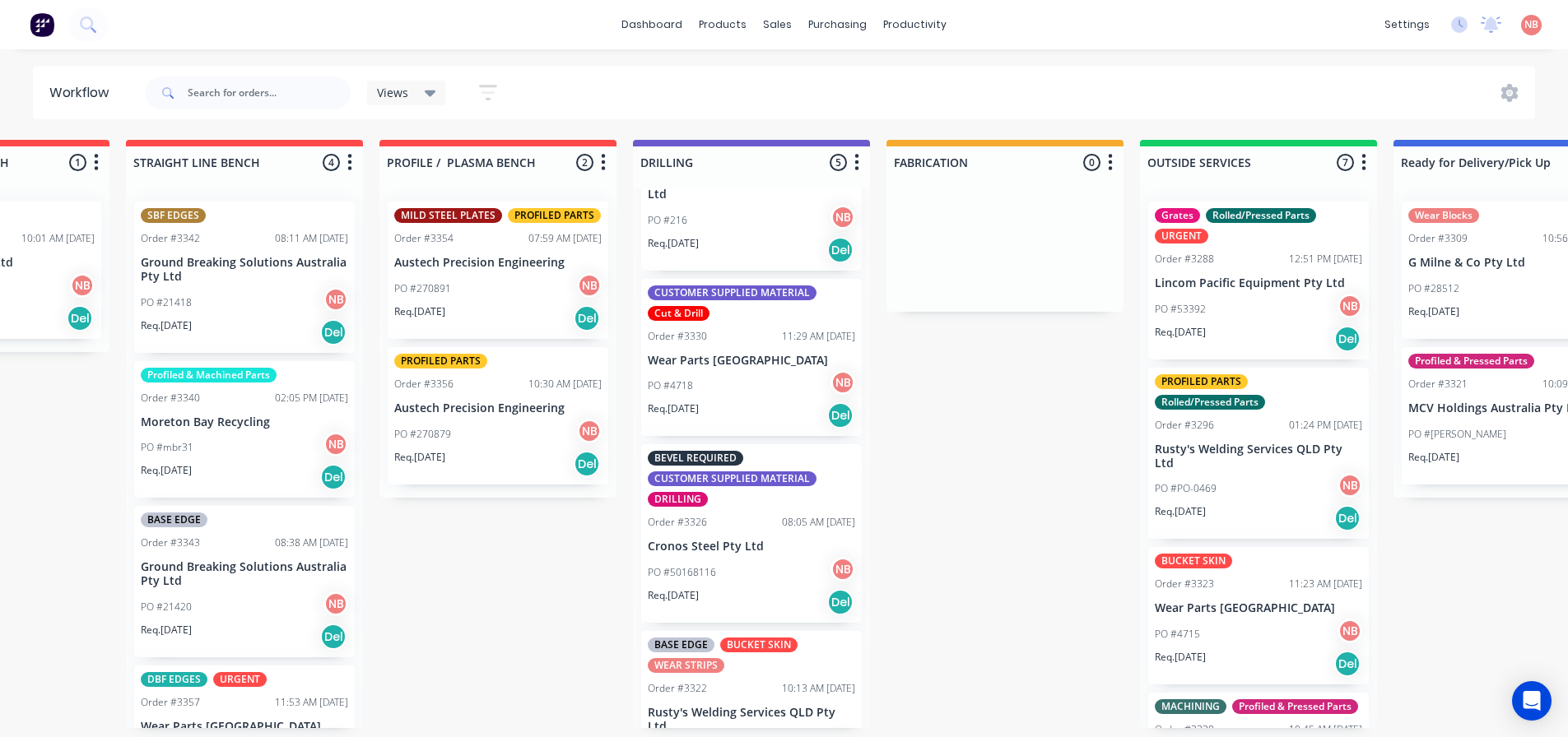
click at [720, 340] on div "Order #3330 11:29 AM 24/09/25" at bounding box center [751, 336] width 207 height 14
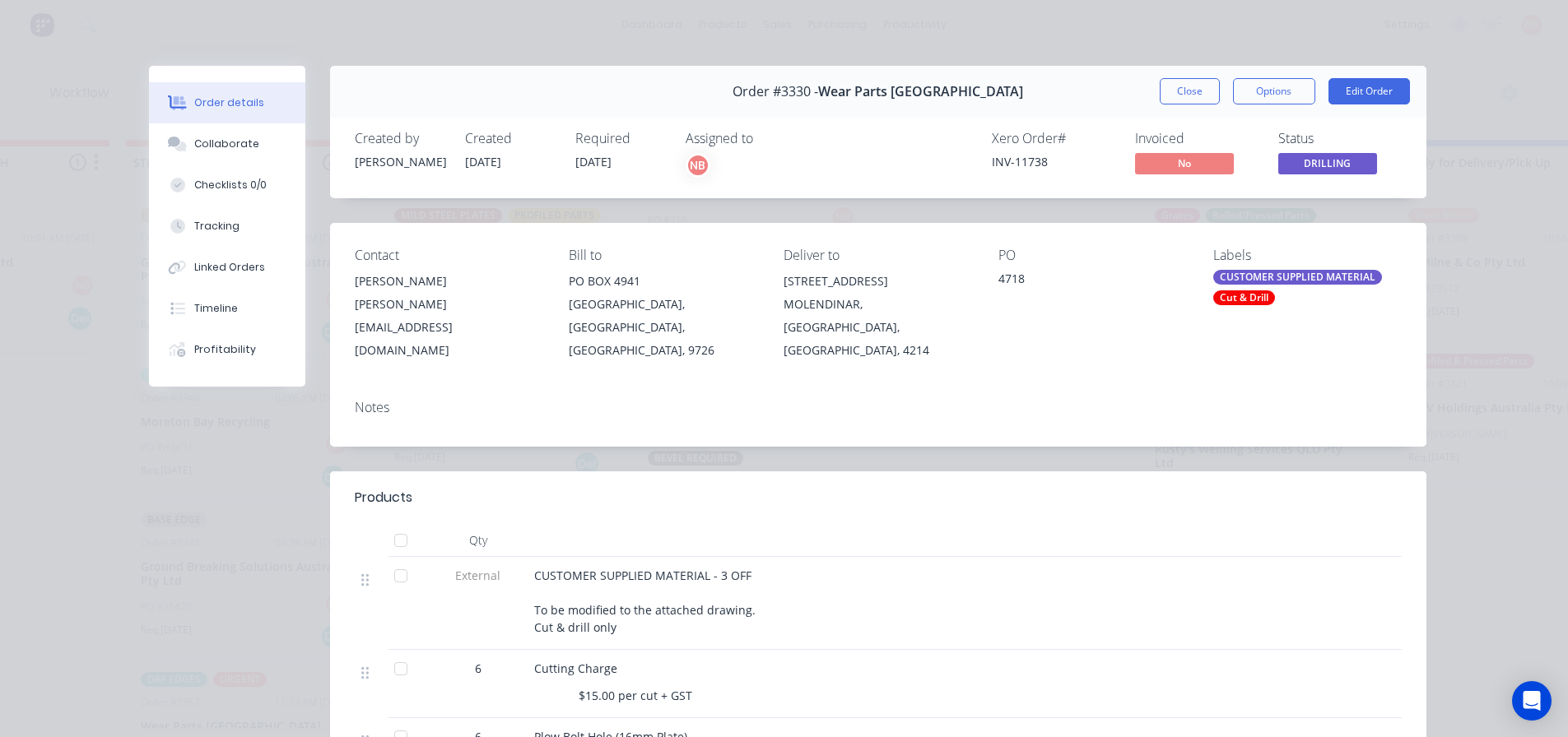
drag, startPoint x: 1169, startPoint y: 82, endPoint x: 925, endPoint y: 123, distance: 247.4
click at [1169, 82] on button "Close" at bounding box center [1190, 91] width 60 height 26
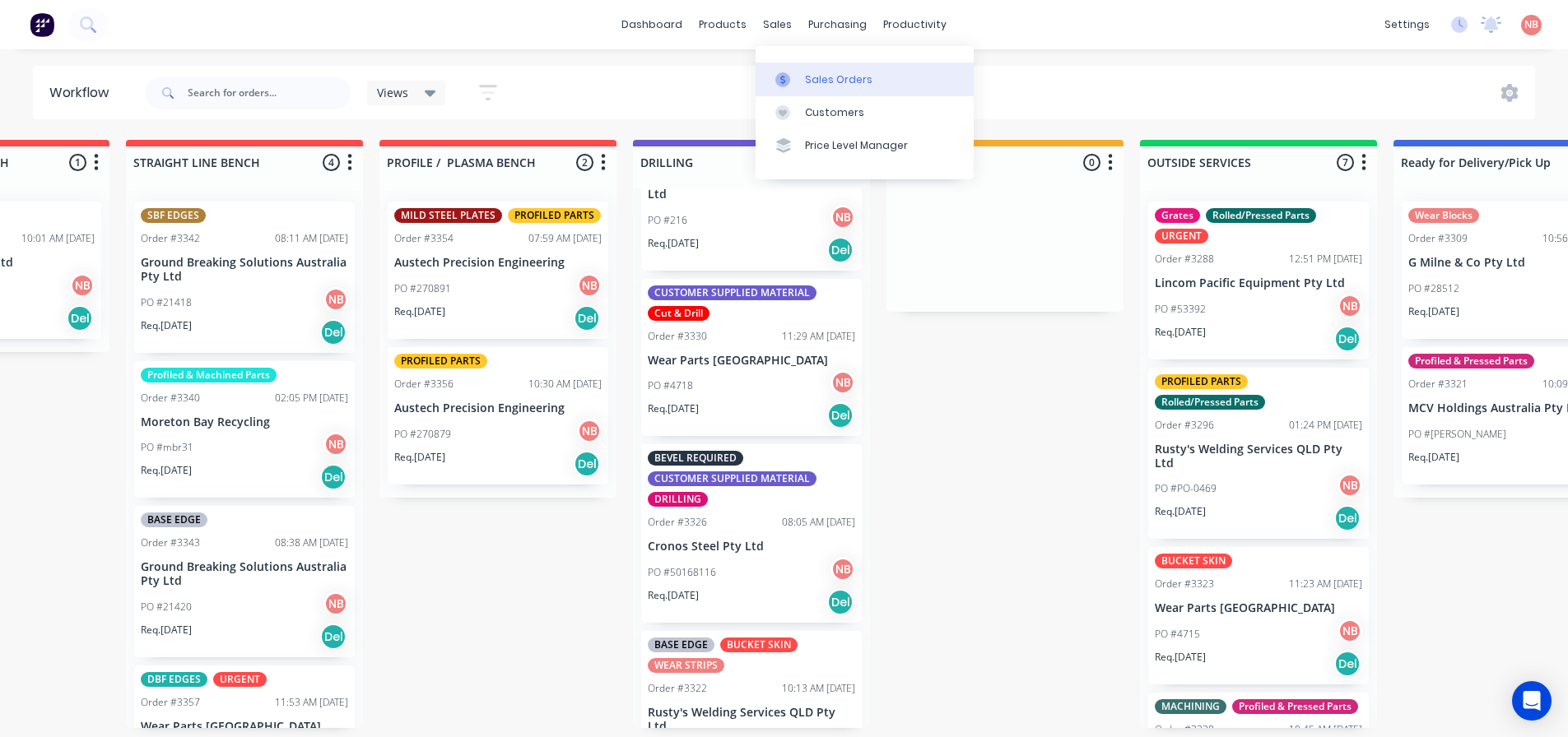
click at [798, 72] on div at bounding box center [787, 79] width 25 height 14
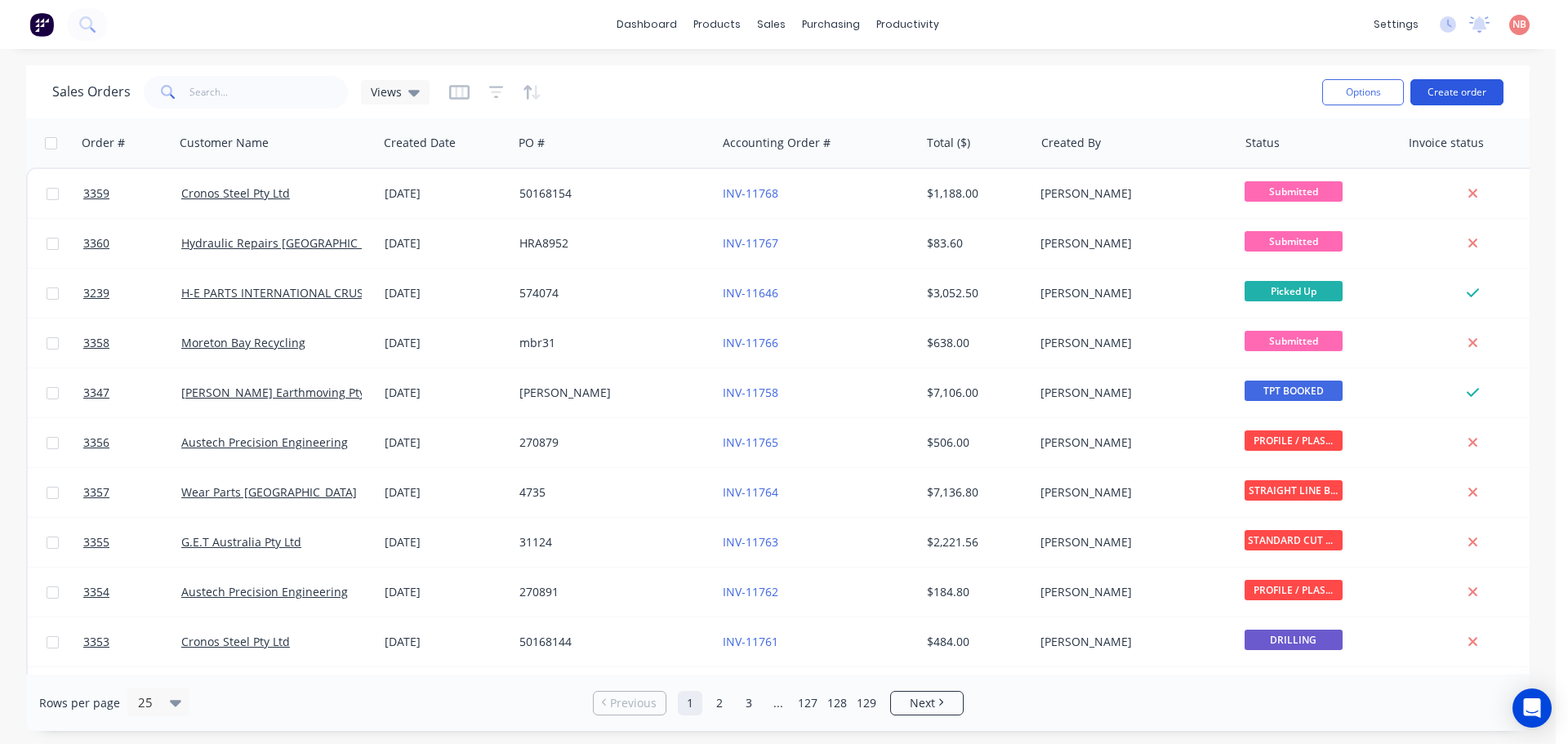
click at [1472, 89] on button "Create order" at bounding box center [1457, 92] width 93 height 26
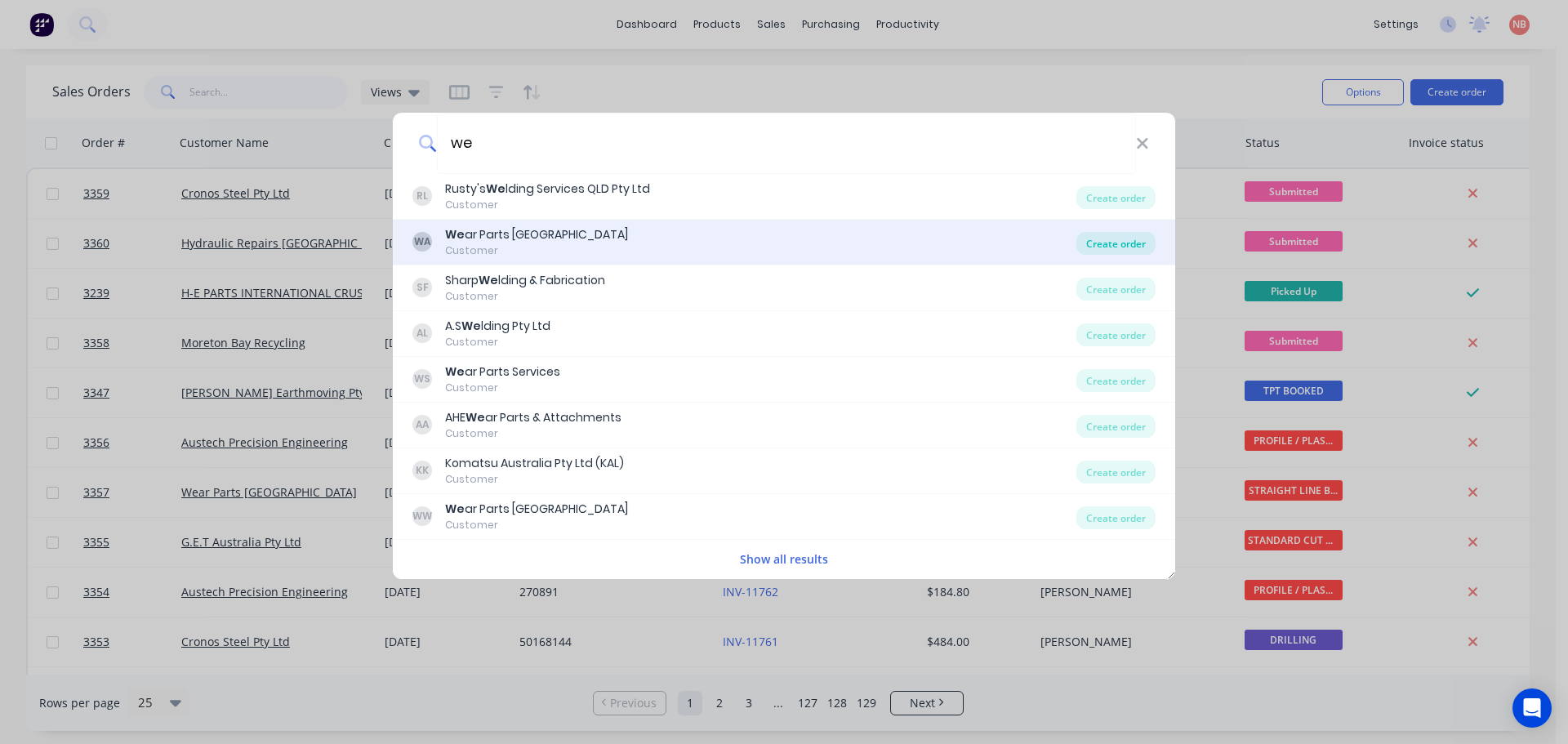
type input "we"
click at [1105, 247] on div "Create order" at bounding box center [1116, 242] width 79 height 23
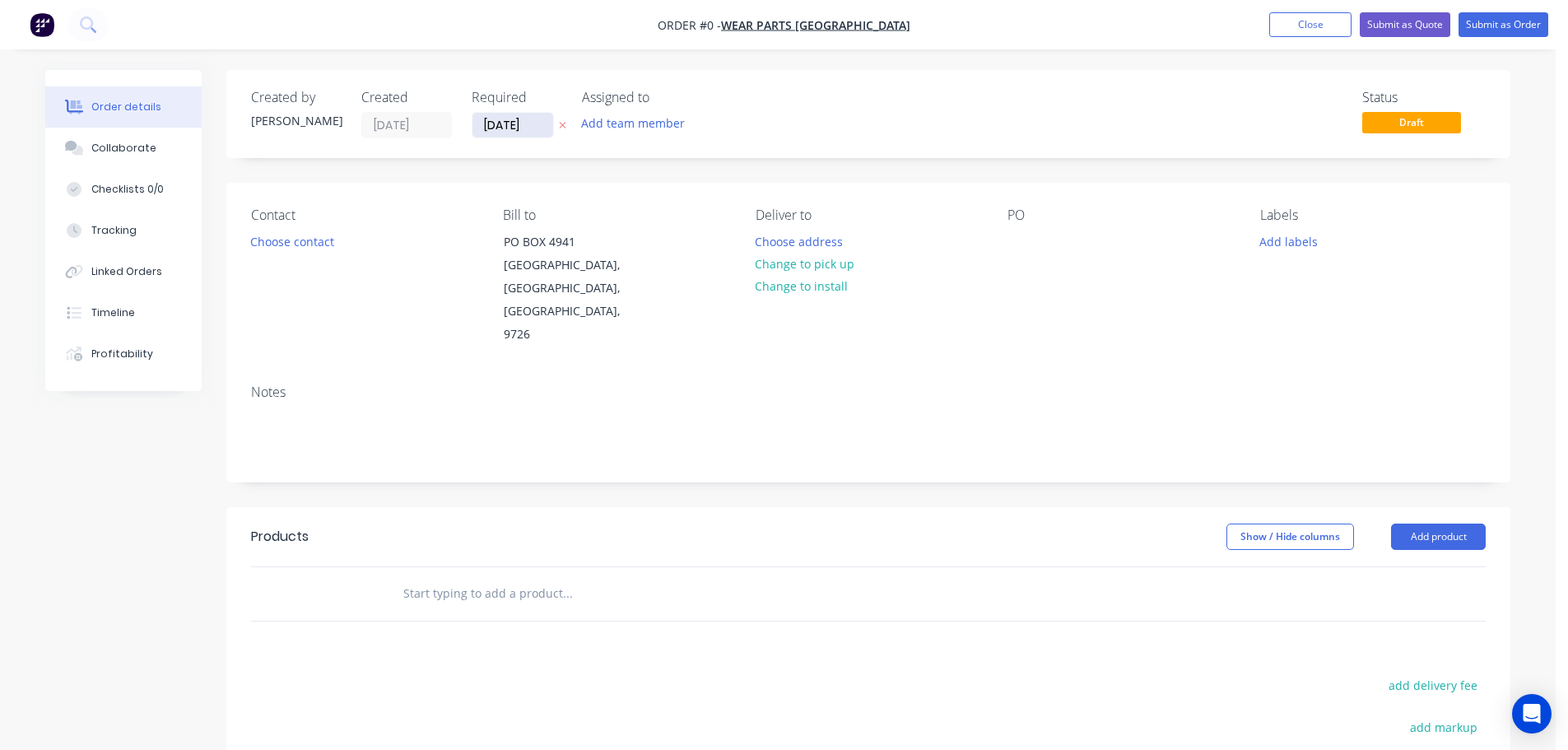
click at [498, 126] on input "[DATE]" at bounding box center [512, 125] width 81 height 25
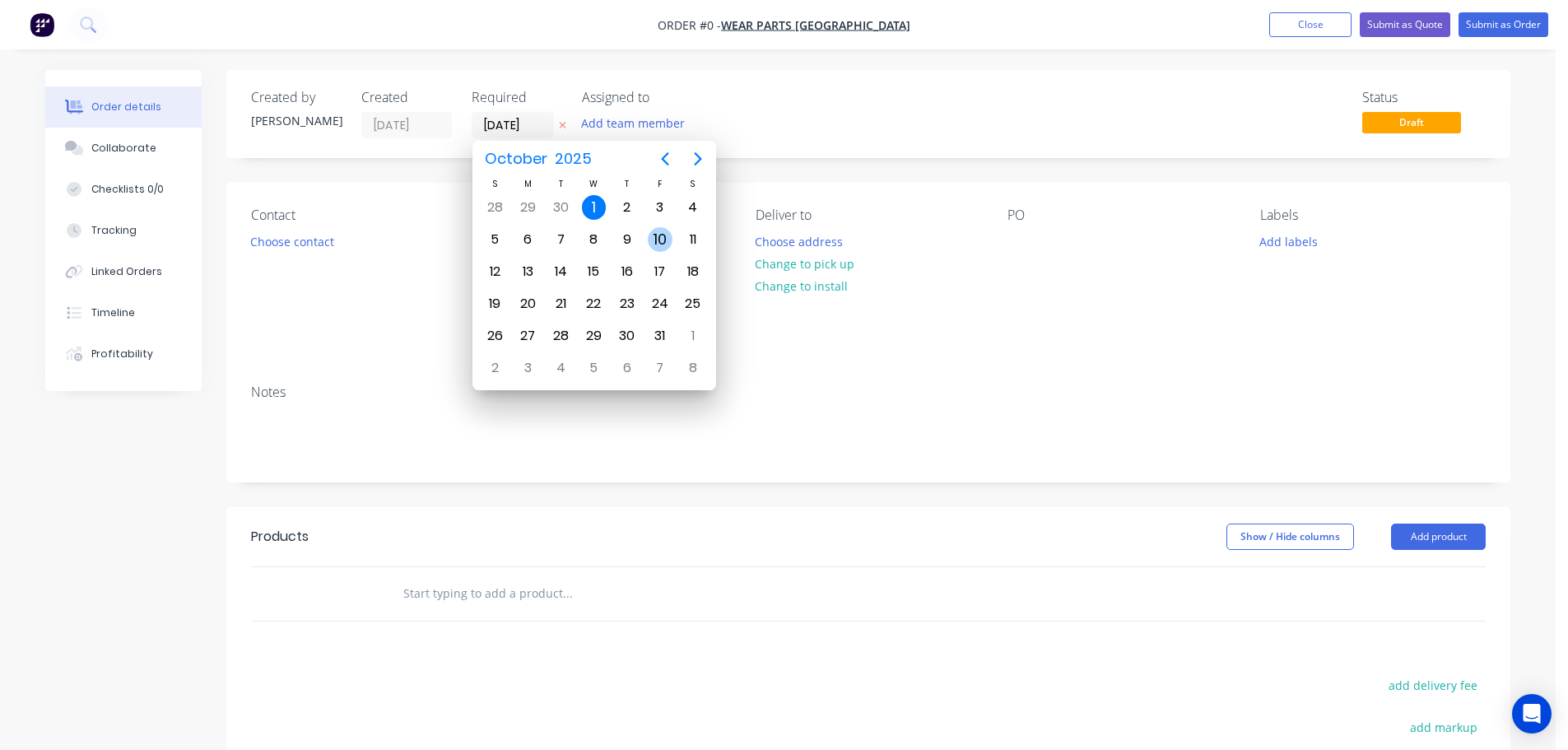
click at [659, 237] on div "10" at bounding box center [659, 239] width 25 height 25
type input "10/10/25"
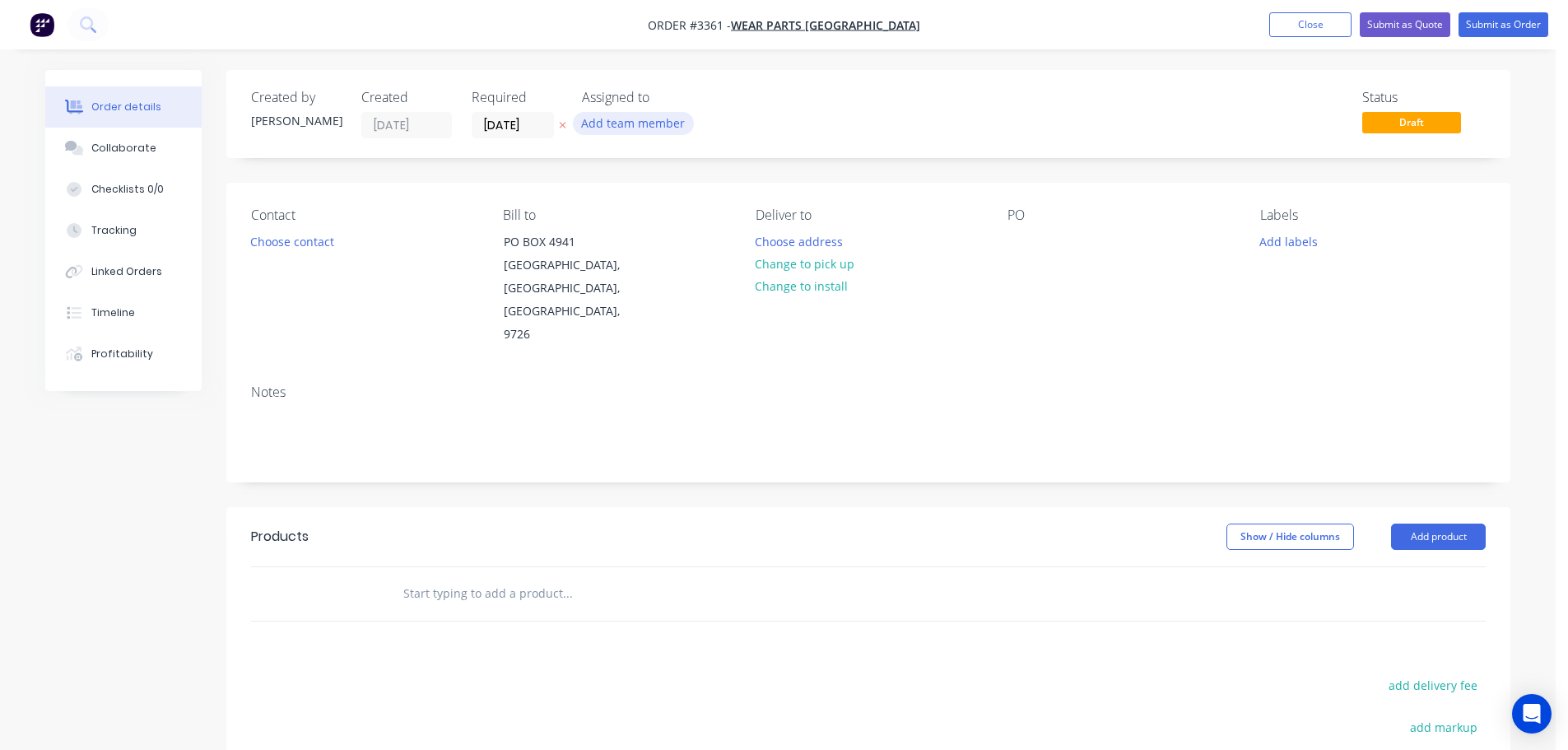
click at [627, 122] on button "Add team member" at bounding box center [633, 123] width 121 height 22
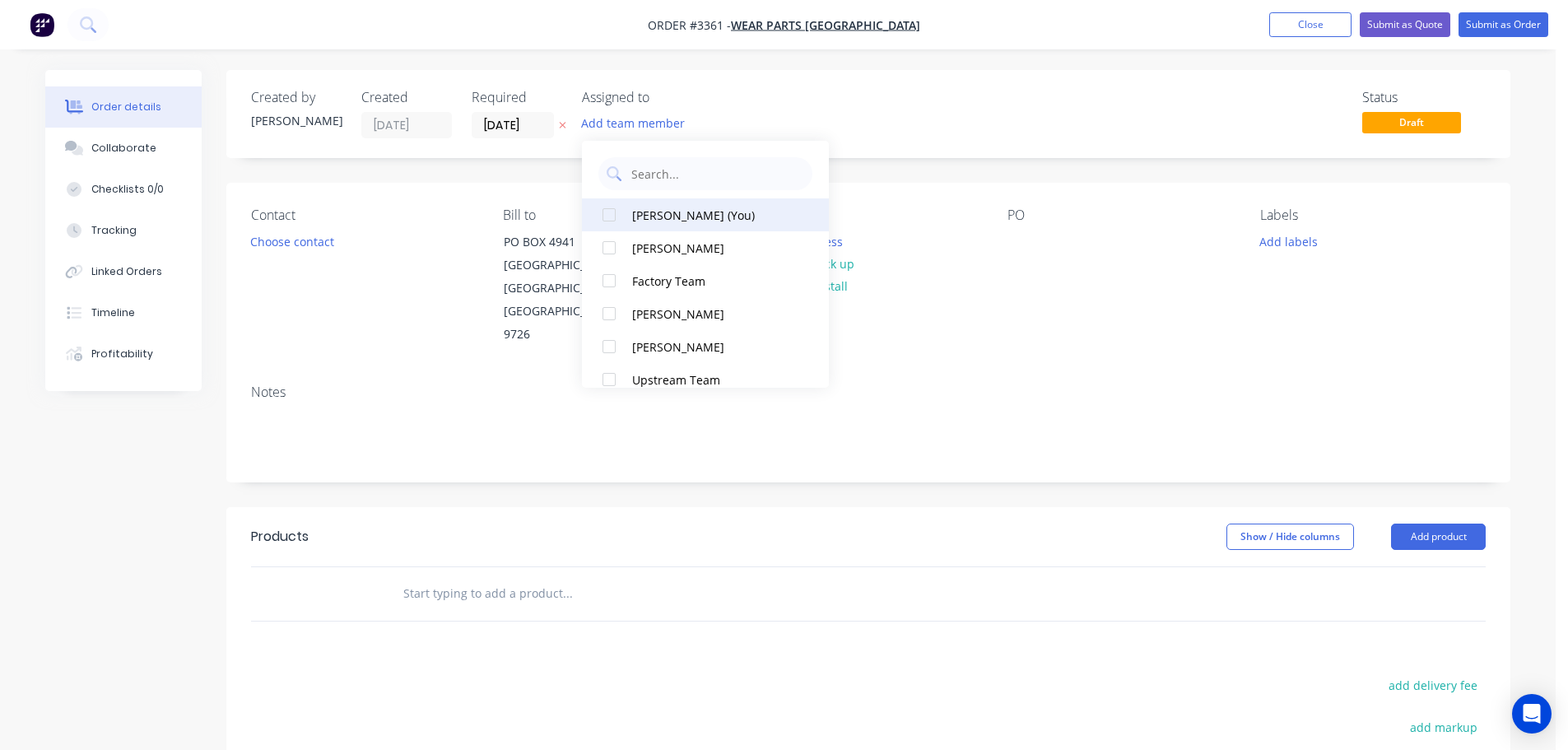
click at [639, 219] on div "Naomi Badrick (You)" at bounding box center [714, 215] width 165 height 17
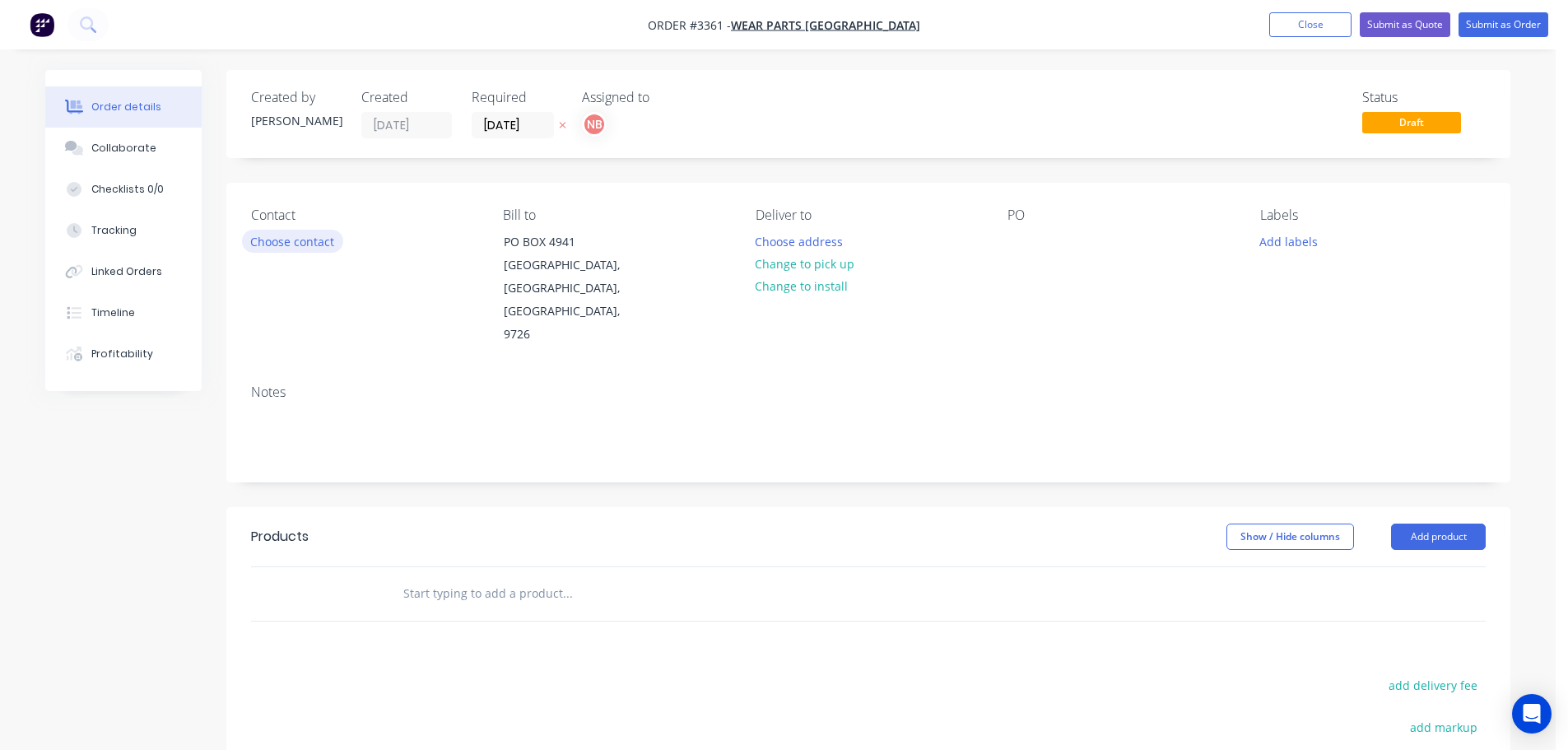
click at [262, 249] on button "Choose contact" at bounding box center [292, 241] width 101 height 22
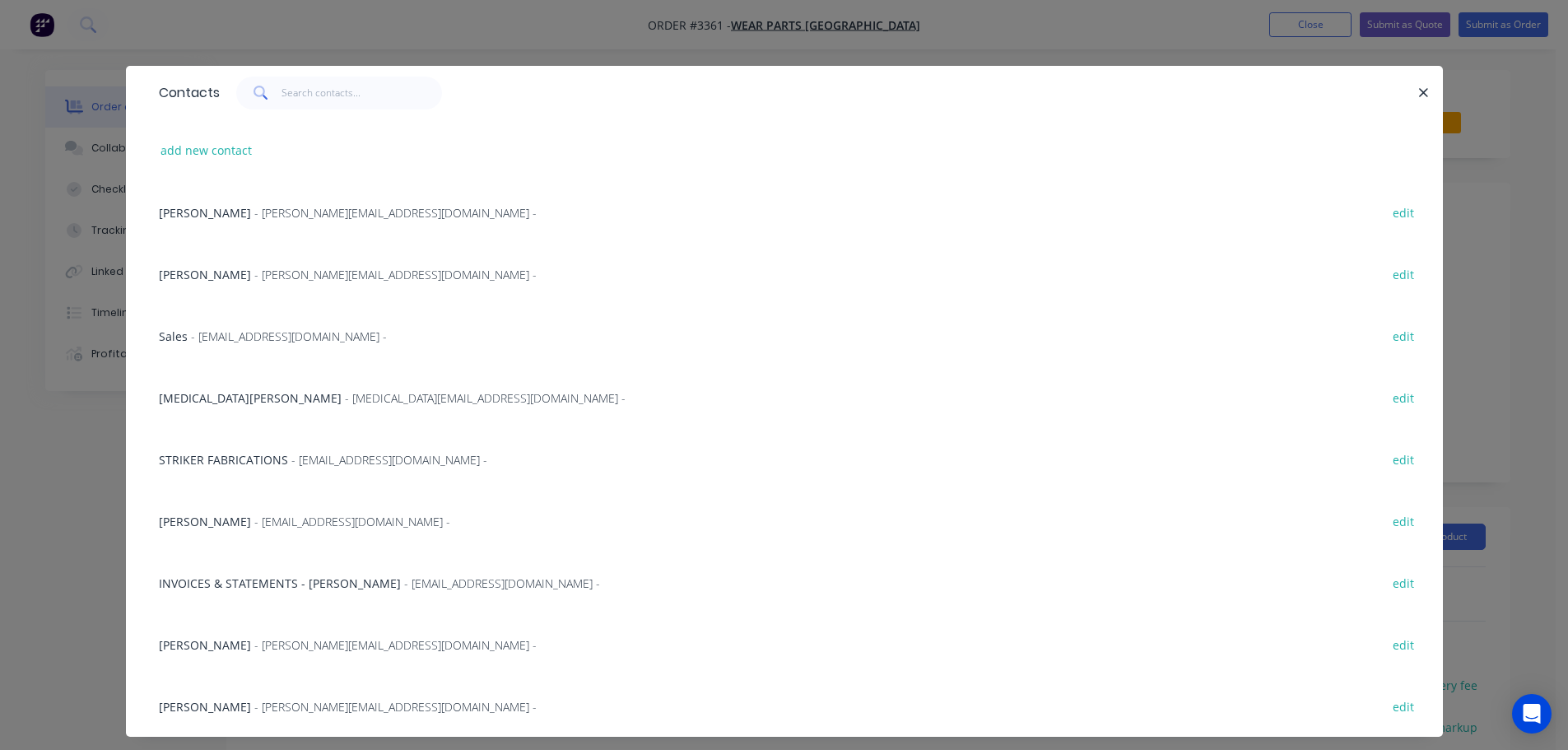
click at [186, 392] on span "Wera Stafford" at bounding box center [249, 398] width 182 height 15
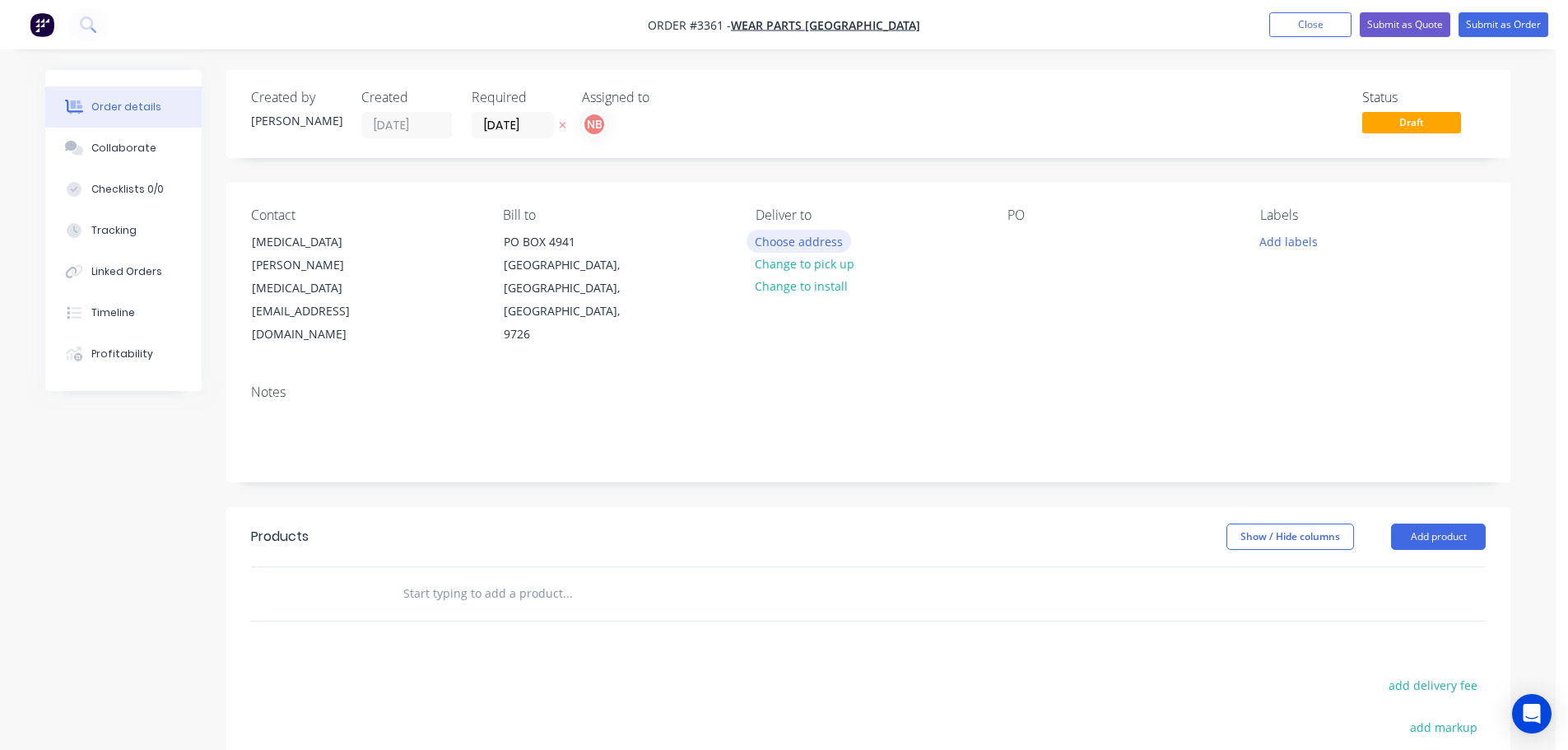
click at [768, 232] on button "Choose address" at bounding box center [799, 241] width 105 height 22
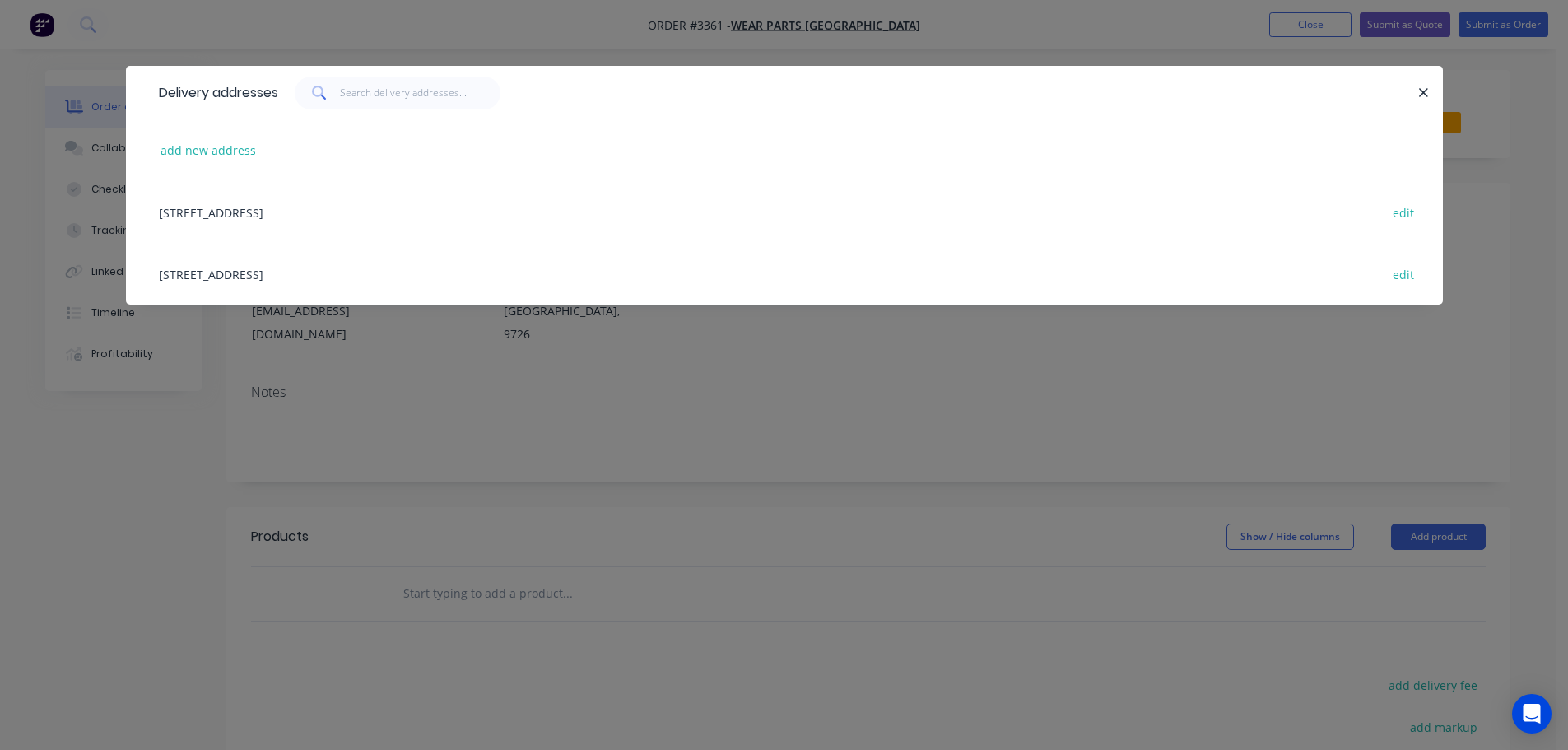
click at [234, 283] on div "32 MANUFACTURER DRIVE, MOLENDINAR, Queensland, Australia, 4214 edit" at bounding box center [784, 273] width 1268 height 62
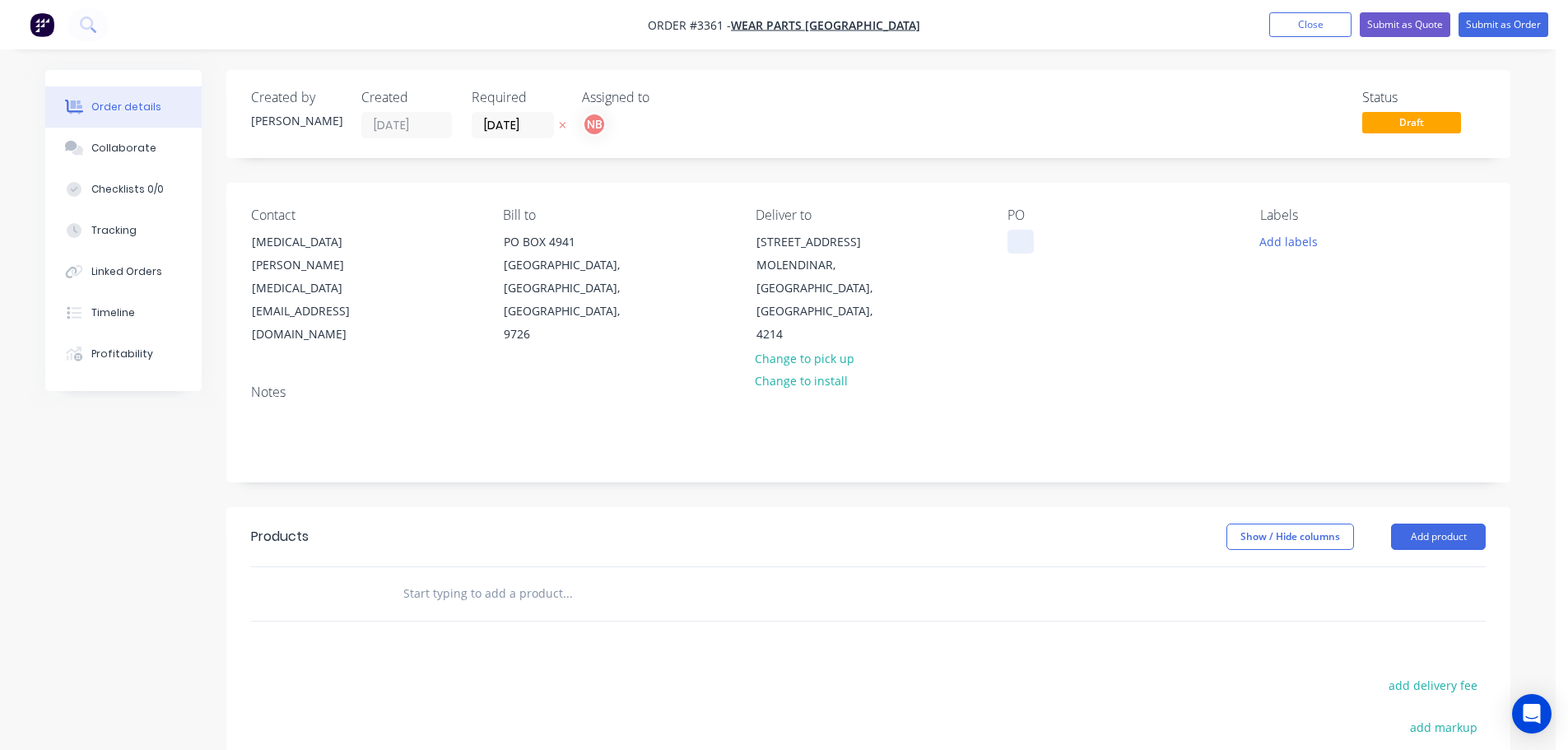
click at [1025, 243] on div at bounding box center [1020, 242] width 26 height 24
click at [1021, 241] on div at bounding box center [1020, 242] width 26 height 24
click at [1292, 245] on button "Add labels" at bounding box center [1287, 241] width 76 height 22
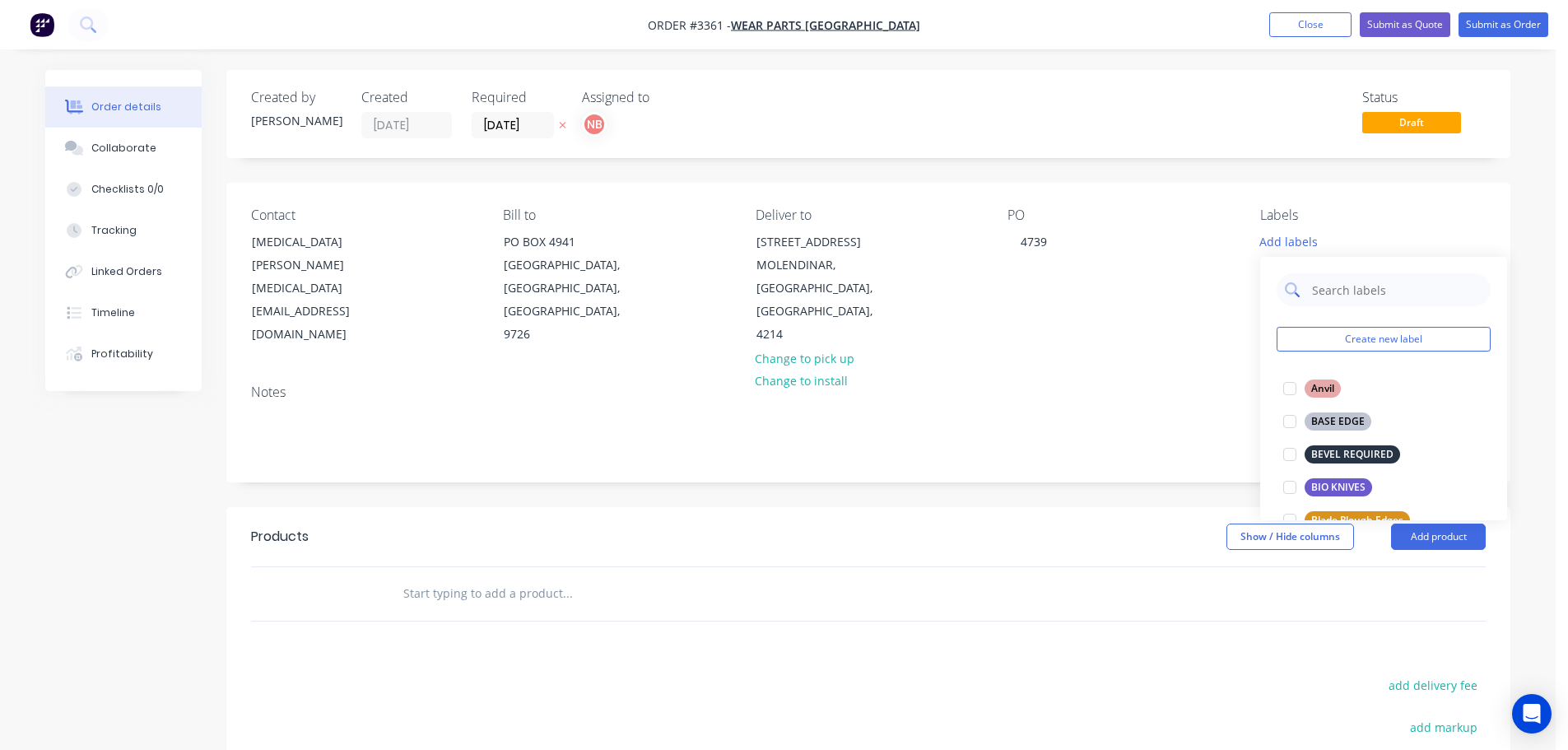
click at [1326, 293] on input "text" at bounding box center [1396, 289] width 172 height 33
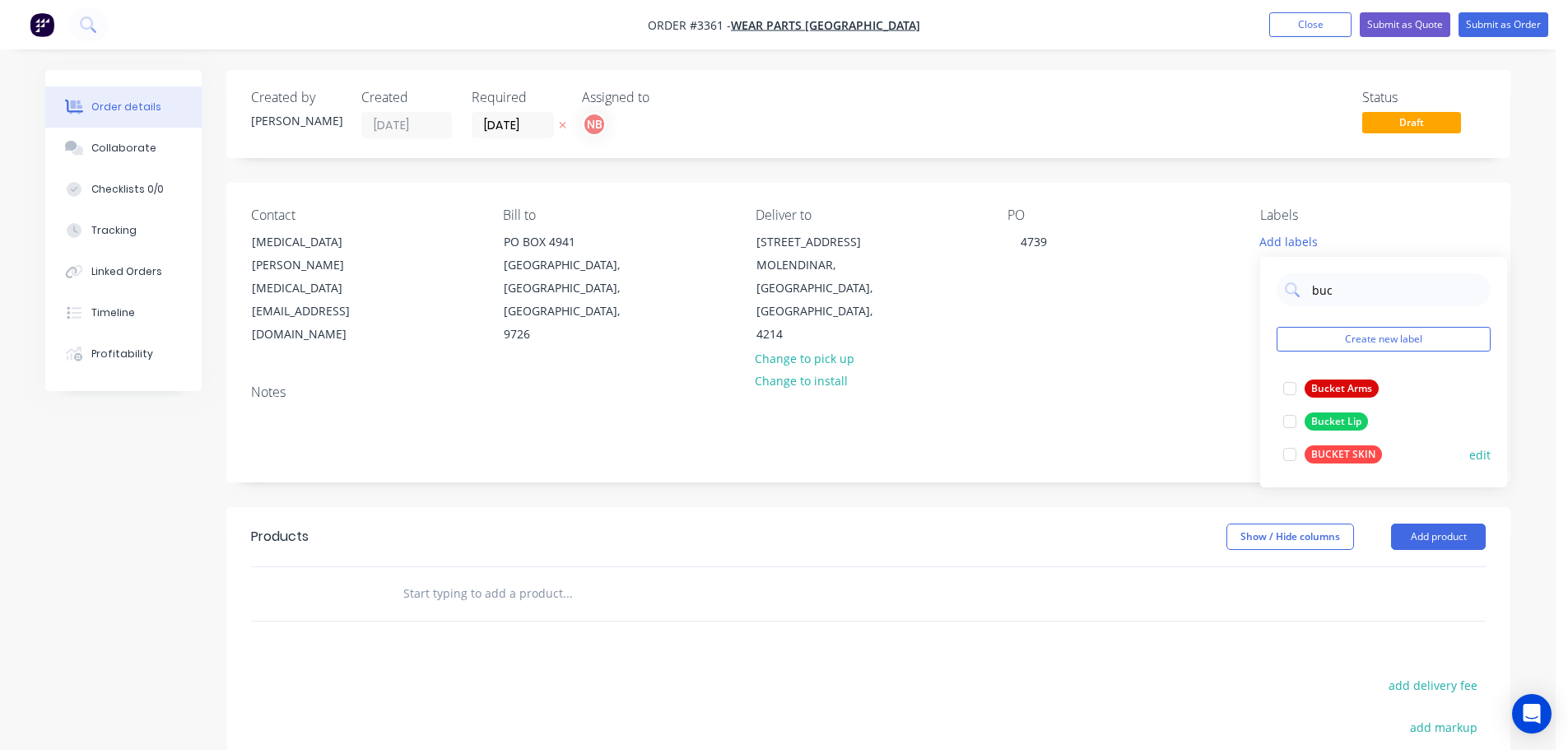
drag, startPoint x: 1333, startPoint y: 448, endPoint x: 1337, endPoint y: 382, distance: 66.1
click at [1333, 448] on div "BUCKET SKIN" at bounding box center [1342, 454] width 77 height 18
click at [1341, 285] on input "buc" at bounding box center [1396, 281] width 172 height 33
type input "chee"
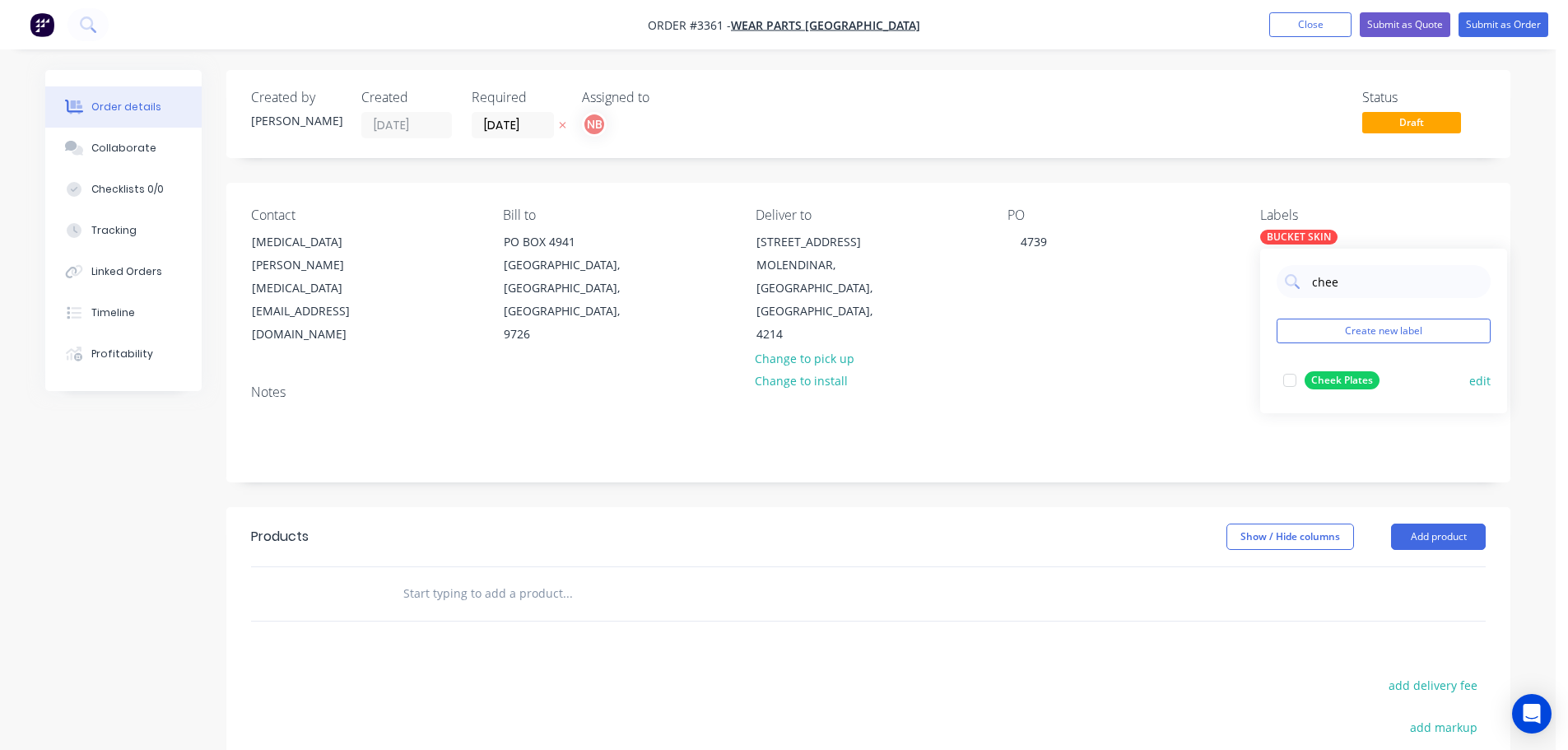
click at [1315, 379] on div "Cheek Plates" at bounding box center [1341, 379] width 75 height 18
click at [1408, 530] on button "Add product" at bounding box center [1438, 536] width 95 height 26
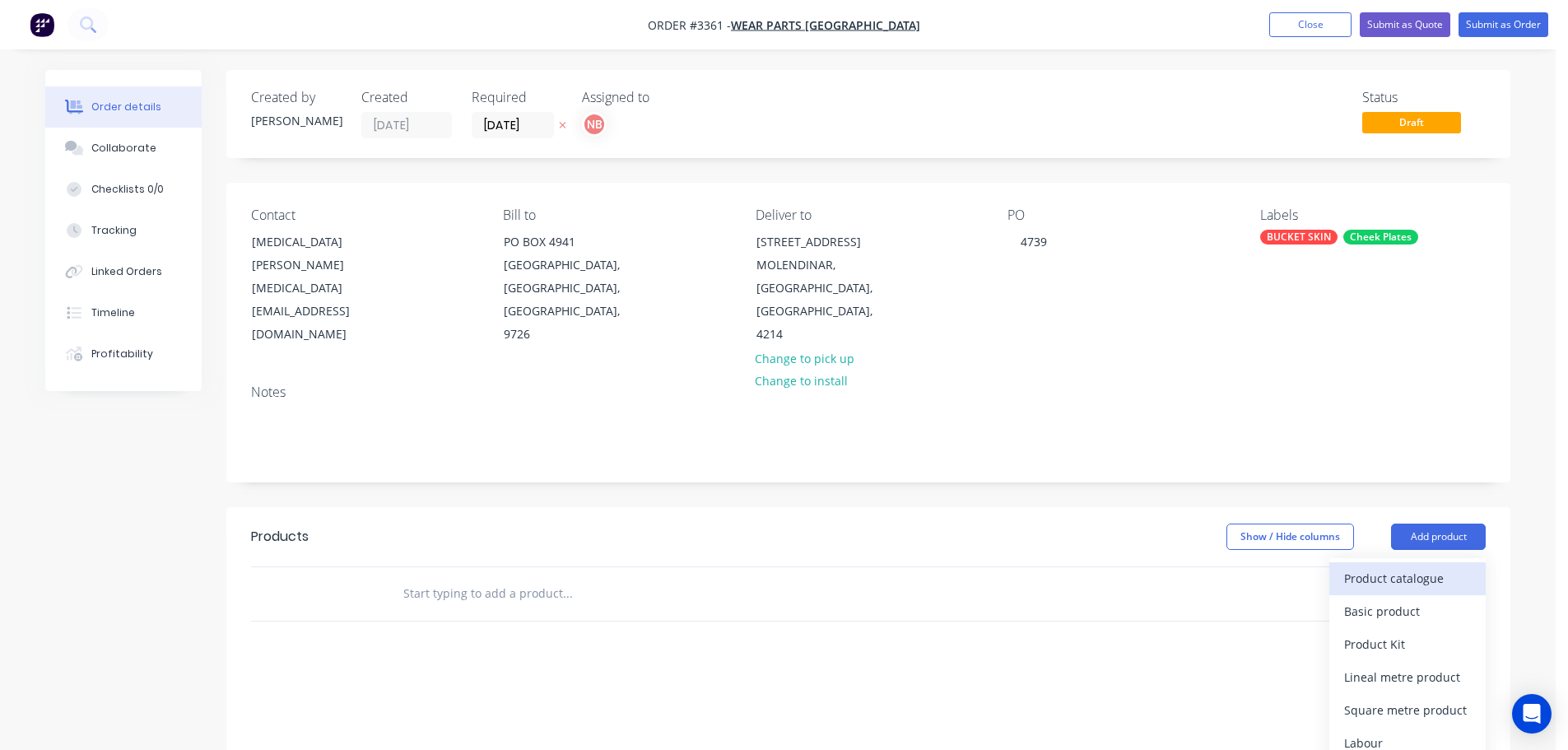
click at [1408, 570] on div "Product catalogue" at bounding box center [1407, 578] width 126 height 24
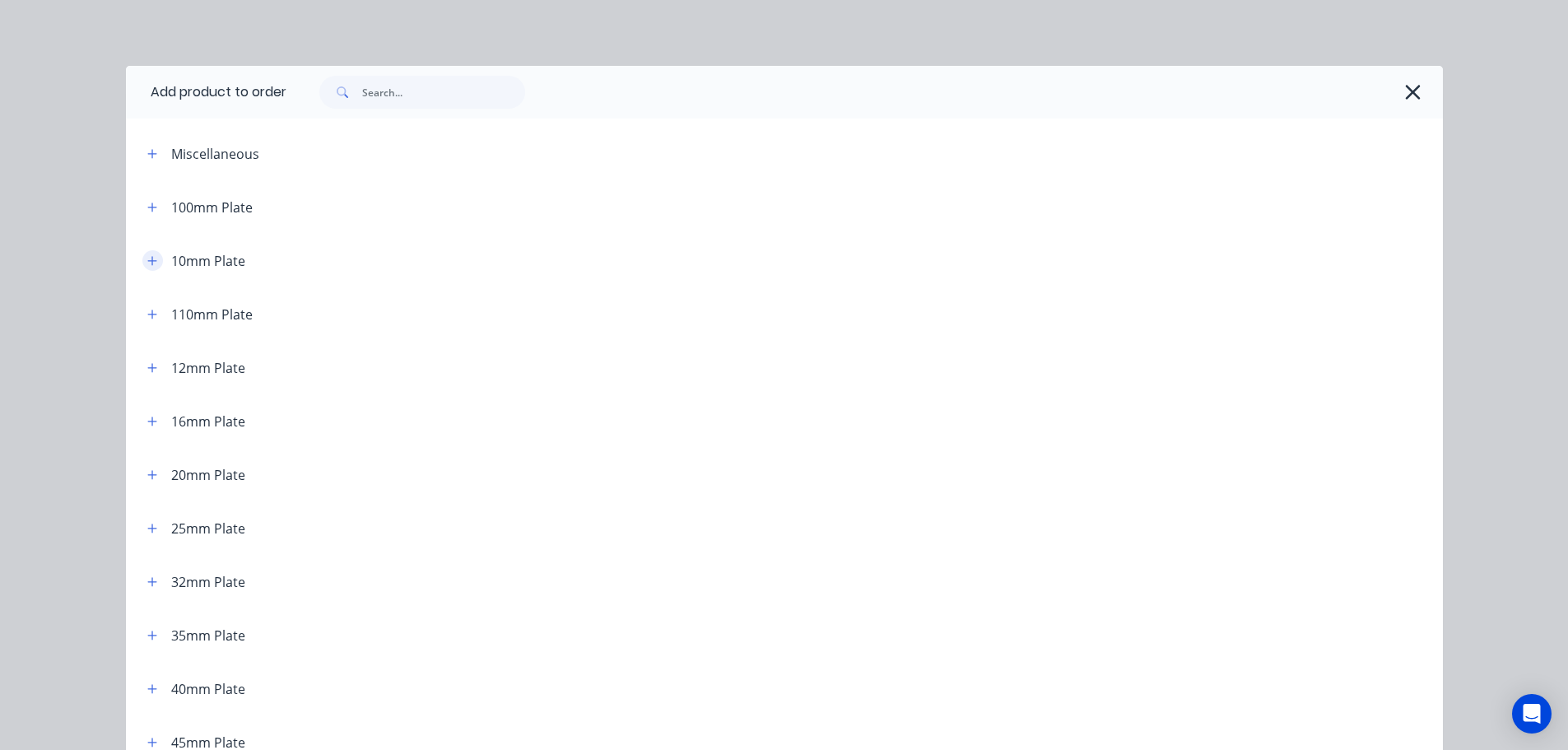
click at [148, 259] on icon "button" at bounding box center [153, 261] width 10 height 12
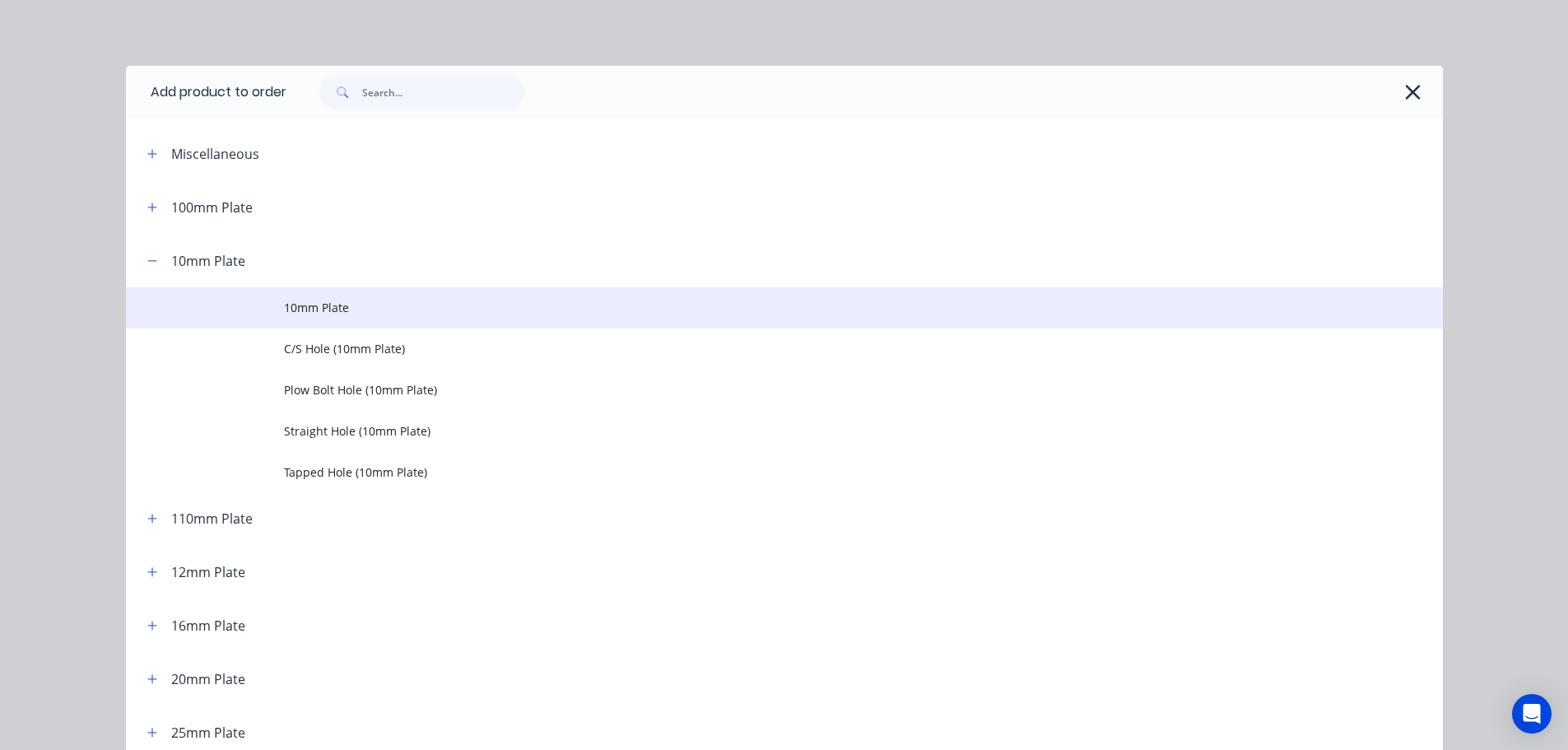
click at [284, 305] on span "10mm Plate" at bounding box center [748, 307] width 927 height 17
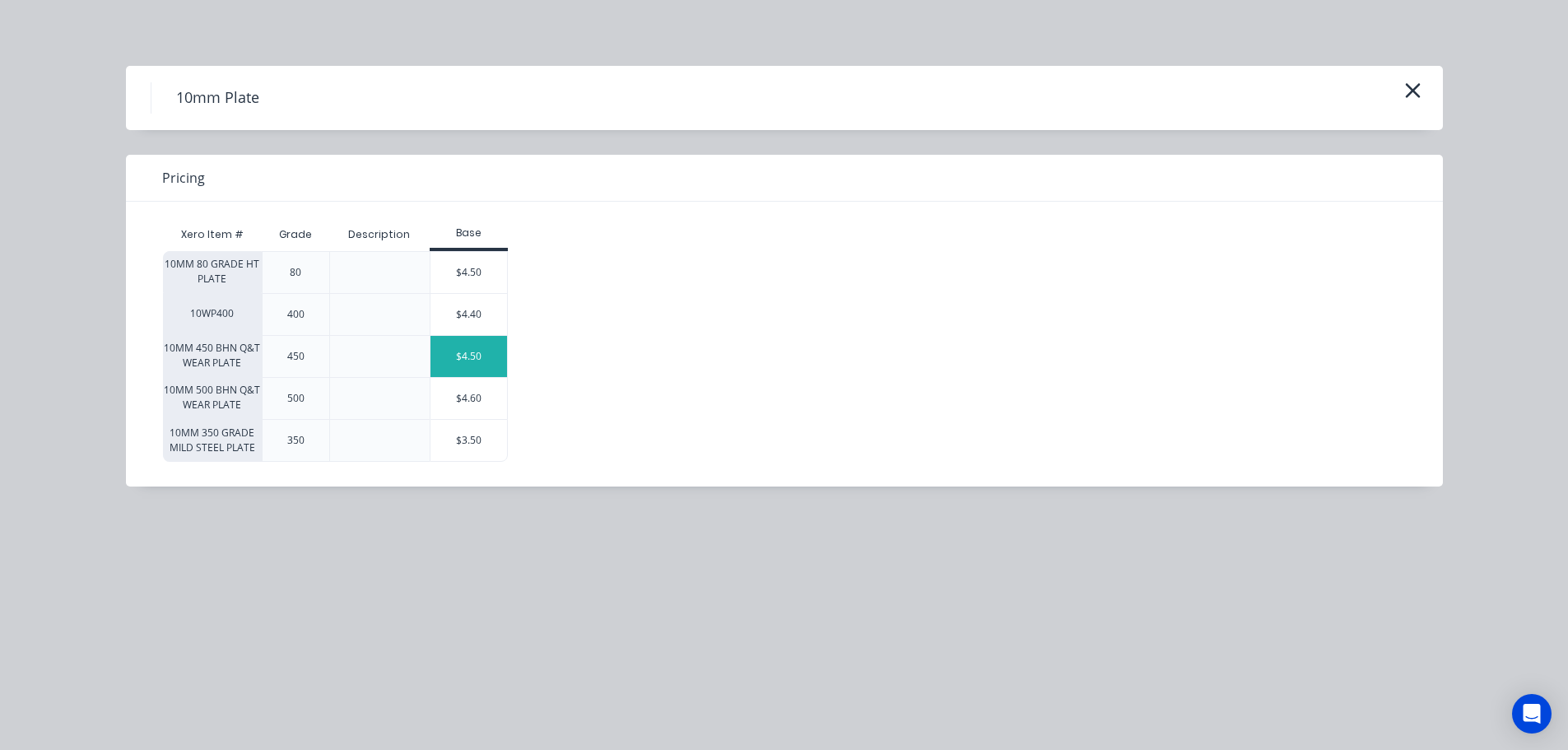
click at [464, 363] on div "$4.50" at bounding box center [468, 356] width 77 height 41
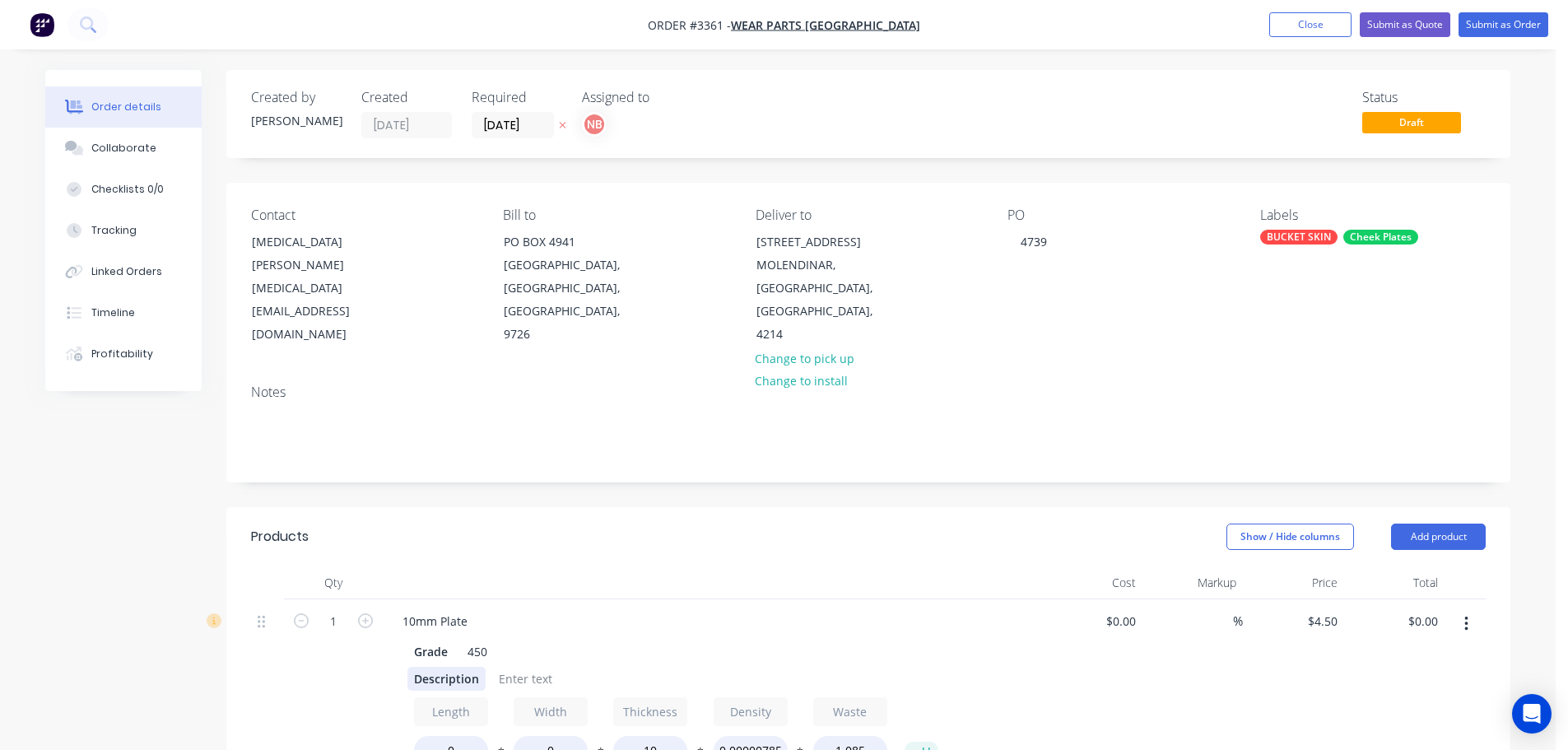
click at [456, 671] on div "Description" at bounding box center [446, 679] width 78 height 24
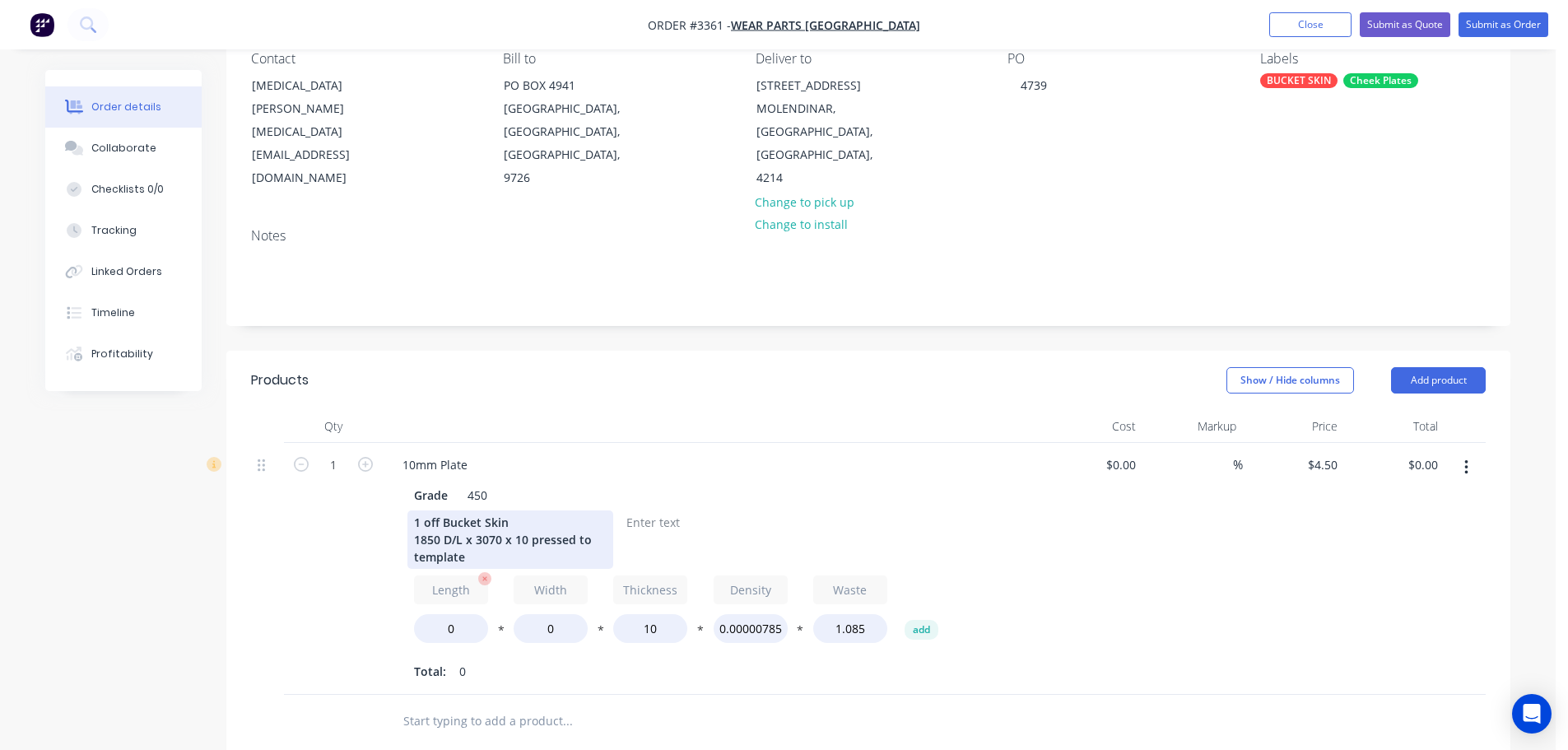
scroll to position [165, 0]
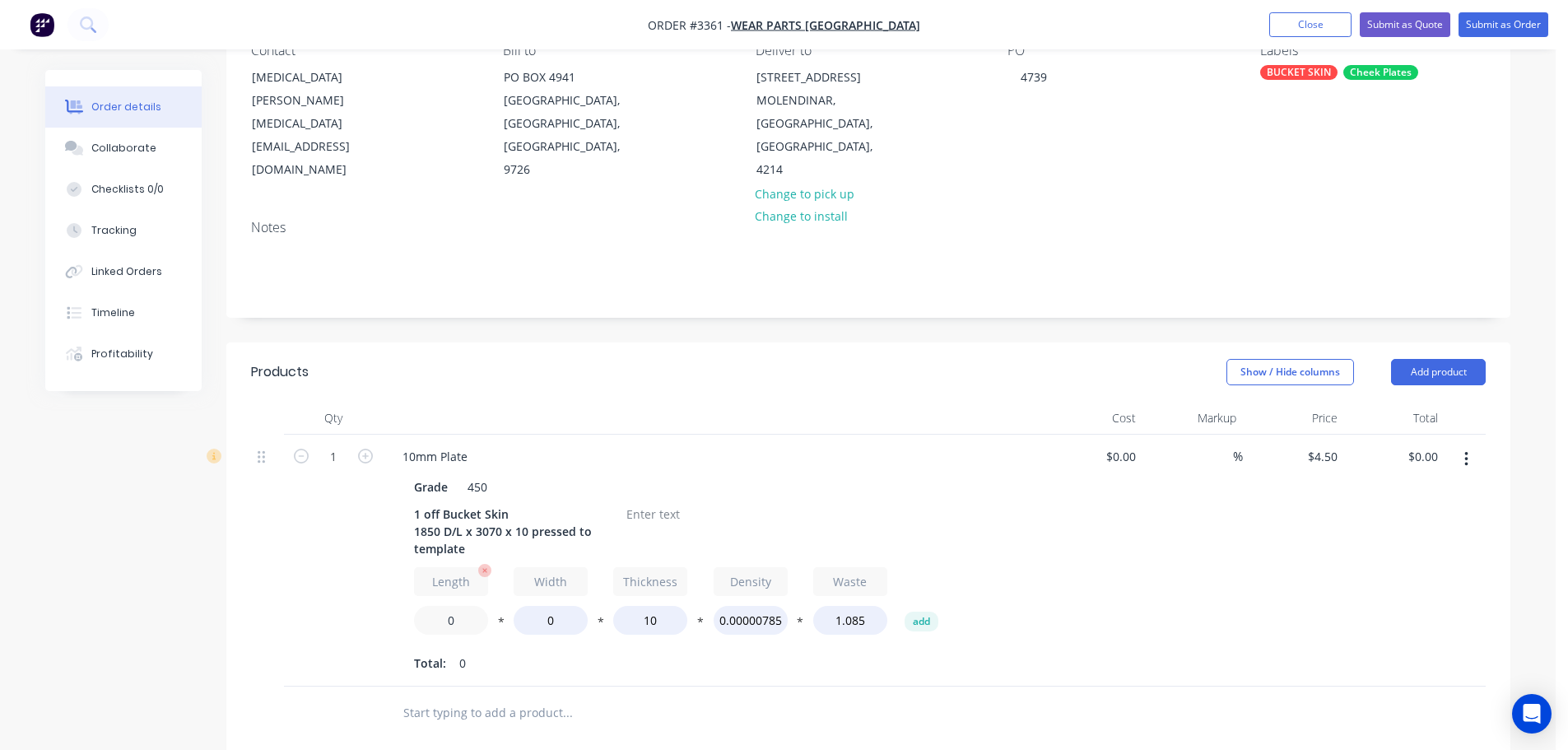
click at [442, 610] on input "0" at bounding box center [451, 620] width 74 height 29
type input "1850"
click at [542, 621] on input "0" at bounding box center [550, 620] width 74 height 29
type input "3070"
type input "$2,178.00"
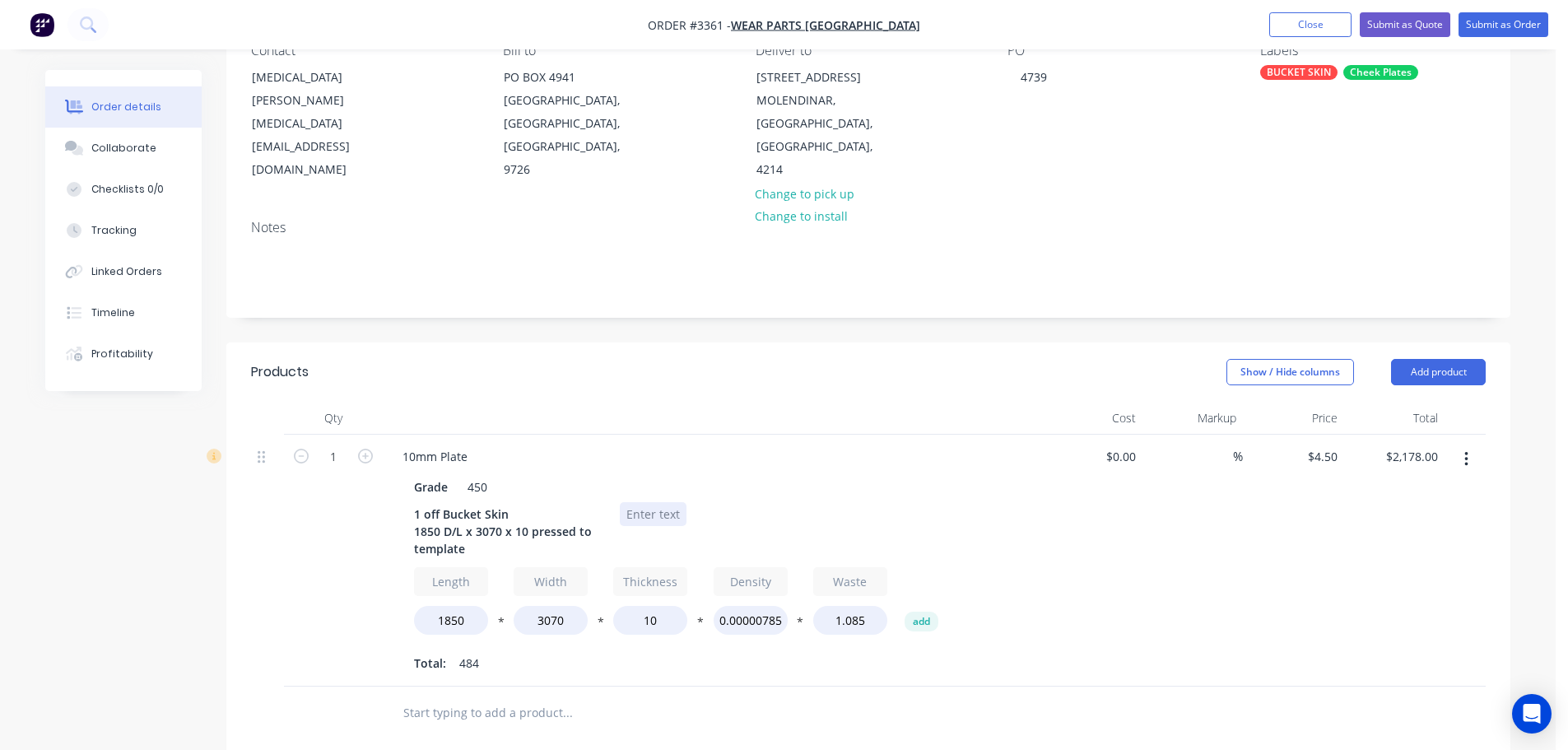
click at [630, 515] on div at bounding box center [652, 514] width 67 height 24
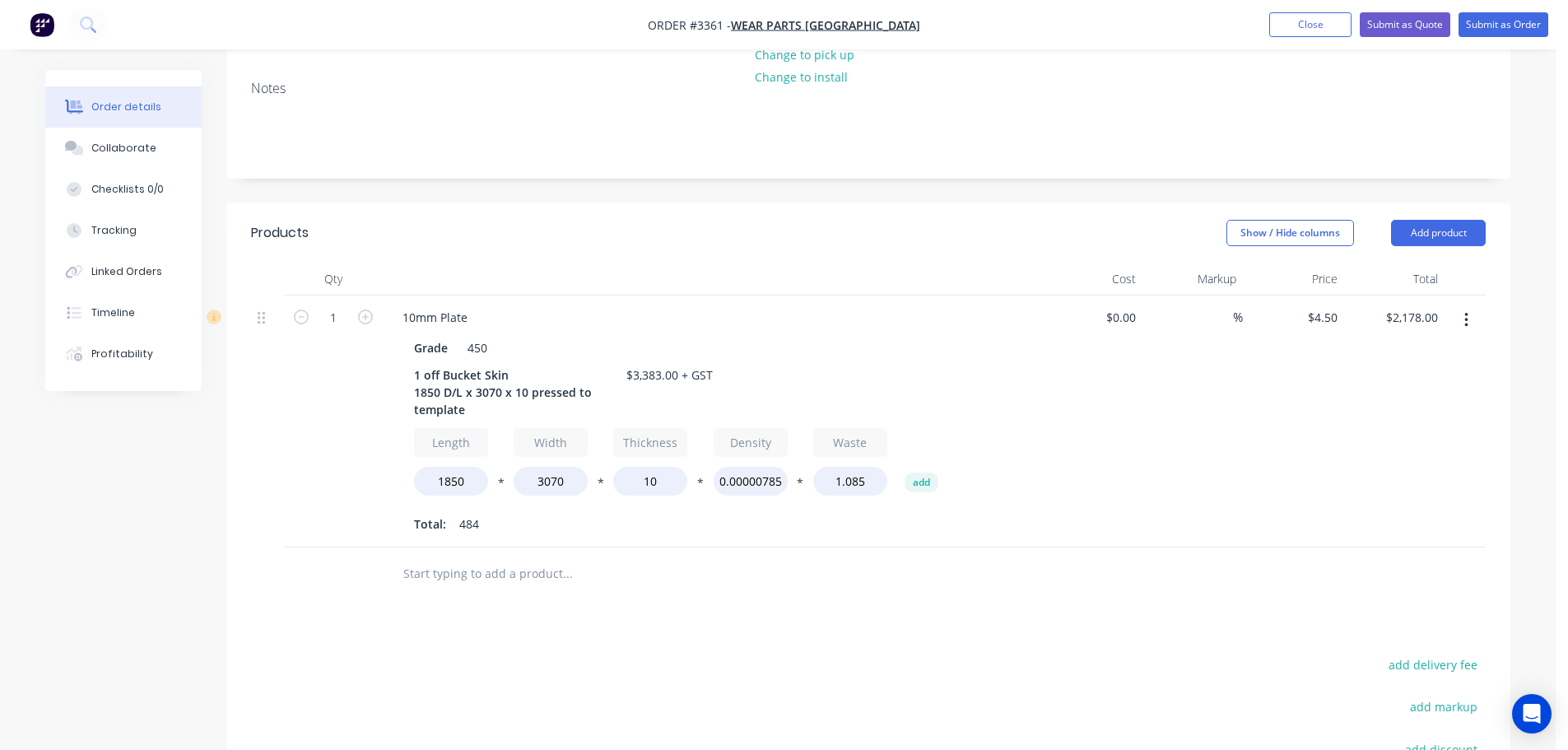
scroll to position [329, 0]
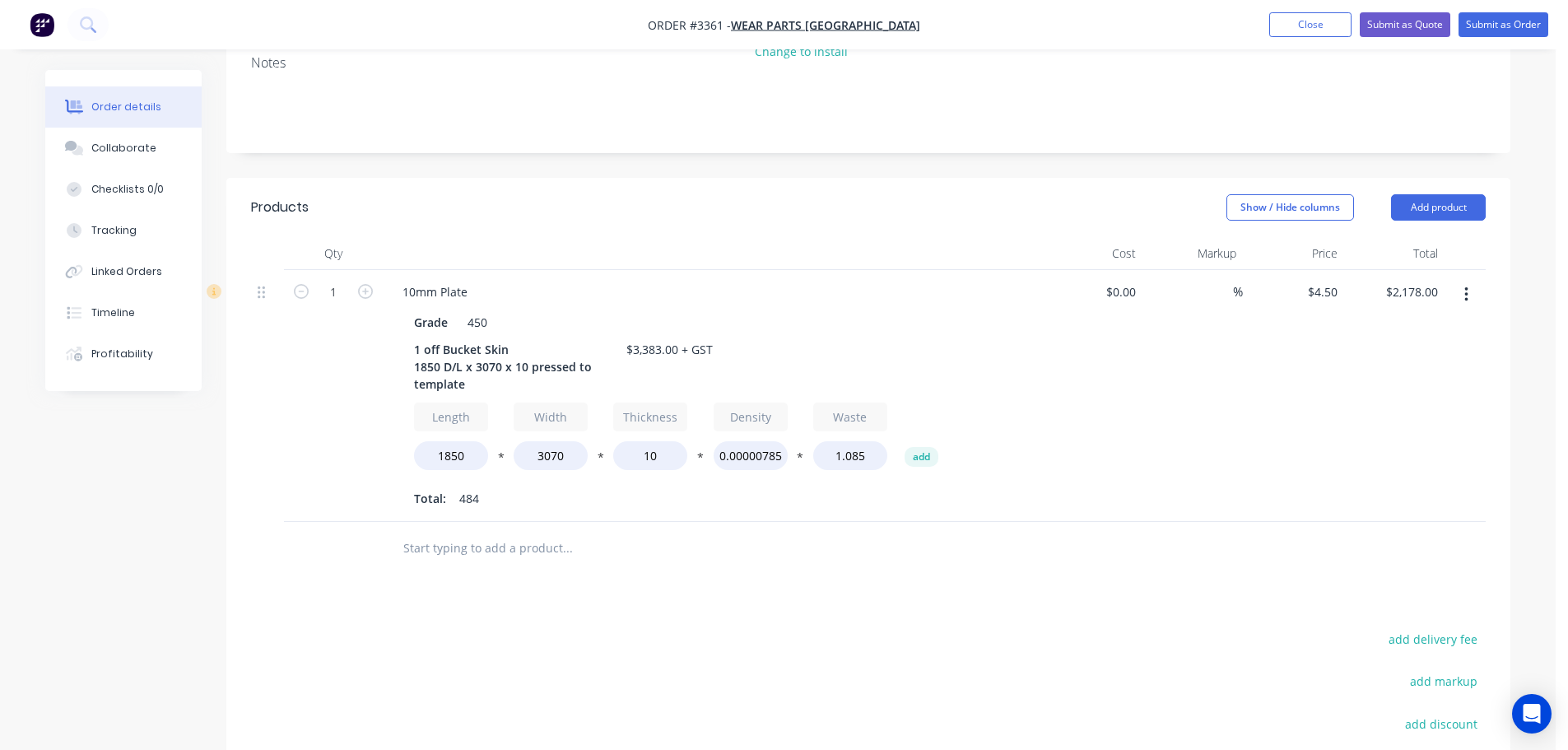
drag, startPoint x: 1414, startPoint y: 204, endPoint x: 1418, endPoint y: 226, distance: 22.4
click at [1414, 204] on button "Add product" at bounding box center [1438, 207] width 95 height 26
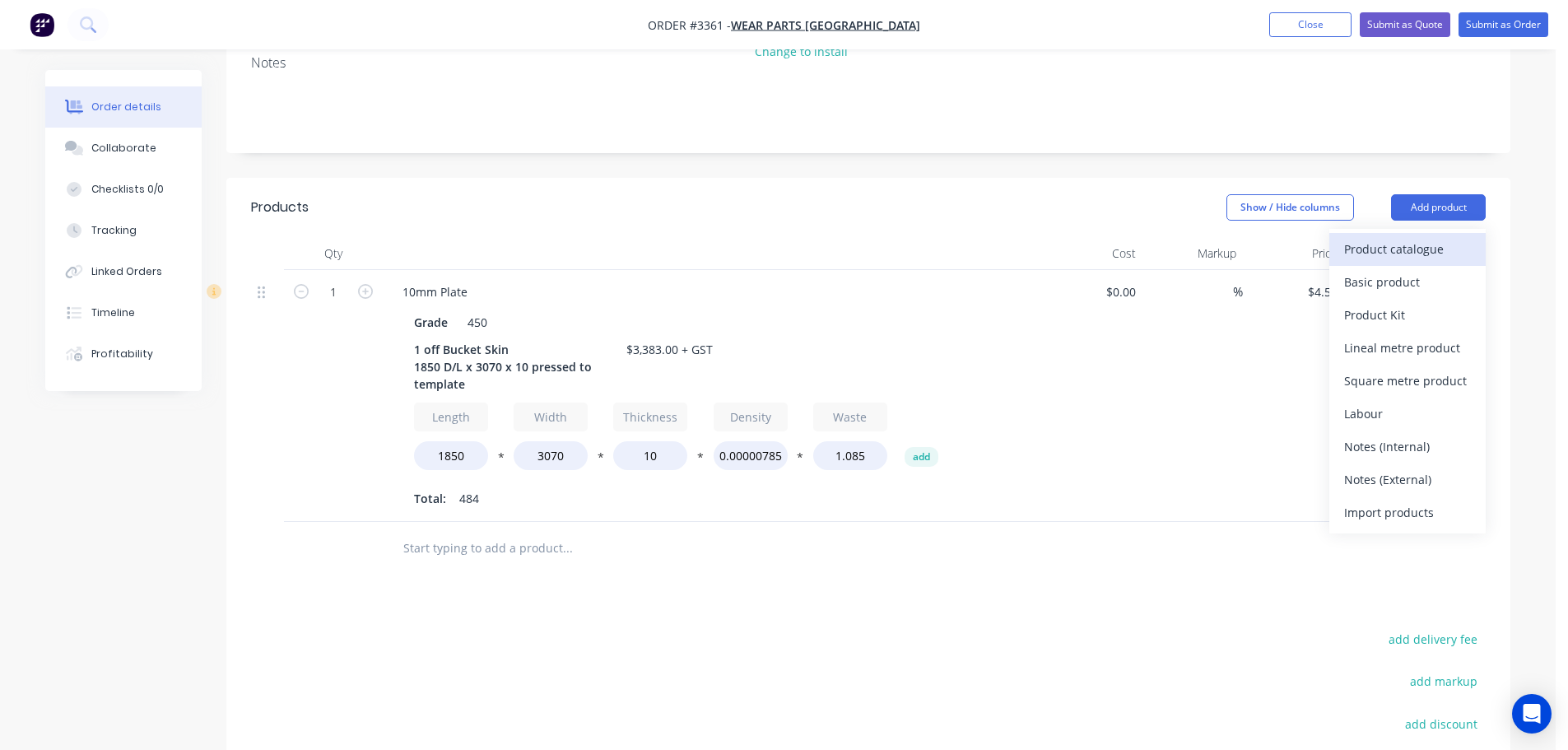
click at [1414, 242] on div "Product catalogue" at bounding box center [1407, 249] width 126 height 24
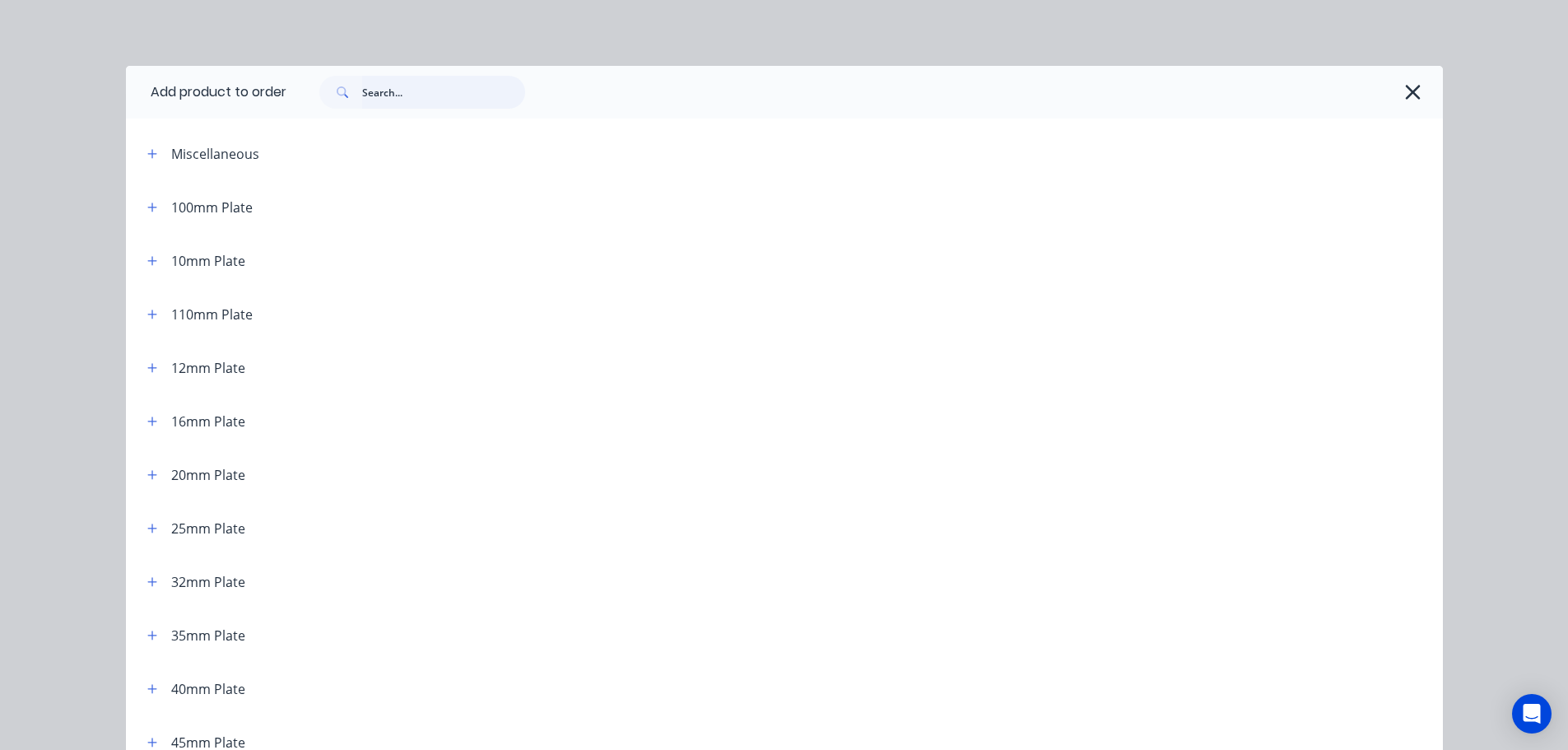
click at [479, 99] on input "text" at bounding box center [444, 92] width 163 height 33
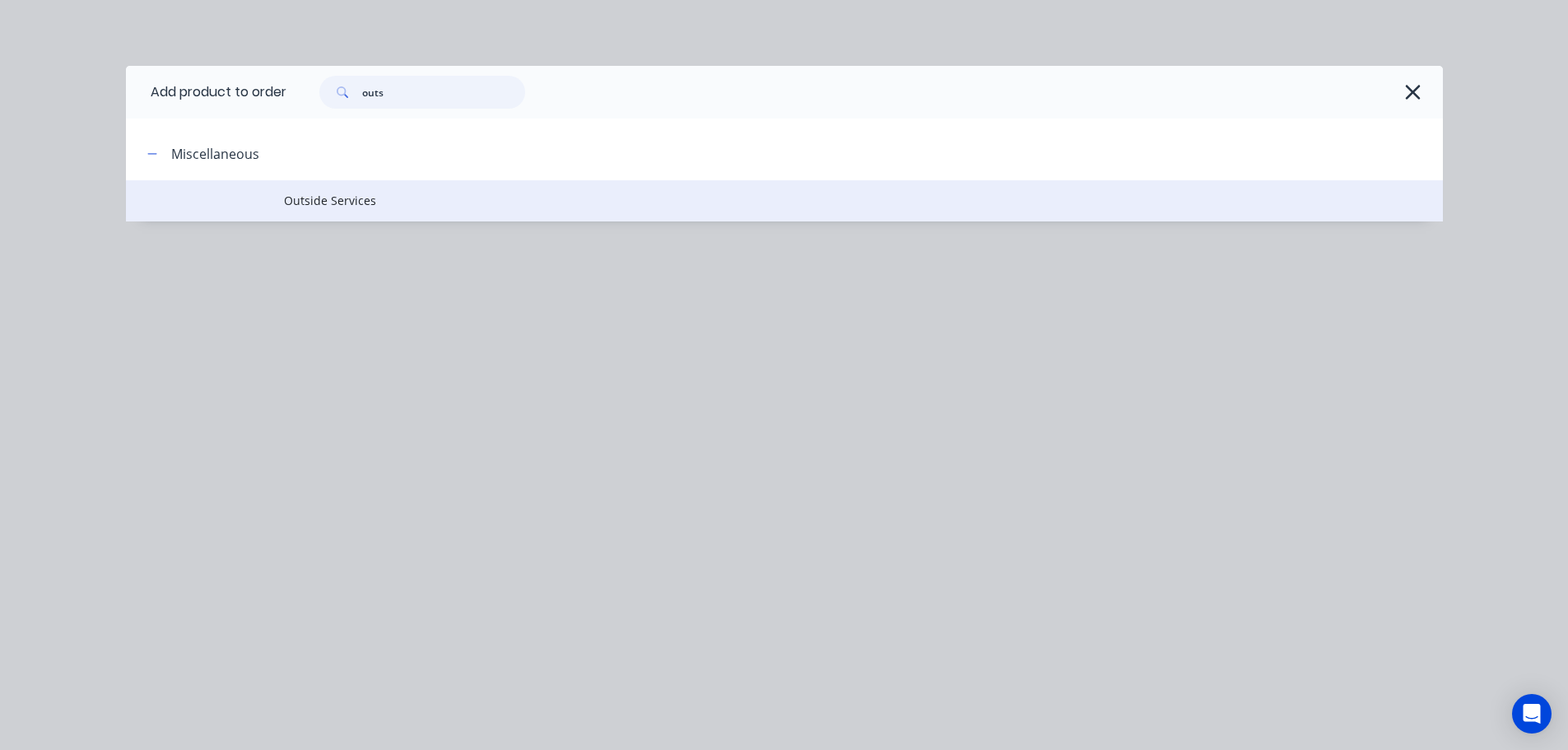
type input "outs"
click at [336, 208] on span "Outside Services" at bounding box center [748, 200] width 927 height 17
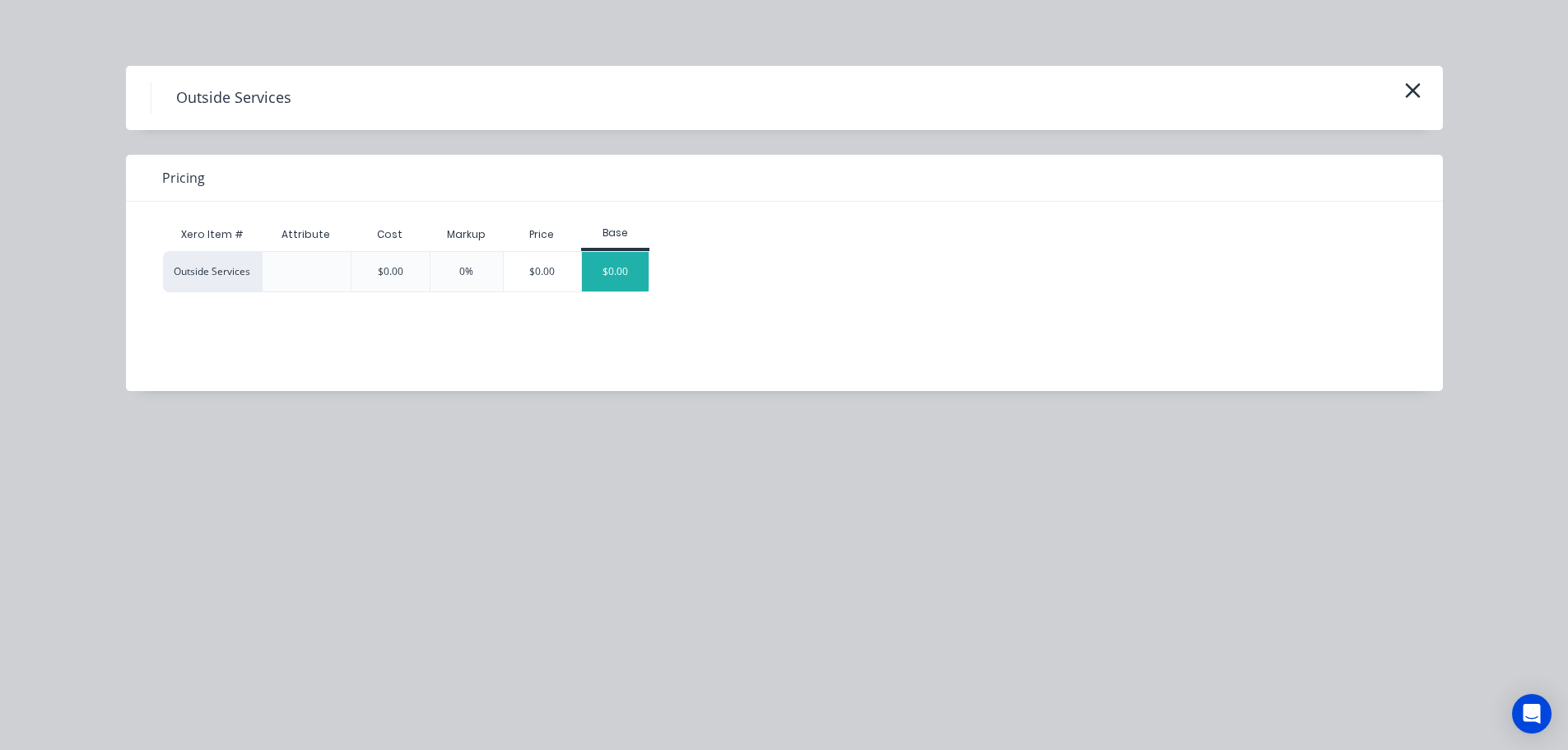
click at [599, 268] on div "$0.00" at bounding box center [615, 271] width 67 height 40
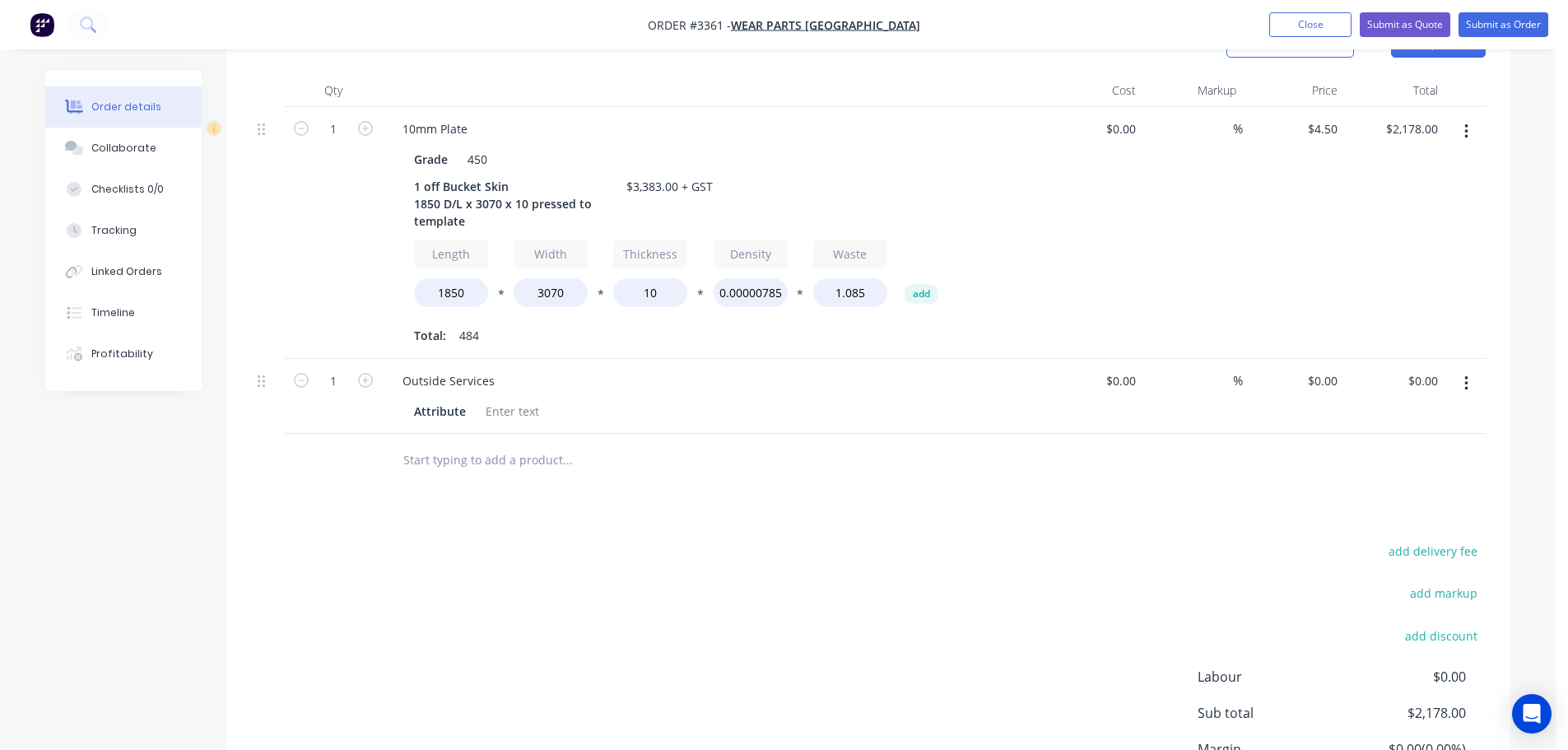
scroll to position [494, 0]
click at [445, 406] on div "Attribute" at bounding box center [440, 409] width 65 height 24
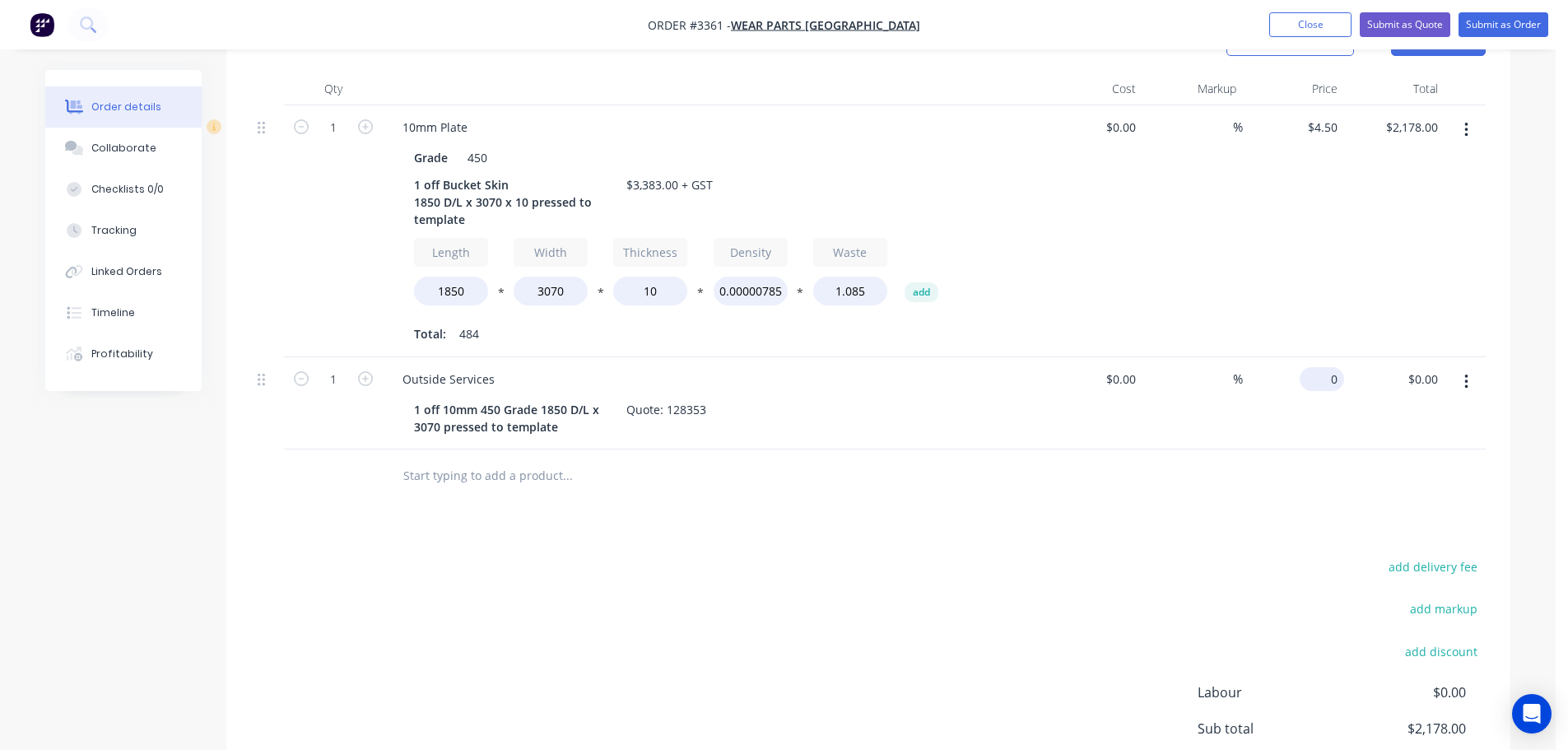
click at [1326, 374] on input "0" at bounding box center [1324, 379] width 38 height 24
type input "$1,150.00"
click at [1191, 437] on div "%" at bounding box center [1192, 403] width 101 height 92
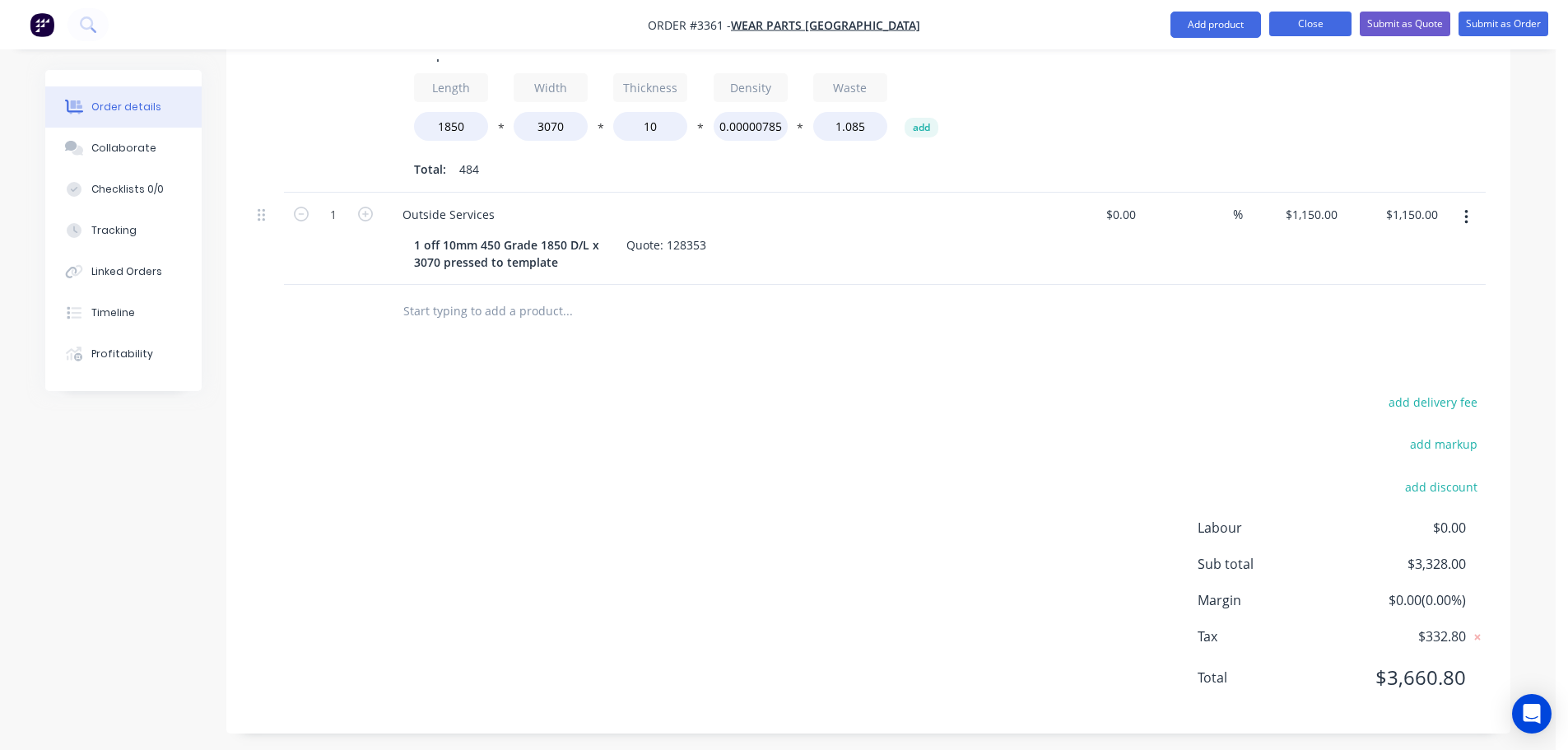
scroll to position [667, 0]
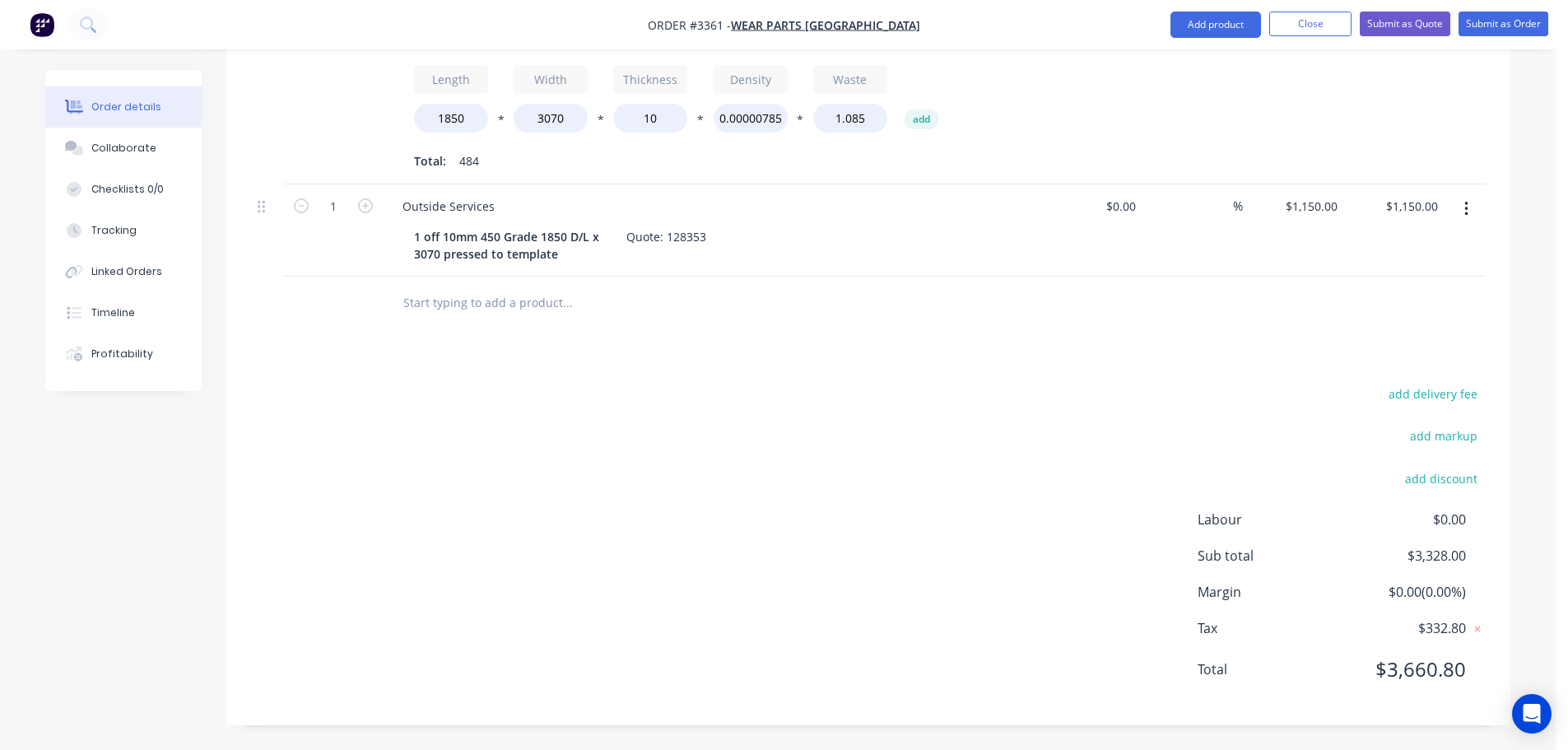
drag, startPoint x: 1322, startPoint y: 21, endPoint x: 1193, endPoint y: 54, distance: 133.2
click at [1322, 21] on button "Close" at bounding box center [1310, 24] width 82 height 25
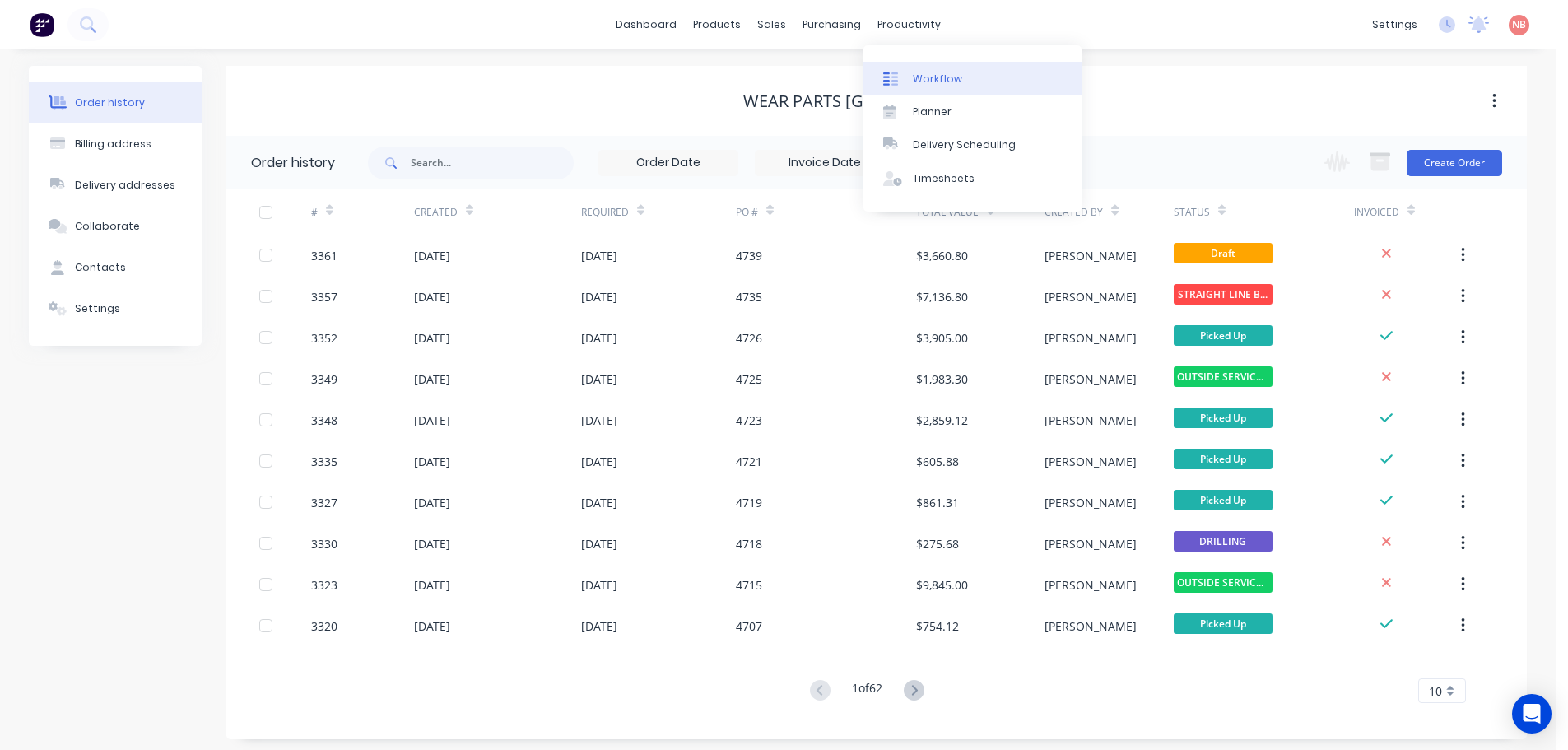
click at [916, 73] on div "Workflow" at bounding box center [938, 78] width 49 height 14
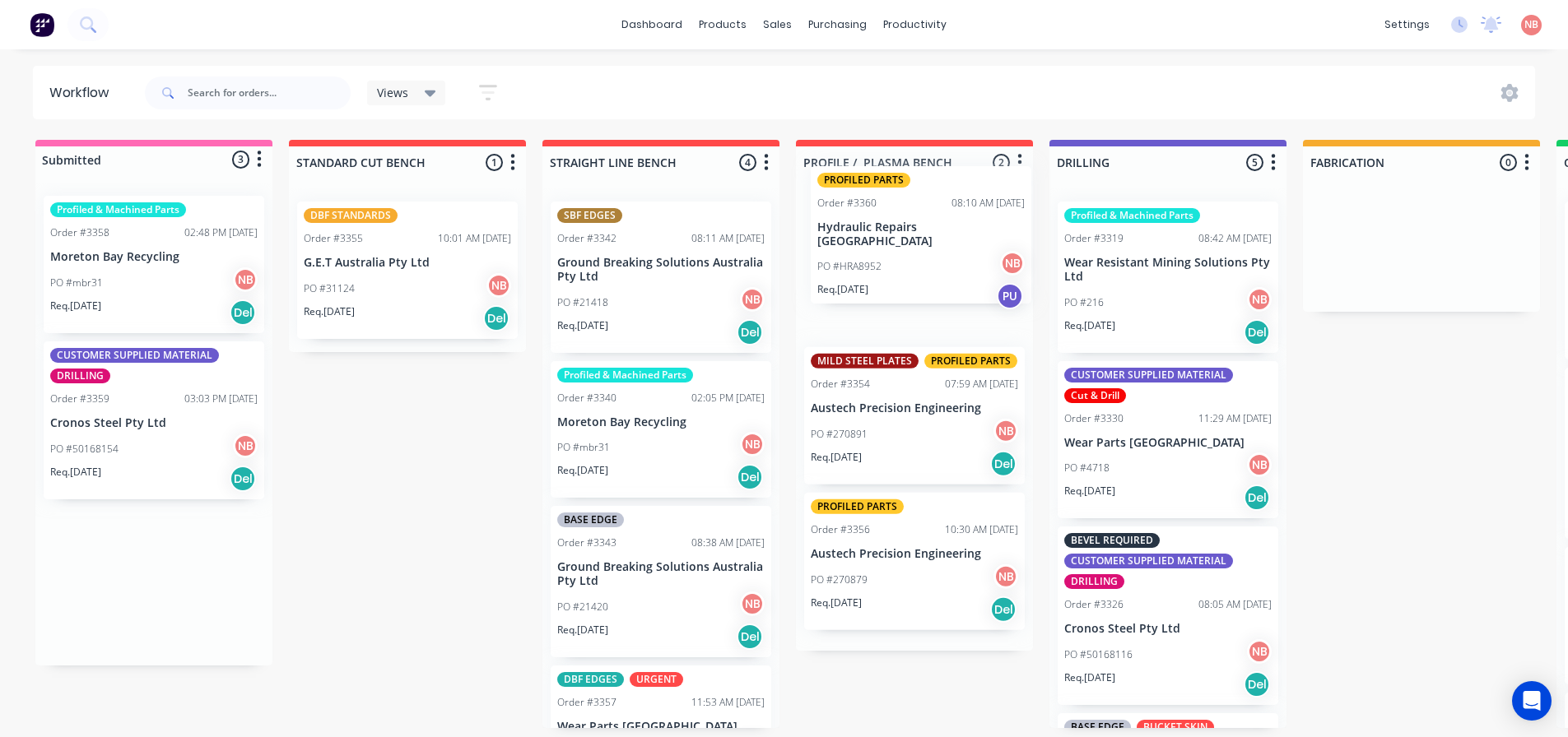
drag, startPoint x: 158, startPoint y: 410, endPoint x: 929, endPoint y: 233, distance: 791.1
click at [929, 233] on div "Submitted 3 Status colour #FF69B4 hex #FF69B4 Save Cancel Summaries Total order…" at bounding box center [1359, 433] width 2745 height 588
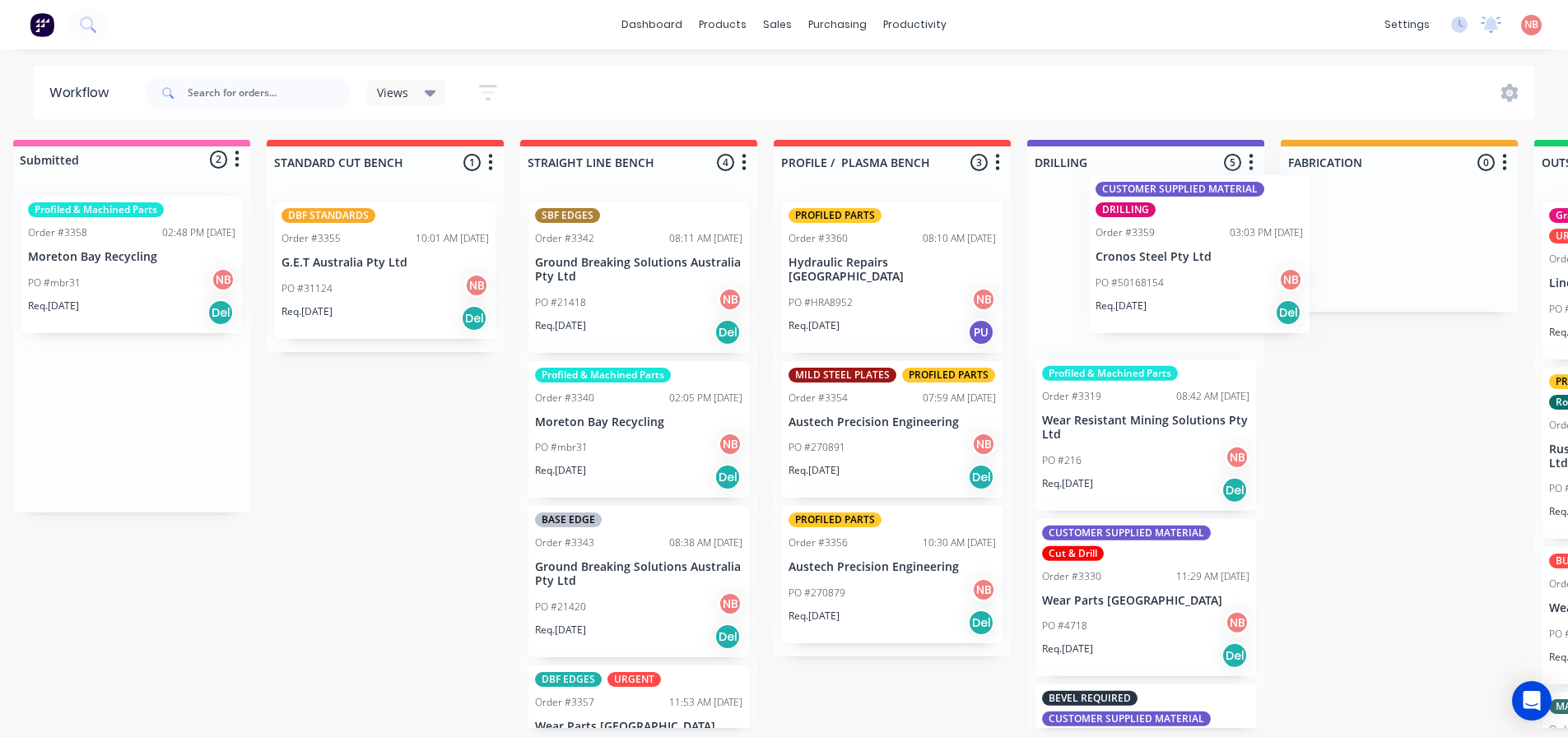
scroll to position [0, 27]
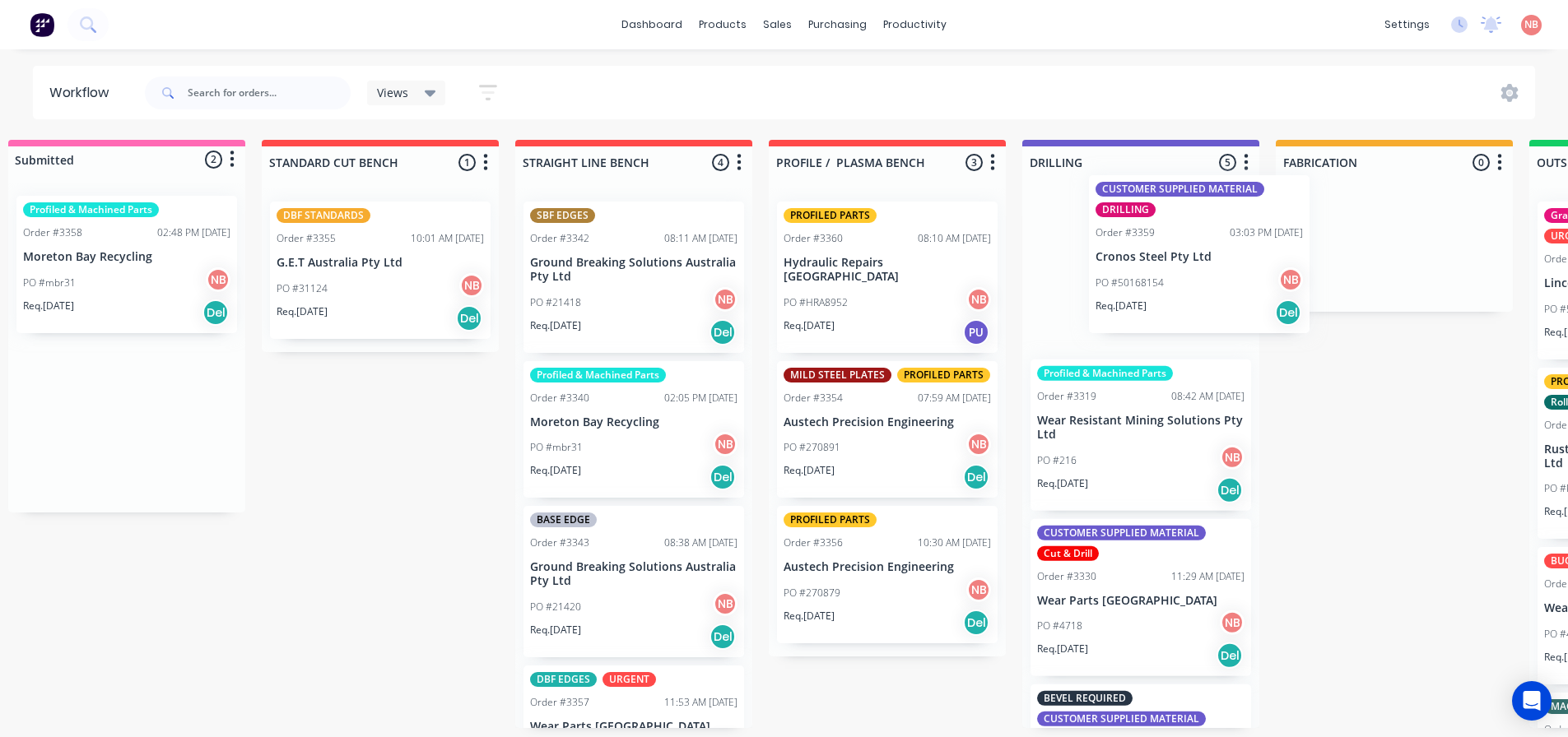
drag, startPoint x: 176, startPoint y: 424, endPoint x: 1169, endPoint y: 257, distance: 1006.9
click at [1169, 257] on div "Submitted 2 Status colour #FF69B4 hex #FF69B4 Save Cancel Summaries Total order…" at bounding box center [1332, 433] width 2745 height 588
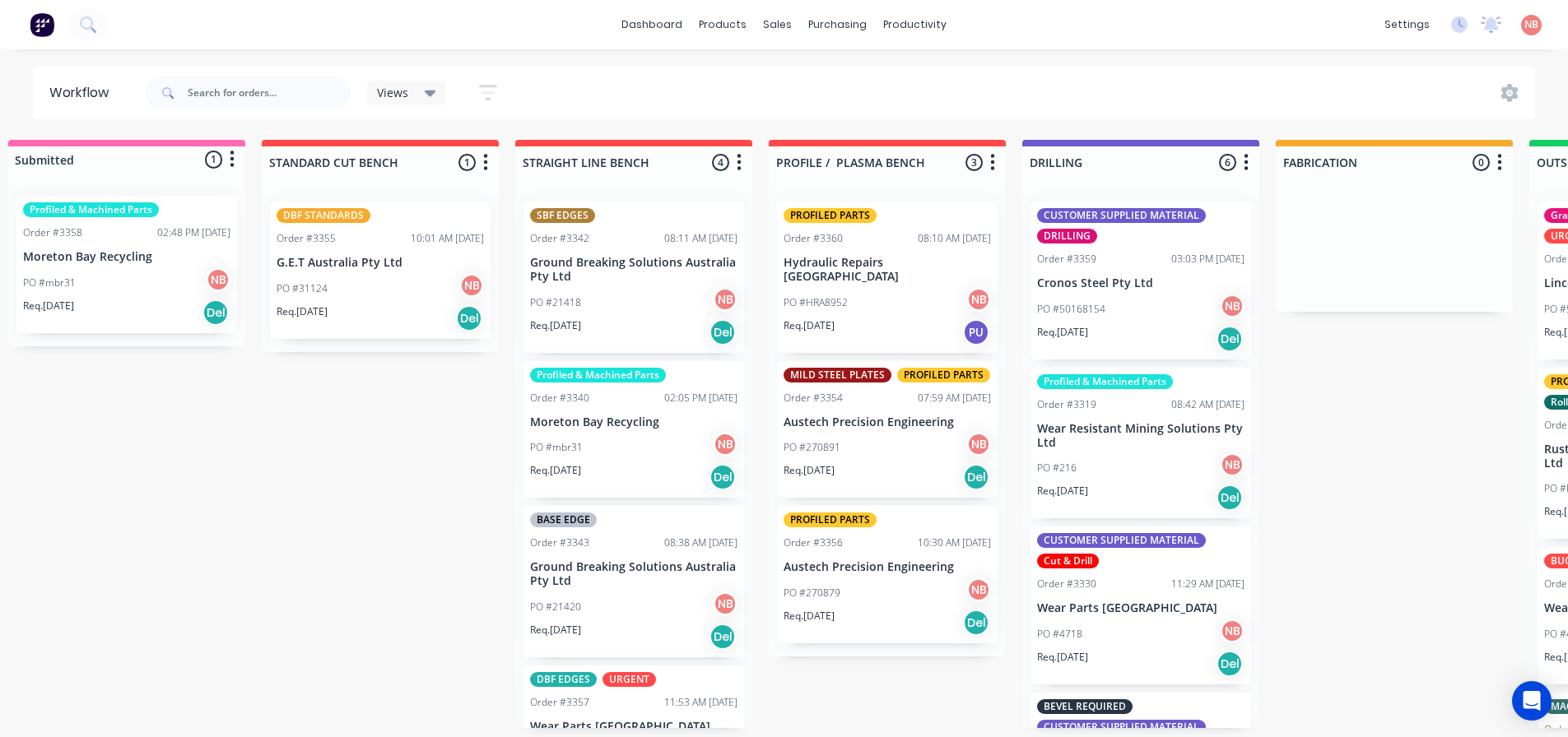
scroll to position [0, 22]
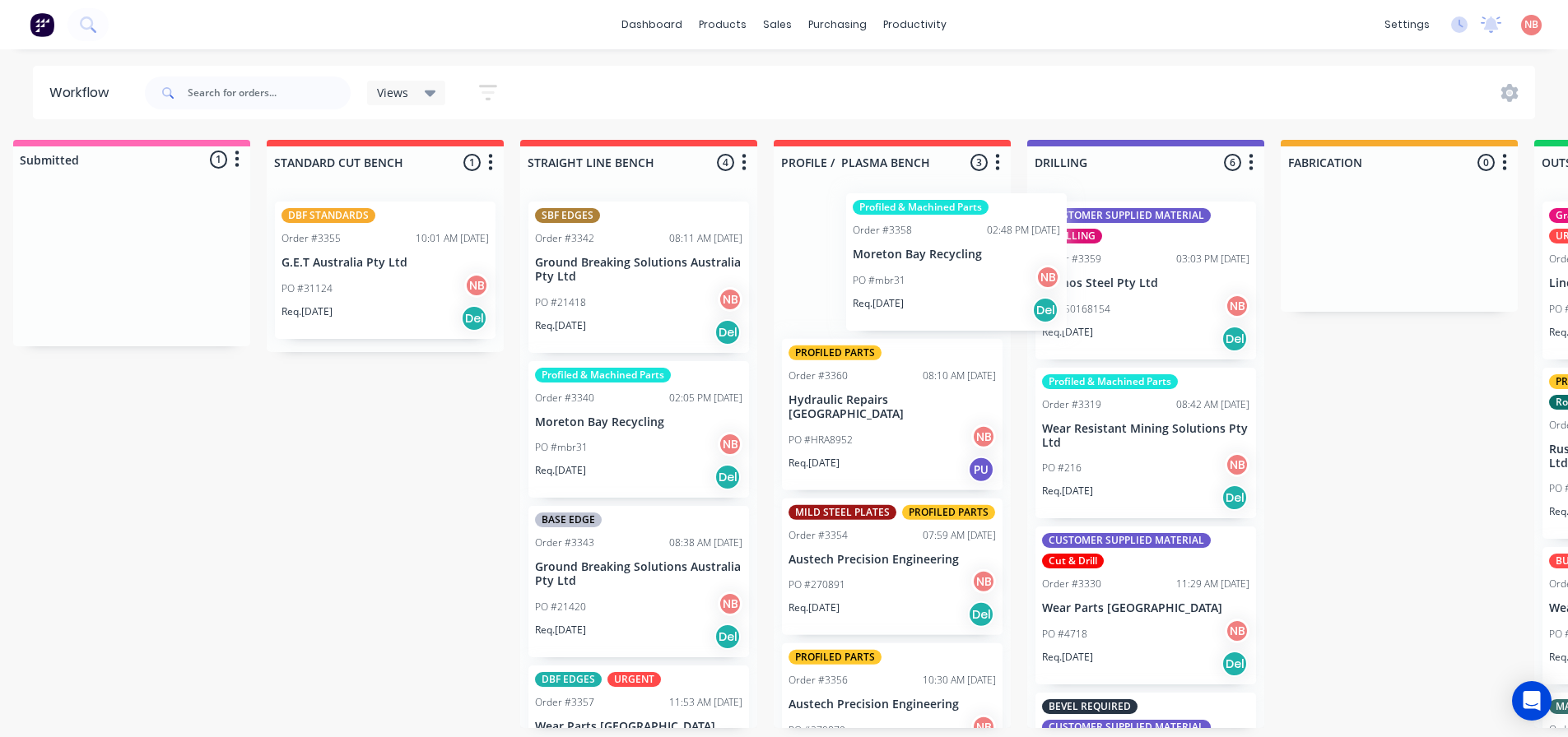
drag, startPoint x: 87, startPoint y: 275, endPoint x: 925, endPoint y: 271, distance: 838.0
click at [925, 271] on div "Submitted 1 Status colour #FF69B4 hex #FF69B4 Save Cancel Summaries Total order…" at bounding box center [1337, 433] width 2745 height 588
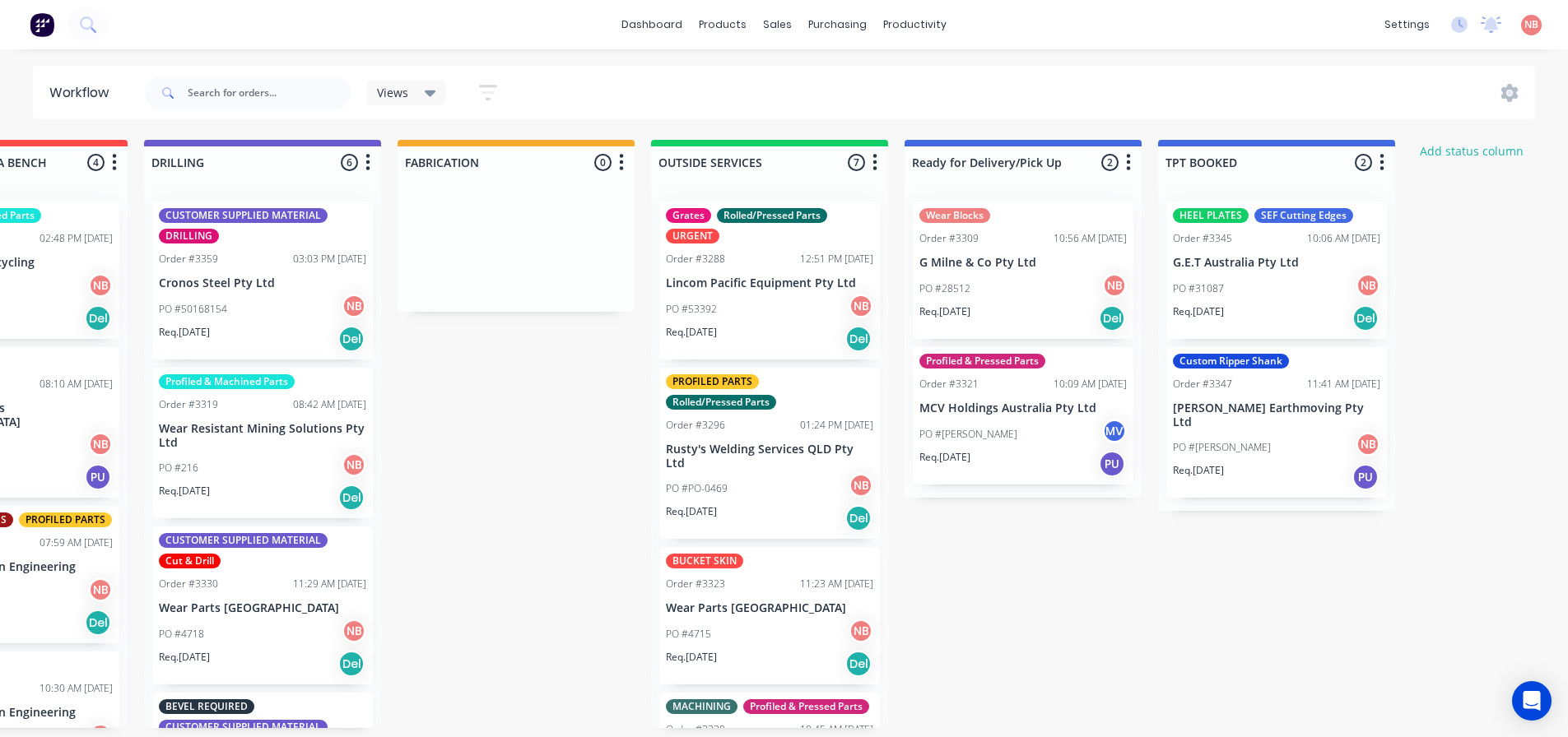
scroll to position [0, 907]
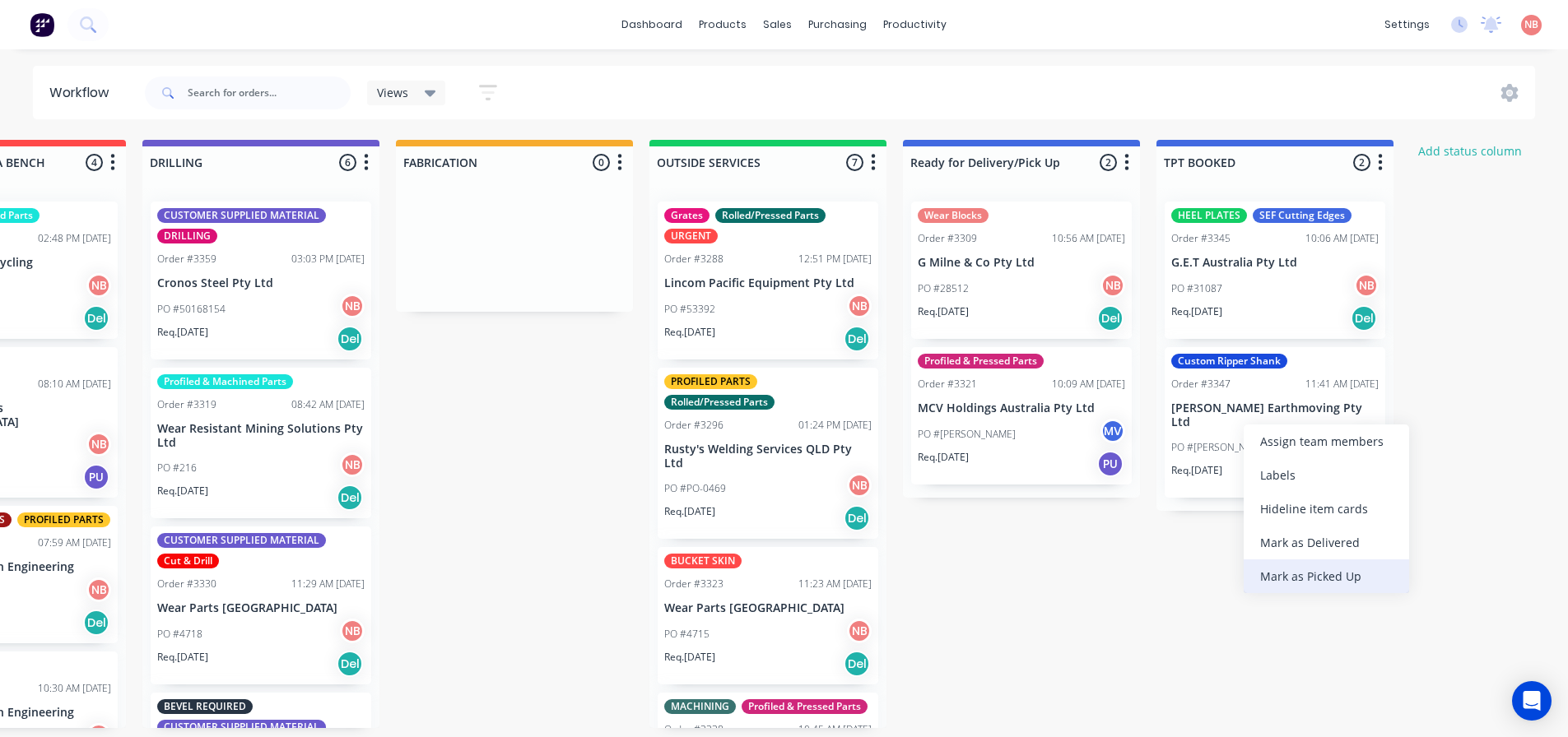
click at [1269, 574] on div "Mark as Picked Up" at bounding box center [1326, 577] width 165 height 34
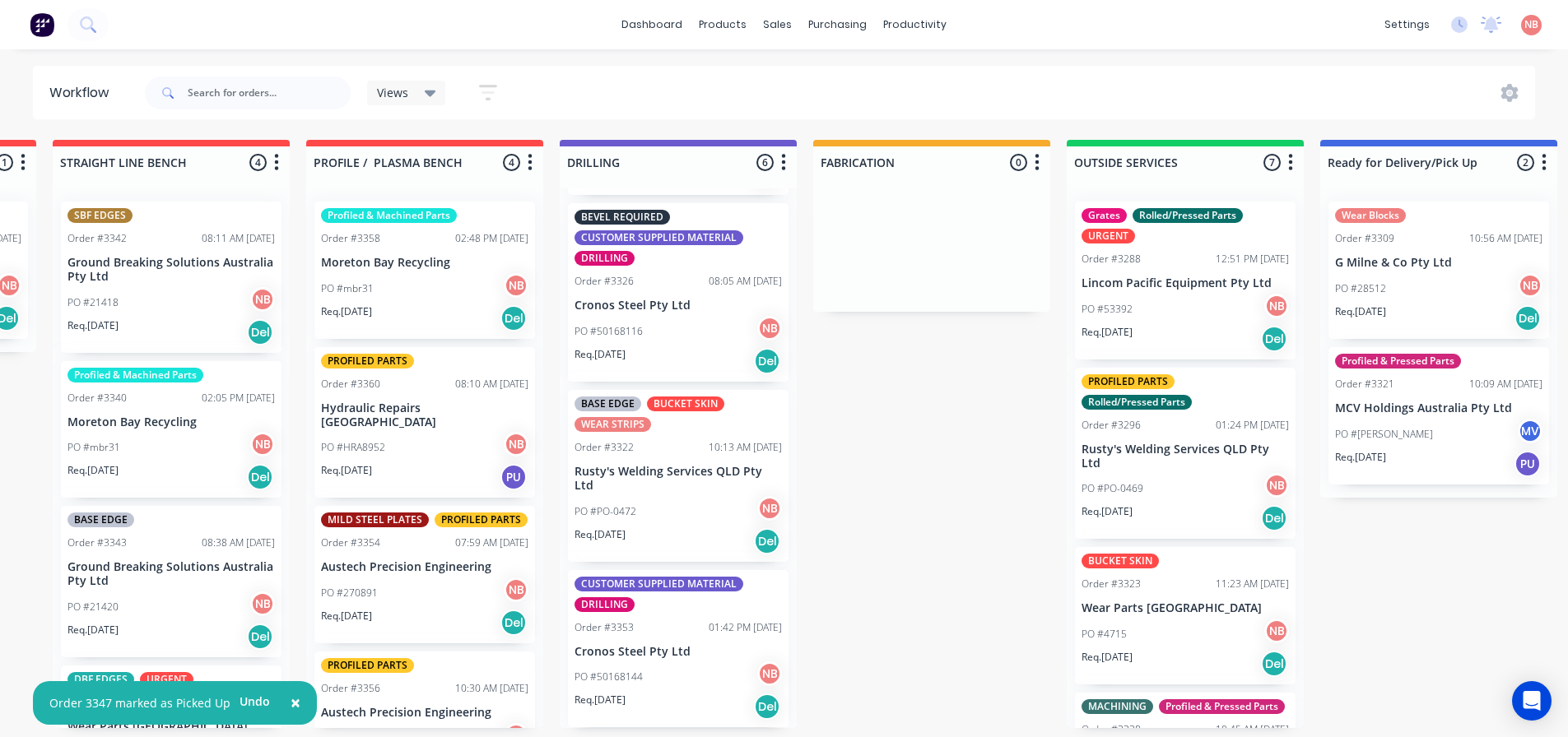
scroll to position [75, 0]
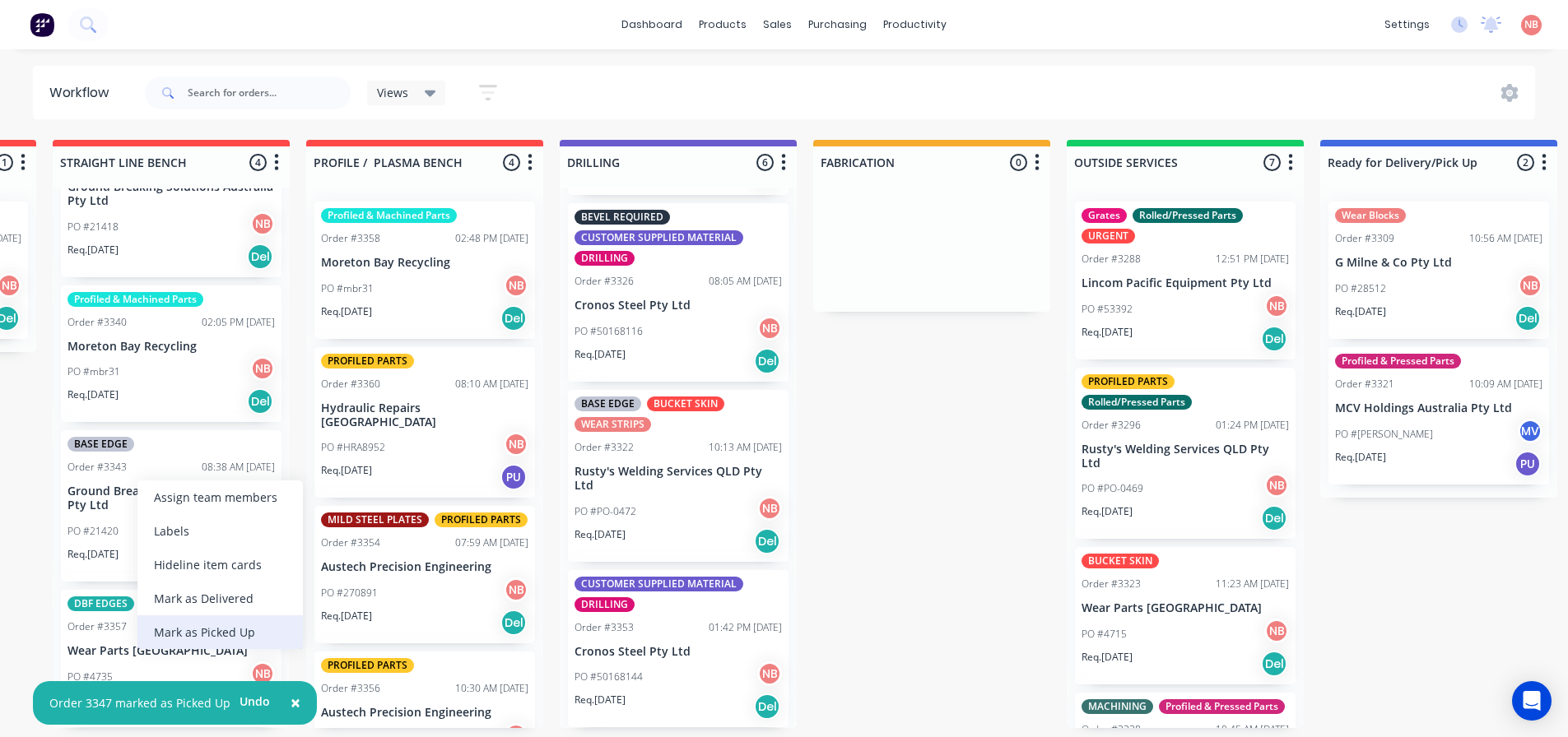
click at [188, 633] on div "Mark as Picked Up" at bounding box center [220, 632] width 165 height 34
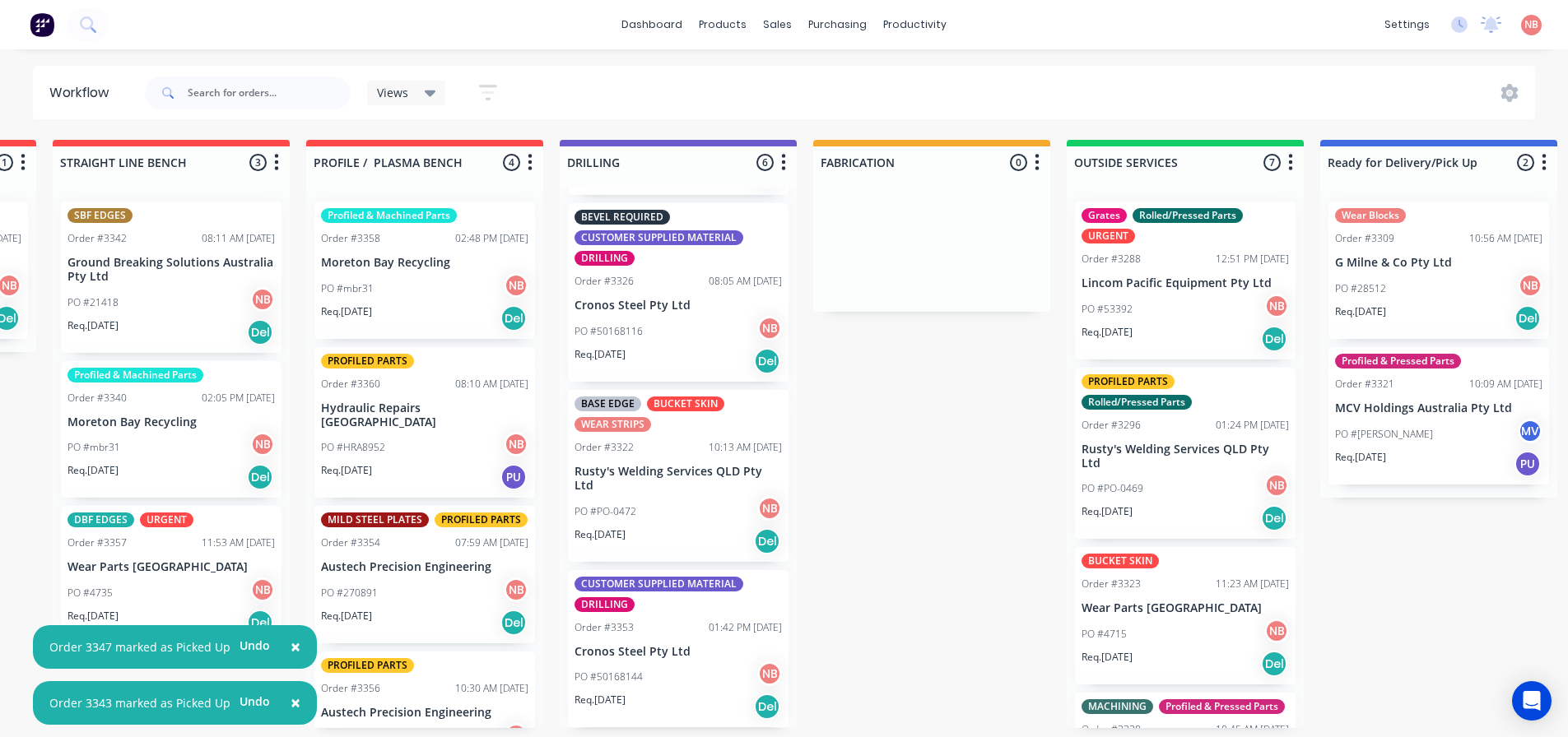
scroll to position [0, 490]
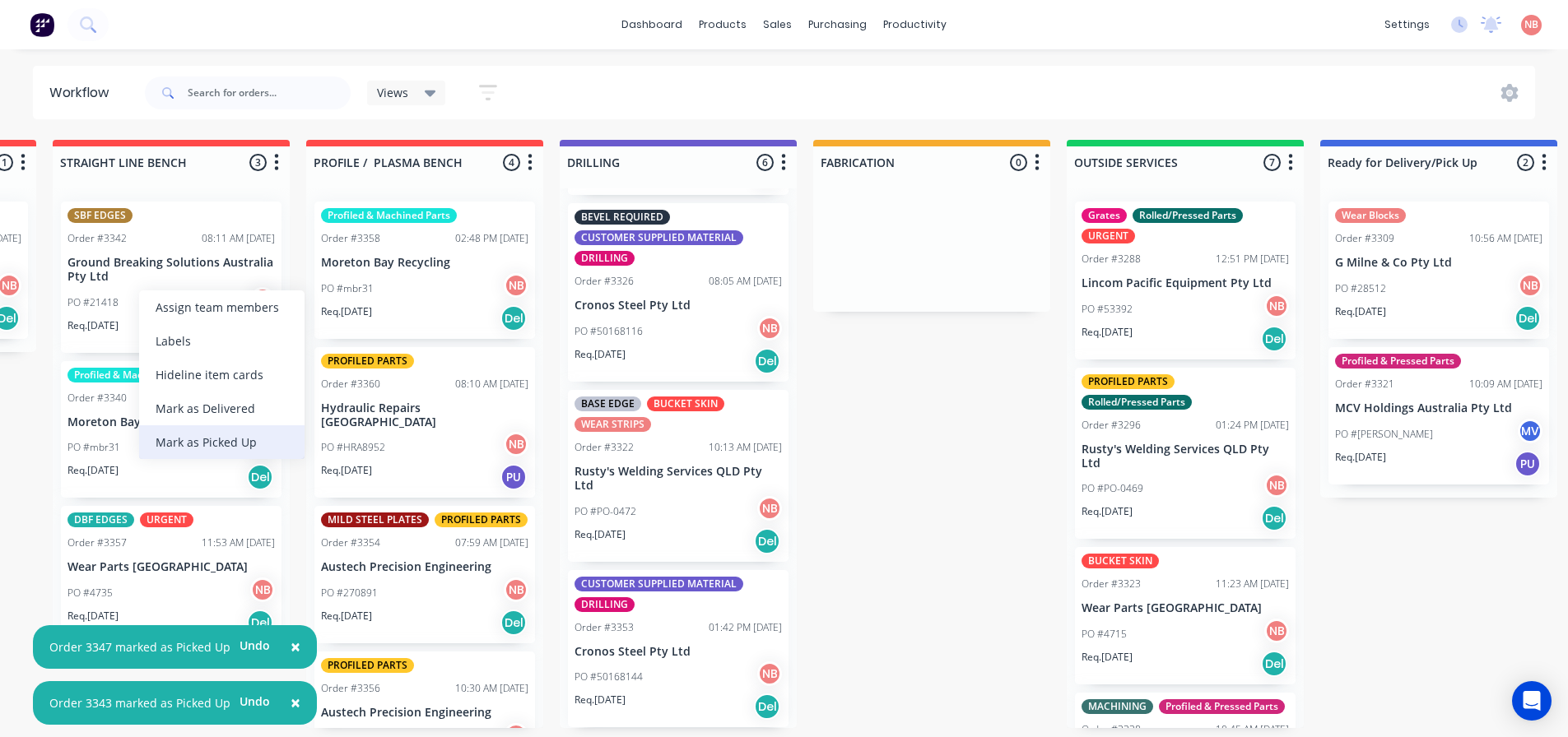
click at [195, 454] on div "Mark as Picked Up" at bounding box center [221, 442] width 165 height 34
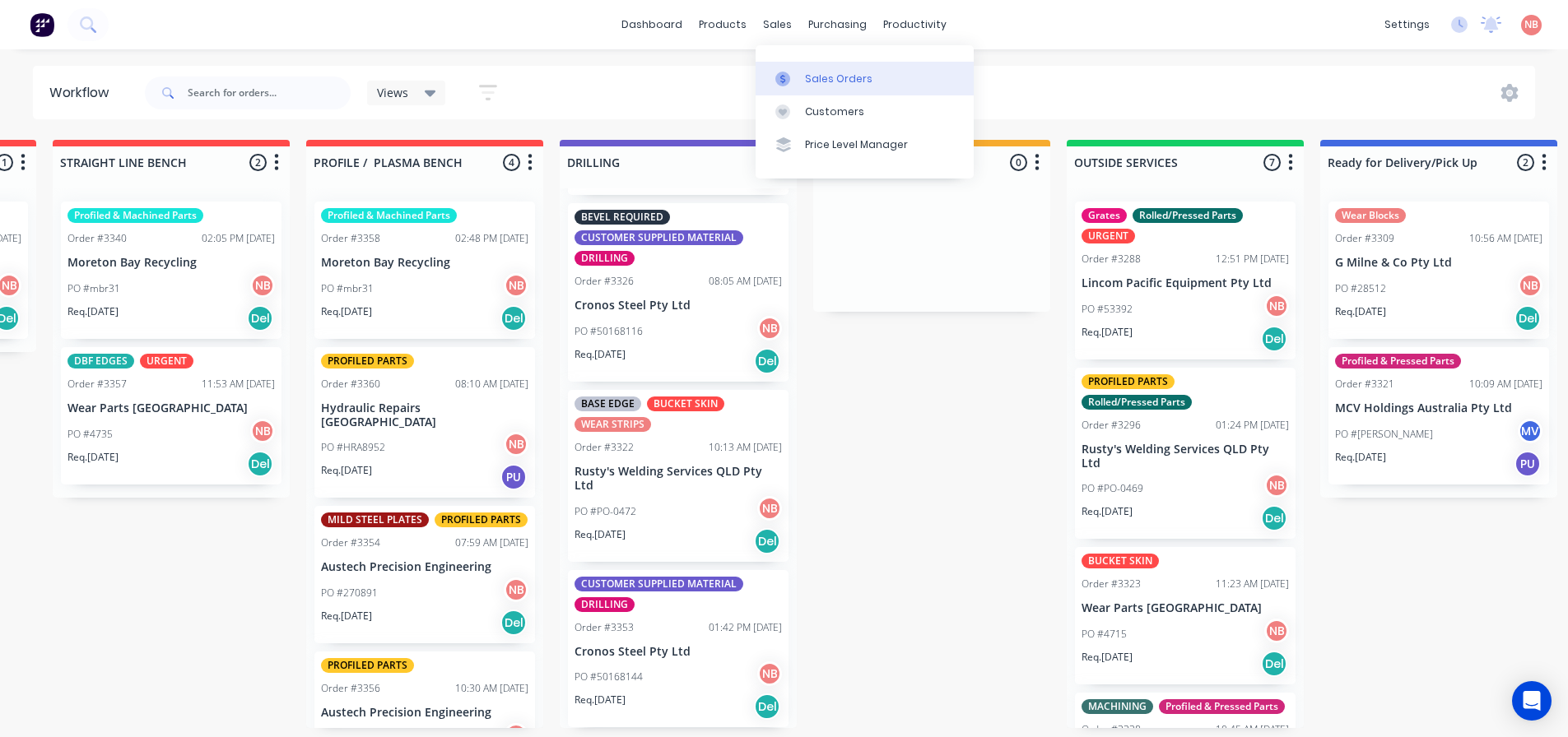
click at [796, 73] on div at bounding box center [787, 78] width 25 height 14
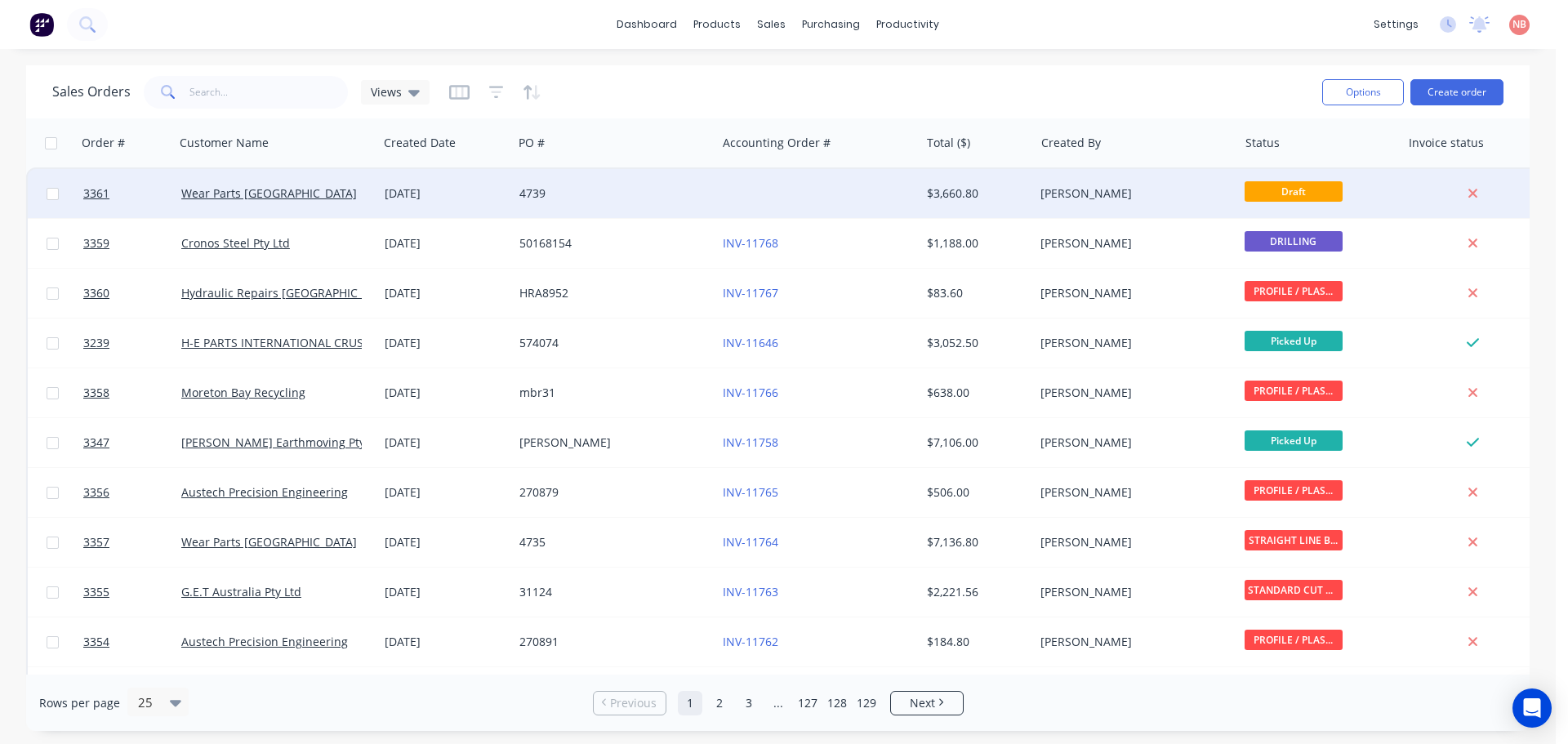
click at [753, 183] on div at bounding box center [819, 194] width 204 height 49
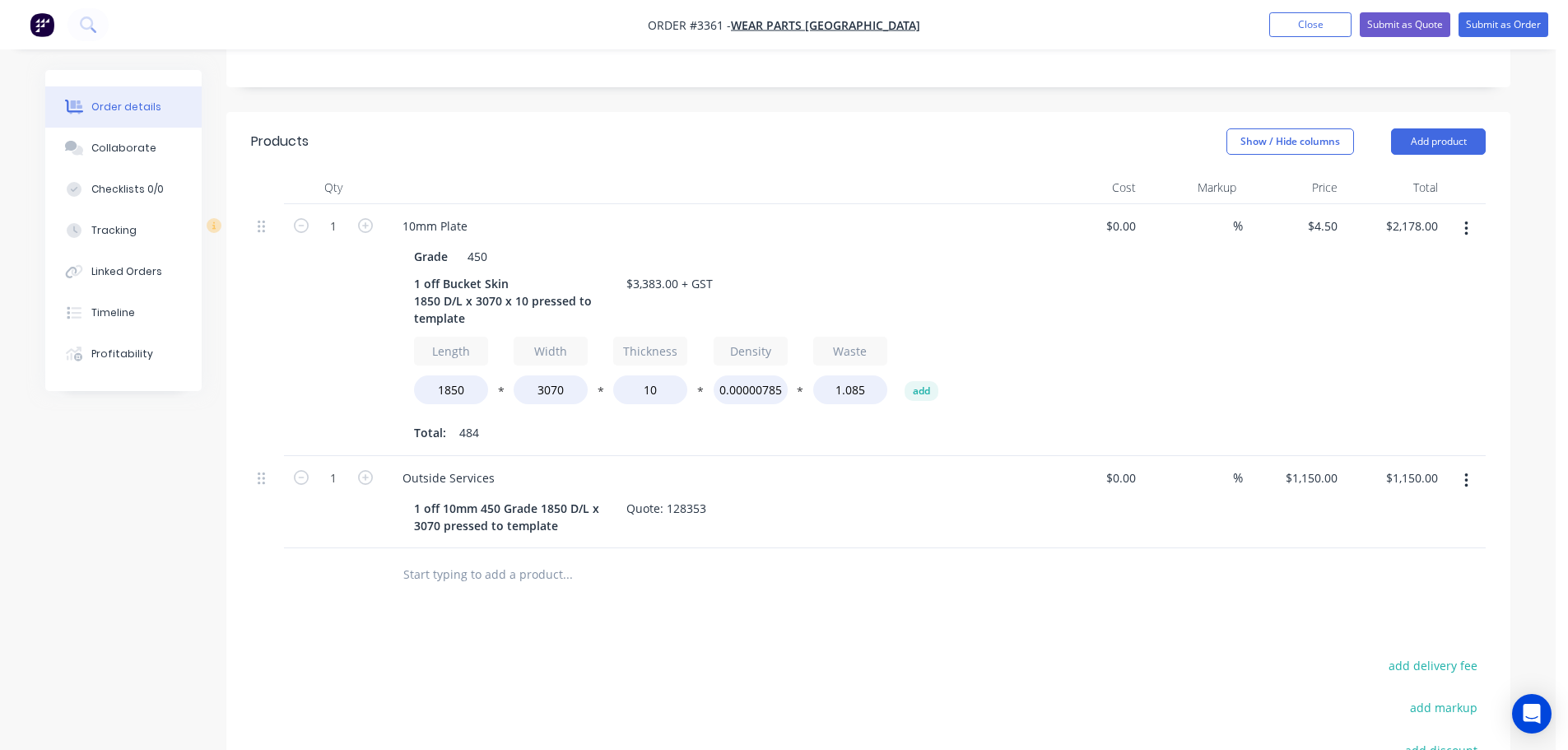
scroll to position [255, 0]
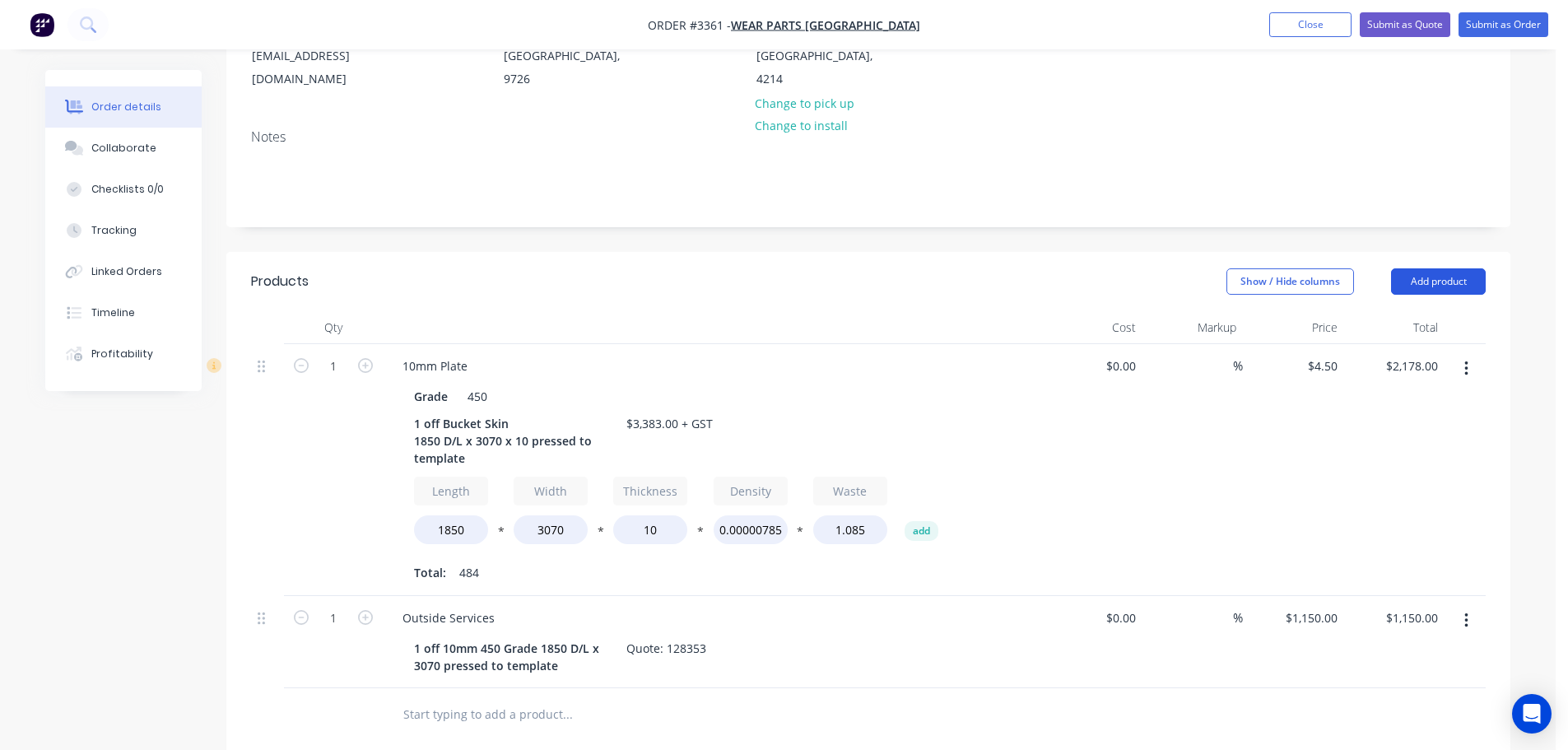
click at [1421, 283] on button "Add product" at bounding box center [1438, 281] width 95 height 26
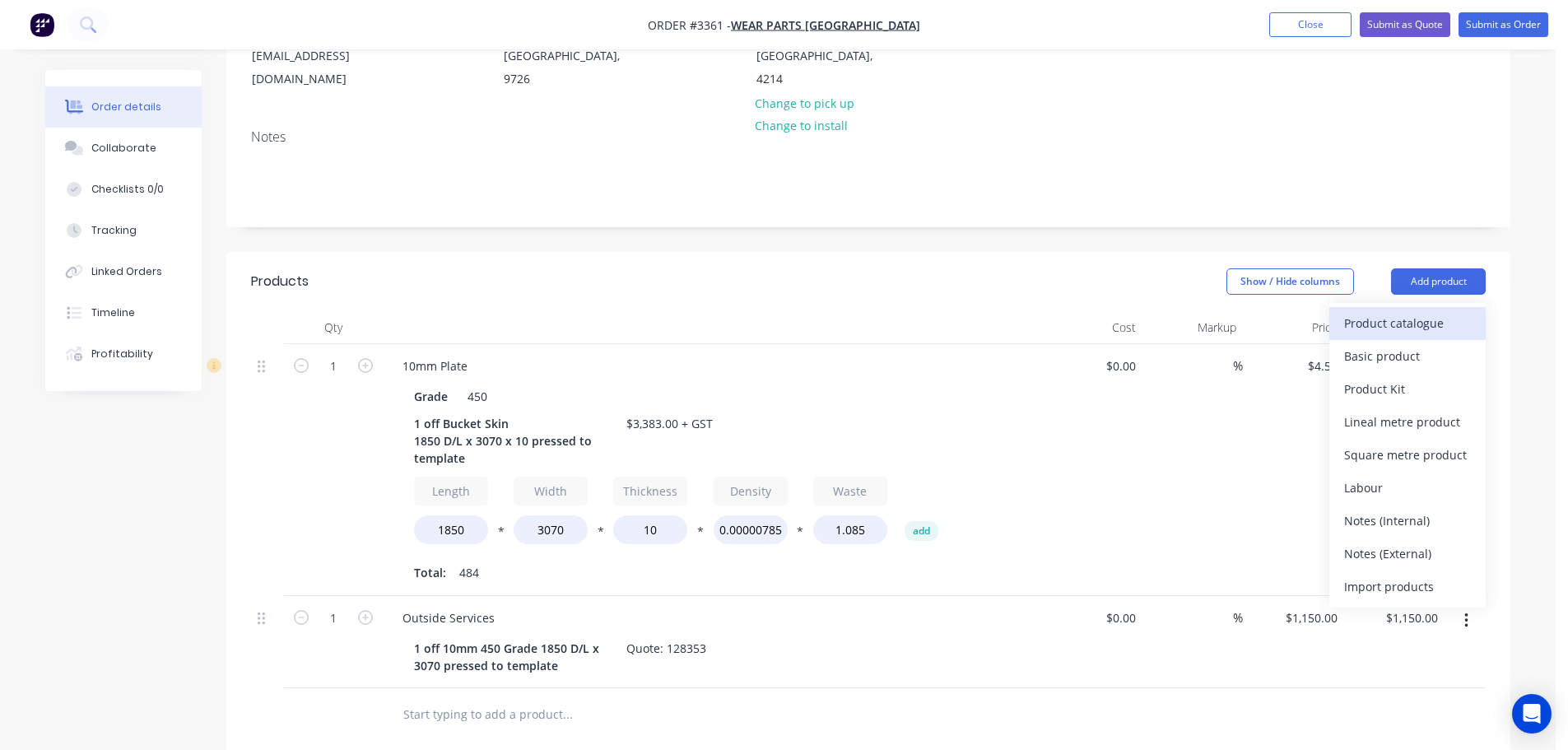
click at [1397, 327] on div "Product catalogue" at bounding box center [1407, 323] width 126 height 24
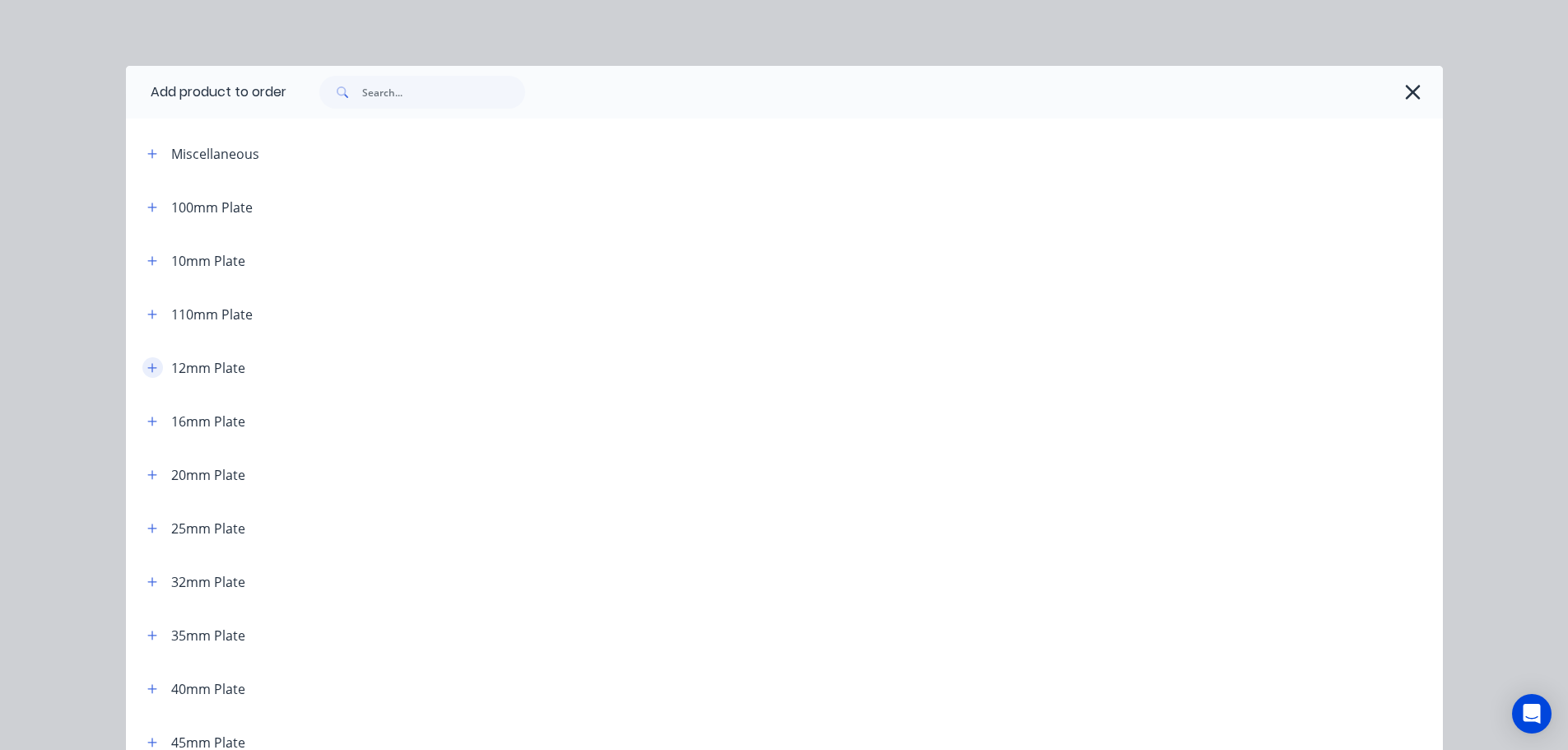
click at [148, 372] on icon "button" at bounding box center [153, 368] width 10 height 12
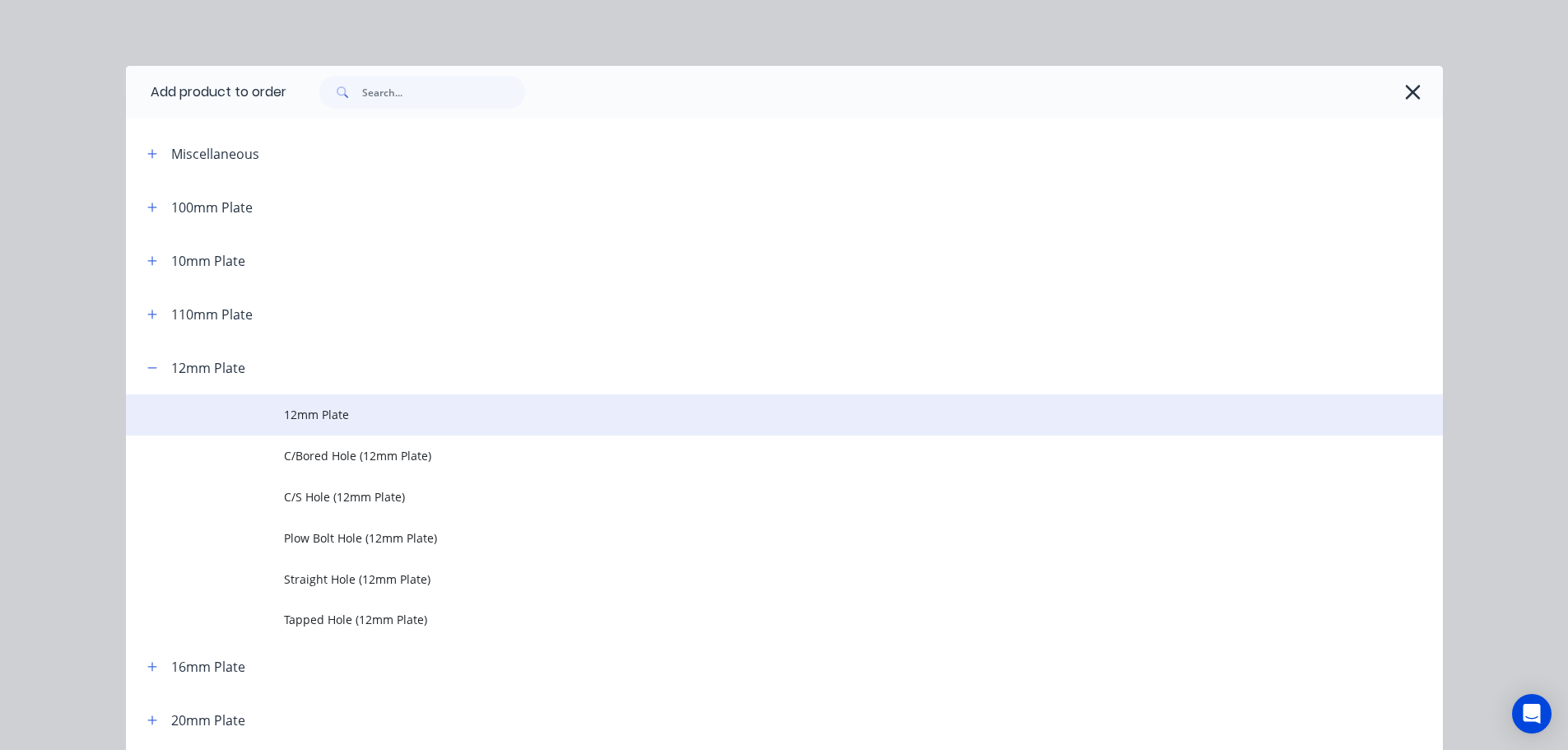
click at [294, 420] on span "12mm Plate" at bounding box center [748, 414] width 927 height 17
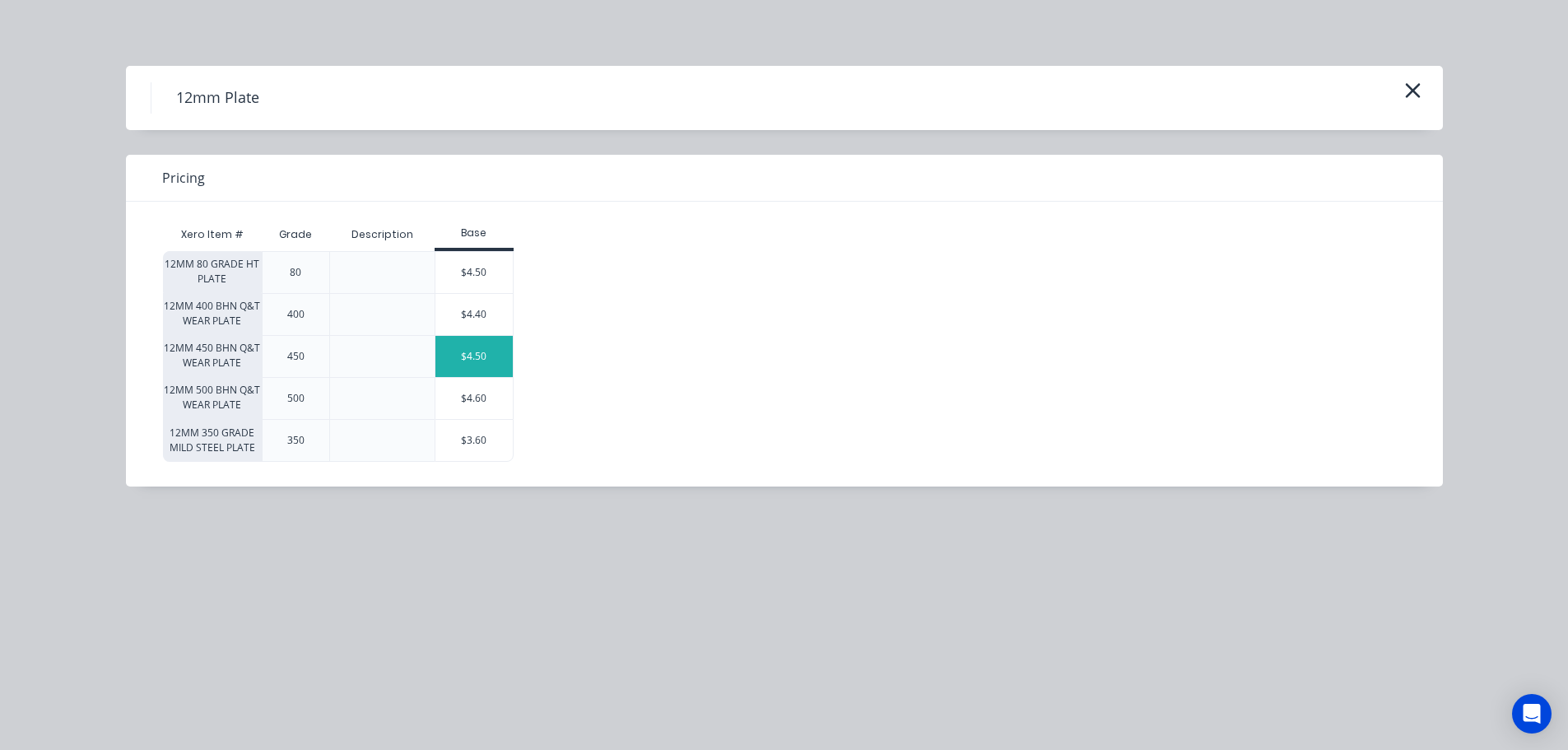
click at [463, 365] on div "$4.50" at bounding box center [473, 356] width 77 height 41
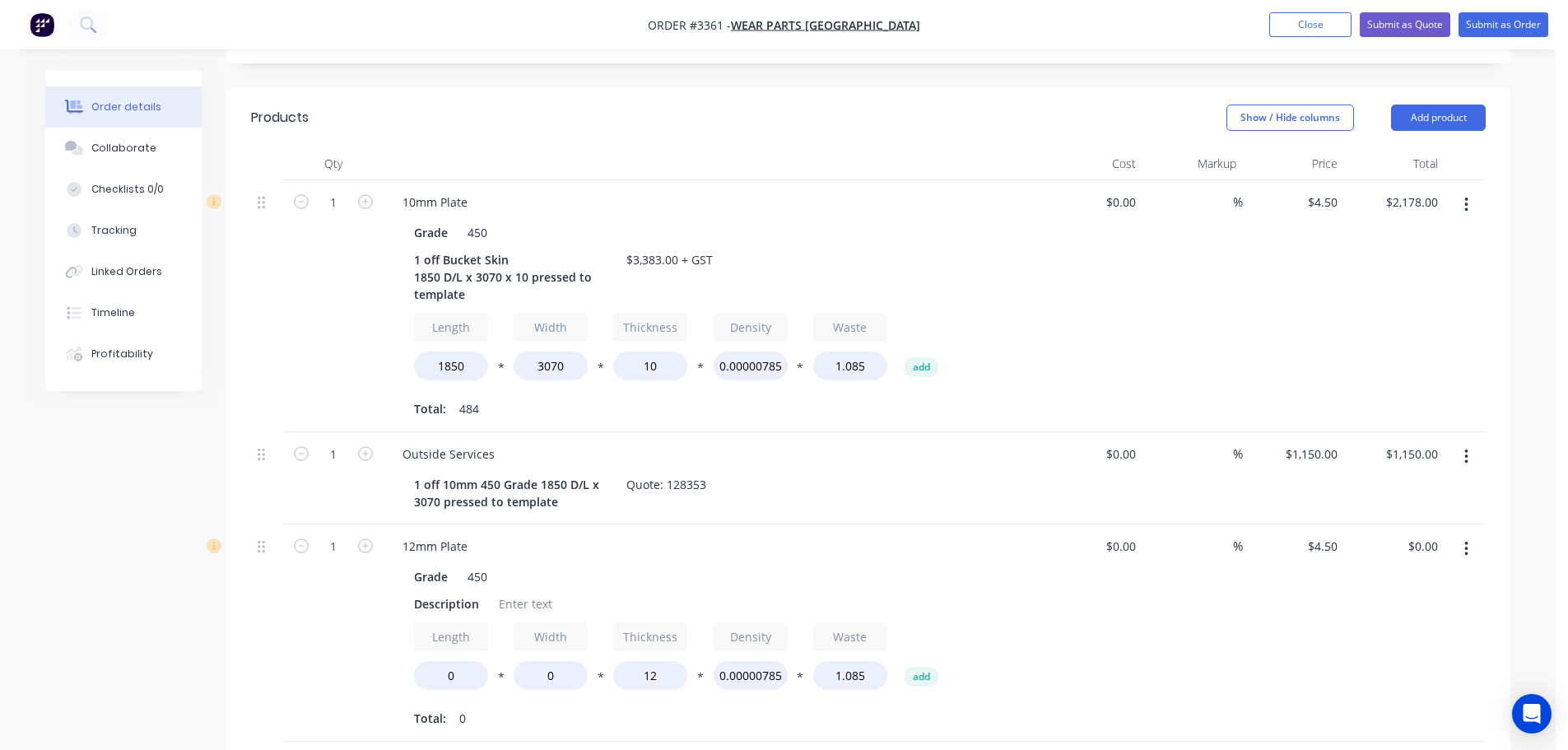
scroll to position [420, 0]
click at [346, 546] on input "1" at bounding box center [333, 545] width 42 height 25
type input "2"
drag, startPoint x: 329, startPoint y: 490, endPoint x: 333, endPoint y: 506, distance: 16.5
click at [329, 490] on div "1" at bounding box center [333, 477] width 98 height 92
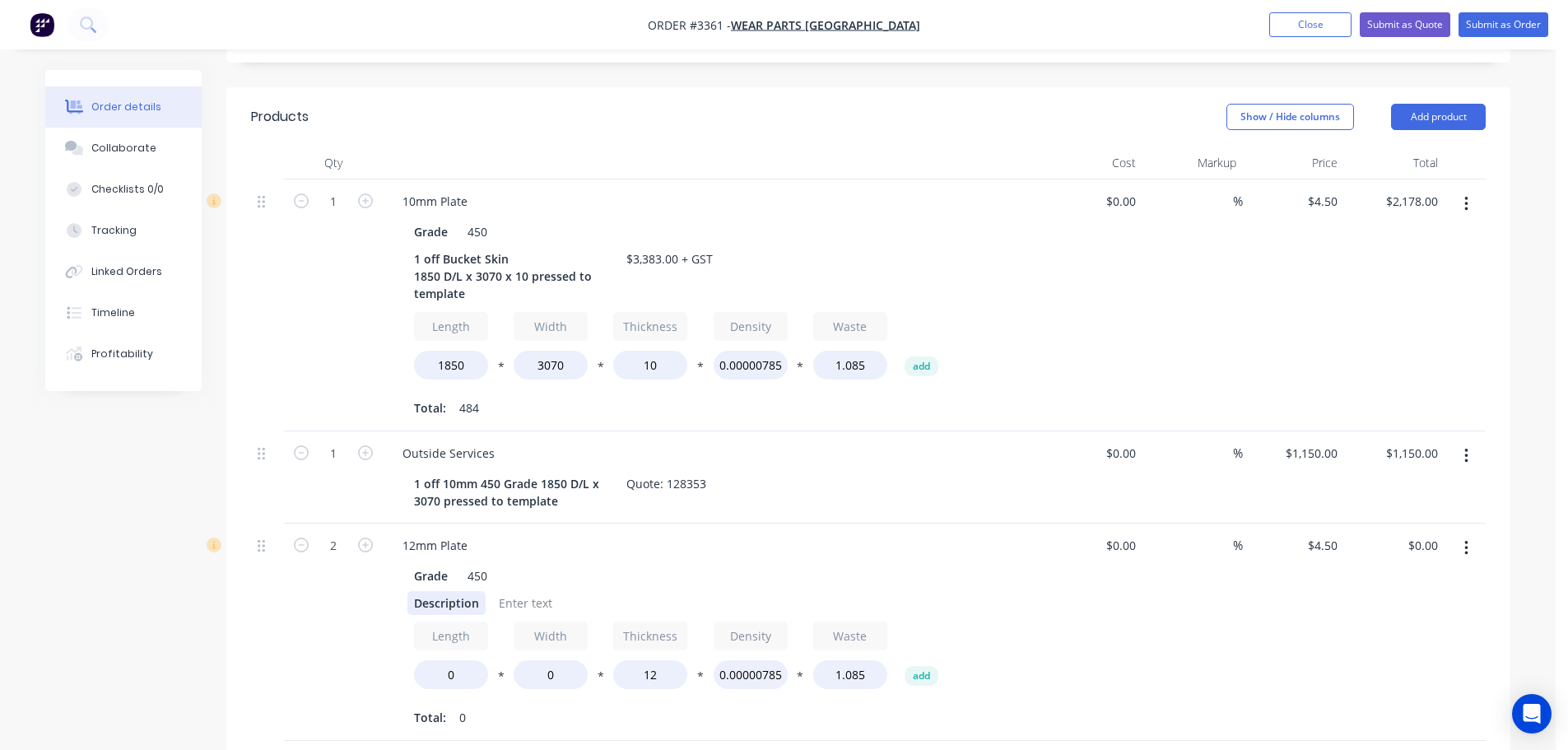
click at [418, 601] on div "Description" at bounding box center [446, 602] width 78 height 24
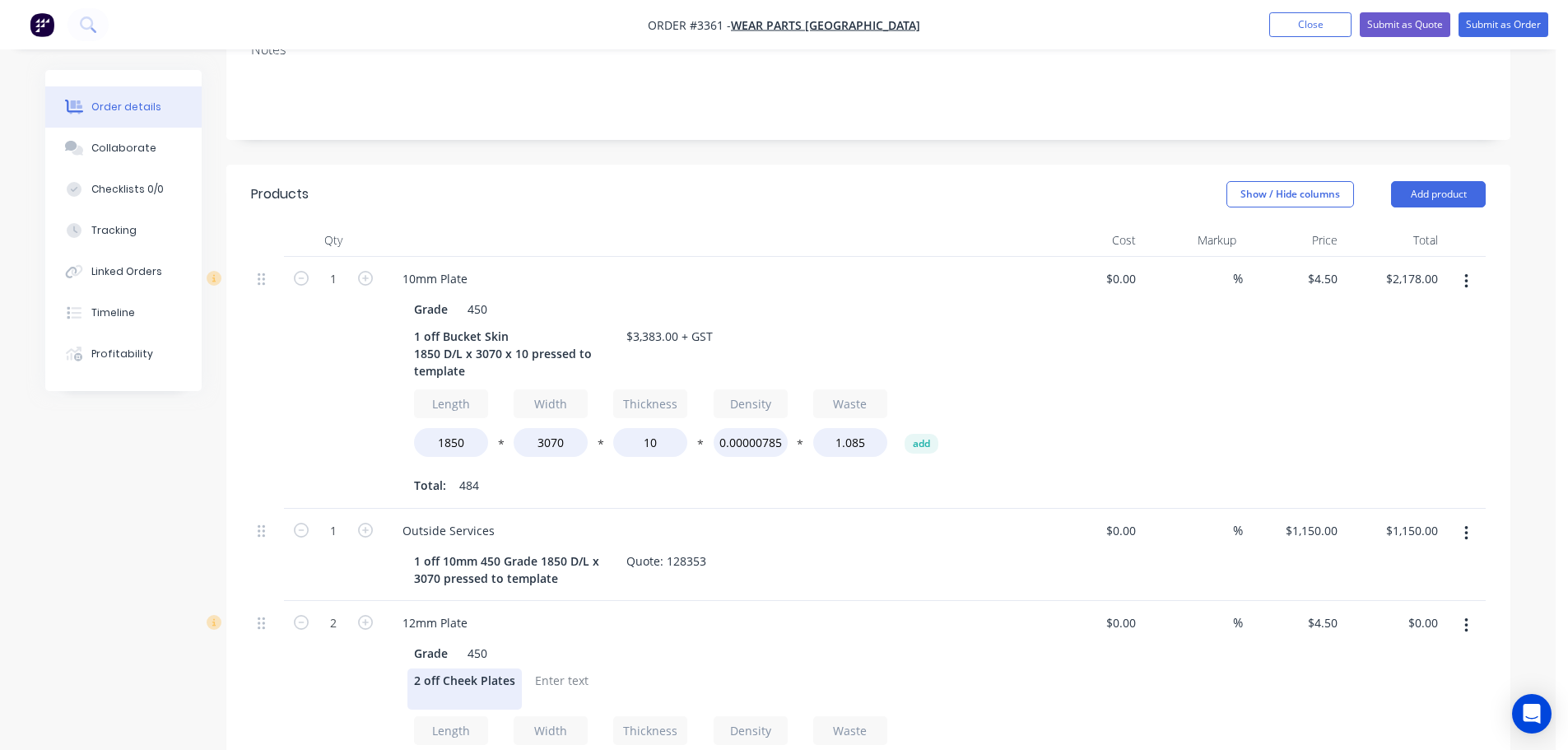
scroll to position [502, 0]
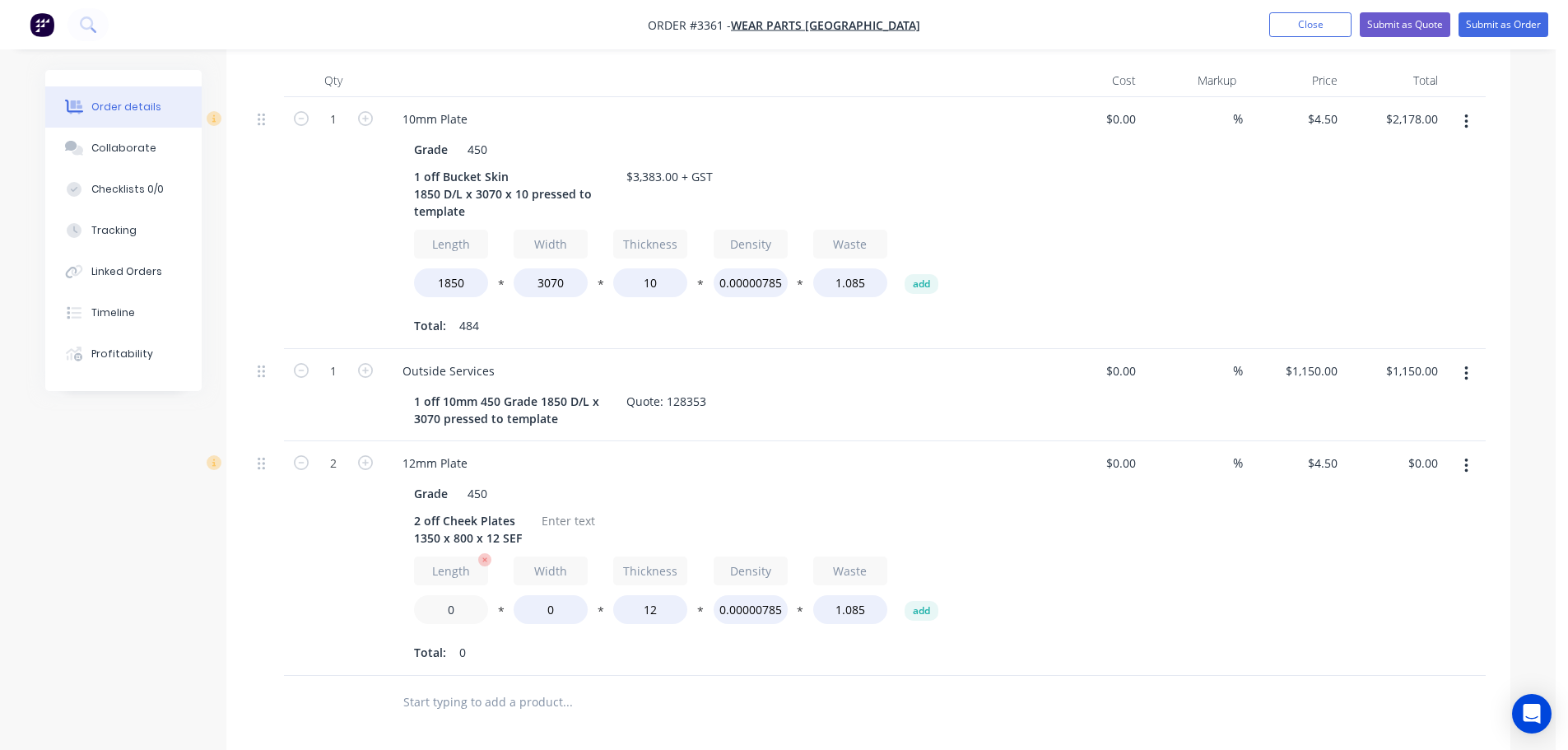
click at [445, 613] on input "0" at bounding box center [451, 609] width 74 height 29
type input "1350"
click at [546, 607] on input "0" at bounding box center [550, 609] width 74 height 29
type input "800"
type input "$990.00"
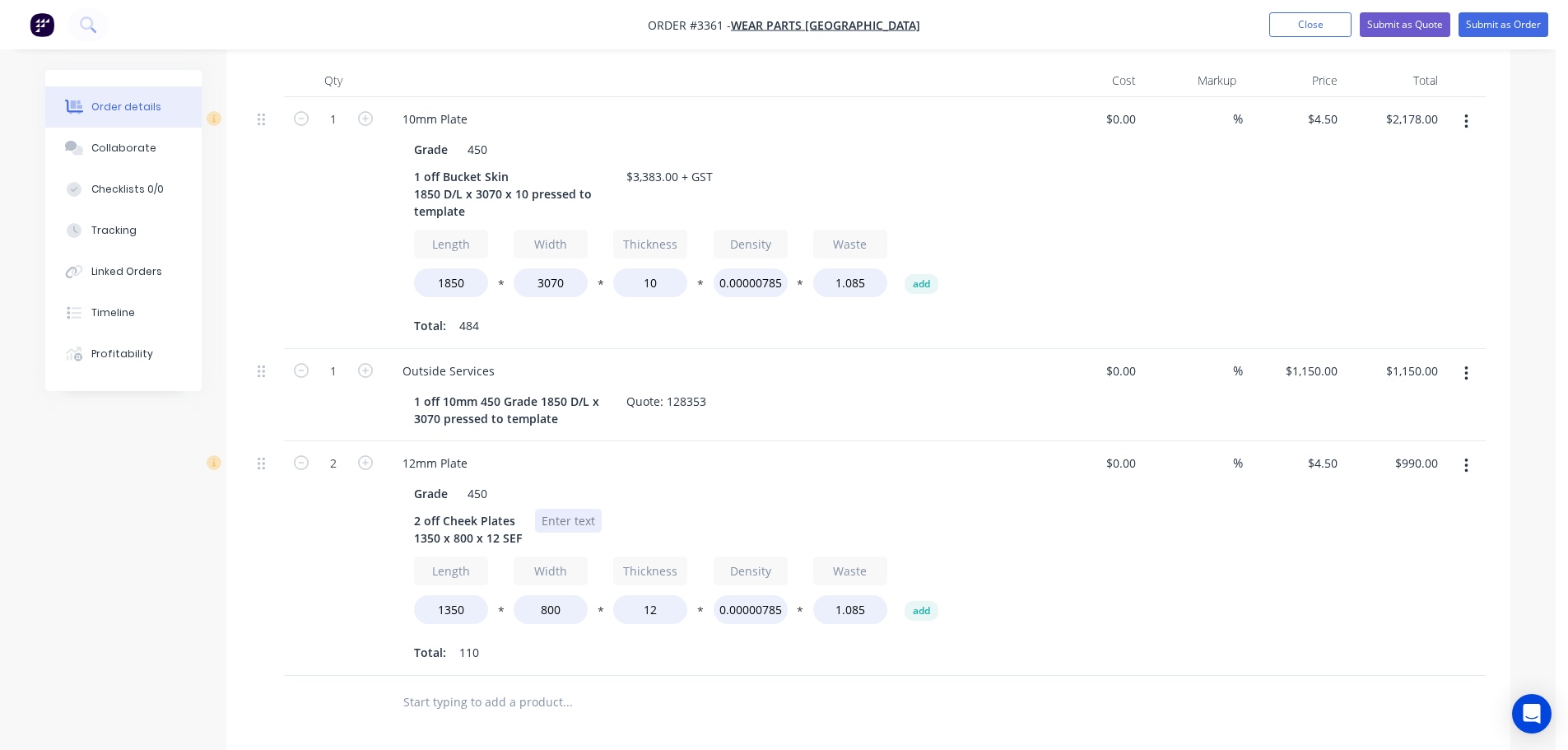
click at [568, 517] on div at bounding box center [568, 520] width 67 height 24
click at [732, 481] on div "Grade 450" at bounding box center [708, 493] width 602 height 24
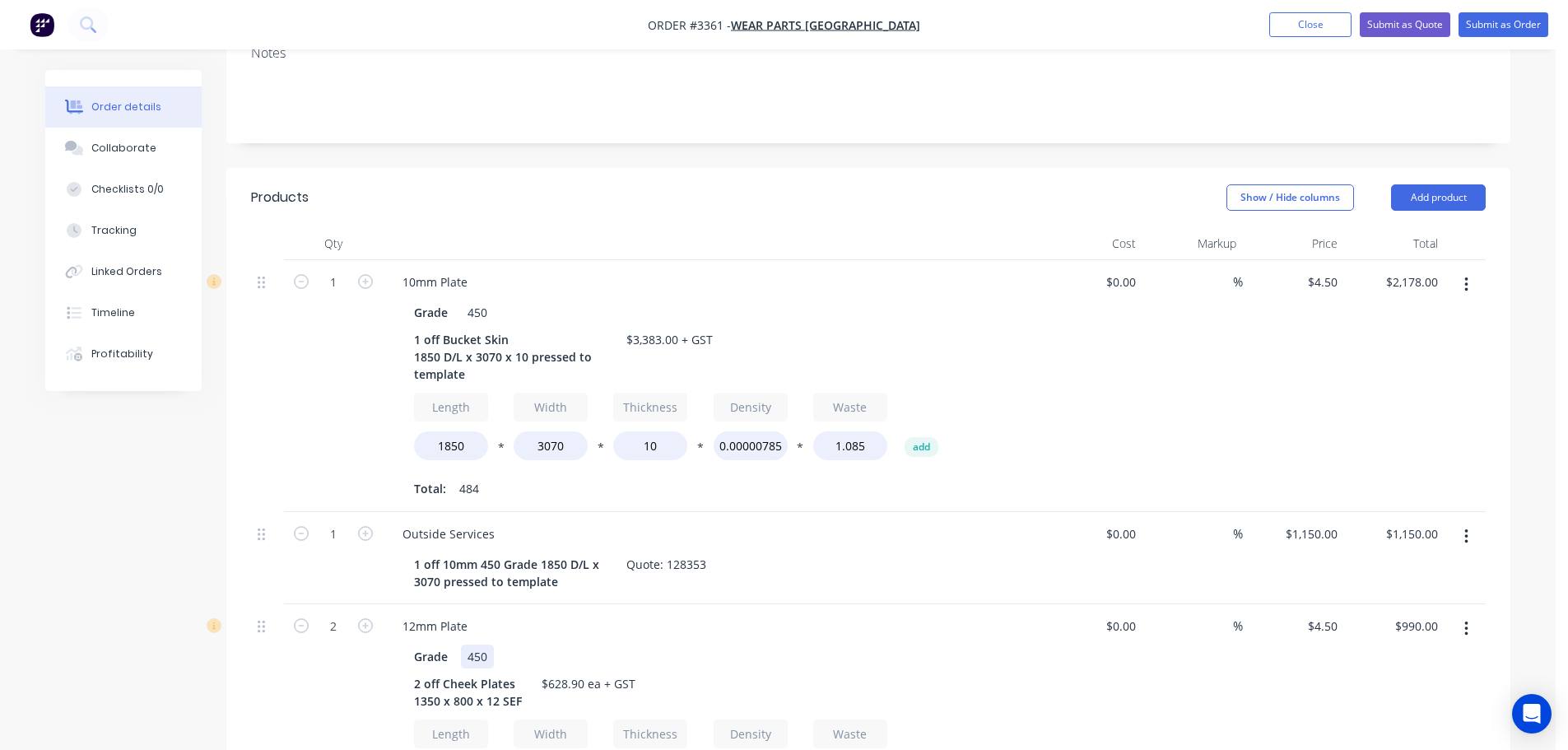
scroll to position [338, 0]
click at [1431, 205] on button "Add product" at bounding box center [1438, 199] width 95 height 26
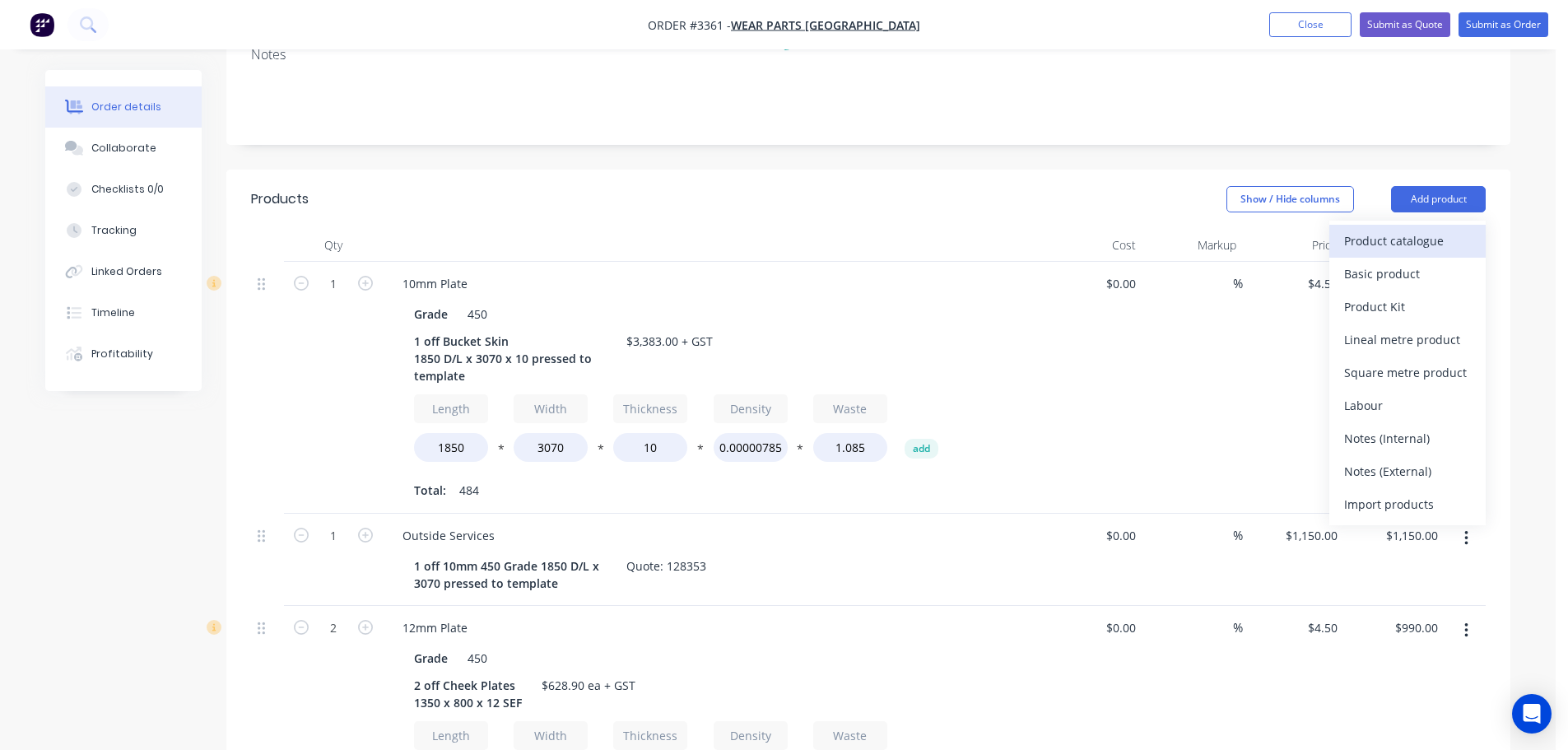
click at [1401, 248] on div "Product catalogue" at bounding box center [1407, 241] width 126 height 24
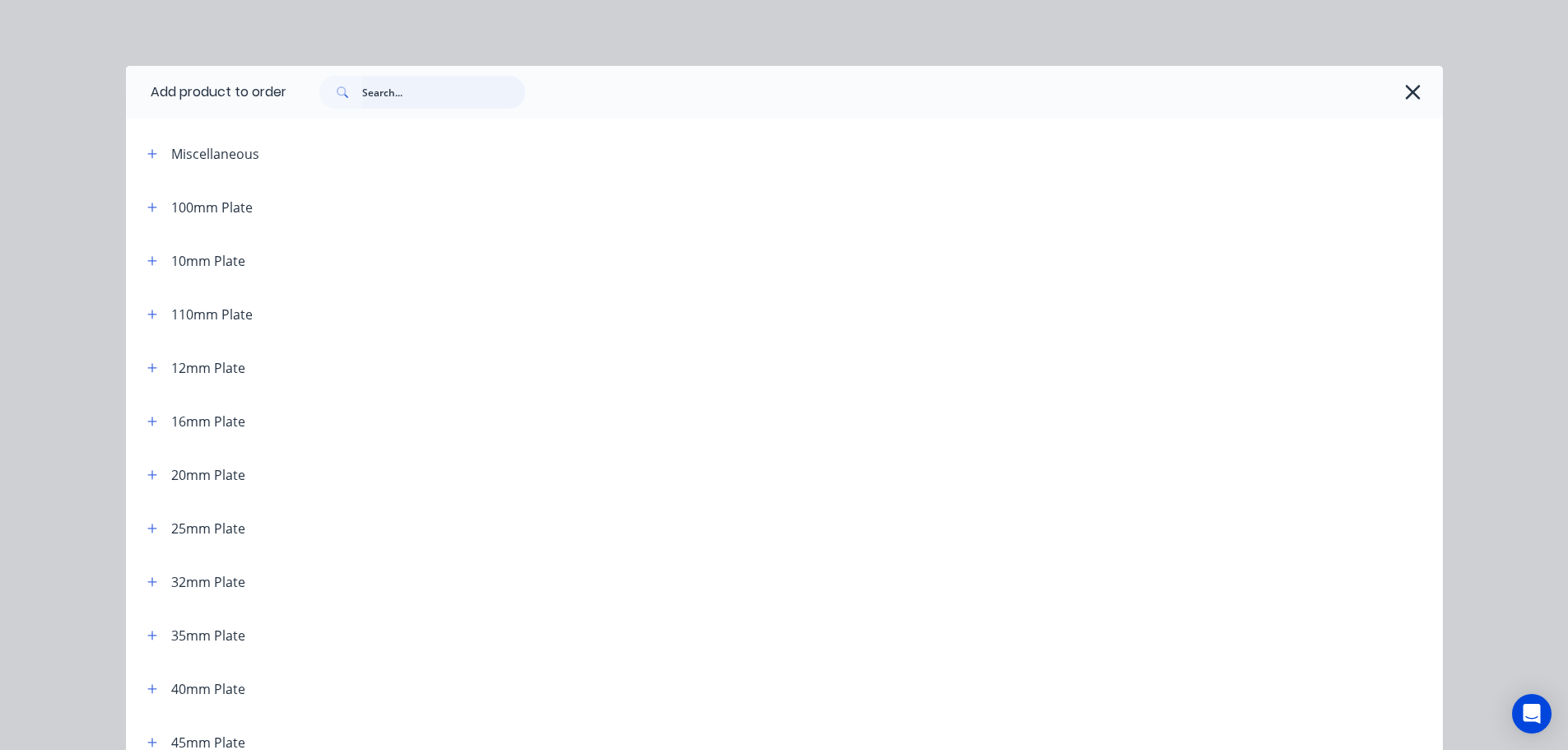
click at [420, 98] on input "text" at bounding box center [444, 92] width 163 height 33
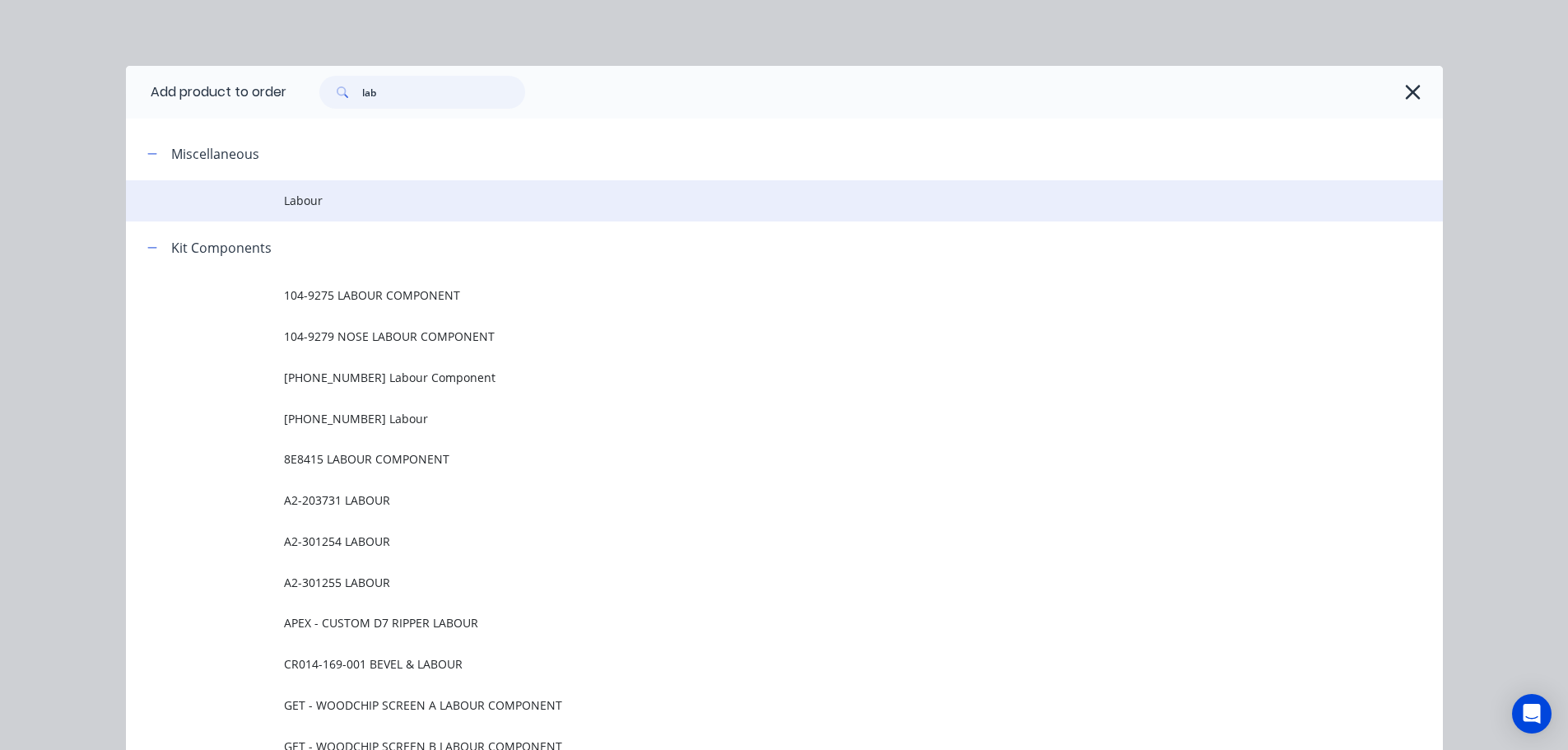
type input "lab"
click at [307, 207] on span "Labour" at bounding box center [748, 200] width 927 height 17
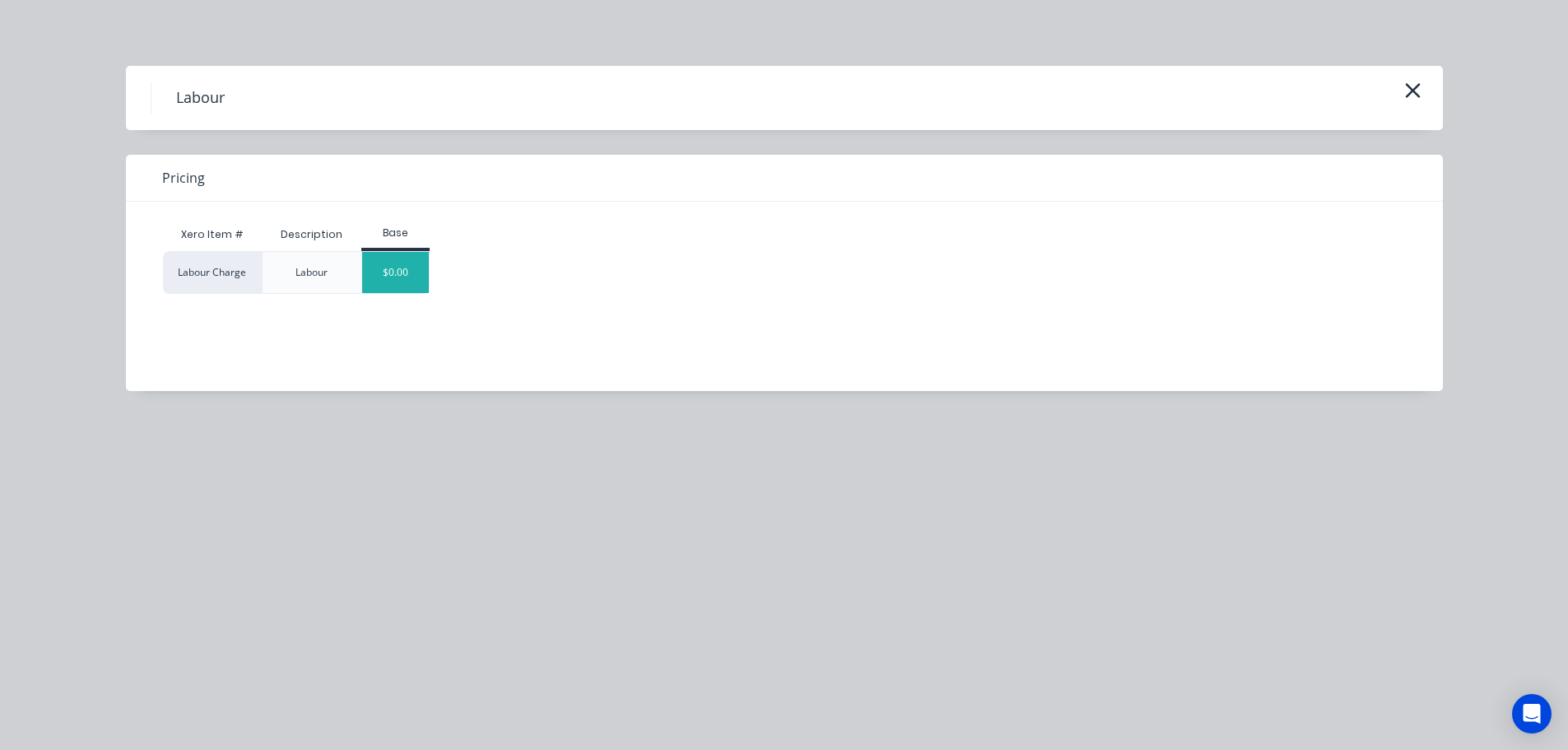
click at [421, 260] on div "$0.00" at bounding box center [395, 272] width 67 height 41
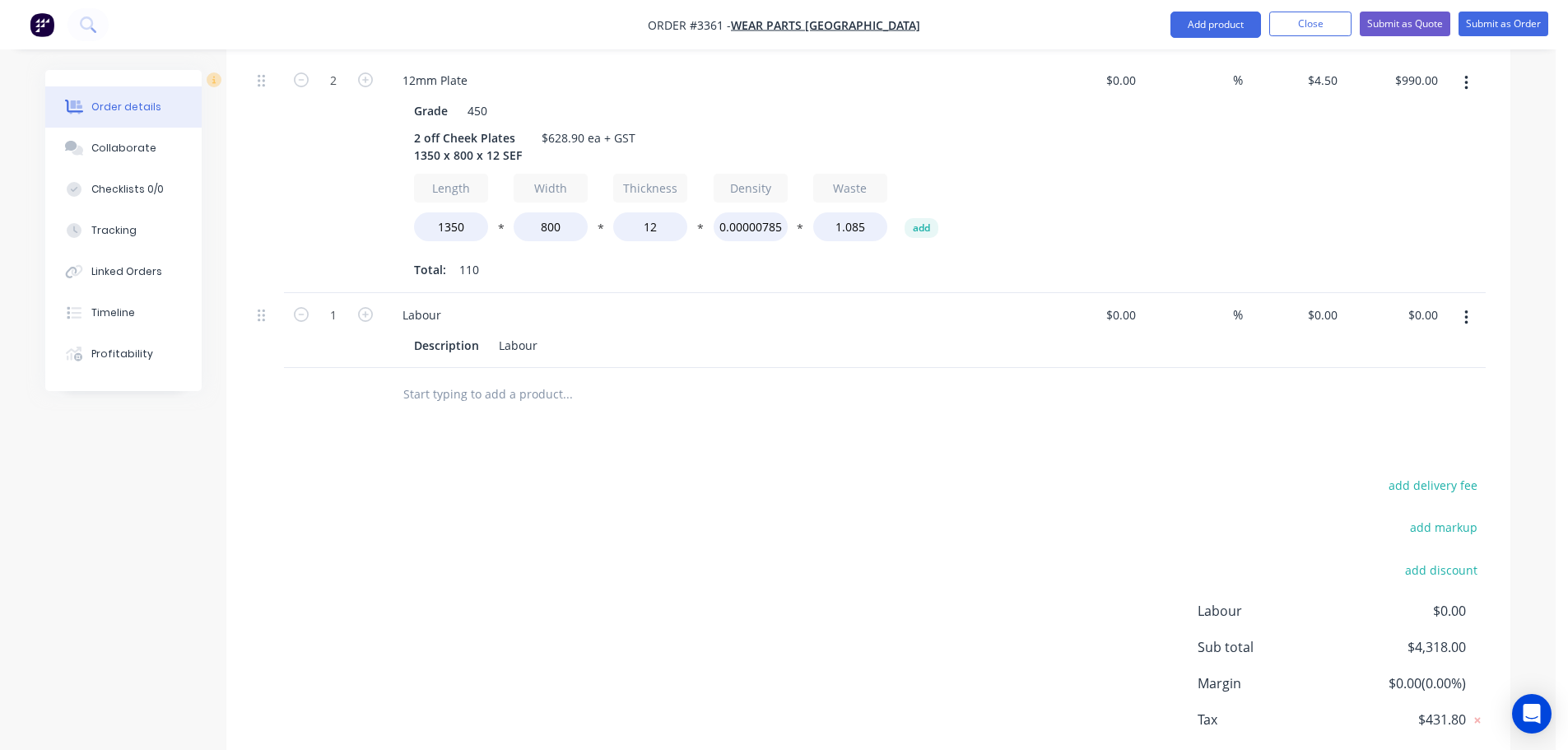
scroll to position [914, 0]
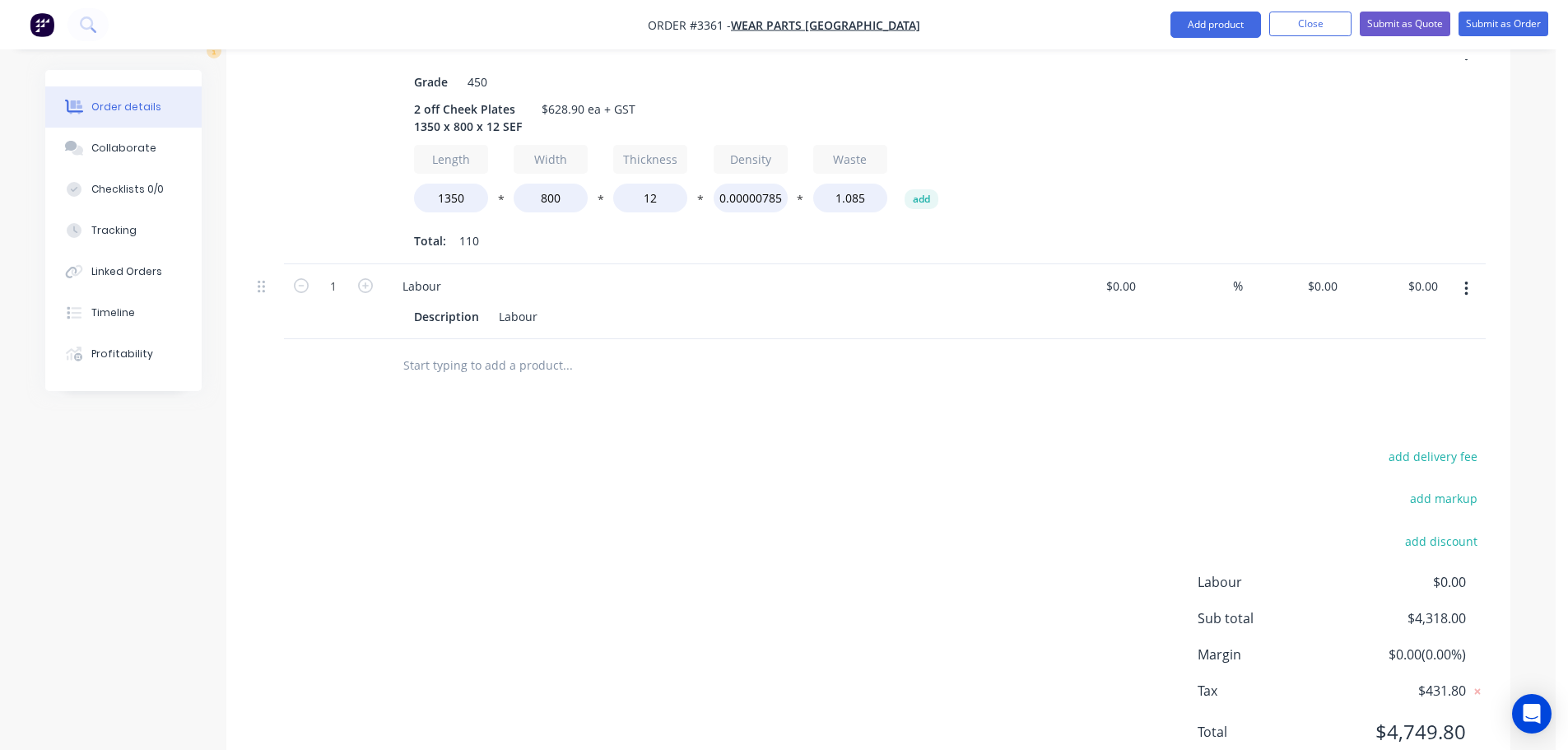
click at [1344, 285] on div "$0.00 $0.00" at bounding box center [1394, 301] width 101 height 75
click at [1333, 283] on input "0" at bounding box center [1335, 286] width 19 height 24
type input "$322.80"
click at [1245, 382] on div at bounding box center [868, 366] width 1235 height 53
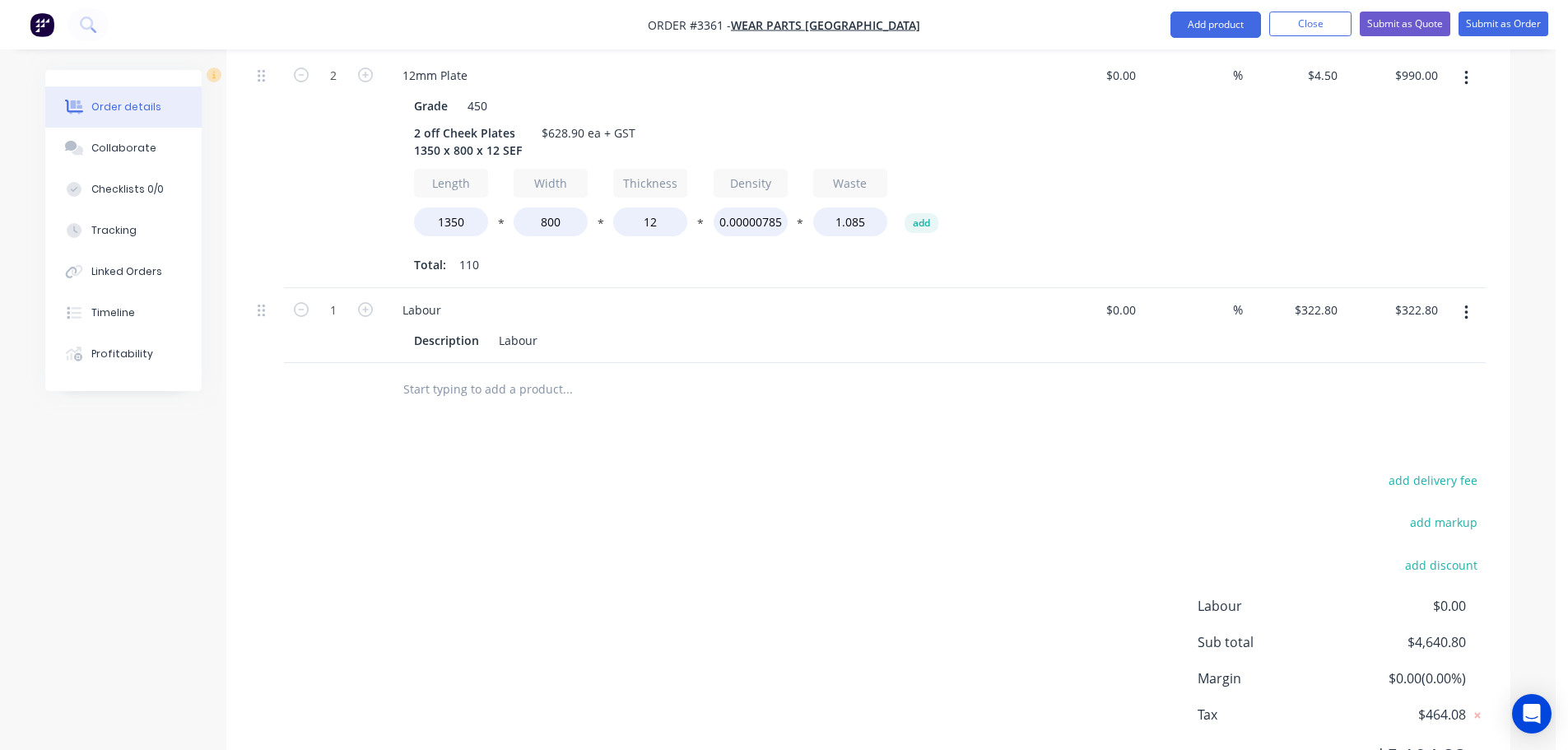
scroll to position [976, 0]
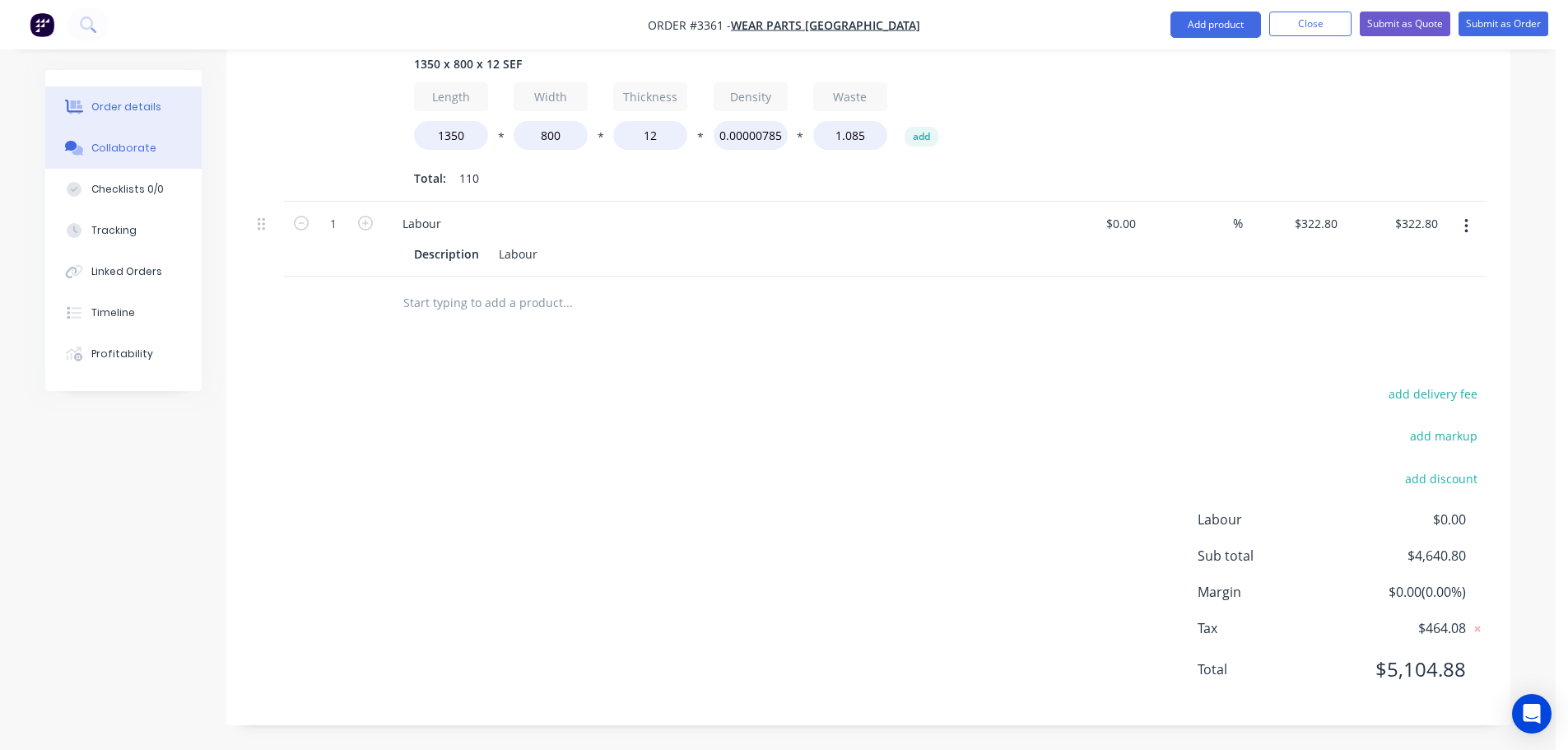
click at [112, 151] on div "Collaborate" at bounding box center [124, 148] width 65 height 14
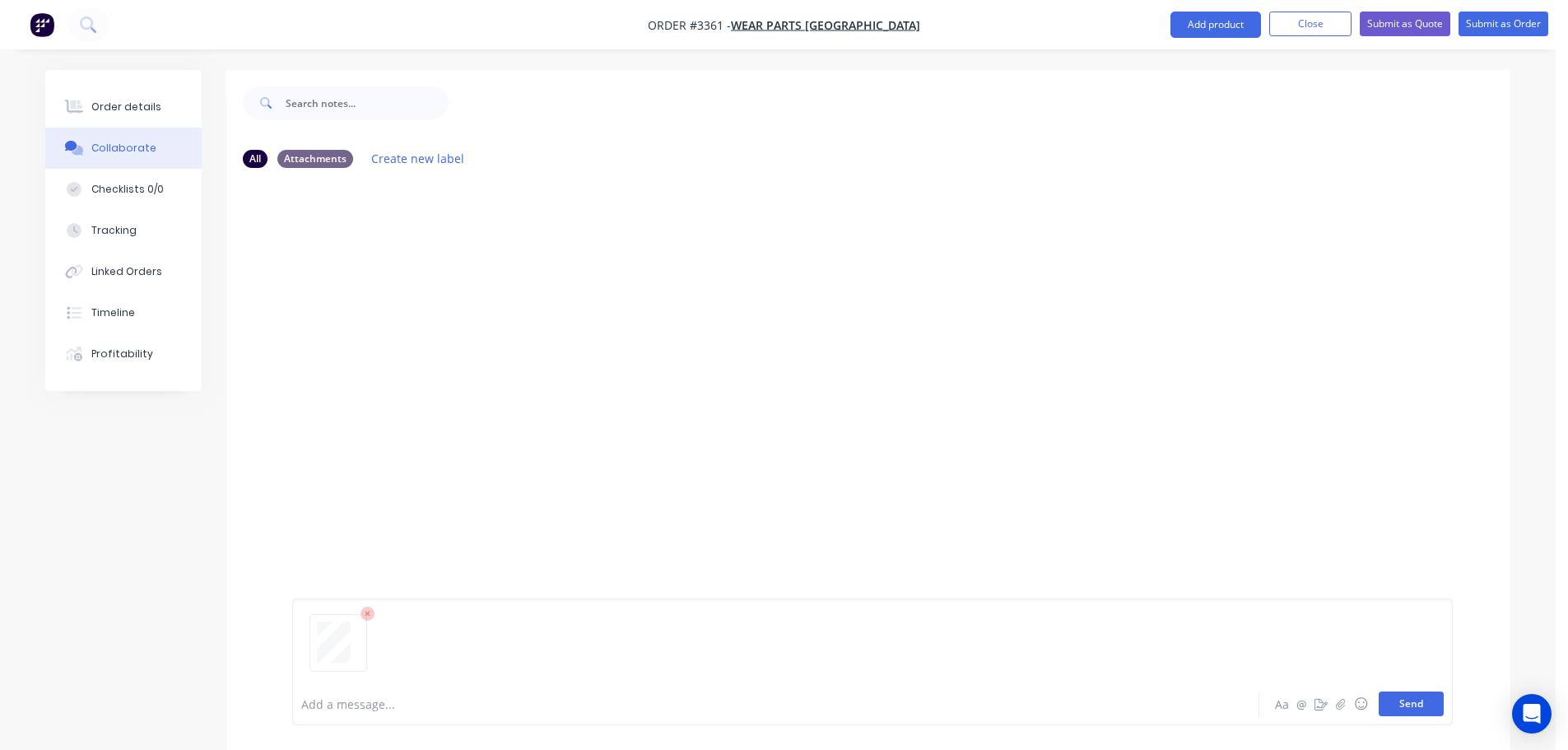
click at [1417, 703] on button "Send" at bounding box center [1411, 703] width 65 height 25
click at [108, 110] on div "Order details" at bounding box center [126, 106] width 70 height 14
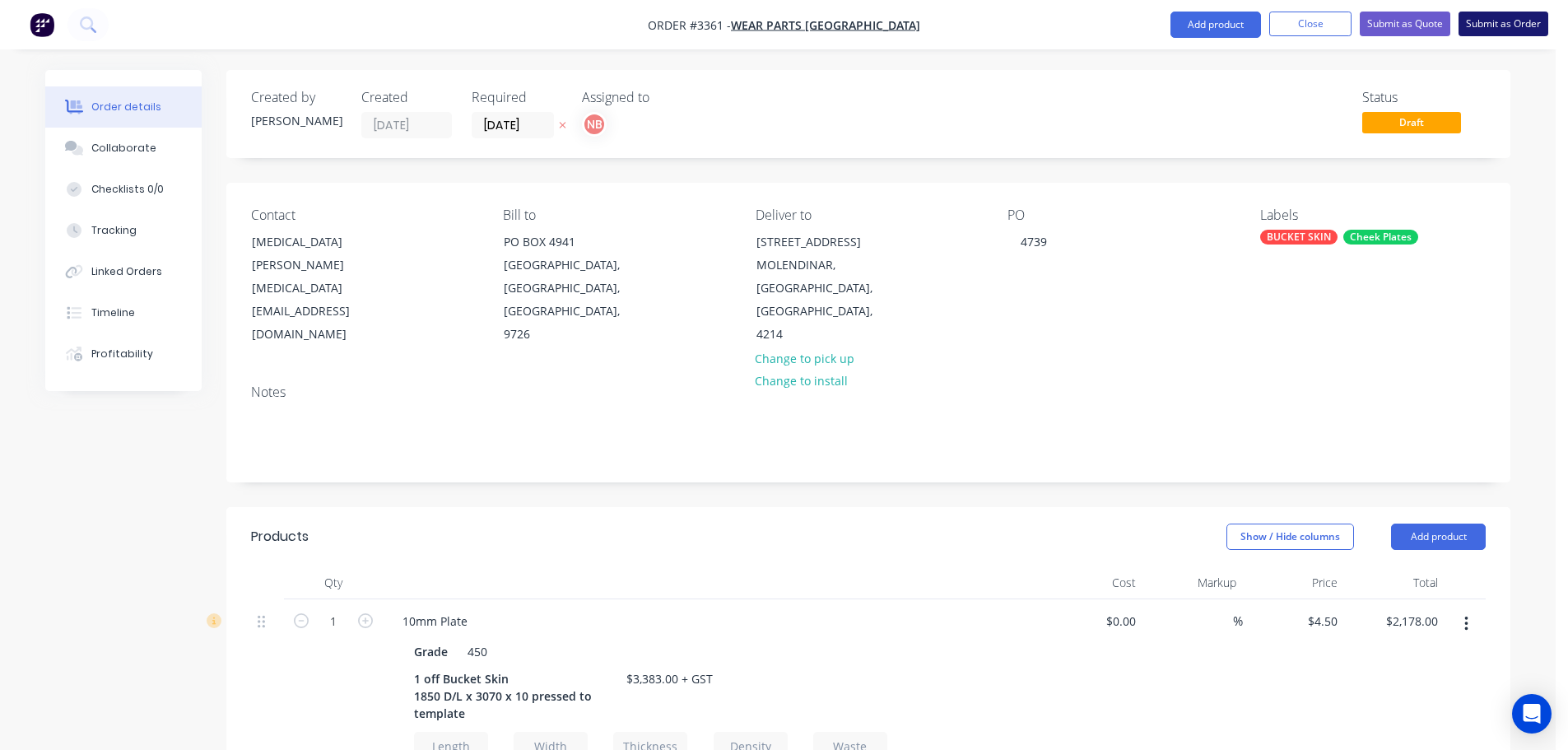
click at [1500, 21] on button "Submit as Order" at bounding box center [1504, 24] width 90 height 25
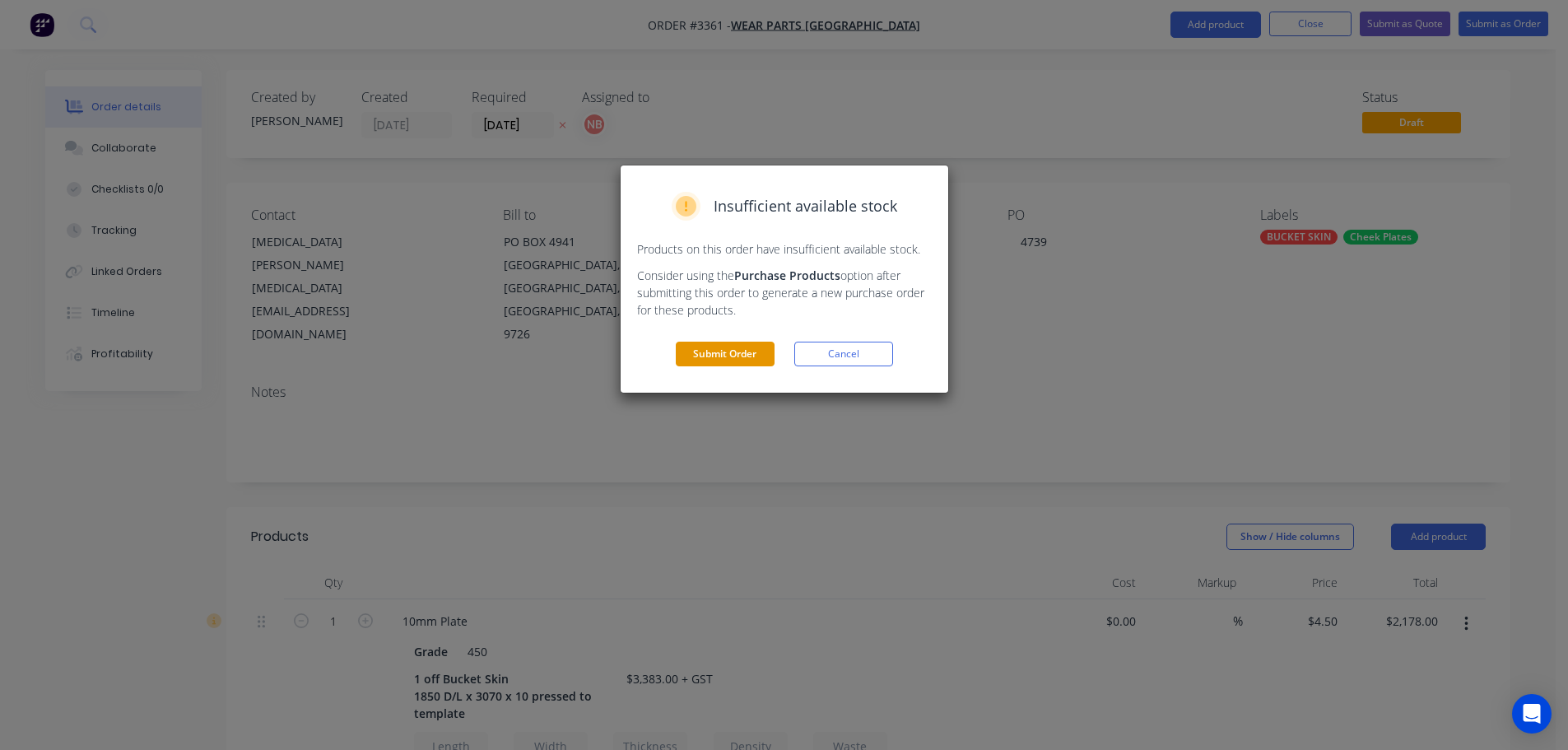
click at [719, 361] on button "Submit Order" at bounding box center [725, 354] width 98 height 25
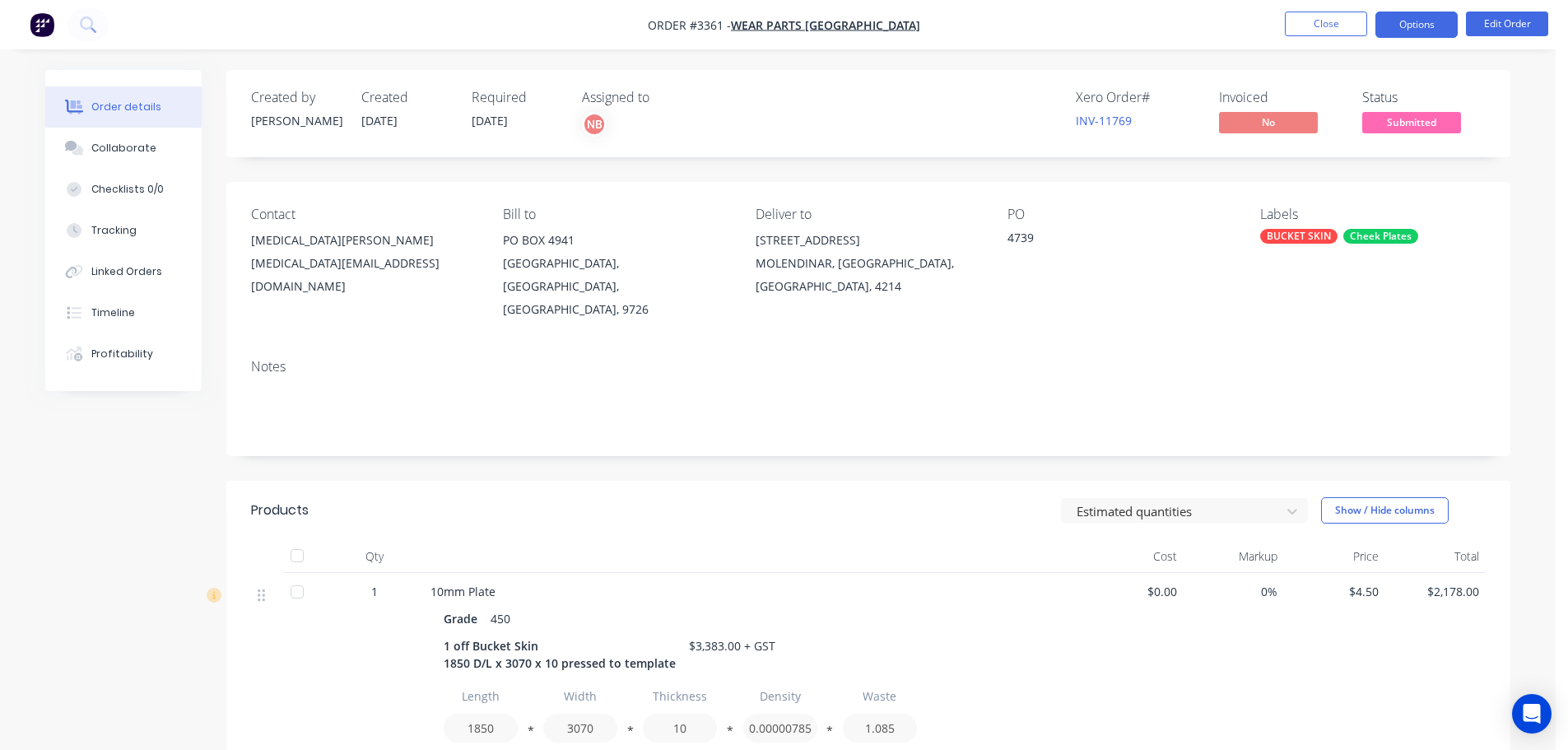
click at [1407, 20] on button "Options" at bounding box center [1416, 25] width 82 height 26
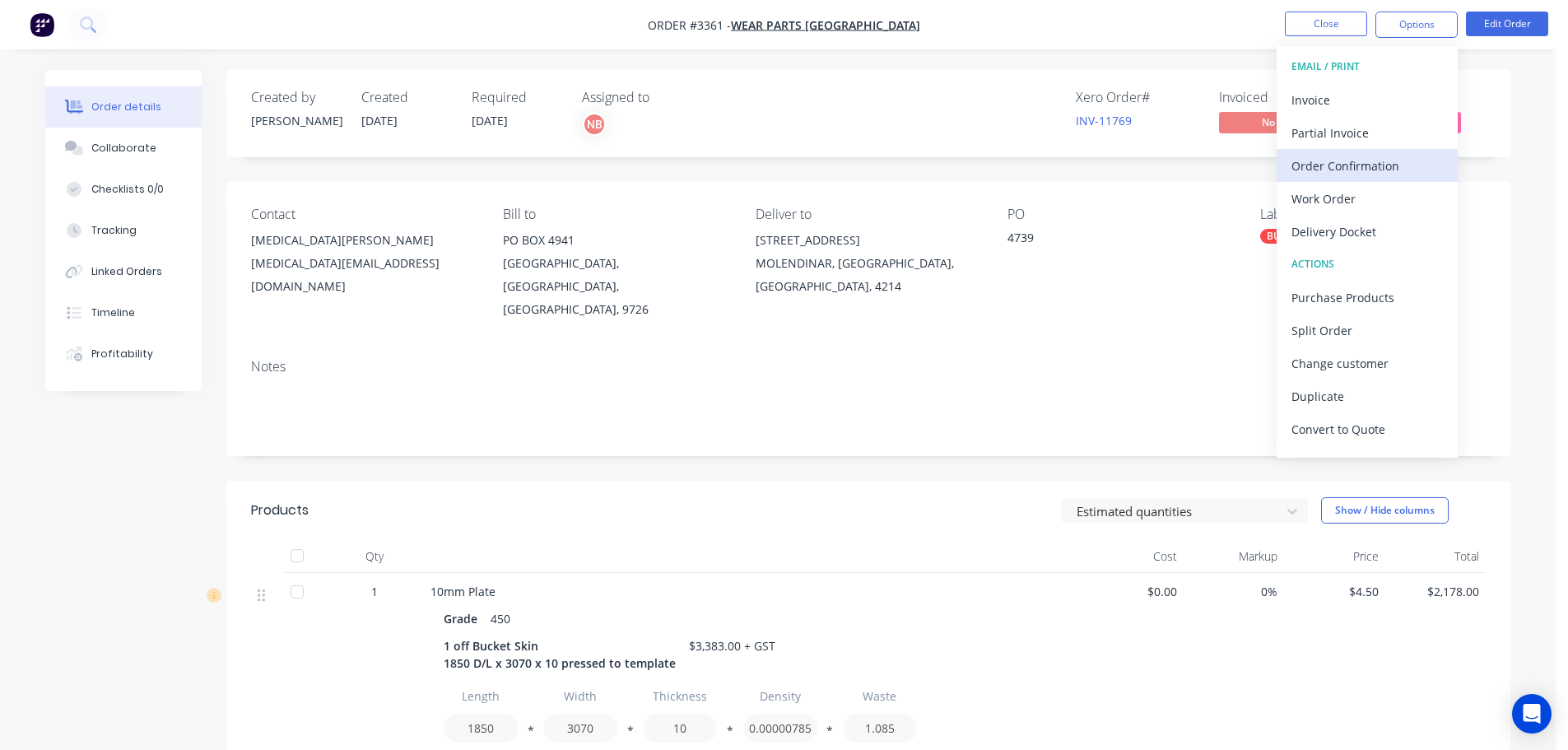
click at [1331, 163] on div "Order Confirmation" at bounding box center [1367, 165] width 151 height 24
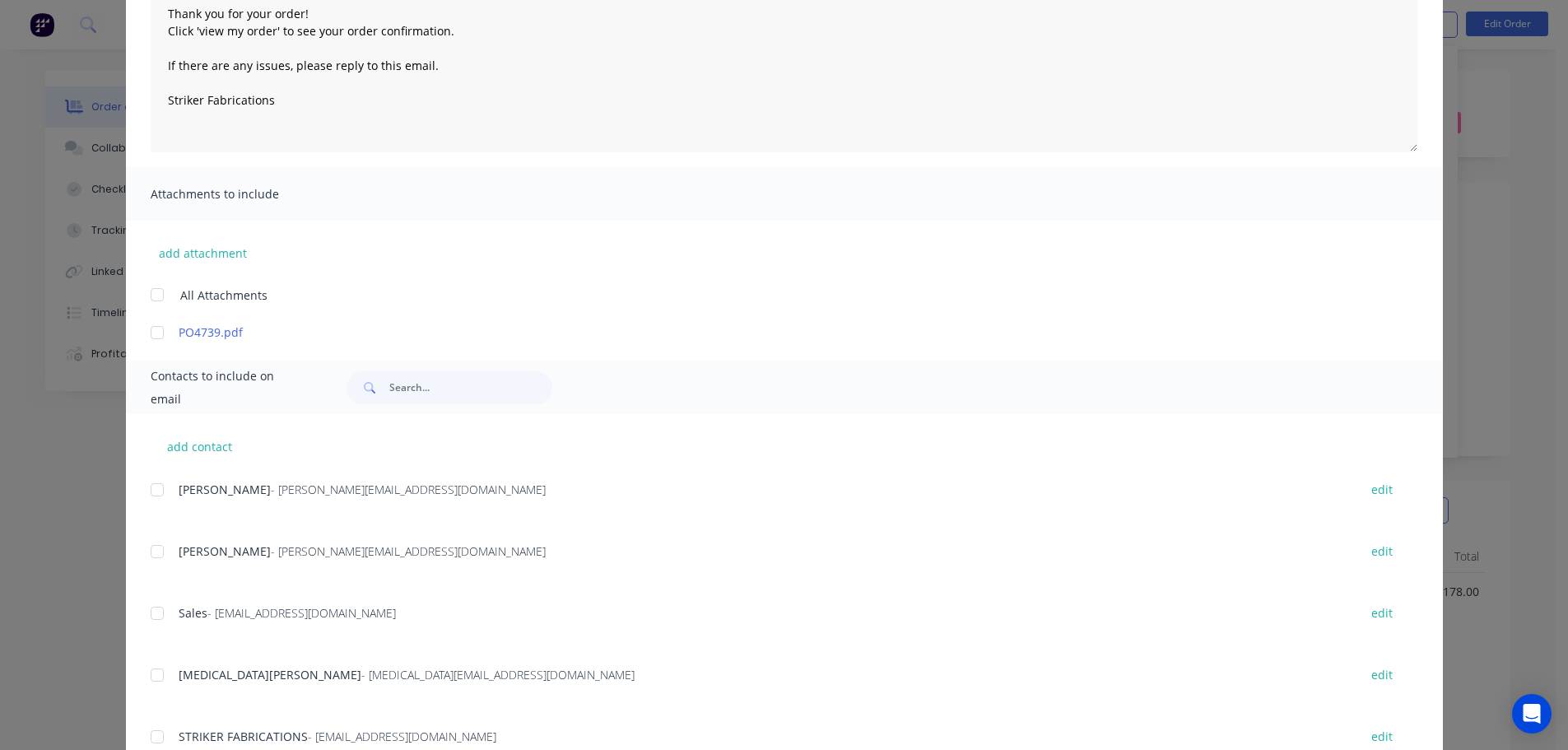
scroll to position [247, 0]
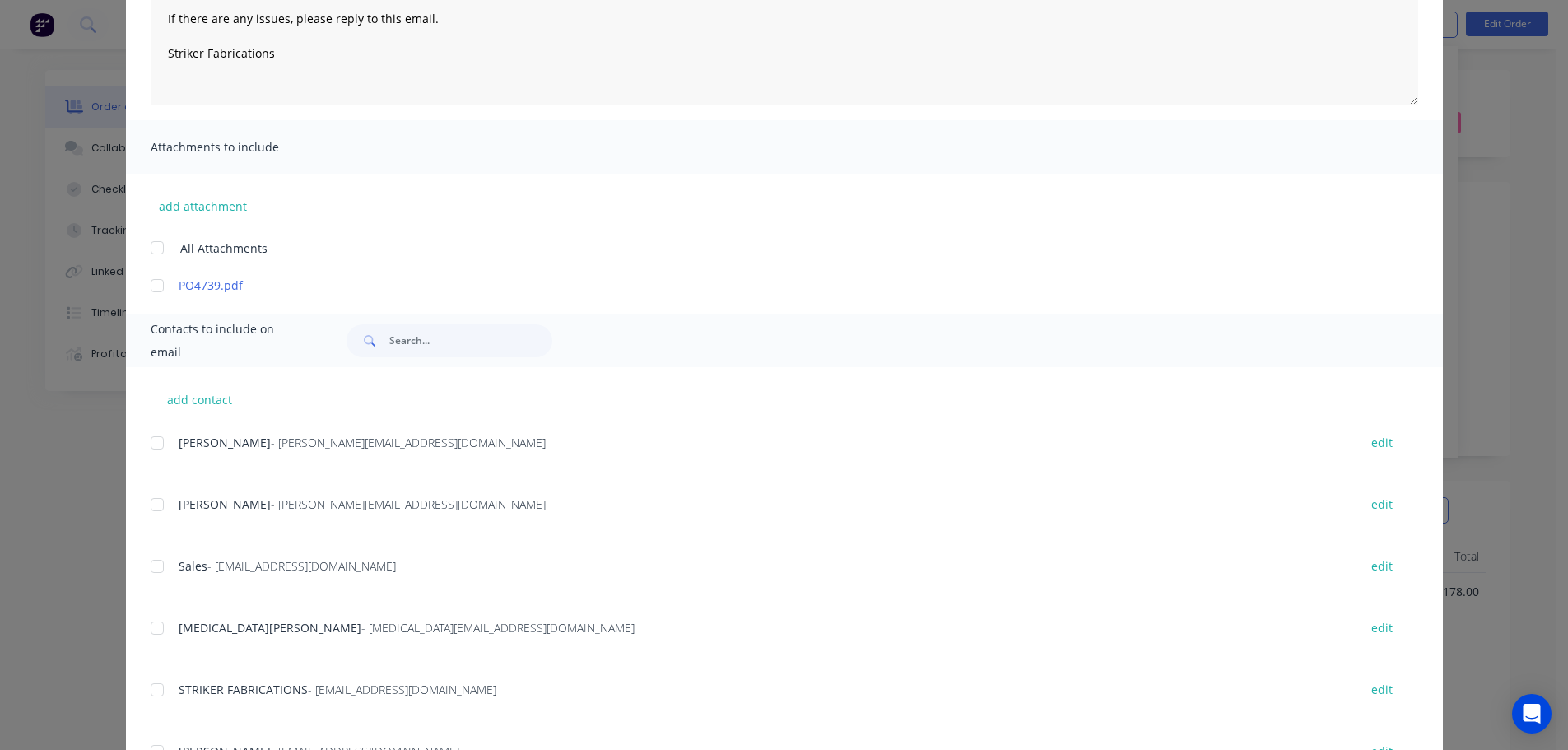
click at [154, 626] on div at bounding box center [157, 628] width 33 height 33
type textarea "Thank you for your order! Click 'view my order' to see your order confirmation.…"
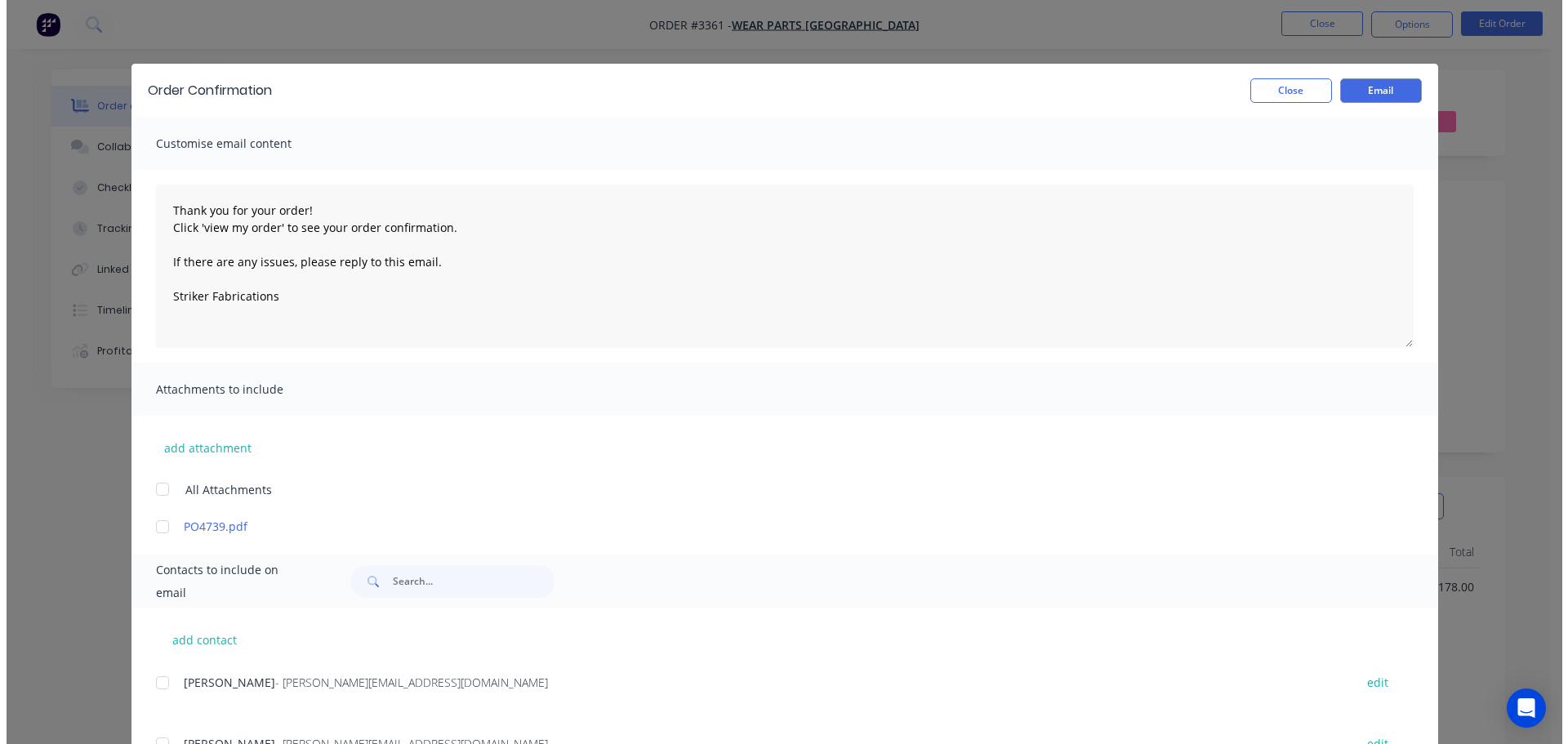
scroll to position [0, 0]
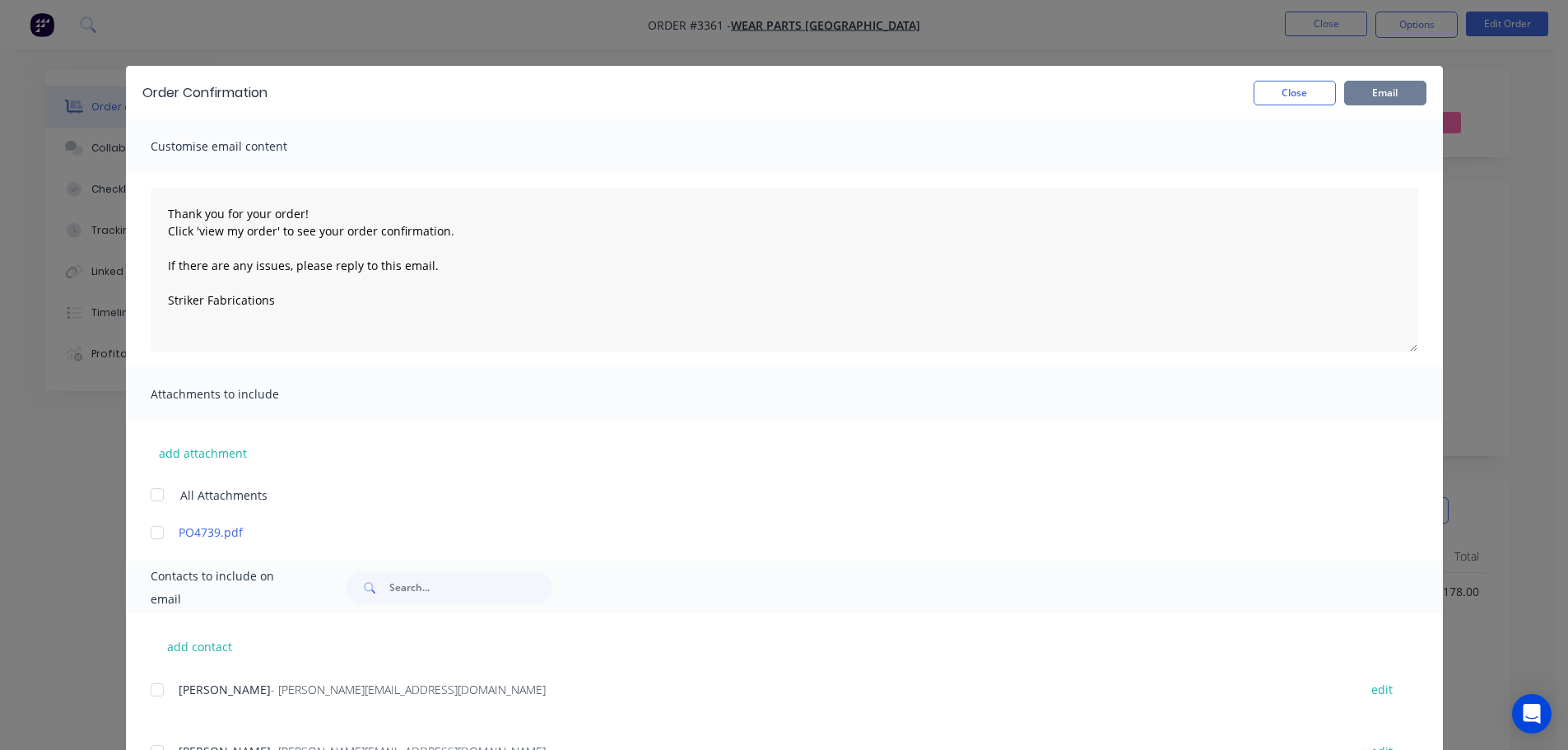
click at [1380, 91] on button "Email" at bounding box center [1385, 92] width 82 height 25
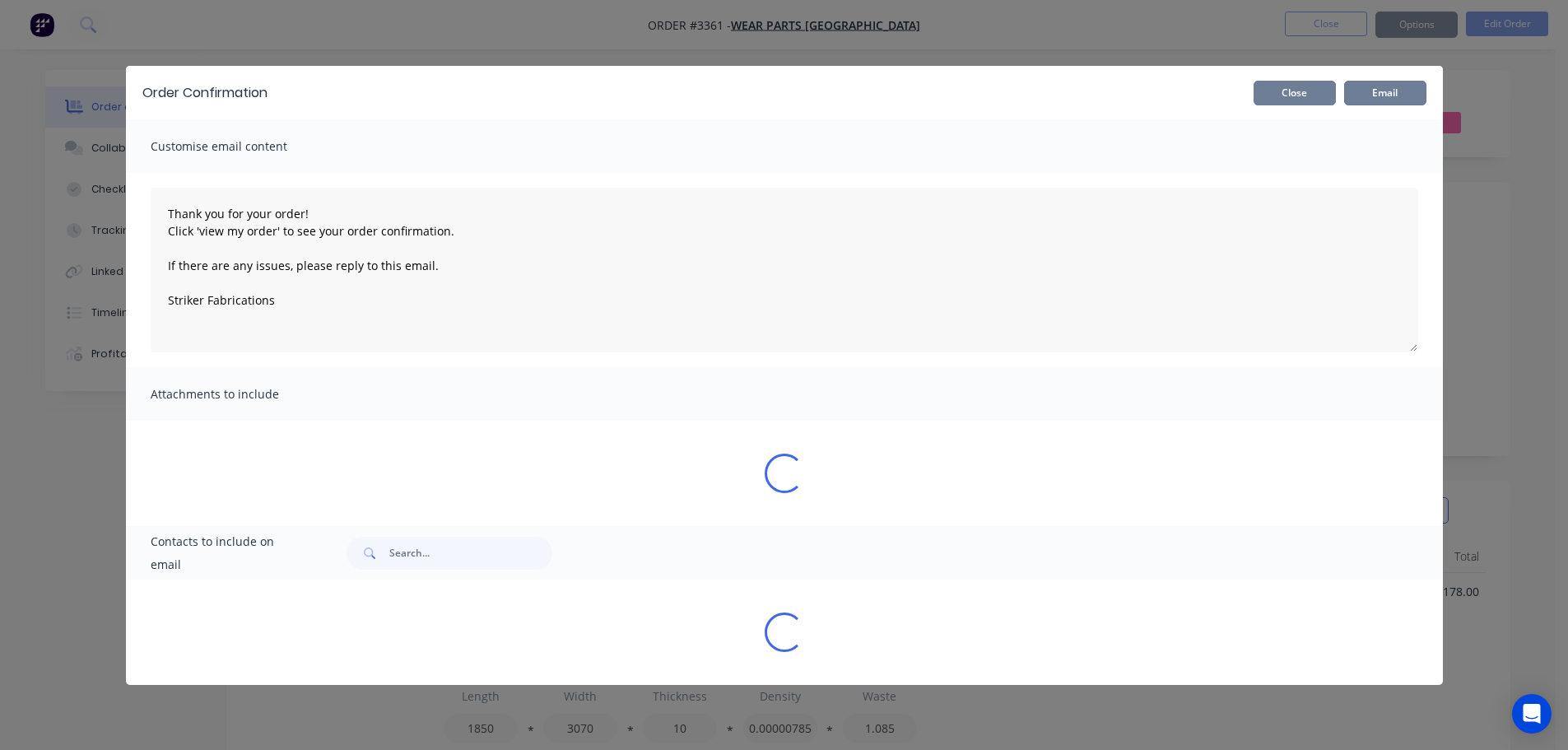
type textarea "Thank you for your order! Click 'view my order' to see your order confirmation.…"
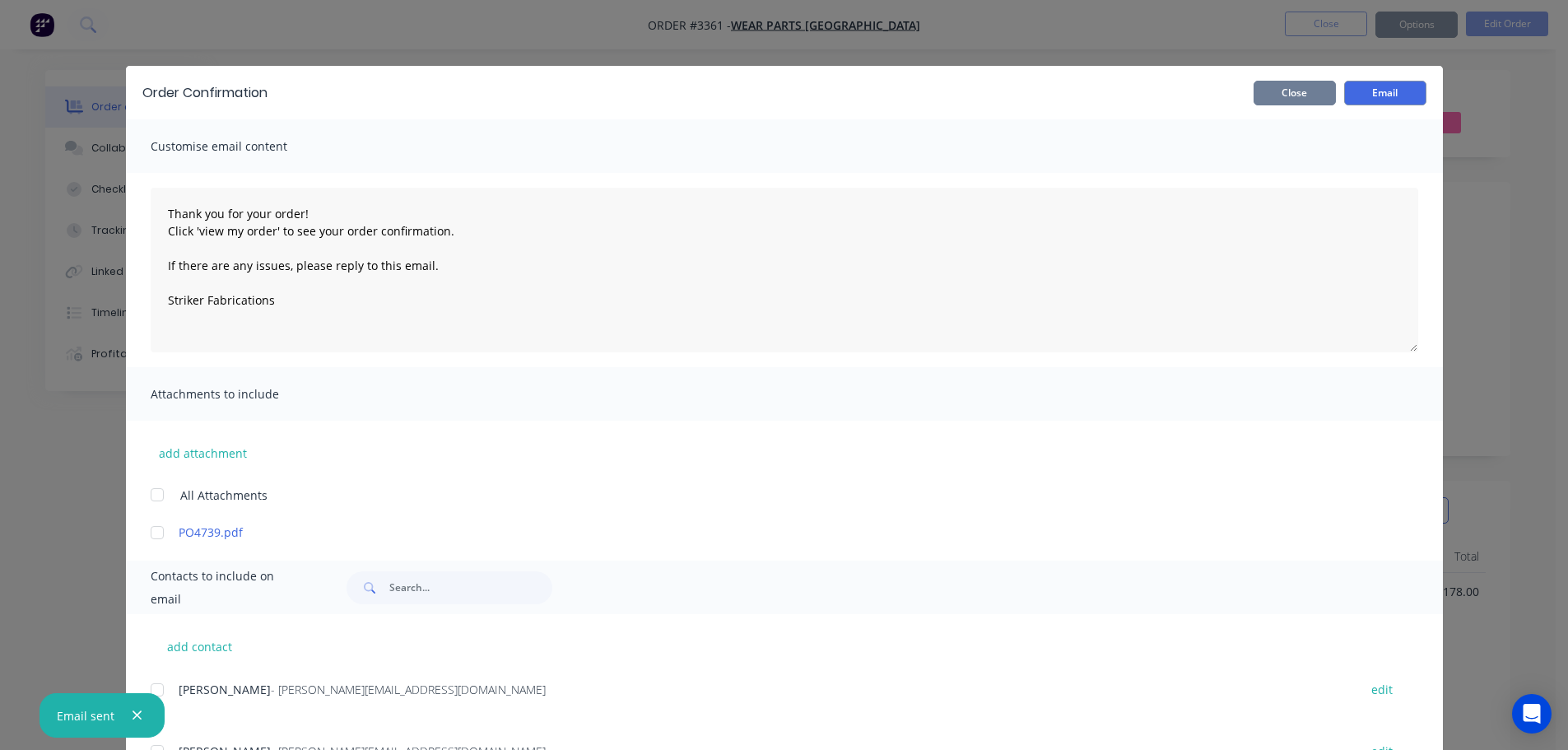
click at [1291, 97] on button "Close" at bounding box center [1294, 92] width 82 height 25
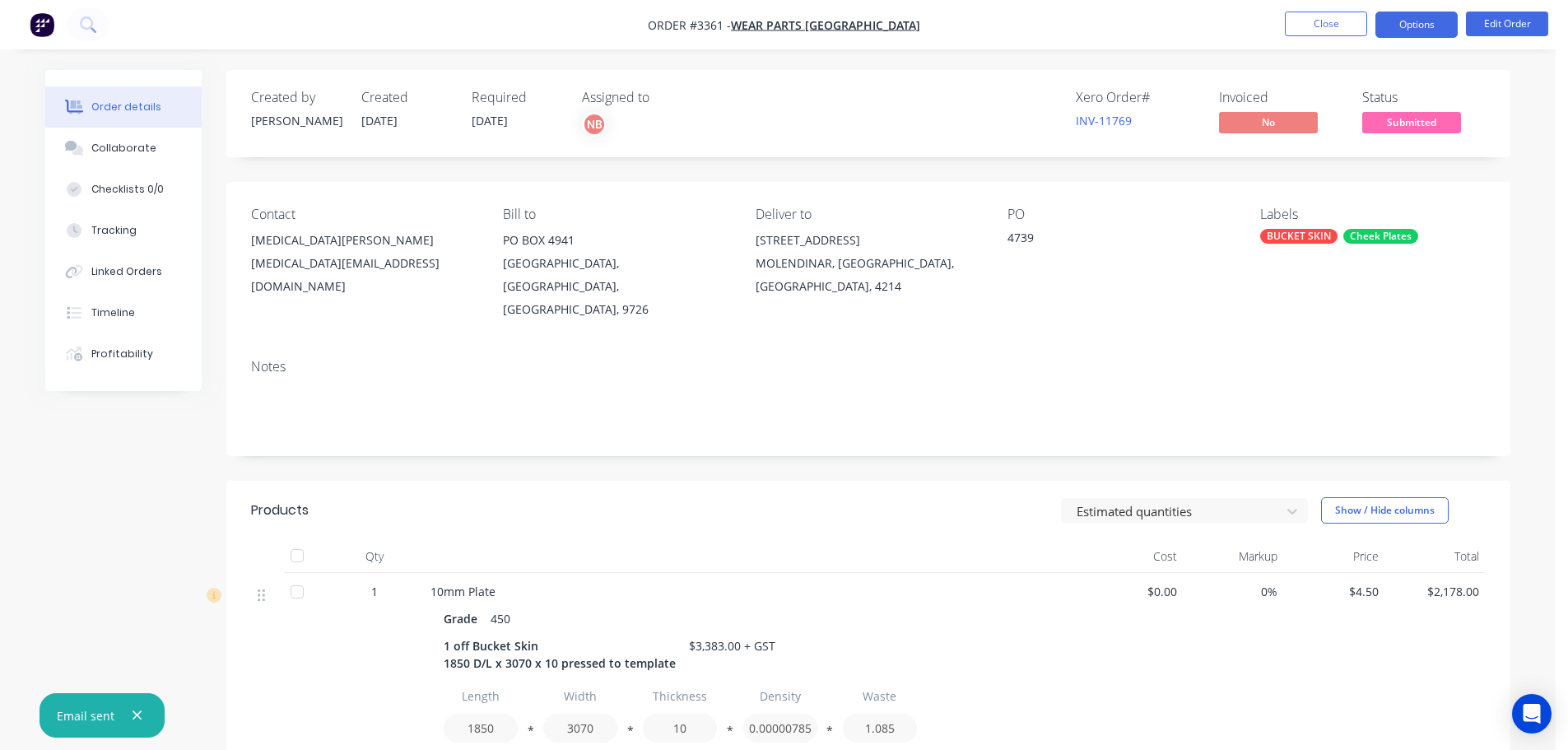
click at [1400, 20] on button "Options" at bounding box center [1416, 25] width 82 height 26
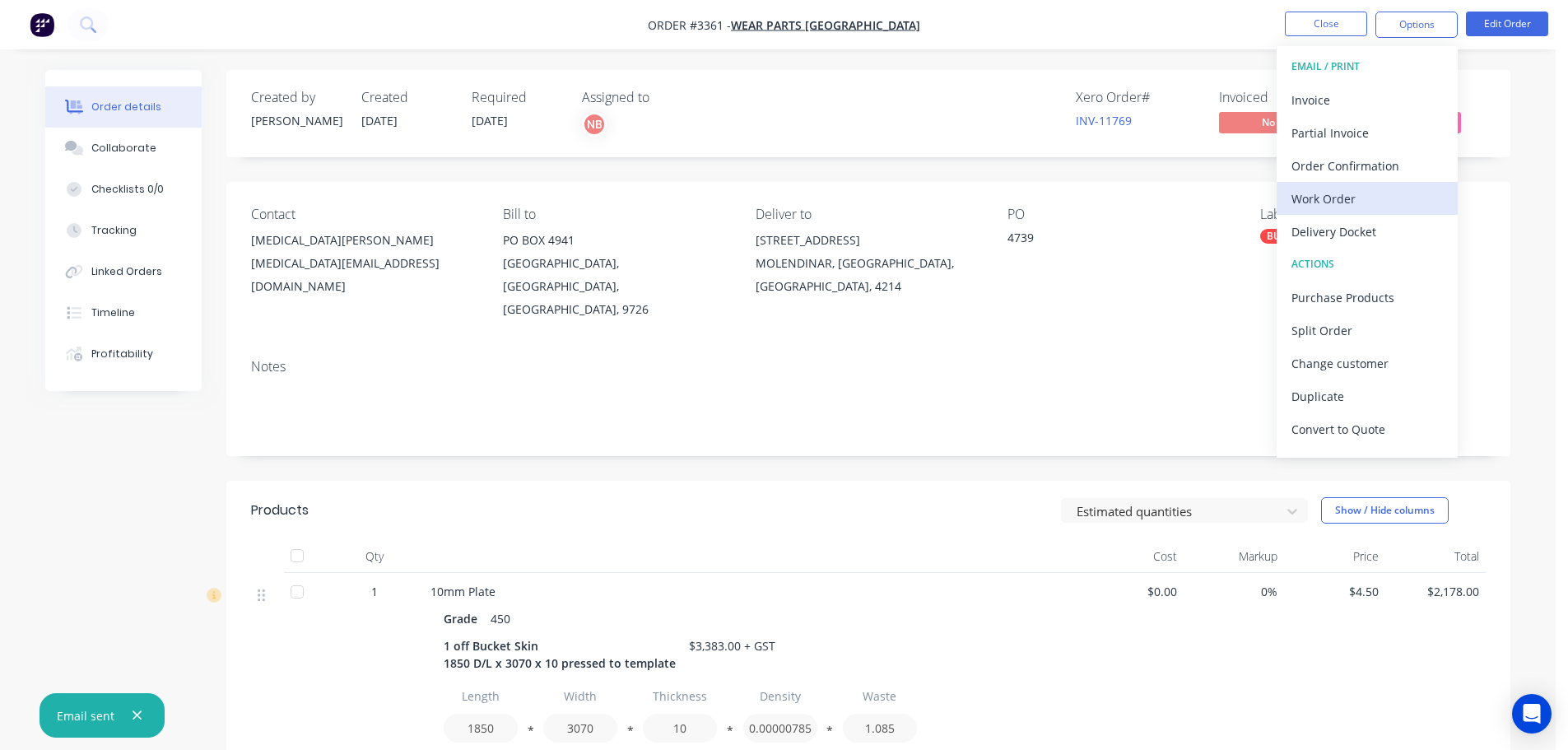
click at [1353, 201] on div "Work Order" at bounding box center [1367, 199] width 151 height 24
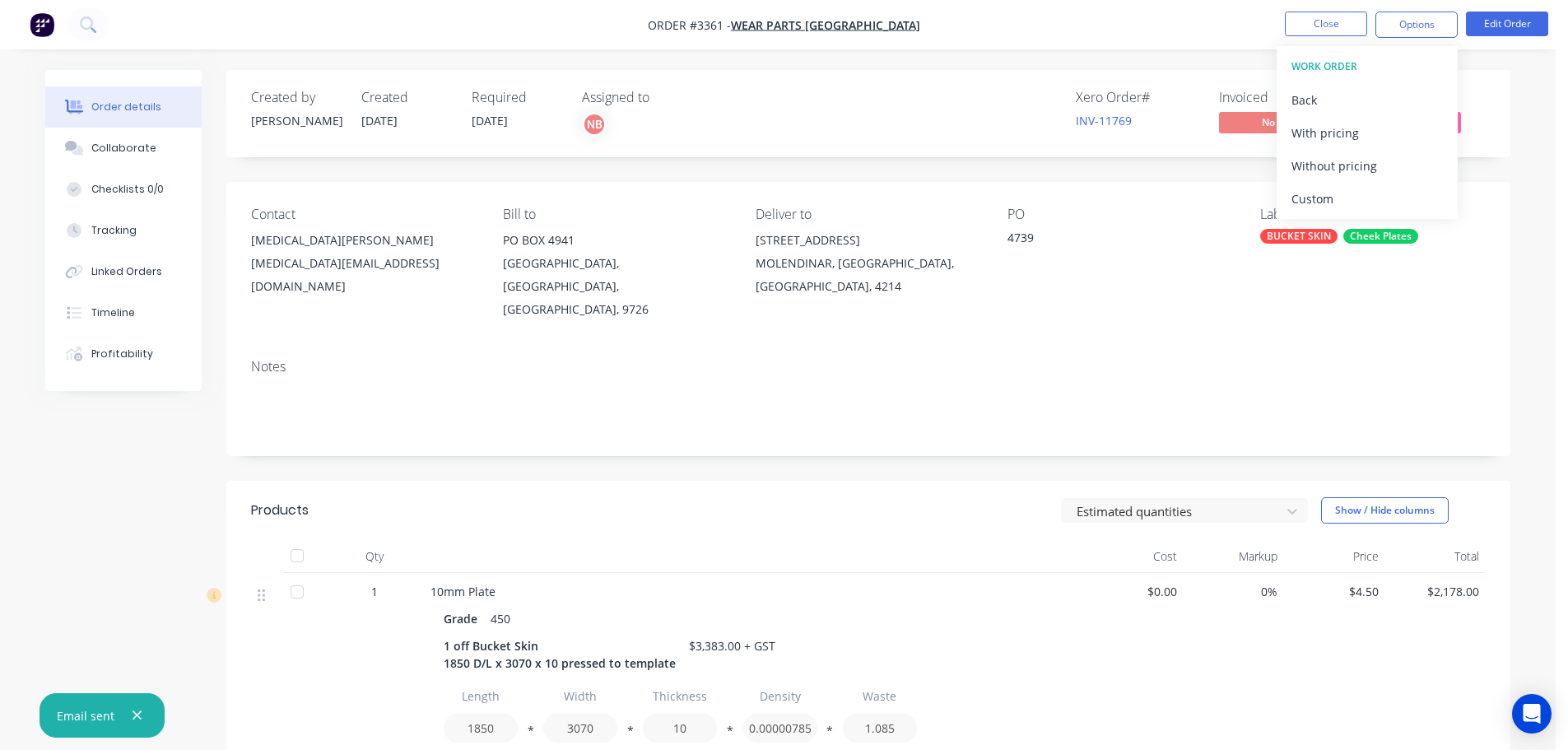
click at [1353, 198] on div "Custom" at bounding box center [1367, 199] width 151 height 24
click at [1352, 169] on div "Without pricing" at bounding box center [1367, 165] width 151 height 24
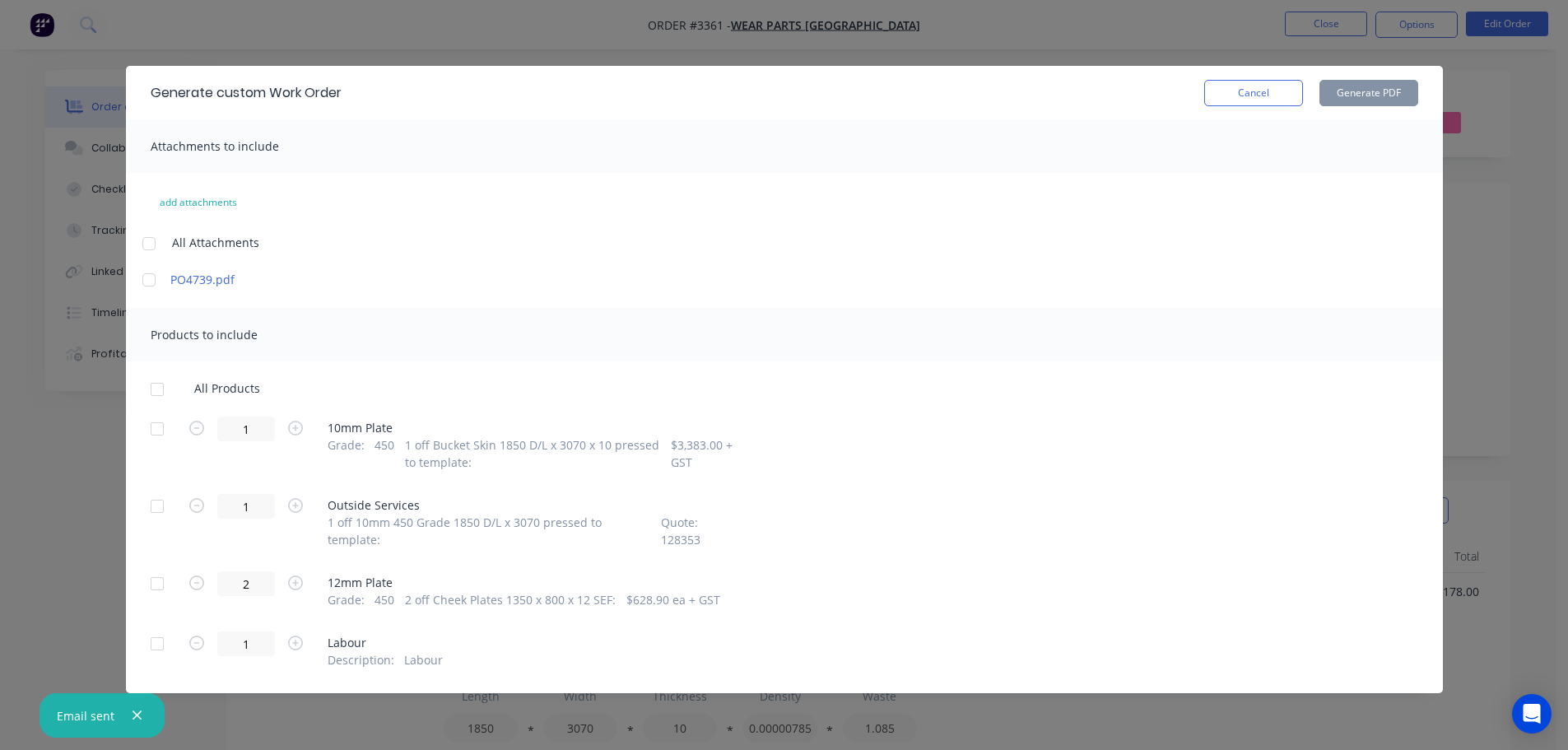
click at [155, 428] on div at bounding box center [157, 428] width 33 height 33
click at [154, 577] on div at bounding box center [157, 583] width 33 height 33
click at [1355, 91] on button "Generate PDF" at bounding box center [1369, 92] width 98 height 26
click at [1221, 83] on button "Cancel" at bounding box center [1253, 92] width 98 height 26
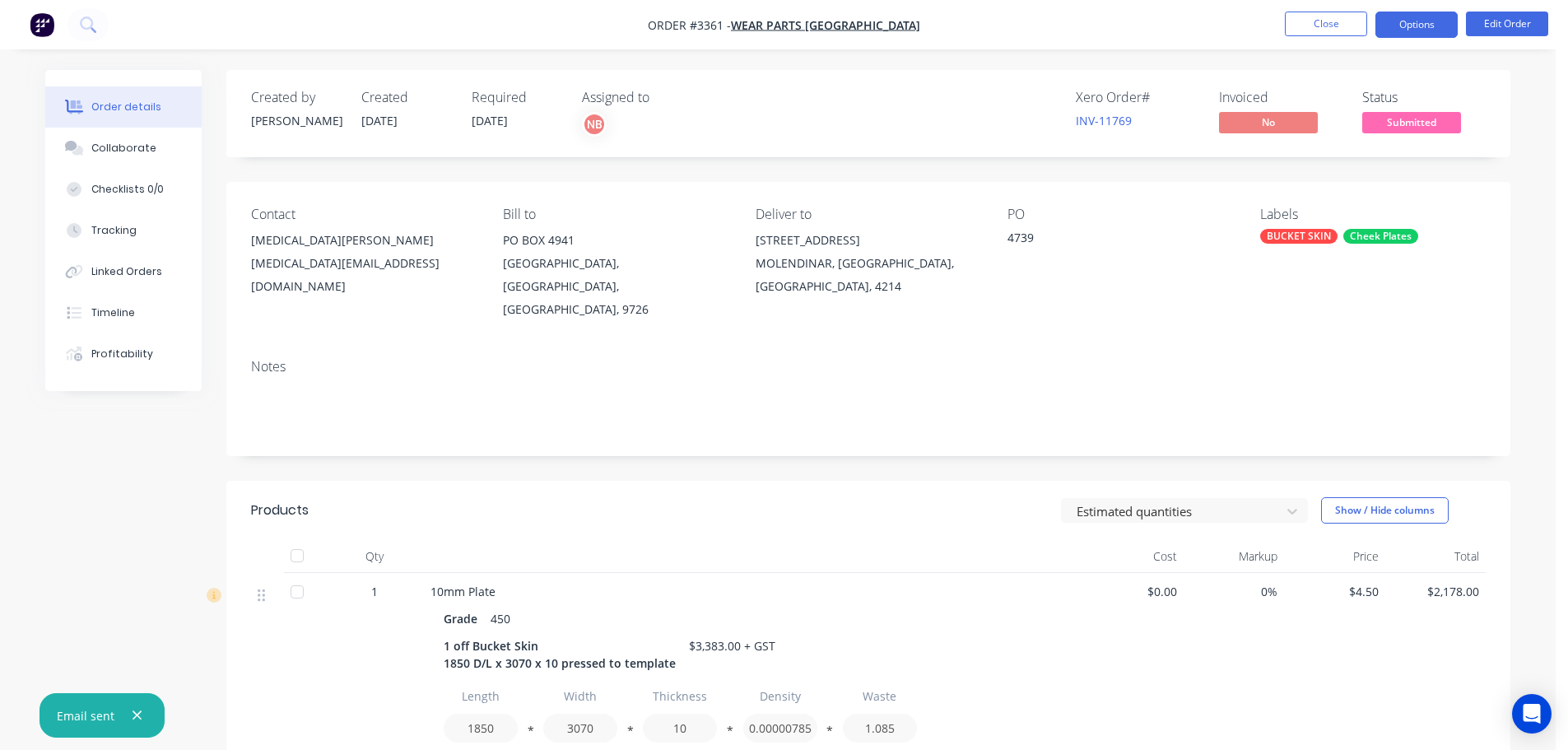
click at [1444, 24] on button "Options" at bounding box center [1416, 25] width 82 height 26
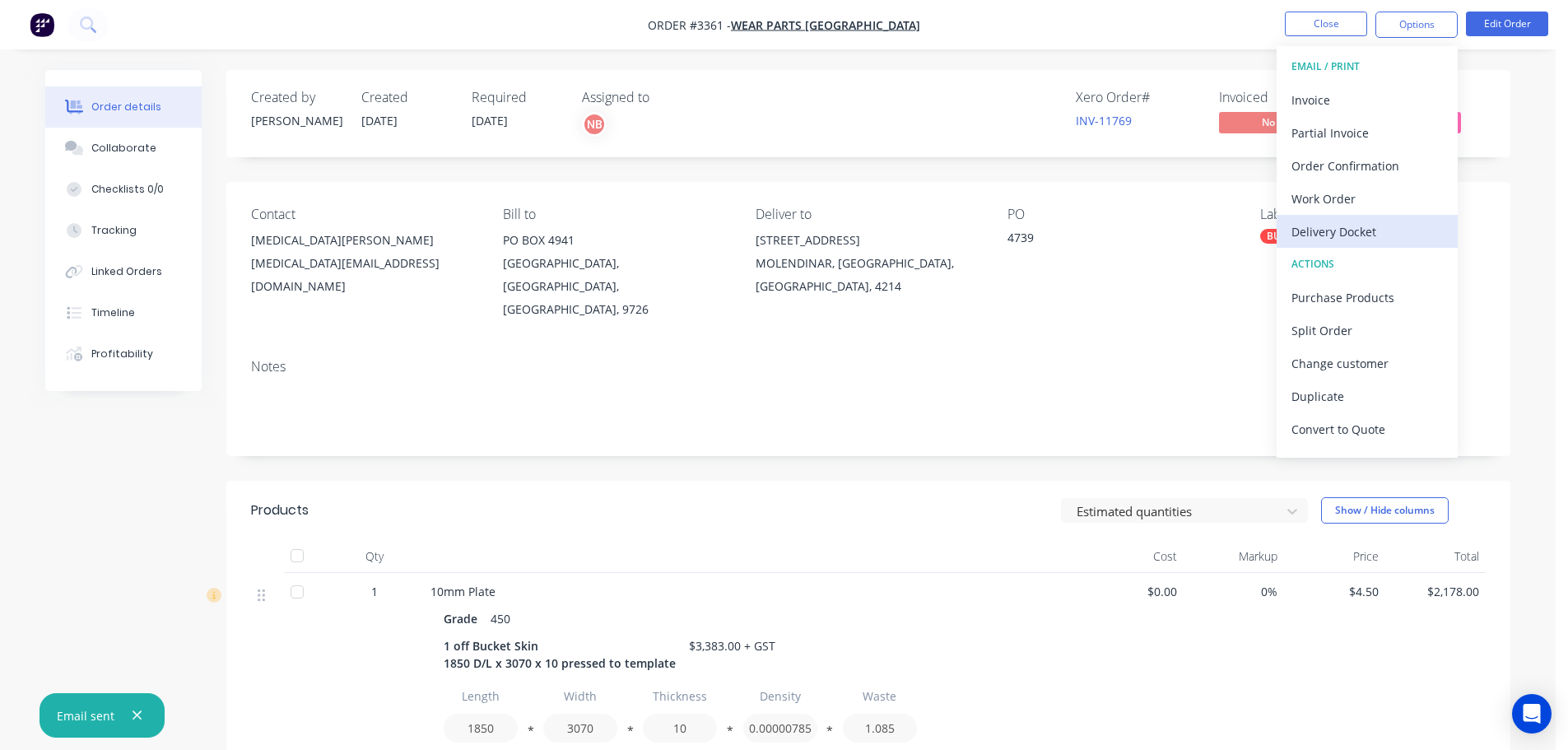
click at [1352, 220] on div "Delivery Docket" at bounding box center [1367, 232] width 151 height 24
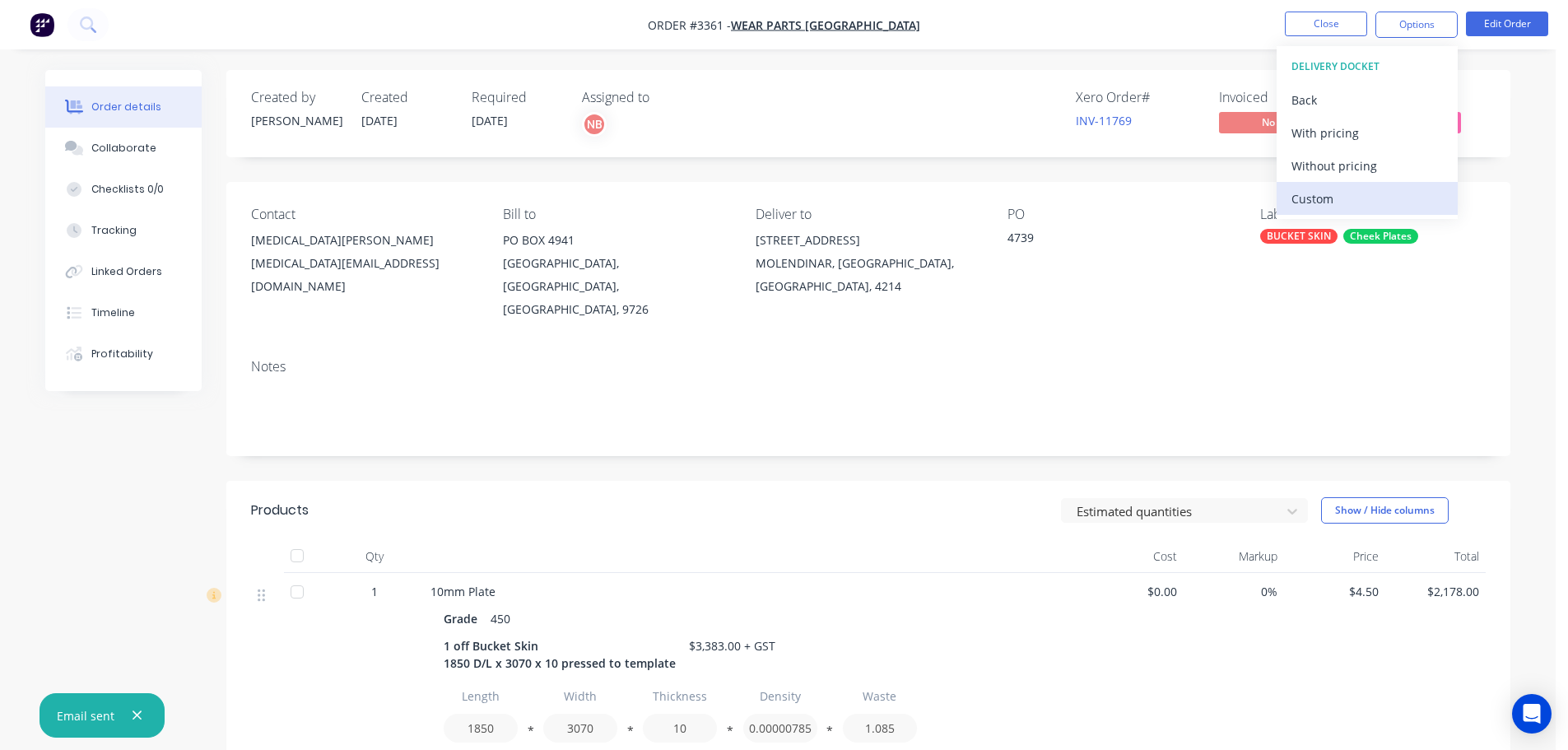
click at [1342, 197] on div "Custom" at bounding box center [1367, 199] width 151 height 24
click at [1336, 164] on div "Without pricing" at bounding box center [1367, 165] width 151 height 24
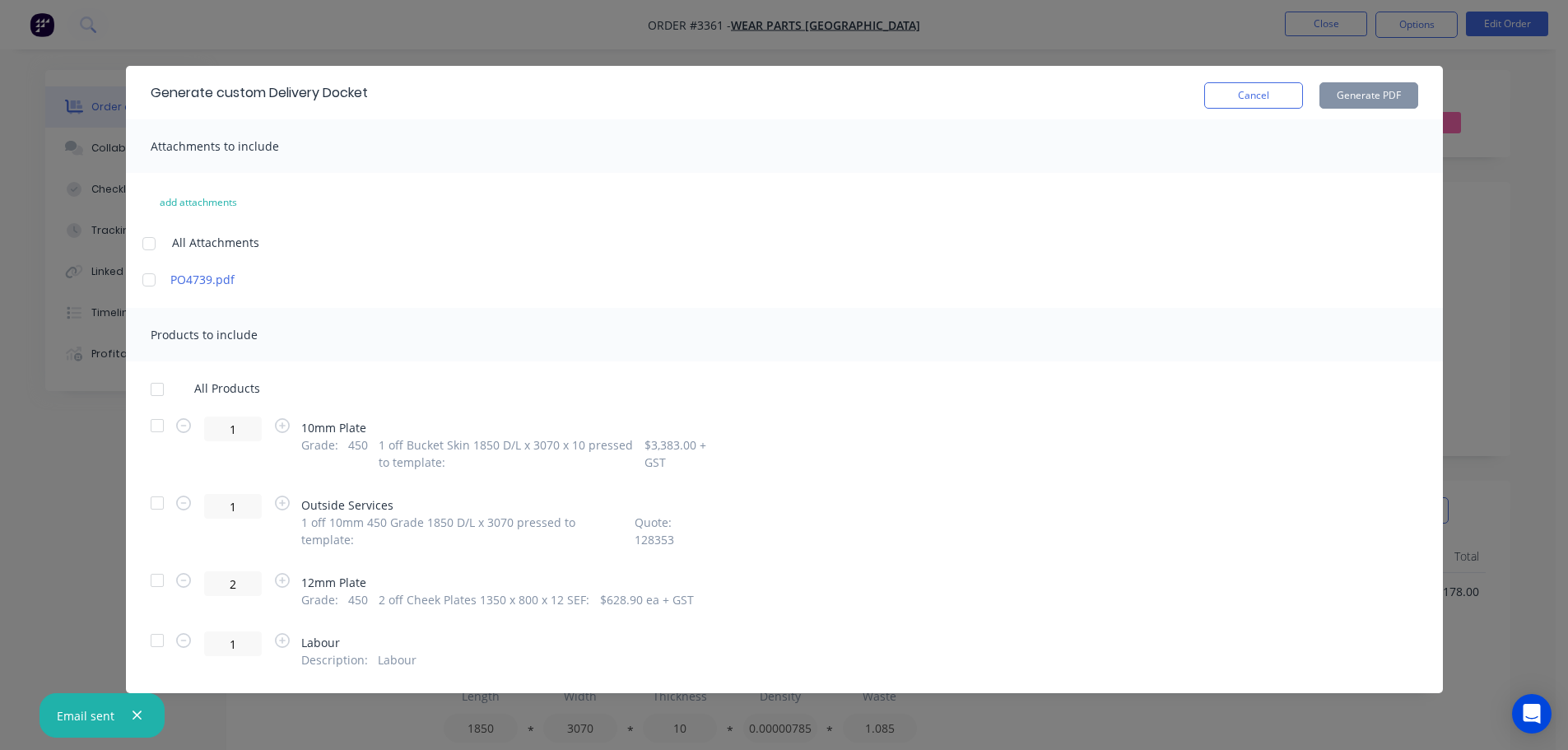
drag, startPoint x: 163, startPoint y: 428, endPoint x: 155, endPoint y: 446, distance: 19.7
click at [163, 428] on div at bounding box center [157, 425] width 33 height 33
click at [151, 583] on div at bounding box center [157, 579] width 33 height 33
click at [1365, 83] on button "Generate PDF" at bounding box center [1369, 95] width 98 height 26
click at [1240, 77] on div "Cancel Generate PDF" at bounding box center [1311, 92] width 214 height 32
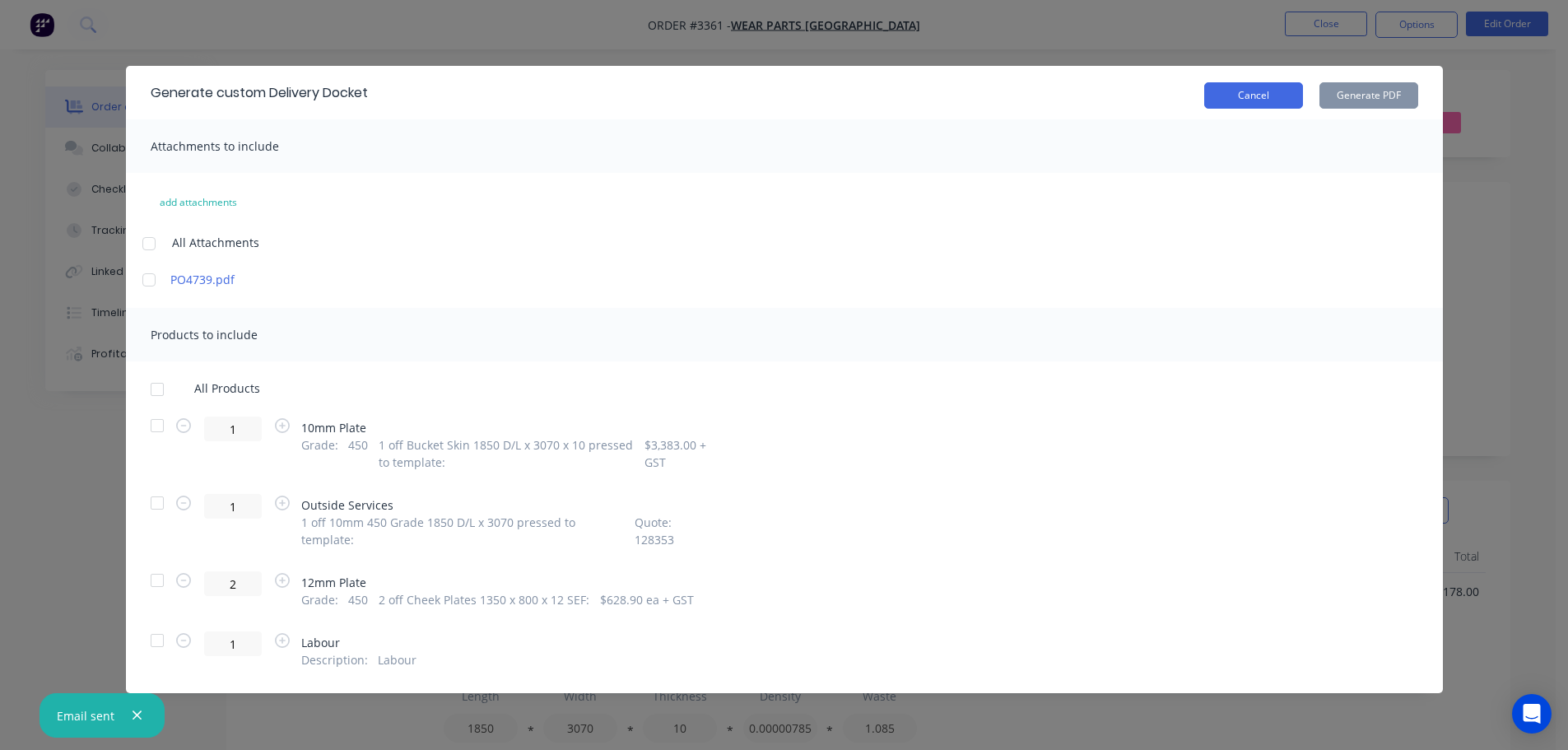
click at [1246, 89] on button "Cancel" at bounding box center [1253, 95] width 98 height 26
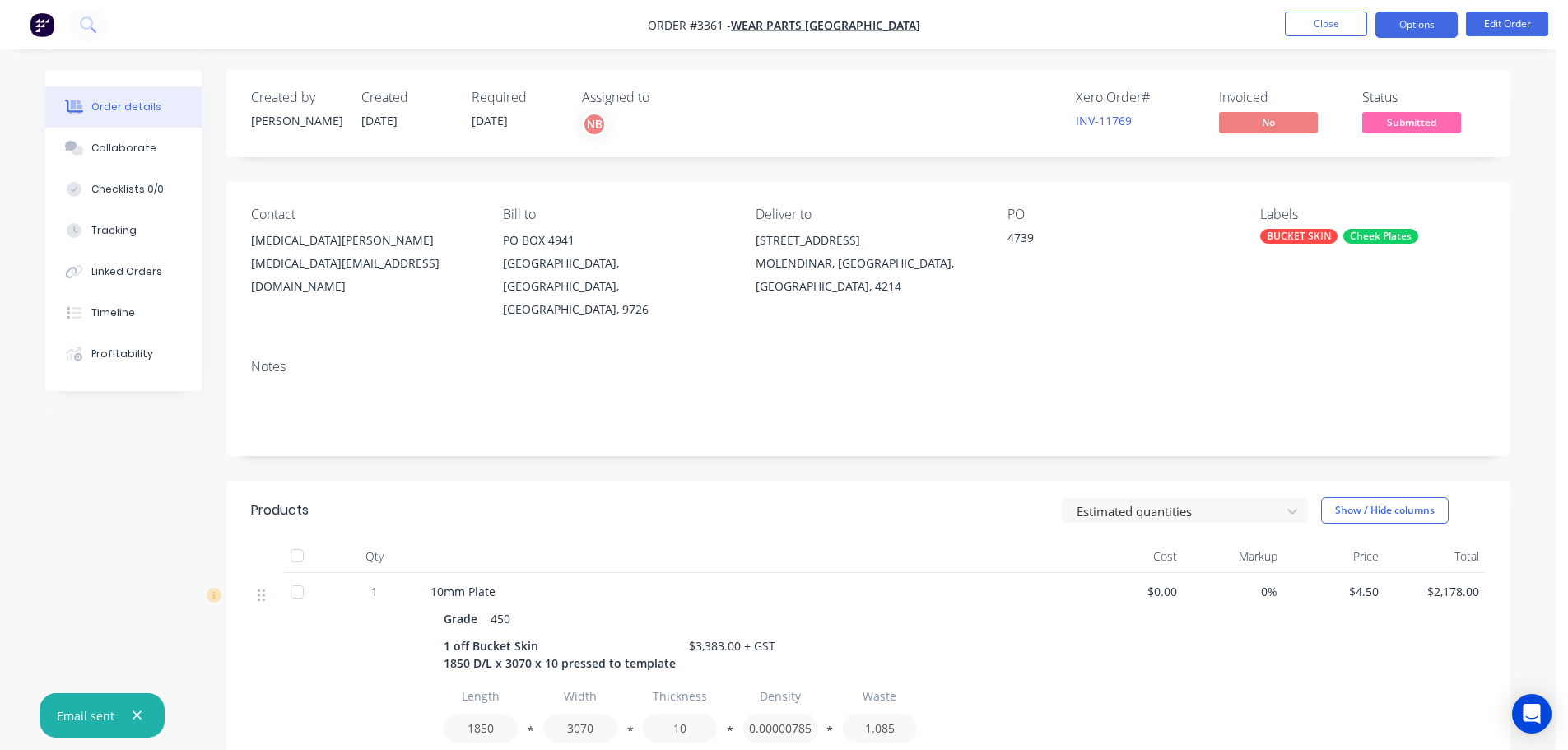
click at [1397, 27] on button "Options" at bounding box center [1416, 25] width 82 height 26
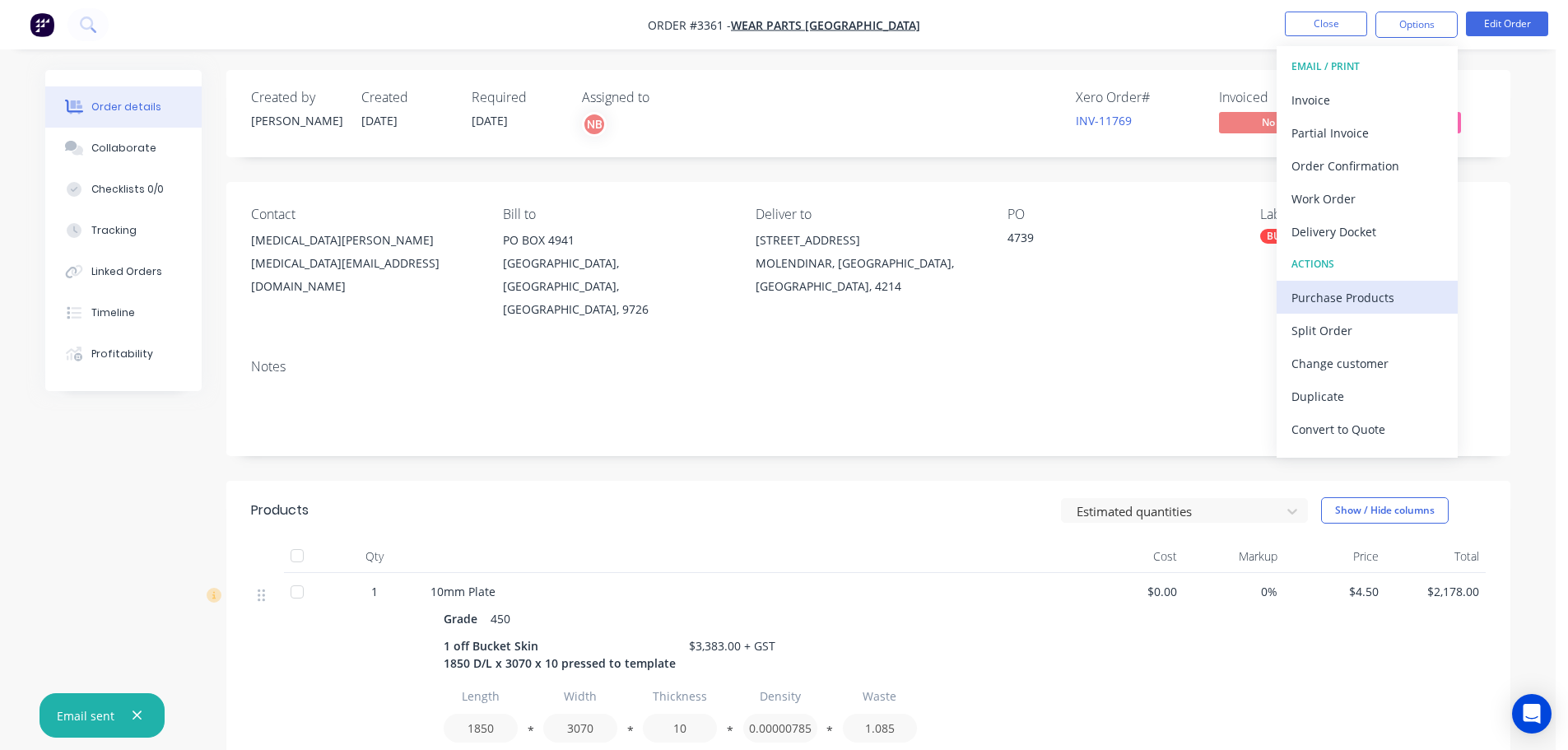
click at [1336, 290] on div "Purchase Products" at bounding box center [1367, 298] width 151 height 24
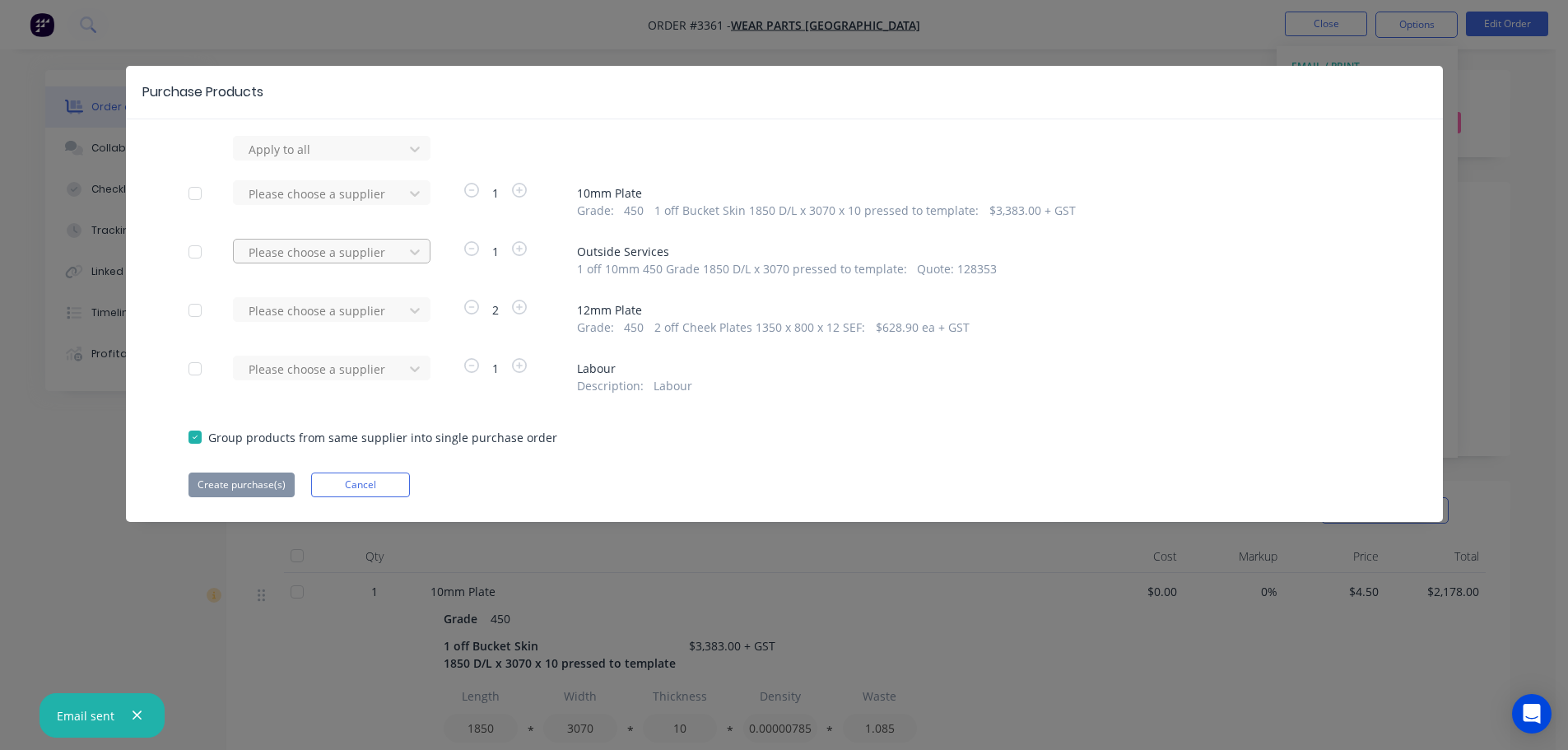
click at [396, 254] on div "Please choose a supplier" at bounding box center [321, 251] width 158 height 25
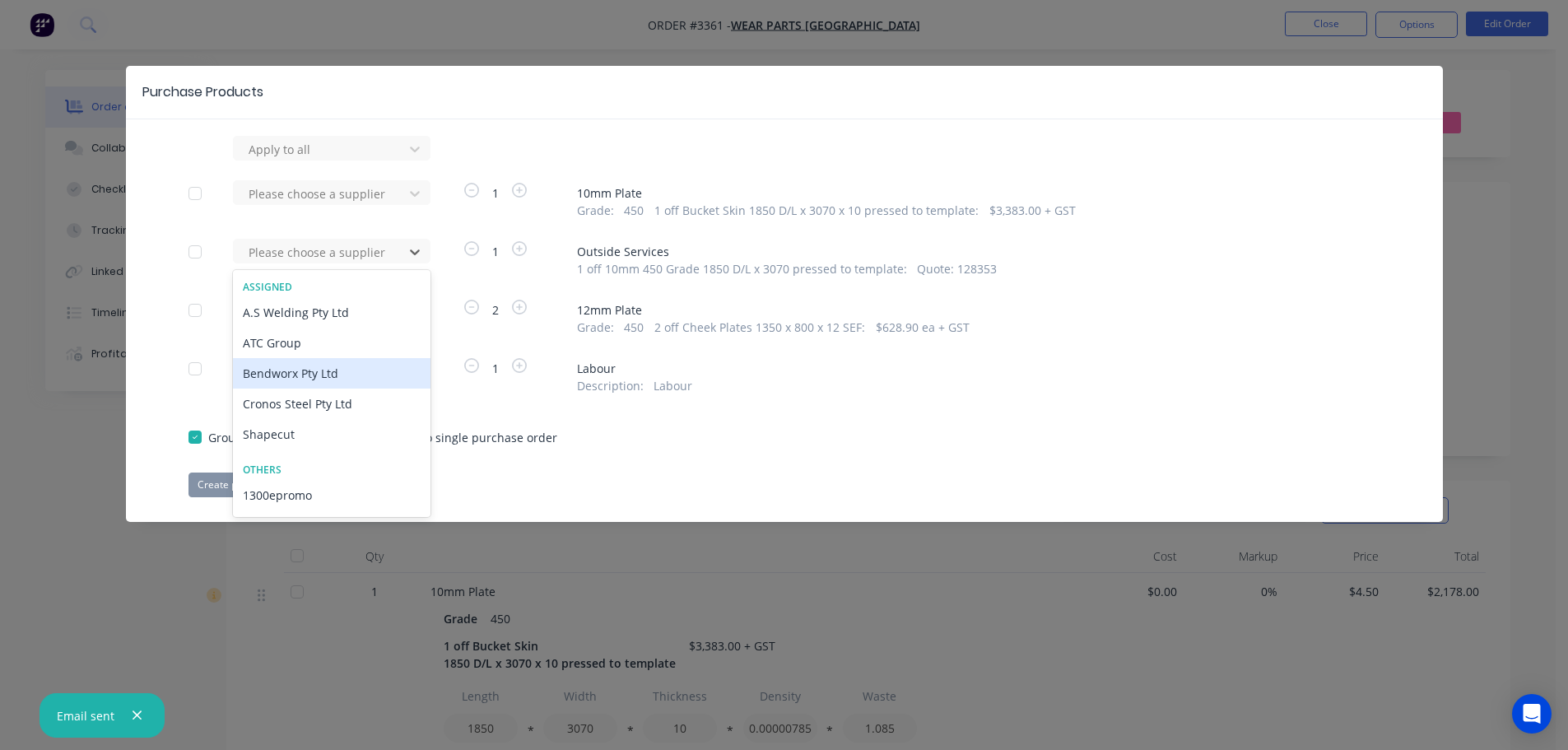
click at [286, 371] on div "Bendworx Pty Ltd" at bounding box center [331, 373] width 198 height 31
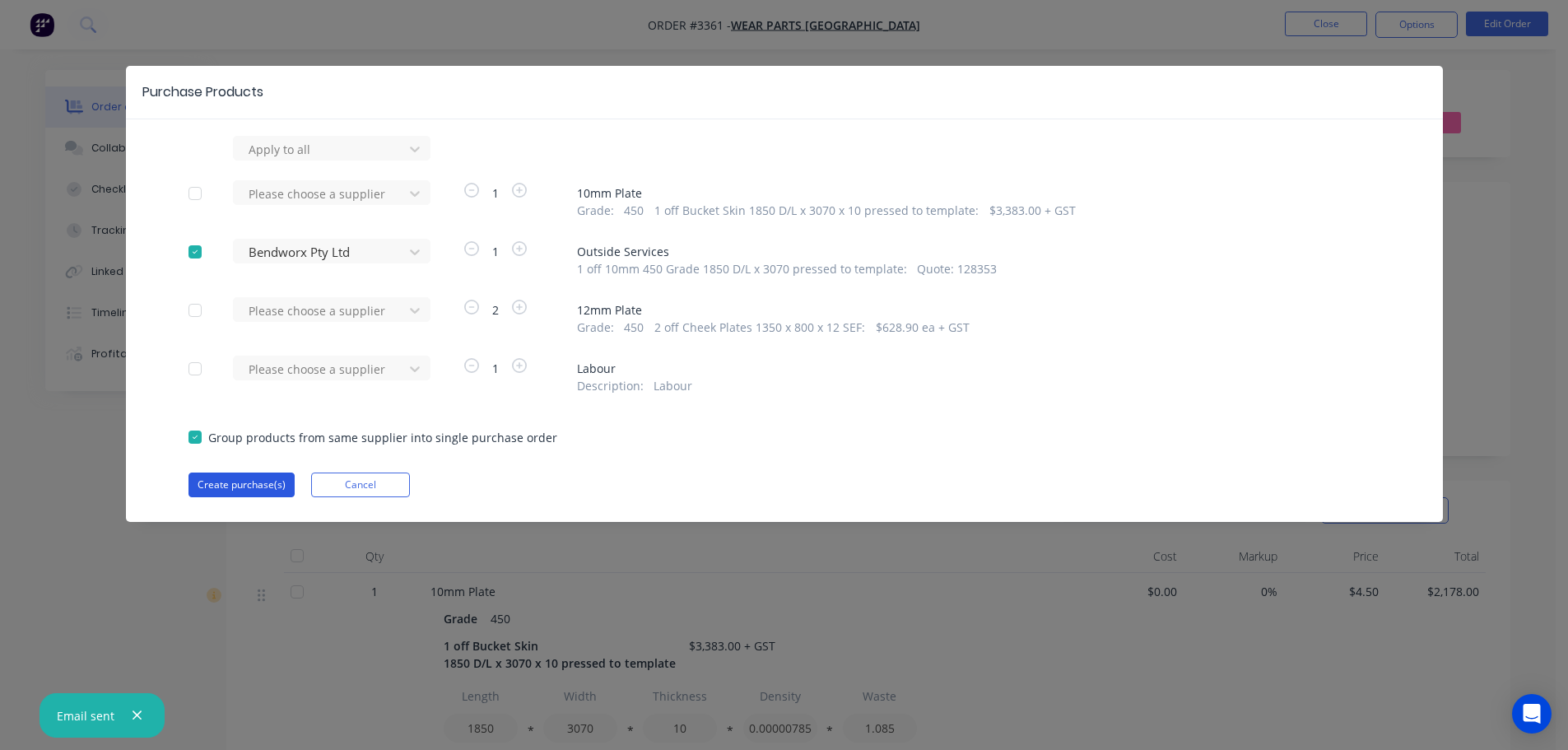
click at [255, 479] on button "Create purchase(s)" at bounding box center [241, 484] width 106 height 25
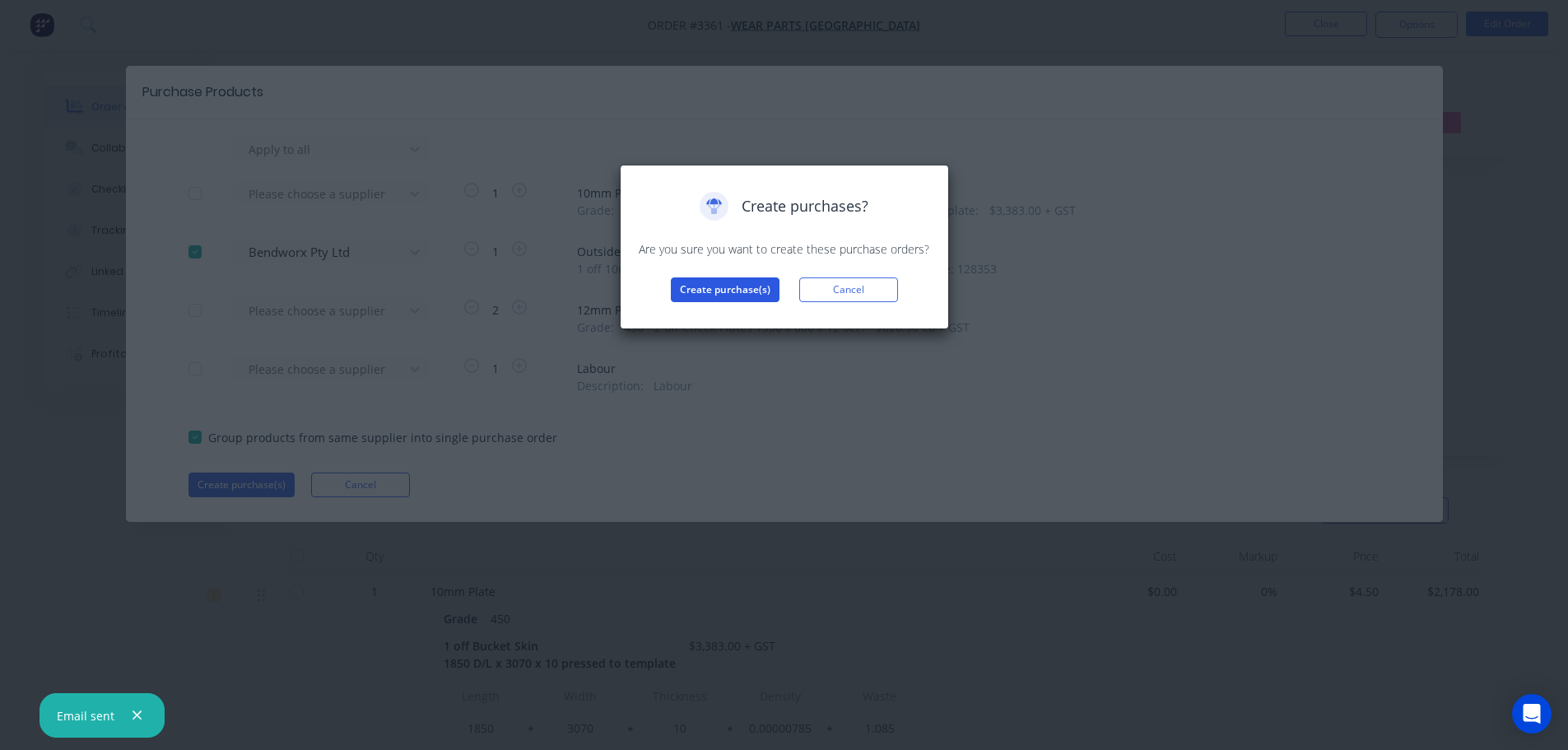
click at [725, 295] on button "Create purchase(s)" at bounding box center [725, 289] width 109 height 25
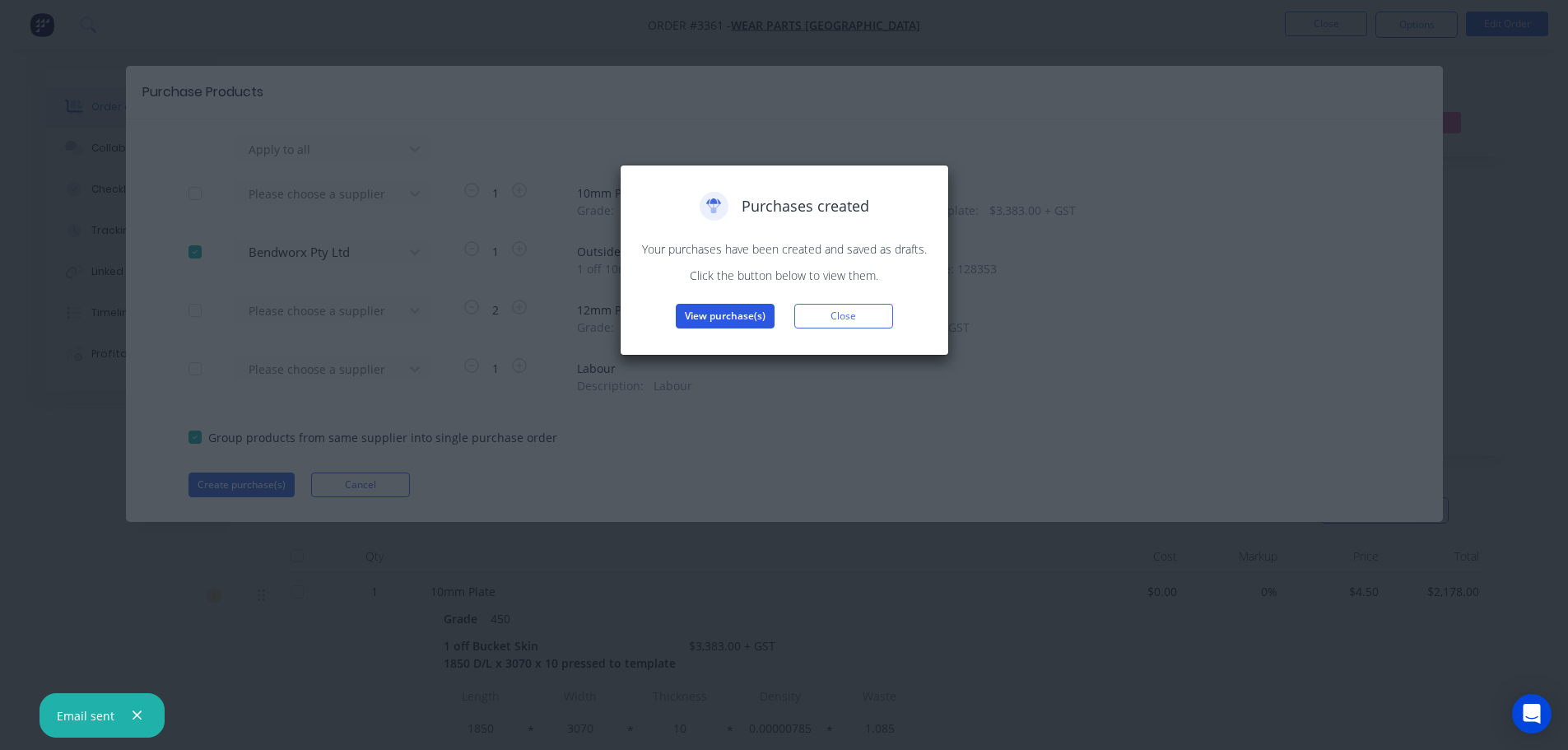
click at [714, 321] on button "View purchase(s)" at bounding box center [725, 316] width 98 height 25
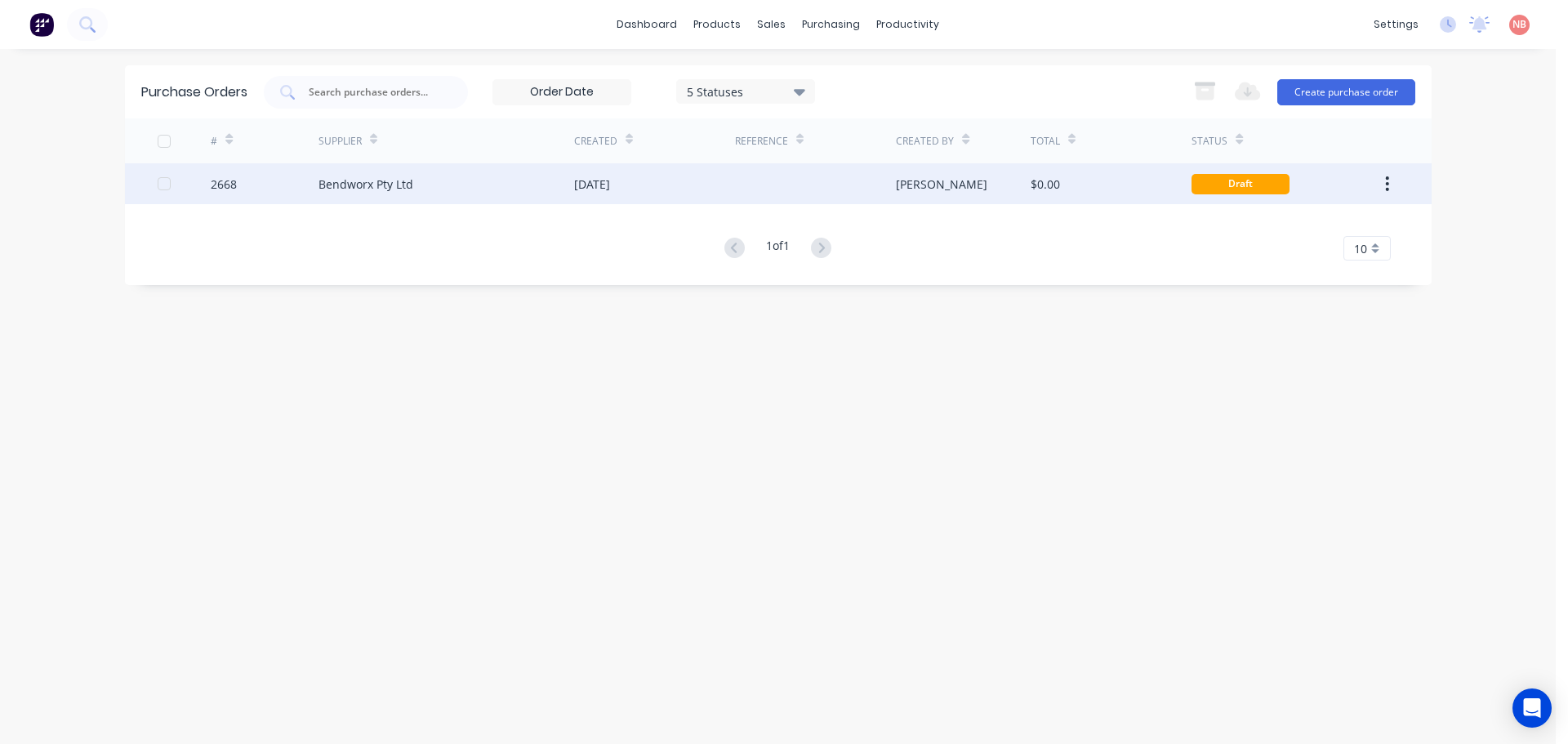
click at [648, 192] on div "01 Oct 2025" at bounding box center [654, 183] width 161 height 40
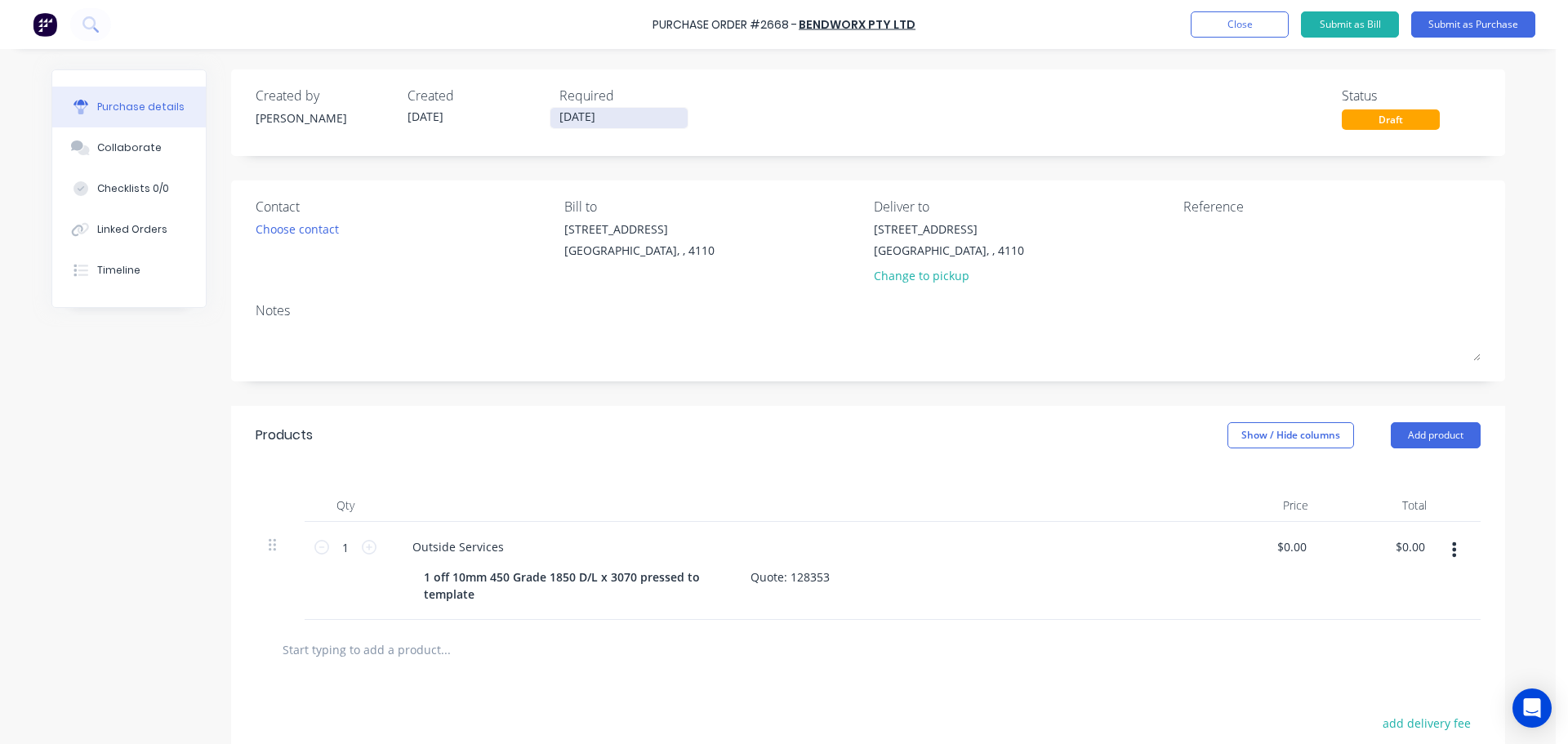
click at [610, 113] on input "[DATE]" at bounding box center [619, 118] width 137 height 20
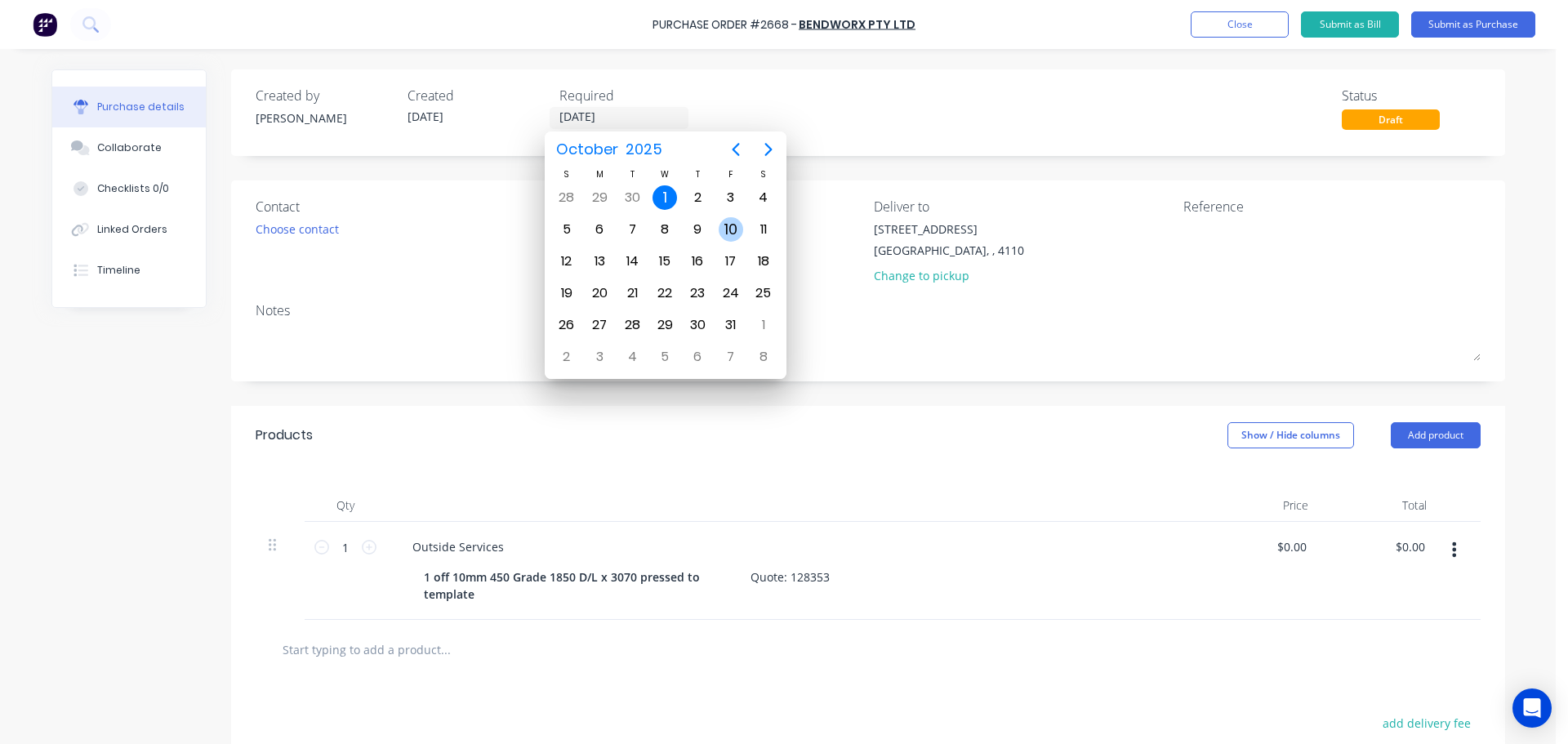
click at [731, 226] on div "10" at bounding box center [731, 229] width 24 height 24
type input "10/10/25"
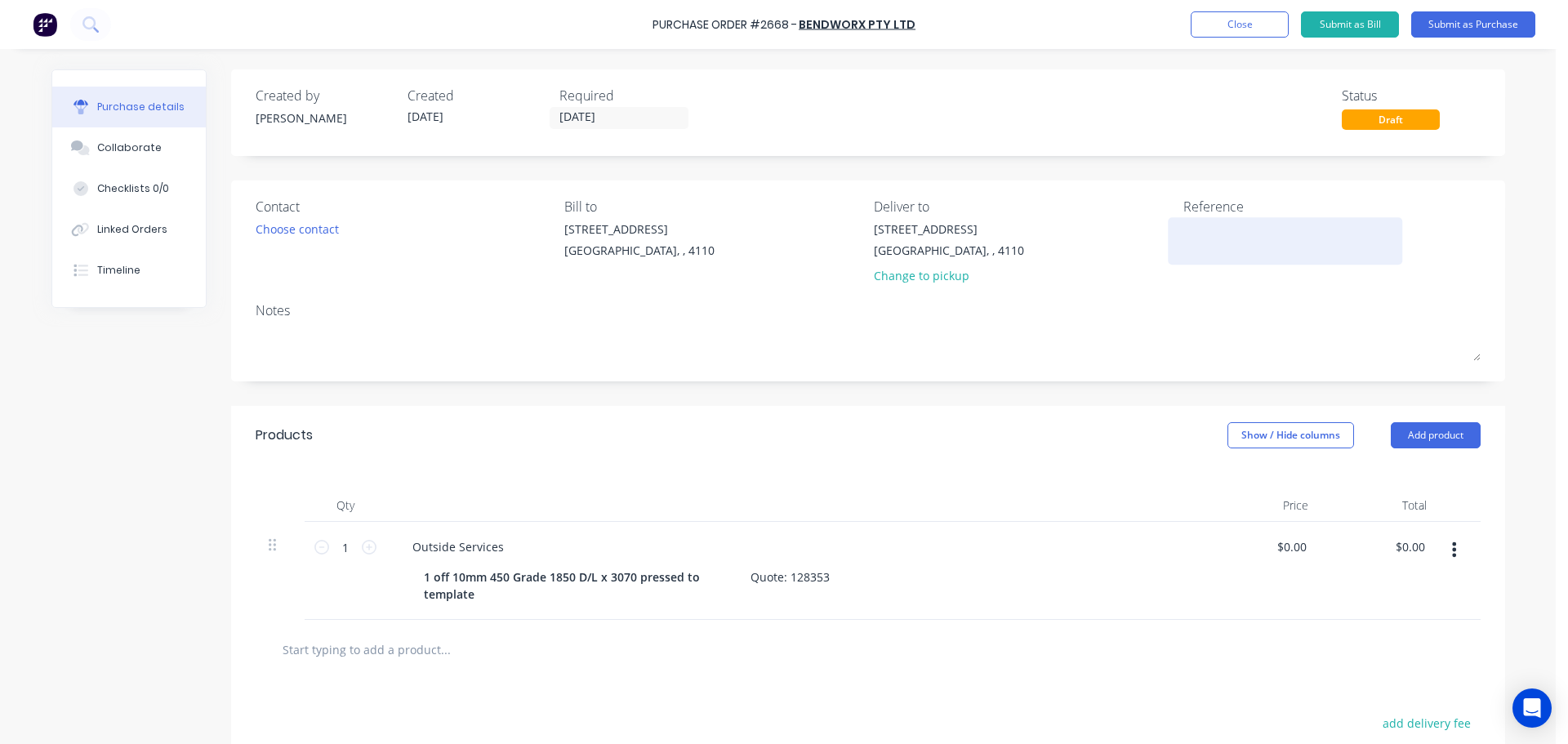
click at [1185, 231] on textarea at bounding box center [1285, 239] width 204 height 37
type textarea "WPA 4739"
type textarea "x"
drag, startPoint x: 1238, startPoint y: 229, endPoint x: 1117, endPoint y: 233, distance: 121.1
click at [1117, 233] on div "Contact Choose contact Bill to 1 Success Street Acacia Ridge, , 4110 Deliver to…" at bounding box center [868, 244] width 1225 height 95
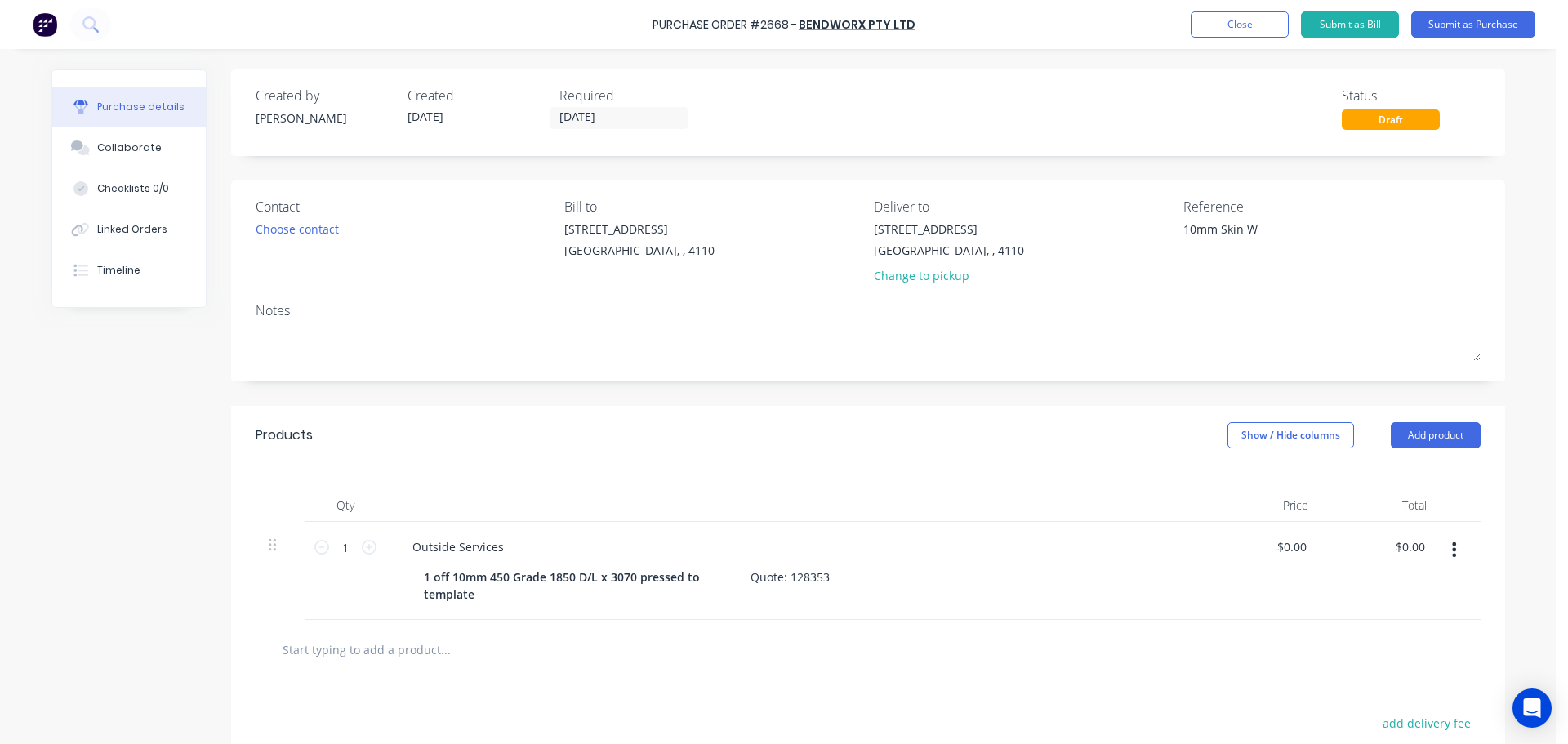
type textarea "10mm Skin WP"
type textarea "x"
type textarea "10mm Skin WPA"
type textarea "x"
type textarea "10mm Skin WPA"
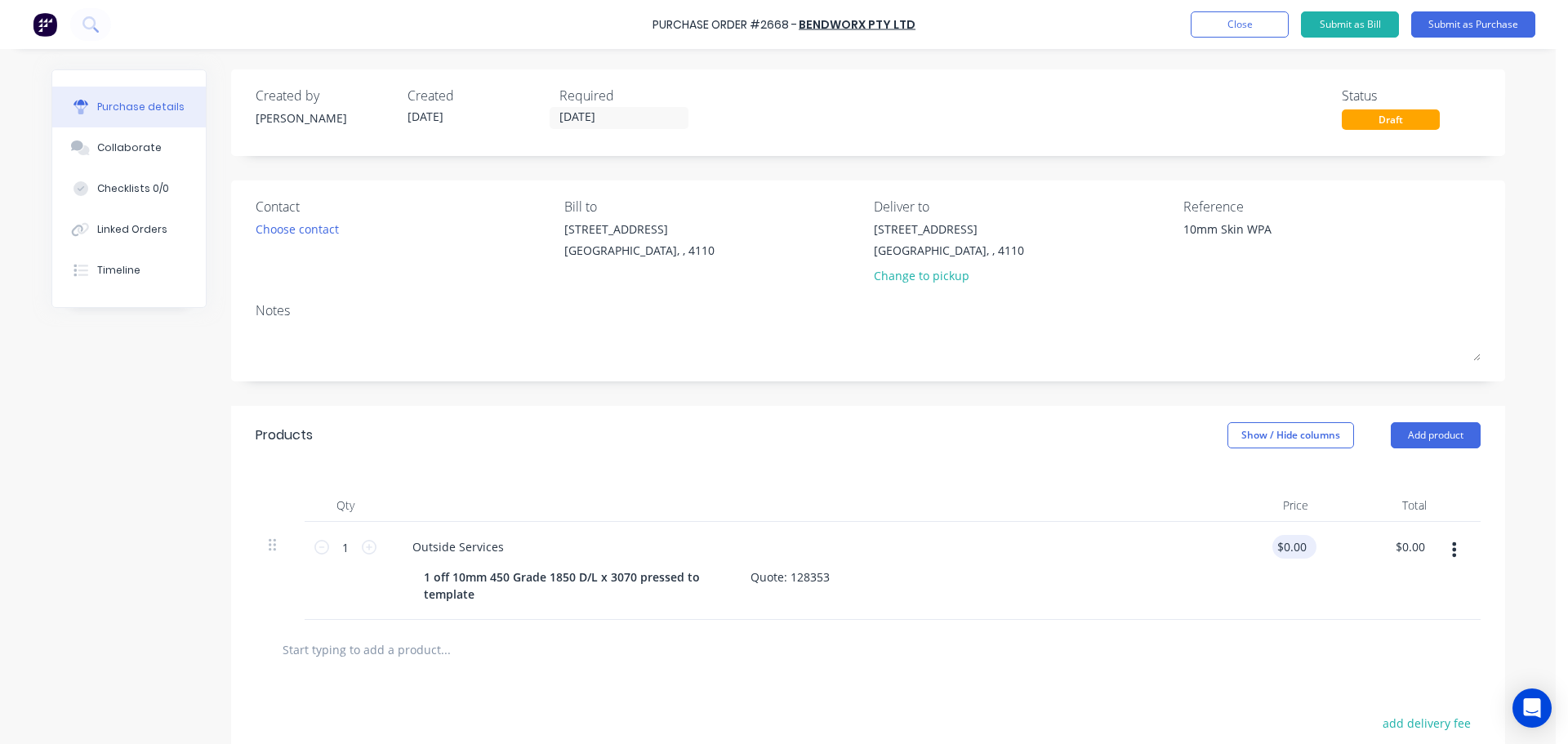
type input "0.00"
click at [1281, 540] on input "0.00" at bounding box center [1291, 546] width 38 height 24
type textarea "x"
click at [1281, 540] on input "0.00" at bounding box center [1294, 546] width 31 height 24
type input "920"
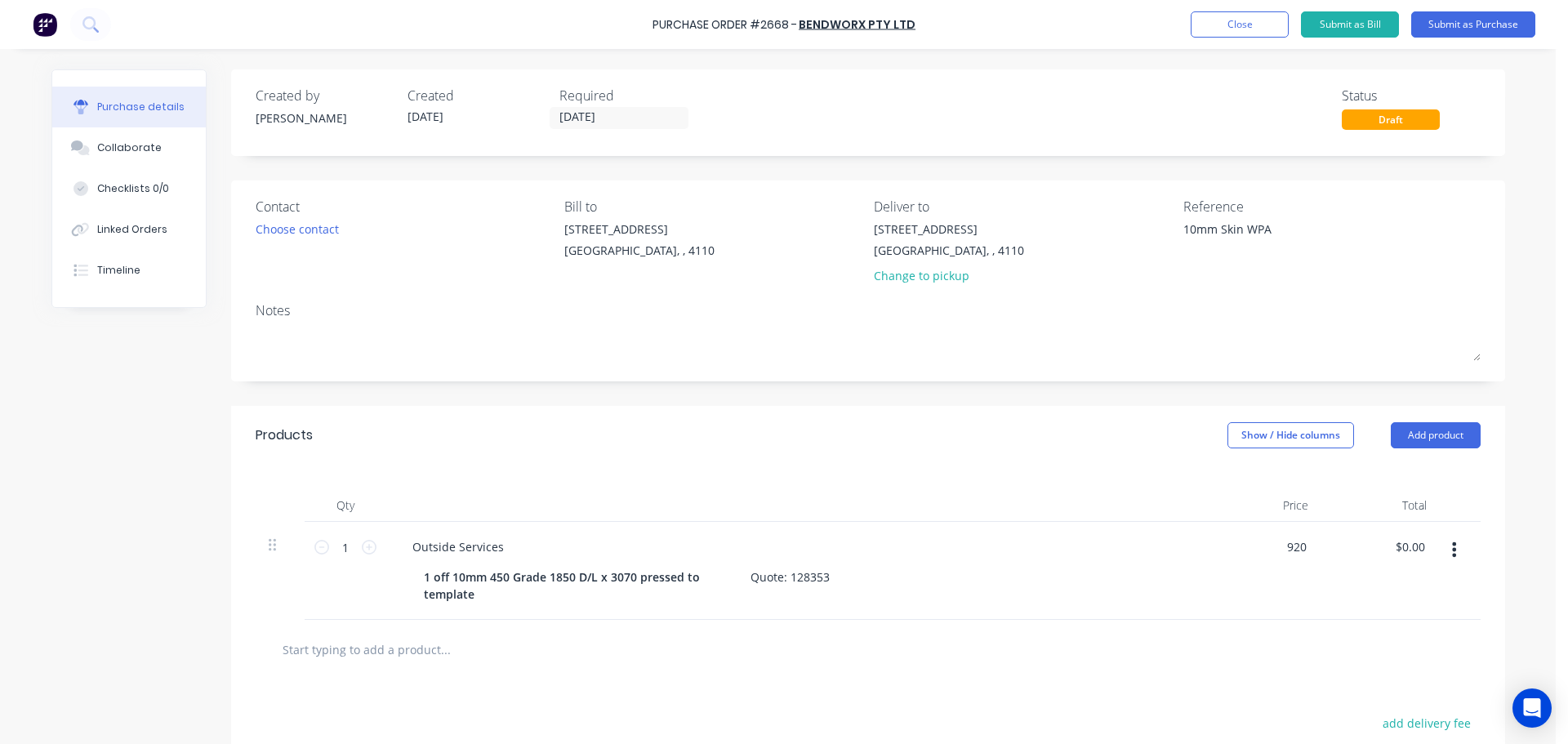
type textarea "x"
type input "$920.00"
drag, startPoint x: 1045, startPoint y: 448, endPoint x: 1055, endPoint y: 416, distance: 33.5
click at [1045, 444] on div "Products Show / Hide columns Add product" at bounding box center [867, 435] width 1274 height 59
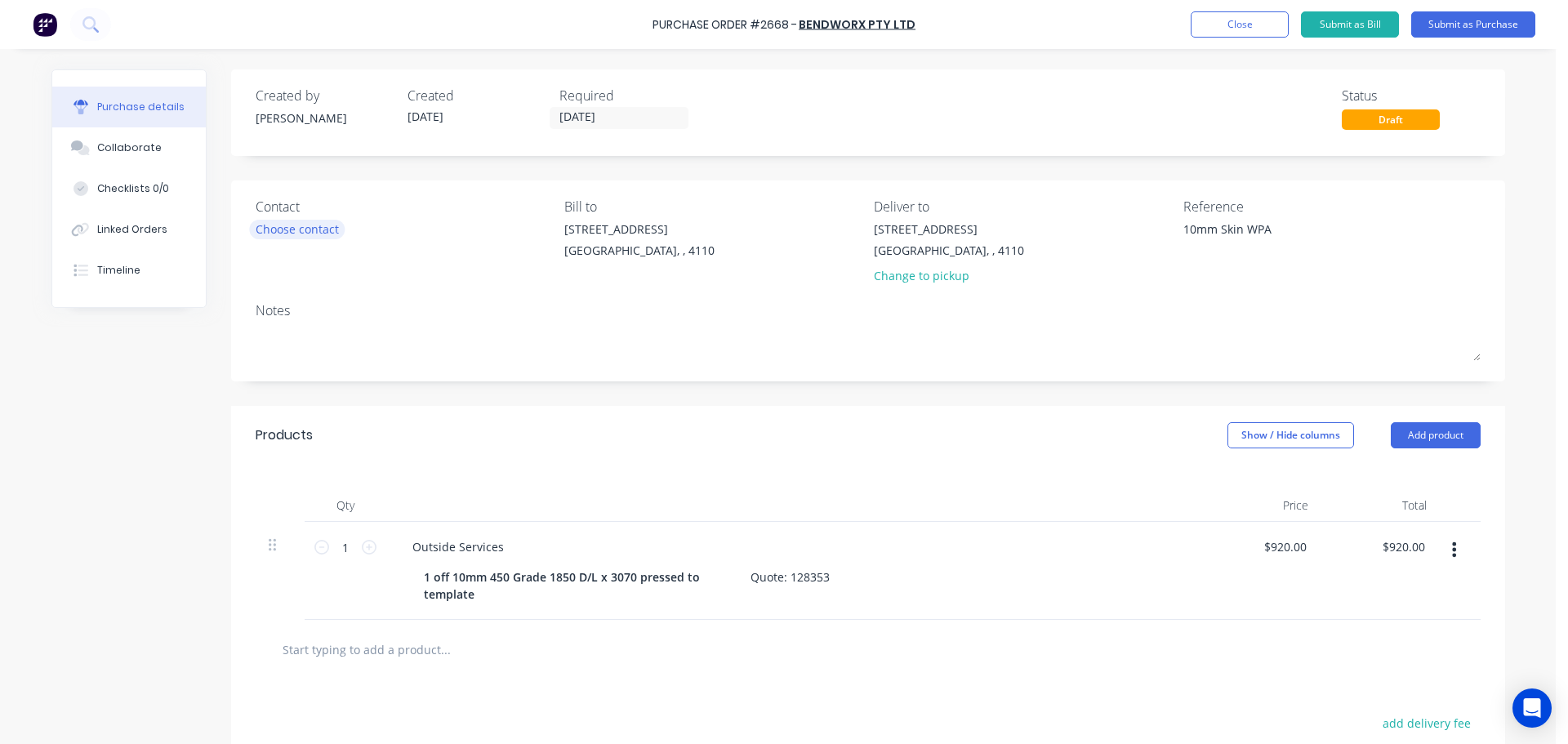
click at [297, 224] on div "Choose contact" at bounding box center [297, 229] width 83 height 17
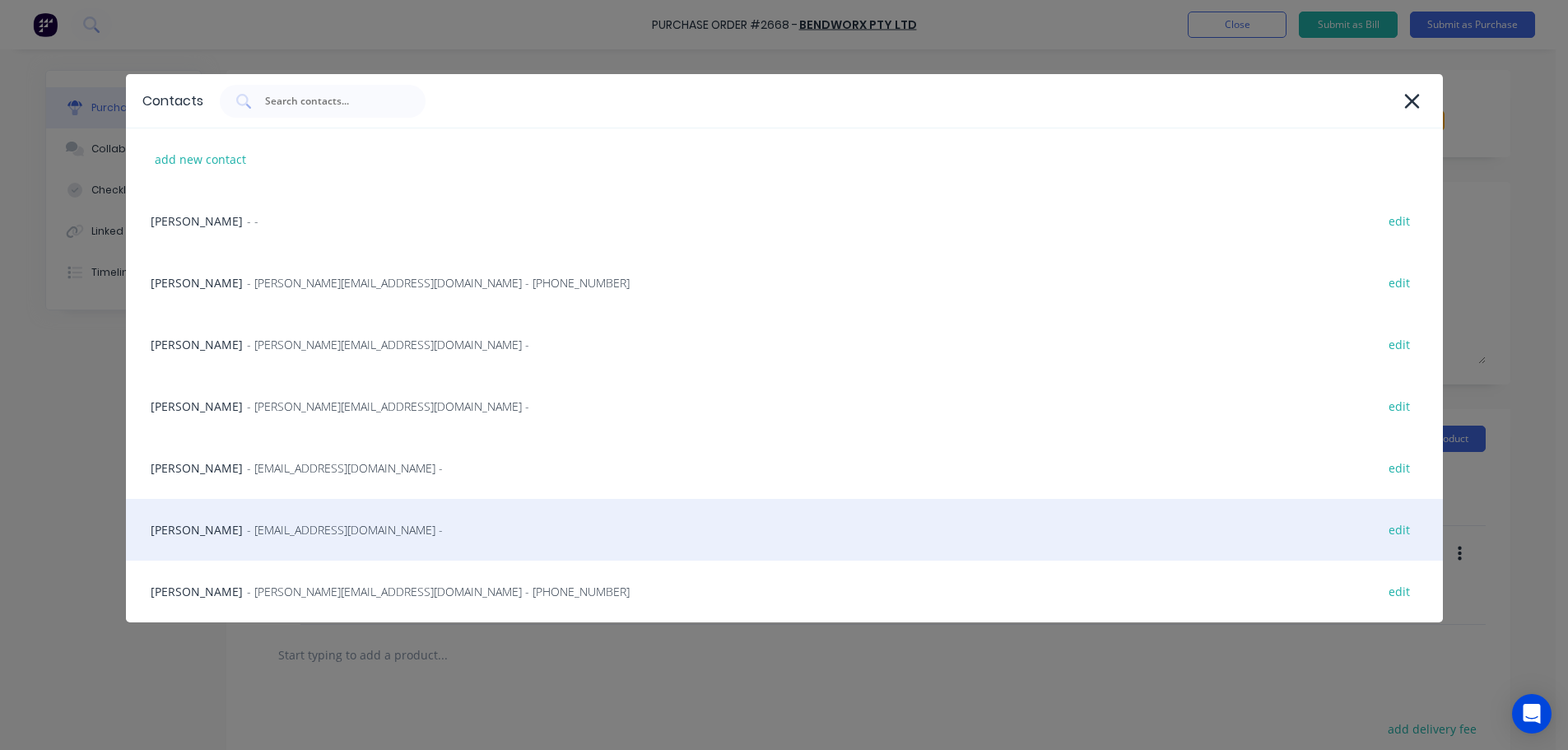
click at [210, 520] on div "Naomi Badrick - sales@strikerfabrications.com.au - edit" at bounding box center [784, 529] width 1317 height 62
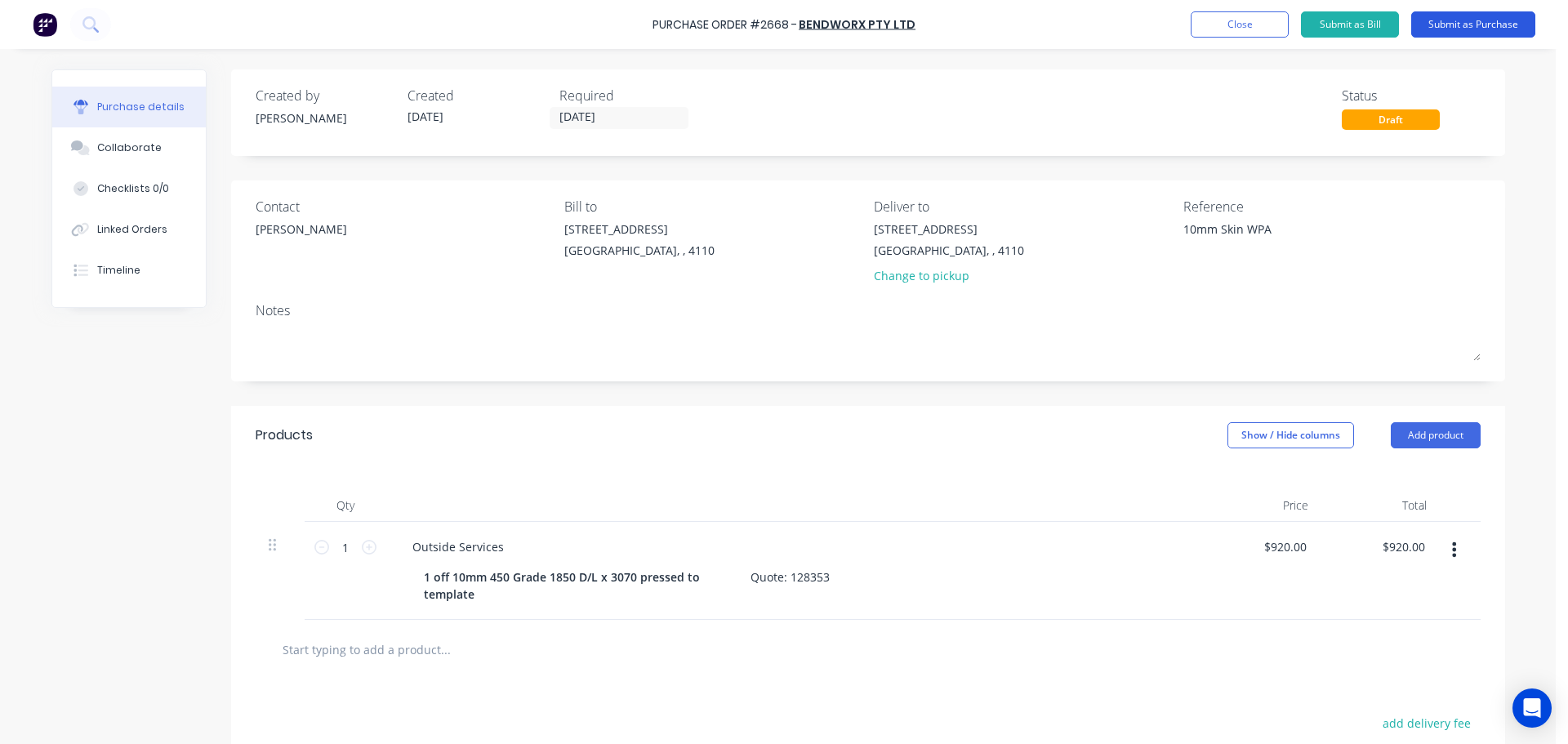
click at [1453, 14] on button "Submit as Purchase" at bounding box center [1473, 24] width 124 height 26
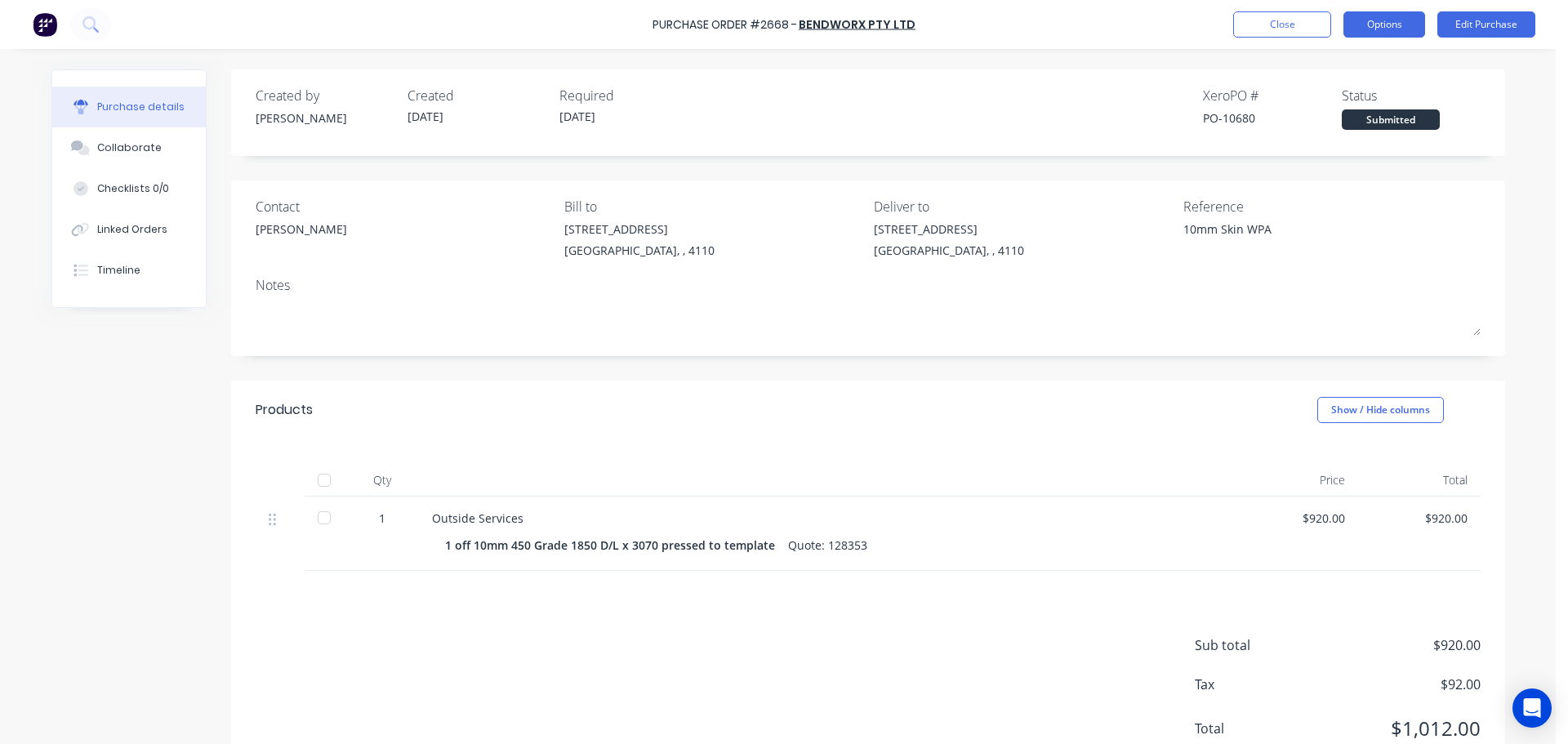
click at [1363, 27] on button "Options" at bounding box center [1384, 24] width 82 height 26
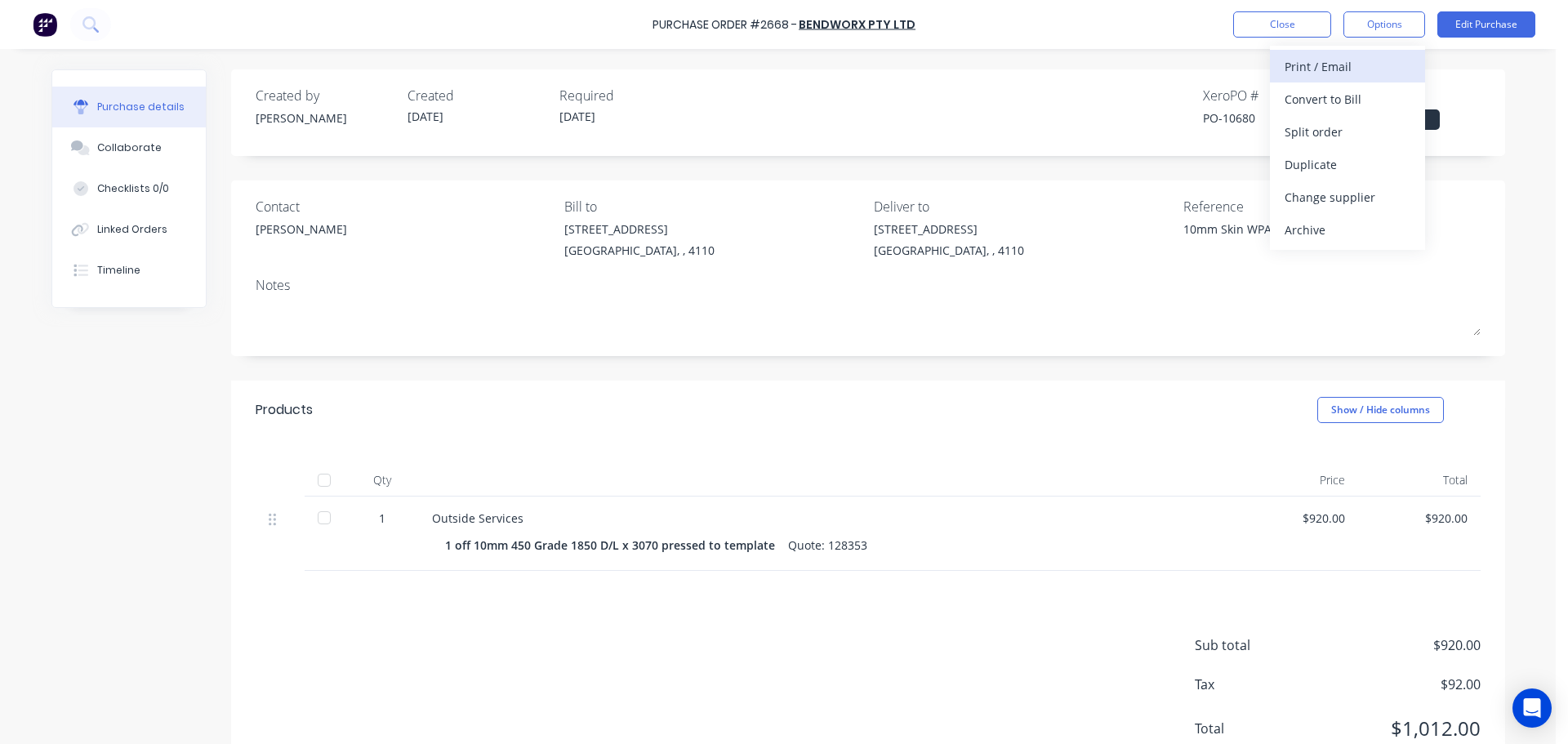
click at [1341, 61] on div "Print / Email" at bounding box center [1347, 66] width 125 height 24
click at [1336, 90] on div "With pricing" at bounding box center [1347, 99] width 125 height 24
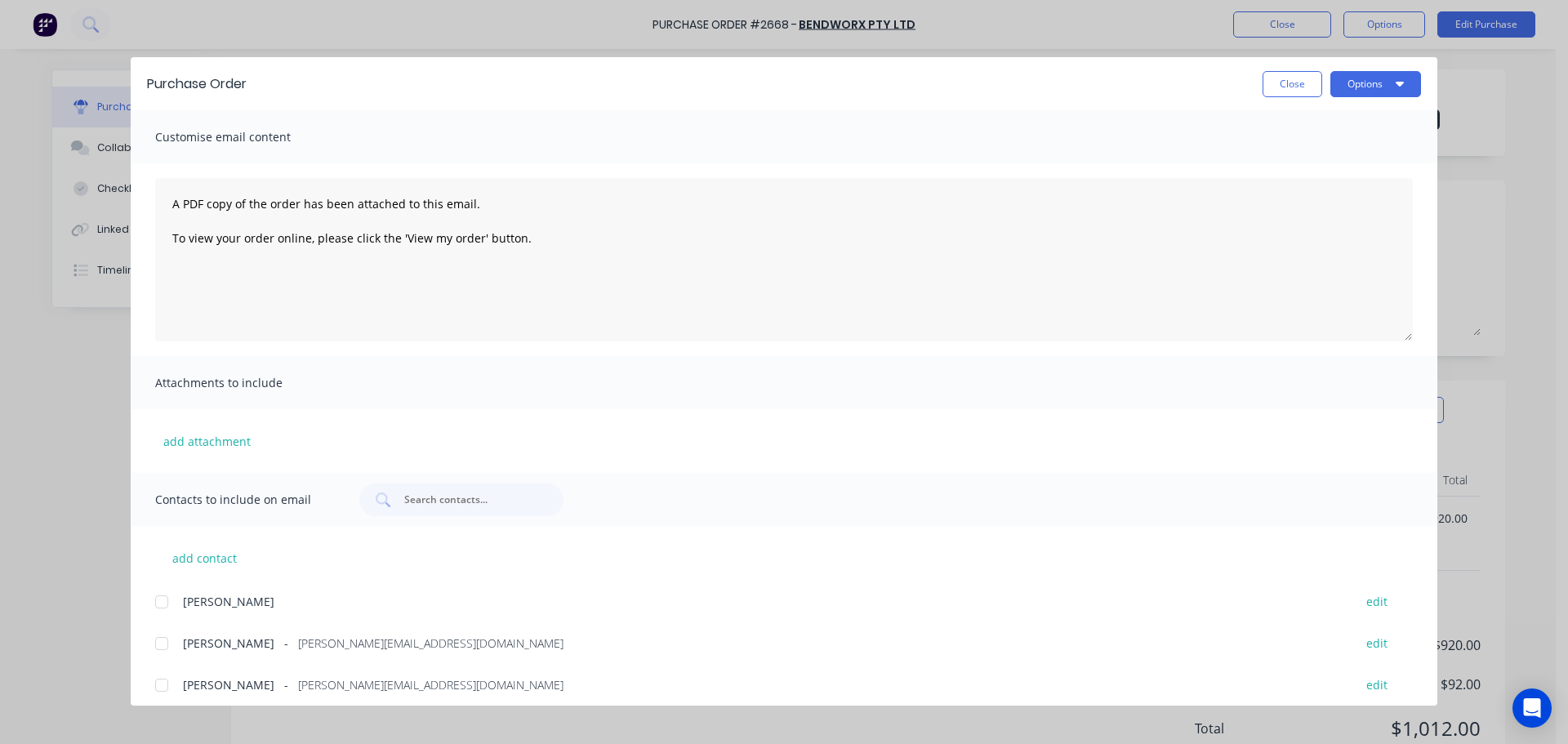
scroll to position [82, 0]
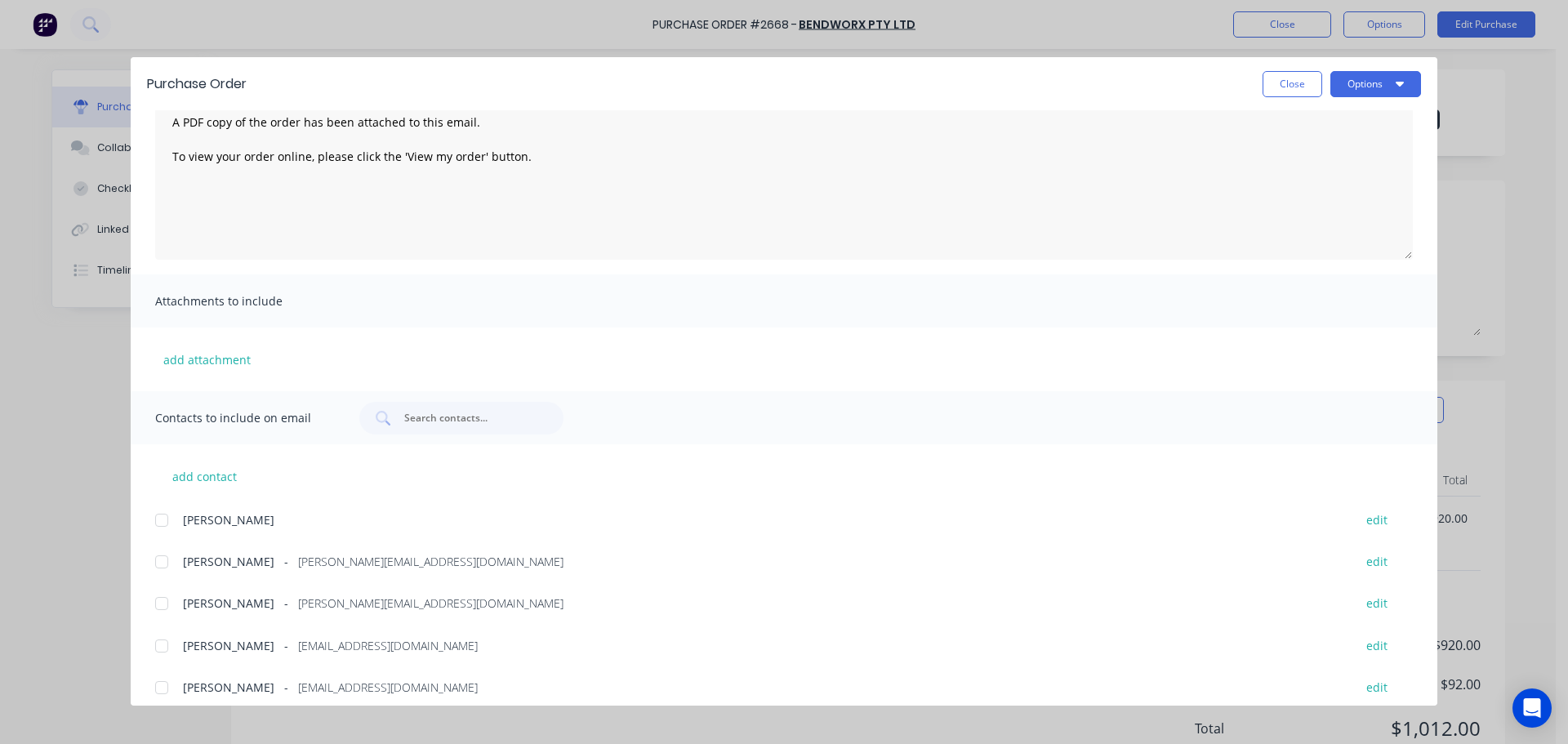
click at [158, 609] on div at bounding box center [162, 603] width 33 height 33
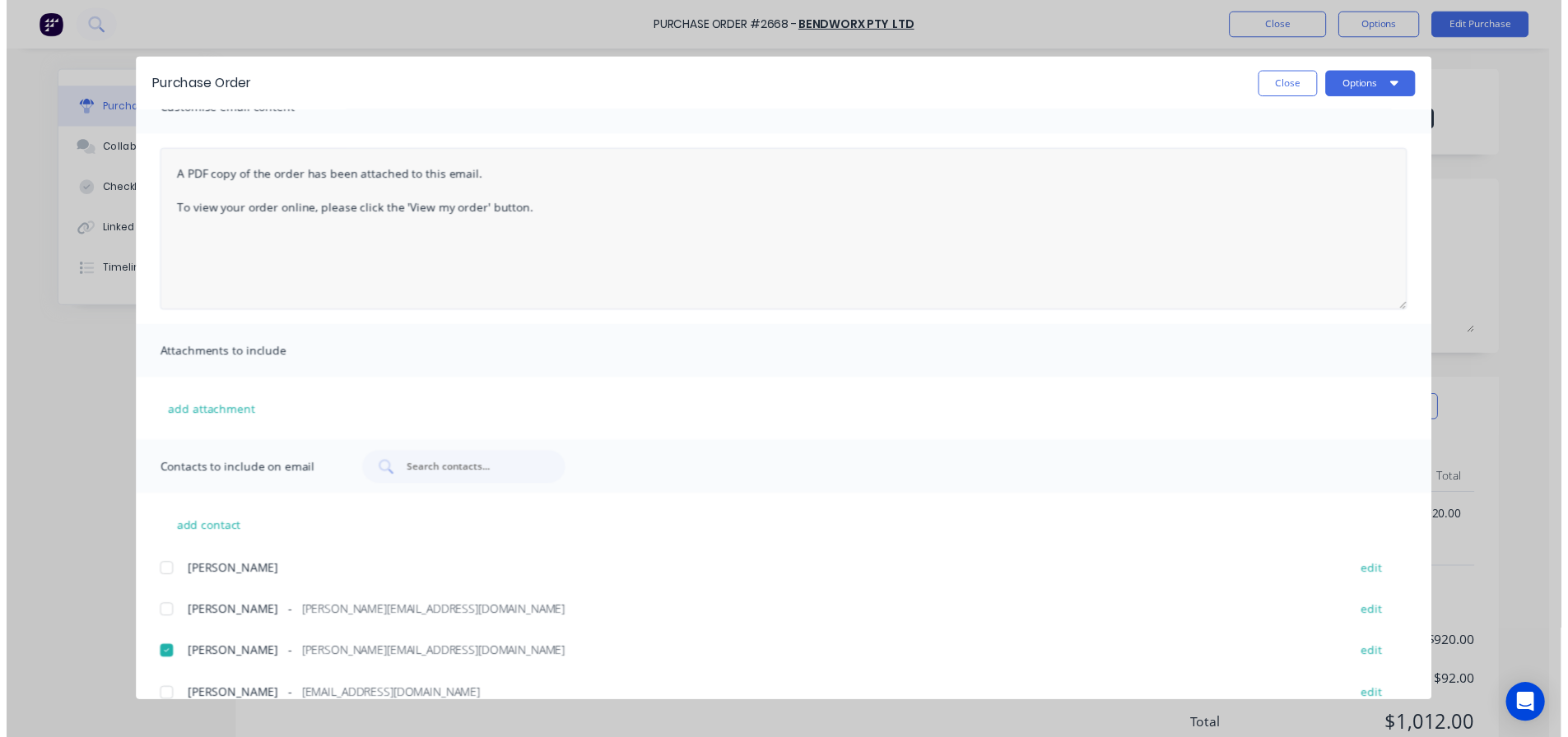
scroll to position [0, 0]
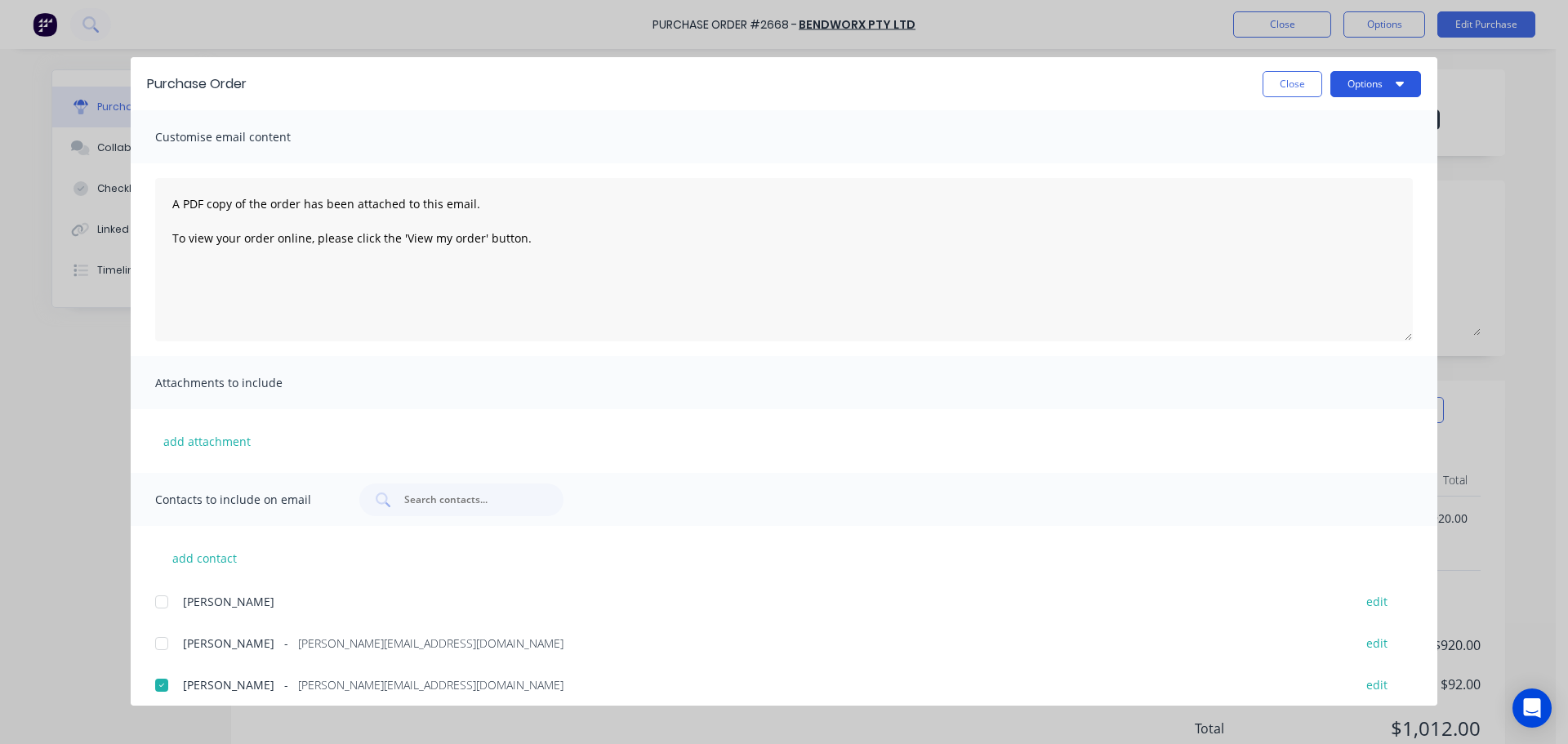
click at [1364, 88] on button "Options" at bounding box center [1376, 83] width 91 height 26
click at [1334, 150] on div "Print" at bounding box center [1343, 158] width 125 height 24
click at [1372, 82] on button "Options" at bounding box center [1376, 83] width 91 height 26
click at [1336, 193] on div "Email" at bounding box center [1343, 190] width 125 height 24
click at [1262, 82] on button "Close" at bounding box center [1292, 83] width 60 height 26
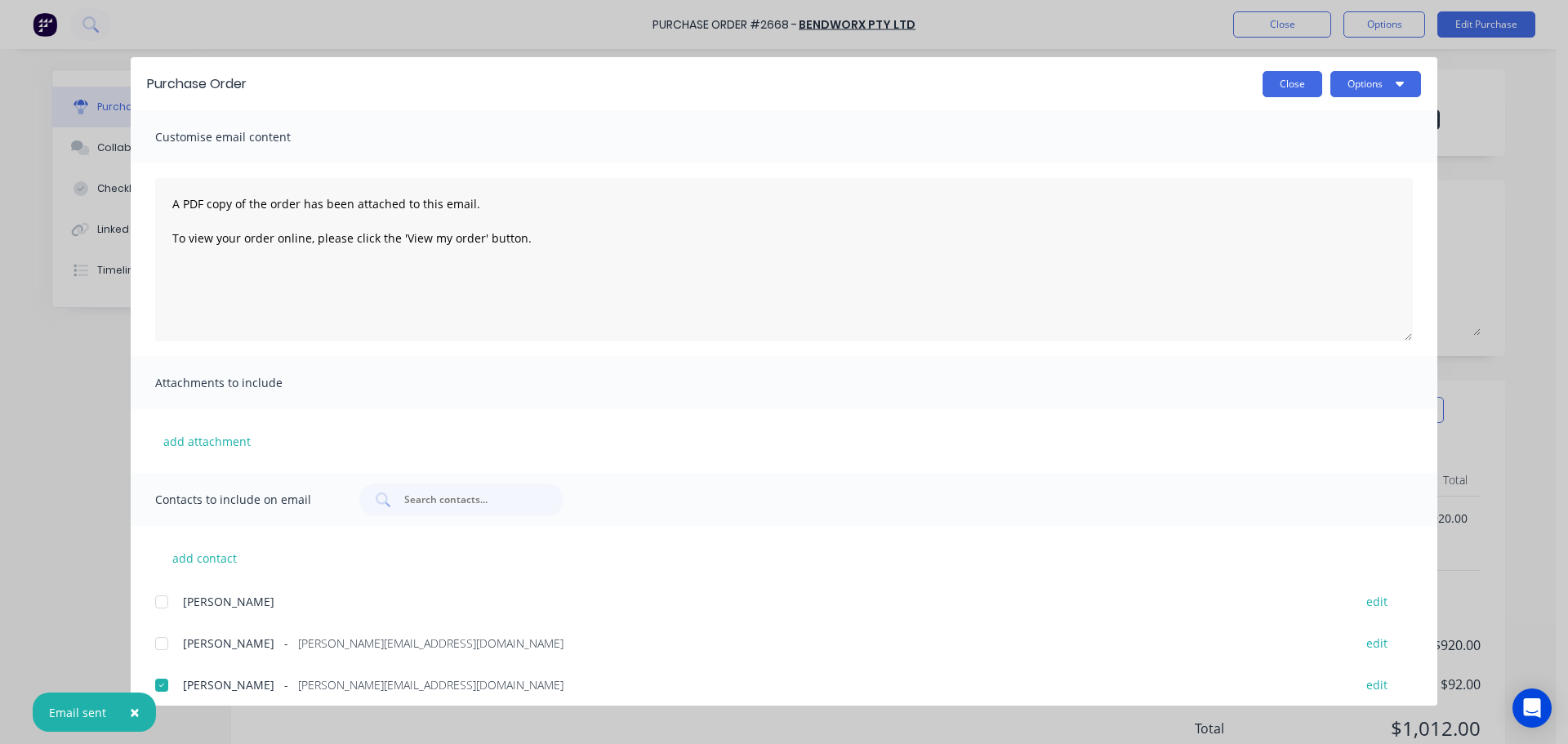
type textarea "x"
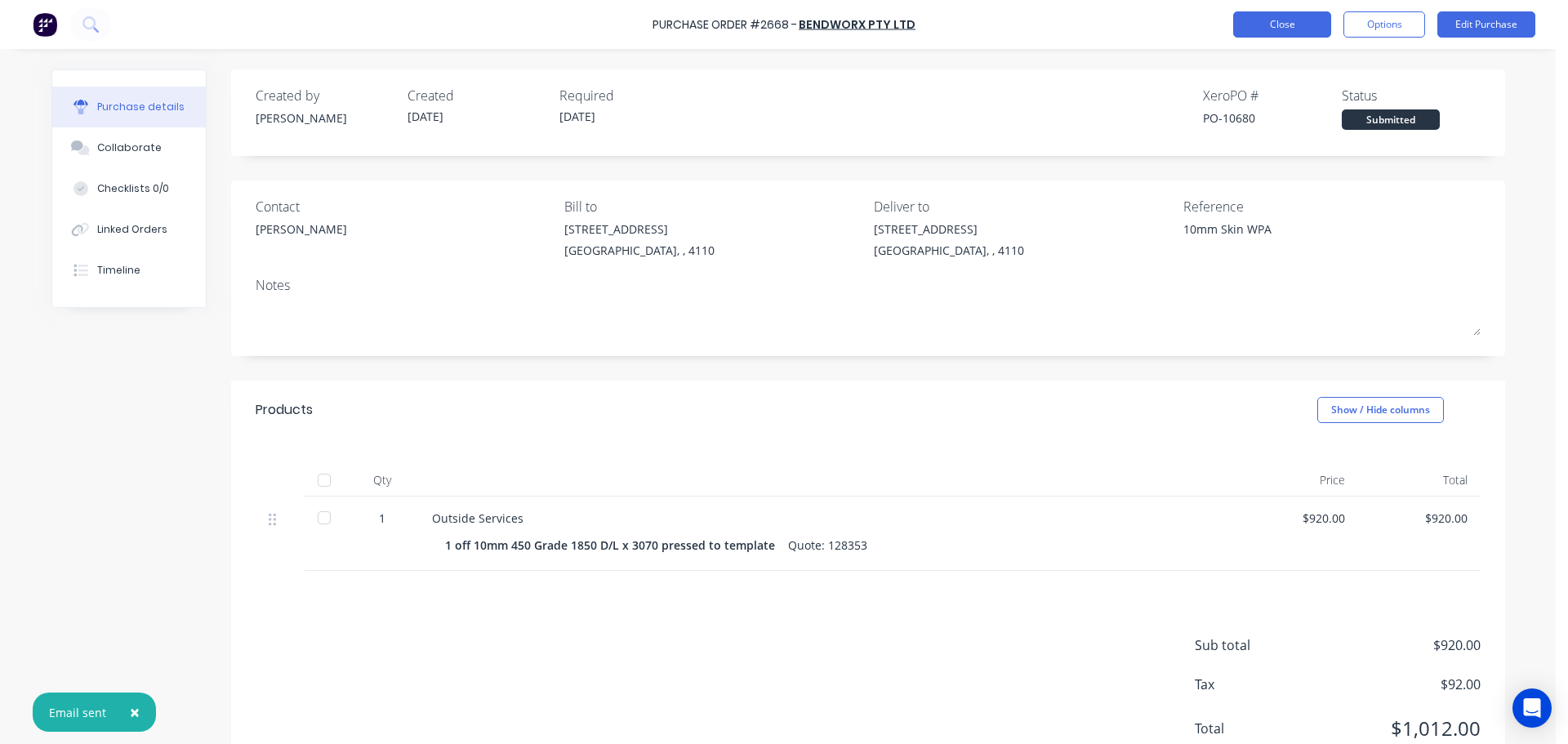
click at [1272, 19] on button "Close" at bounding box center [1283, 24] width 98 height 26
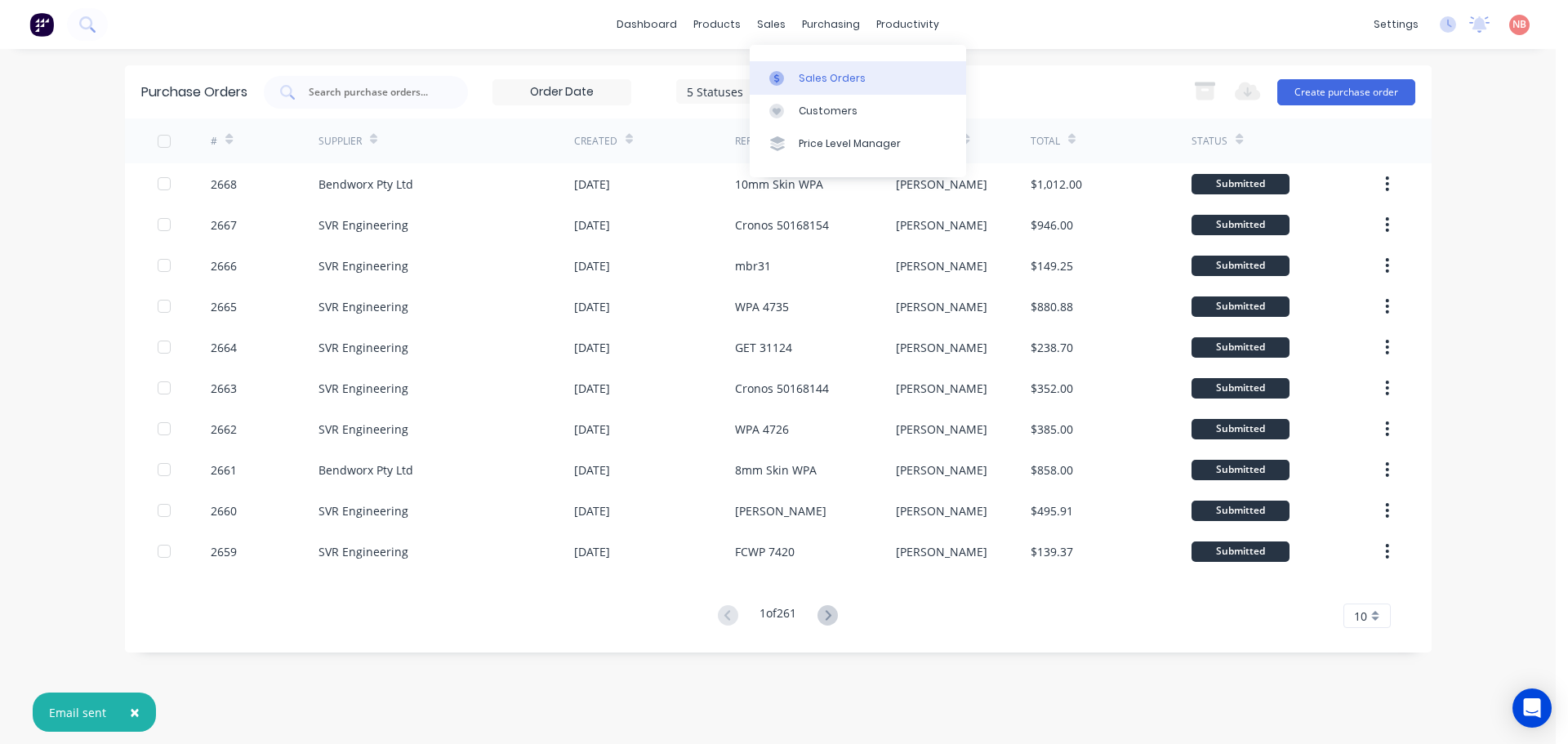
click at [785, 66] on link "Sales Orders" at bounding box center [857, 77] width 216 height 33
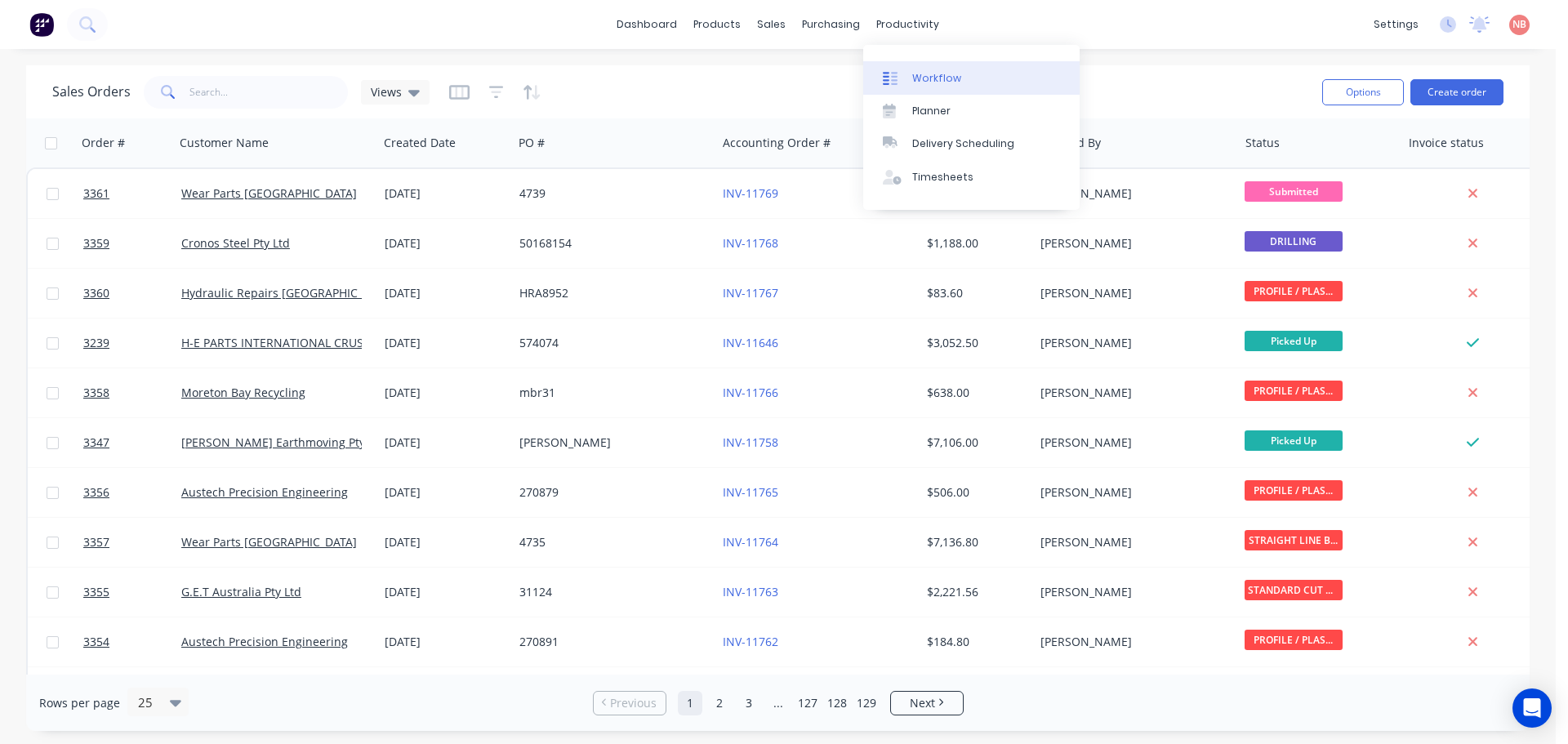
click at [912, 68] on link "Workflow" at bounding box center [971, 77] width 216 height 33
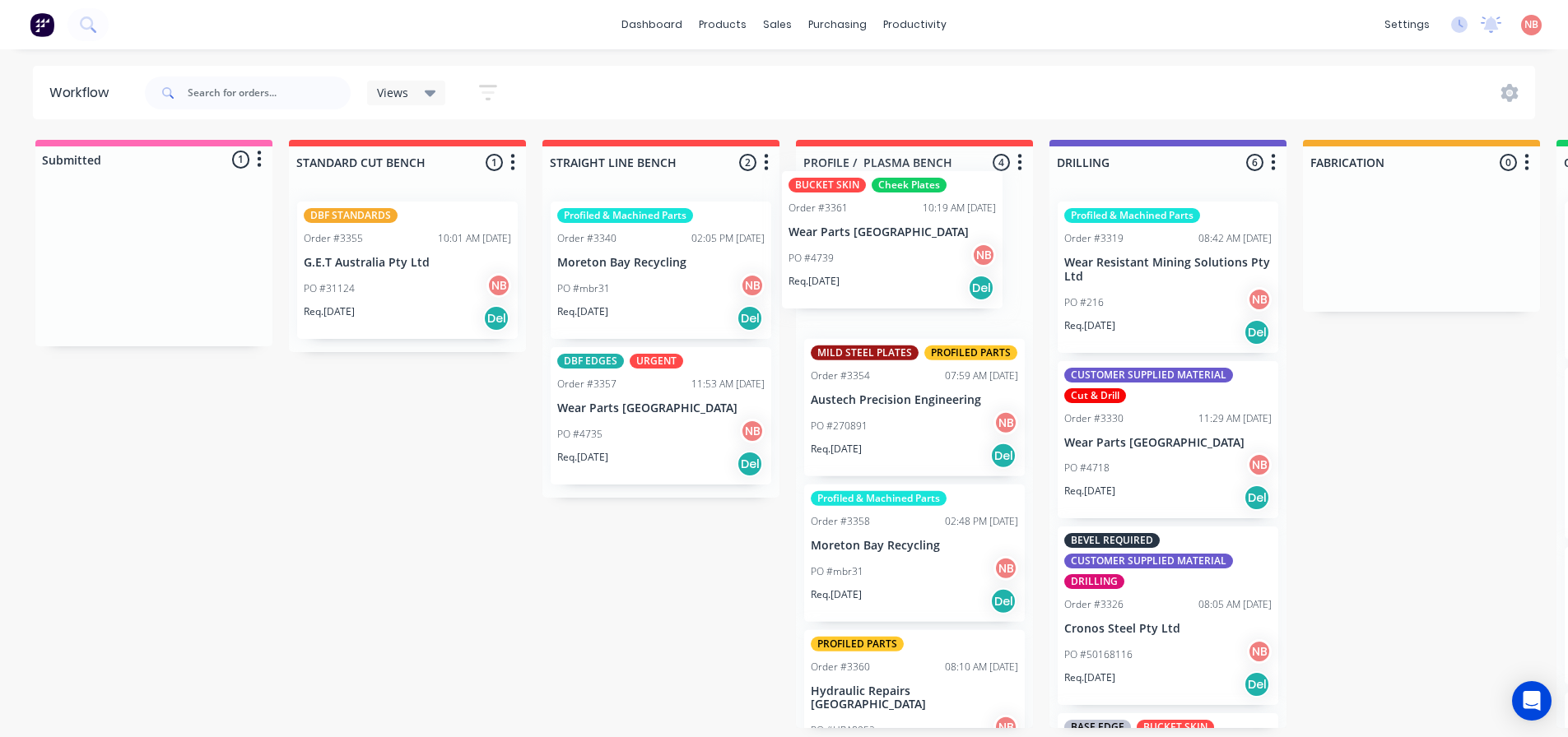
drag, startPoint x: 128, startPoint y: 285, endPoint x: 872, endPoint y: 259, distance: 744.5
click at [872, 259] on div "Submitted 1 Status colour #FF69B4 hex #FF69B4 Save Cancel Summaries Total order…" at bounding box center [1359, 433] width 2745 height 588
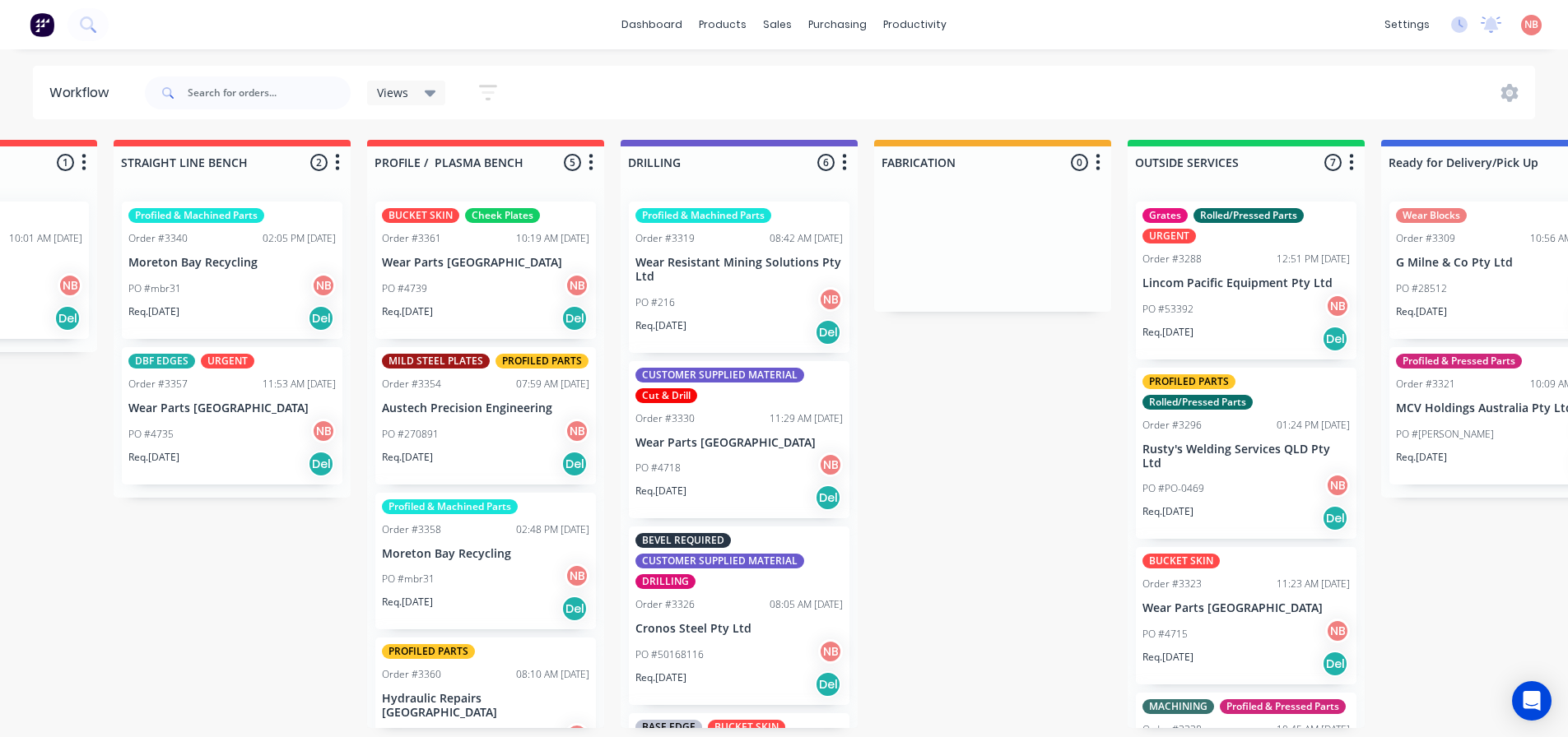
scroll to position [0, 522]
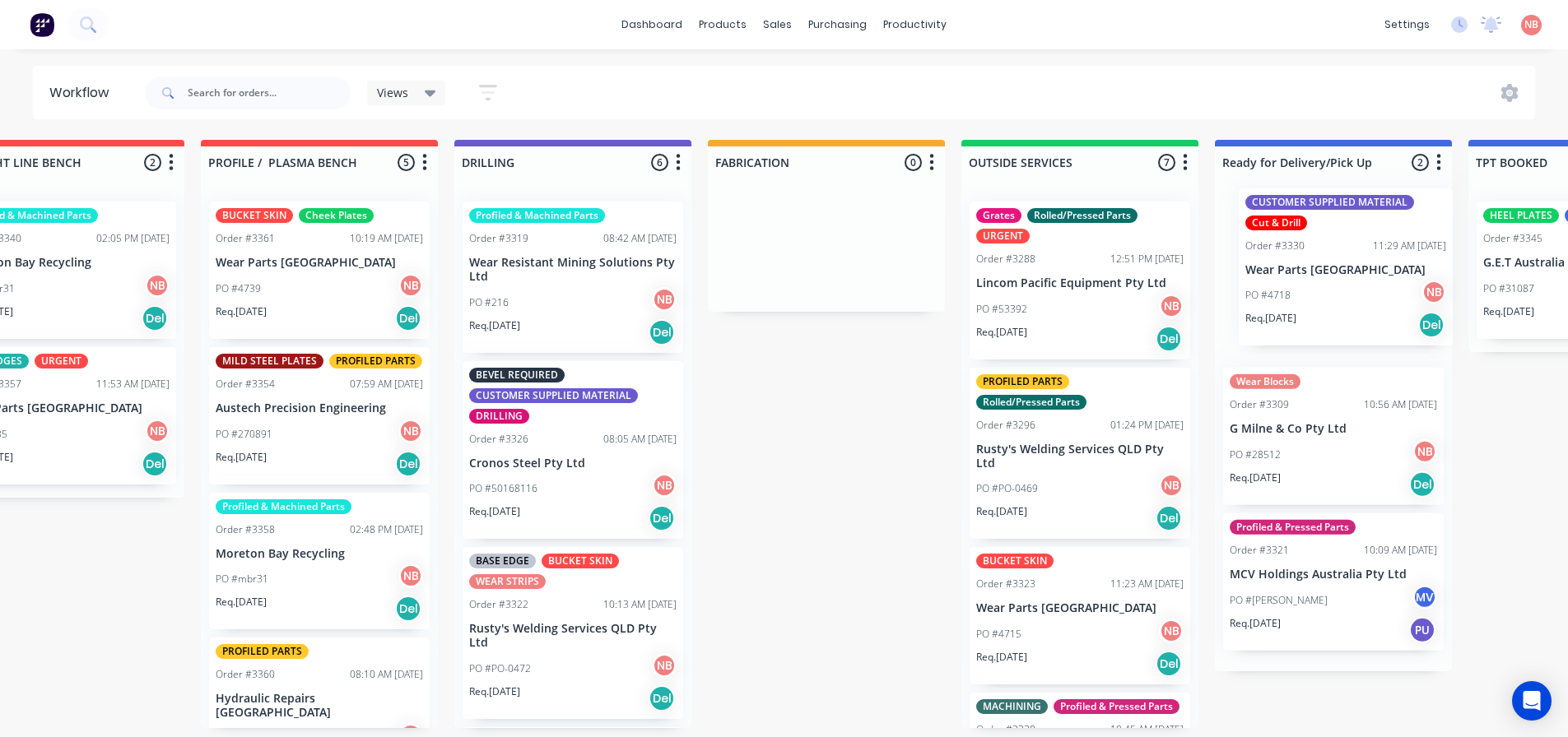
drag, startPoint x: 620, startPoint y: 449, endPoint x: 1333, endPoint y: 271, distance: 734.9
click at [1333, 271] on div "Submitted 0 Status colour #FF69B4 hex #FF69B4 Save Cancel Summaries Total order…" at bounding box center [764, 433] width 2745 height 588
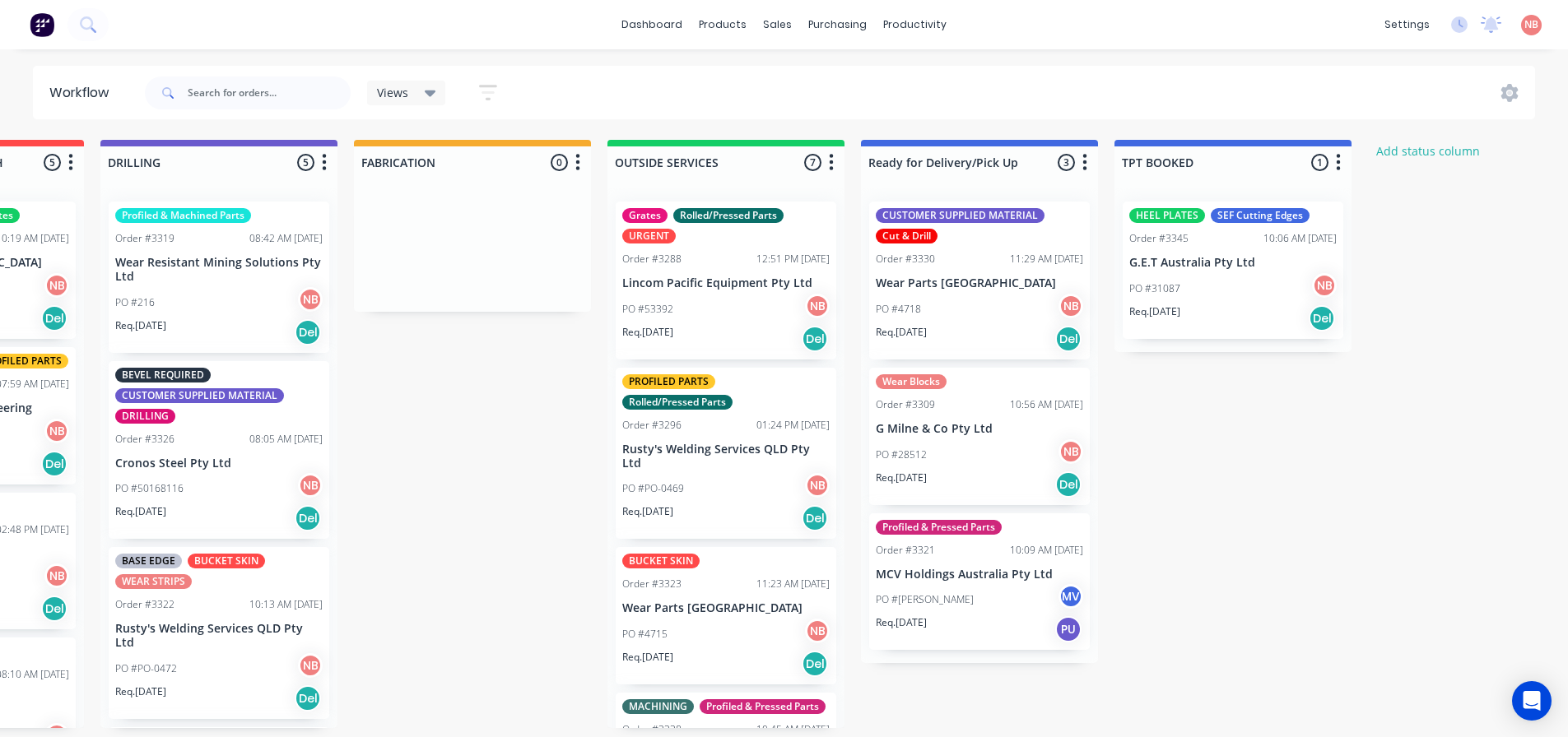
scroll to position [0, 946]
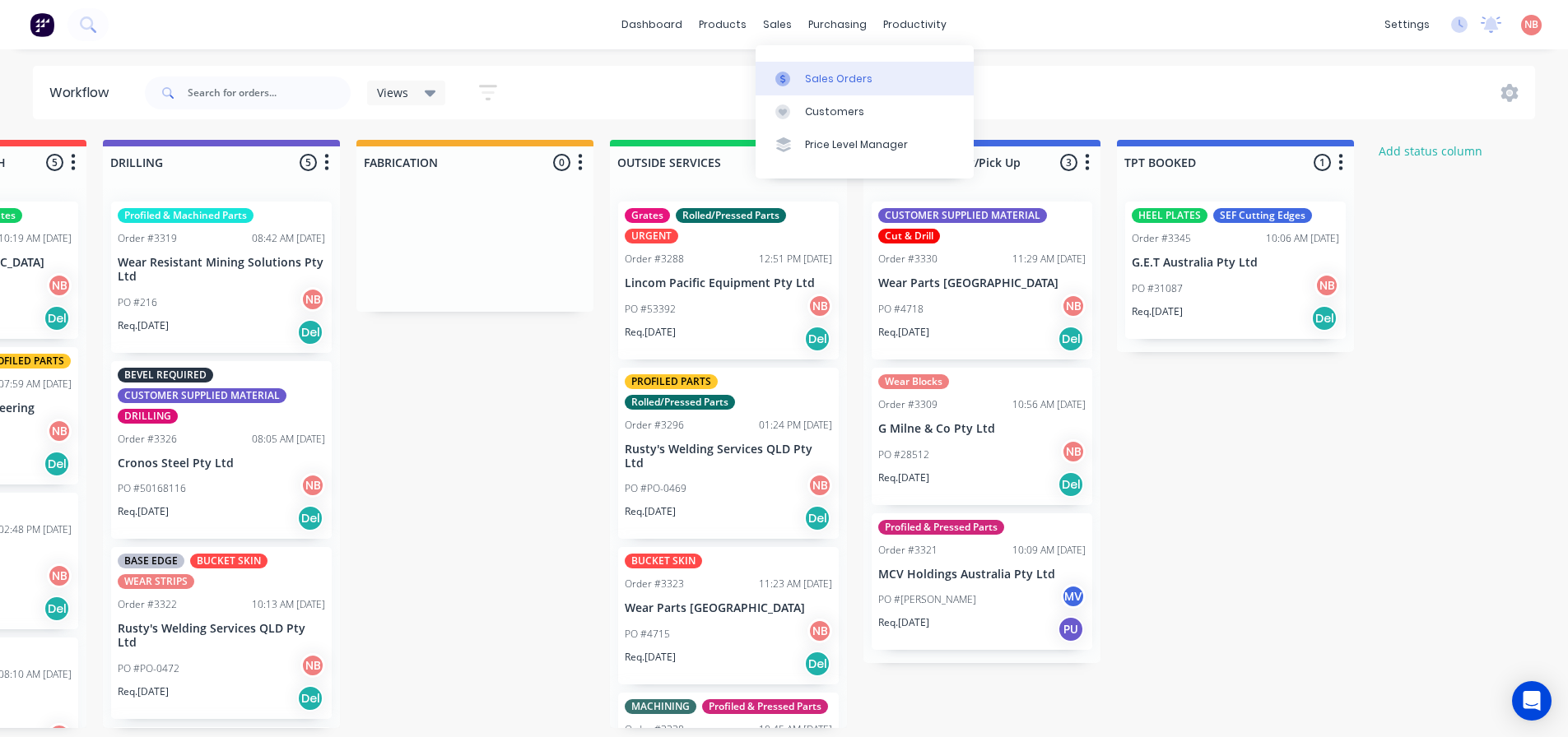
click at [812, 78] on div "Sales Orders" at bounding box center [839, 78] width 68 height 14
